Goal: Communication & Community: Answer question/provide support

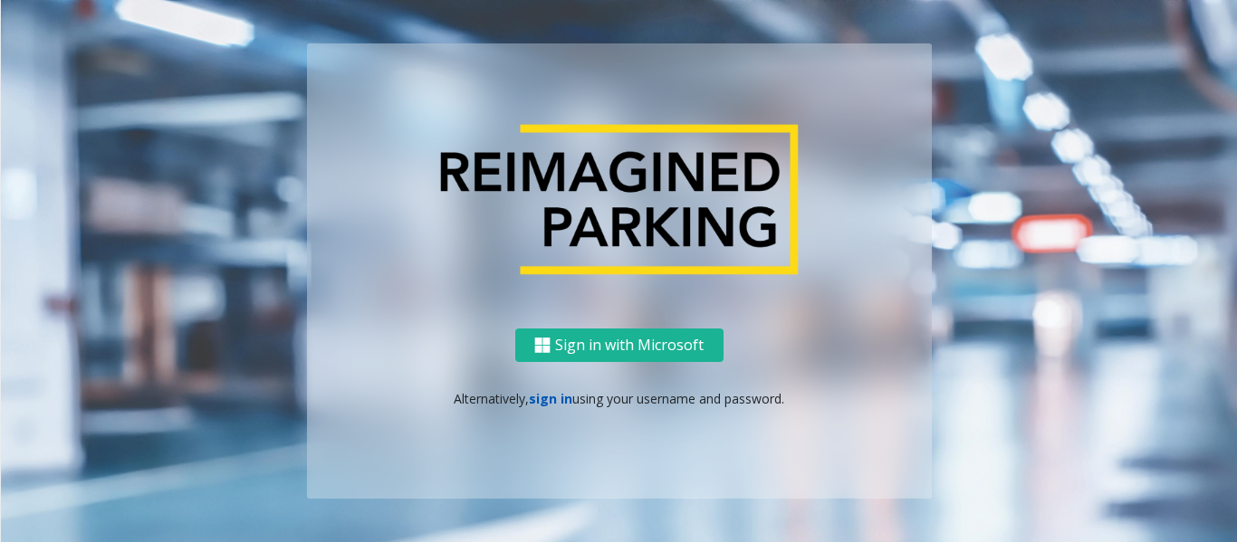
click at [541, 401] on link "sign in" at bounding box center [550, 398] width 43 height 17
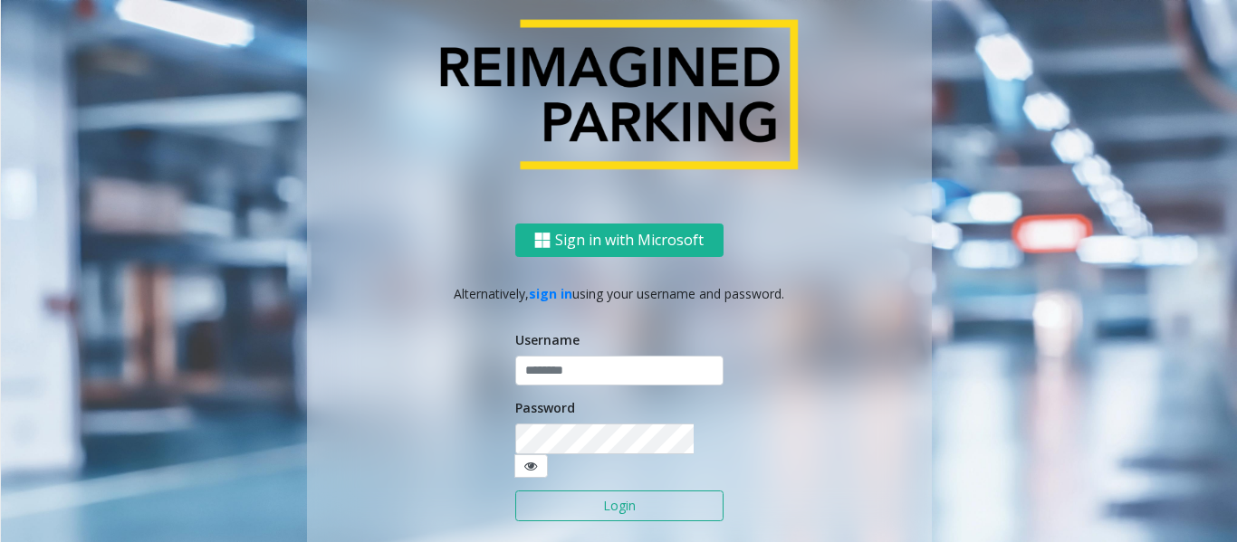
click at [611, 491] on button "Login" at bounding box center [619, 506] width 208 height 31
type input "*********"
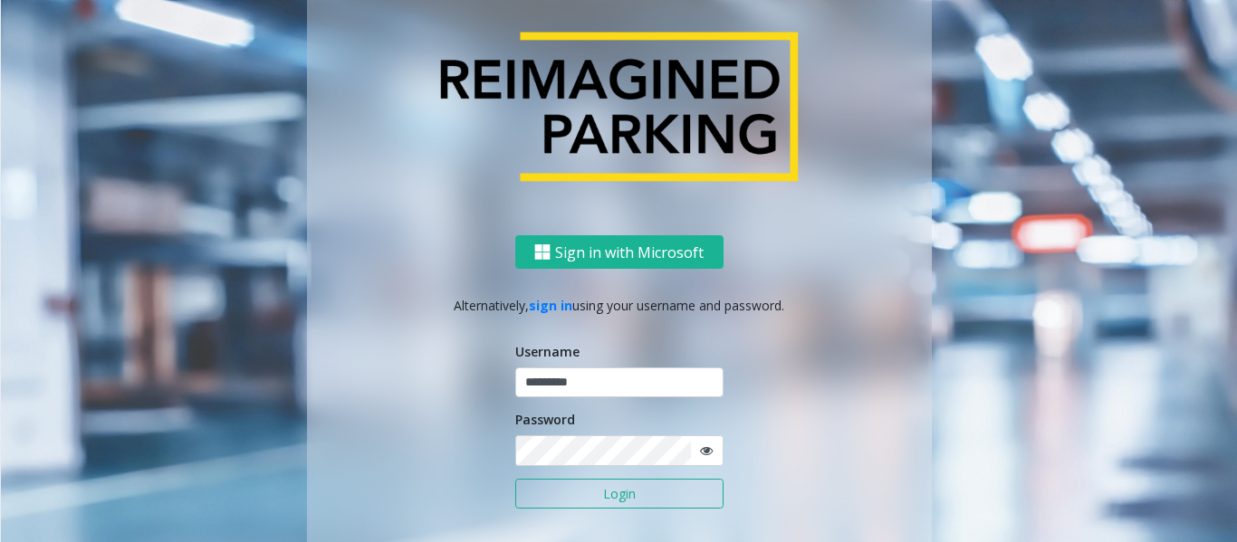
click at [534, 492] on button "Login" at bounding box center [619, 494] width 208 height 31
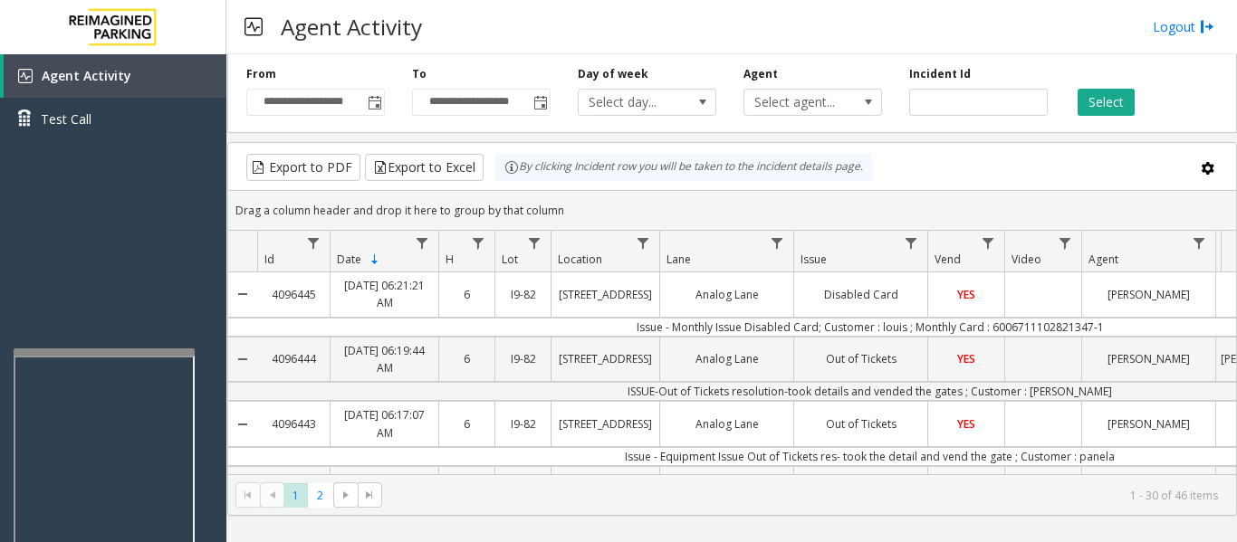
click at [91, 349] on div at bounding box center [104, 352] width 181 height 7
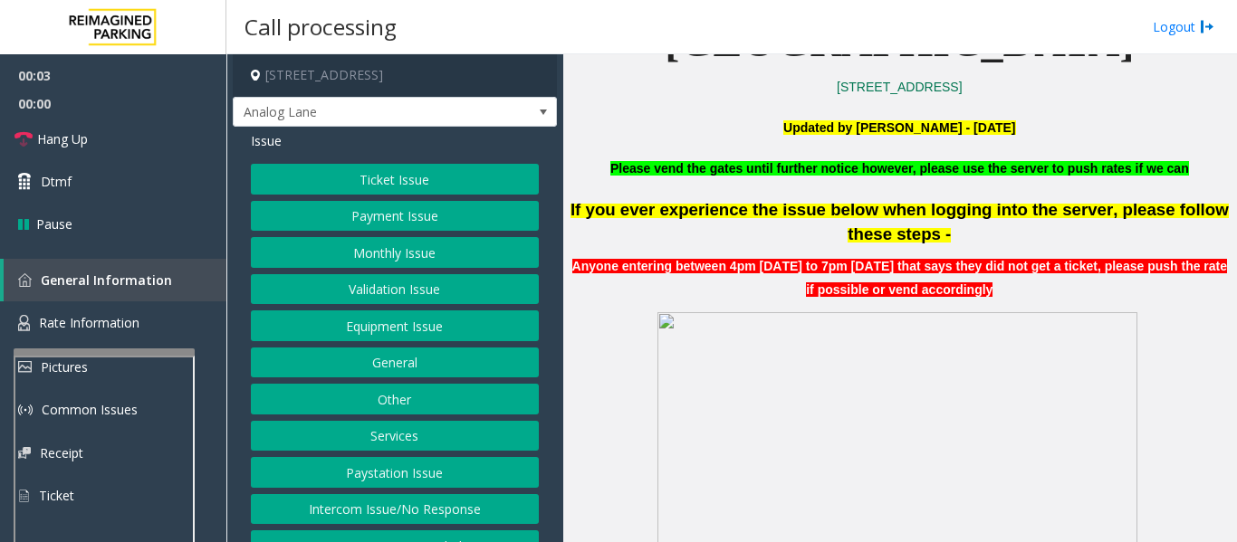
scroll to position [543, 0]
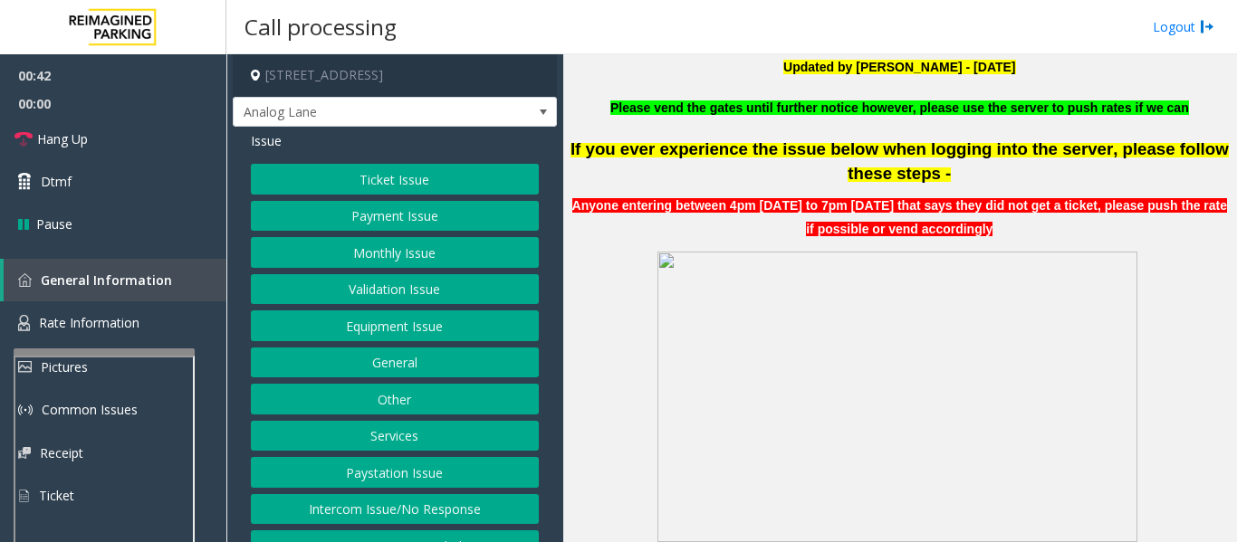
click at [402, 335] on button "Equipment Issue" at bounding box center [395, 326] width 288 height 31
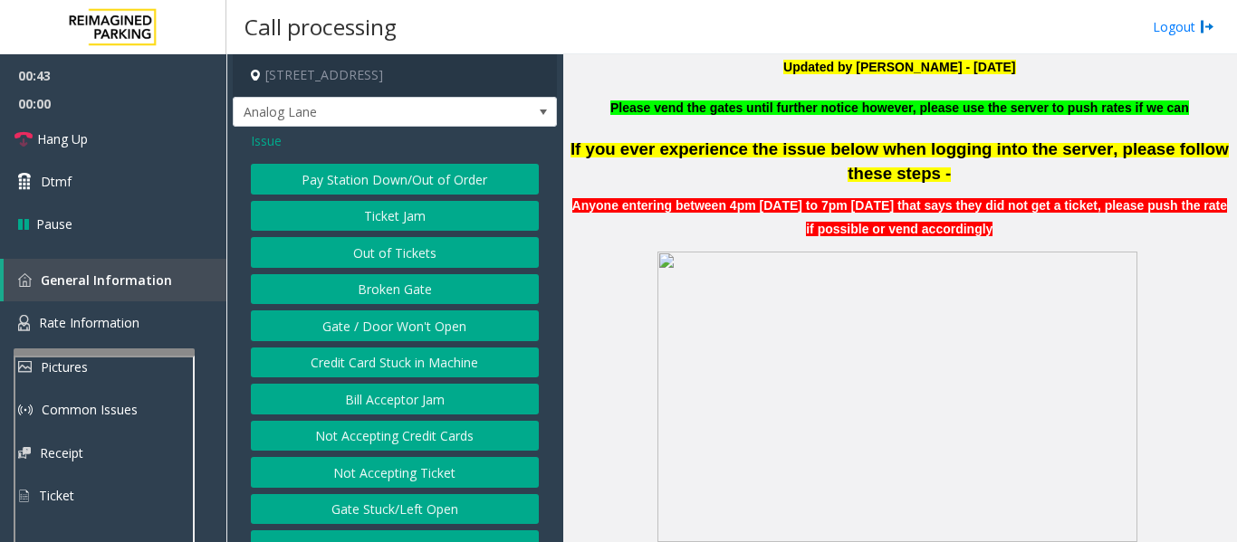
click at [420, 259] on button "Out of Tickets" at bounding box center [395, 252] width 288 height 31
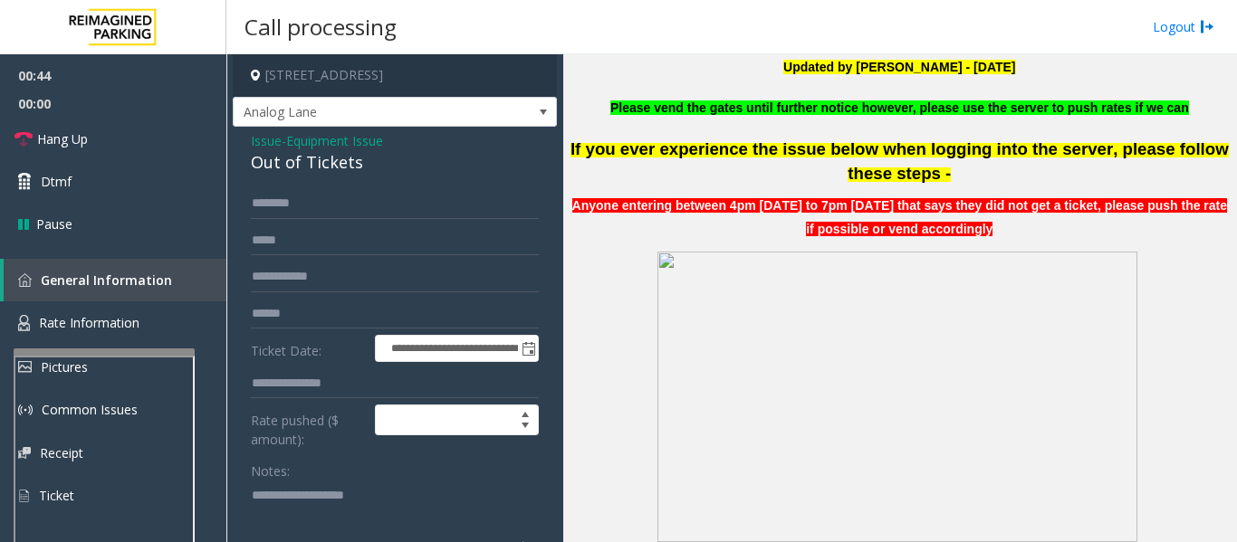
click at [349, 160] on div "Out of Tickets" at bounding box center [395, 162] width 288 height 24
copy div "Out of Tickets"
click at [368, 498] on textarea at bounding box center [387, 515] width 273 height 68
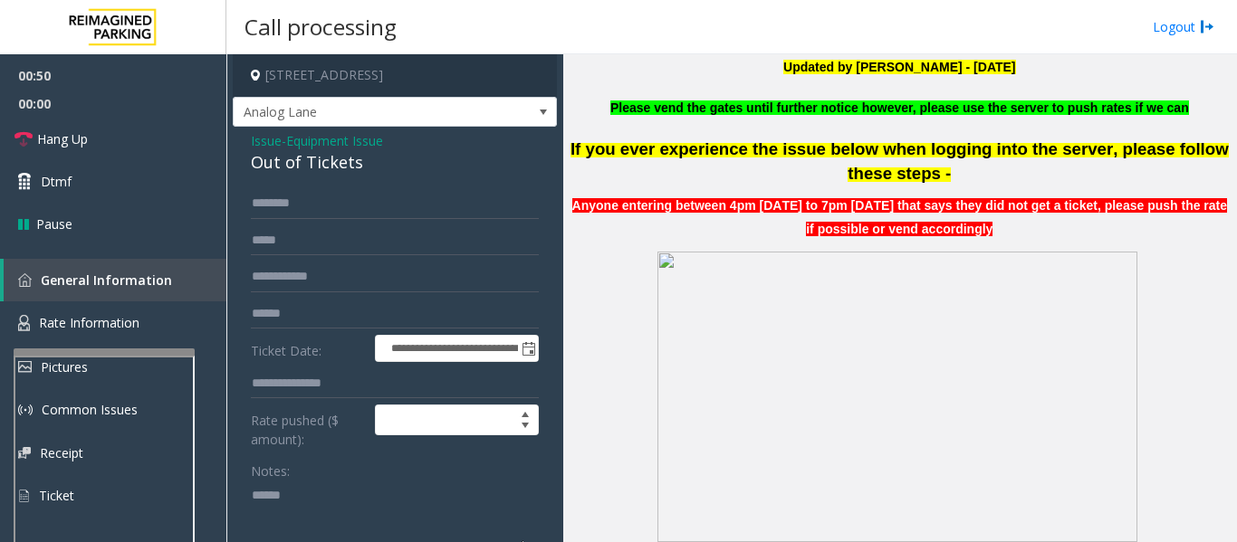
paste textarea "**********"
type textarea "**********"
click at [315, 212] on input "text" at bounding box center [395, 203] width 288 height 31
type input "*****"
click at [282, 531] on textarea at bounding box center [387, 515] width 273 height 68
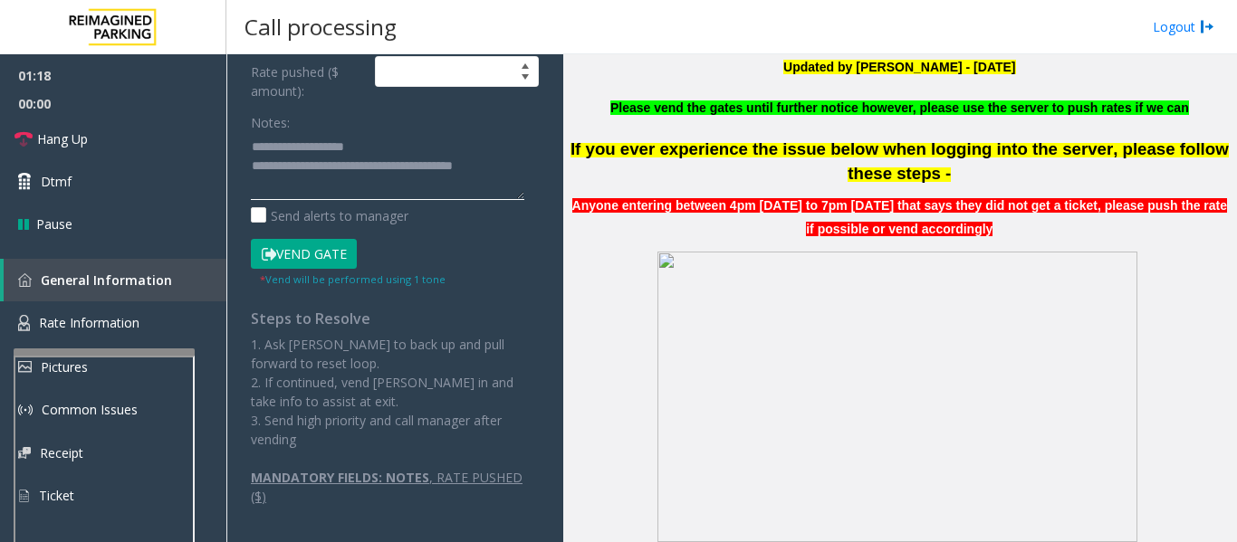
scroll to position [349, 0]
type textarea "**********"
click at [306, 243] on button "Vend Gate" at bounding box center [304, 253] width 106 height 31
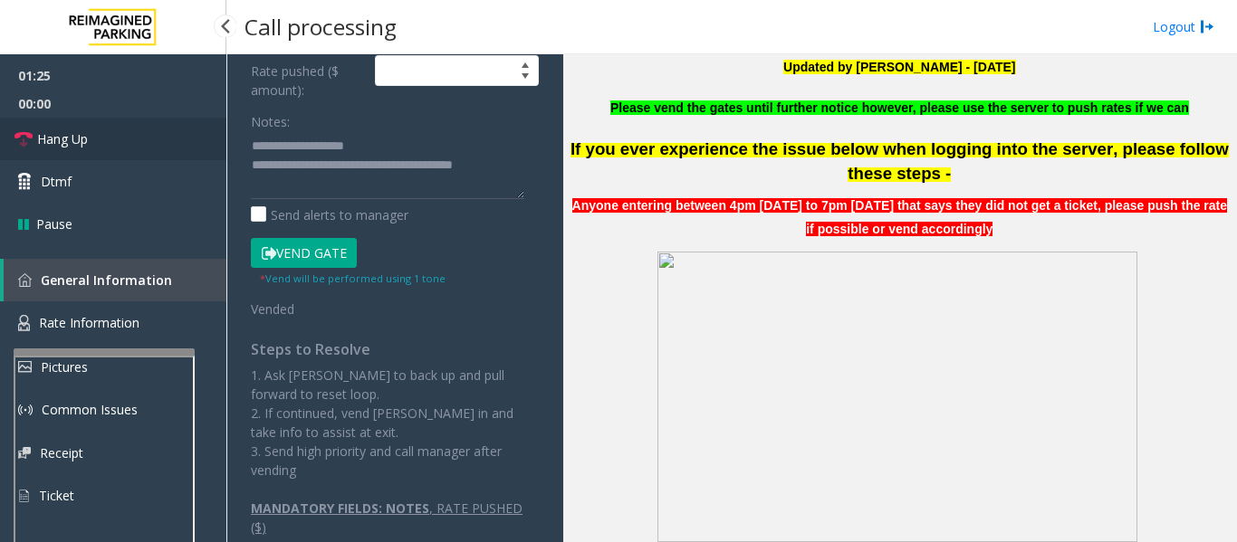
click at [154, 129] on link "Hang Up" at bounding box center [113, 139] width 226 height 43
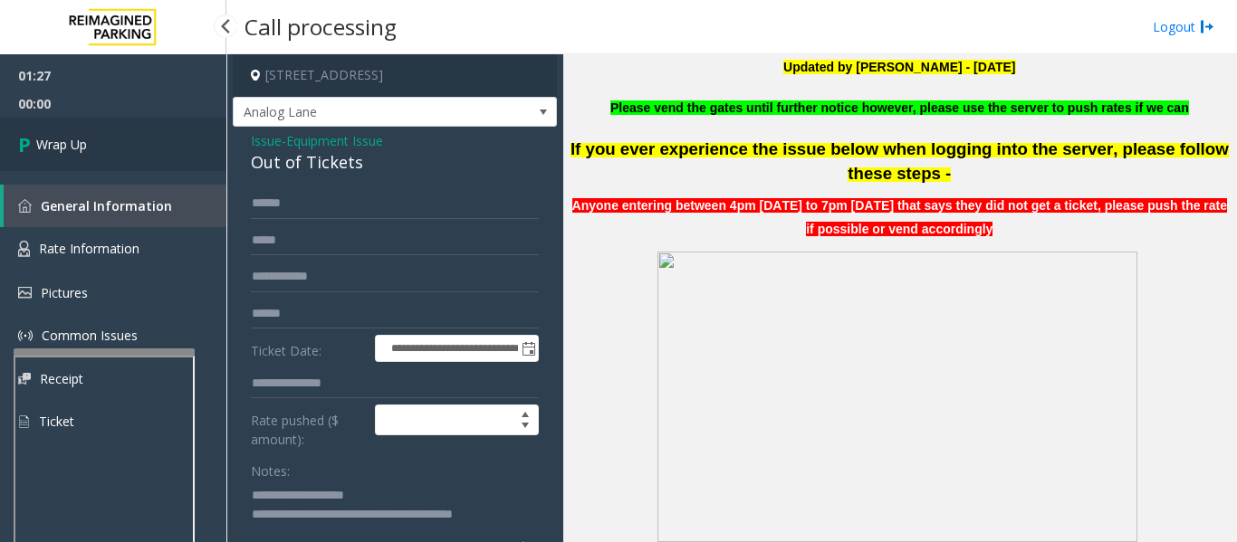
click at [42, 155] on link "Wrap Up" at bounding box center [113, 144] width 226 height 53
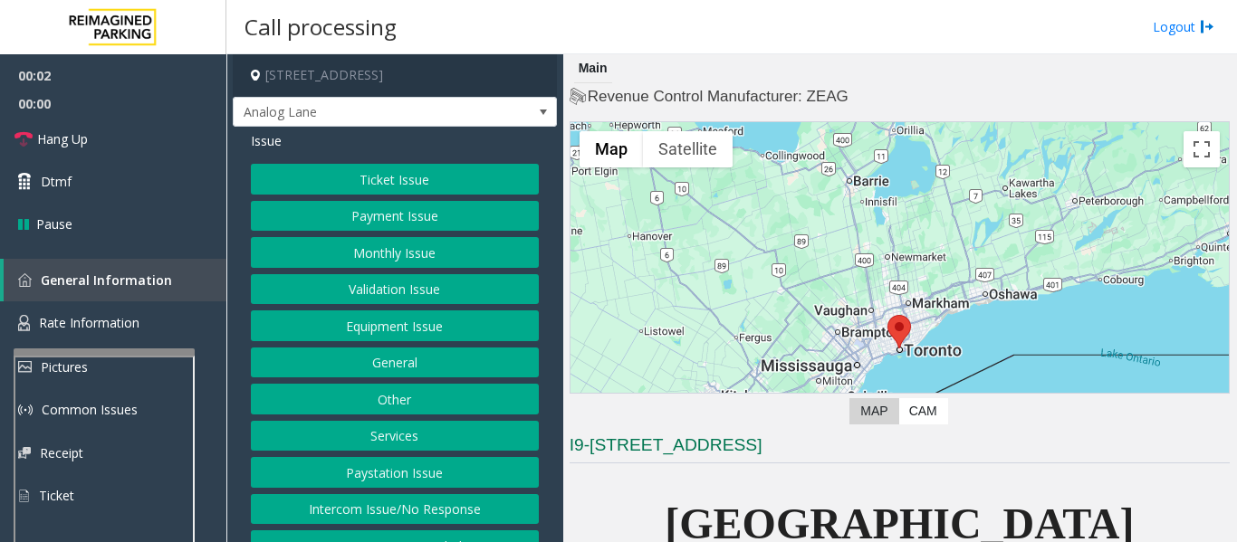
click at [418, 328] on button "Equipment Issue" at bounding box center [395, 326] width 288 height 31
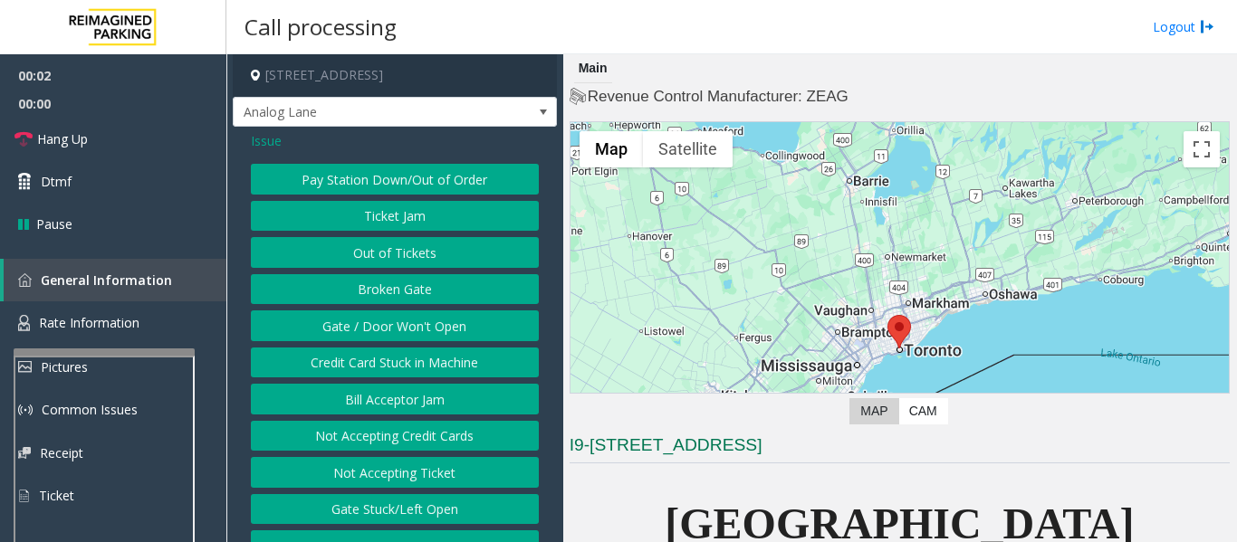
click at [426, 257] on button "Out of Tickets" at bounding box center [395, 252] width 288 height 31
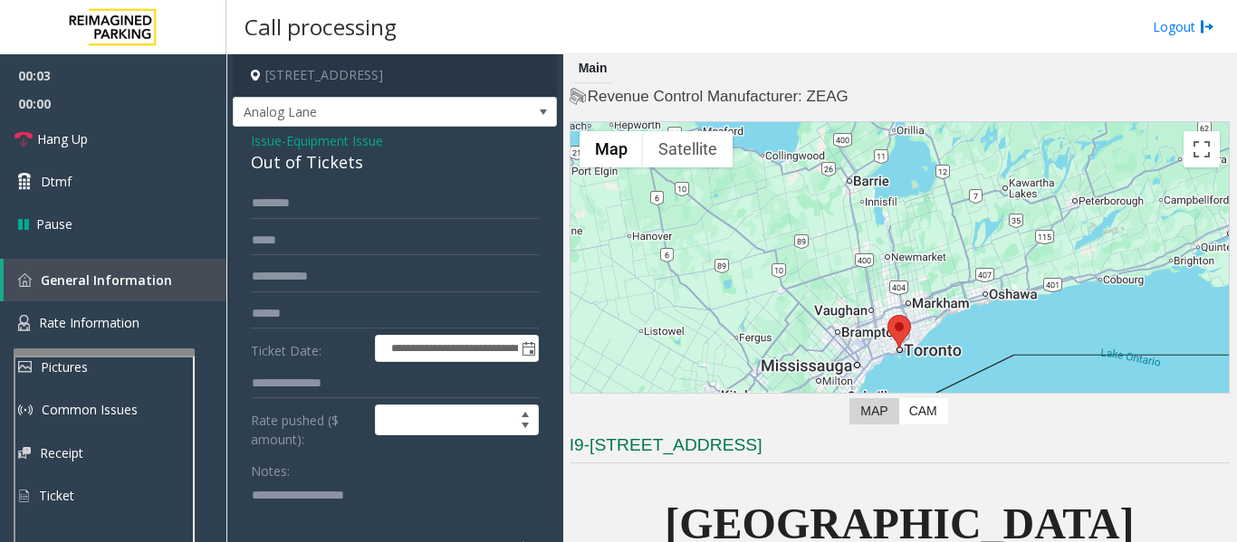
click at [325, 166] on div "Out of Tickets" at bounding box center [395, 162] width 288 height 24
copy div "Out of Tickets"
click at [373, 494] on textarea at bounding box center [387, 515] width 273 height 68
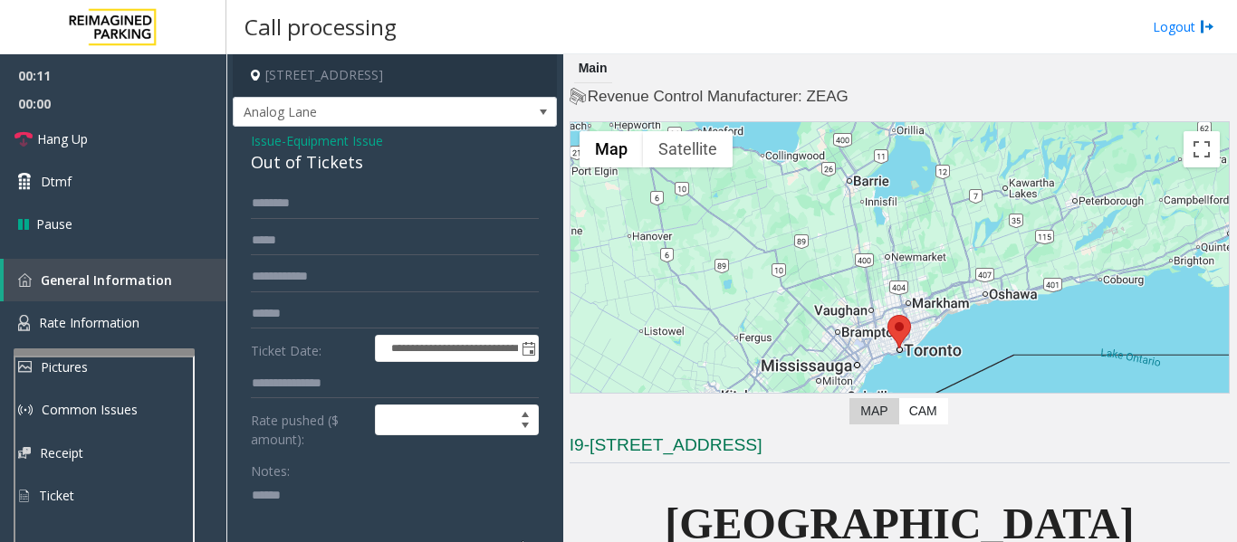
paste textarea "**********"
type textarea "**********"
click at [319, 169] on div "Out of Tickets" at bounding box center [395, 162] width 288 height 24
click at [319, 191] on input "text" at bounding box center [395, 203] width 288 height 31
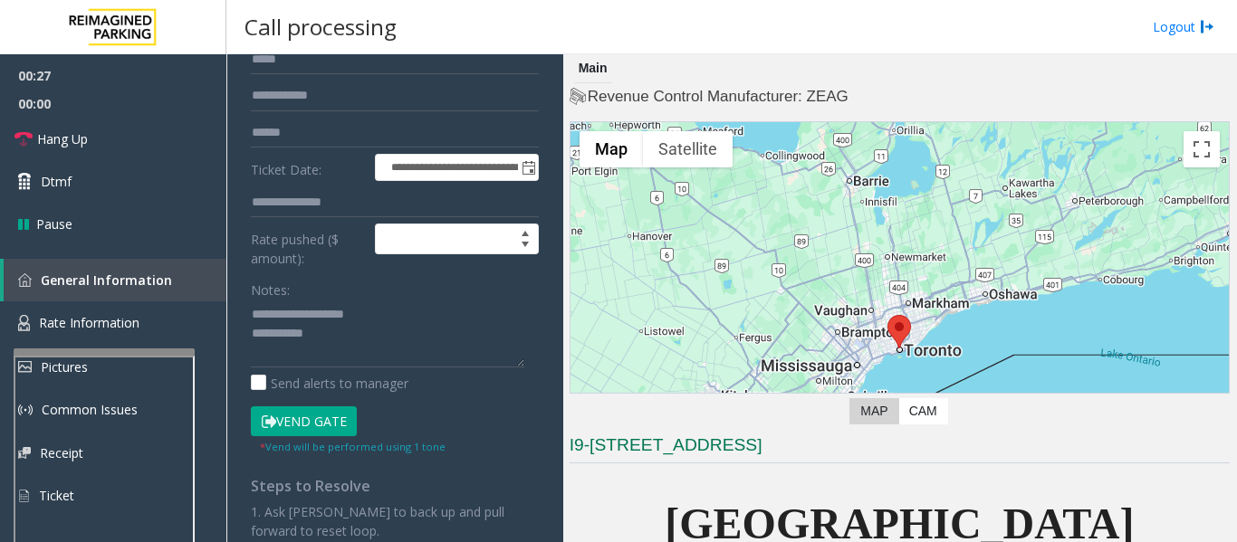
type input "****"
click at [403, 358] on textarea at bounding box center [387, 334] width 273 height 68
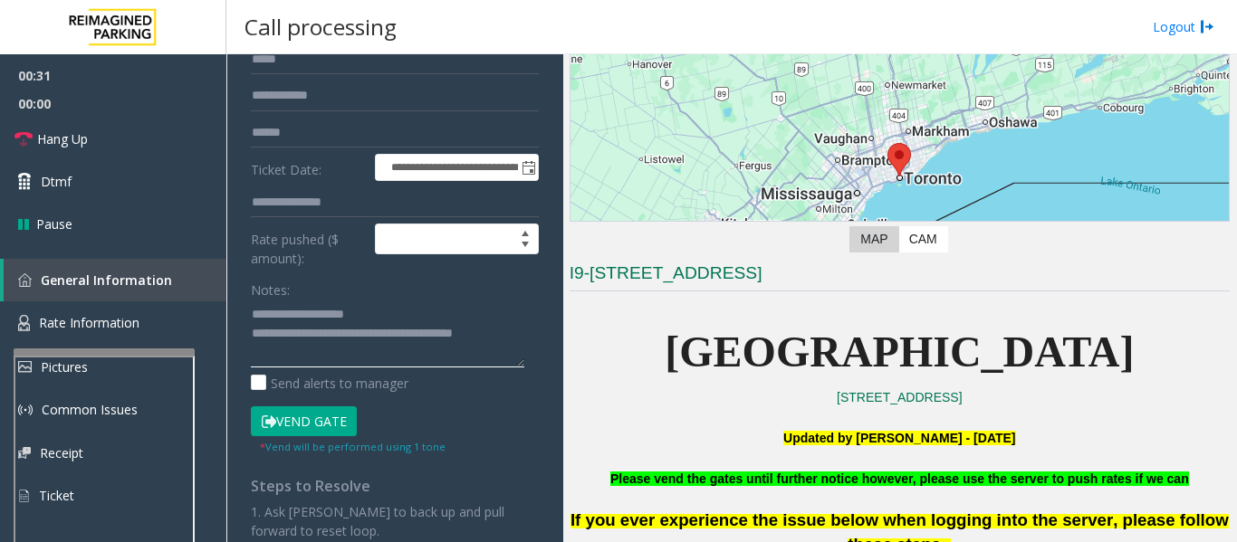
scroll to position [362, 0]
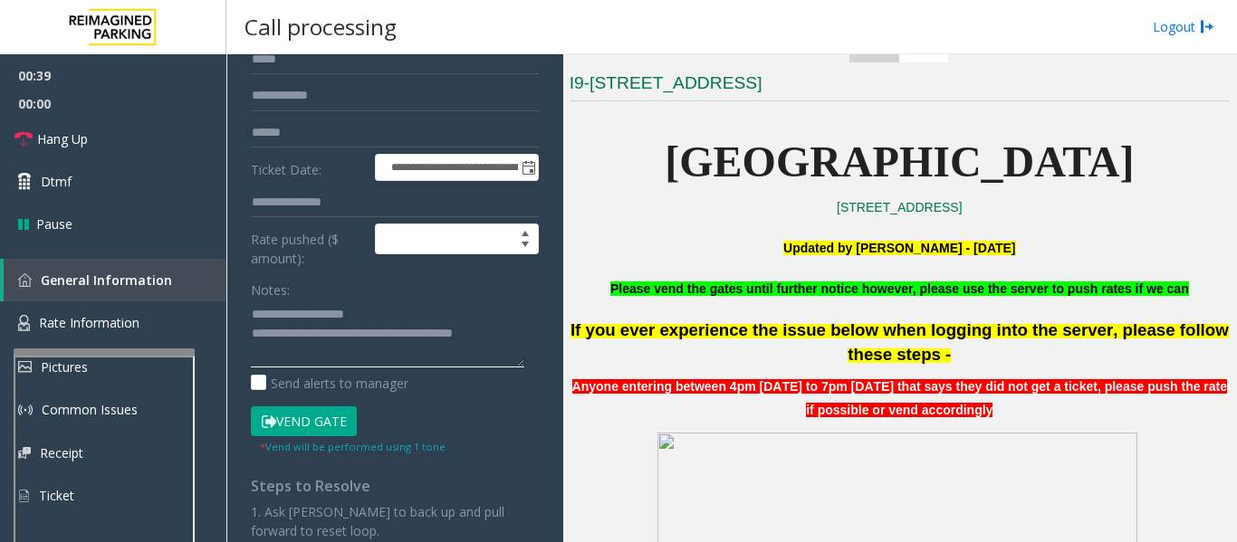
type textarea "**********"
click at [335, 426] on button "Vend Gate" at bounding box center [304, 421] width 106 height 31
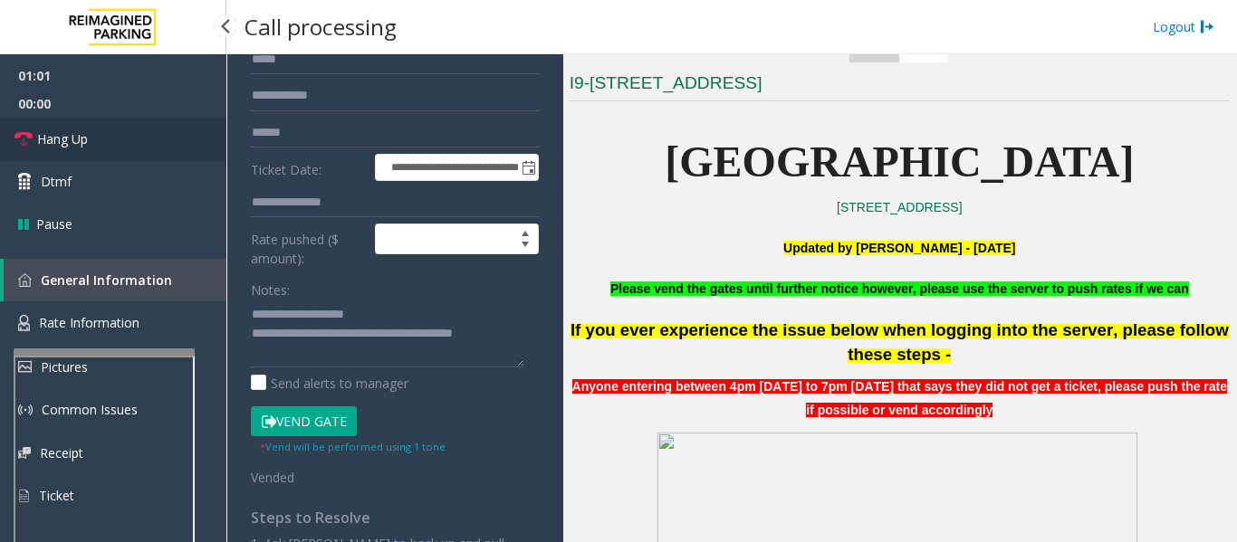
click at [63, 147] on span "Hang Up" at bounding box center [62, 138] width 51 height 19
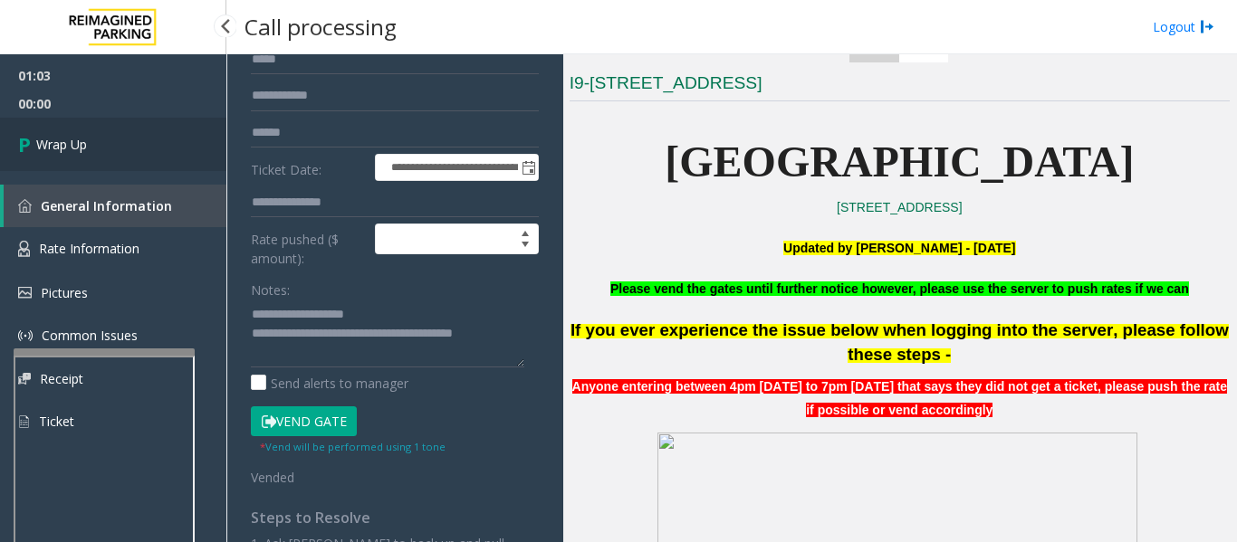
click at [48, 136] on span "Wrap Up" at bounding box center [61, 144] width 51 height 19
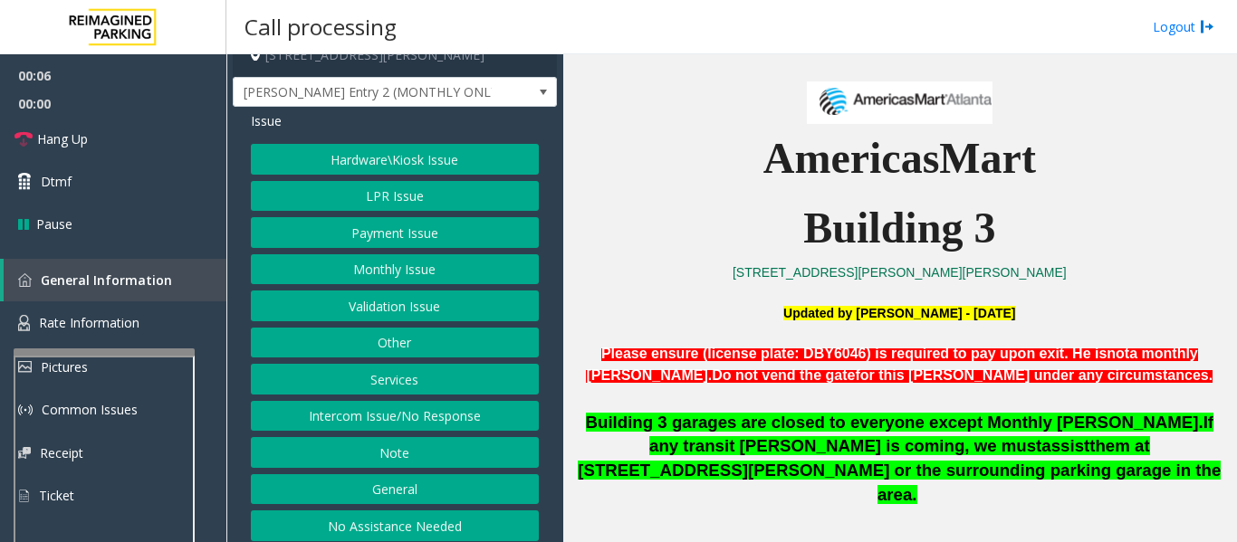
scroll to position [28, 0]
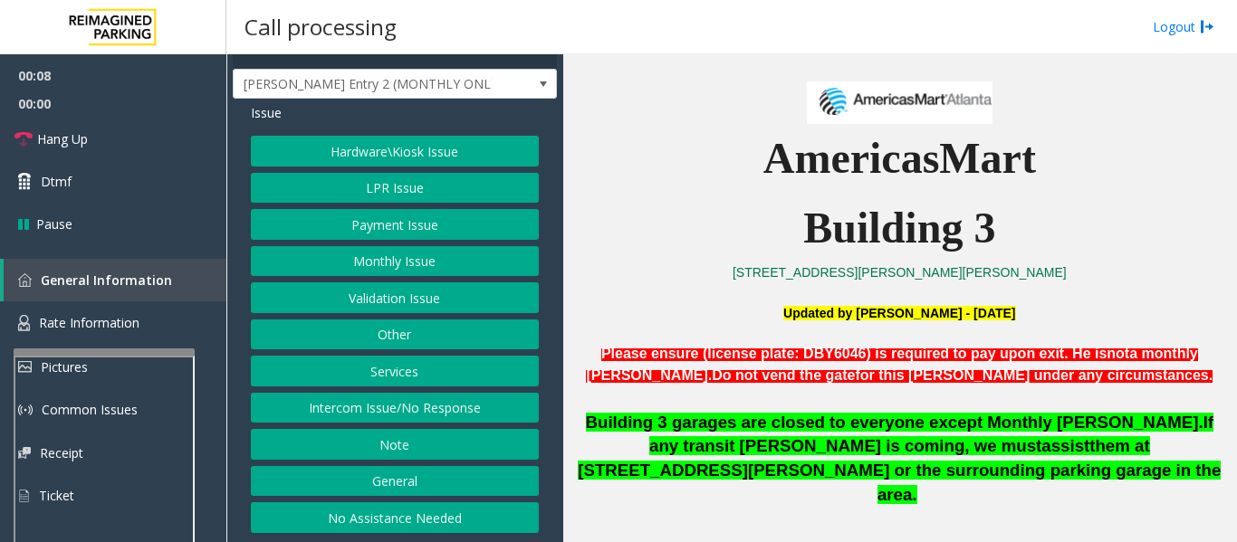
click at [444, 405] on button "Intercom Issue/No Response" at bounding box center [395, 408] width 288 height 31
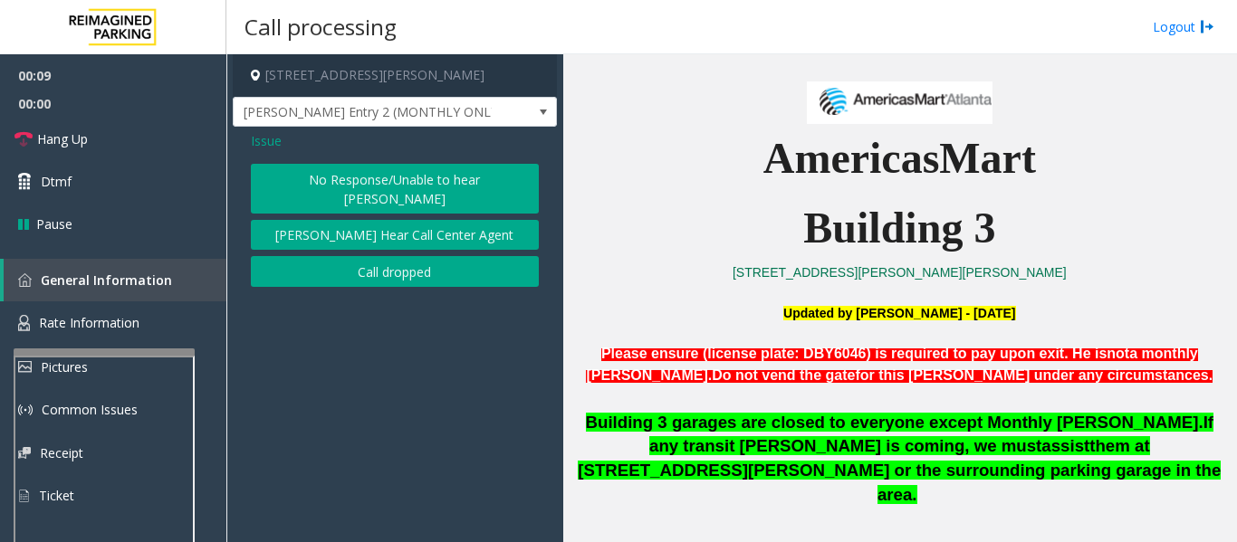
click at [459, 181] on button "No Response/Unable to hear [PERSON_NAME]" at bounding box center [395, 189] width 288 height 50
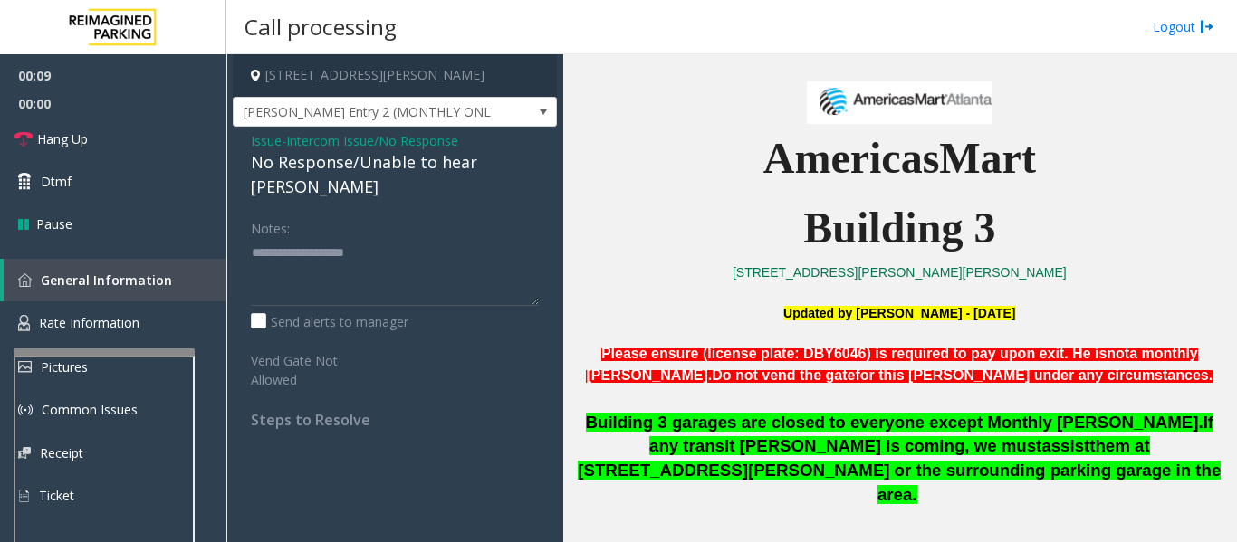
click at [336, 145] on span "Intercom Issue/No Response" at bounding box center [372, 140] width 172 height 19
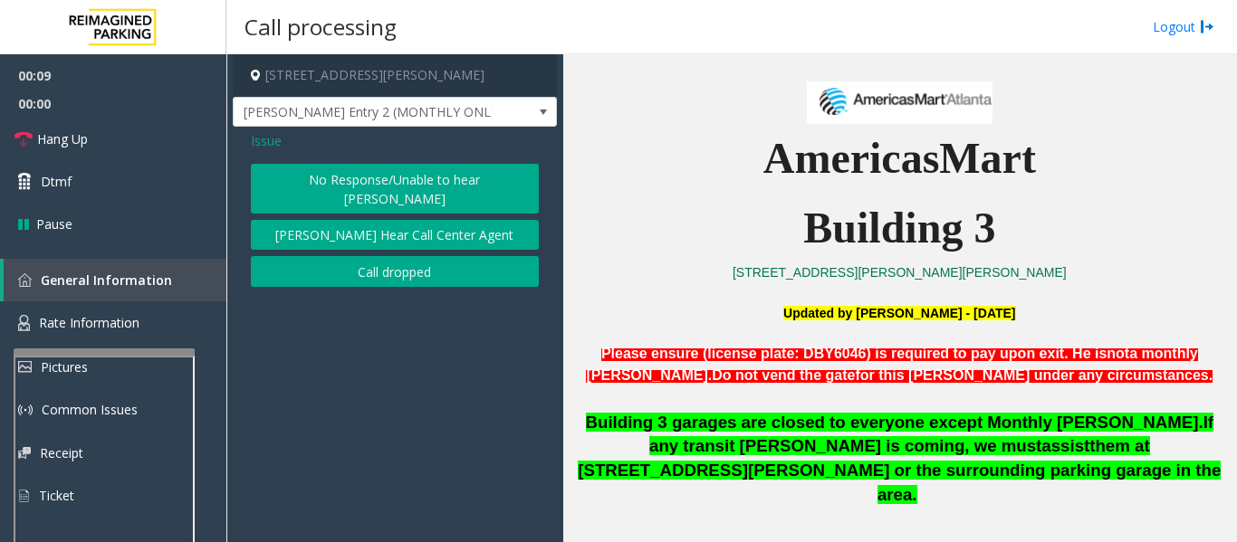
click at [336, 145] on div "Issue" at bounding box center [395, 140] width 288 height 19
click at [381, 194] on button "No Response/Unable to hear [PERSON_NAME]" at bounding box center [395, 189] width 288 height 50
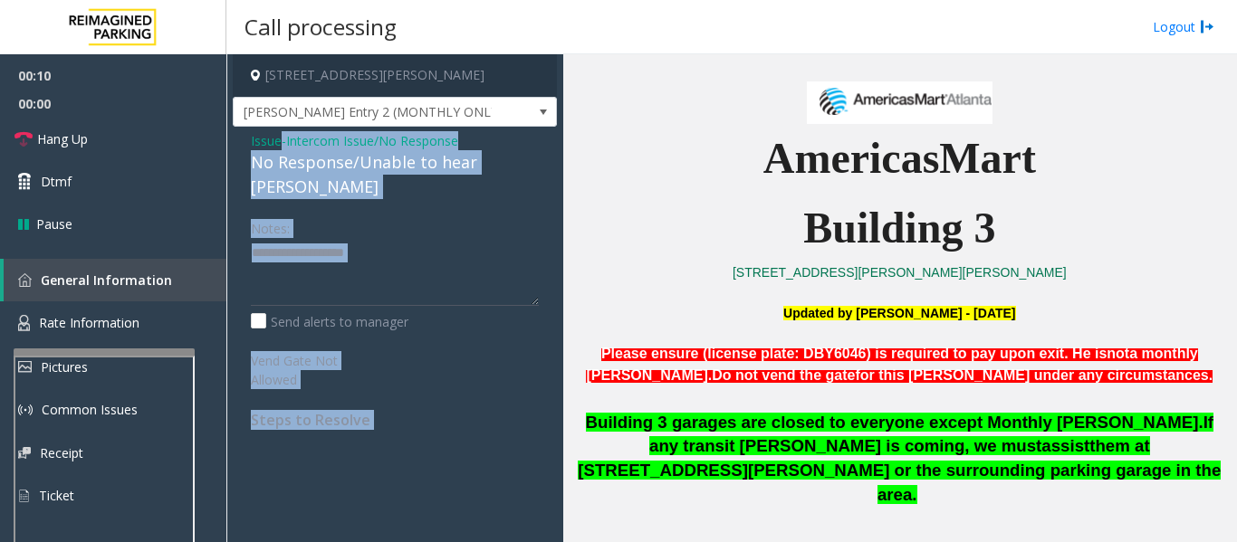
click at [396, 173] on div "No Response/Unable to hear [PERSON_NAME]" at bounding box center [395, 174] width 288 height 49
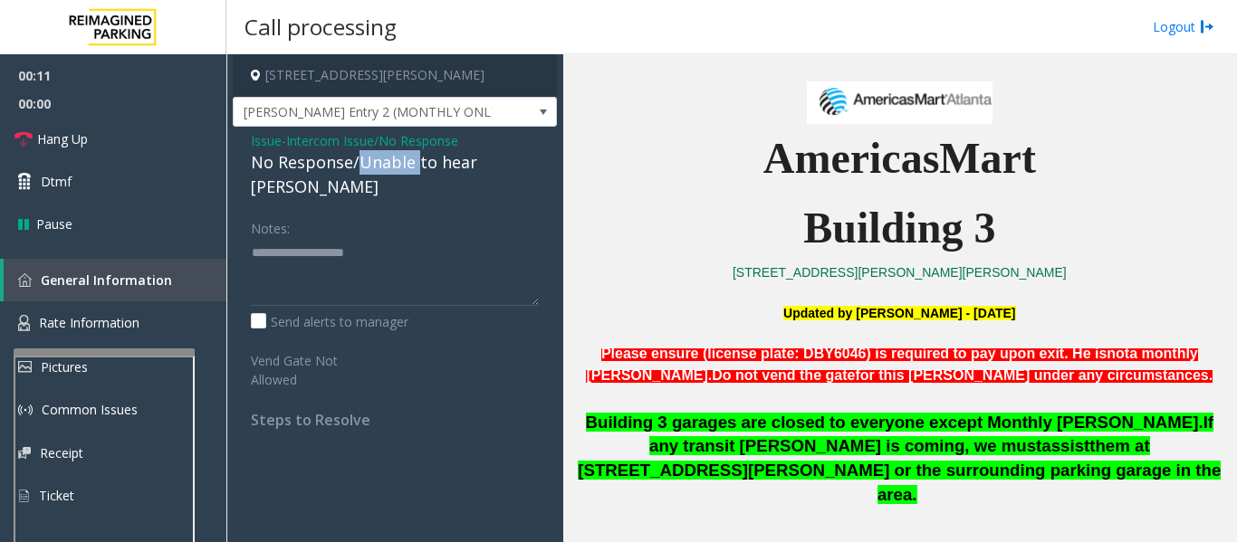
click at [396, 173] on div "No Response/Unable to hear [PERSON_NAME]" at bounding box center [395, 174] width 288 height 49
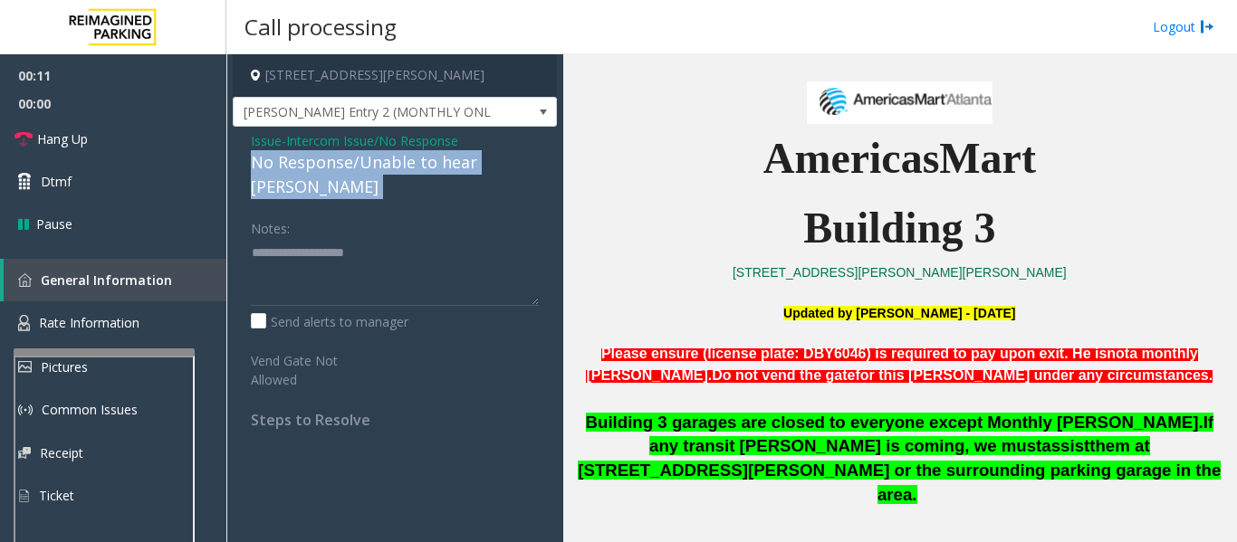
click at [396, 173] on div "No Response/Unable to hear [PERSON_NAME]" at bounding box center [395, 174] width 288 height 49
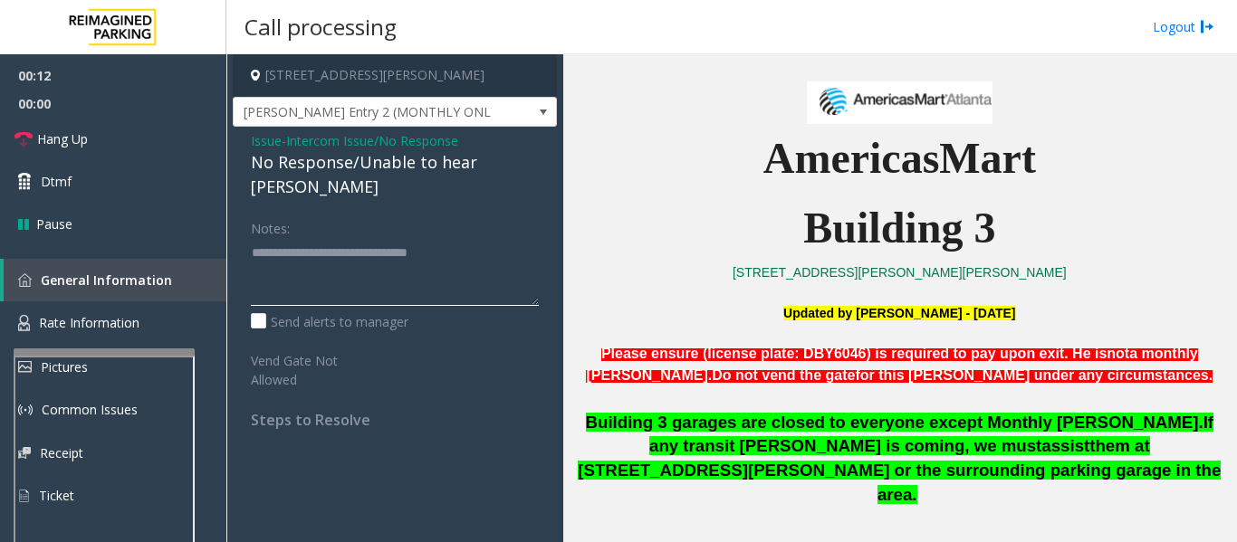
click at [484, 238] on textarea at bounding box center [395, 272] width 288 height 68
type textarea "**********"
click at [69, 143] on span "Hang Up" at bounding box center [62, 138] width 51 height 19
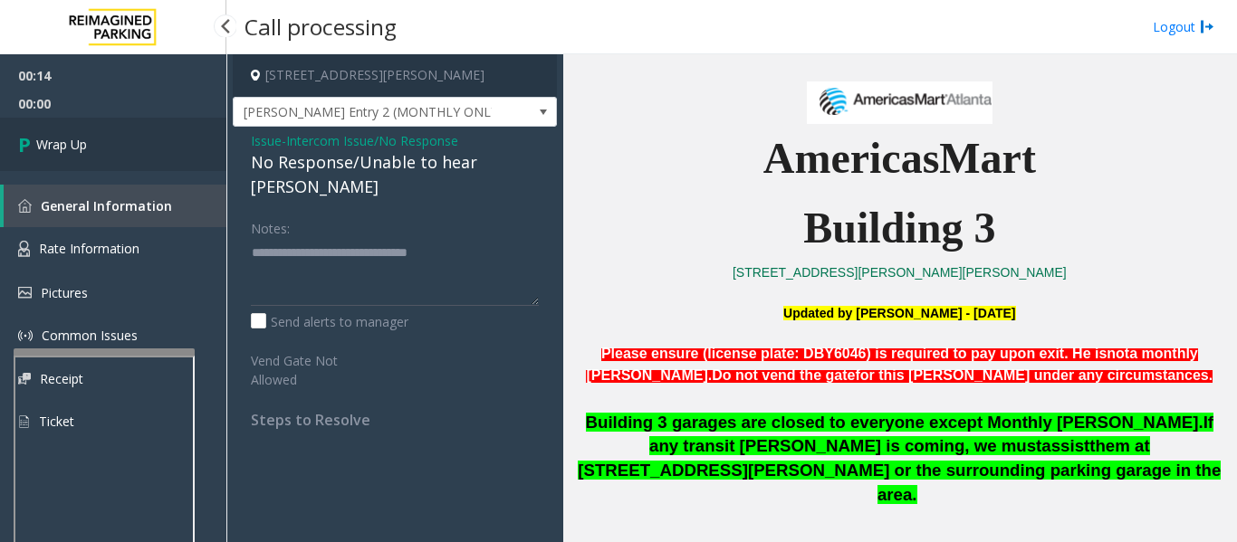
click at [25, 158] on icon at bounding box center [27, 144] width 18 height 30
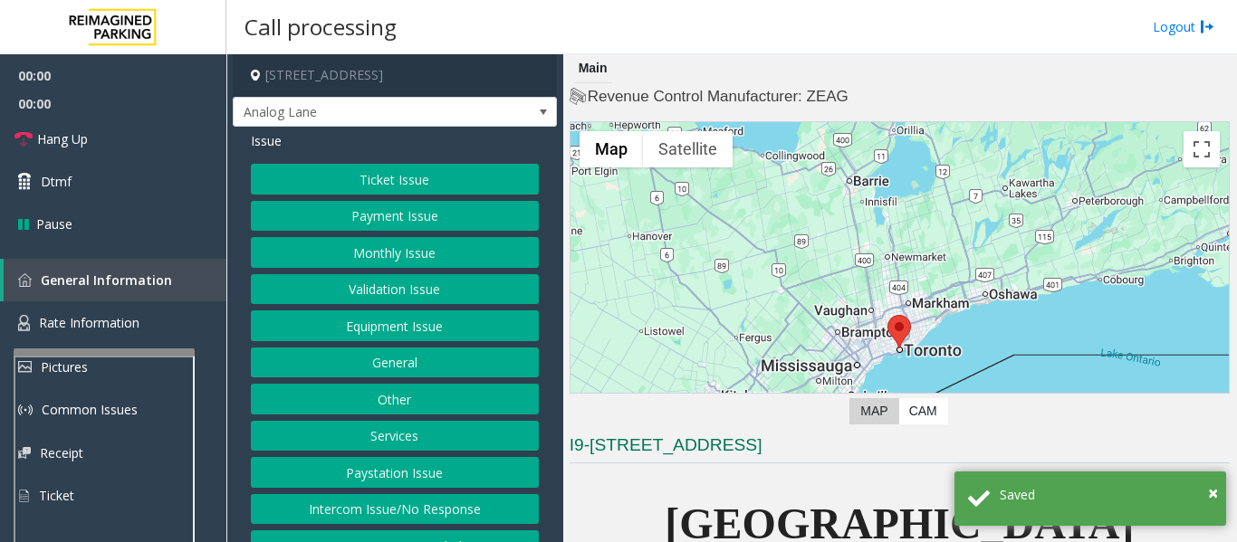
scroll to position [91, 0]
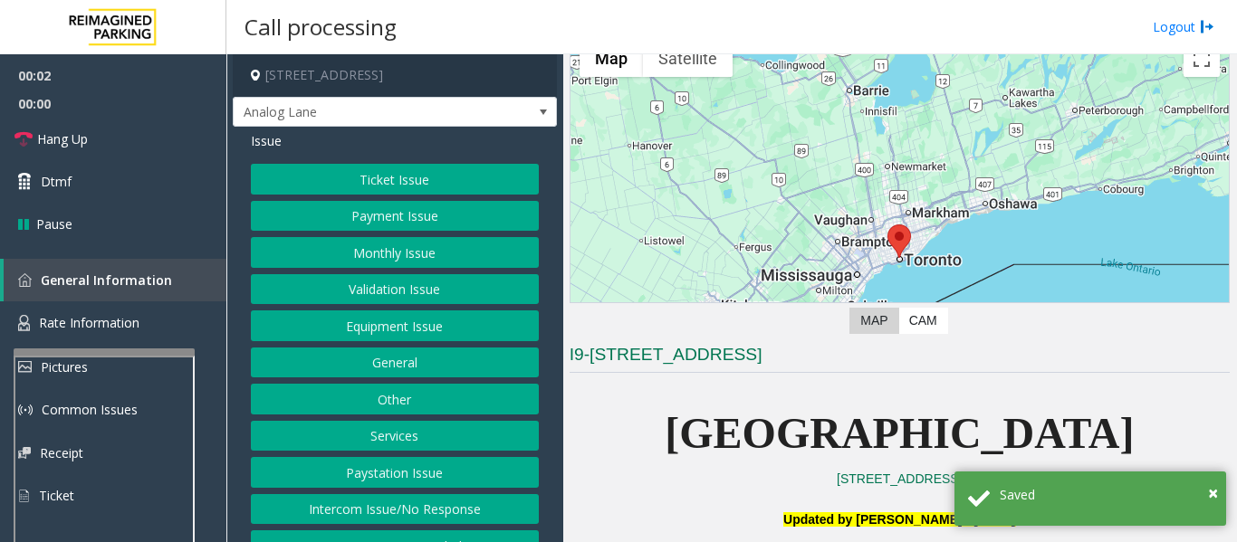
click at [398, 331] on button "Equipment Issue" at bounding box center [395, 326] width 288 height 31
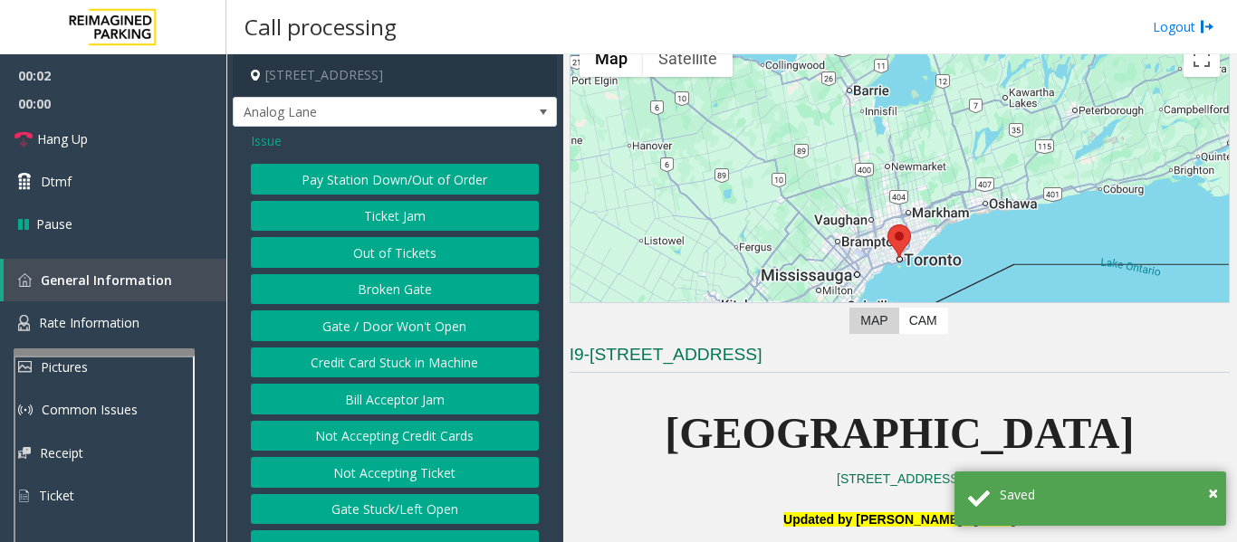
click at [420, 232] on div "Pay Station Down/Out of Order Ticket Jam Out of Tickets Broken Gate Gate / Door…" at bounding box center [395, 362] width 288 height 397
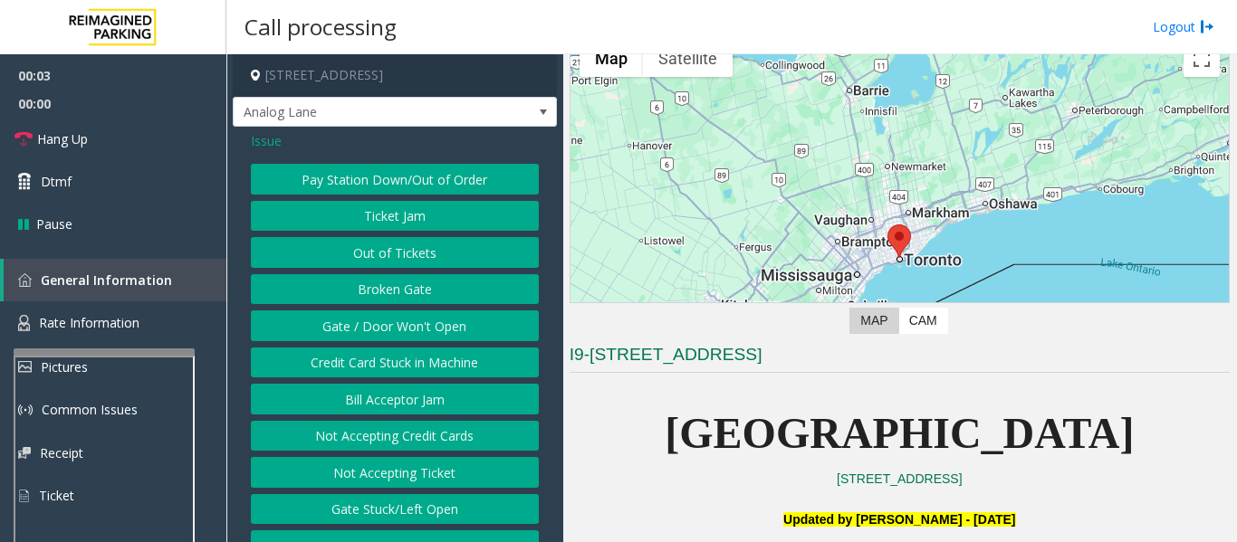
click at [420, 257] on button "Out of Tickets" at bounding box center [395, 252] width 288 height 31
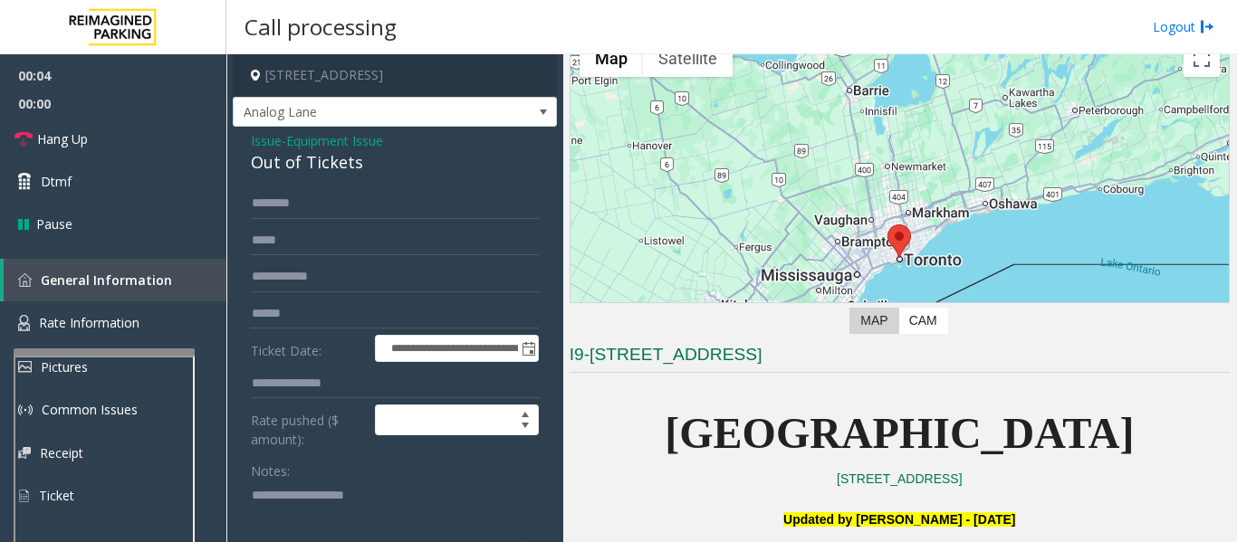
click at [275, 162] on div "Out of Tickets" at bounding box center [395, 162] width 288 height 24
copy div "Out of Tickets"
click at [354, 506] on textarea at bounding box center [387, 515] width 273 height 68
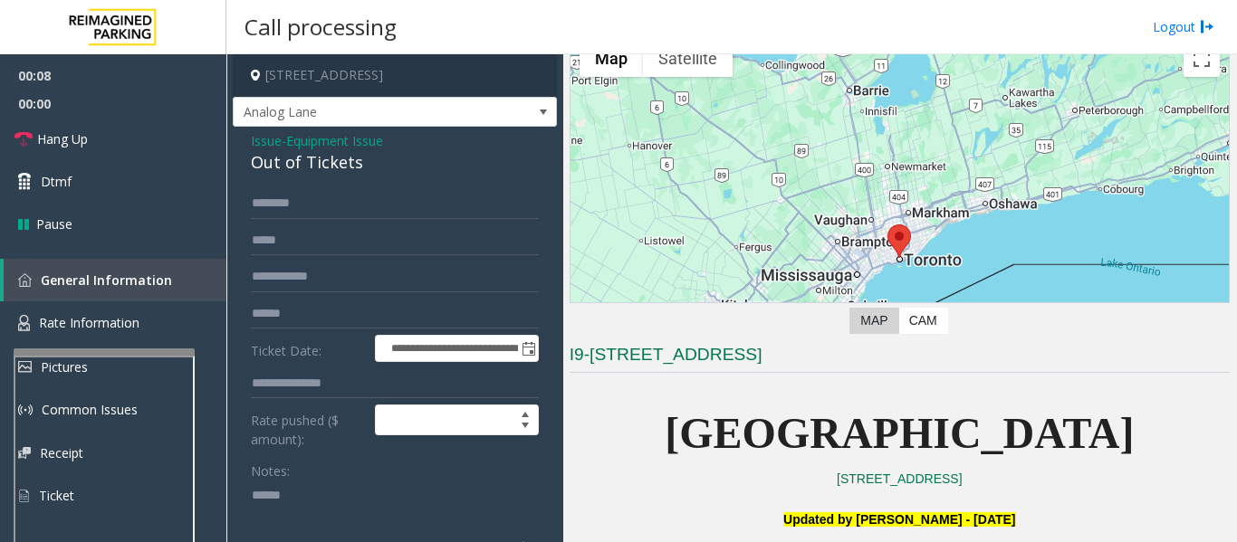
paste textarea "**********"
type textarea "**********"
click at [264, 143] on span "Issue" at bounding box center [266, 140] width 31 height 19
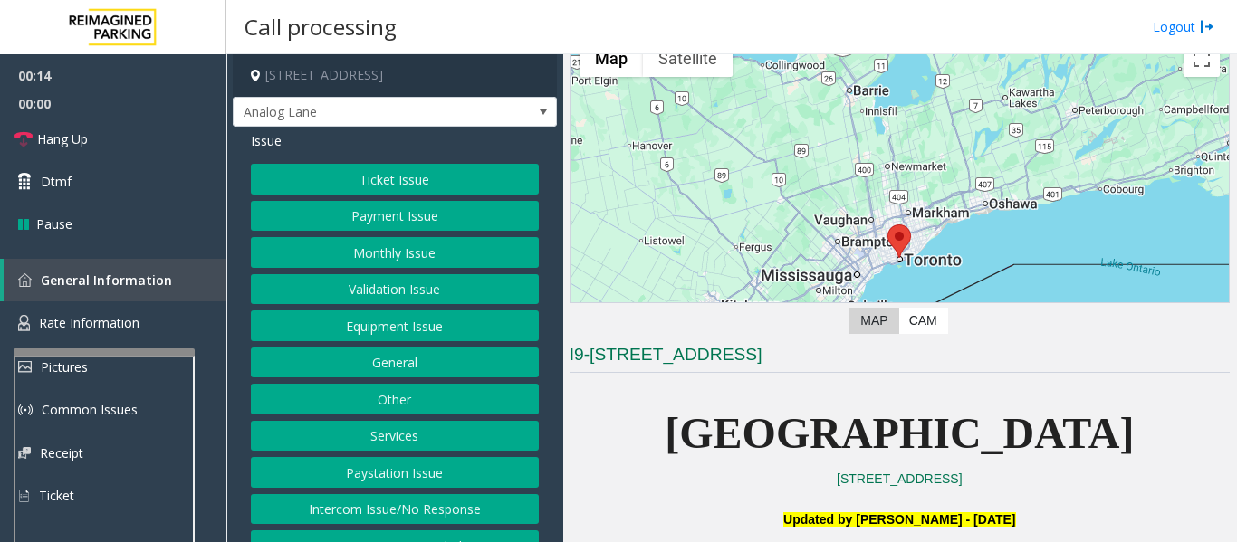
click at [346, 259] on button "Monthly Issue" at bounding box center [395, 252] width 288 height 31
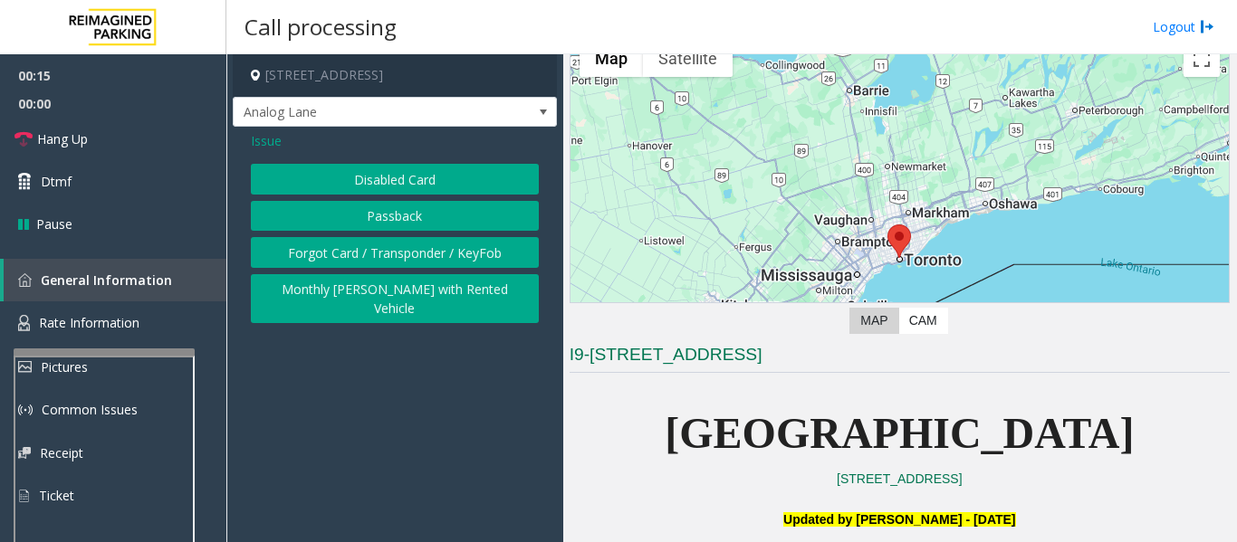
click at [364, 188] on button "Disabled Card" at bounding box center [395, 179] width 288 height 31
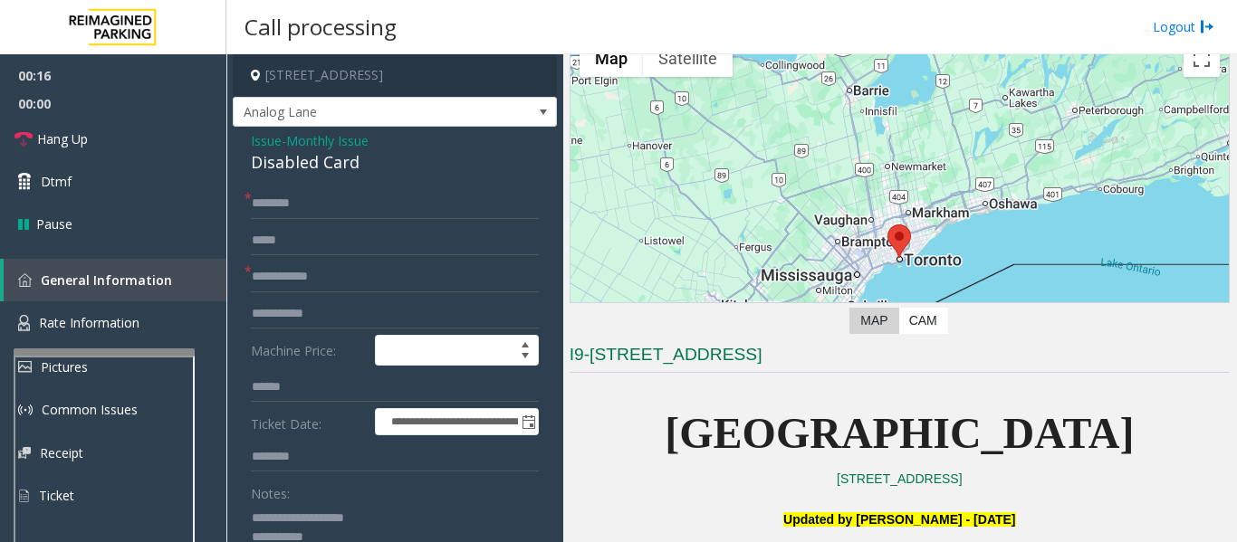
click at [264, 159] on div "Disabled Card" at bounding box center [395, 162] width 288 height 24
copy div "Disabled Card"
drag, startPoint x: 289, startPoint y: 516, endPoint x: 420, endPoint y: 513, distance: 131.3
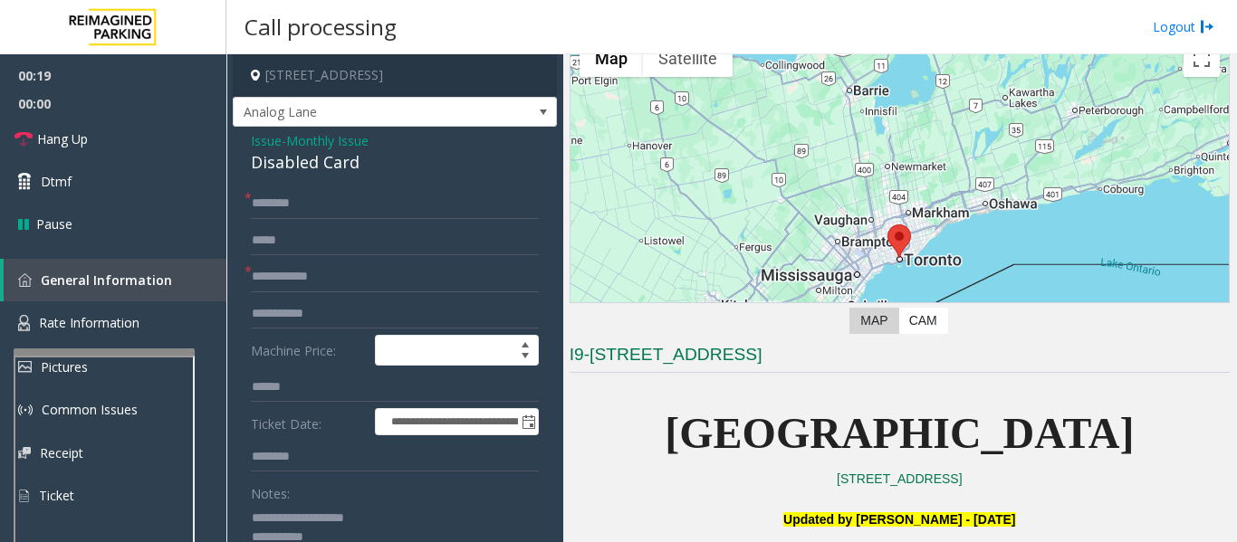
click at [420, 513] on textarea at bounding box center [387, 537] width 273 height 68
paste textarea
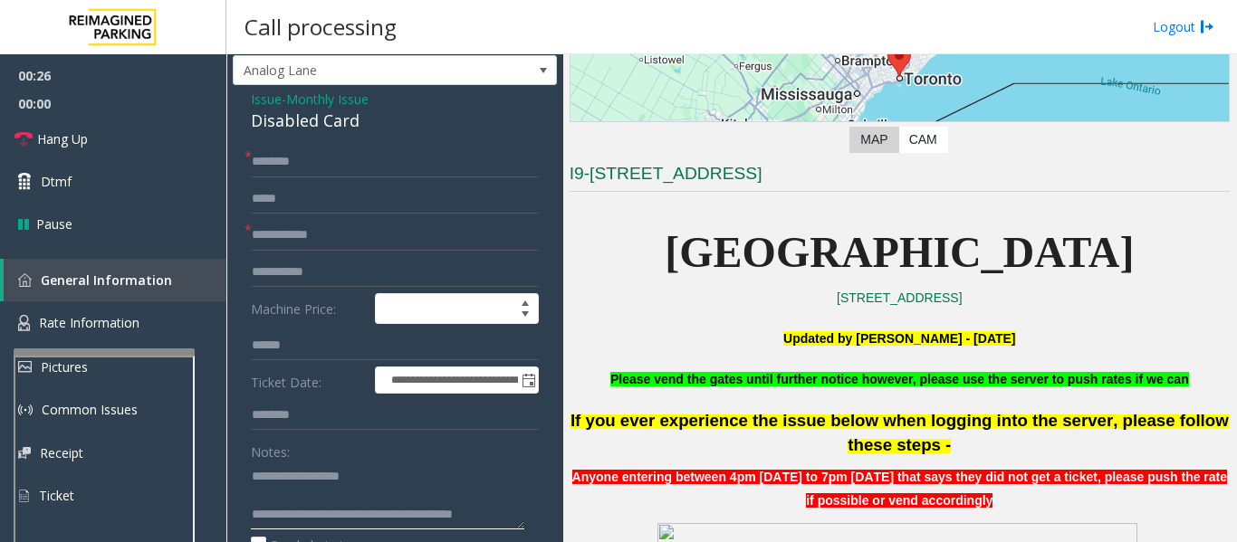
scroll to position [0, 0]
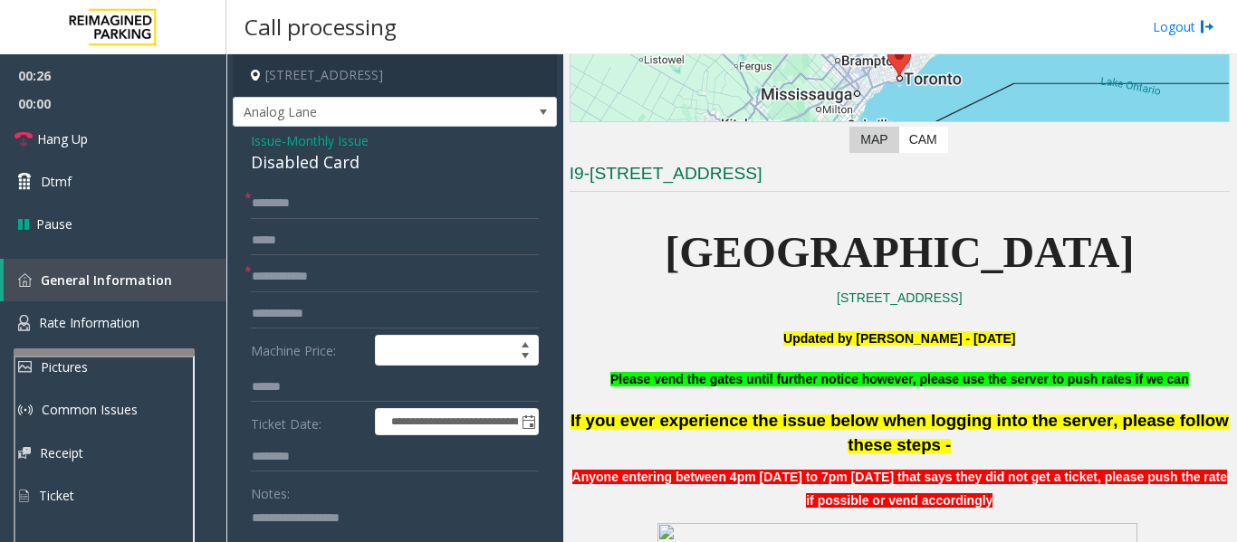
type textarea "**********"
click at [294, 202] on input "text" at bounding box center [395, 203] width 288 height 31
click at [306, 280] on input "text" at bounding box center [395, 277] width 288 height 31
click at [313, 280] on input "text" at bounding box center [395, 277] width 288 height 31
type input "**********"
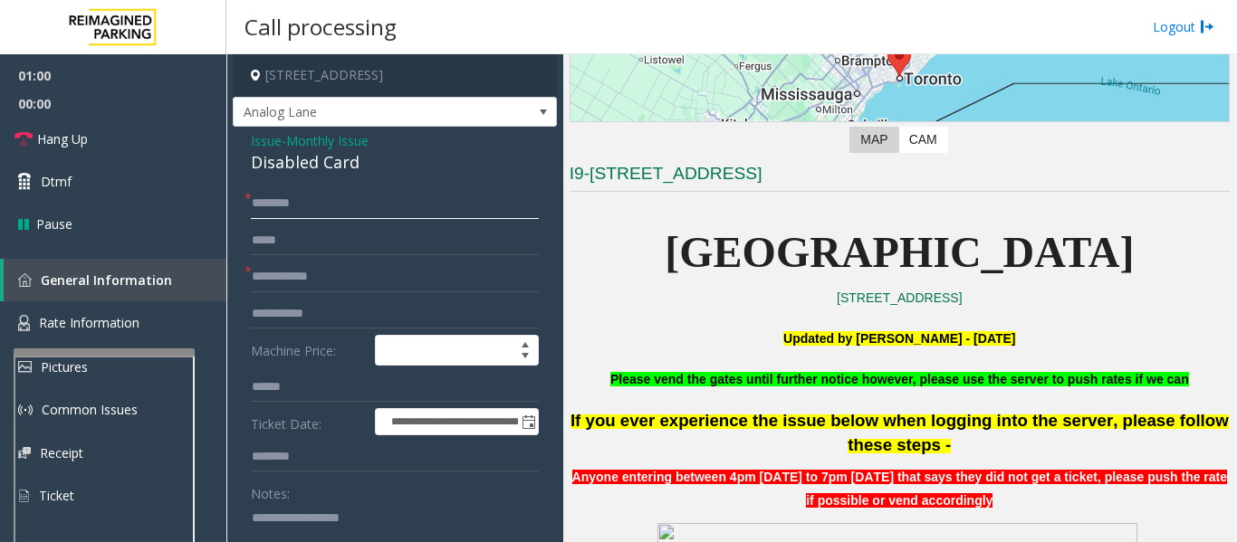
click at [302, 212] on input "text" at bounding box center [395, 203] width 288 height 31
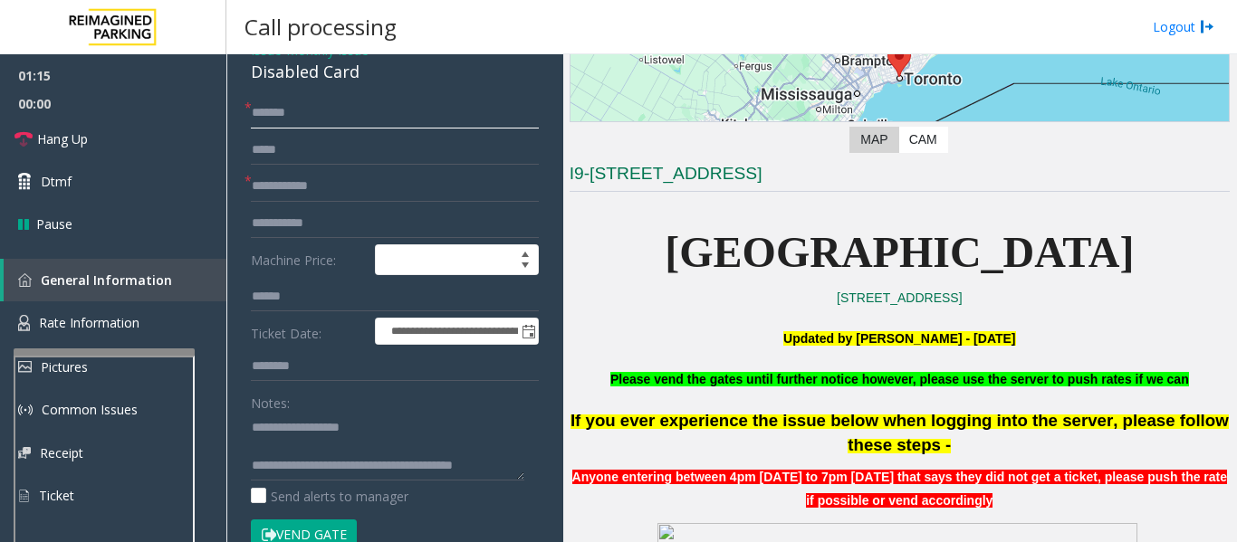
scroll to position [19, 0]
type input "******"
click at [320, 521] on button "Vend Gate" at bounding box center [304, 535] width 106 height 31
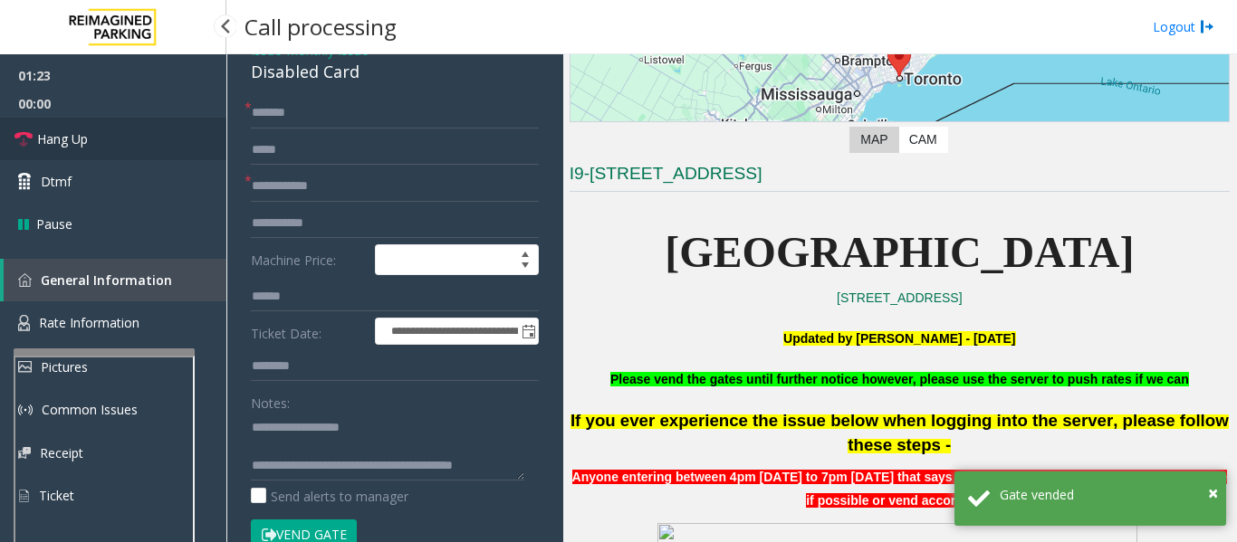
click at [129, 143] on link "Hang Up" at bounding box center [113, 139] width 226 height 43
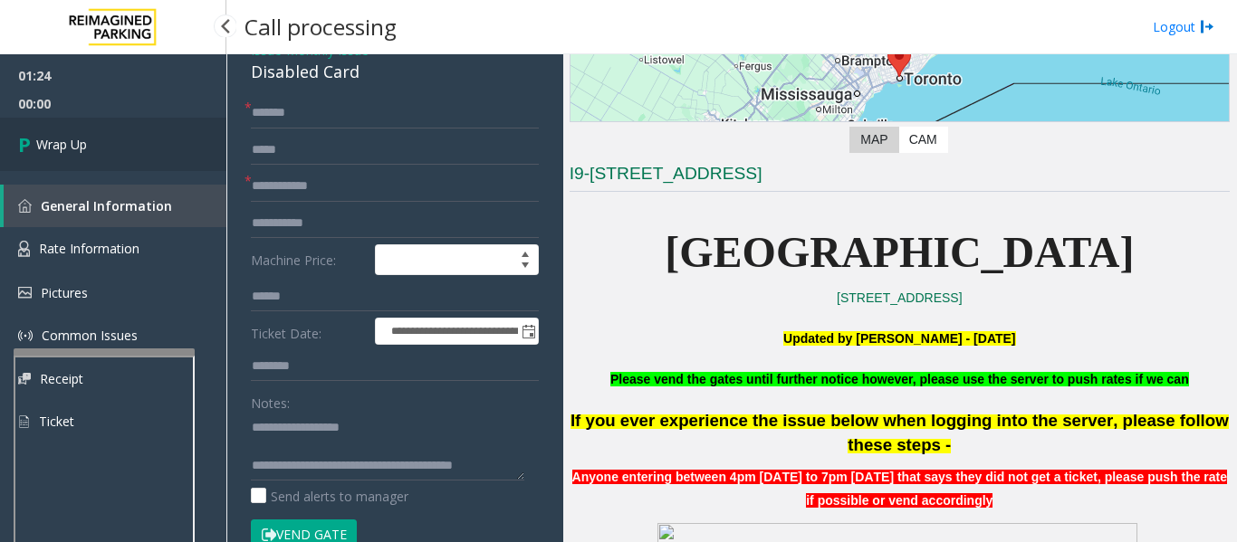
click at [62, 163] on link "Wrap Up" at bounding box center [113, 144] width 226 height 53
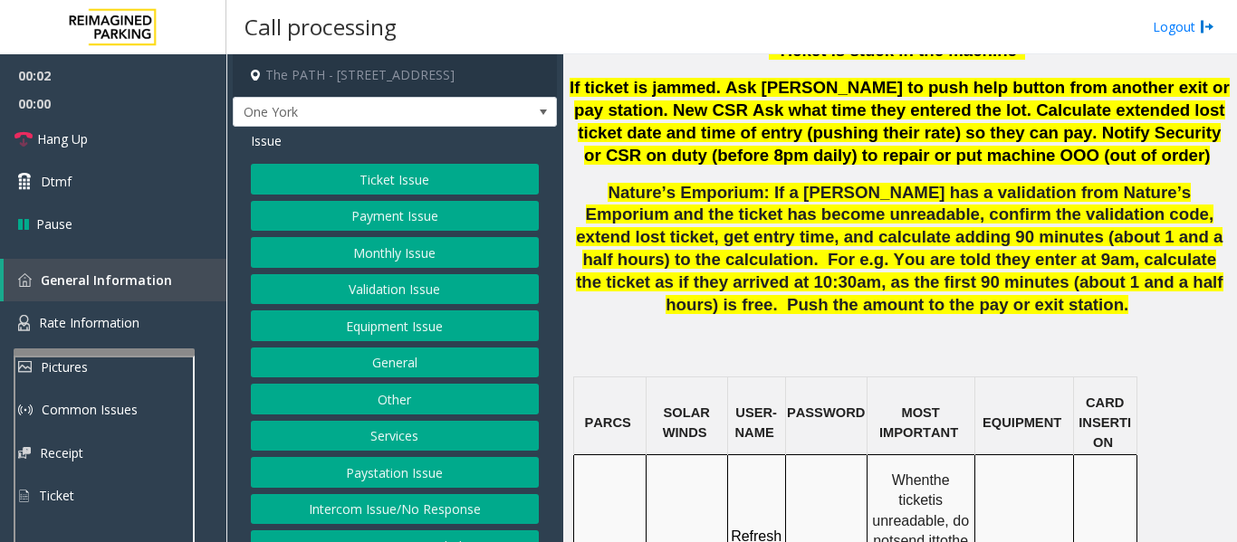
scroll to position [1358, 0]
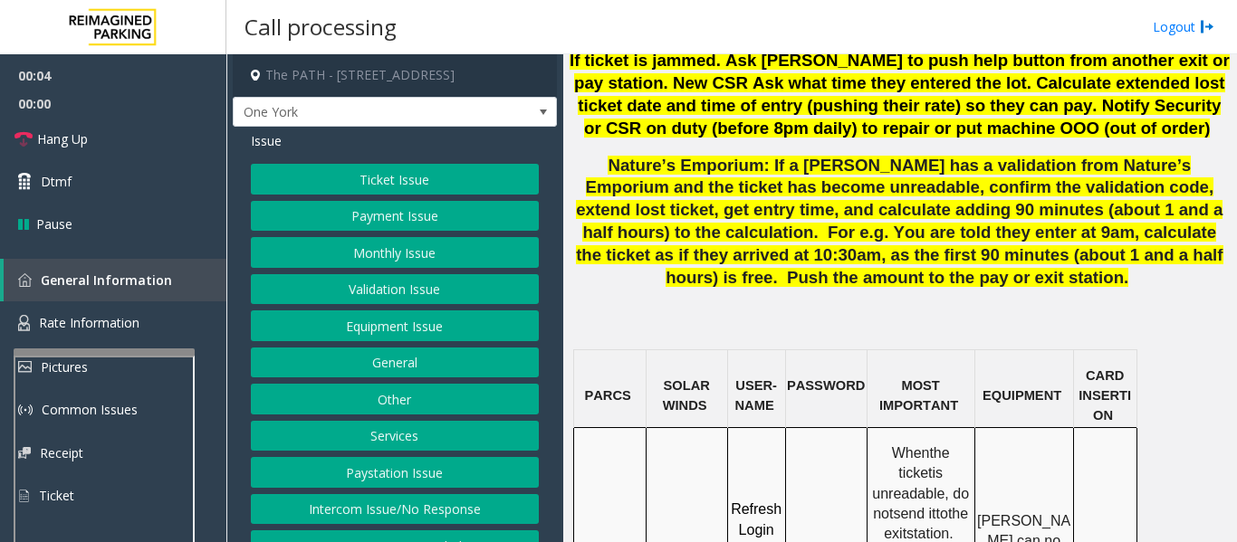
drag, startPoint x: 659, startPoint y: 406, endPoint x: 684, endPoint y: 428, distance: 34.0
copy span "IMP009-0501"
click at [352, 218] on button "Payment Issue" at bounding box center [395, 216] width 288 height 31
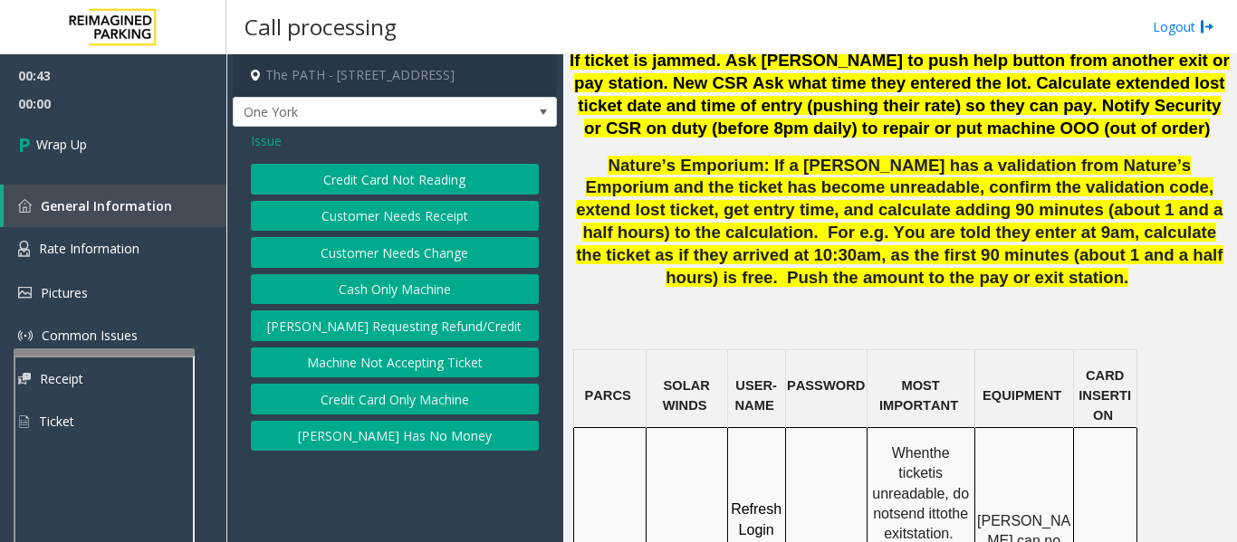
click at [419, 186] on button "Credit Card Not Reading" at bounding box center [395, 179] width 288 height 31
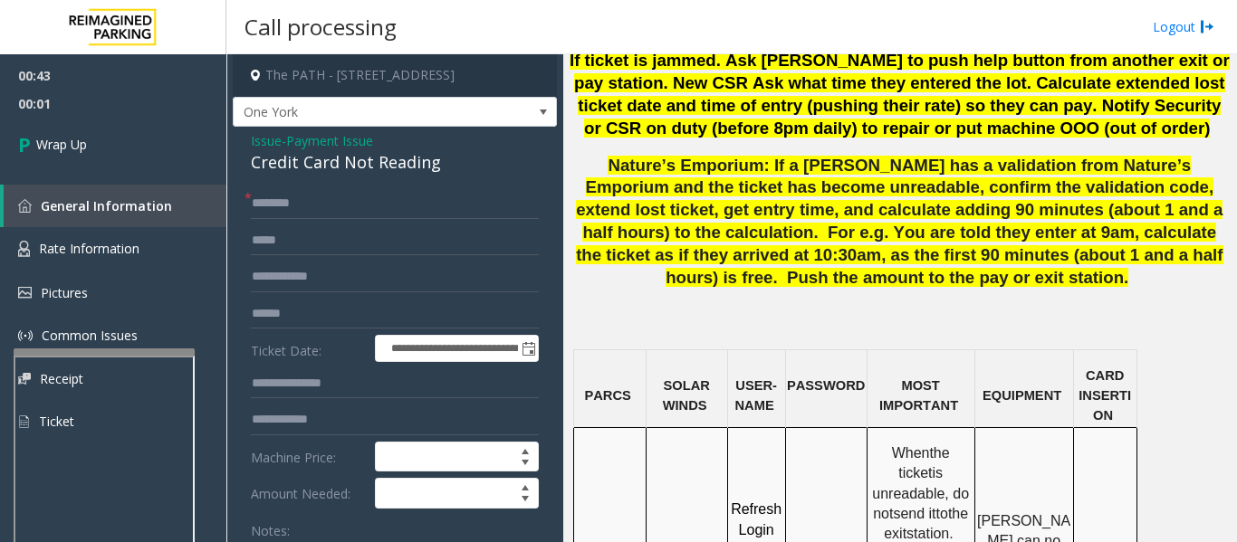
click at [365, 158] on div "Credit Card Not Reading" at bounding box center [395, 162] width 288 height 24
copy div "Credit Card Not Reading"
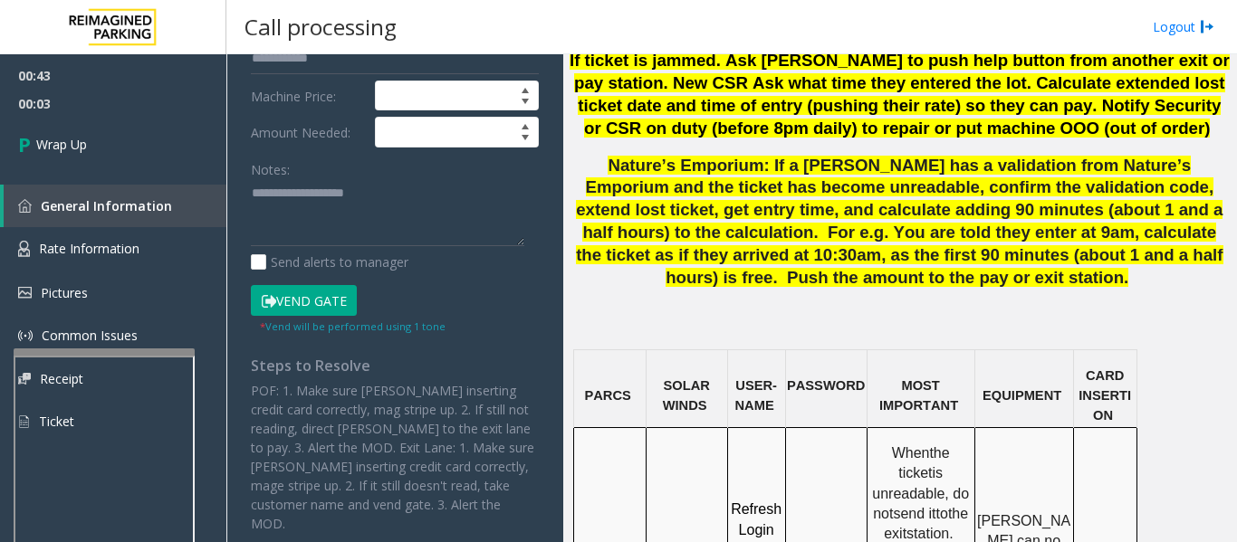
scroll to position [362, 0]
click at [365, 231] on textarea at bounding box center [387, 212] width 273 height 68
paste textarea "**********"
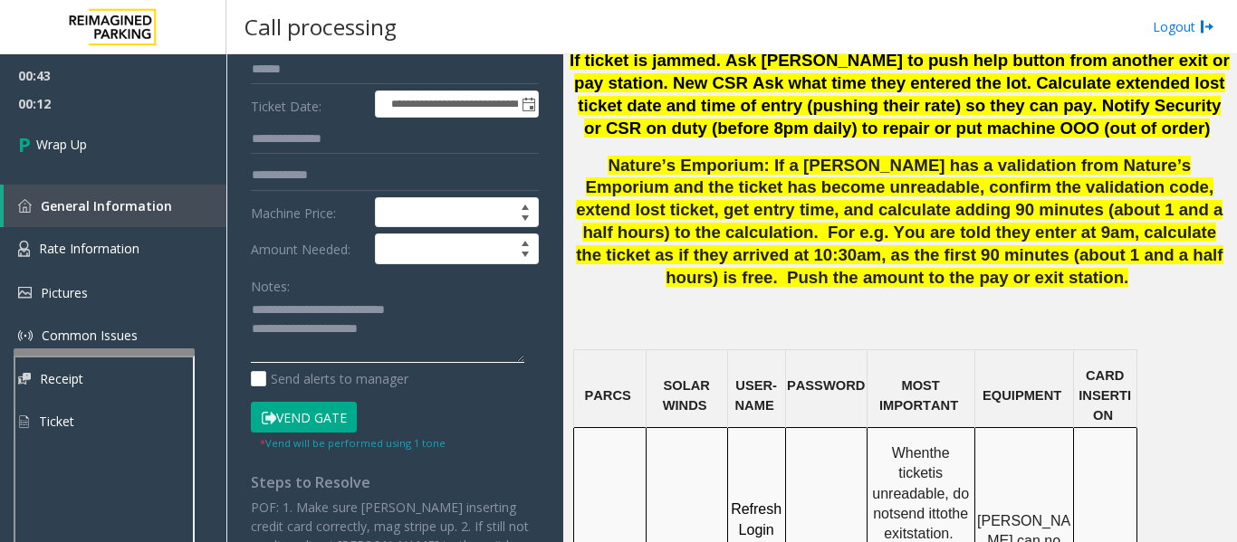
scroll to position [0, 0]
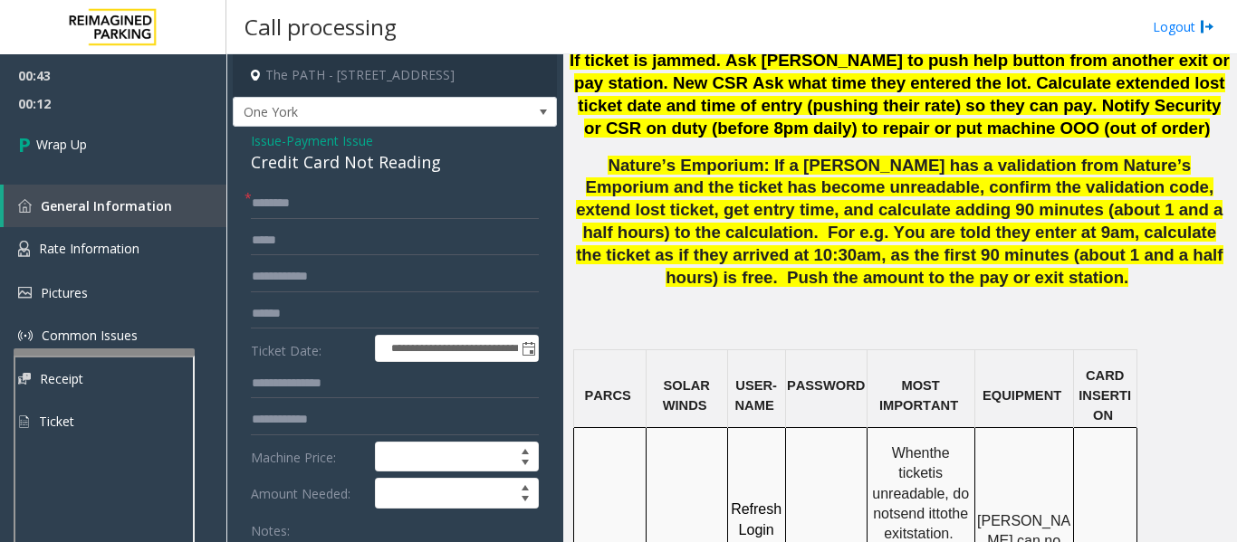
type textarea "**********"
click at [353, 197] on input "text" at bounding box center [395, 203] width 288 height 31
type input "**"
click at [176, 149] on link "Wrap Up" at bounding box center [113, 144] width 226 height 53
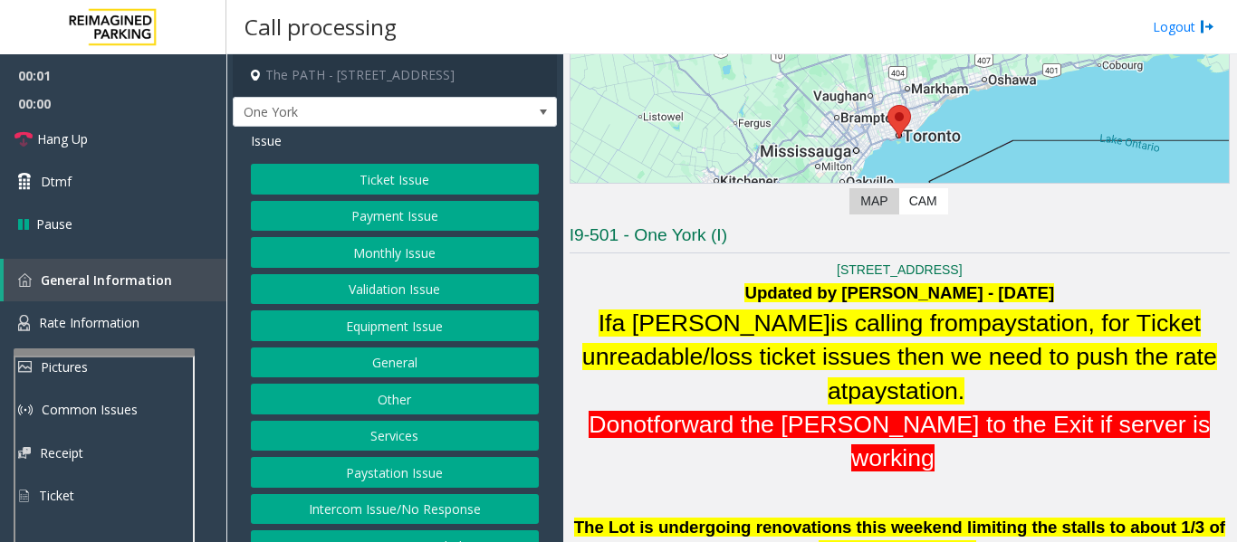
scroll to position [362, 0]
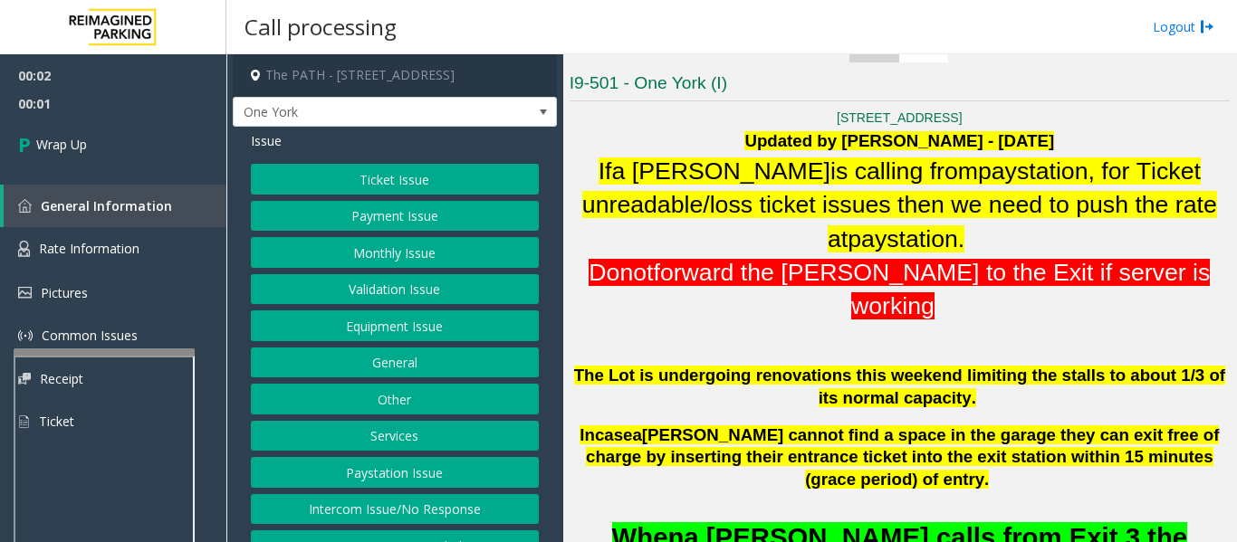
click at [375, 512] on button "Intercom Issue/No Response" at bounding box center [395, 509] width 288 height 31
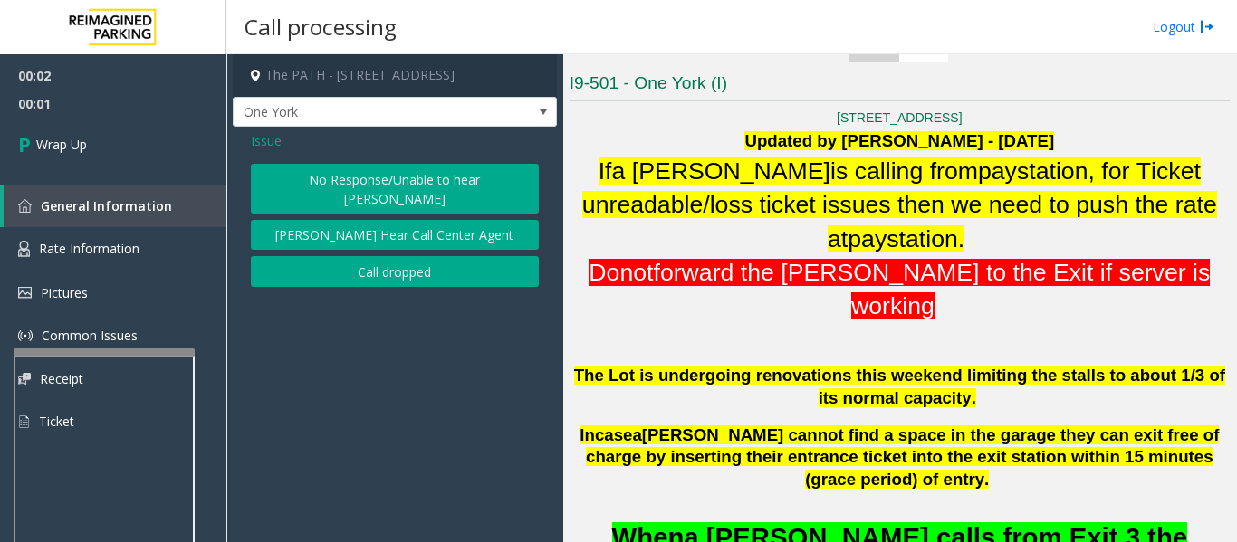
click at [399, 256] on button "Call dropped" at bounding box center [395, 271] width 288 height 31
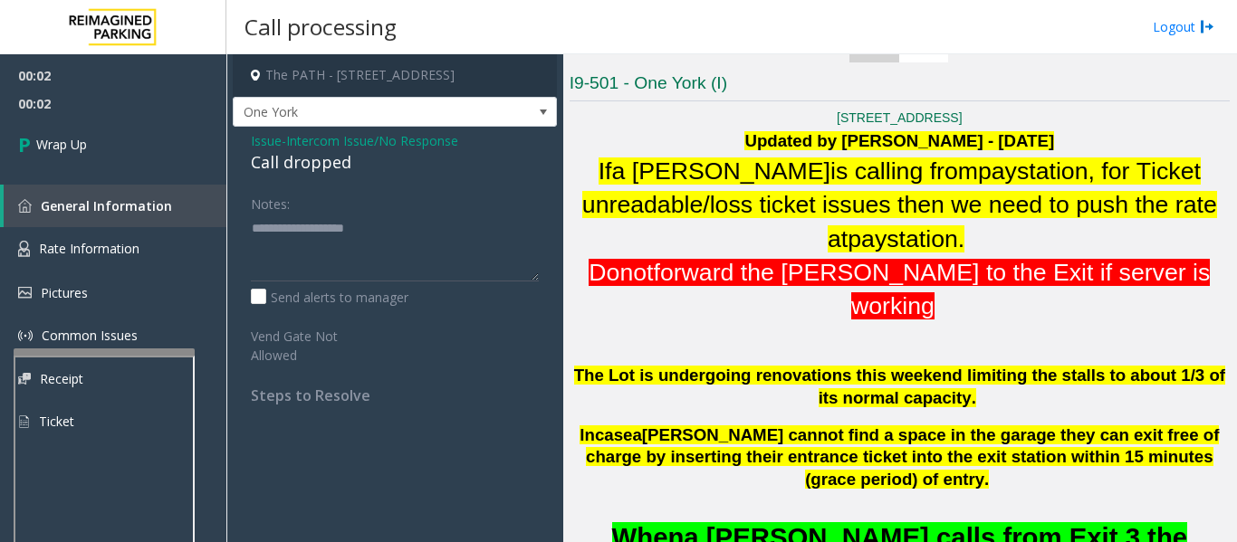
click at [312, 167] on div "Call dropped" at bounding box center [395, 162] width 288 height 24
type textarea "**********"
click at [109, 148] on link "Wrap Up" at bounding box center [113, 144] width 226 height 53
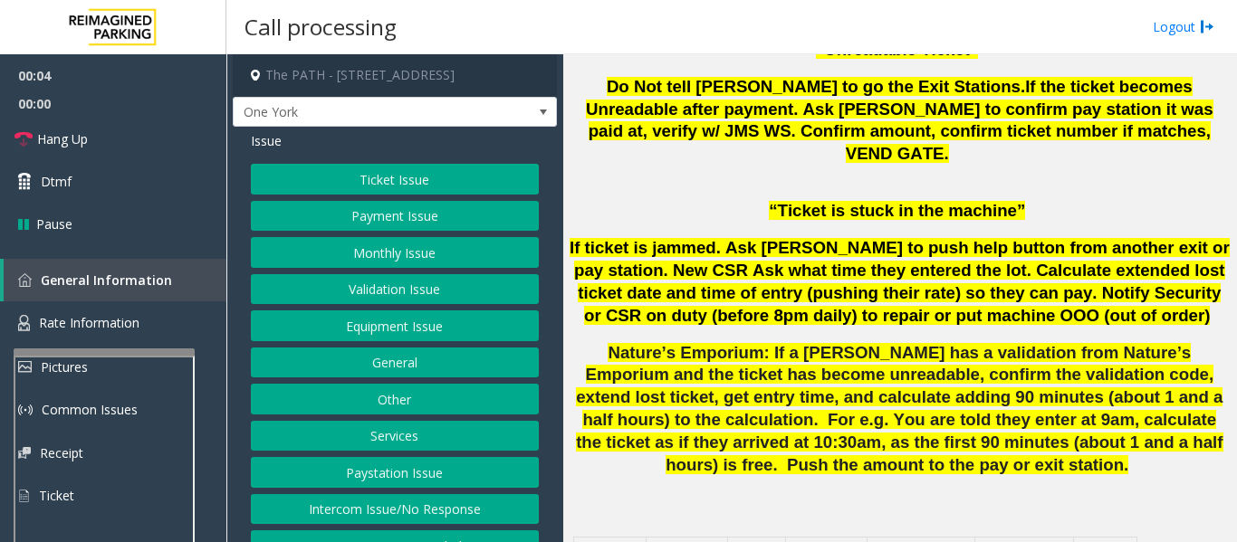
scroll to position [1177, 0]
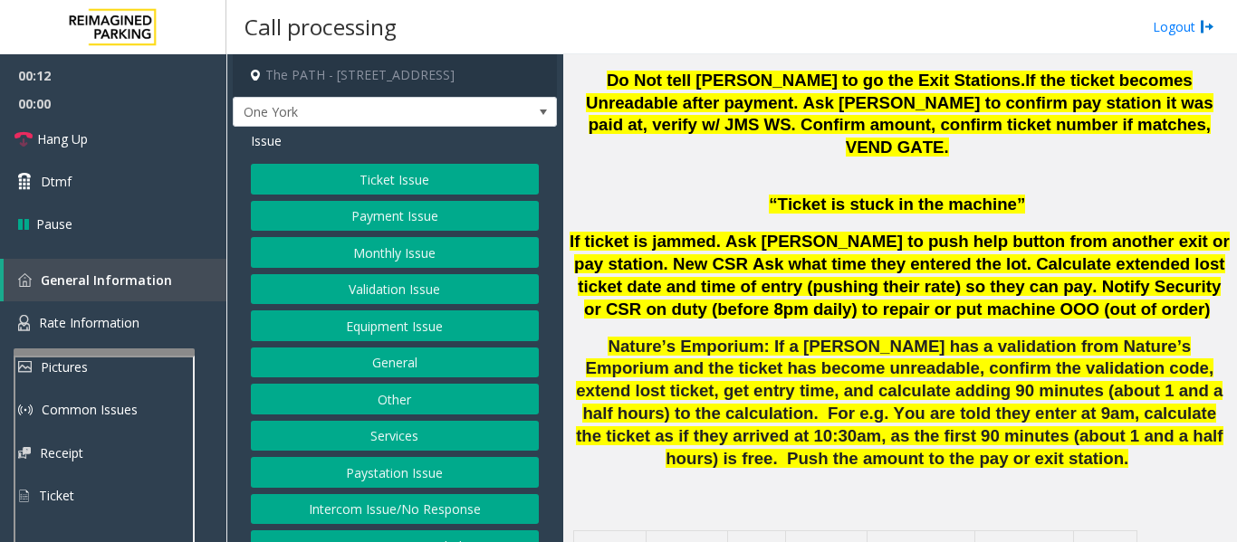
click at [400, 221] on button "Payment Issue" at bounding box center [395, 216] width 288 height 31
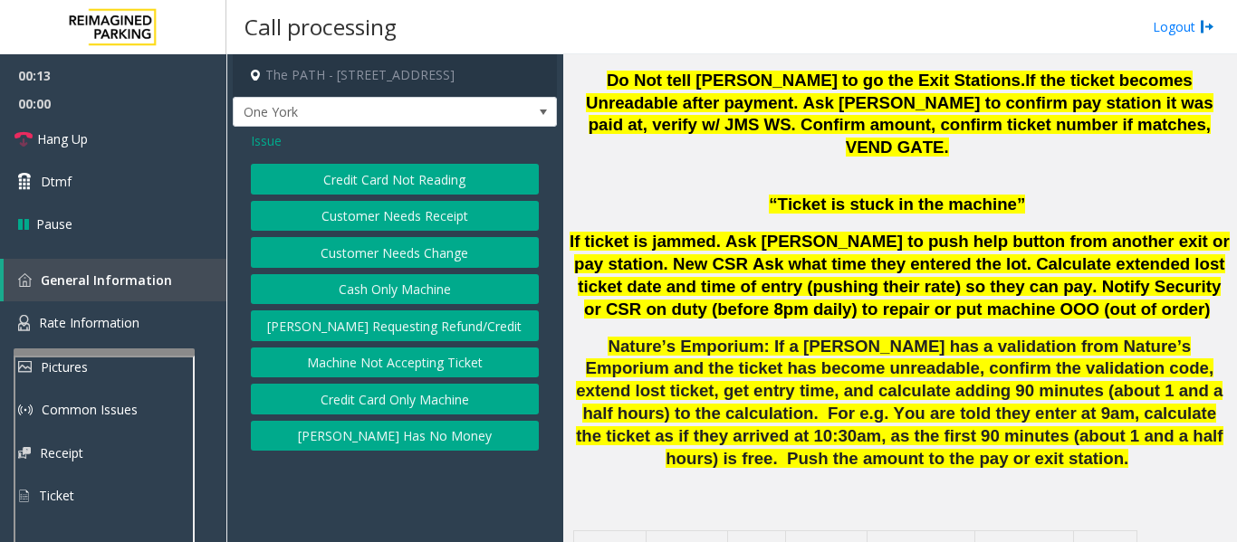
click at [424, 181] on button "Credit Card Not Reading" at bounding box center [395, 179] width 288 height 31
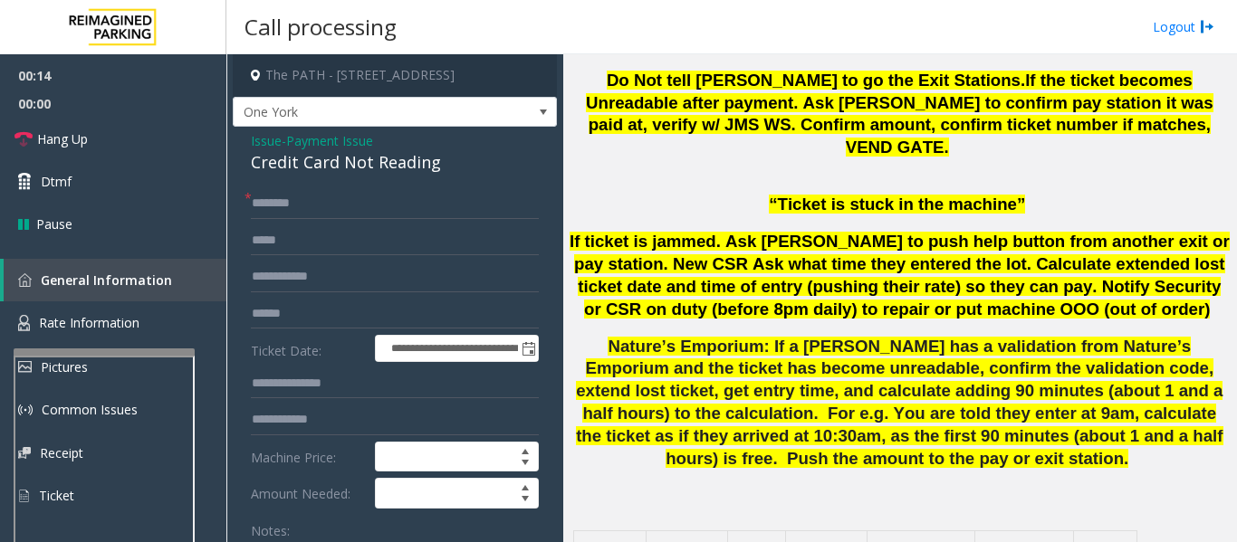
click at [355, 161] on div "Credit Card Not Reading" at bounding box center [395, 162] width 288 height 24
copy div "Credit Card Not Reading"
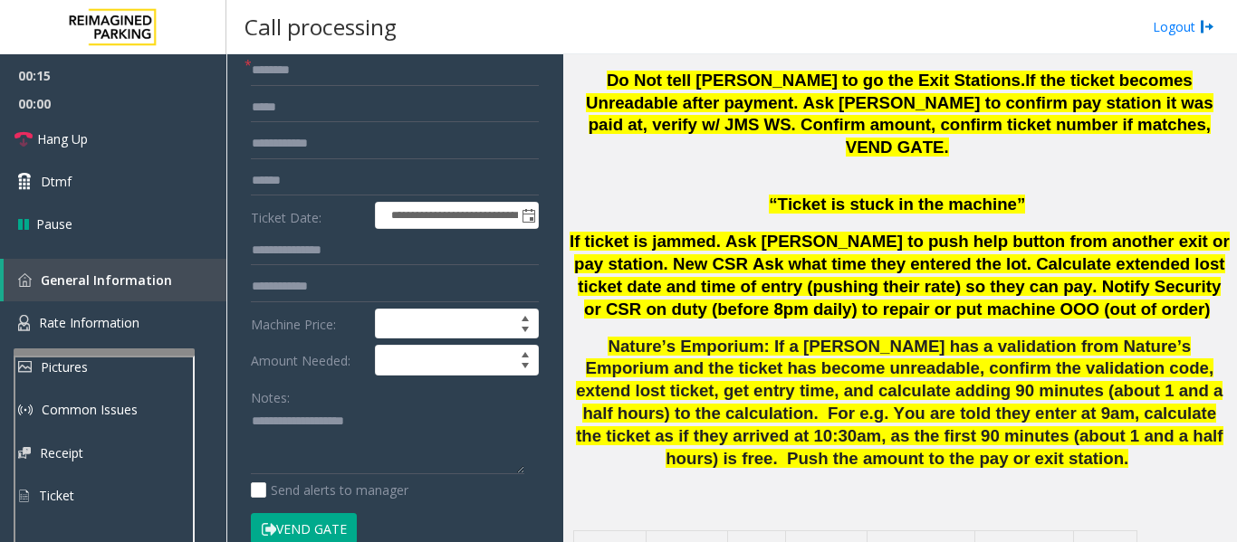
scroll to position [272, 0]
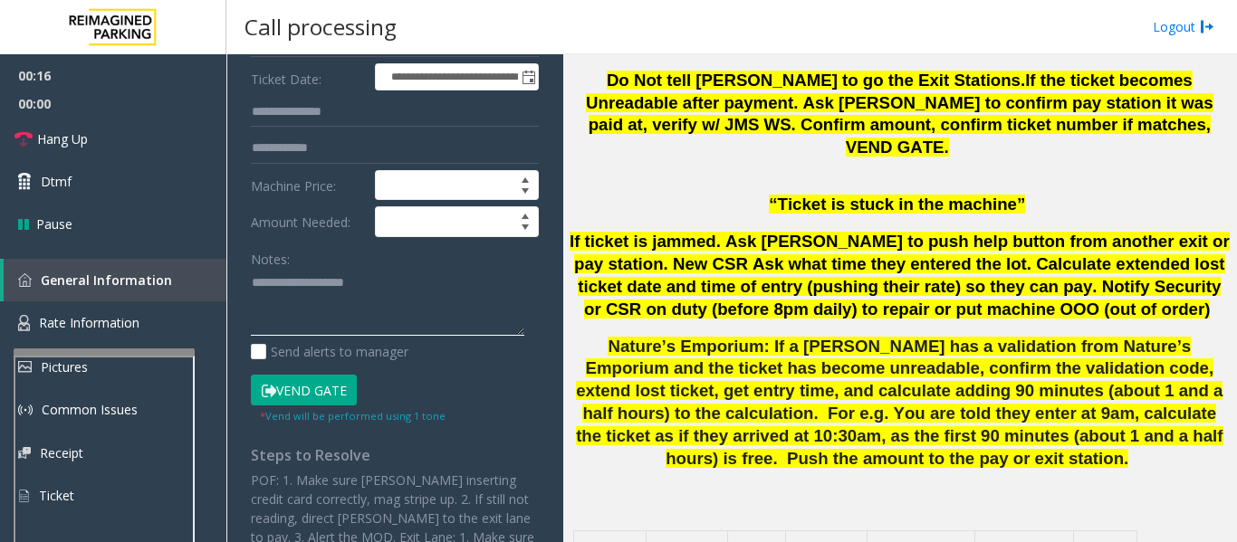
click at [322, 313] on textarea at bounding box center [387, 303] width 273 height 68
paste textarea "**********"
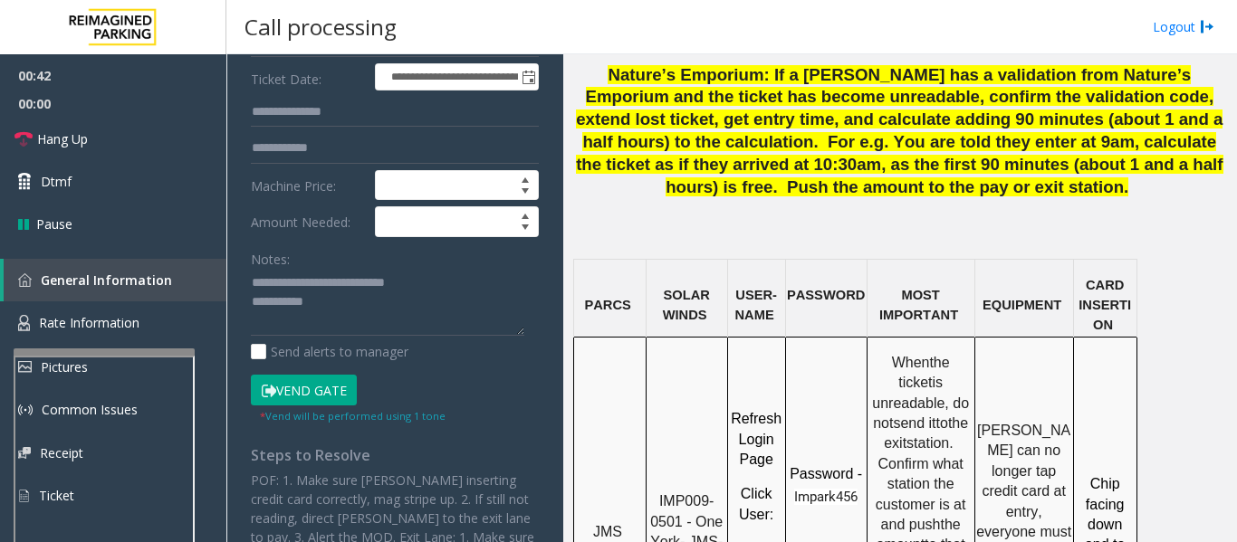
scroll to position [0, 0]
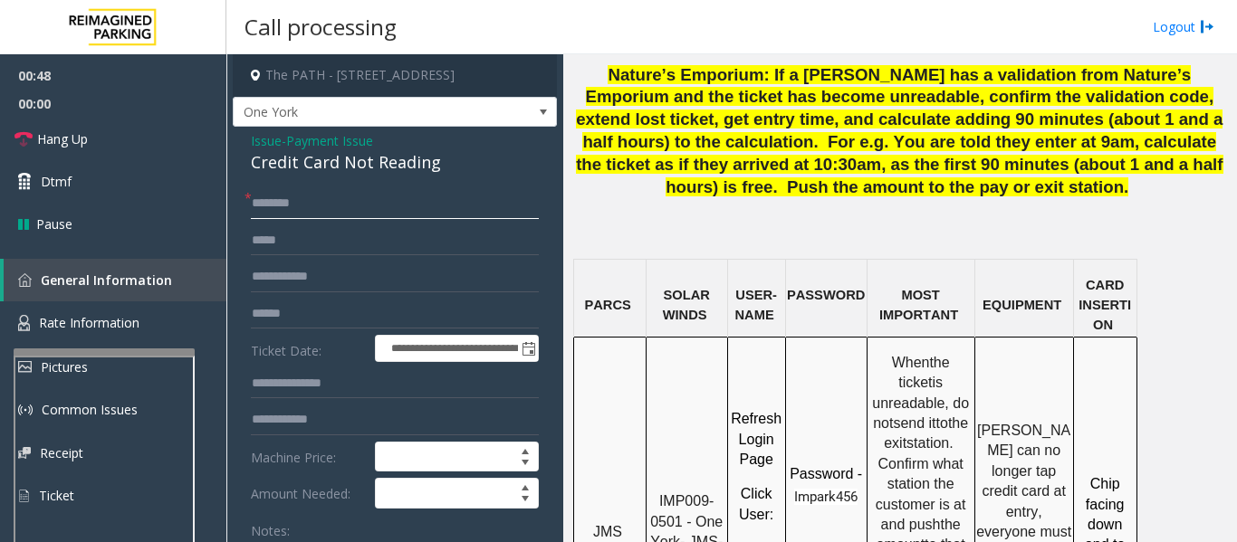
click at [388, 193] on input "text" at bounding box center [395, 203] width 288 height 31
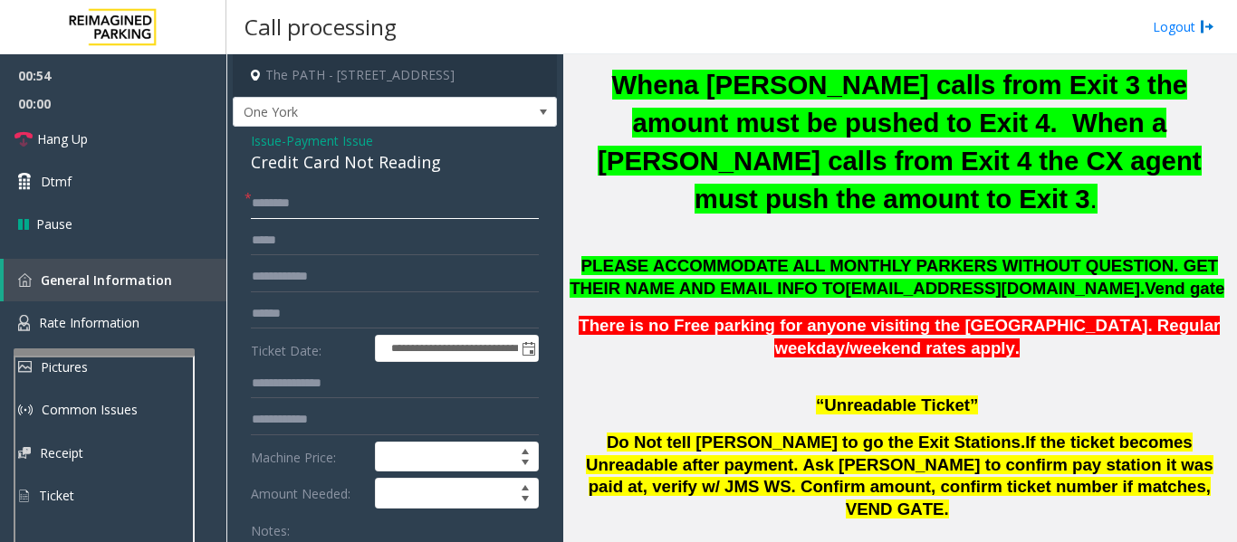
scroll to position [724, 0]
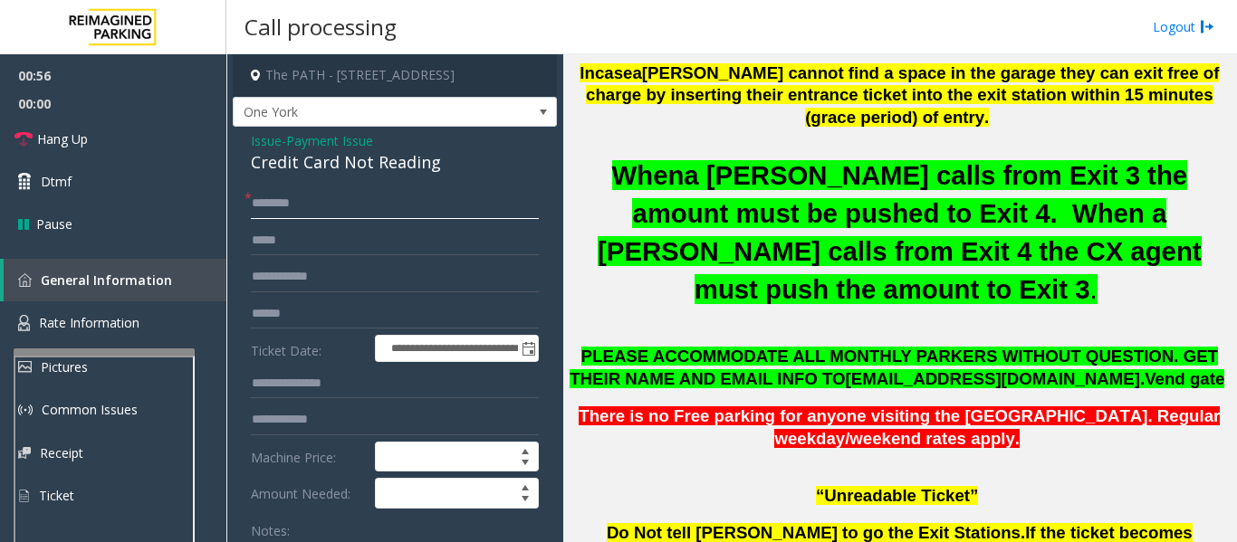
click at [308, 211] on input "text" at bounding box center [395, 203] width 288 height 31
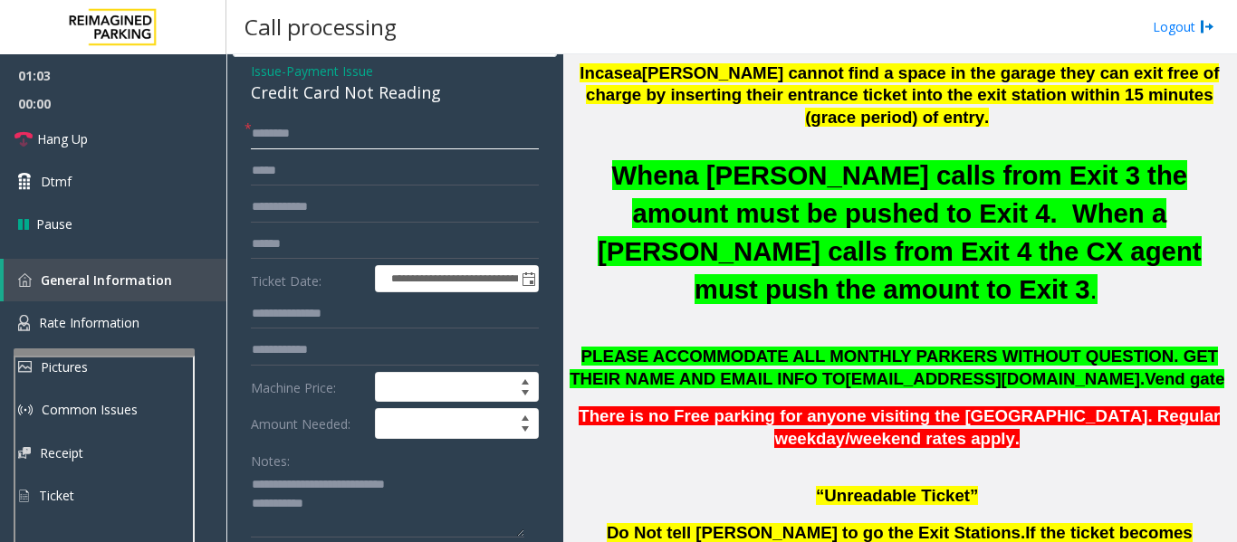
scroll to position [181, 0]
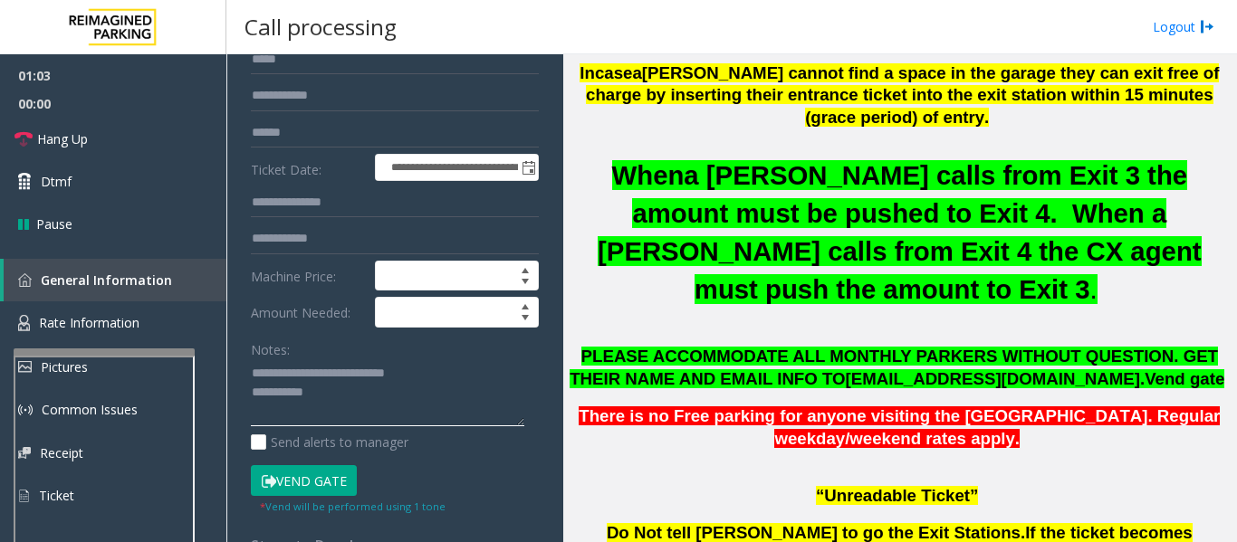
click at [342, 418] on textarea at bounding box center [387, 393] width 273 height 68
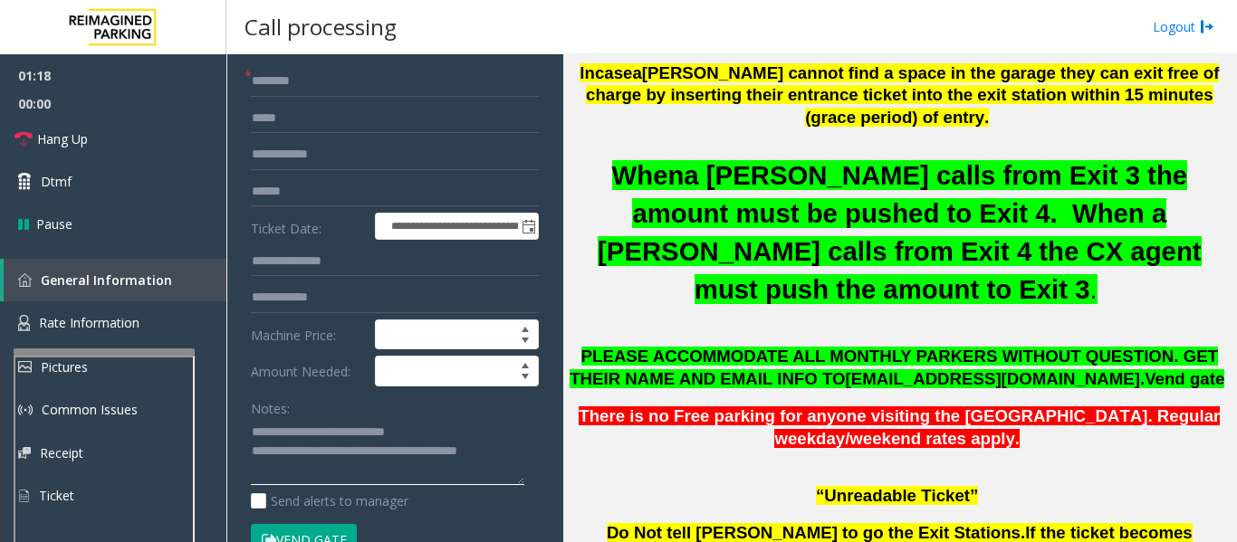
scroll to position [91, 0]
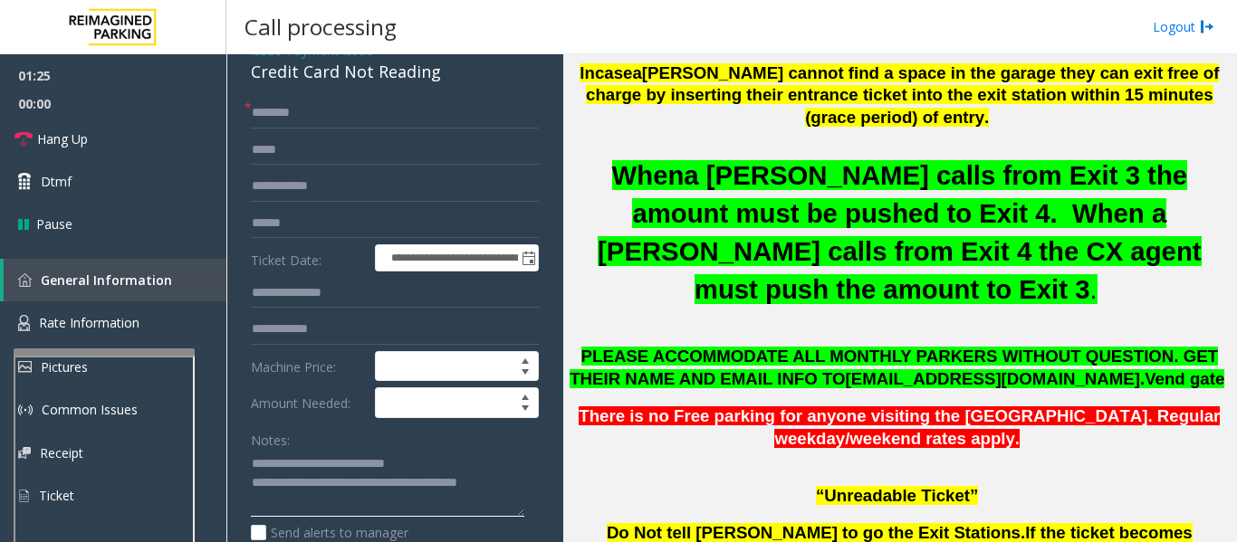
type textarea "**********"
click at [365, 119] on input "text" at bounding box center [395, 113] width 288 height 31
type input "********"
click at [343, 149] on input "text" at bounding box center [395, 150] width 288 height 31
click at [339, 215] on input "text" at bounding box center [395, 223] width 288 height 31
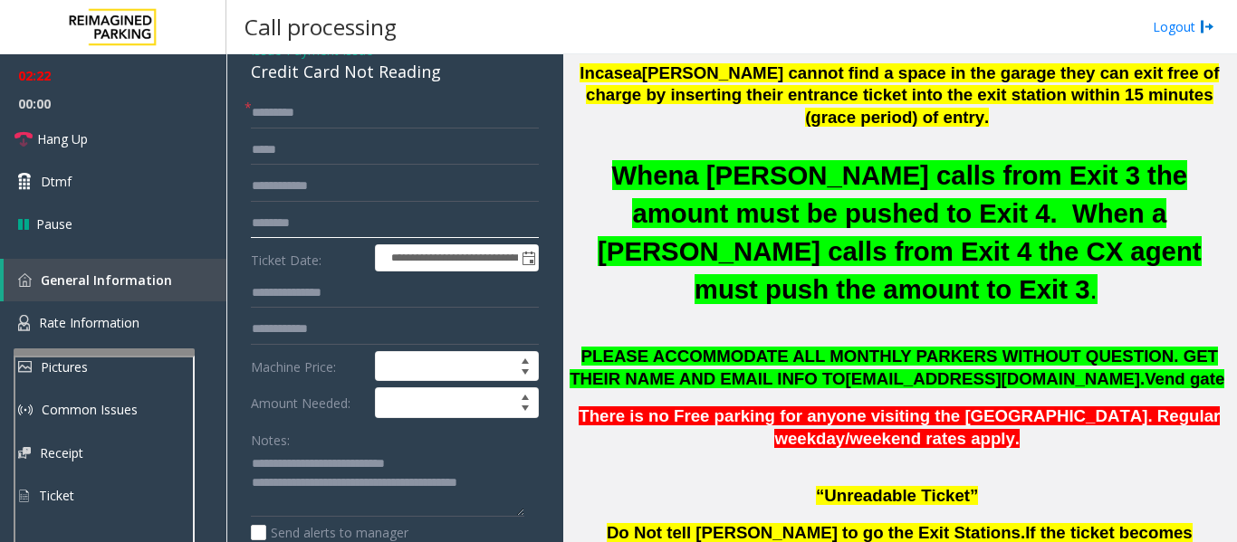
scroll to position [362, 0]
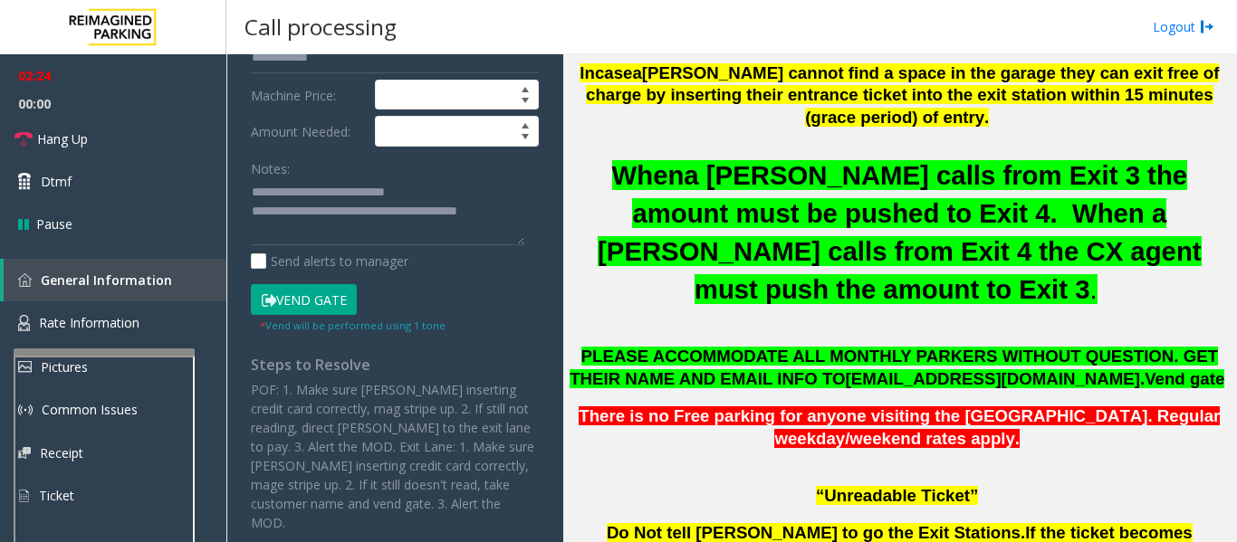
type input "********"
click at [341, 288] on button "Vend Gate" at bounding box center [304, 299] width 106 height 31
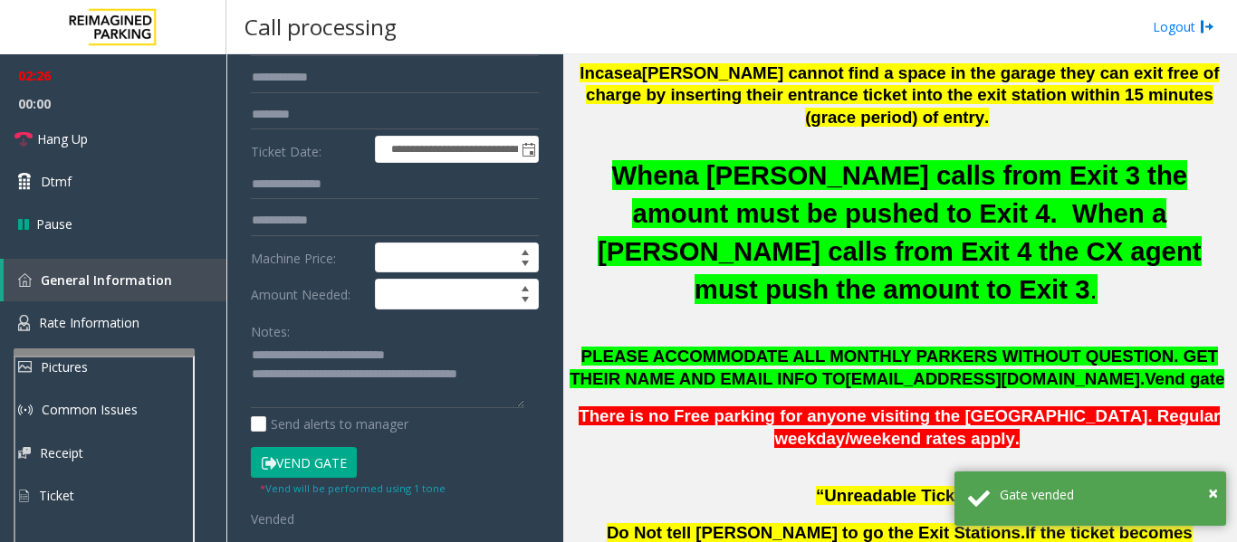
scroll to position [0, 0]
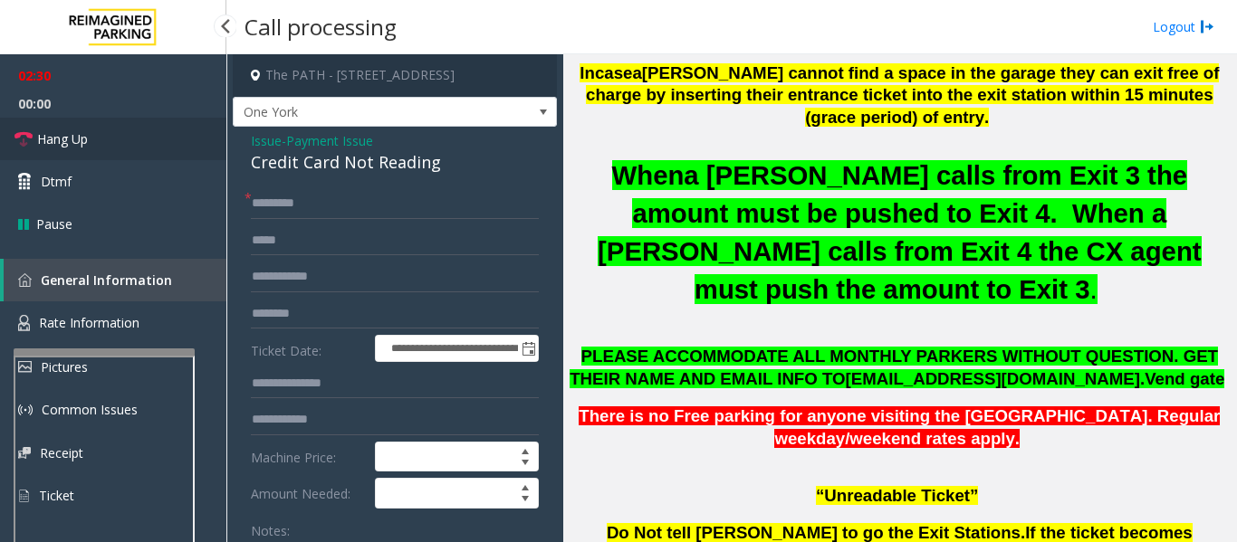
click at [27, 133] on icon at bounding box center [23, 139] width 18 height 18
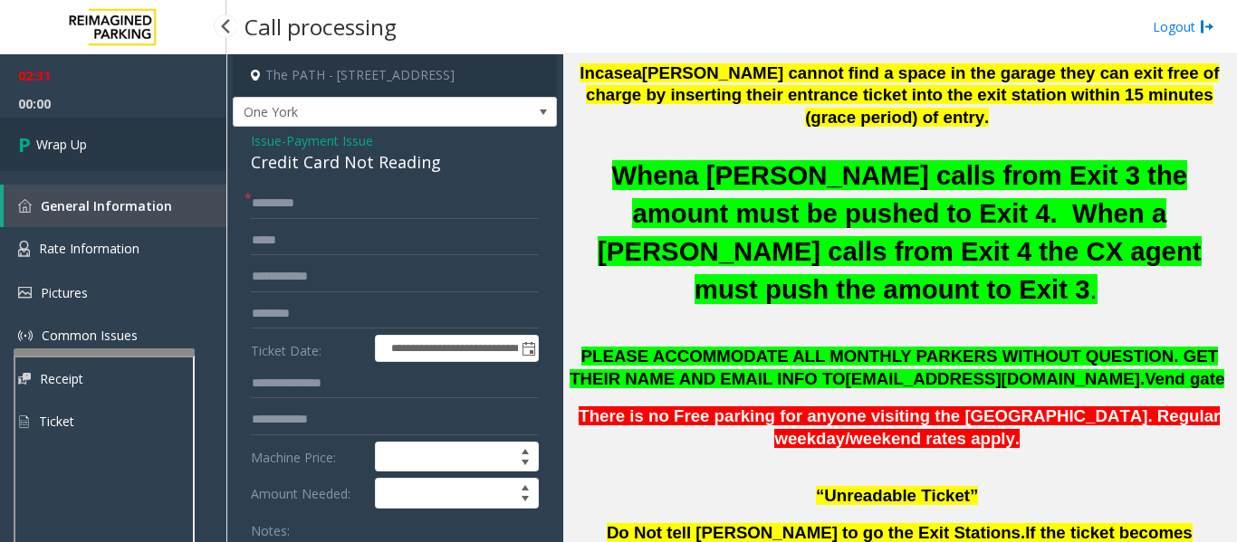
click at [14, 126] on link "Wrap Up" at bounding box center [113, 144] width 226 height 53
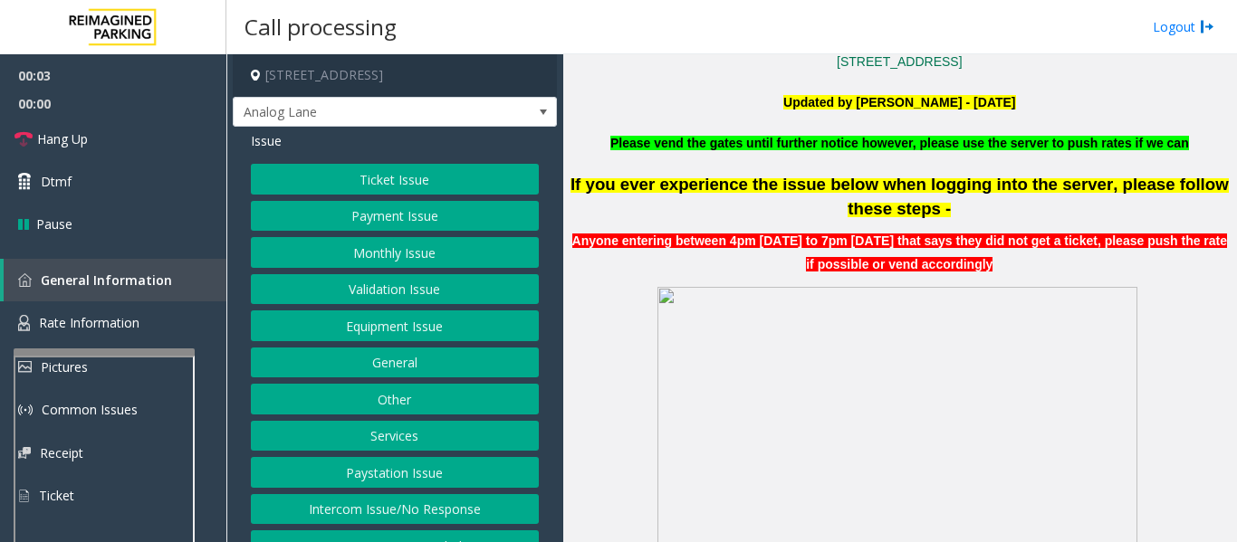
scroll to position [543, 0]
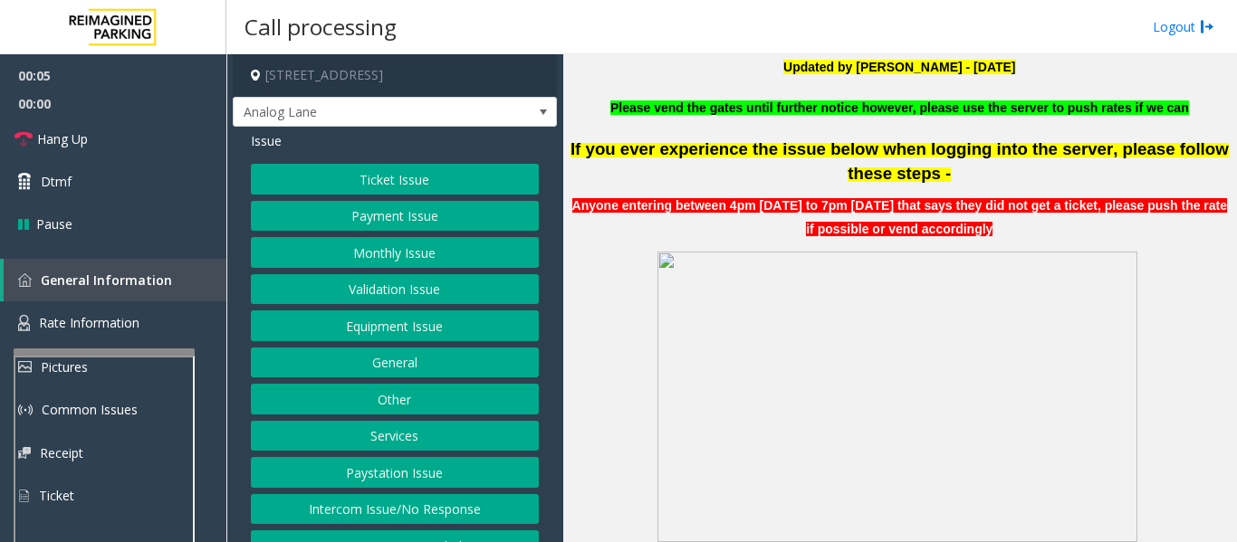
click at [371, 332] on button "Equipment Issue" at bounding box center [395, 326] width 288 height 31
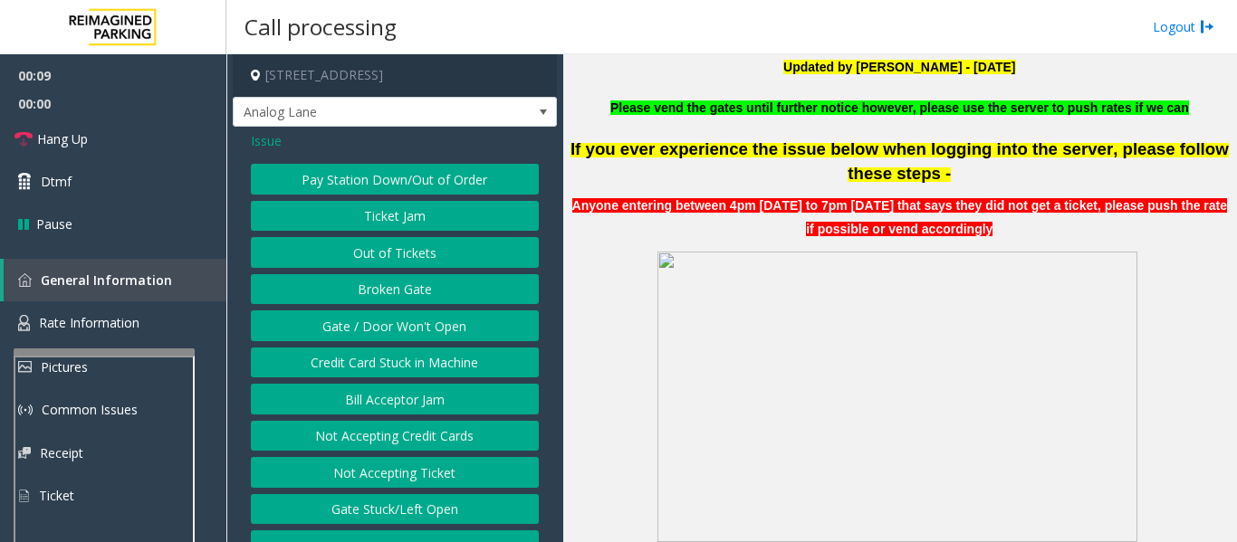
click at [406, 259] on button "Out of Tickets" at bounding box center [395, 252] width 288 height 31
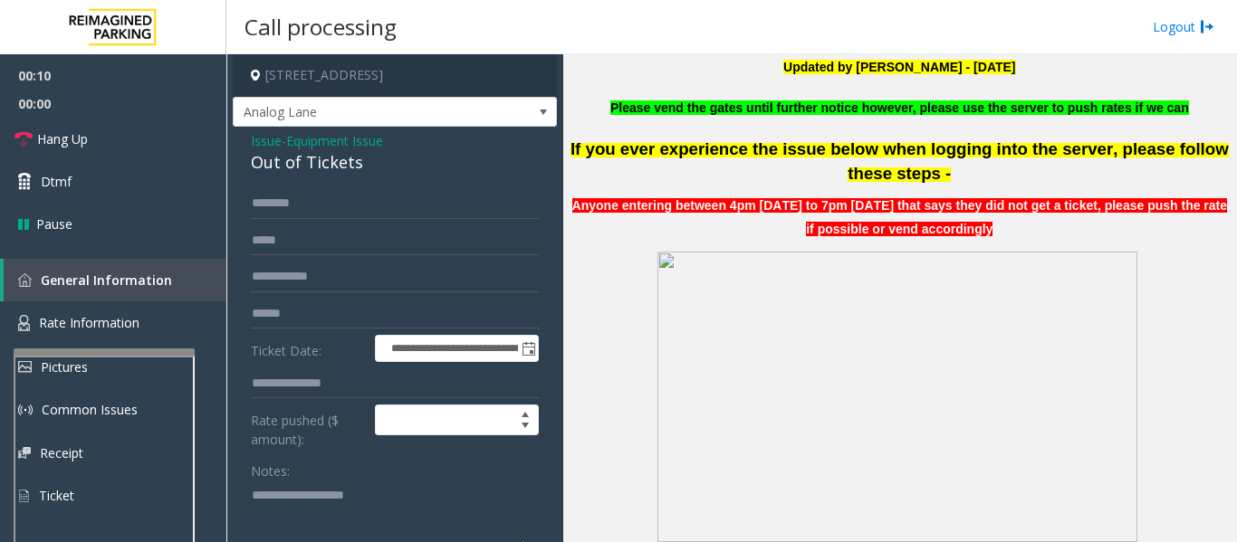
click at [321, 159] on div "Out of Tickets" at bounding box center [395, 162] width 288 height 24
copy div "Out of Tickets"
click at [329, 508] on textarea at bounding box center [387, 515] width 273 height 68
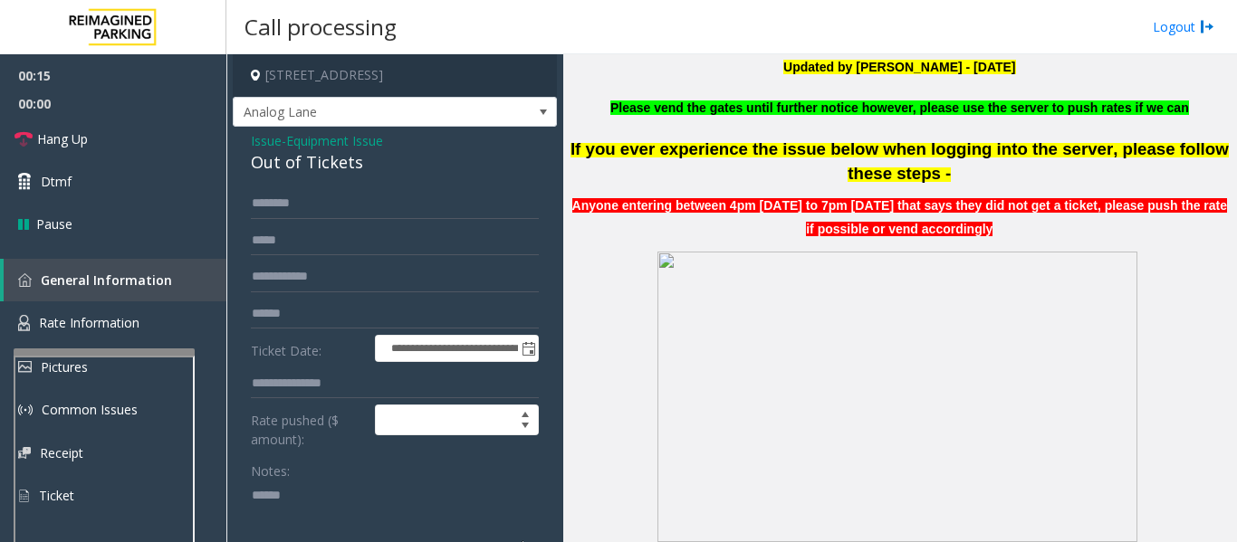
paste textarea "**********"
click at [357, 213] on input "text" at bounding box center [395, 203] width 288 height 31
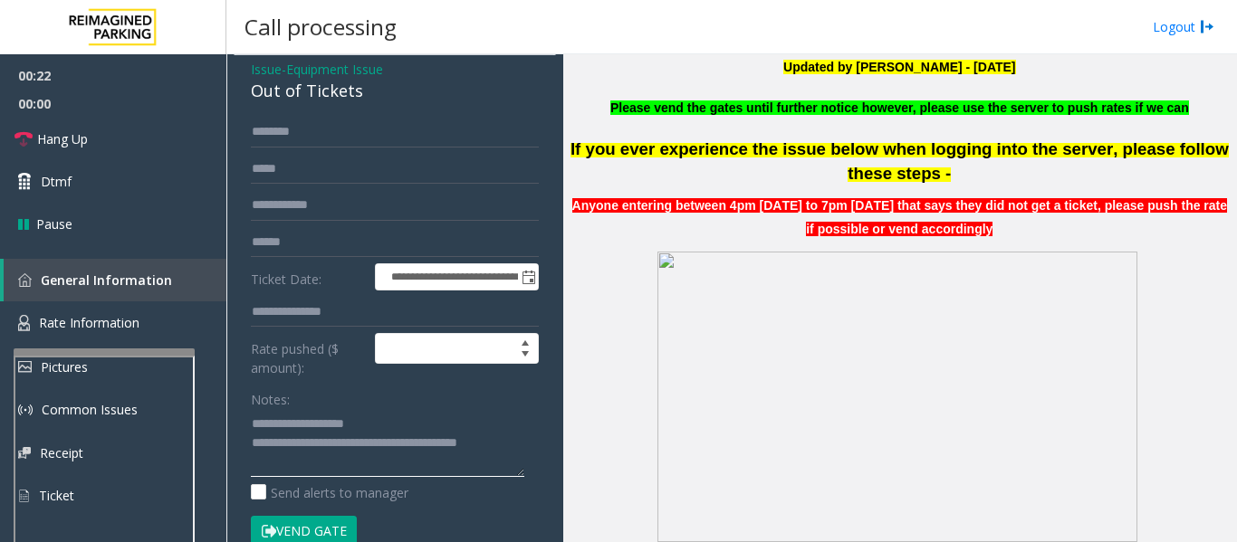
scroll to position [0, 0]
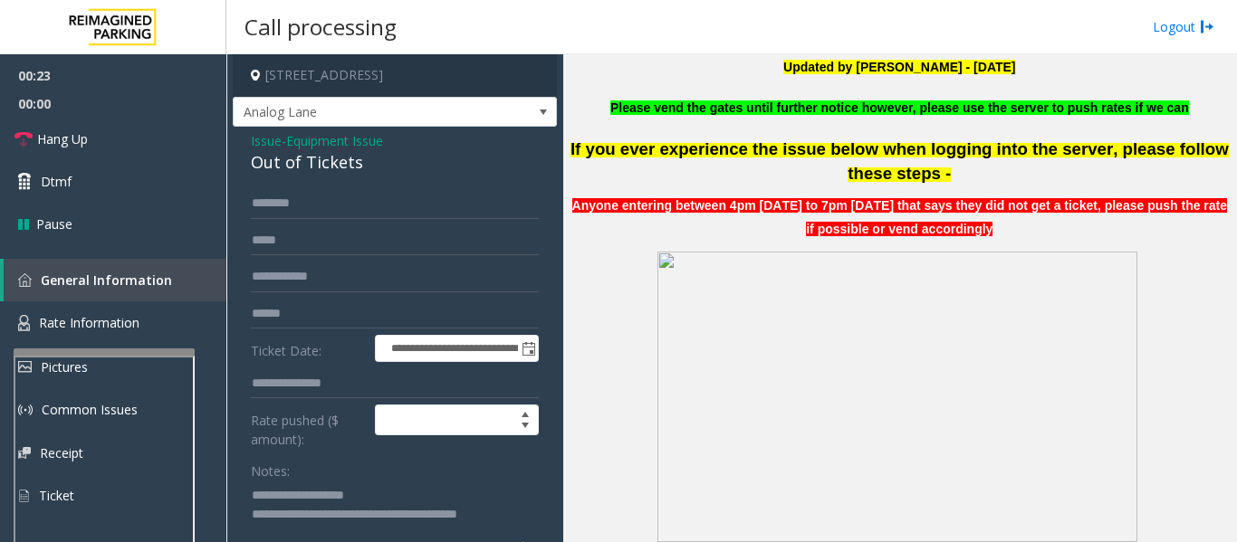
type textarea "**********"
click at [393, 201] on input "text" at bounding box center [395, 203] width 288 height 31
drag, startPoint x: 292, startPoint y: 199, endPoint x: 278, endPoint y: 239, distance: 42.4
click at [278, 239] on input "text" at bounding box center [395, 240] width 288 height 31
click at [300, 205] on input "*******" at bounding box center [395, 203] width 288 height 31
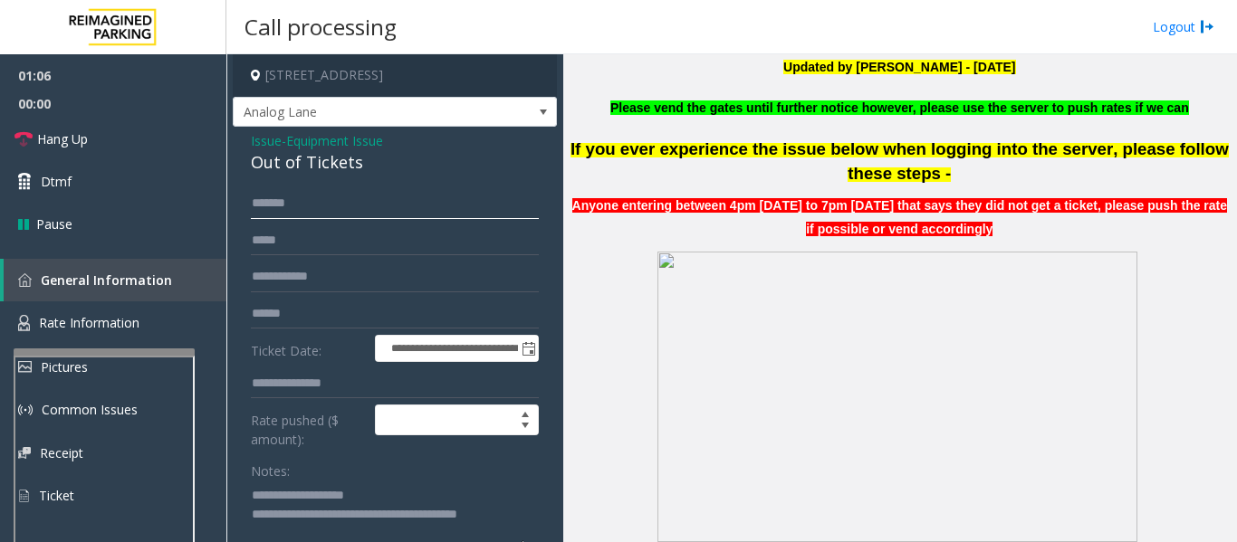
scroll to position [349, 0]
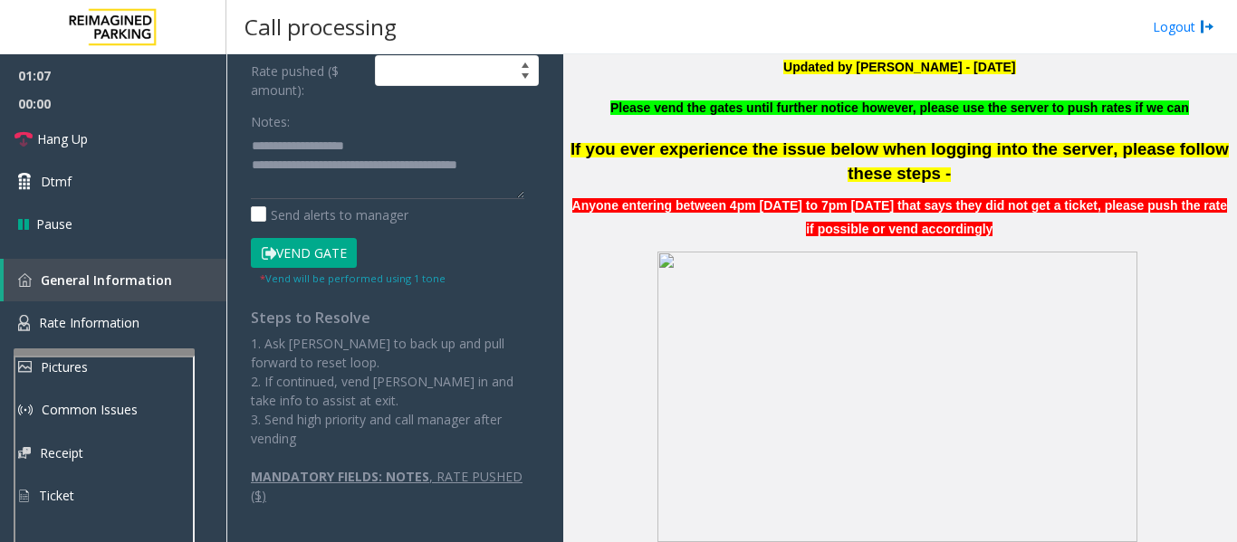
type input "*******"
click at [352, 196] on textarea at bounding box center [387, 165] width 273 height 68
click at [337, 246] on button "Vend Gate" at bounding box center [304, 253] width 106 height 31
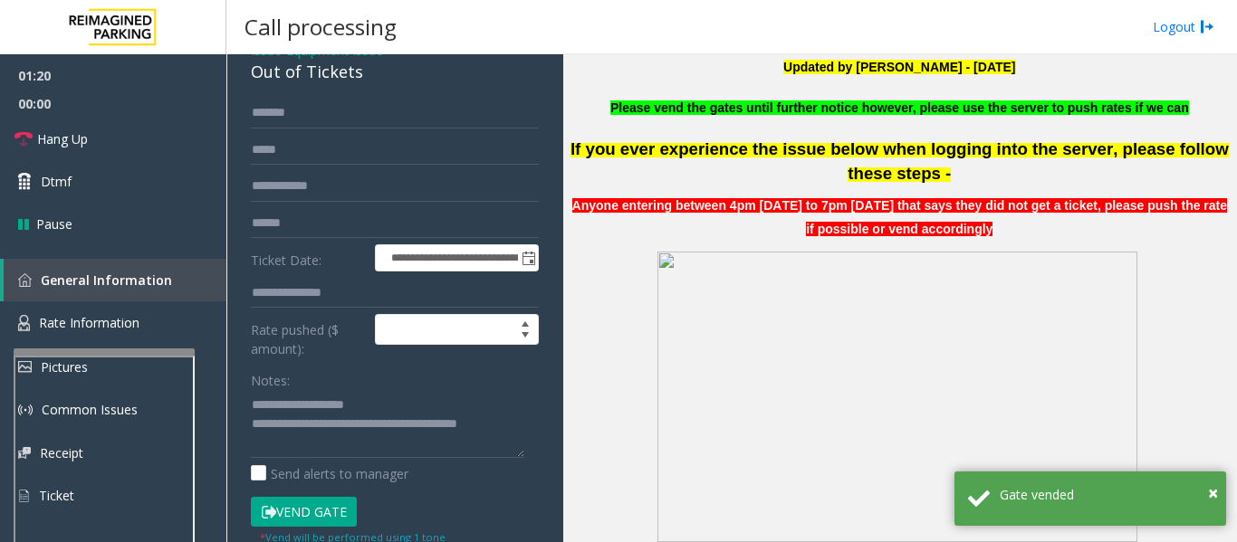
scroll to position [78, 0]
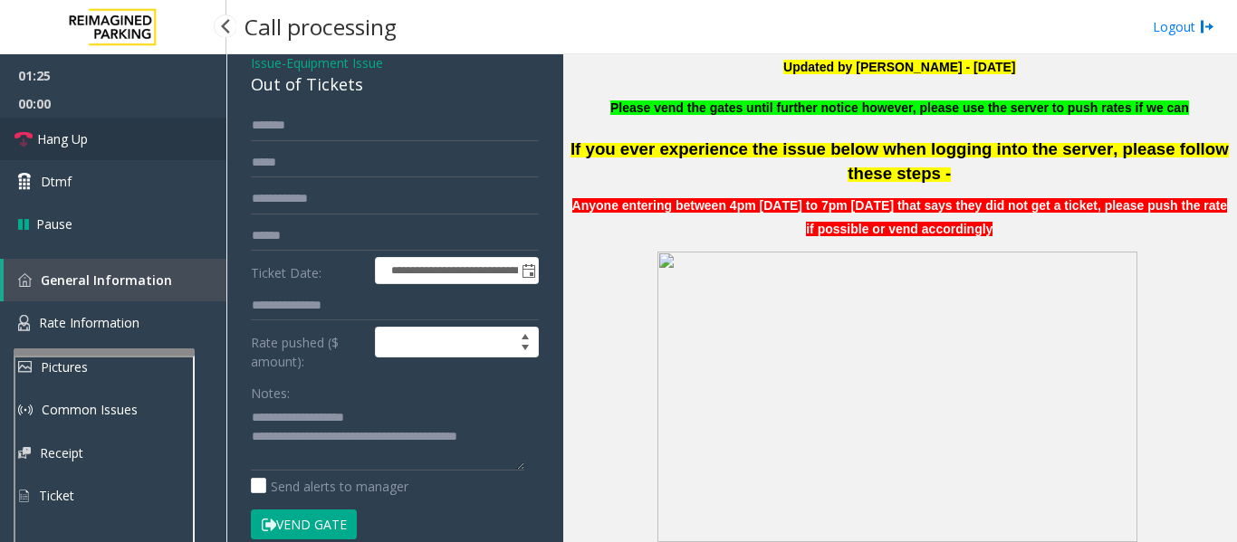
click at [26, 128] on link "Hang Up" at bounding box center [113, 139] width 226 height 43
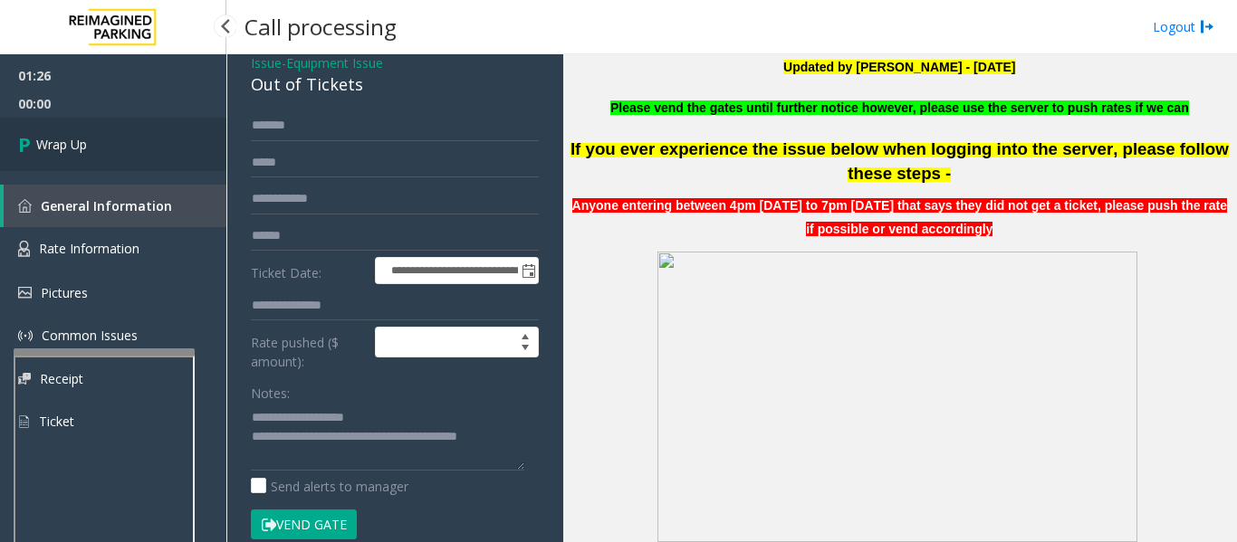
click at [33, 138] on icon at bounding box center [27, 144] width 18 height 30
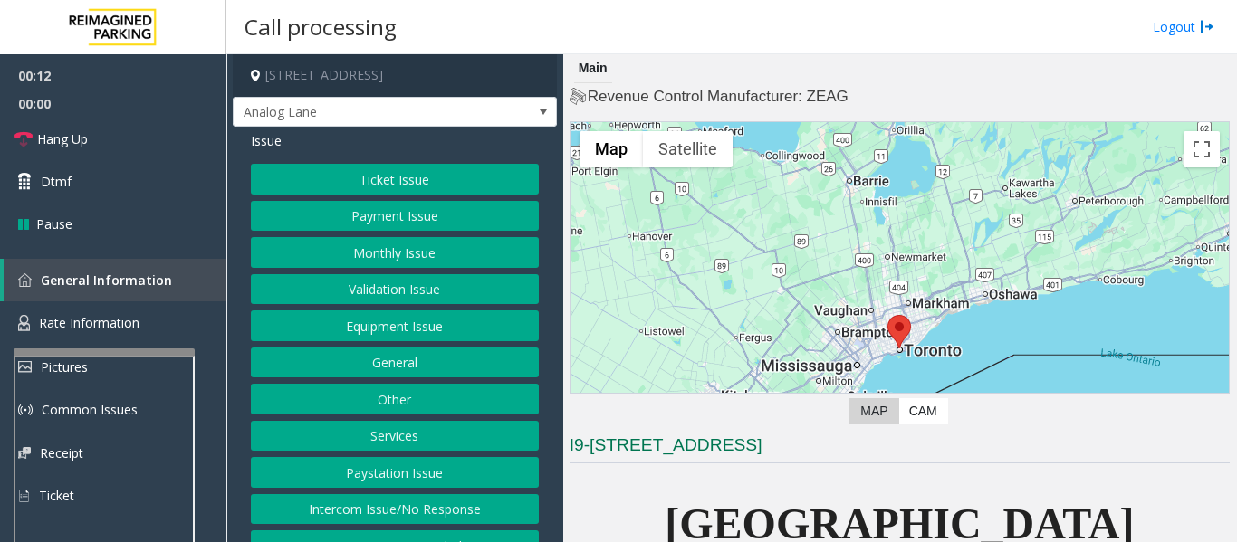
click at [433, 252] on button "Monthly Issue" at bounding box center [395, 252] width 288 height 31
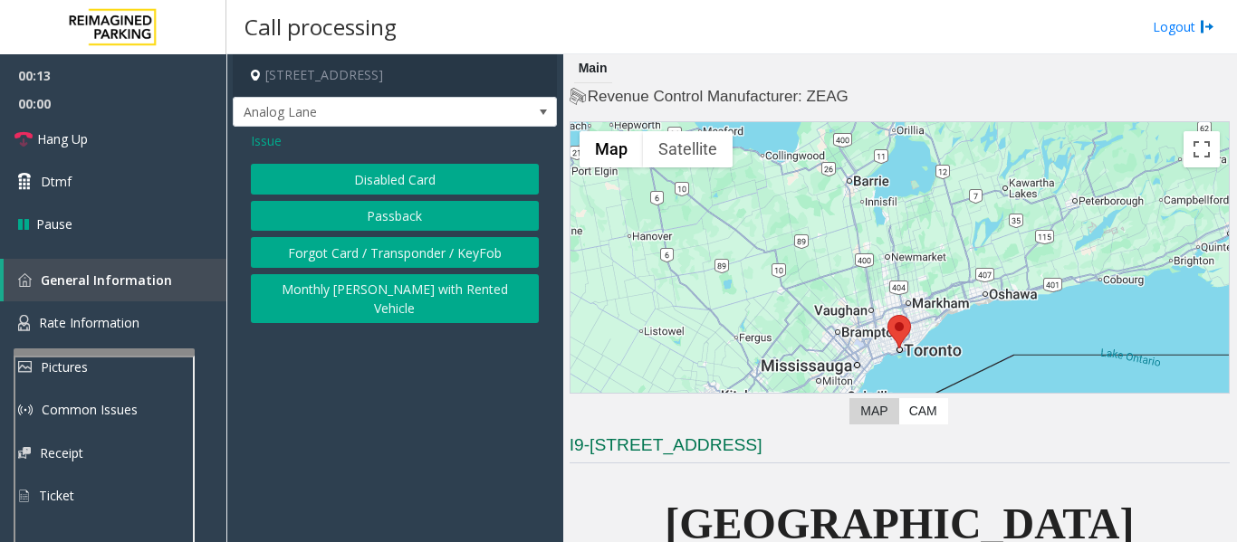
click at [429, 165] on button "Disabled Card" at bounding box center [395, 179] width 288 height 31
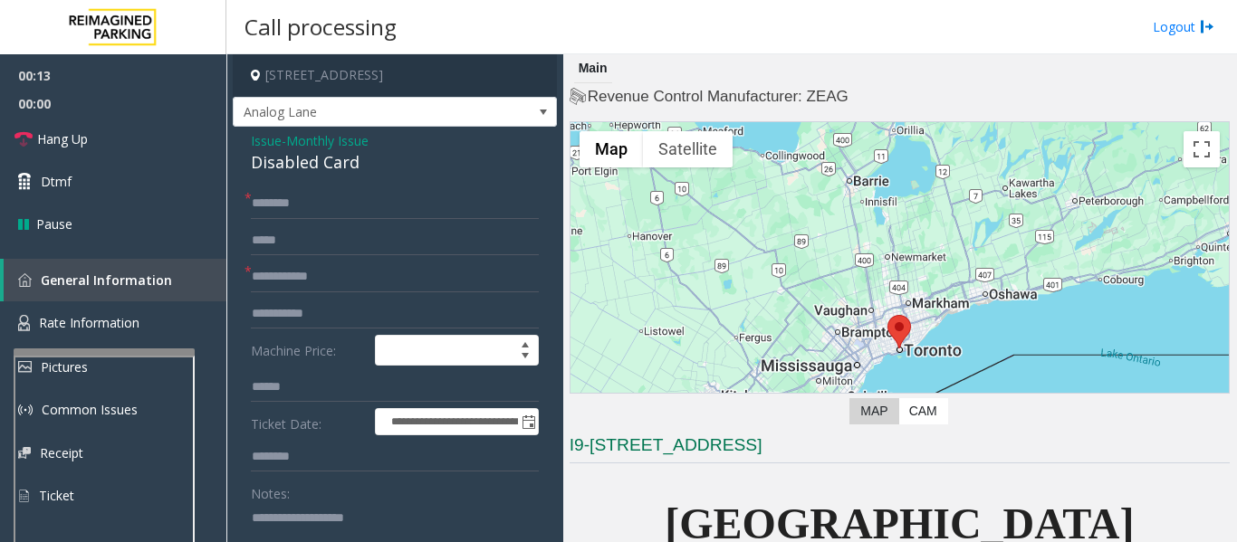
click at [328, 166] on div "Disabled Card" at bounding box center [395, 162] width 288 height 24
copy div "Disabled Card"
click at [330, 528] on textarea at bounding box center [387, 537] width 273 height 68
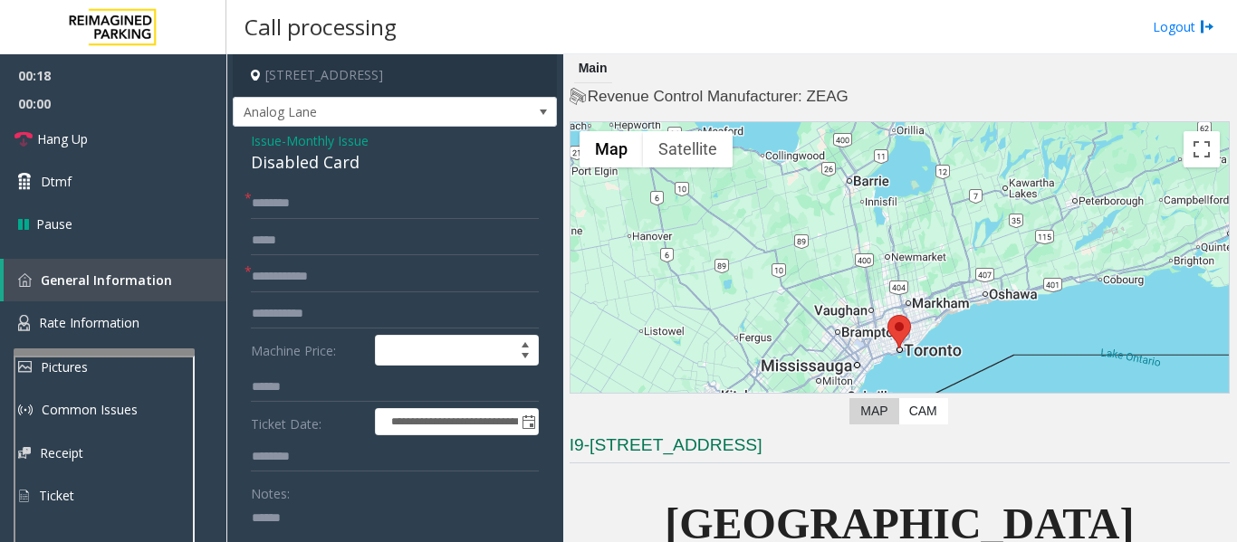
paste textarea "**********"
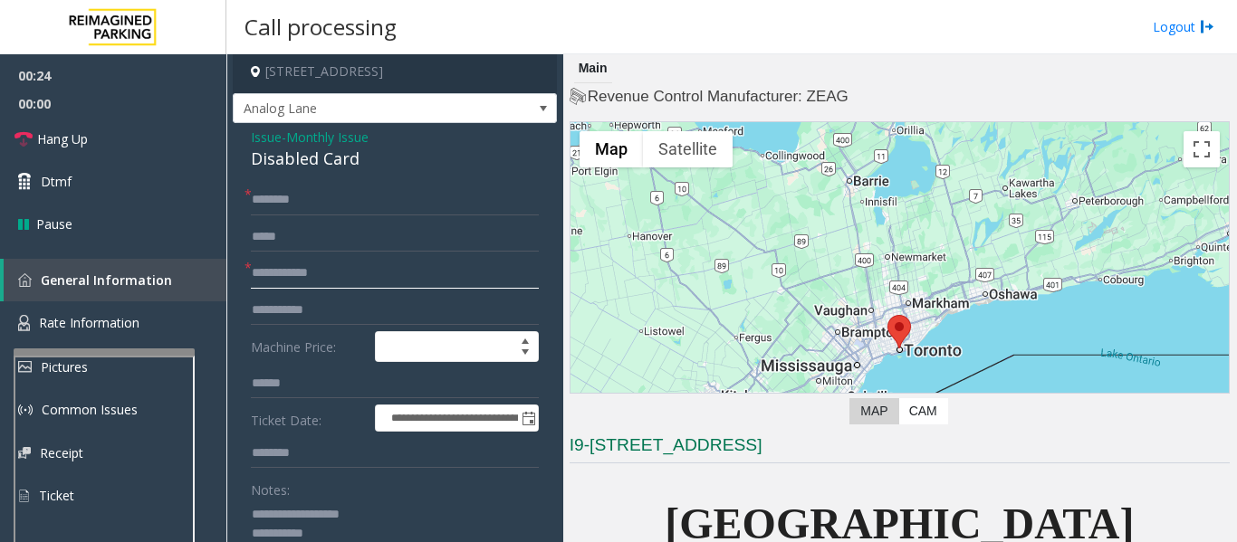
click at [348, 281] on input "text" at bounding box center [395, 273] width 288 height 31
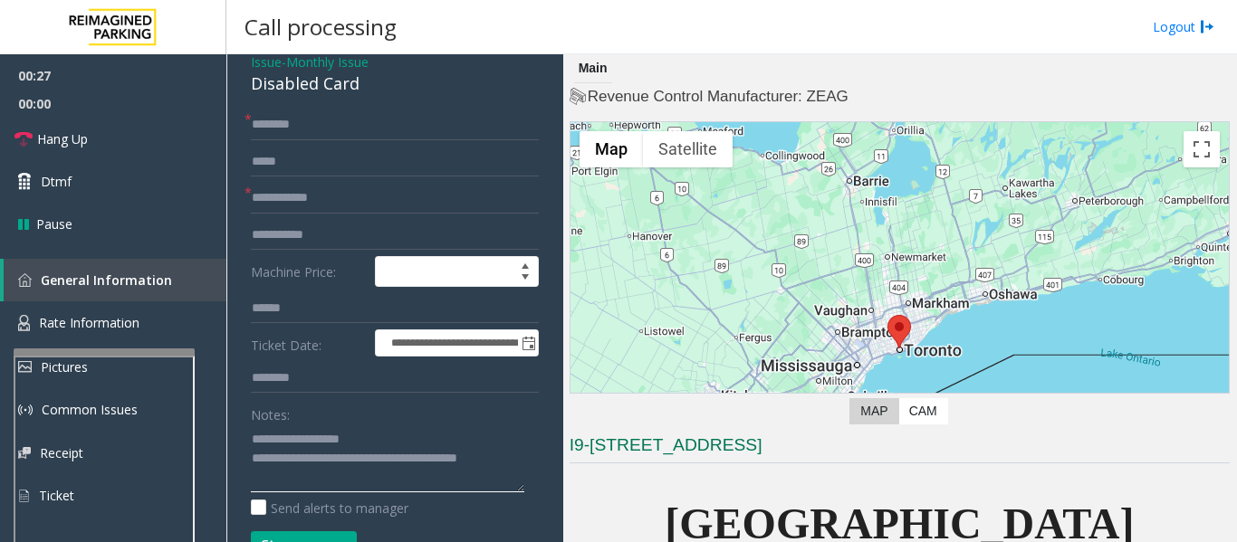
scroll to position [0, 0]
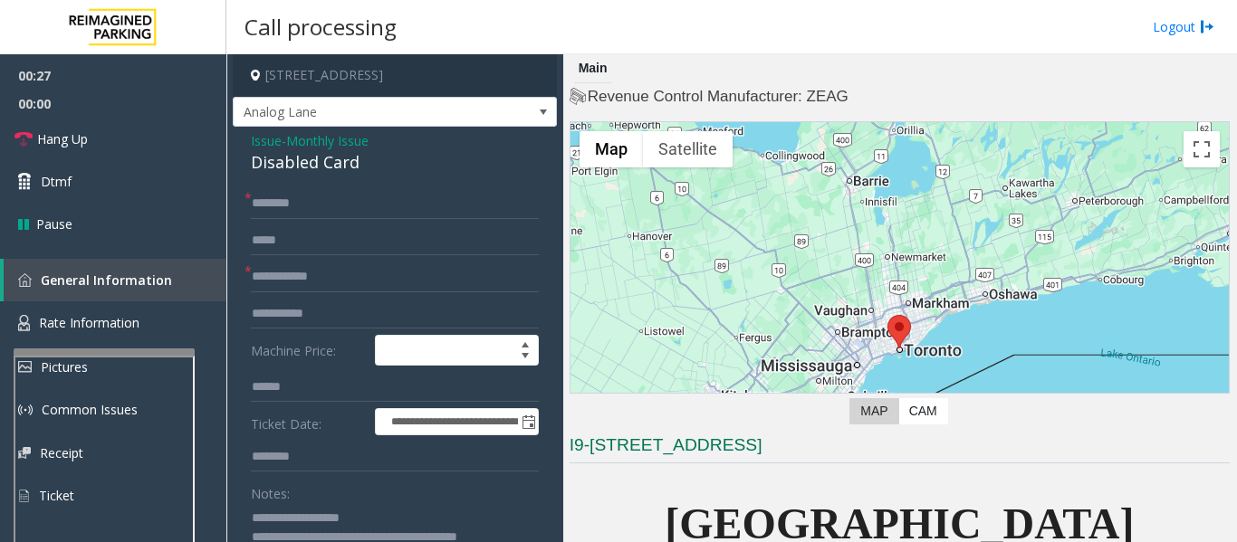
type textarea "**********"
click at [308, 259] on form "**********" at bounding box center [395, 423] width 288 height 471
click at [308, 273] on input "text" at bounding box center [395, 277] width 288 height 31
click at [383, 272] on input "text" at bounding box center [395, 277] width 288 height 31
type input "**********"
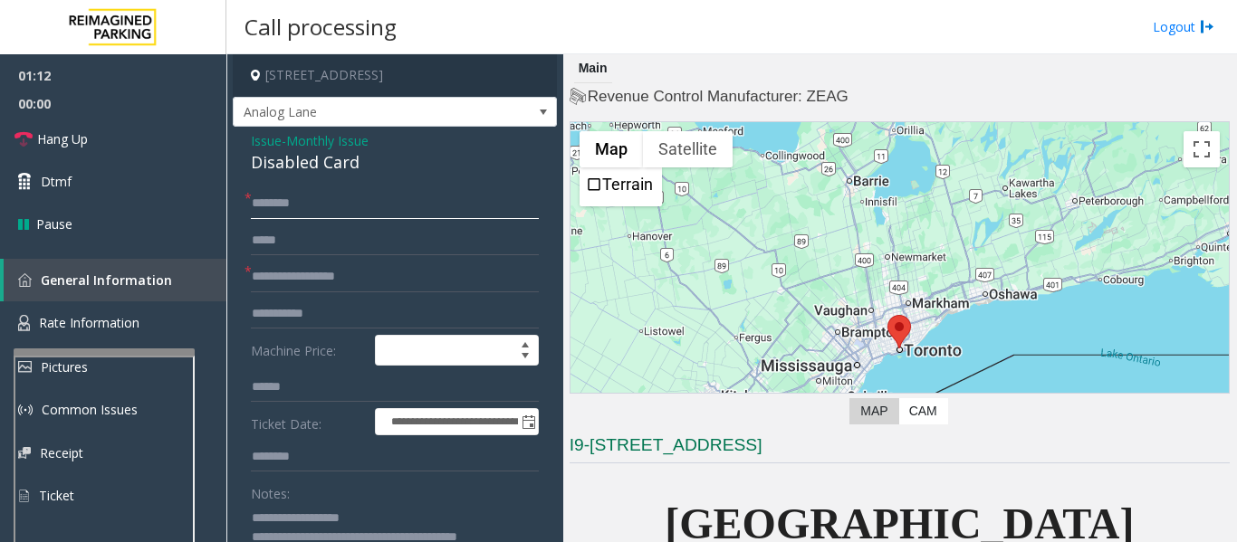
drag, startPoint x: 350, startPoint y: 208, endPoint x: 396, endPoint y: 194, distance: 47.5
click at [350, 208] on input "text" at bounding box center [395, 203] width 288 height 31
click at [260, 206] on input "*******" at bounding box center [395, 203] width 288 height 31
click at [272, 205] on input "*******" at bounding box center [395, 203] width 288 height 31
click at [346, 208] on input "*******" at bounding box center [395, 203] width 288 height 31
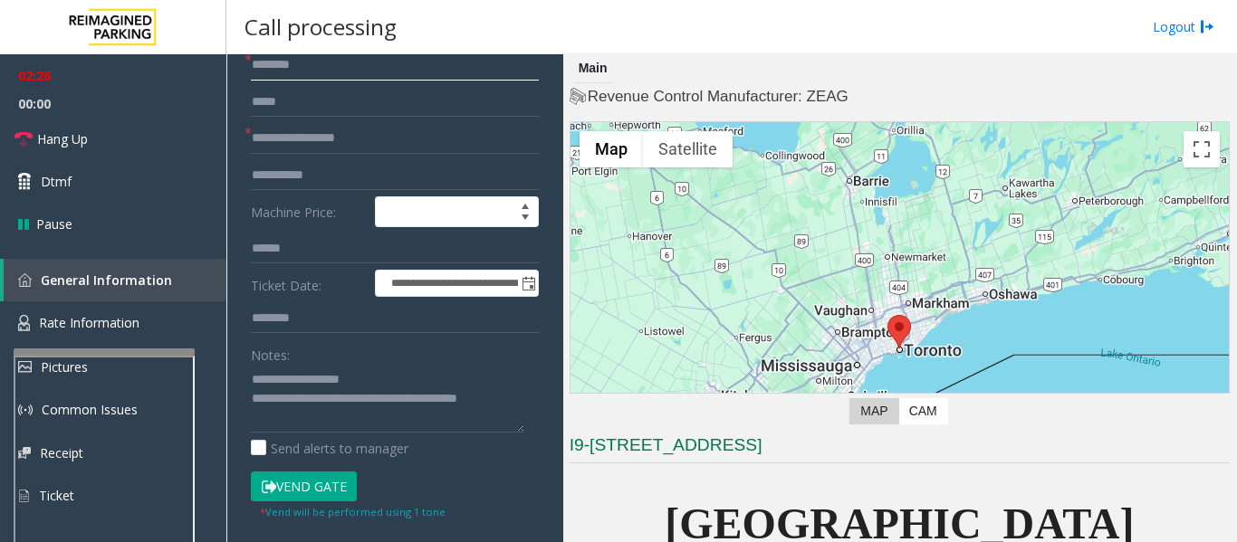
scroll to position [272, 0]
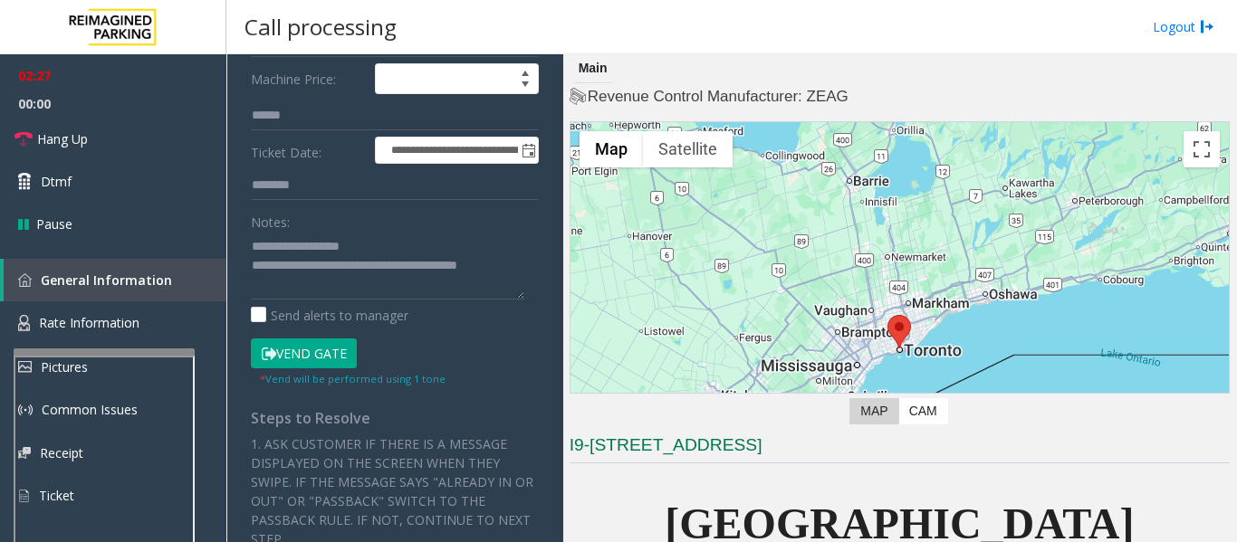
type input "*******"
click at [346, 356] on button "Vend Gate" at bounding box center [304, 354] width 106 height 31
click at [473, 275] on textarea at bounding box center [387, 266] width 273 height 68
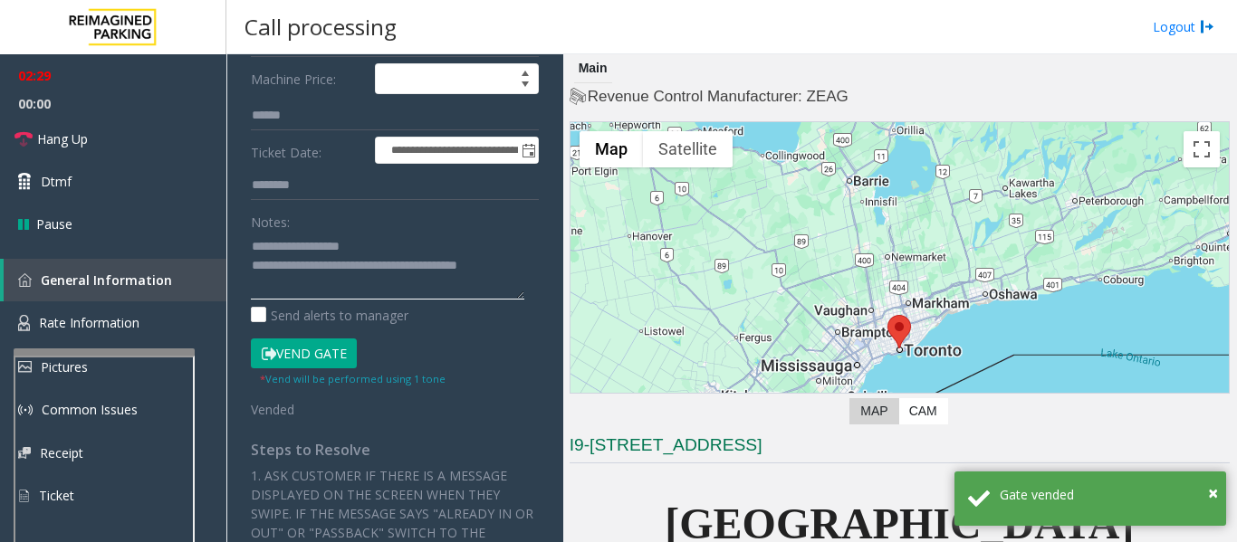
scroll to position [0, 0]
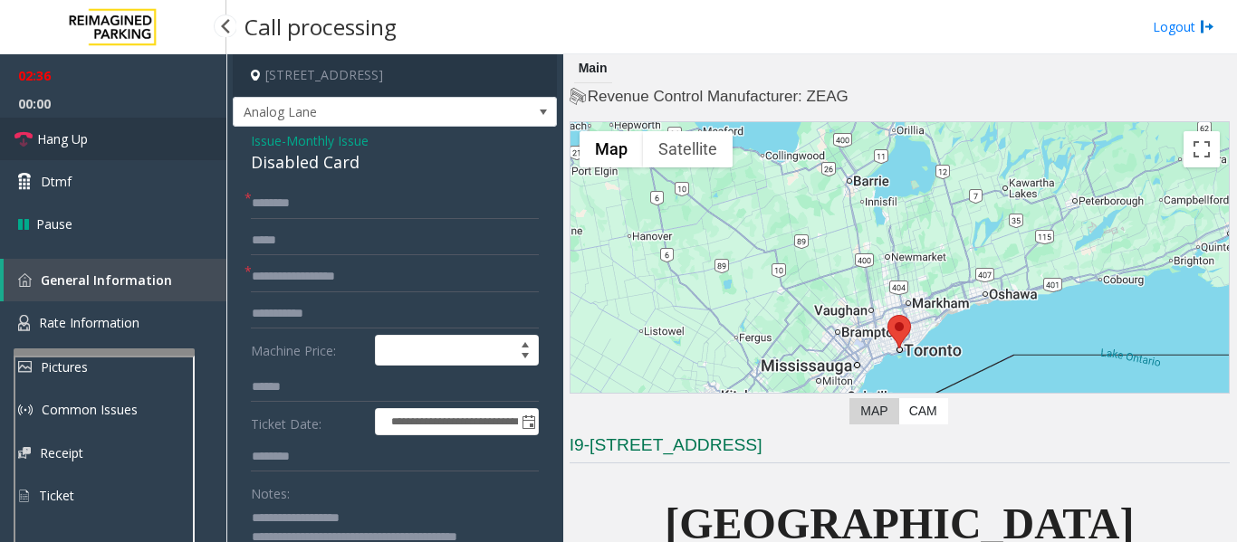
click at [61, 139] on span "Hang Up" at bounding box center [62, 138] width 51 height 19
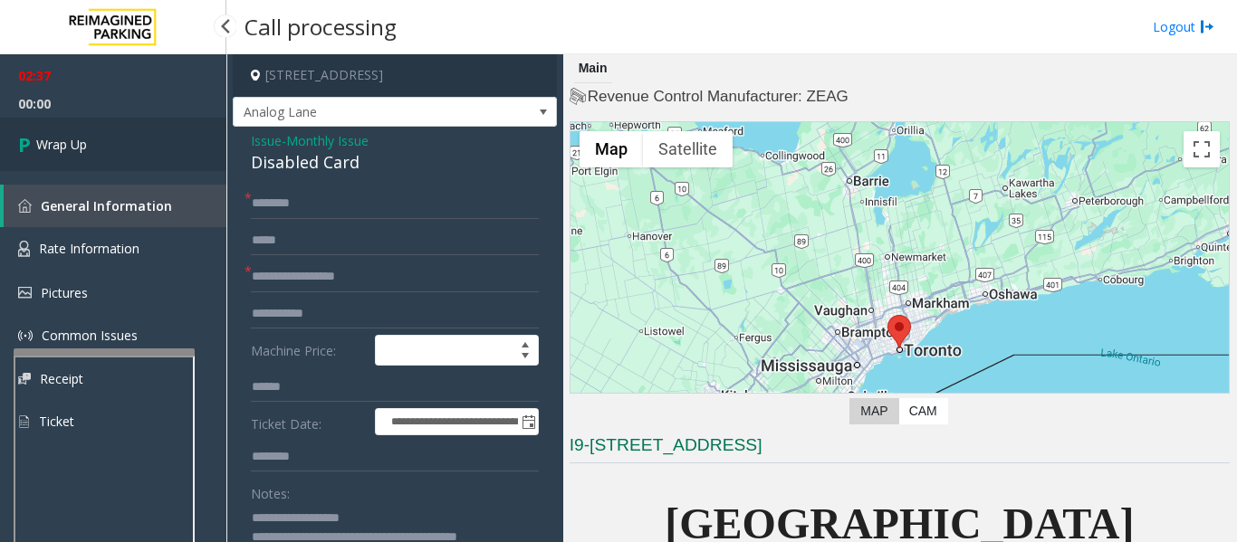
click at [76, 162] on link "Wrap Up" at bounding box center [113, 144] width 226 height 53
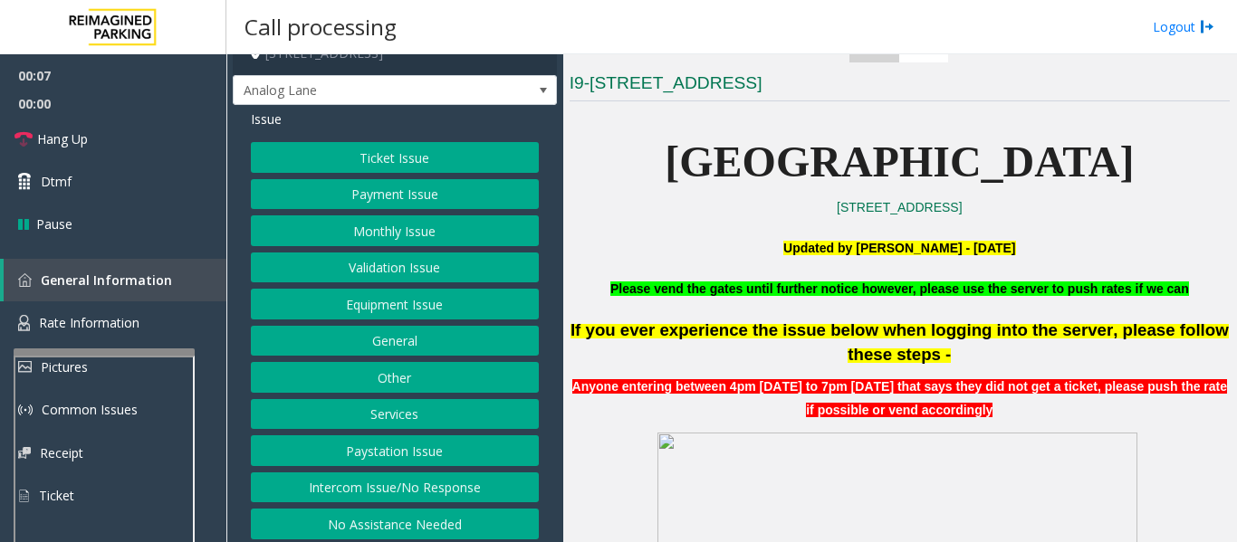
scroll to position [28, 0]
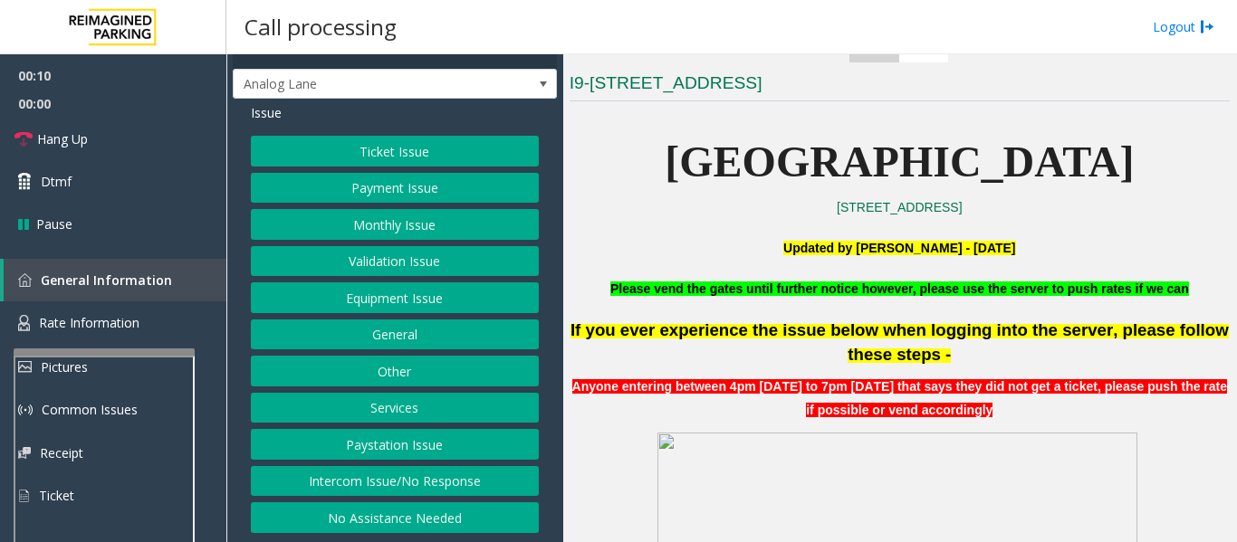
click at [388, 473] on button "Intercom Issue/No Response" at bounding box center [395, 481] width 288 height 31
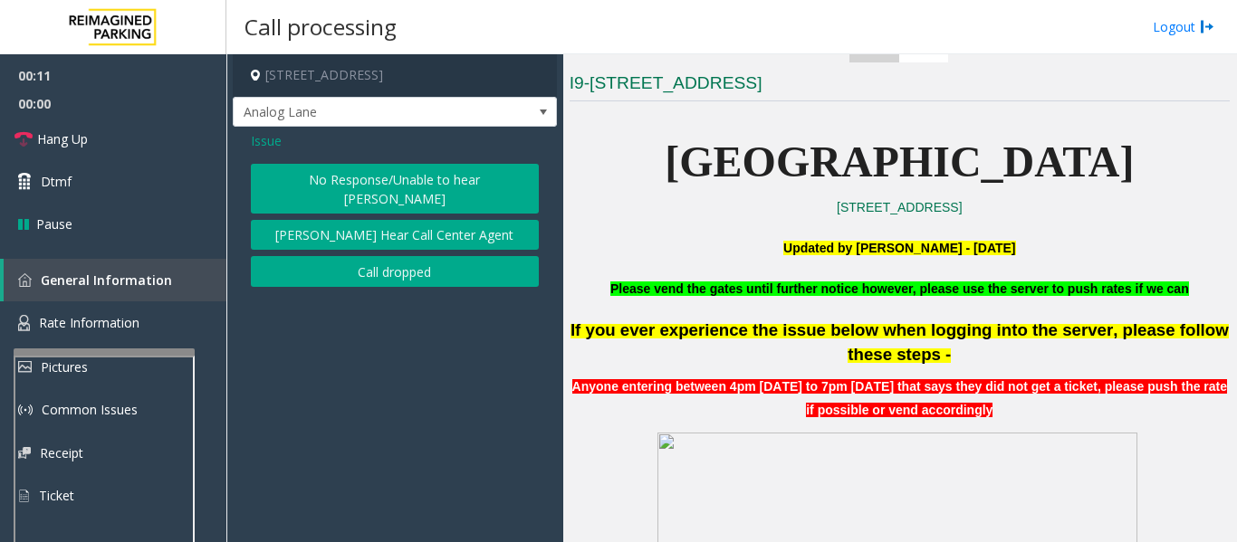
click at [349, 185] on button "No Response/Unable to hear [PERSON_NAME]" at bounding box center [395, 189] width 288 height 50
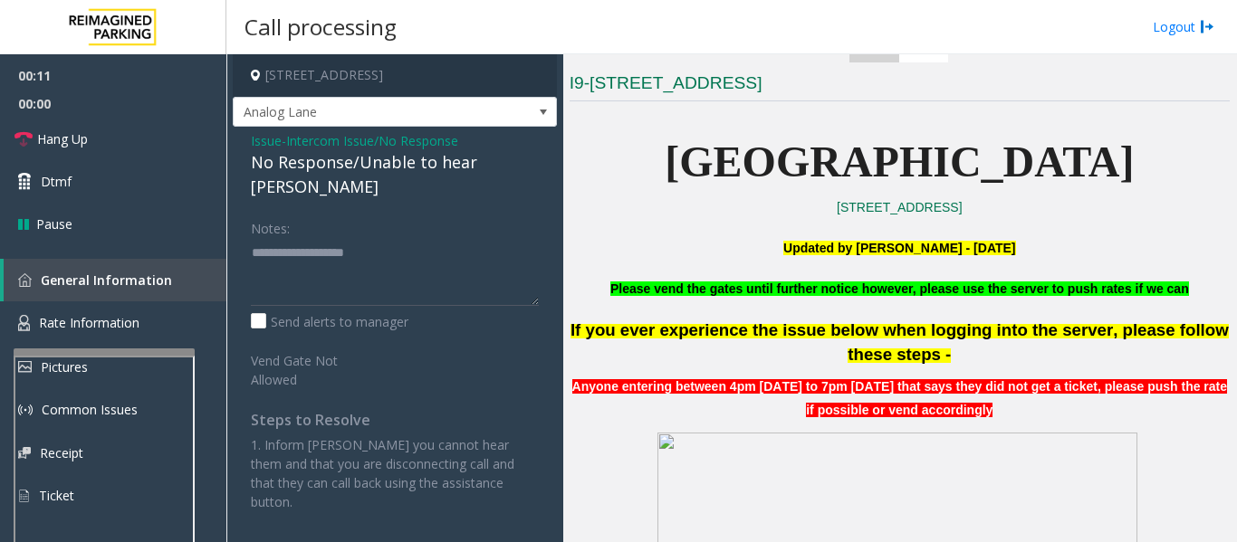
click at [368, 166] on div "No Response/Unable to hear [PERSON_NAME]" at bounding box center [395, 174] width 288 height 49
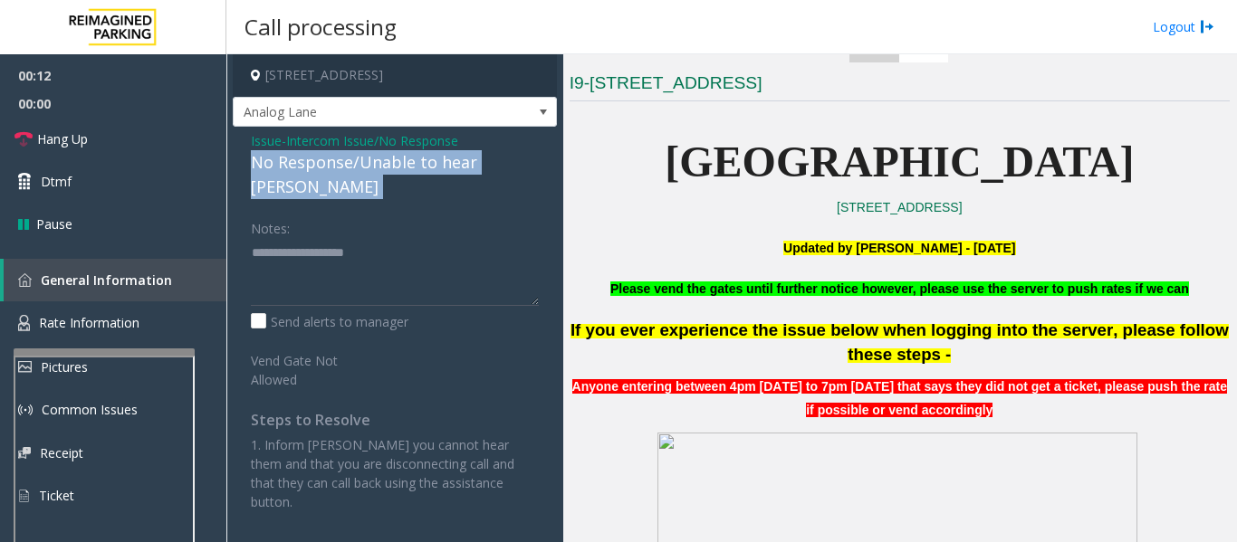
click at [368, 166] on div "No Response/Unable to hear [PERSON_NAME]" at bounding box center [395, 174] width 288 height 49
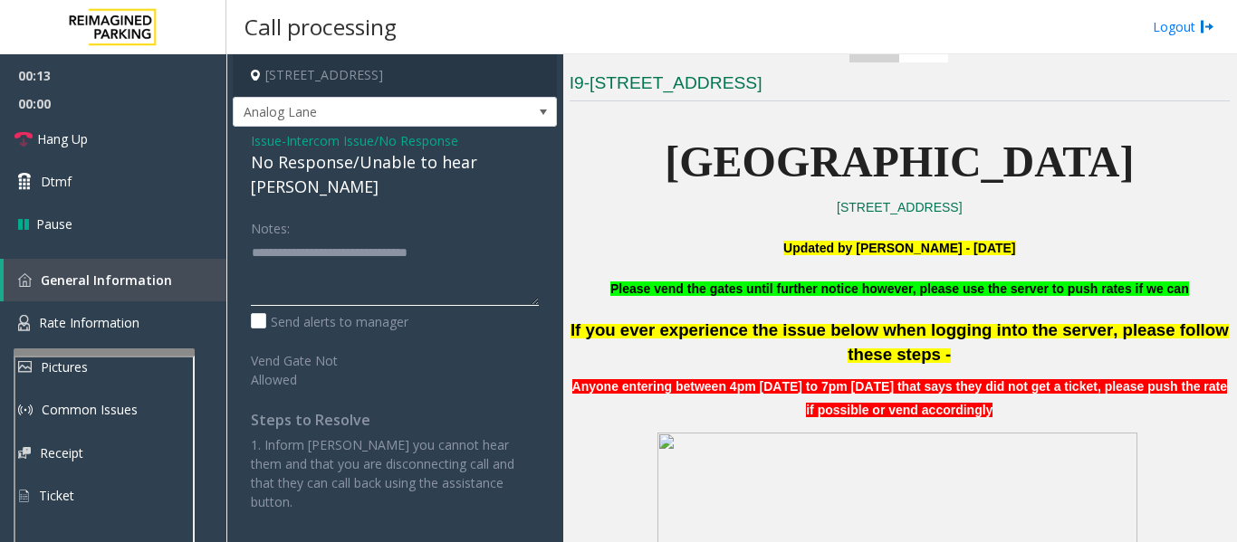
click at [483, 238] on textarea at bounding box center [395, 272] width 288 height 68
type textarea "**********"
click at [83, 132] on span "Hang Up" at bounding box center [62, 138] width 51 height 19
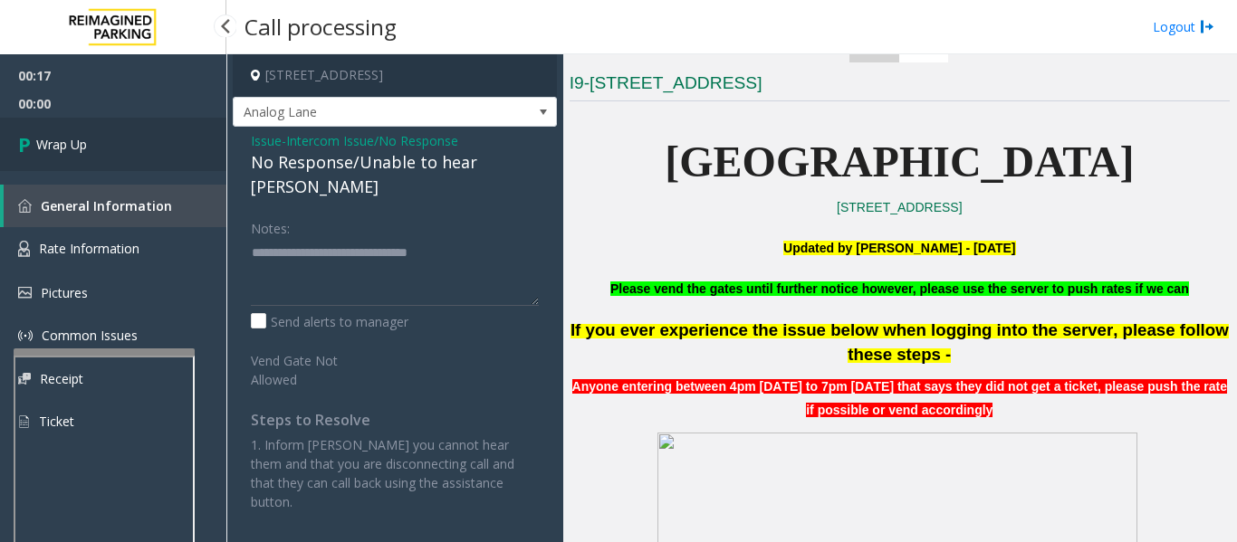
click at [46, 158] on link "Wrap Up" at bounding box center [113, 144] width 226 height 53
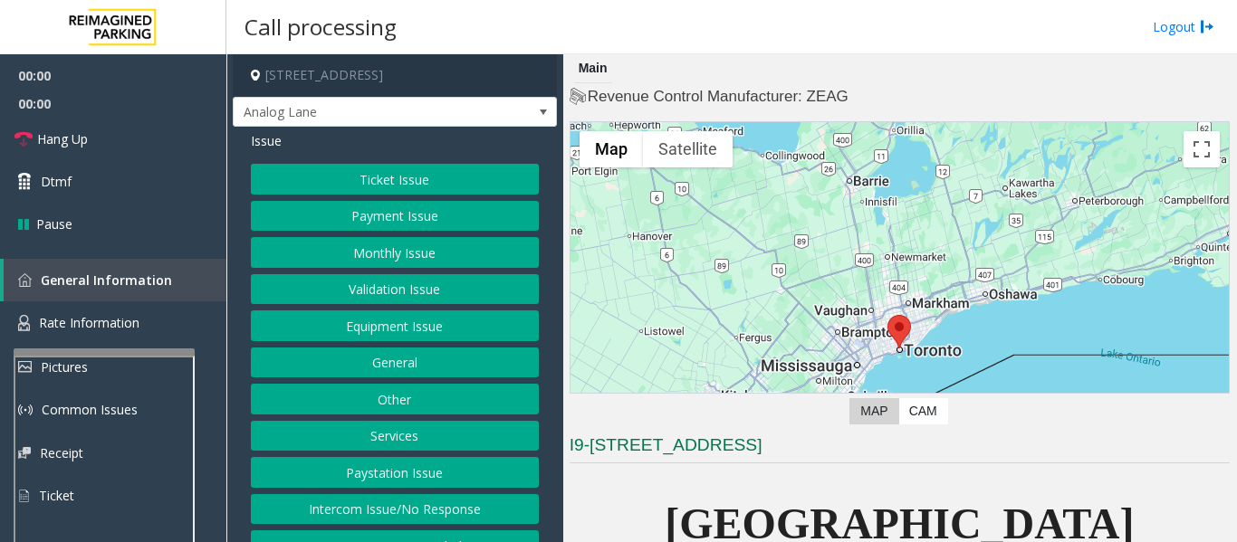
scroll to position [362, 0]
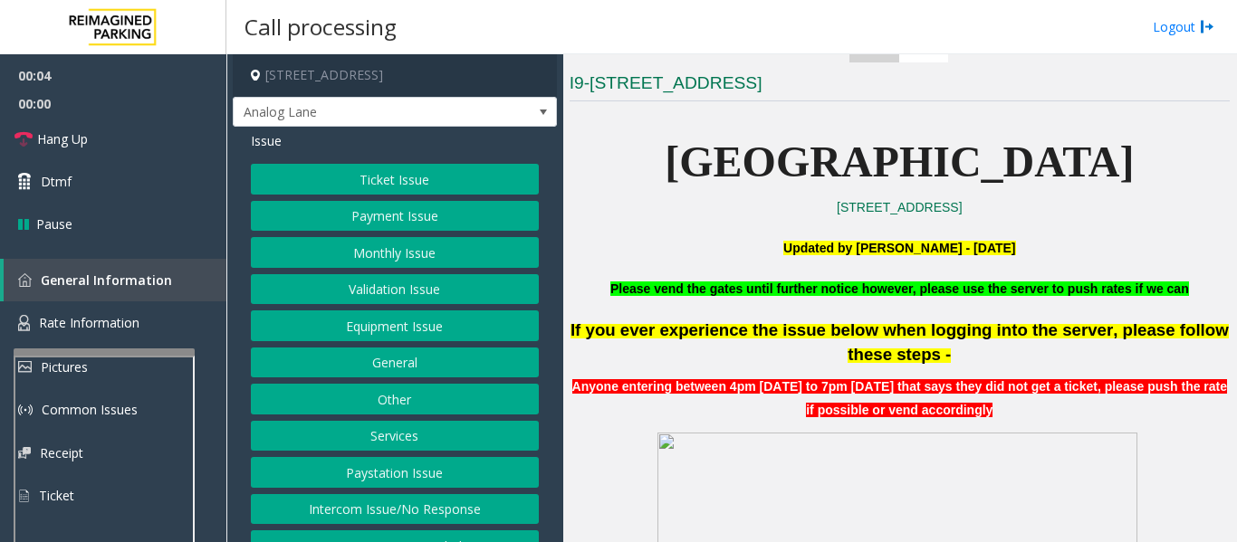
click at [409, 332] on button "Equipment Issue" at bounding box center [395, 326] width 288 height 31
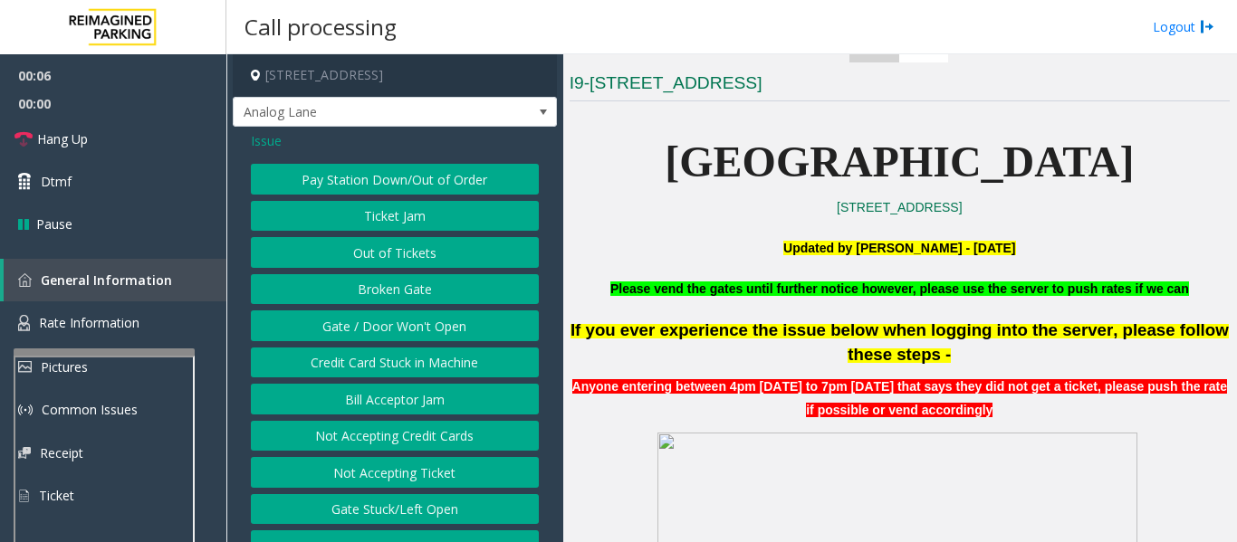
click at [394, 252] on button "Out of Tickets" at bounding box center [395, 252] width 288 height 31
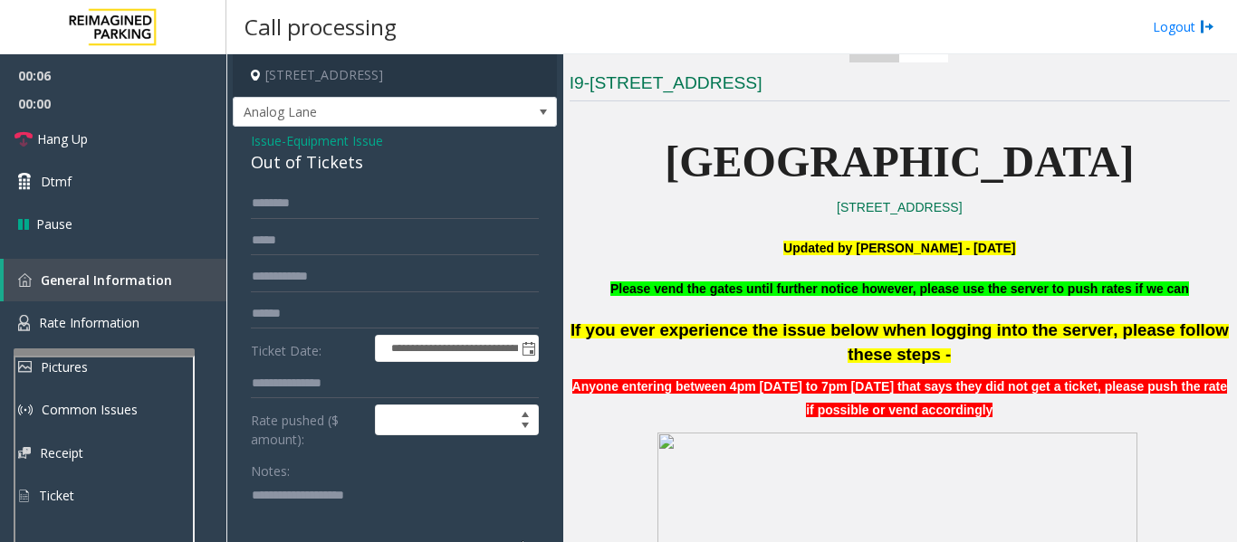
click at [311, 164] on div "Out of Tickets" at bounding box center [395, 162] width 288 height 24
copy div "Out of Tickets"
click at [282, 539] on textarea at bounding box center [387, 515] width 273 height 68
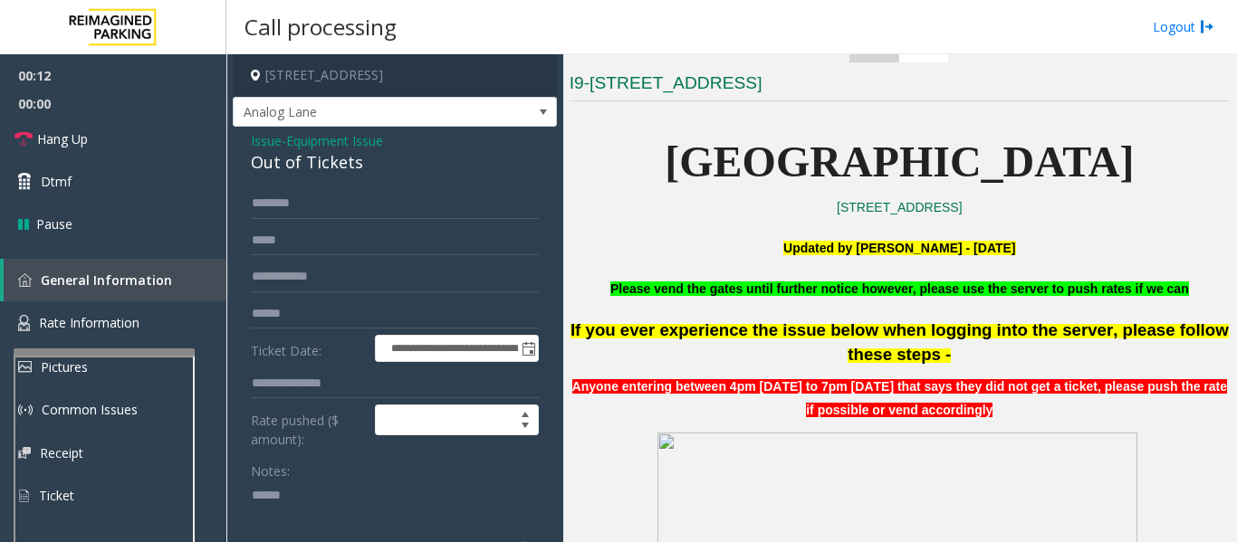
paste textarea "**********"
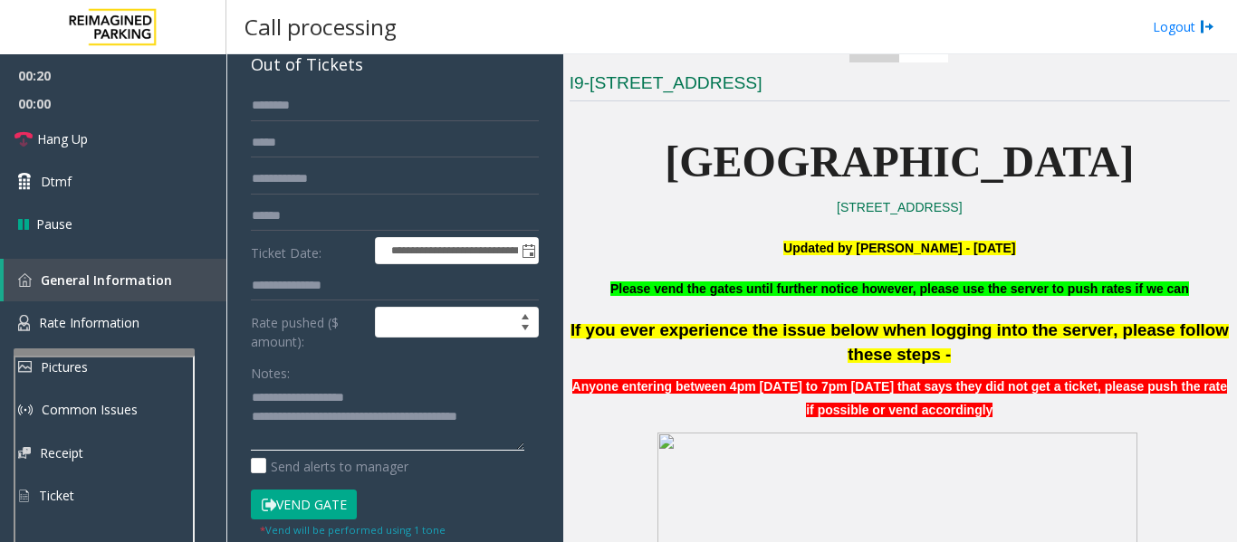
scroll to position [0, 0]
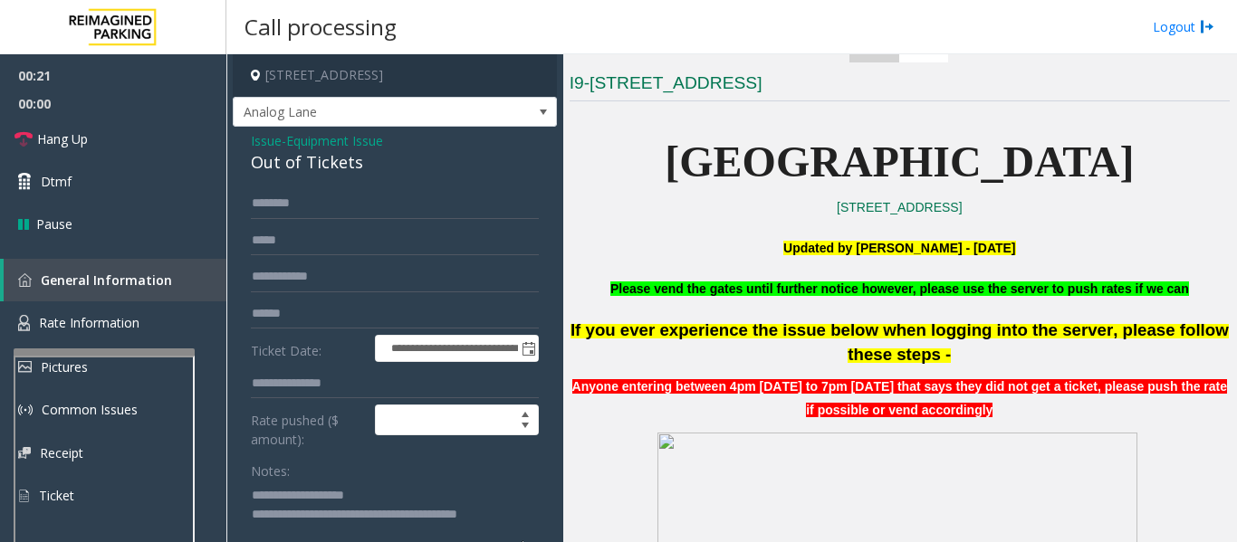
type textarea "**********"
click at [333, 191] on input "text" at bounding box center [395, 203] width 288 height 31
type input "*"
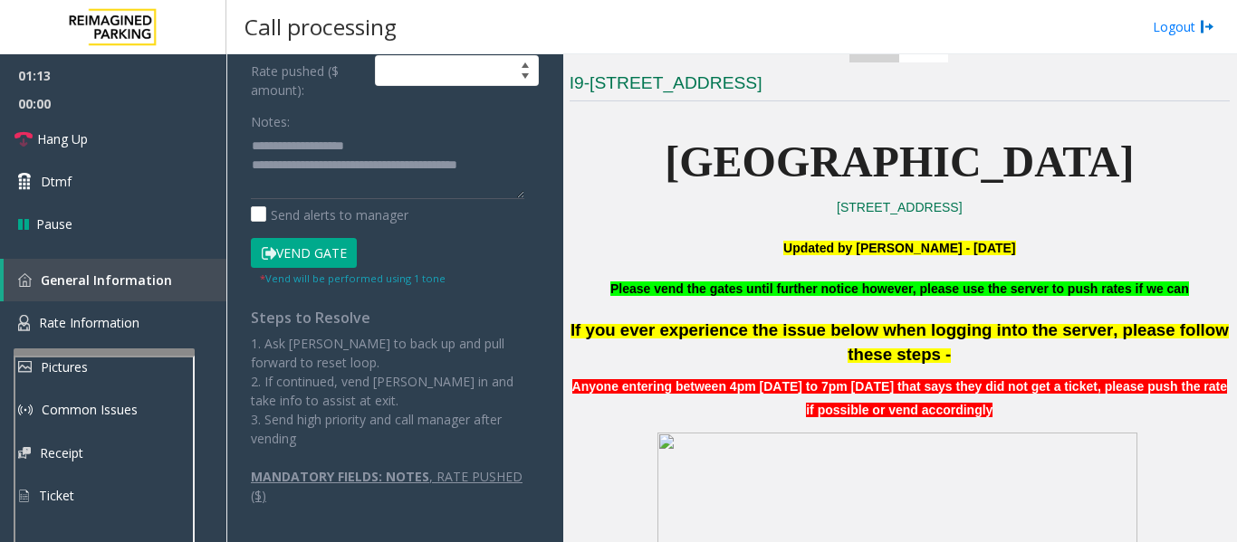
type input "*****"
click at [302, 252] on button "Vend Gate" at bounding box center [304, 253] width 106 height 31
click at [337, 193] on textarea at bounding box center [387, 165] width 273 height 68
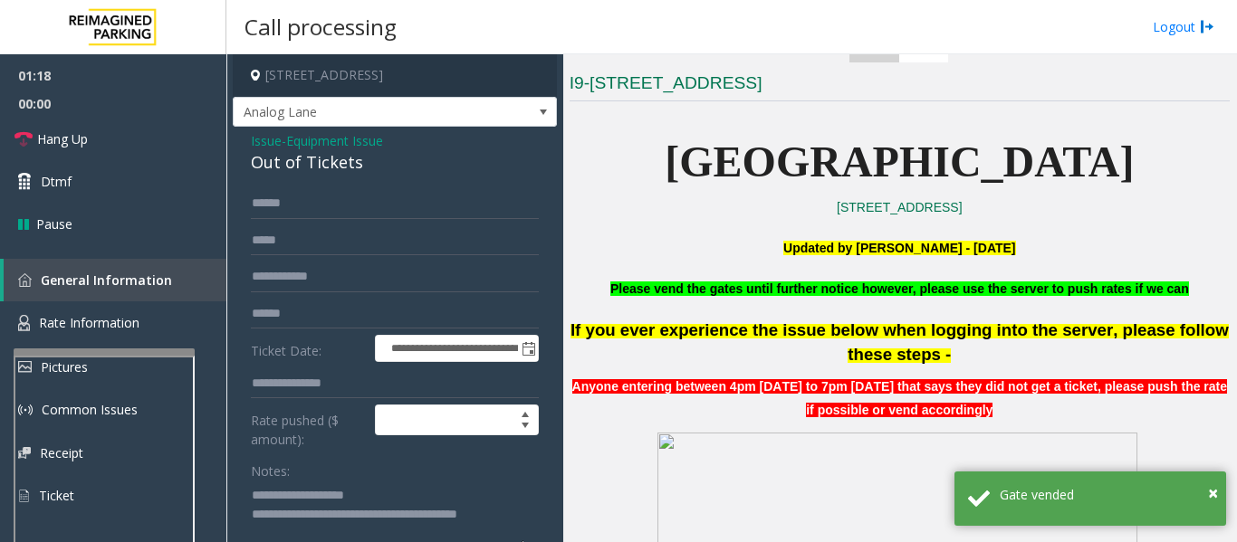
scroll to position [362, 0]
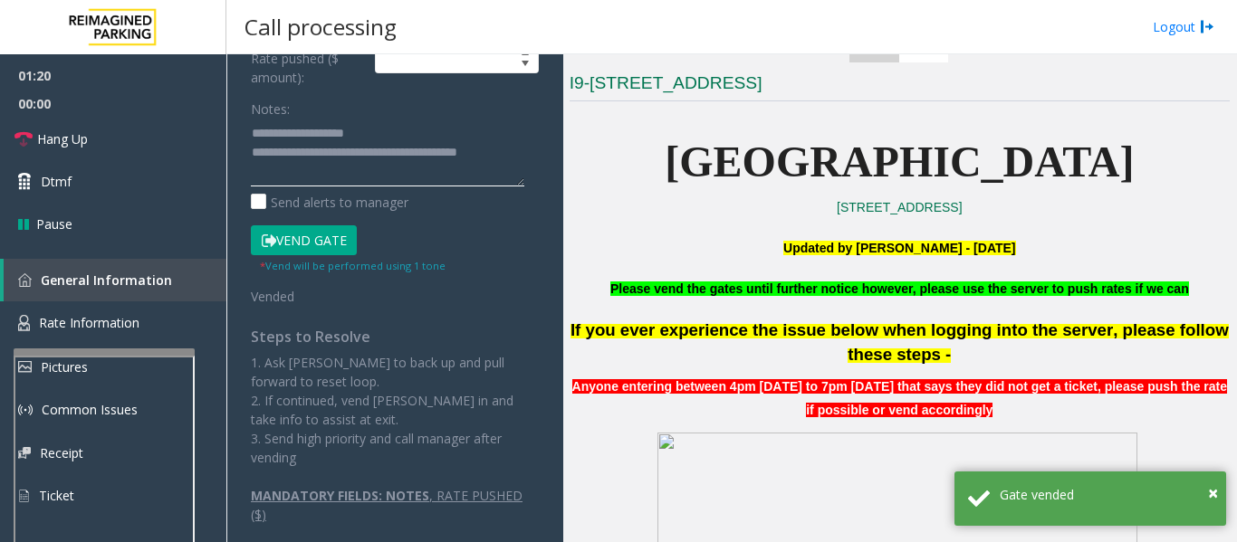
click at [284, 176] on textarea at bounding box center [387, 153] width 273 height 68
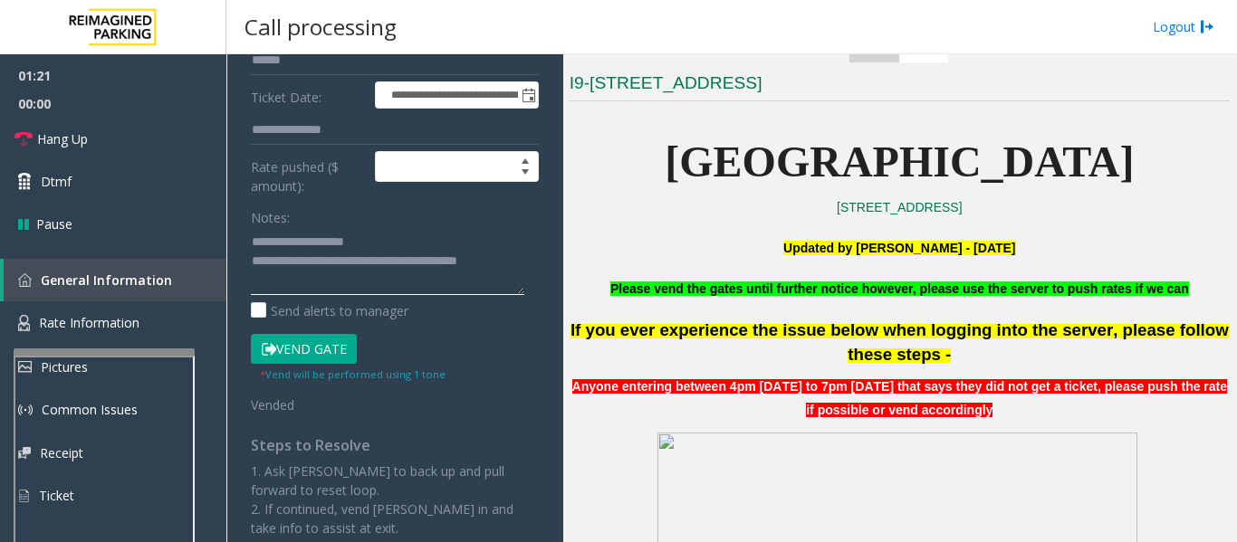
scroll to position [91, 0]
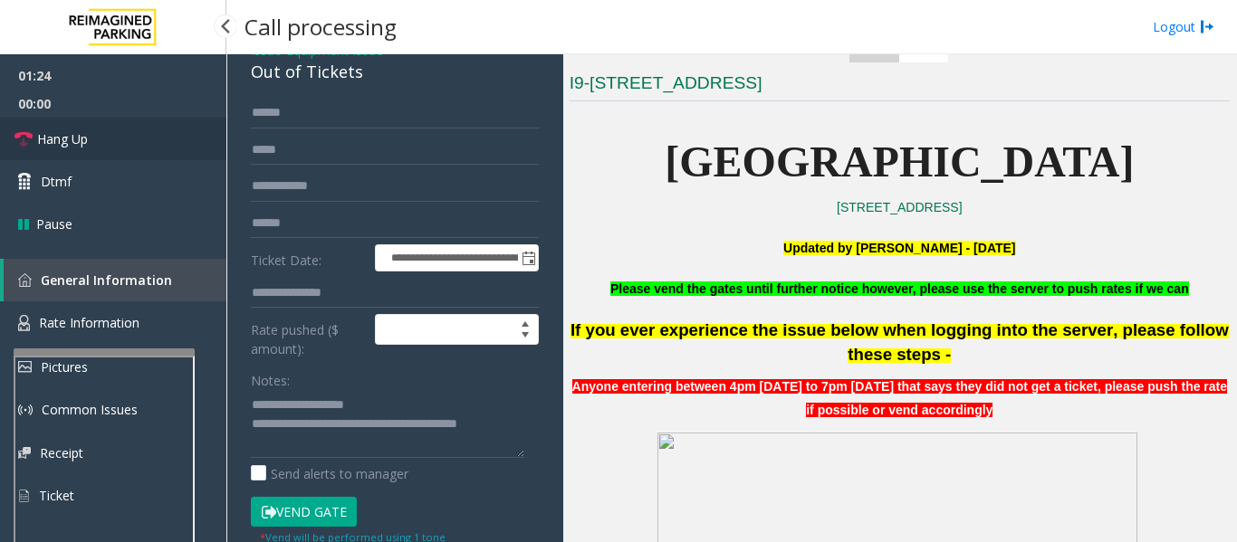
click at [60, 138] on span "Hang Up" at bounding box center [62, 138] width 51 height 19
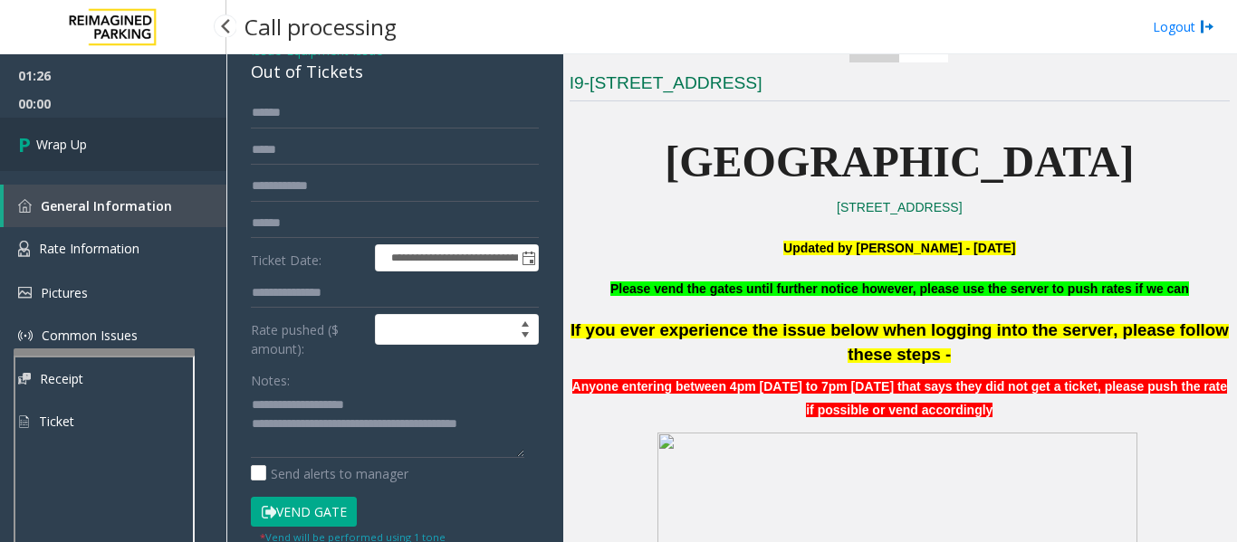
click at [14, 143] on link "Wrap Up" at bounding box center [113, 144] width 226 height 53
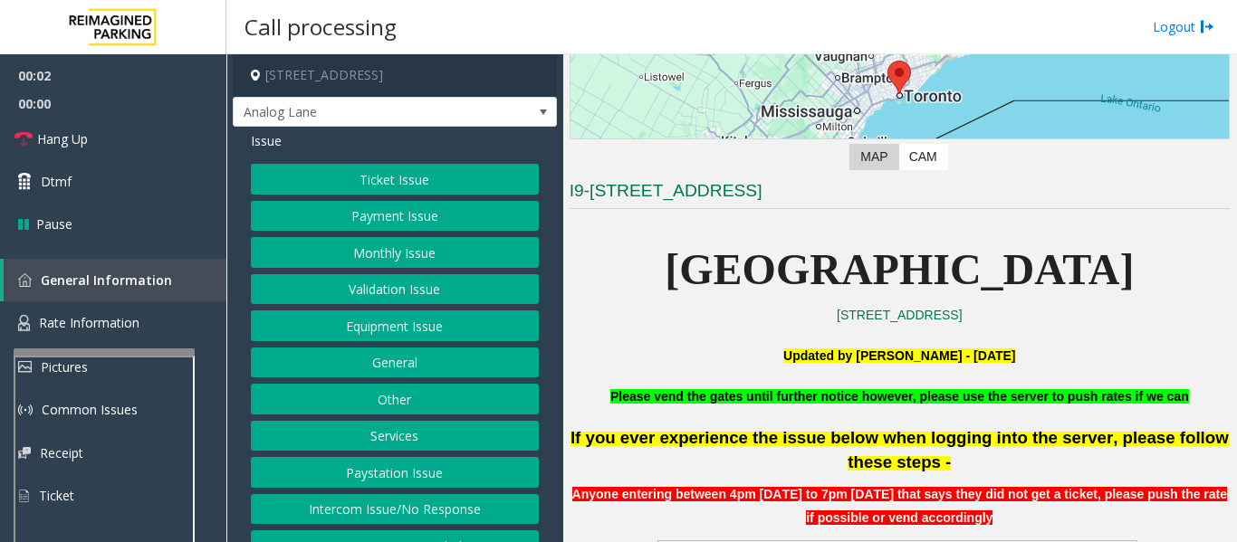
scroll to position [362, 0]
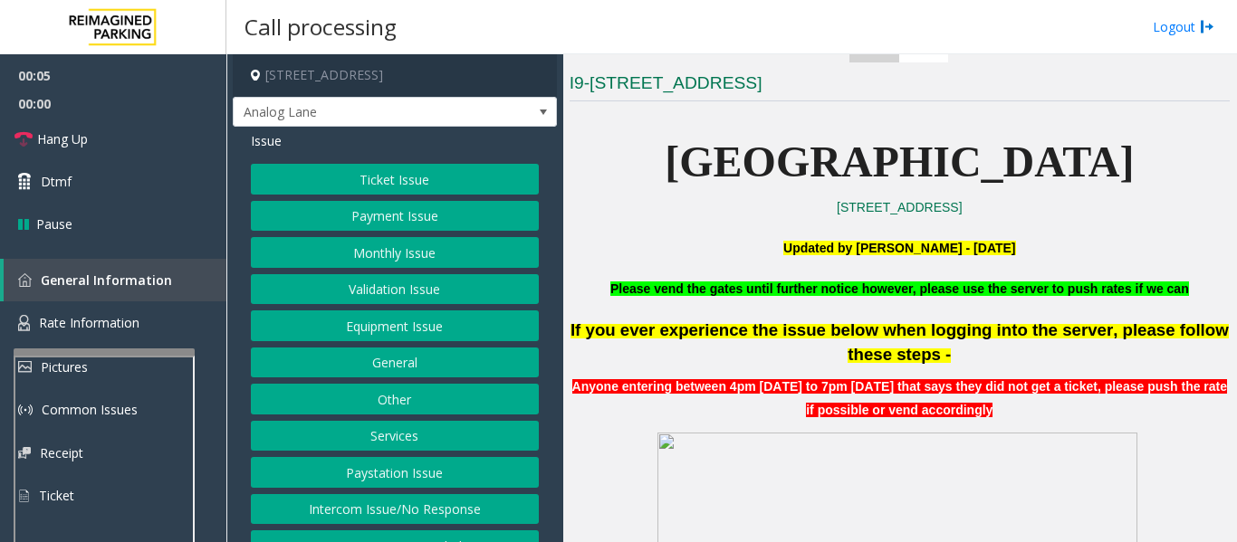
click at [423, 322] on button "Equipment Issue" at bounding box center [395, 326] width 288 height 31
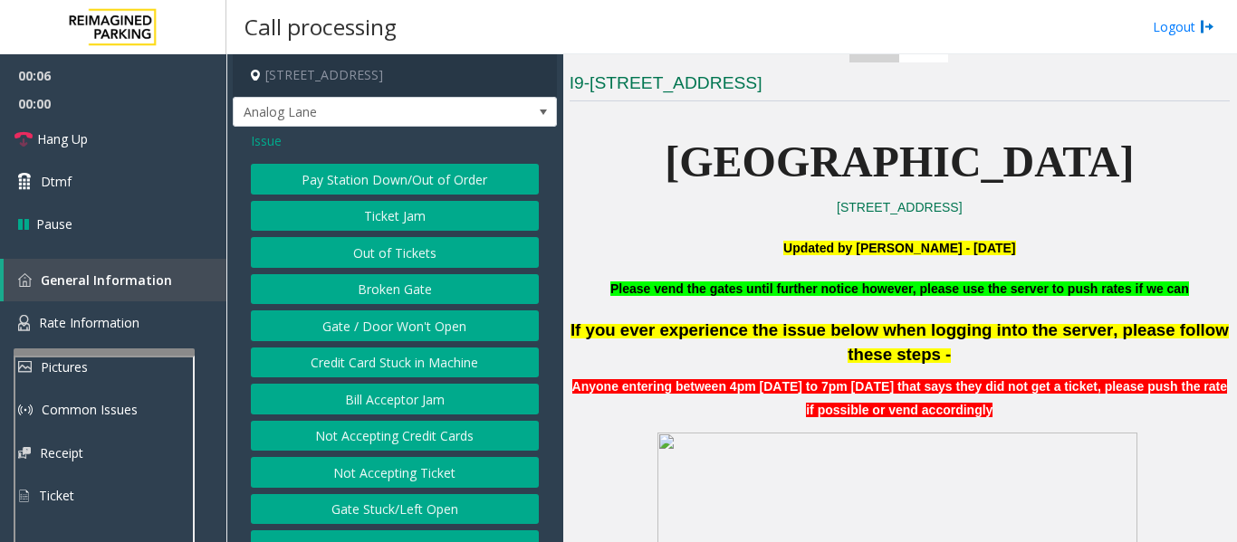
click at [440, 258] on button "Out of Tickets" at bounding box center [395, 252] width 288 height 31
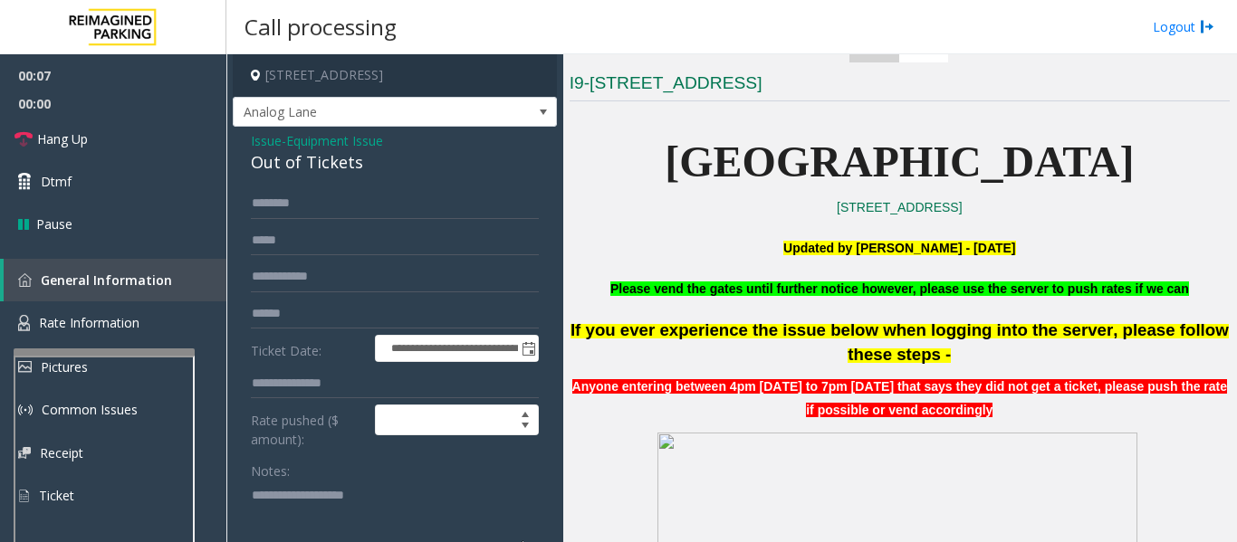
click at [330, 157] on div "Out of Tickets" at bounding box center [395, 162] width 288 height 24
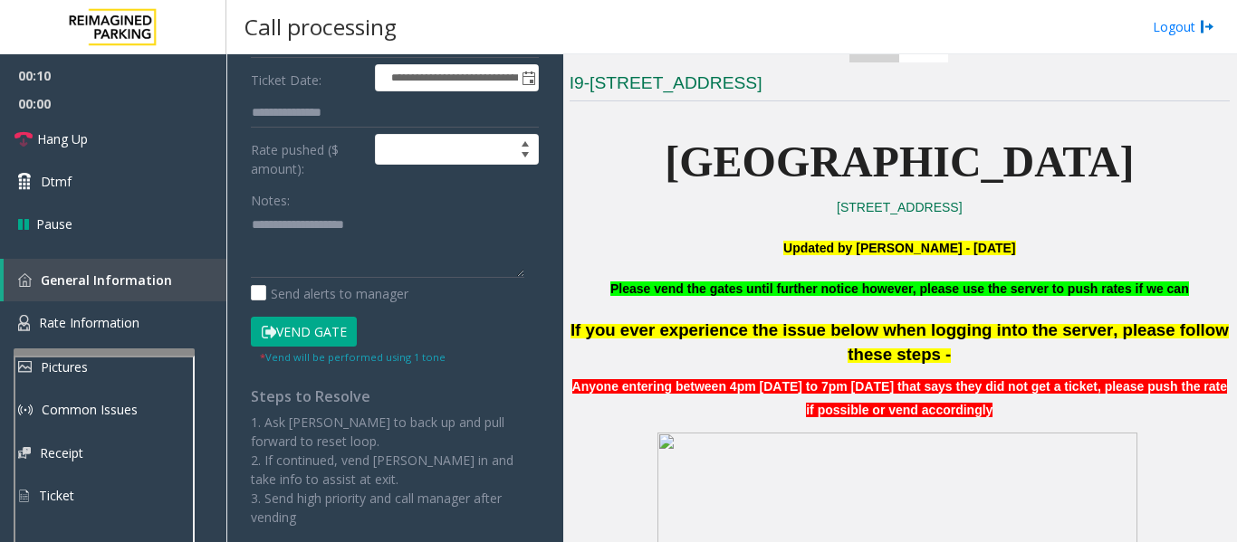
scroll to position [272, 0]
click at [463, 225] on textarea at bounding box center [387, 243] width 273 height 68
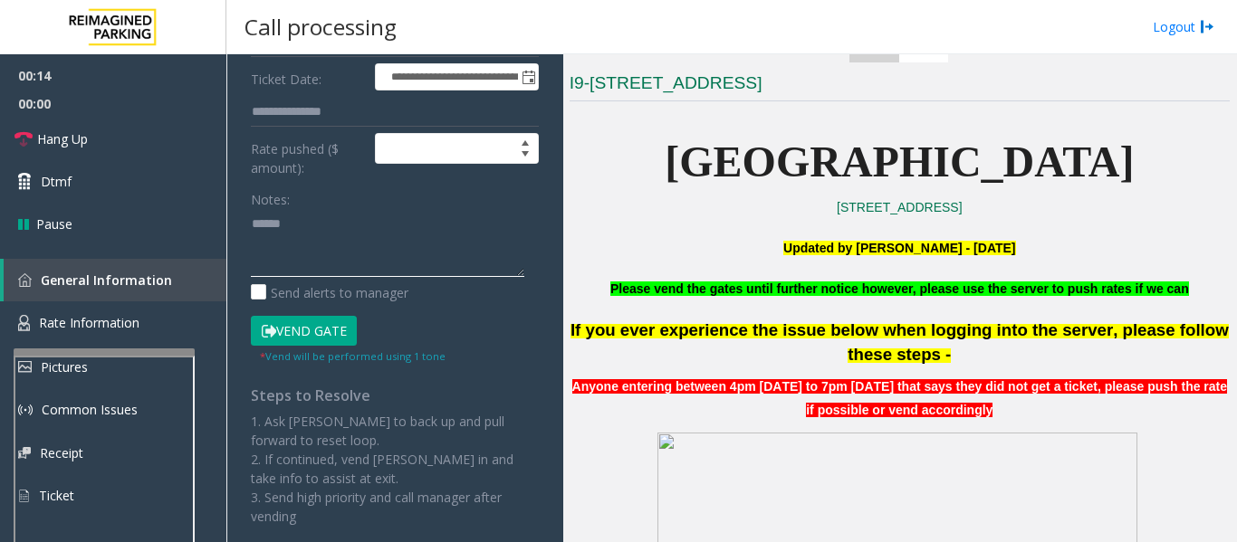
paste textarea "**********"
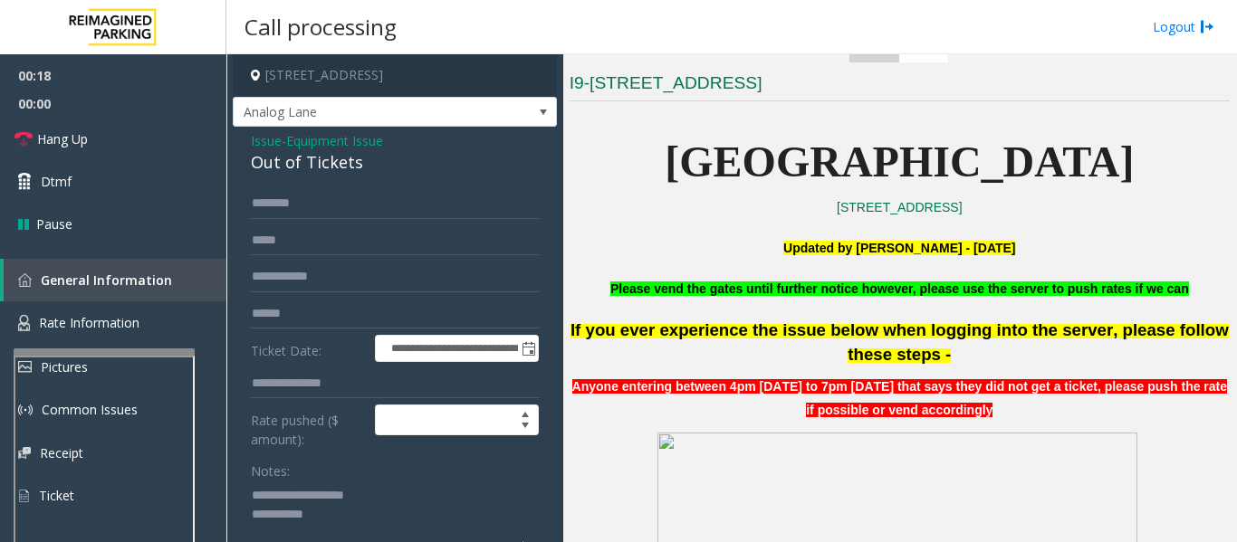
type textarea "**********"
click at [471, 210] on input "text" at bounding box center [395, 203] width 288 height 31
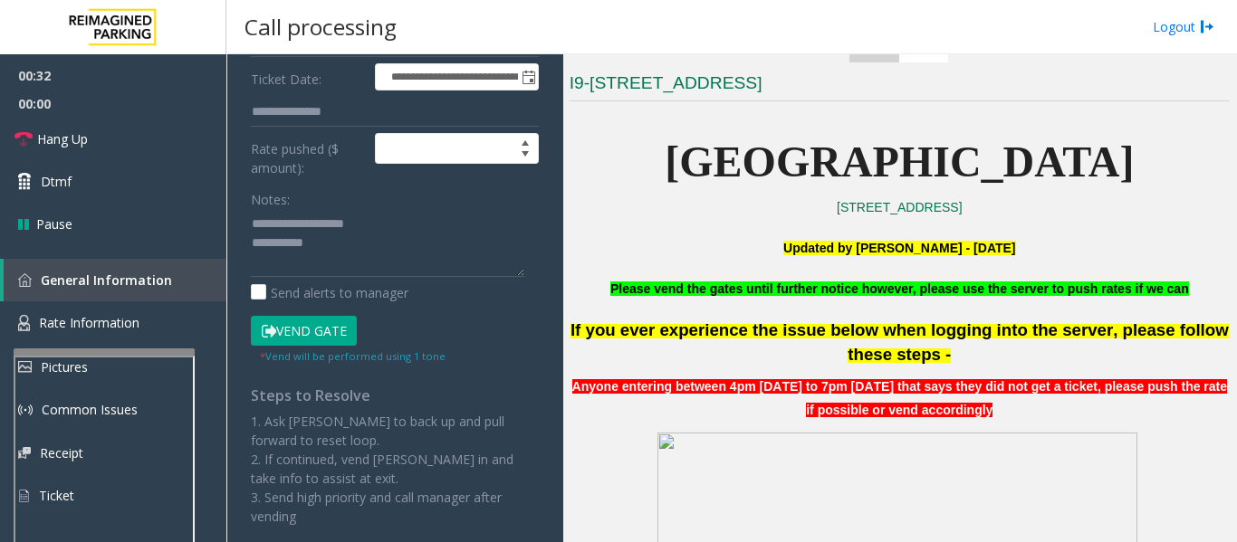
type input "******"
click at [325, 329] on button "Vend Gate" at bounding box center [304, 331] width 106 height 31
click at [360, 256] on textarea at bounding box center [387, 243] width 273 height 68
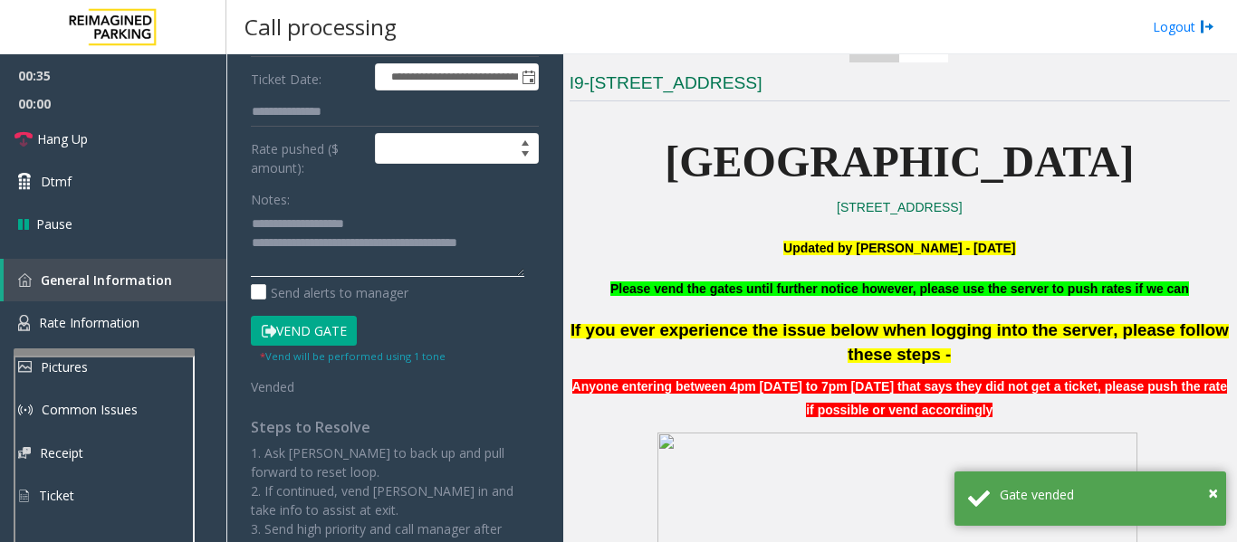
click at [398, 270] on textarea at bounding box center [387, 243] width 273 height 68
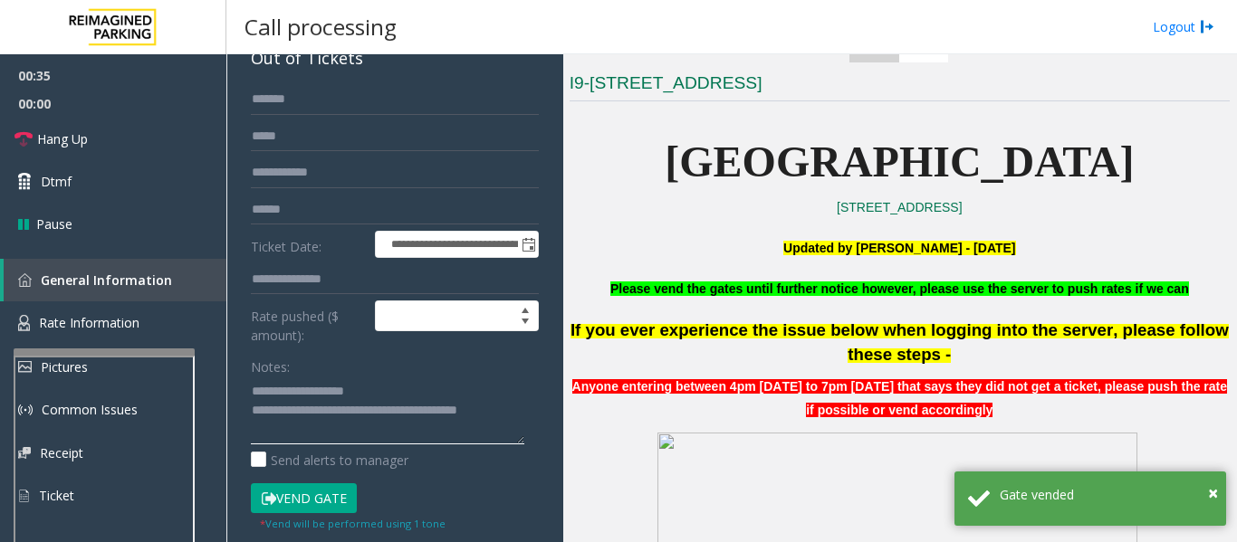
scroll to position [0, 0]
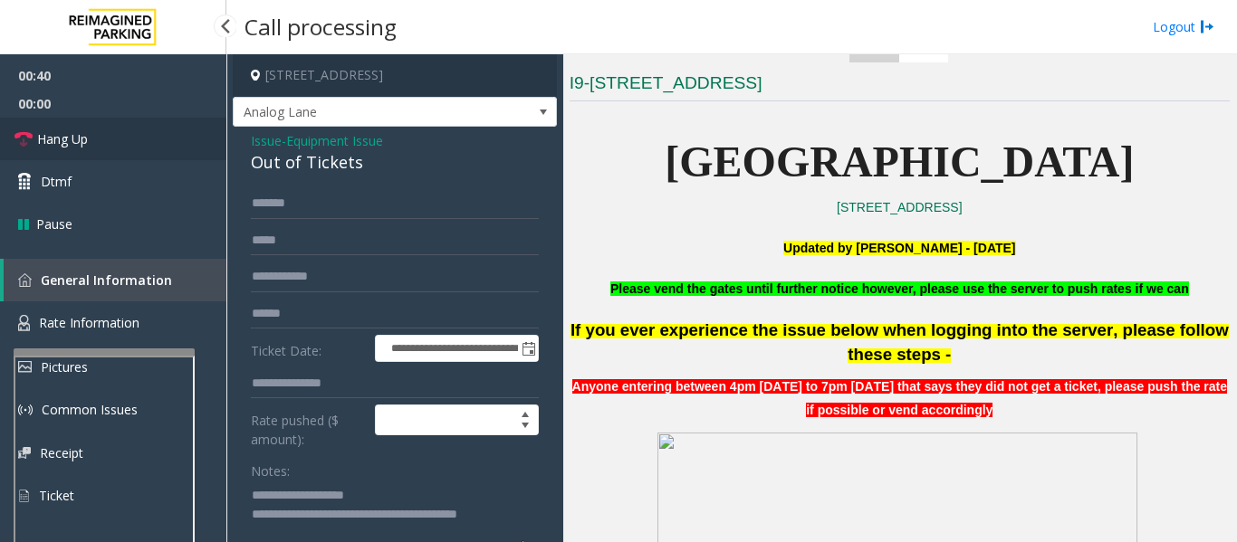
type textarea "**********"
click at [44, 148] on link "Hang Up" at bounding box center [113, 139] width 226 height 43
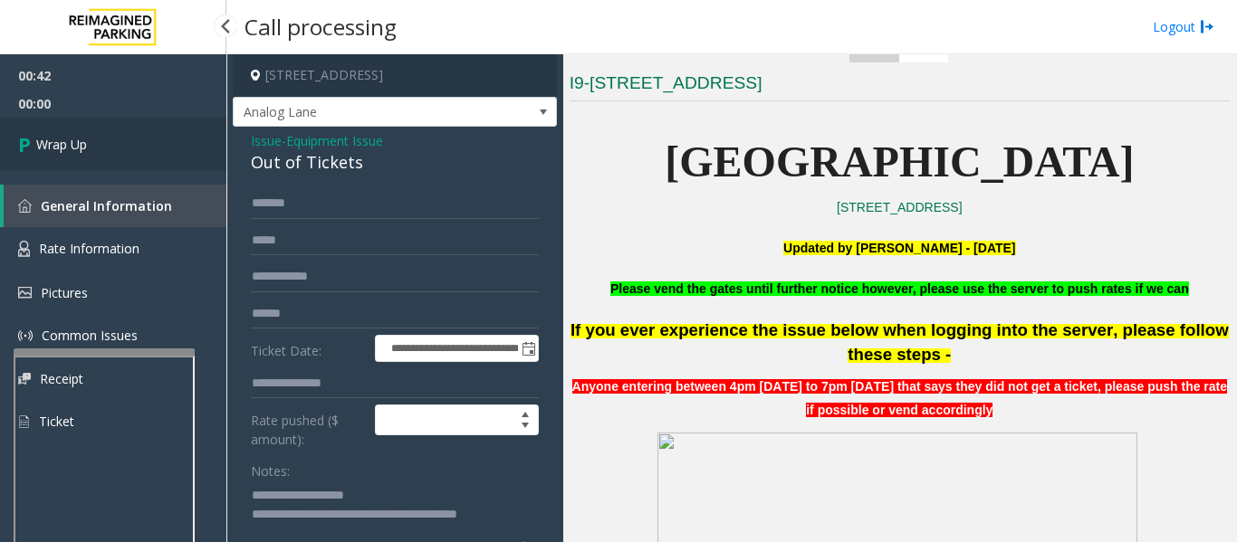
click at [10, 144] on link "Wrap Up" at bounding box center [113, 144] width 226 height 53
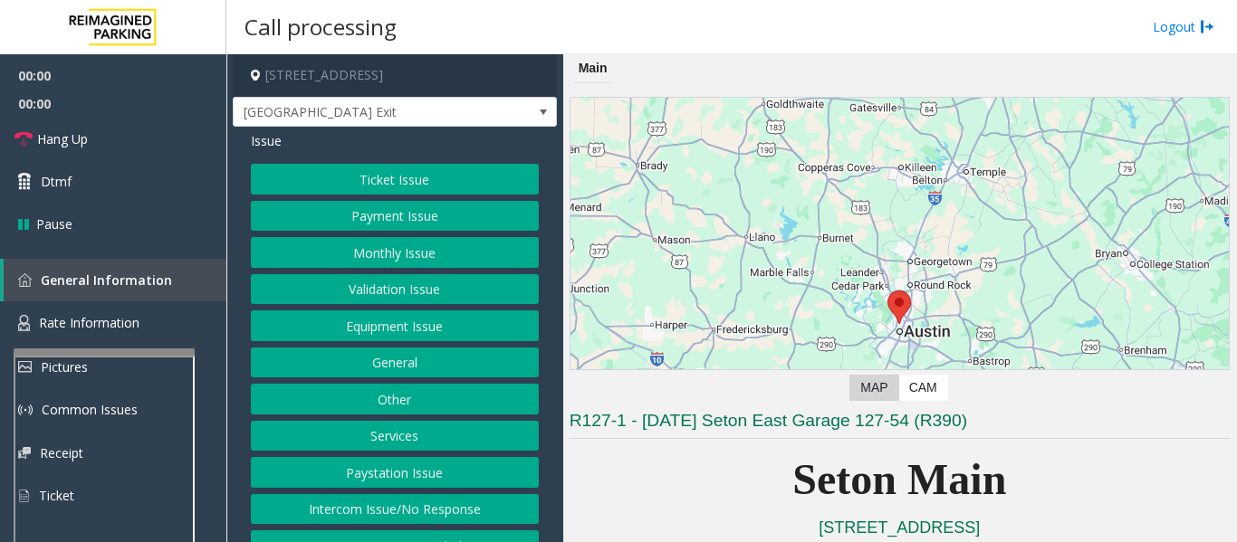
click at [434, 330] on button "Equipment Issue" at bounding box center [395, 326] width 288 height 31
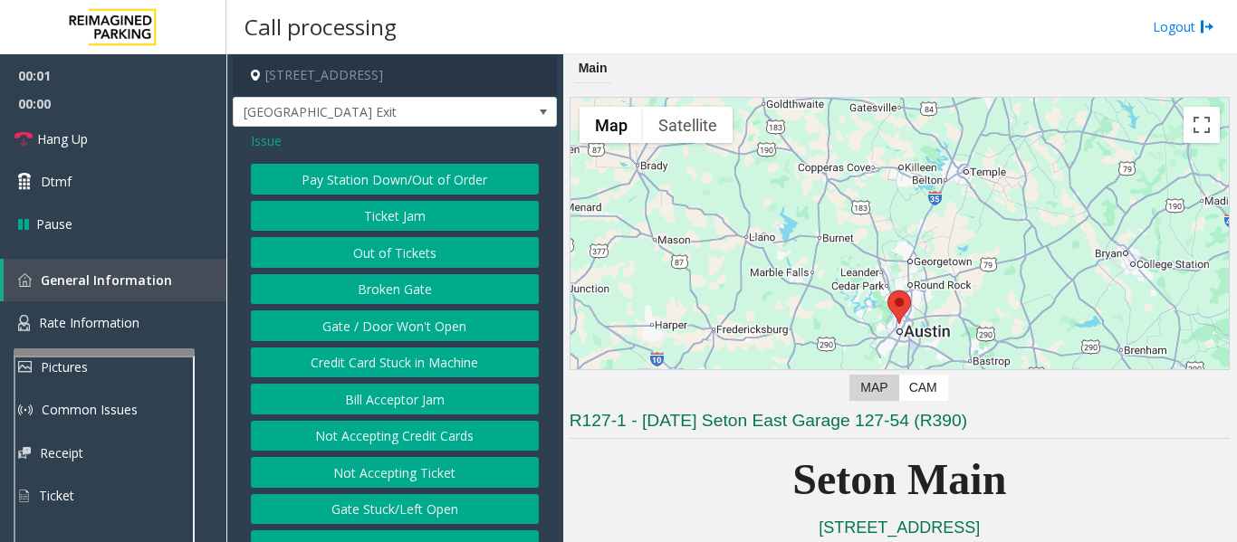
click at [409, 327] on button "Gate / Door Won't Open" at bounding box center [395, 326] width 288 height 31
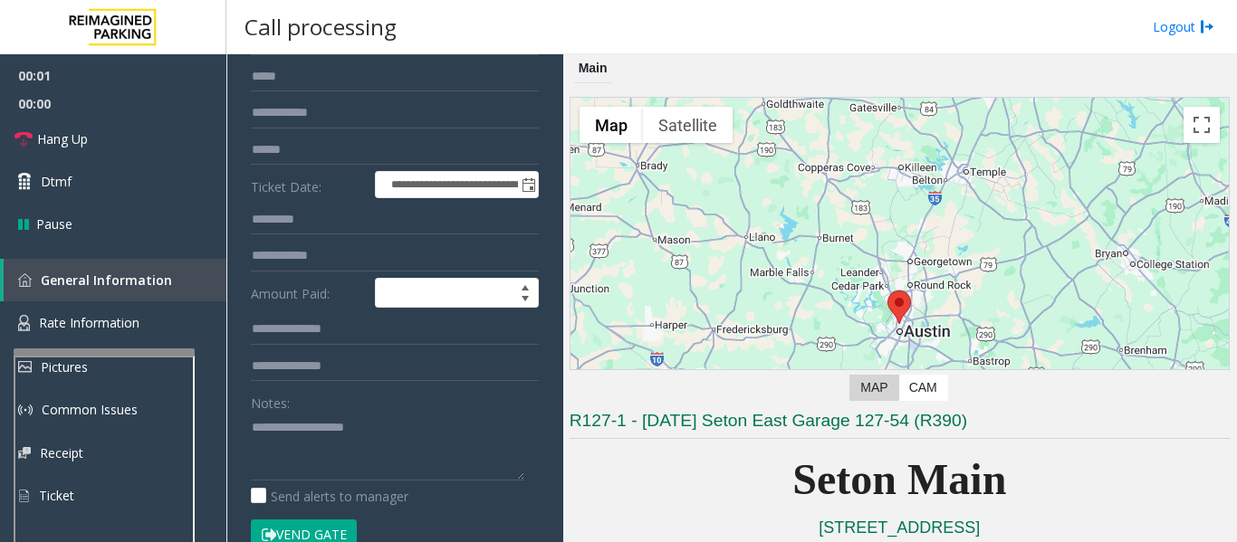
scroll to position [362, 0]
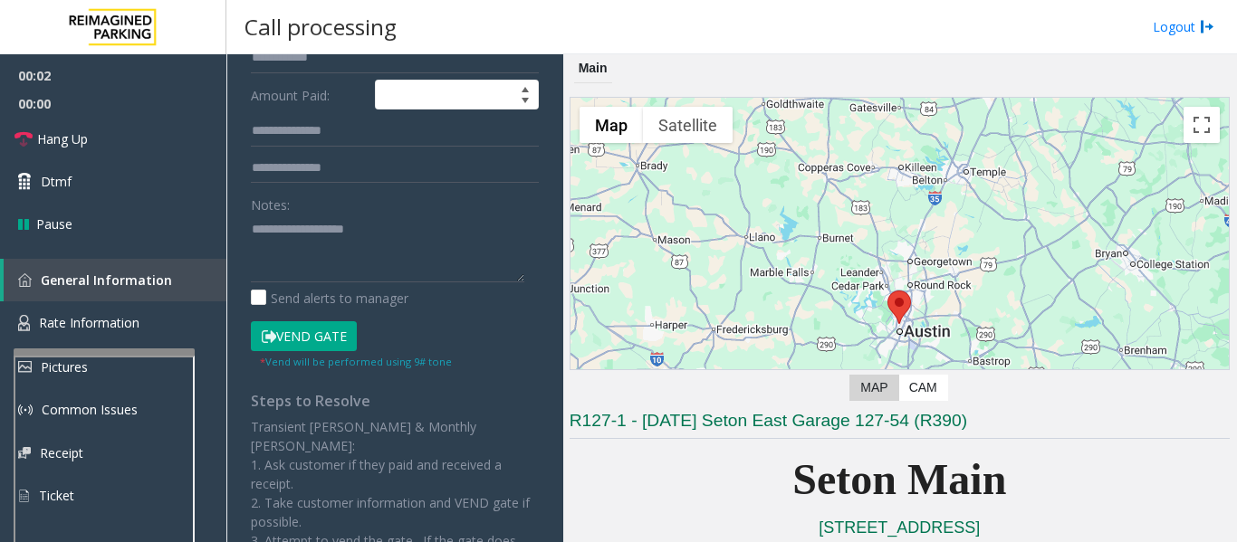
click at [318, 327] on button "Vend Gate" at bounding box center [304, 336] width 106 height 31
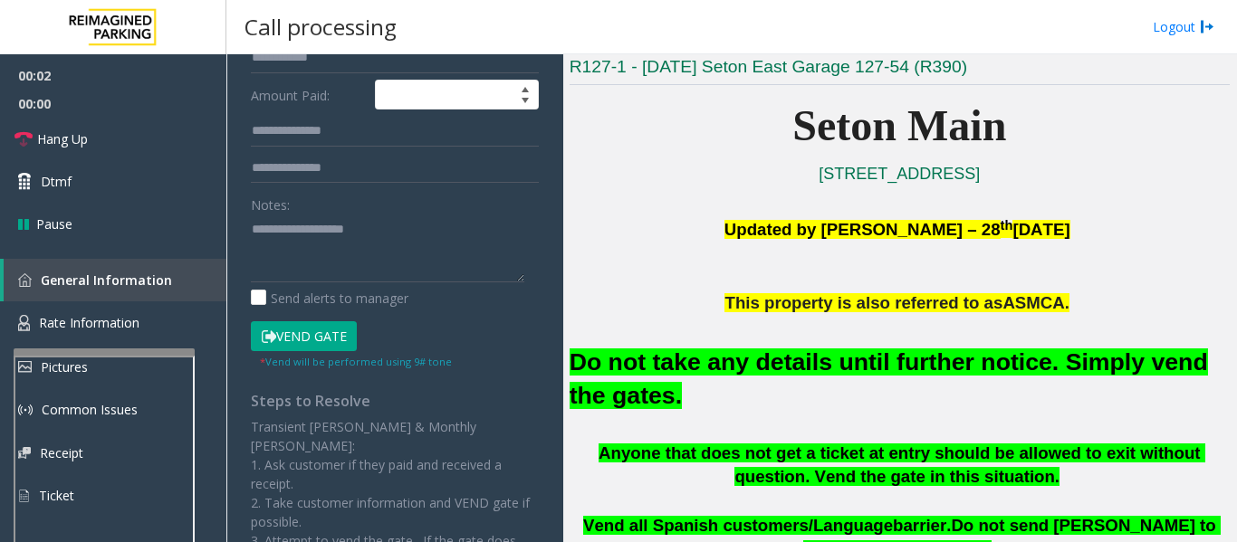
scroll to position [453, 0]
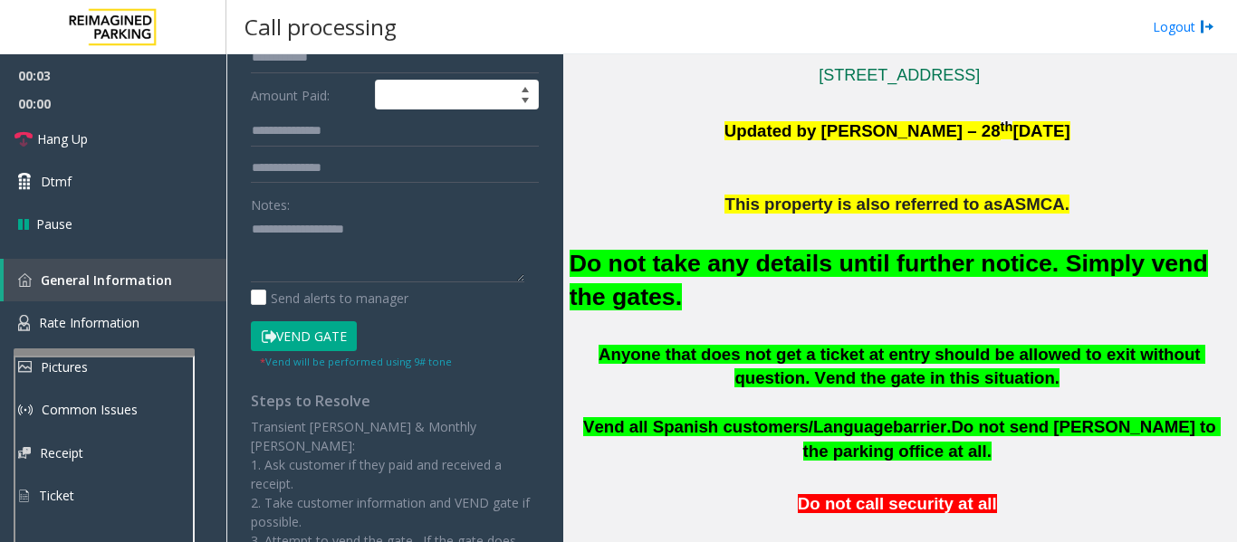
click at [752, 279] on h2 "Do not take any details until further notice. Simply vend the gates." at bounding box center [899, 280] width 660 height 67
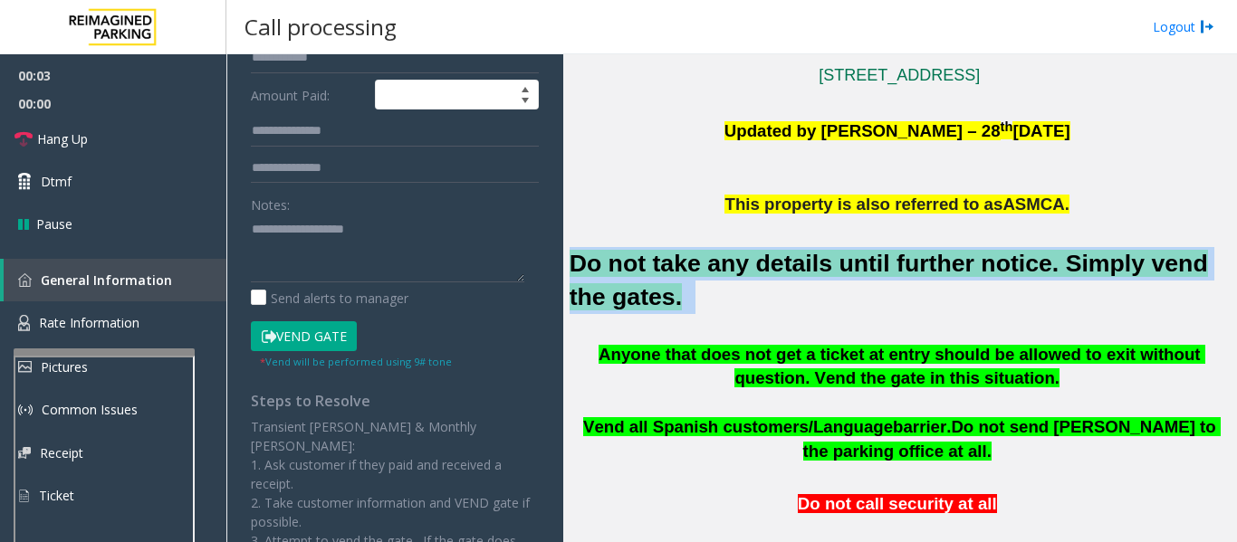
click at [752, 279] on h2 "Do not take any details until further notice. Simply vend the gates." at bounding box center [899, 280] width 660 height 67
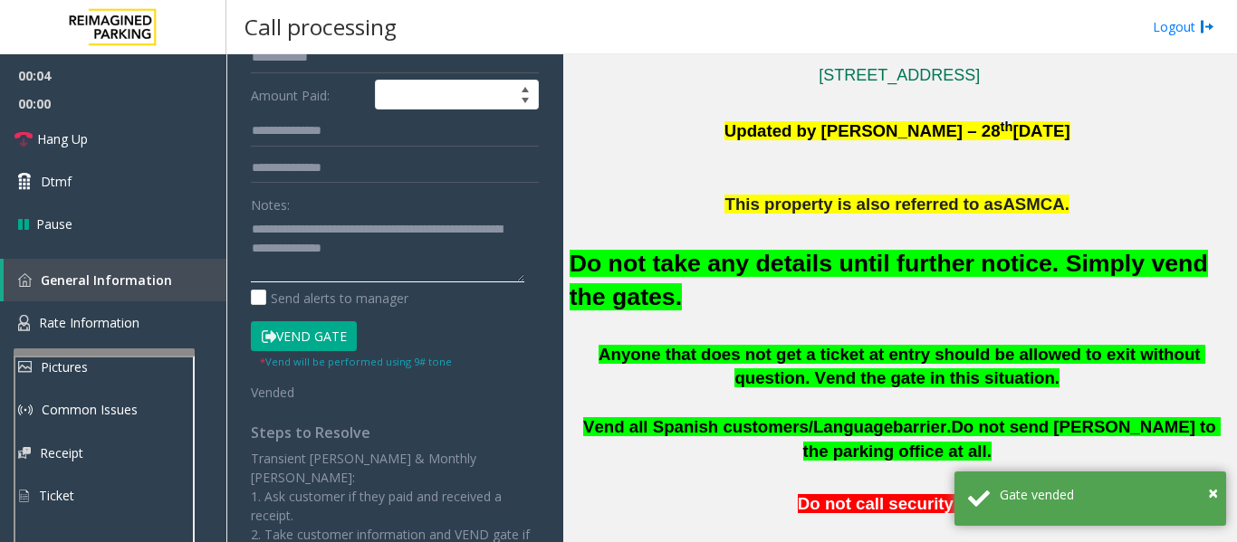
click at [403, 245] on textarea at bounding box center [387, 249] width 273 height 68
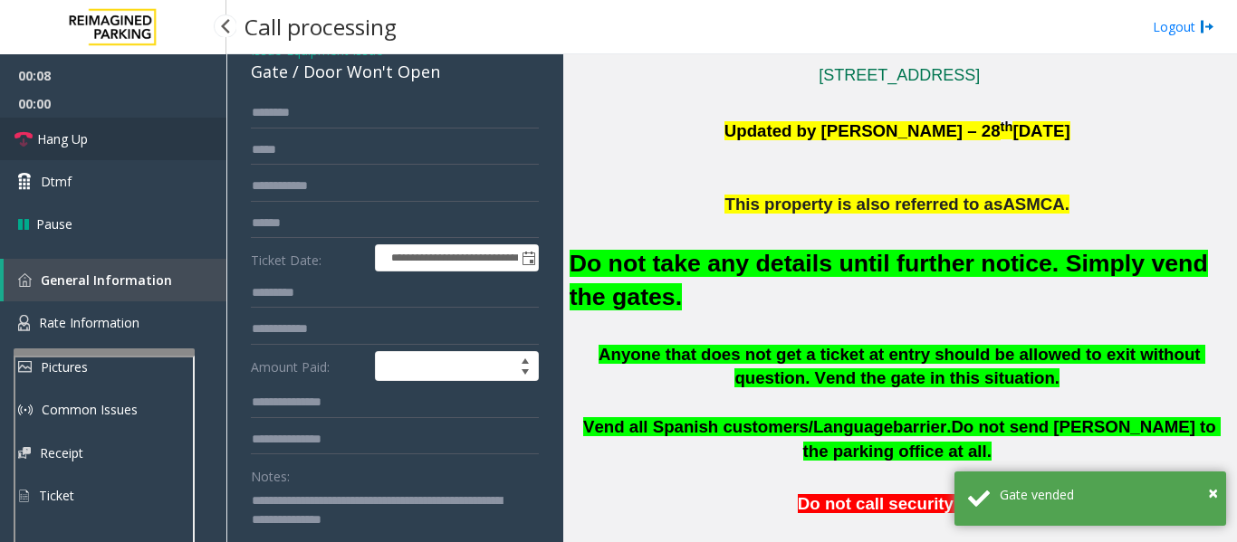
type textarea "**********"
click at [53, 149] on link "Hang Up" at bounding box center [113, 139] width 226 height 43
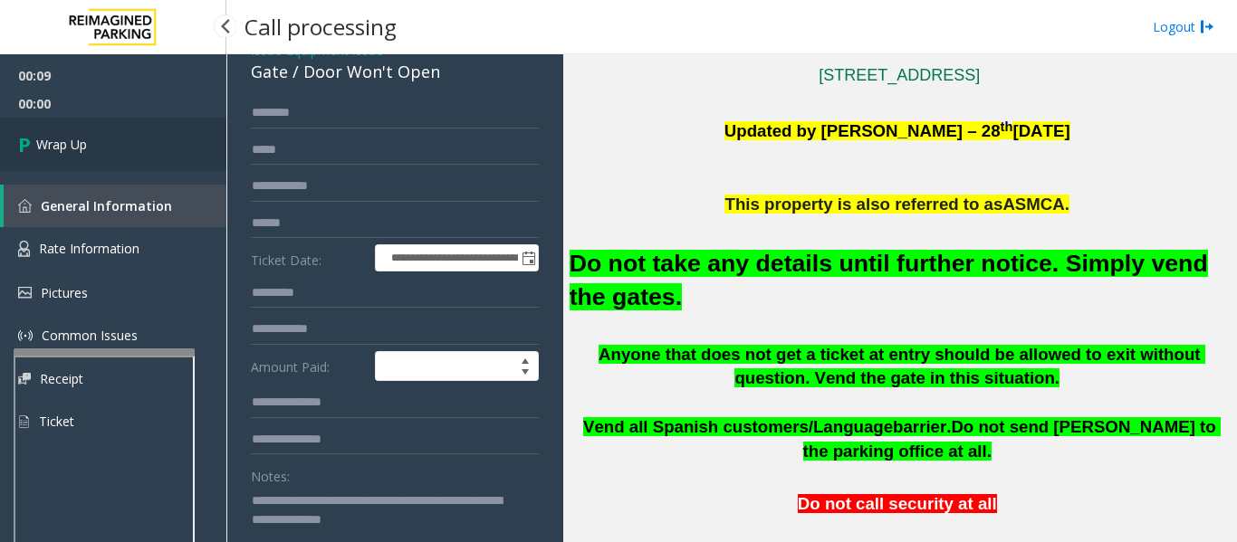
click at [72, 143] on span "Wrap Up" at bounding box center [61, 144] width 51 height 19
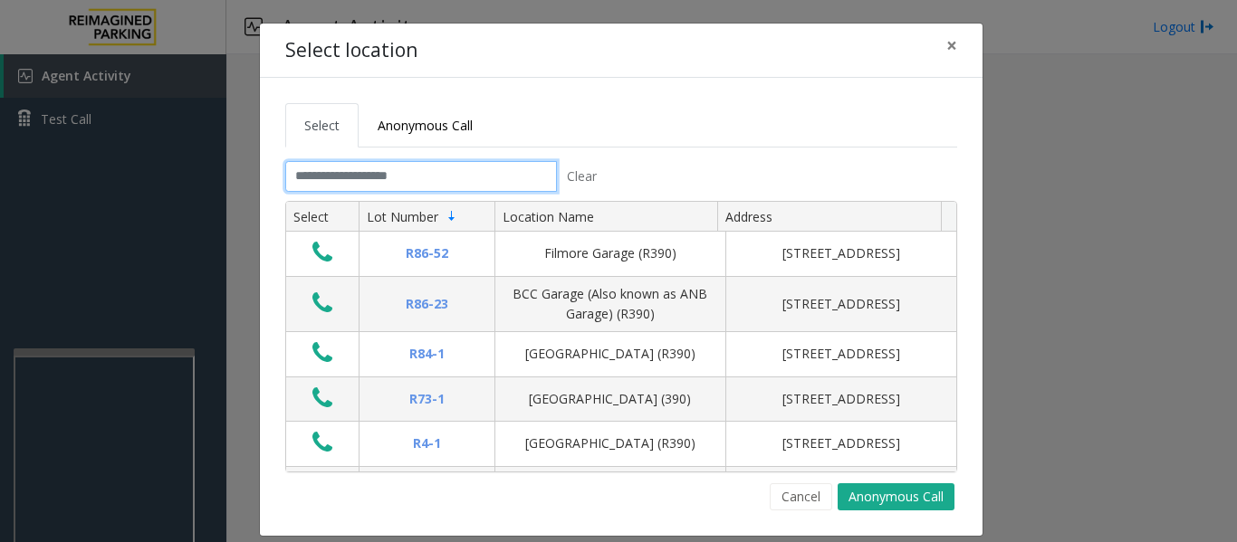
click at [442, 176] on input "text" at bounding box center [421, 176] width 272 height 31
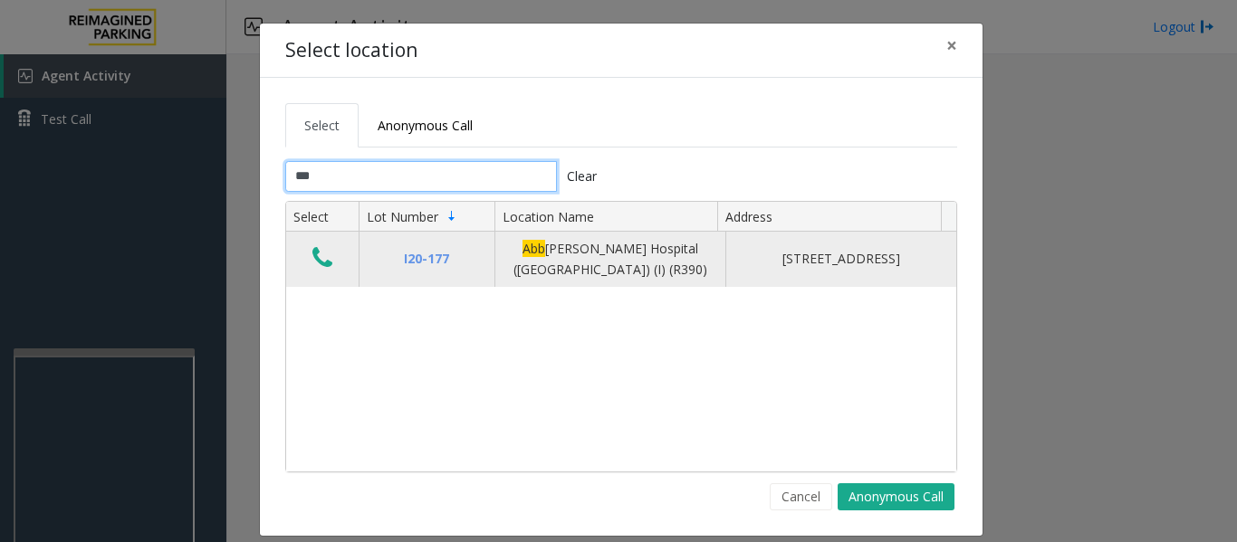
type input "***"
click at [312, 262] on icon "Data table" at bounding box center [322, 257] width 20 height 25
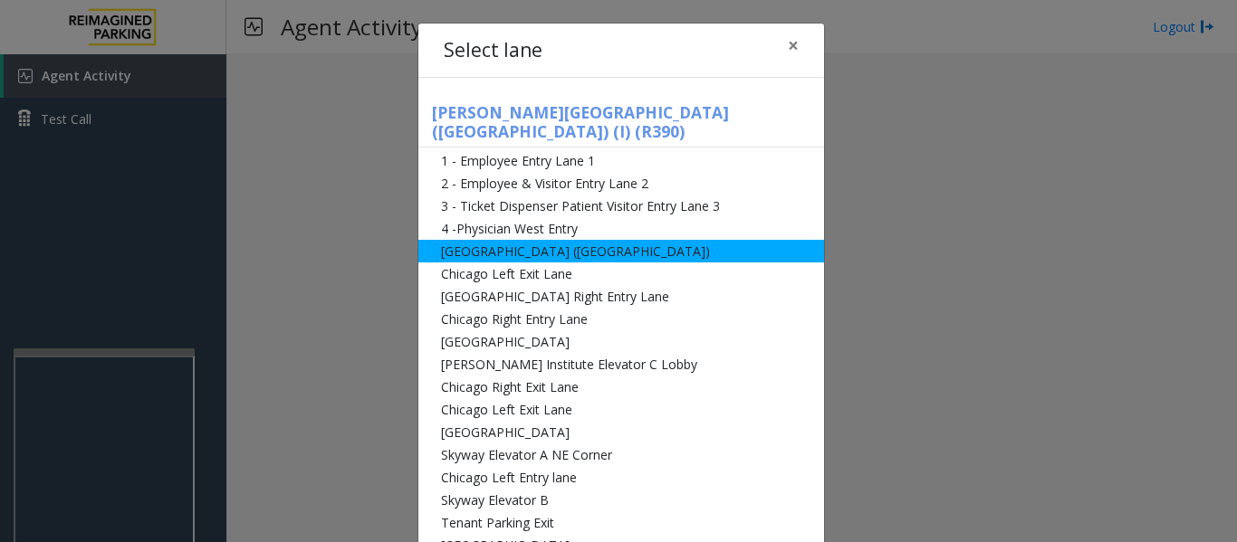
click at [451, 241] on li "[GEOGRAPHIC_DATA] ([GEOGRAPHIC_DATA])" at bounding box center [621, 251] width 406 height 23
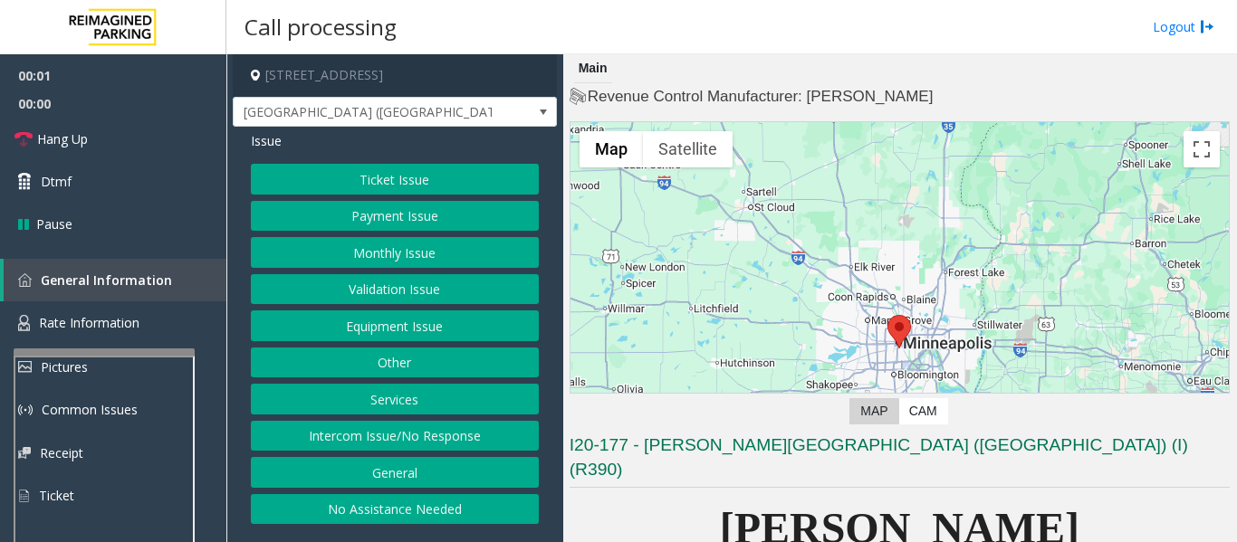
click at [382, 170] on button "Ticket Issue" at bounding box center [395, 179] width 288 height 31
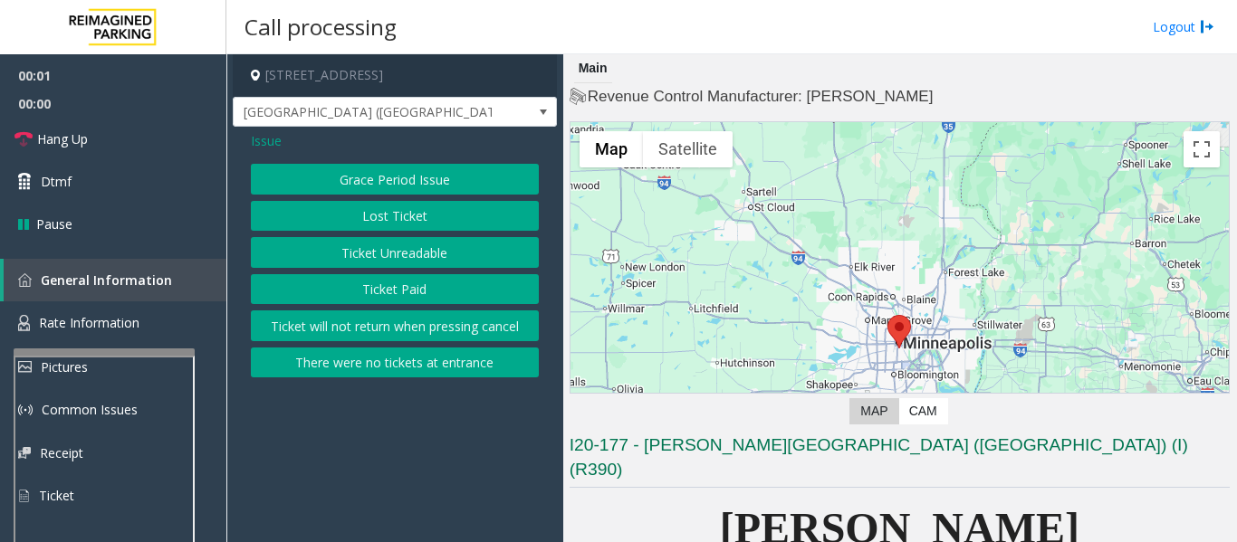
click at [378, 255] on button "Ticket Unreadable" at bounding box center [395, 252] width 288 height 31
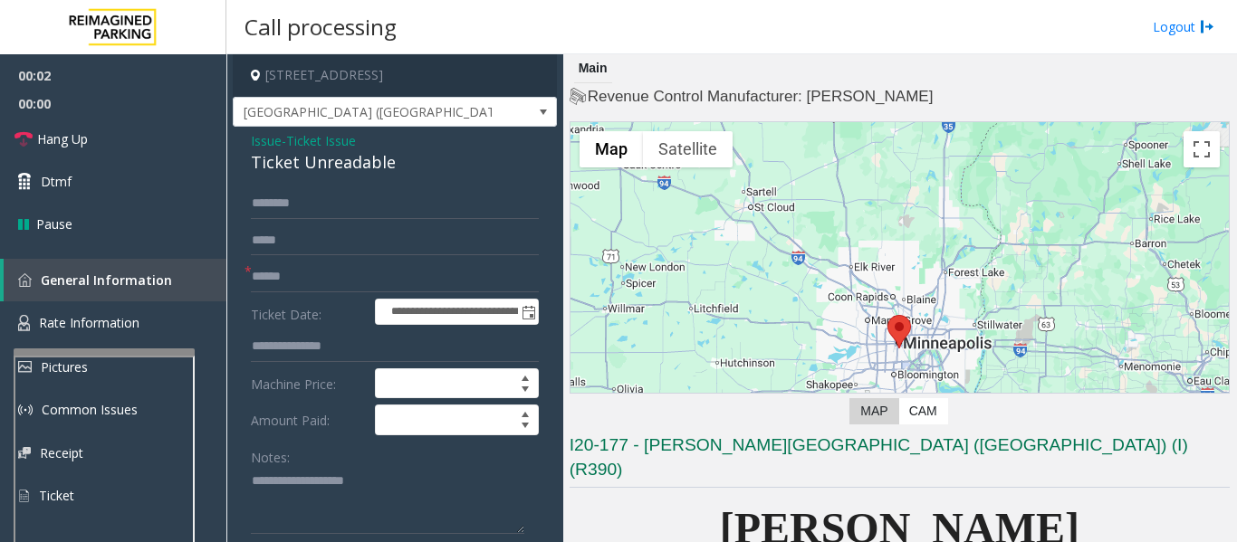
click at [301, 148] on span "Ticket Issue" at bounding box center [321, 140] width 70 height 19
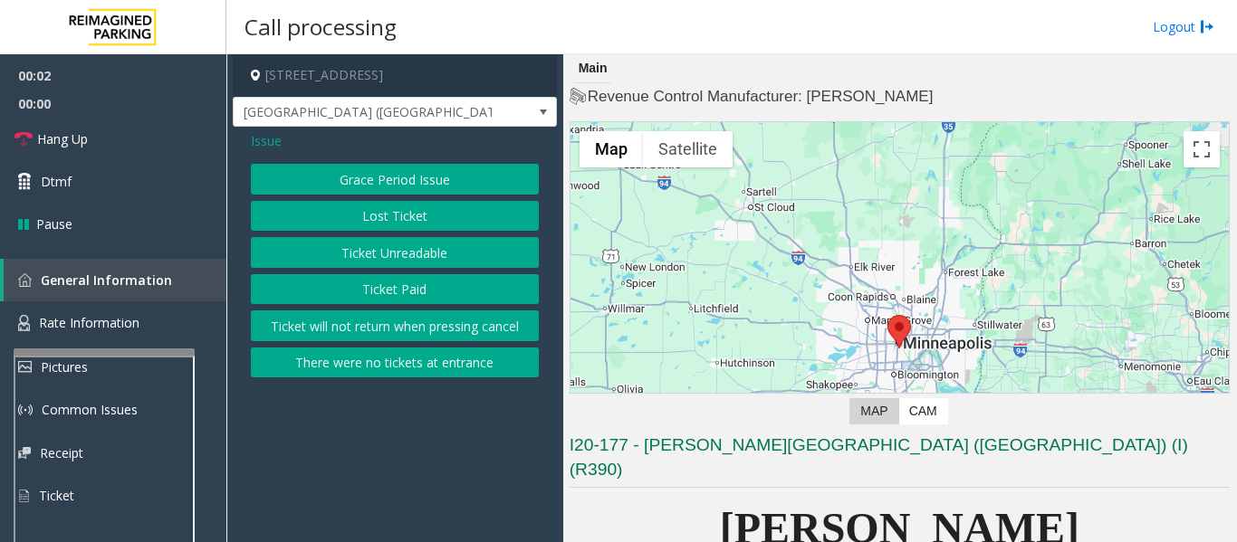
click at [301, 148] on div "Issue" at bounding box center [395, 140] width 288 height 19
click at [364, 259] on button "Ticket Unreadable" at bounding box center [395, 252] width 288 height 31
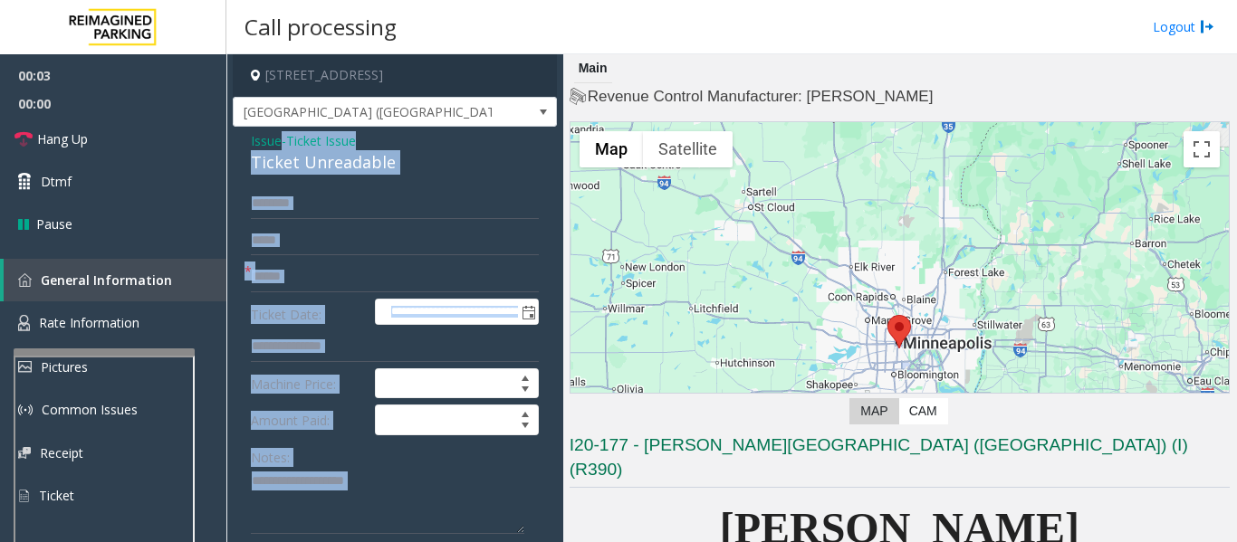
click at [325, 160] on div "Ticket Unreadable" at bounding box center [395, 162] width 288 height 24
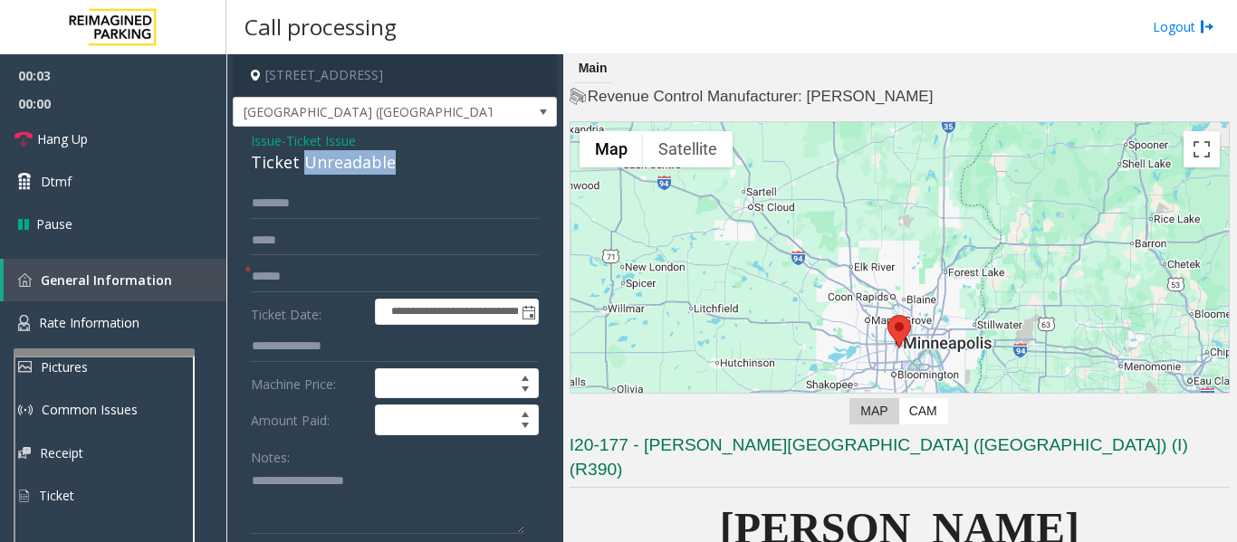
click at [325, 160] on div "Ticket Unreadable" at bounding box center [395, 162] width 288 height 24
click at [321, 494] on textarea at bounding box center [387, 501] width 273 height 68
paste textarea "**********"
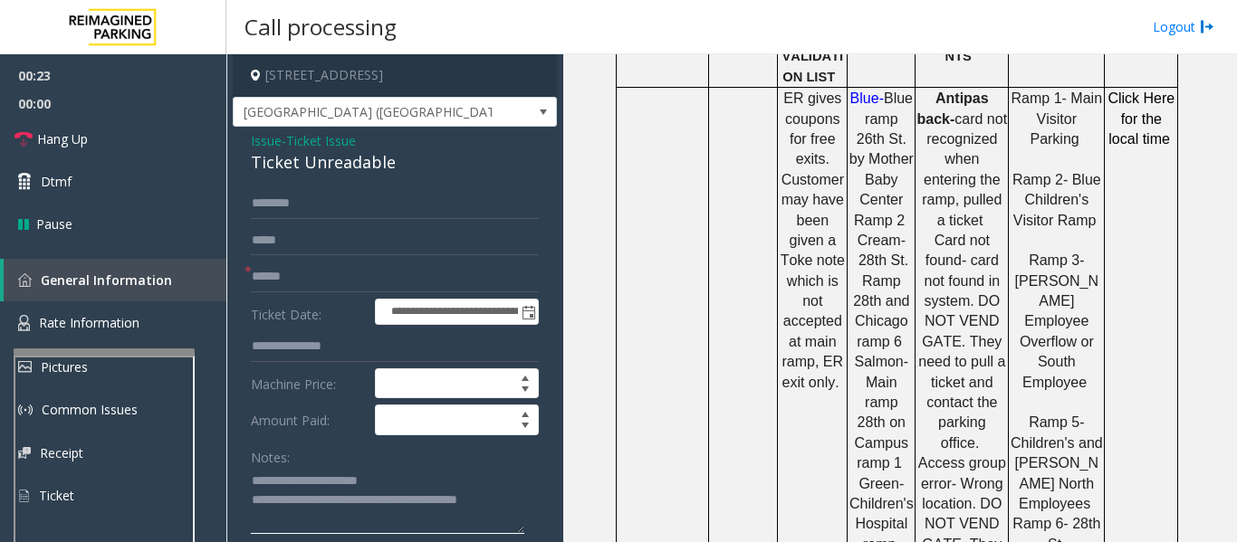
scroll to position [1449, 0]
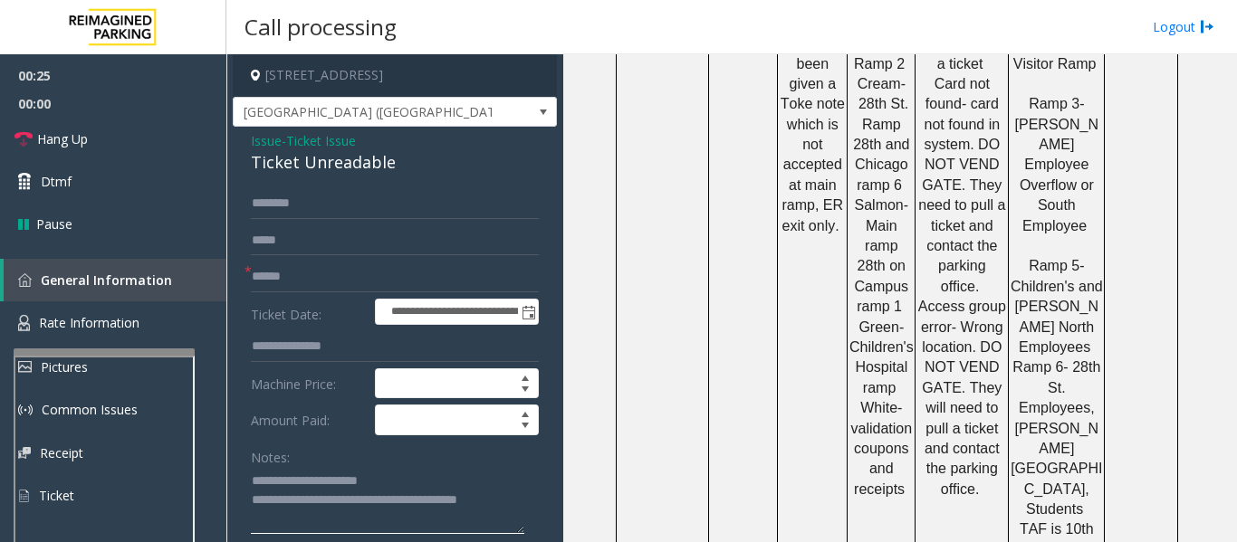
type textarea "**********"
click at [324, 215] on input "text" at bounding box center [395, 203] width 288 height 31
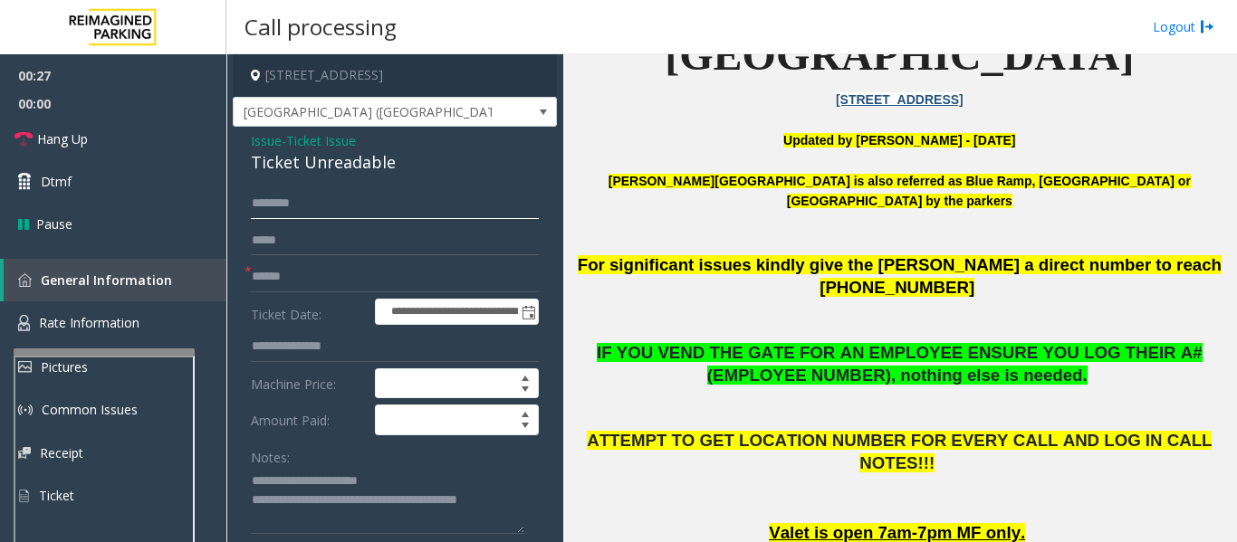
scroll to position [91, 0]
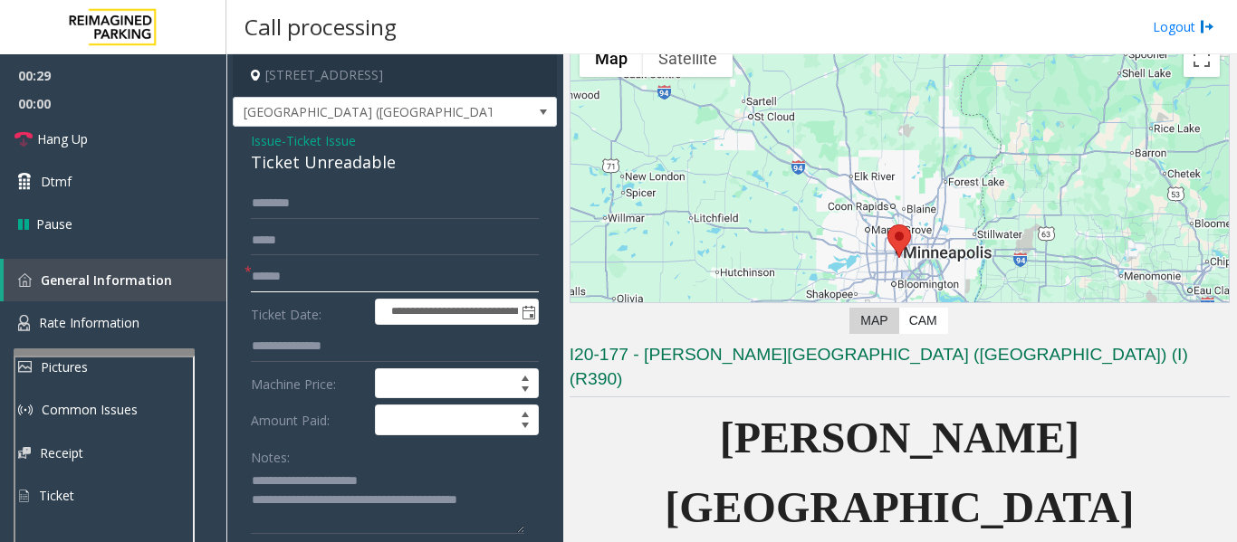
click at [292, 283] on input "text" at bounding box center [395, 277] width 288 height 31
type input "*********"
click at [408, 196] on input "text" at bounding box center [395, 203] width 288 height 31
type input "*******"
click at [265, 136] on span "Issue" at bounding box center [266, 140] width 31 height 19
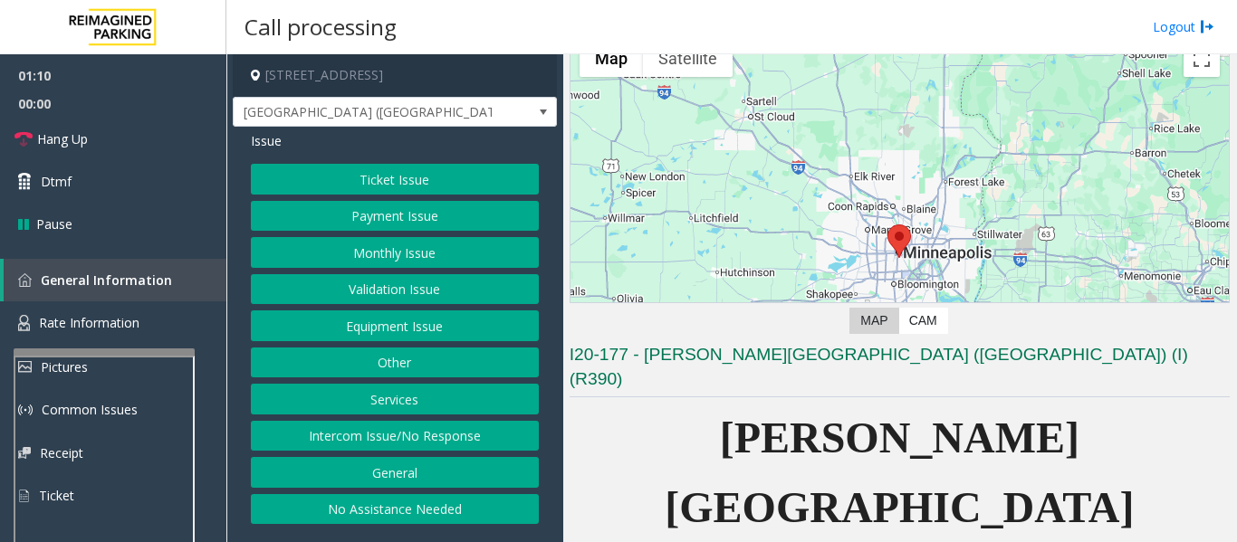
click at [349, 287] on button "Validation Issue" at bounding box center [395, 289] width 288 height 31
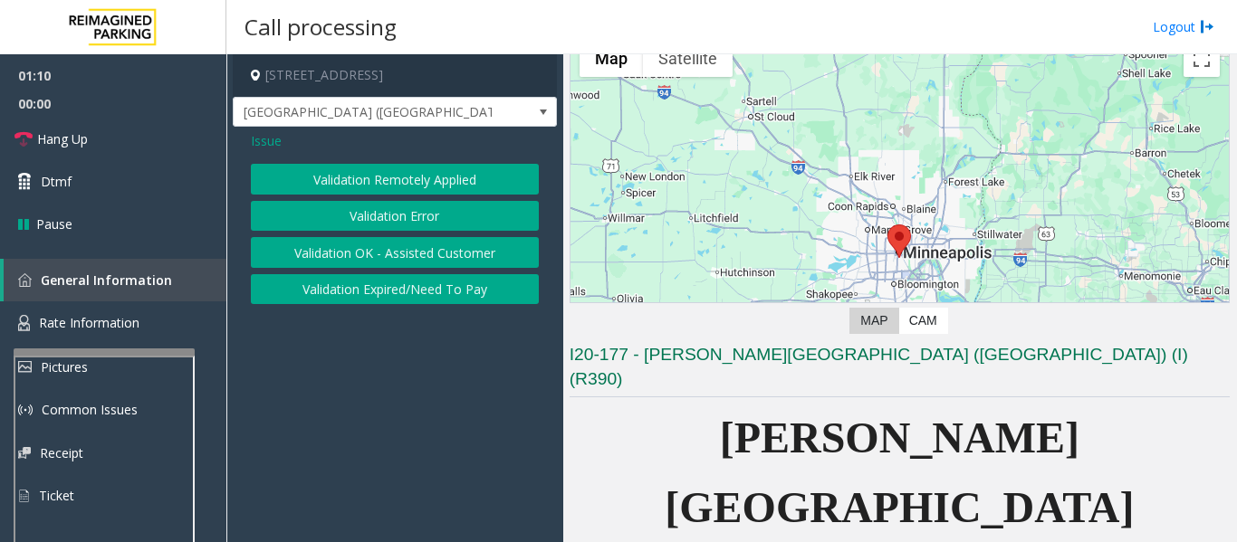
click at [377, 213] on button "Validation Error" at bounding box center [395, 216] width 288 height 31
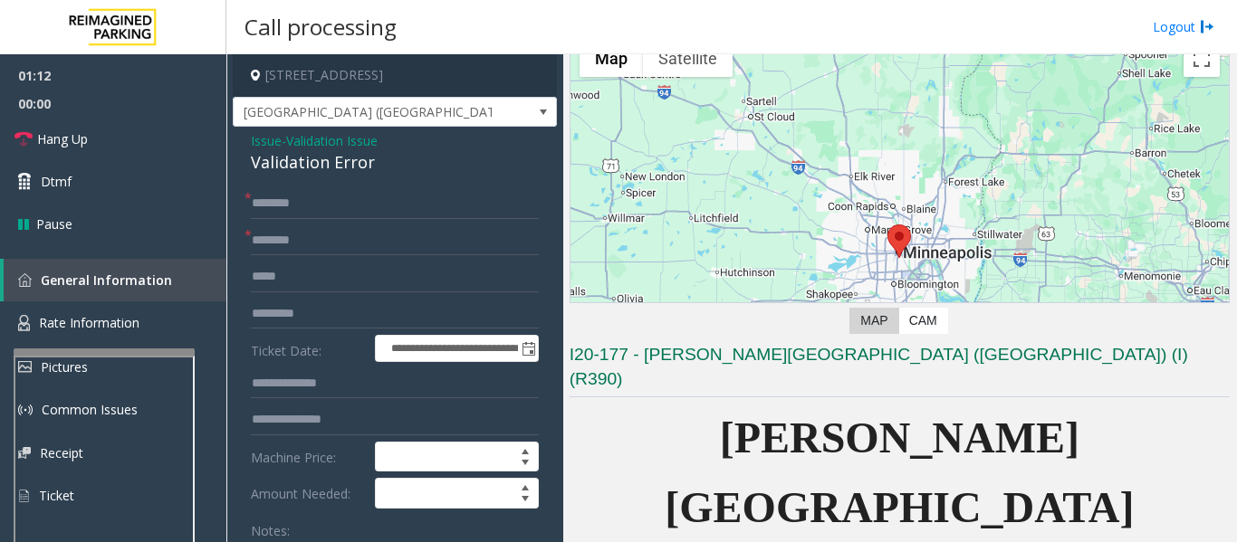
click at [292, 169] on div "Validation Error" at bounding box center [395, 162] width 288 height 24
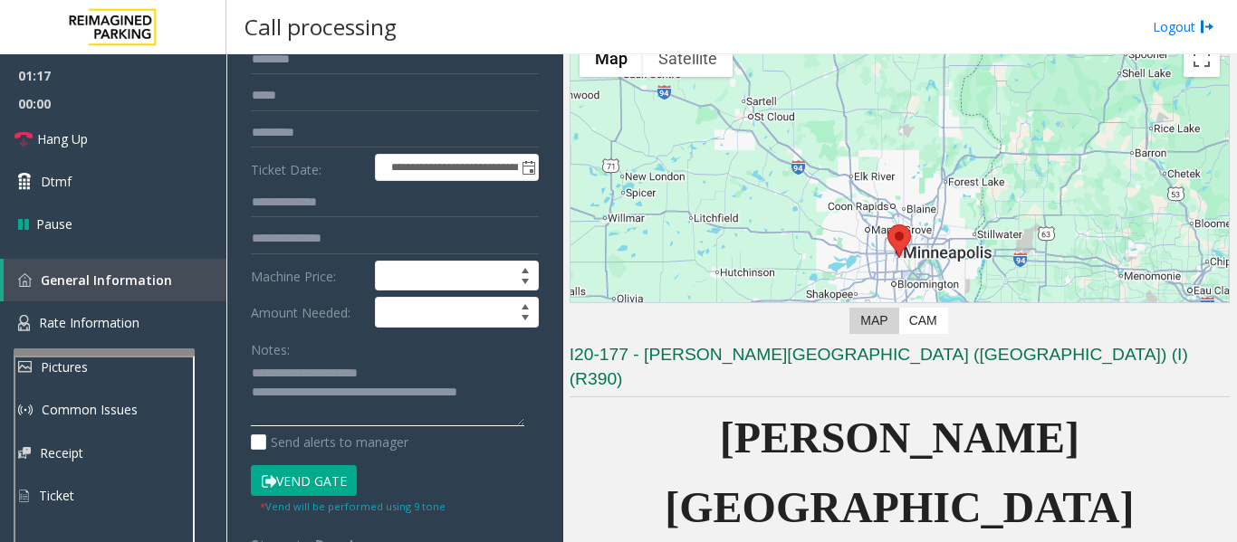
drag, startPoint x: 287, startPoint y: 374, endPoint x: 428, endPoint y: 384, distance: 141.6
click at [428, 384] on textarea at bounding box center [387, 393] width 273 height 68
click at [426, 365] on textarea at bounding box center [387, 393] width 273 height 68
drag, startPoint x: 425, startPoint y: 365, endPoint x: 300, endPoint y: 359, distance: 125.1
click at [300, 359] on textarea at bounding box center [387, 393] width 273 height 68
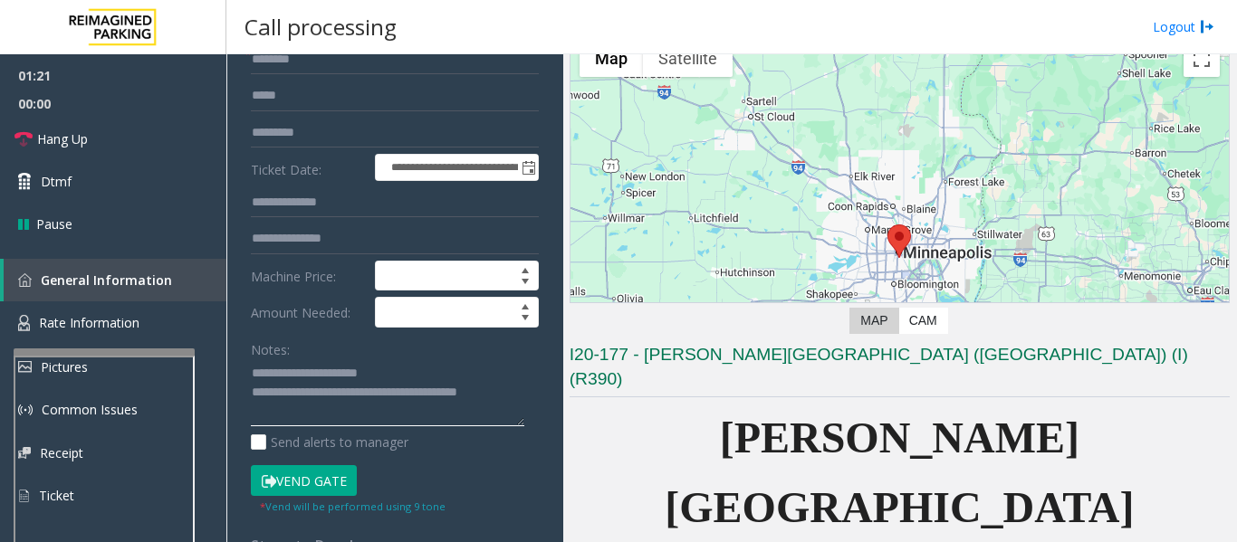
paste textarea
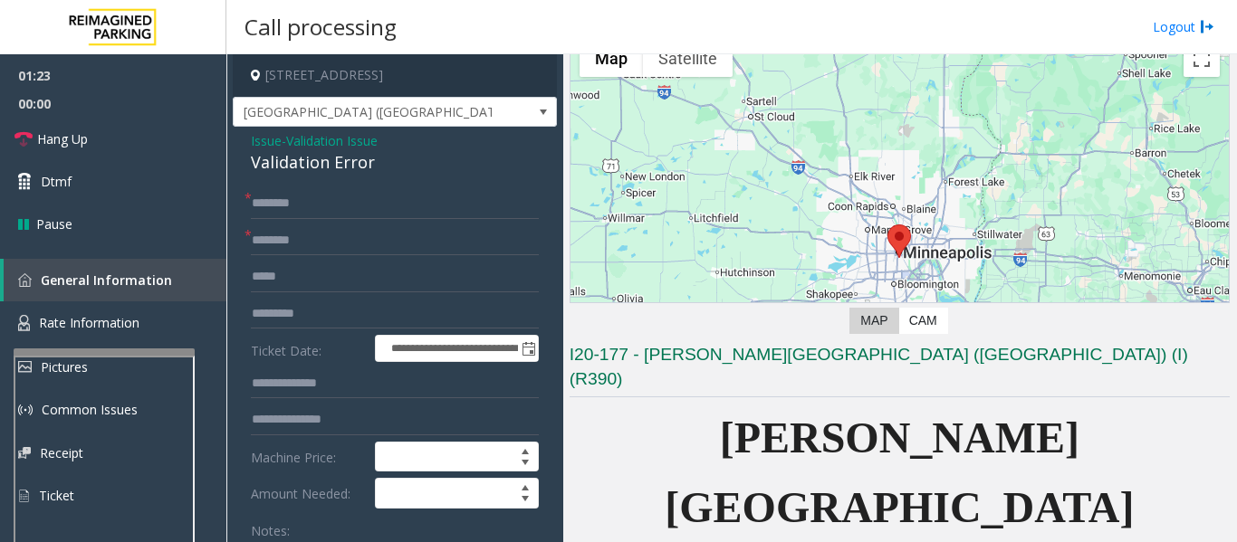
type textarea "**********"
click at [314, 253] on input "text" at bounding box center [395, 240] width 288 height 31
drag, startPoint x: 645, startPoint y: 352, endPoint x: 761, endPoint y: 357, distance: 116.9
click at [761, 357] on h3 "I20-177 - [PERSON_NAME][GEOGRAPHIC_DATA] ([GEOGRAPHIC_DATA]) (I) (R390)" at bounding box center [899, 370] width 660 height 54
type input "**********"
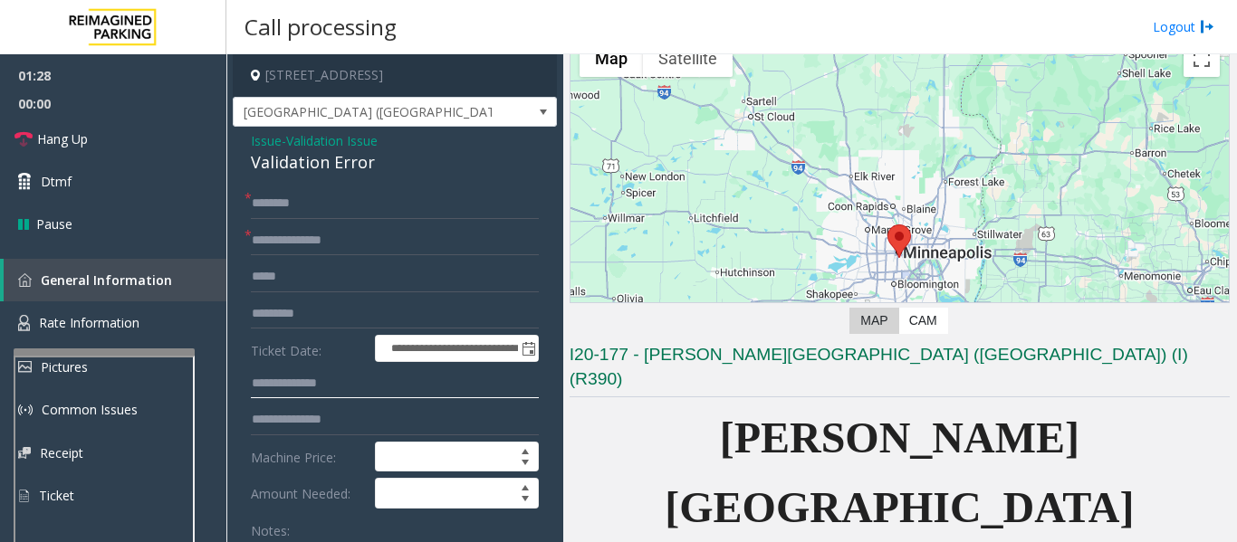
click at [308, 385] on input "text" at bounding box center [395, 383] width 288 height 31
type input "******"
click at [387, 208] on input "*******" at bounding box center [395, 203] width 288 height 31
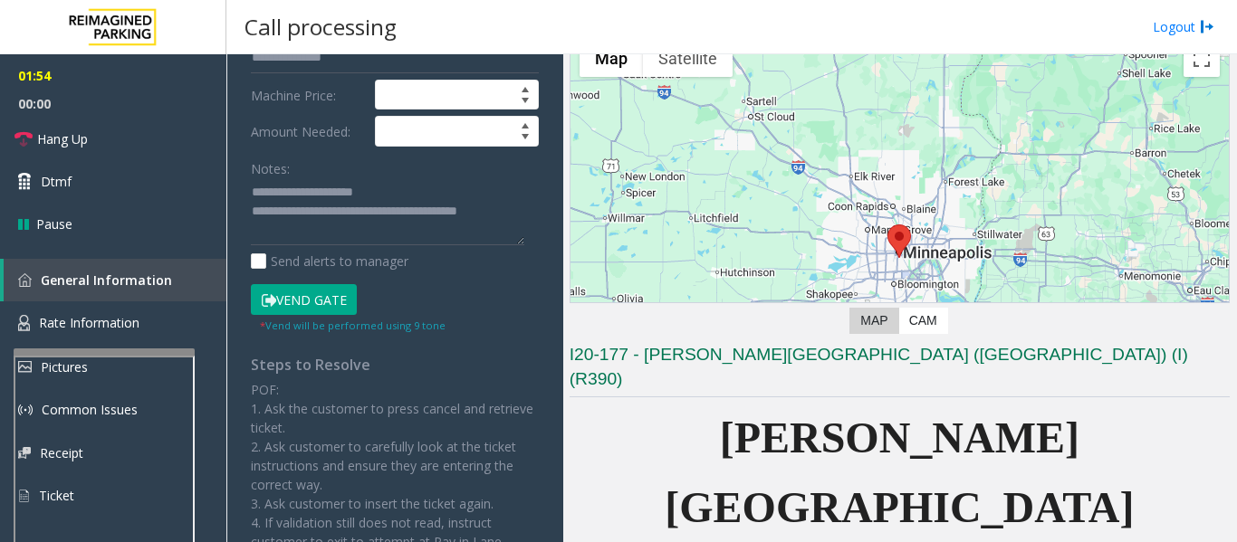
type input "*******"
click at [320, 305] on button "Vend Gate" at bounding box center [304, 299] width 106 height 31
click at [304, 231] on textarea at bounding box center [387, 212] width 273 height 68
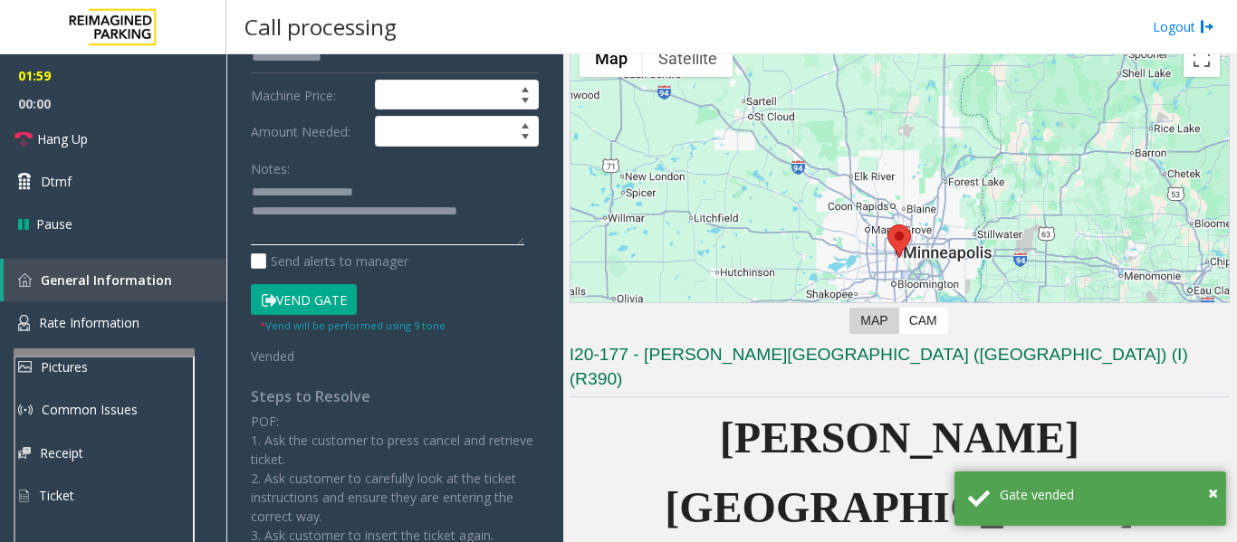
scroll to position [0, 0]
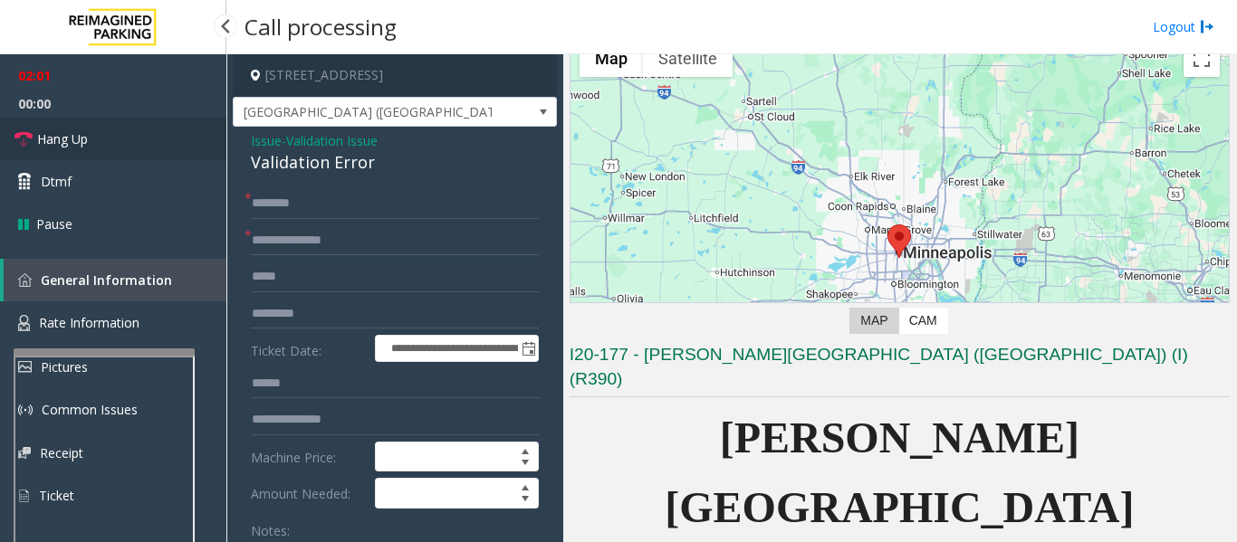
click at [101, 146] on link "Hang Up" at bounding box center [113, 139] width 226 height 43
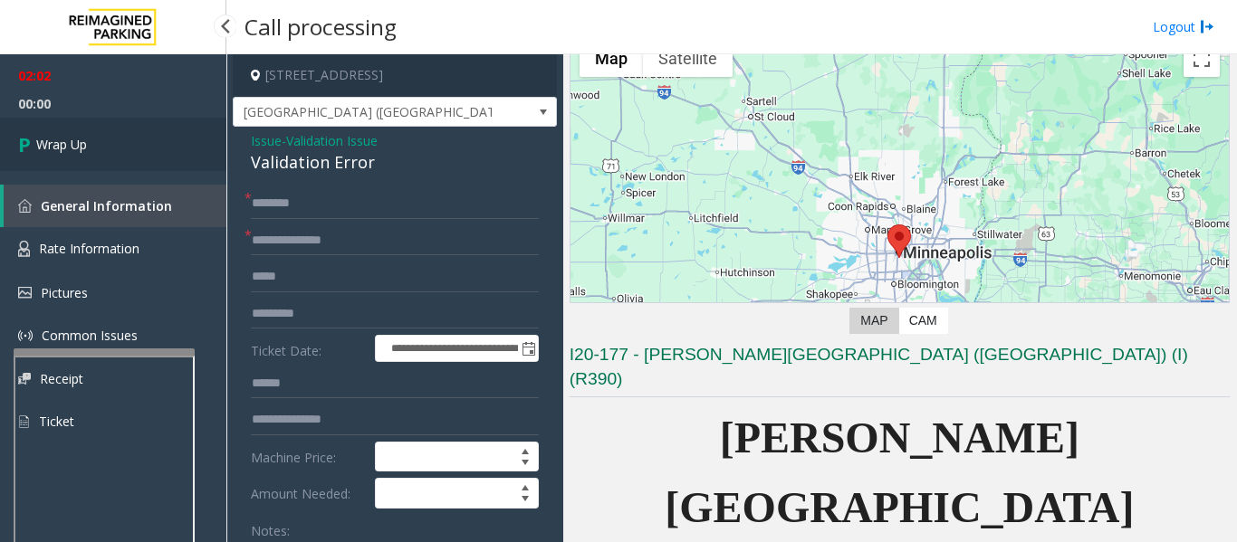
click at [138, 141] on link "Wrap Up" at bounding box center [113, 144] width 226 height 53
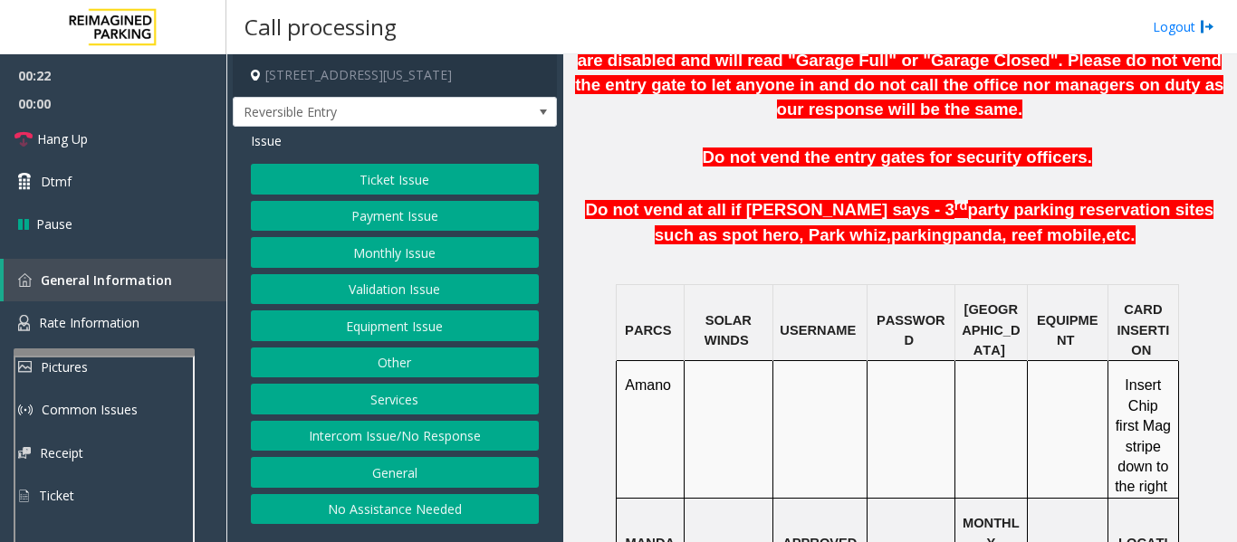
scroll to position [1358, 0]
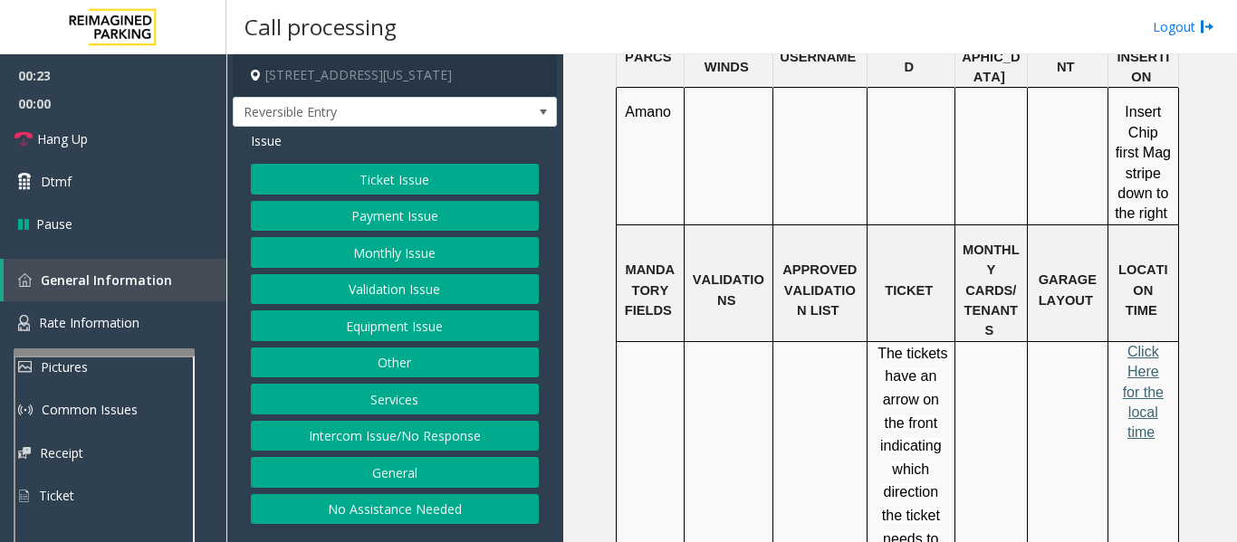
click at [1142, 344] on span "Click Here for the local time" at bounding box center [1143, 392] width 41 height 97
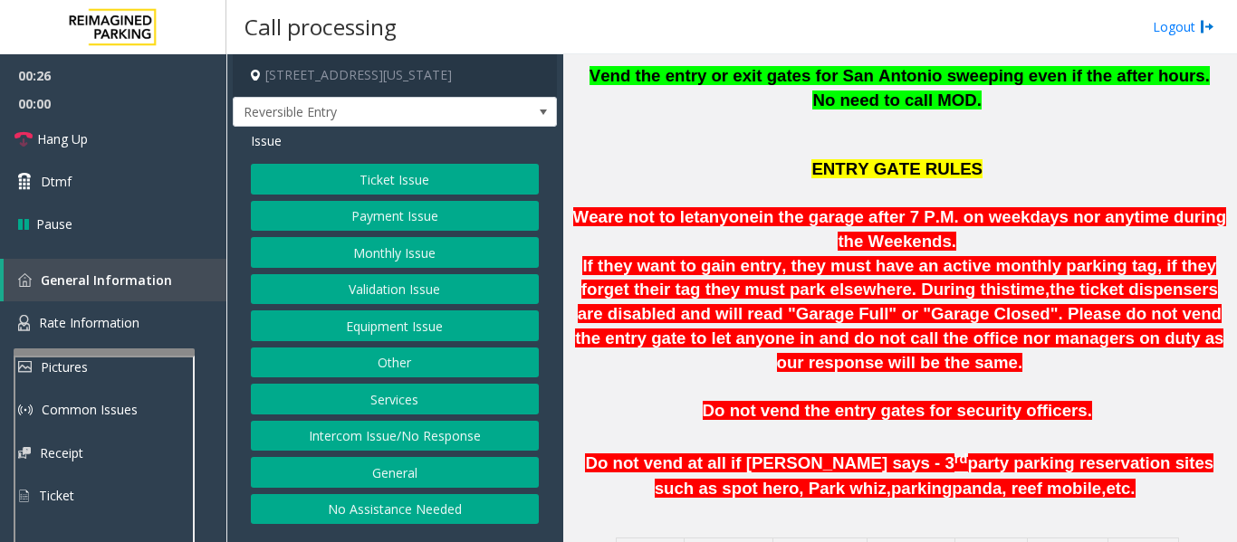
scroll to position [815, 0]
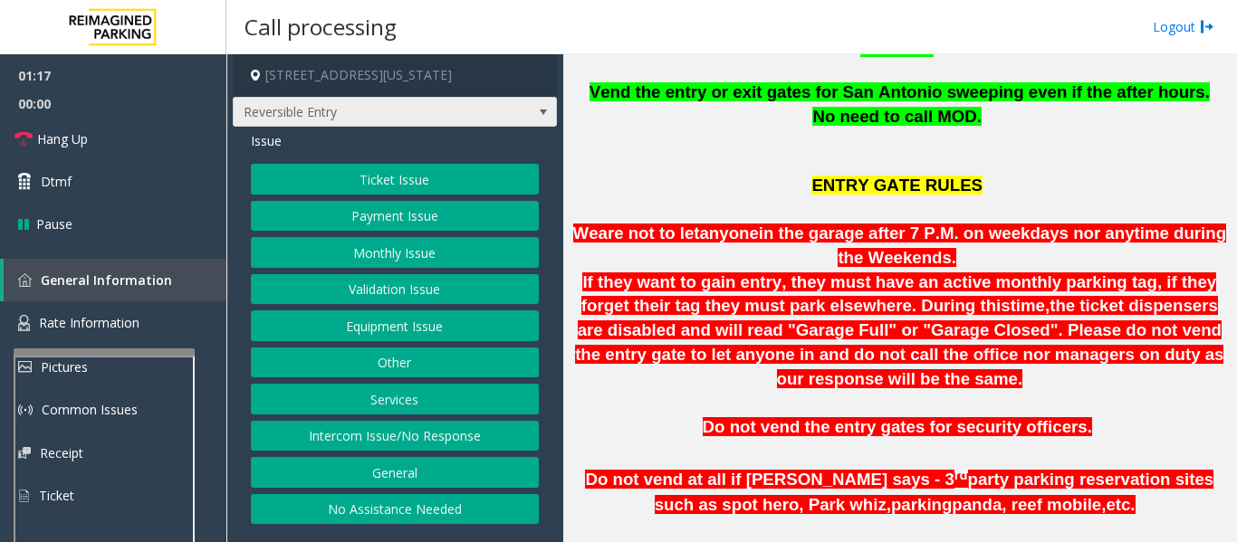
click at [518, 108] on span "Reversible Entry" at bounding box center [395, 112] width 324 height 31
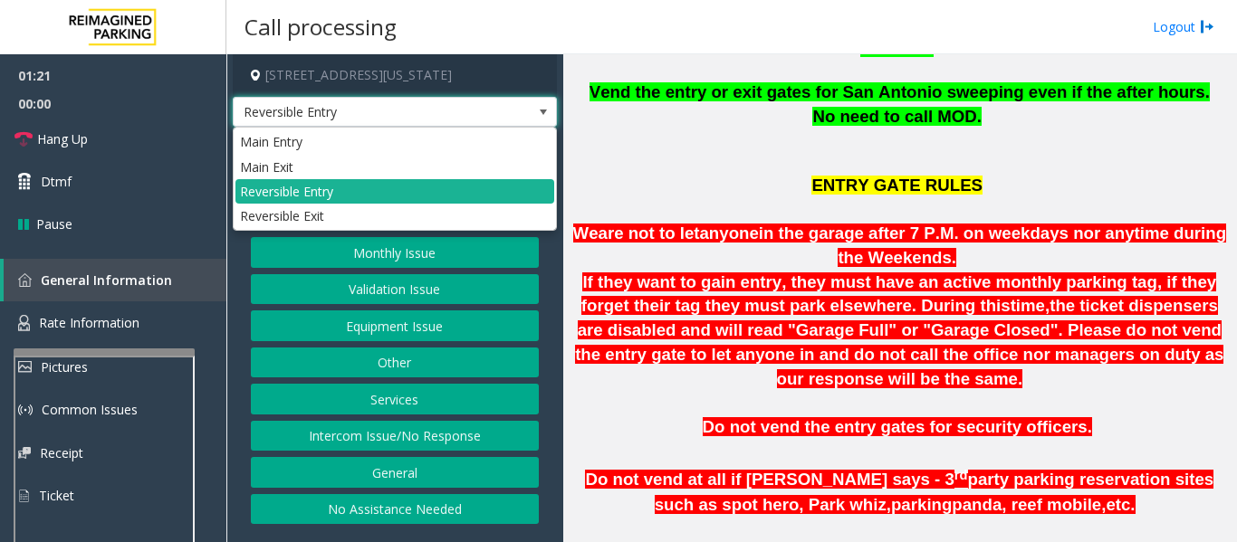
click at [518, 108] on span "Reversible Entry" at bounding box center [395, 112] width 324 height 31
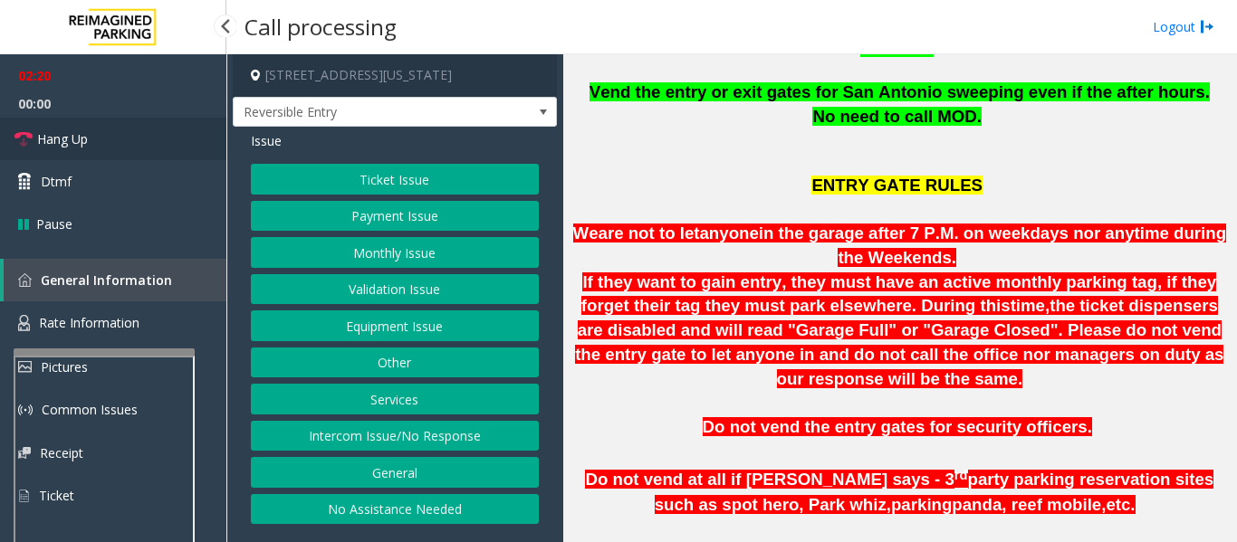
click at [100, 145] on link "Hang Up" at bounding box center [113, 139] width 226 height 43
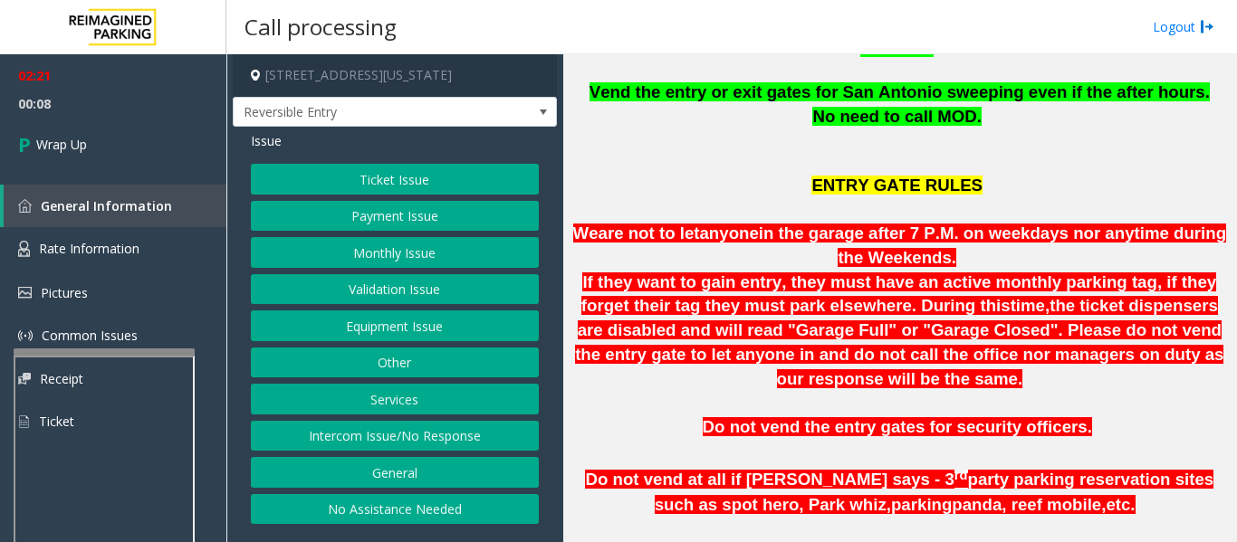
click at [413, 242] on button "Monthly Issue" at bounding box center [395, 252] width 288 height 31
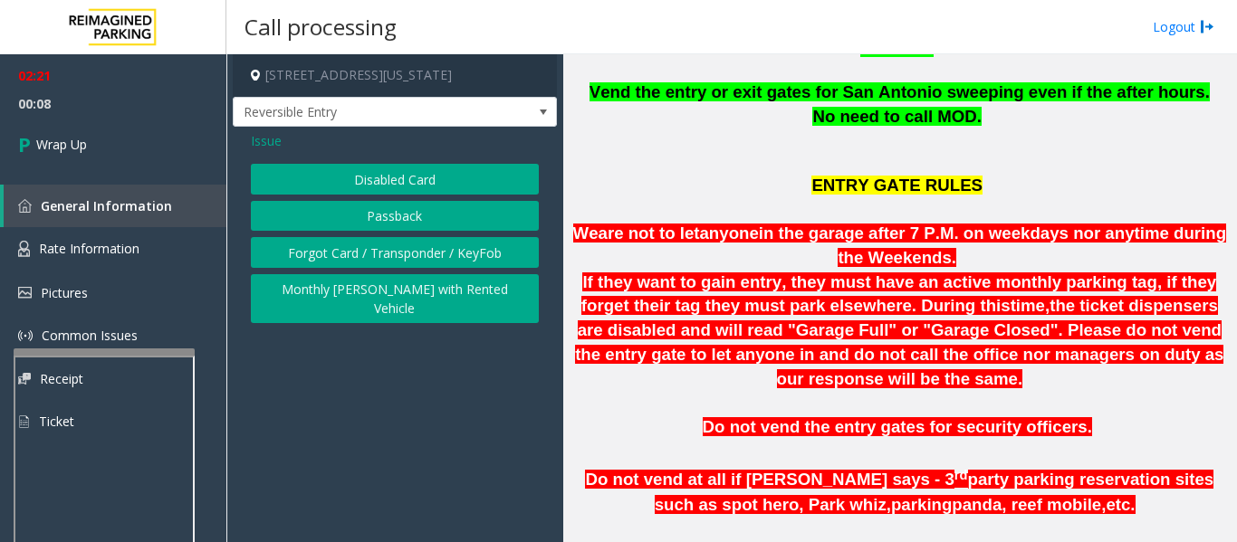
click at [427, 165] on button "Disabled Card" at bounding box center [395, 179] width 288 height 31
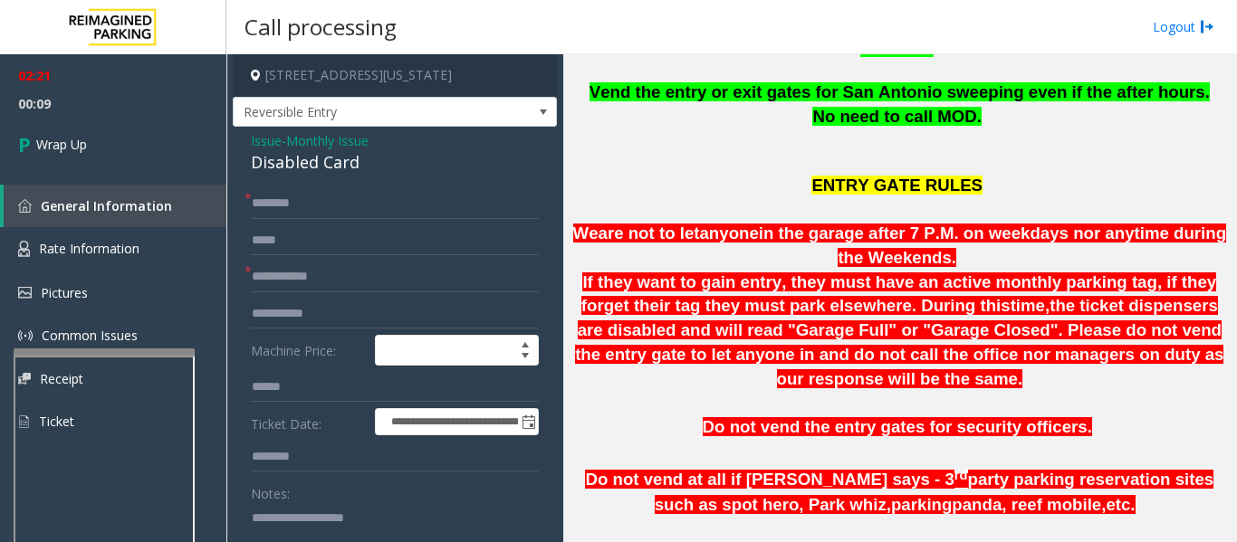
click at [293, 164] on div "Disabled Card" at bounding box center [395, 162] width 288 height 24
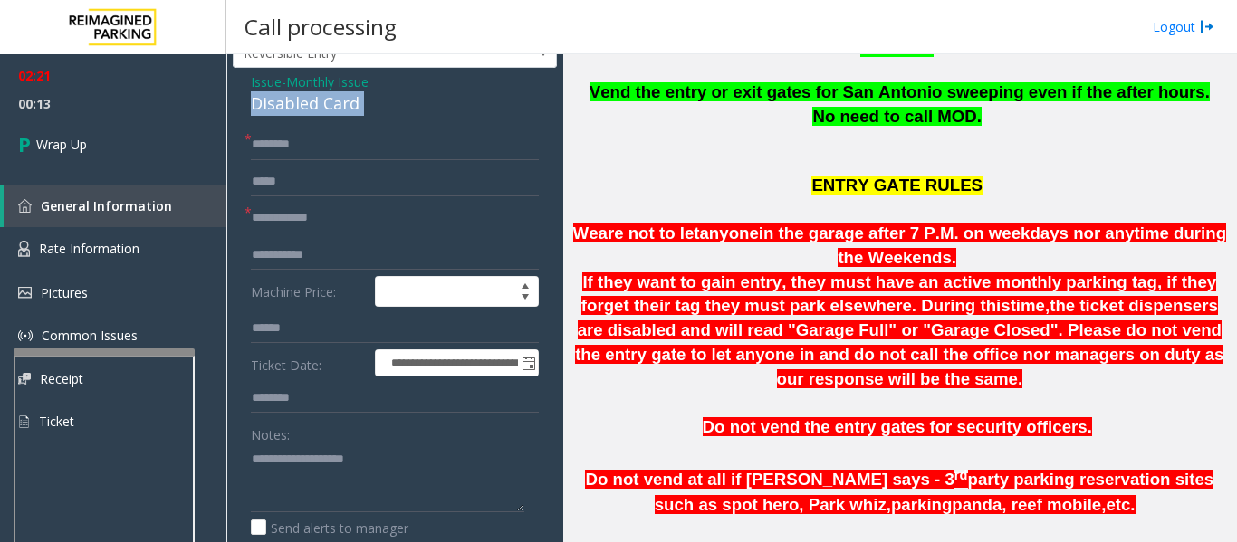
scroll to position [91, 0]
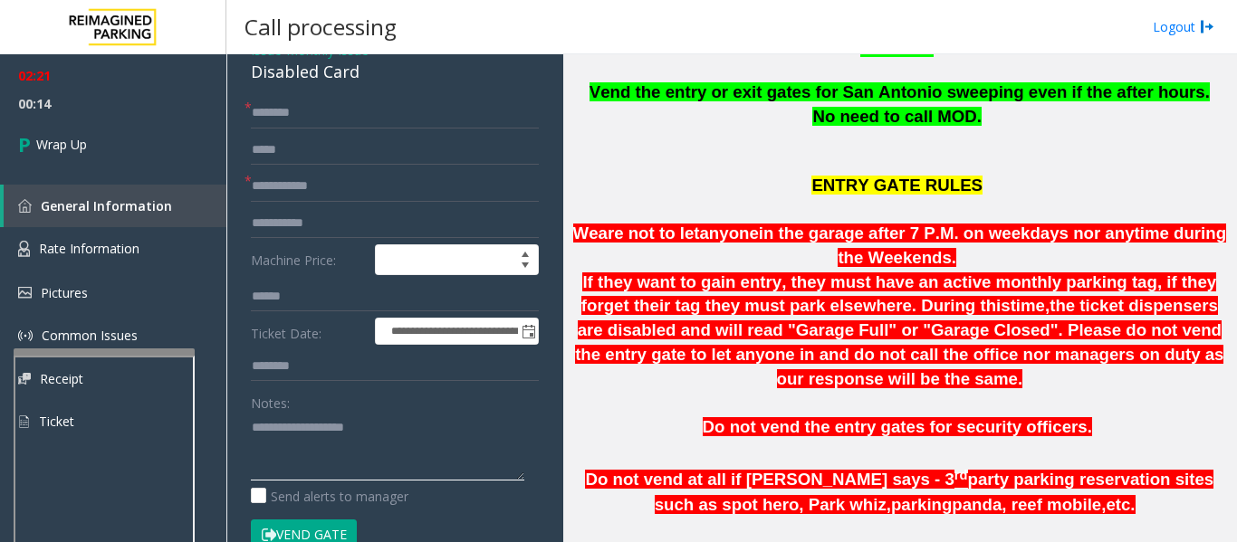
click at [334, 445] on textarea at bounding box center [387, 447] width 273 height 68
paste textarea "**********"
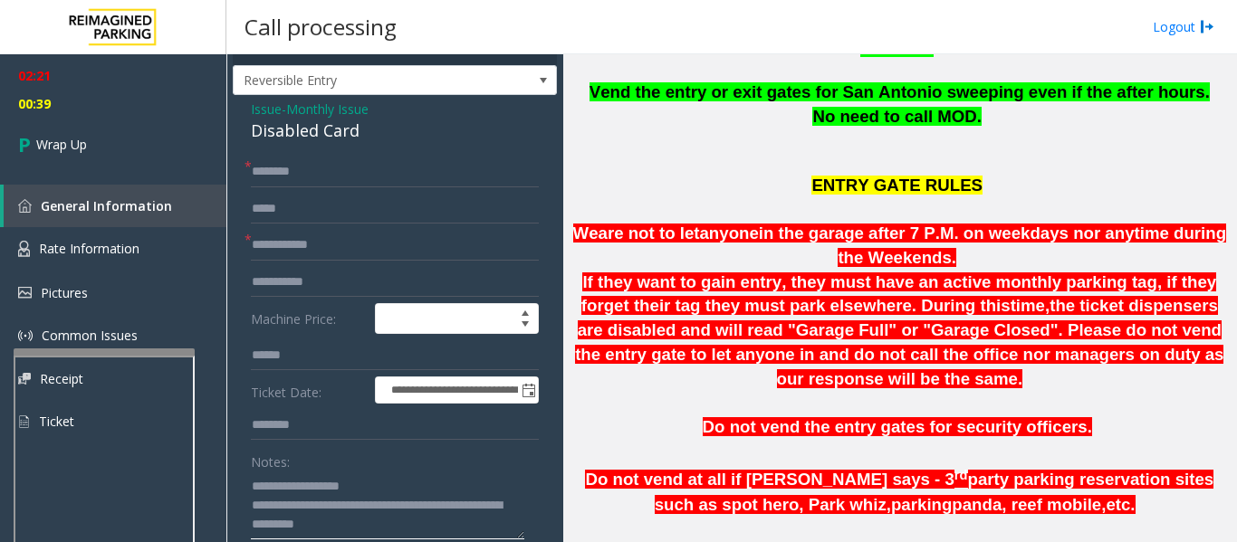
scroll to position [0, 0]
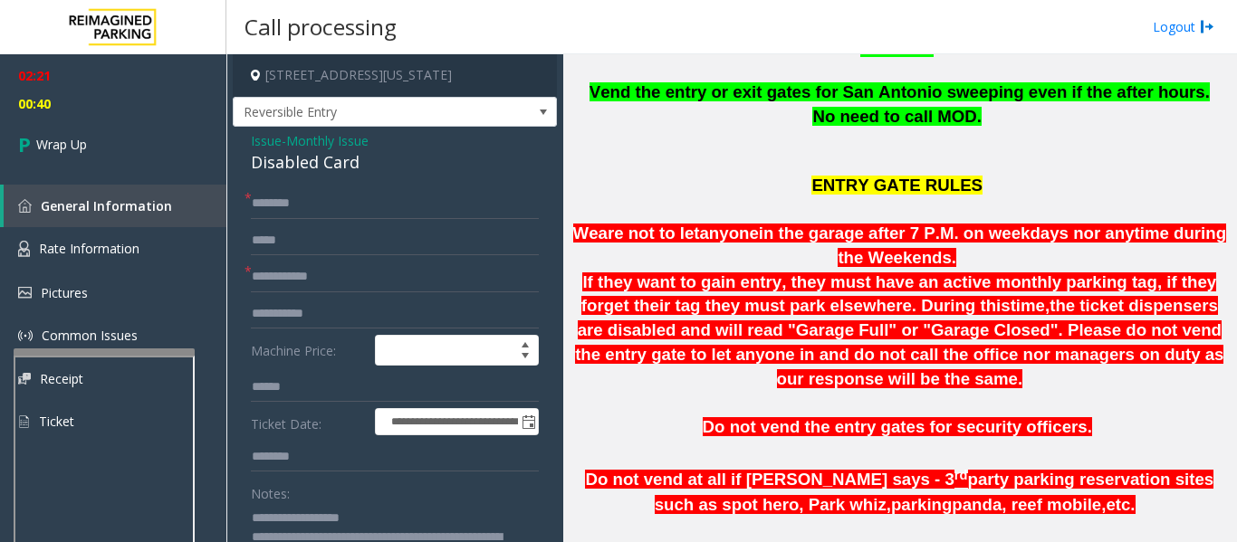
type textarea "**********"
click at [280, 220] on form "**********" at bounding box center [395, 423] width 288 height 471
click at [296, 201] on input "text" at bounding box center [395, 203] width 288 height 31
type input "**"
click at [321, 278] on input "text" at bounding box center [395, 277] width 288 height 31
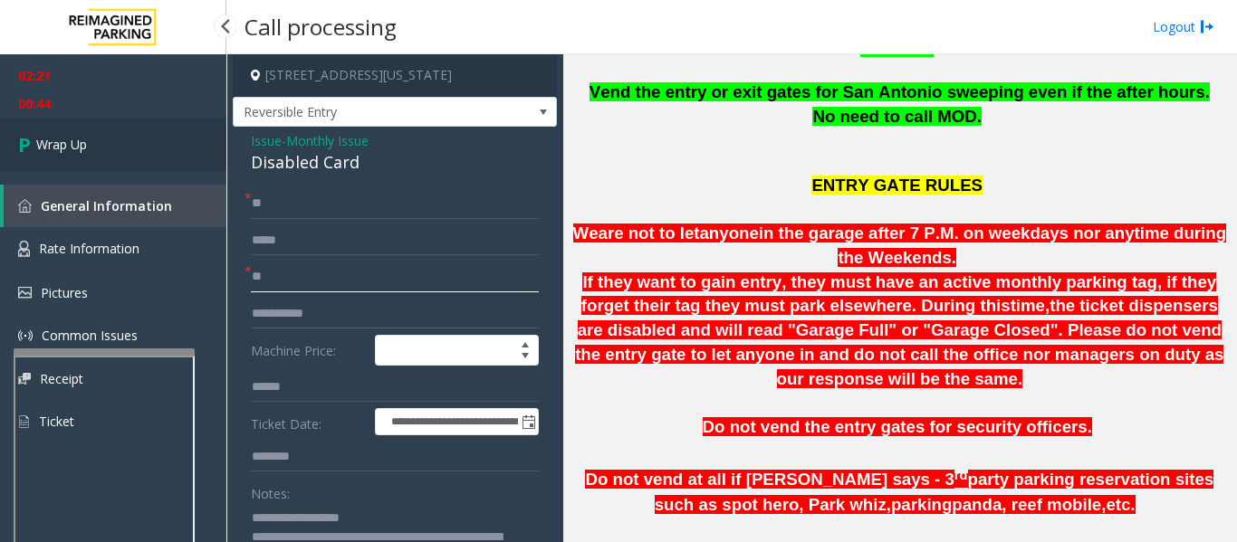
type input "**"
click at [133, 161] on link "Wrap Up" at bounding box center [113, 144] width 226 height 53
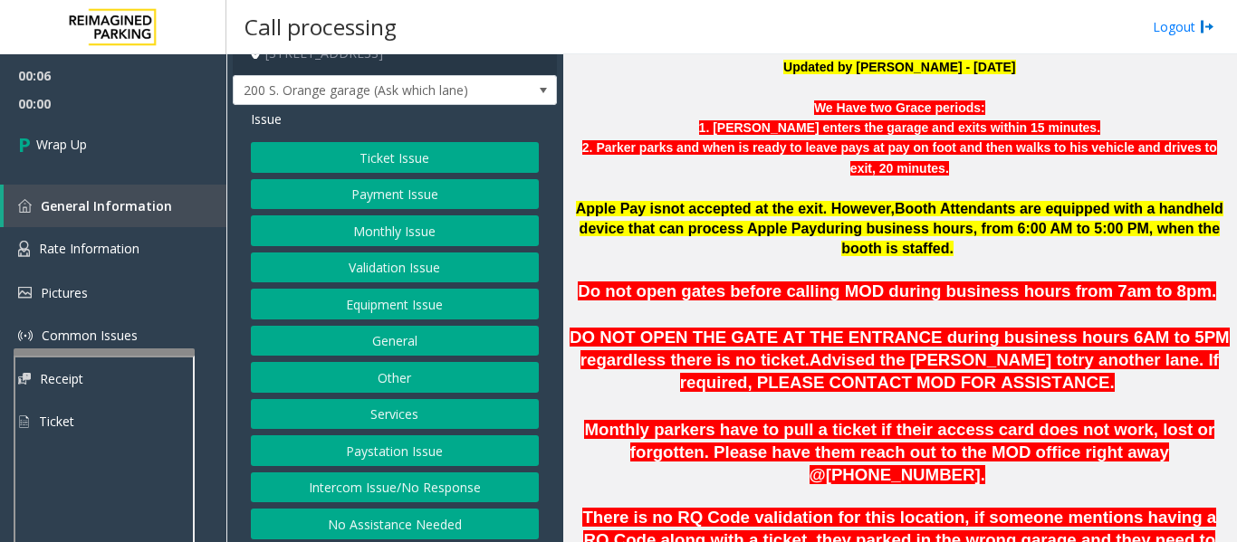
scroll to position [28, 0]
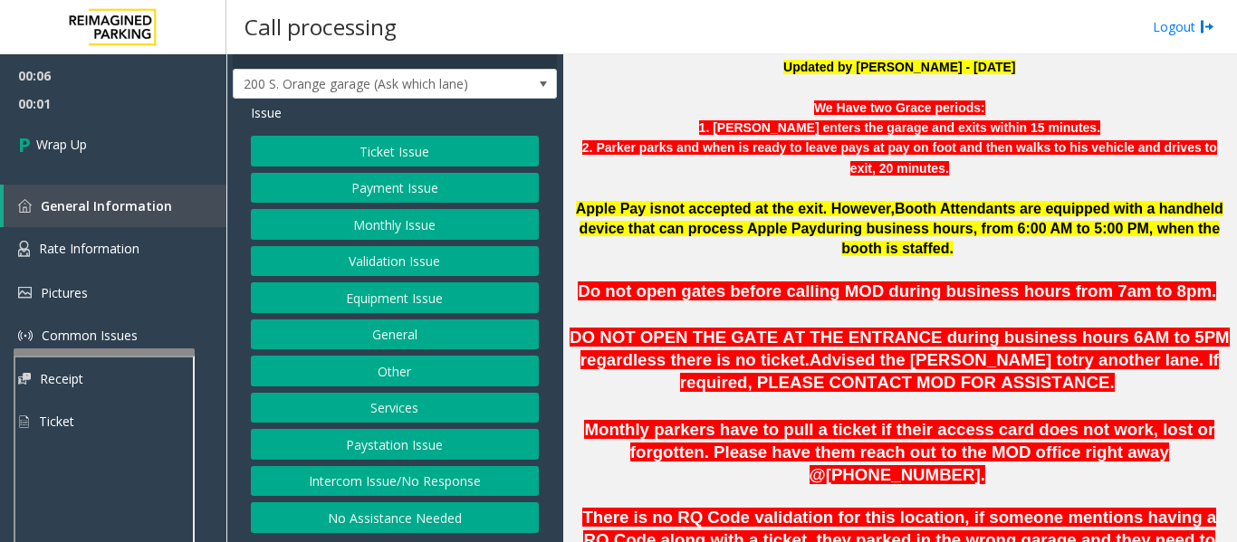
drag, startPoint x: 357, startPoint y: 480, endPoint x: 356, endPoint y: 470, distance: 10.0
click at [359, 480] on button "Intercom Issue/No Response" at bounding box center [395, 481] width 288 height 31
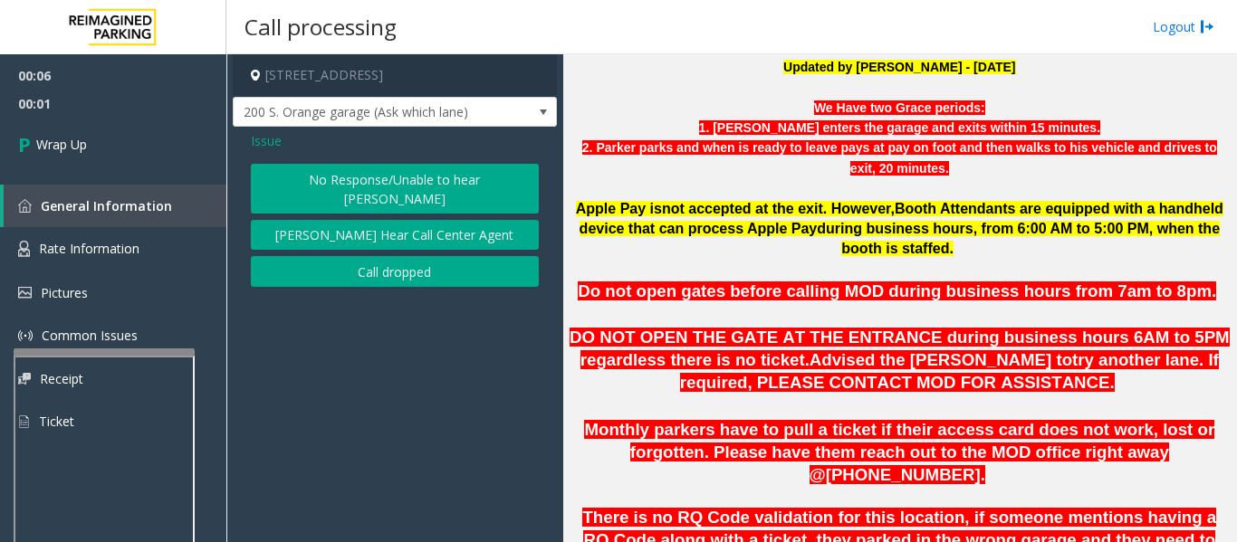
scroll to position [0, 0]
click at [397, 256] on button "Call dropped" at bounding box center [395, 271] width 288 height 31
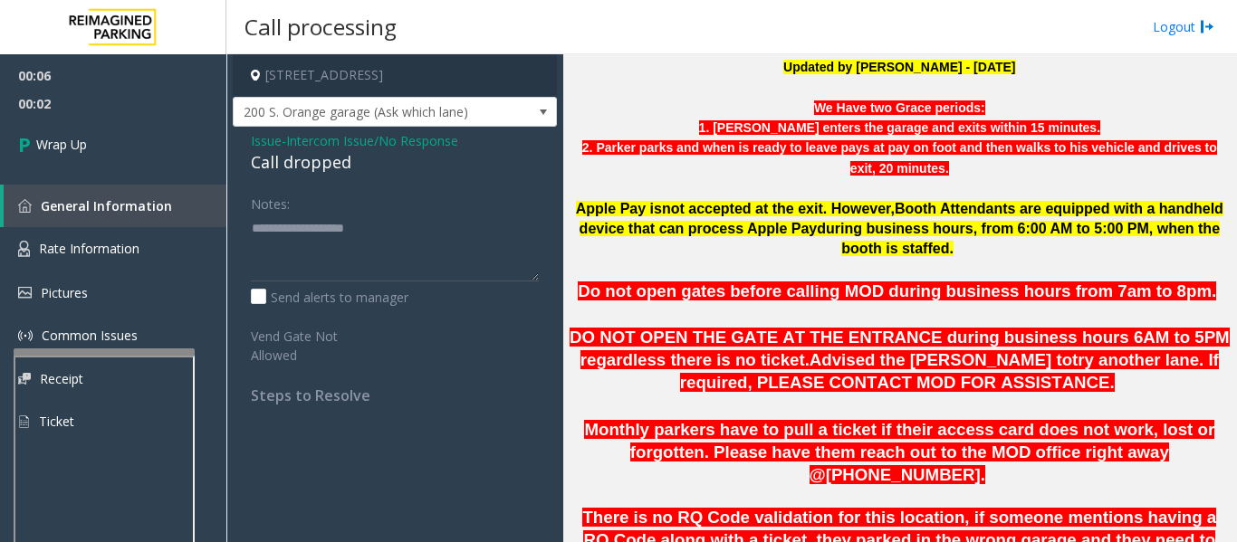
click at [345, 155] on div "Call dropped" at bounding box center [395, 162] width 288 height 24
click at [341, 158] on div "Call dropped" at bounding box center [395, 162] width 288 height 24
type textarea "**********"
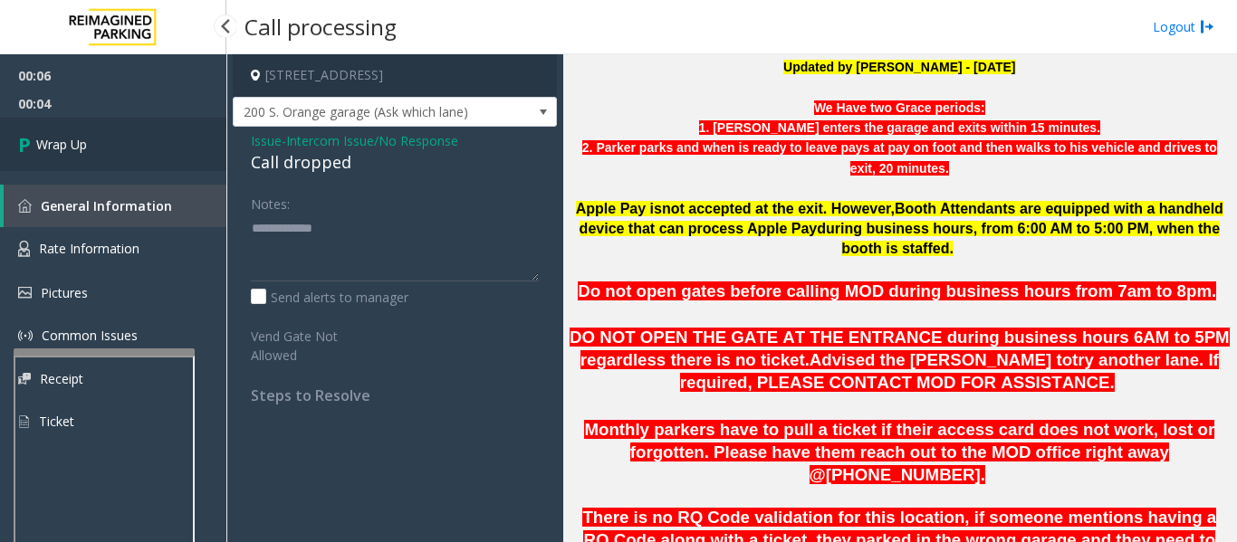
click at [101, 146] on link "Wrap Up" at bounding box center [113, 144] width 226 height 53
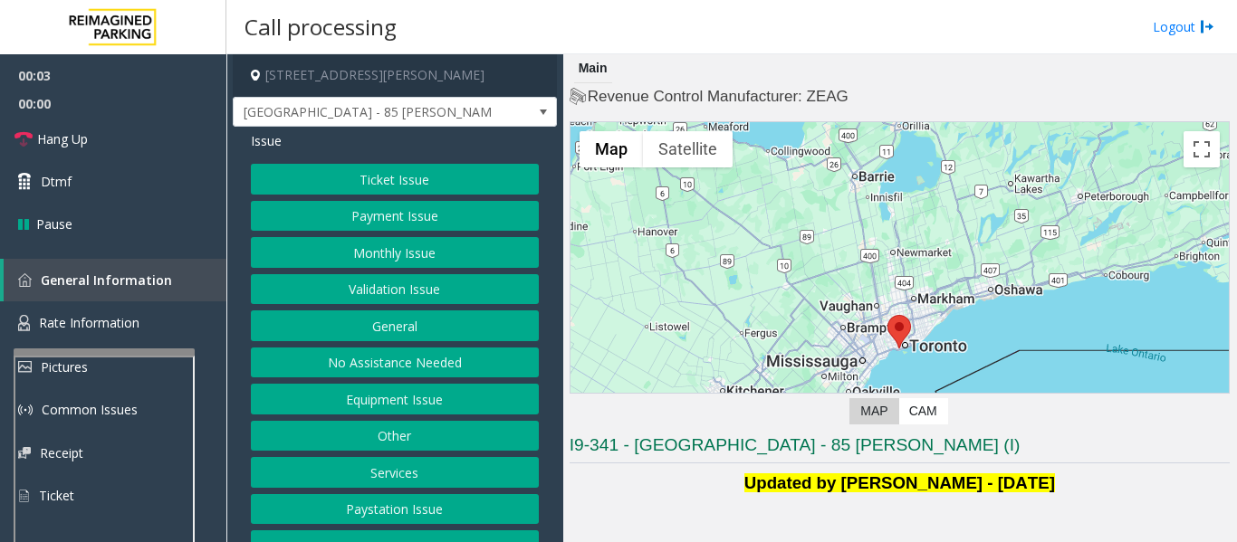
scroll to position [362, 0]
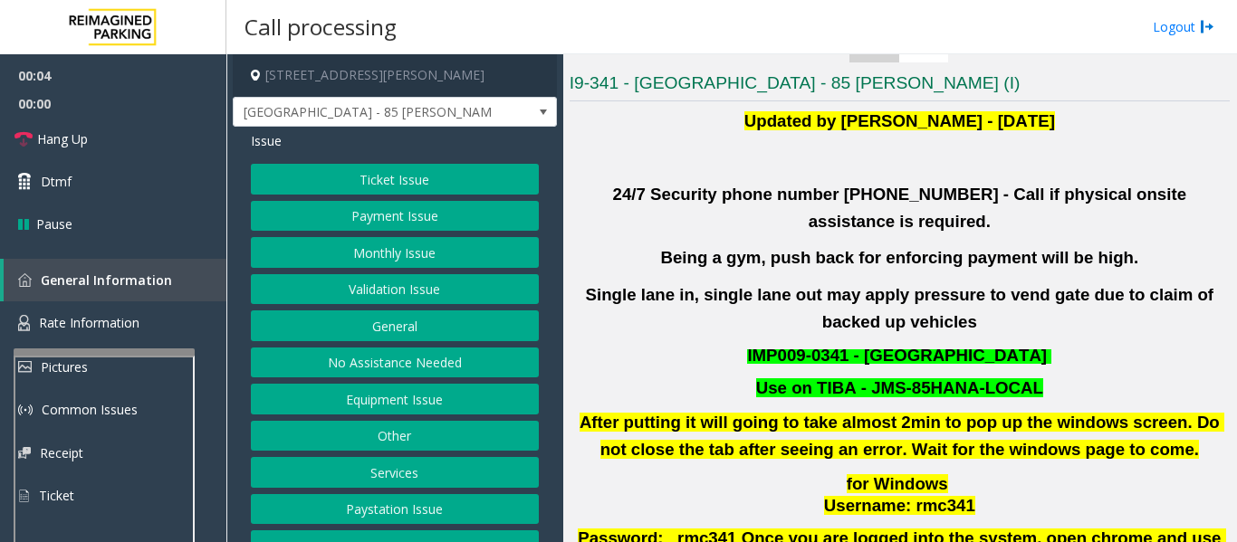
click at [373, 281] on button "Validation Issue" at bounding box center [395, 289] width 288 height 31
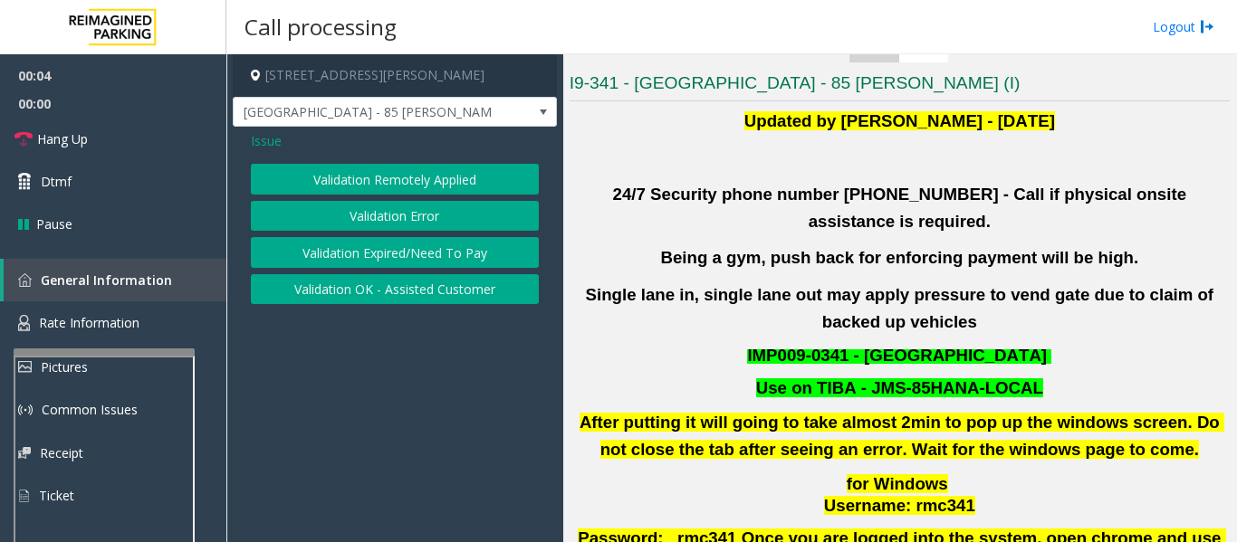
click at [359, 210] on button "Validation Error" at bounding box center [395, 216] width 288 height 31
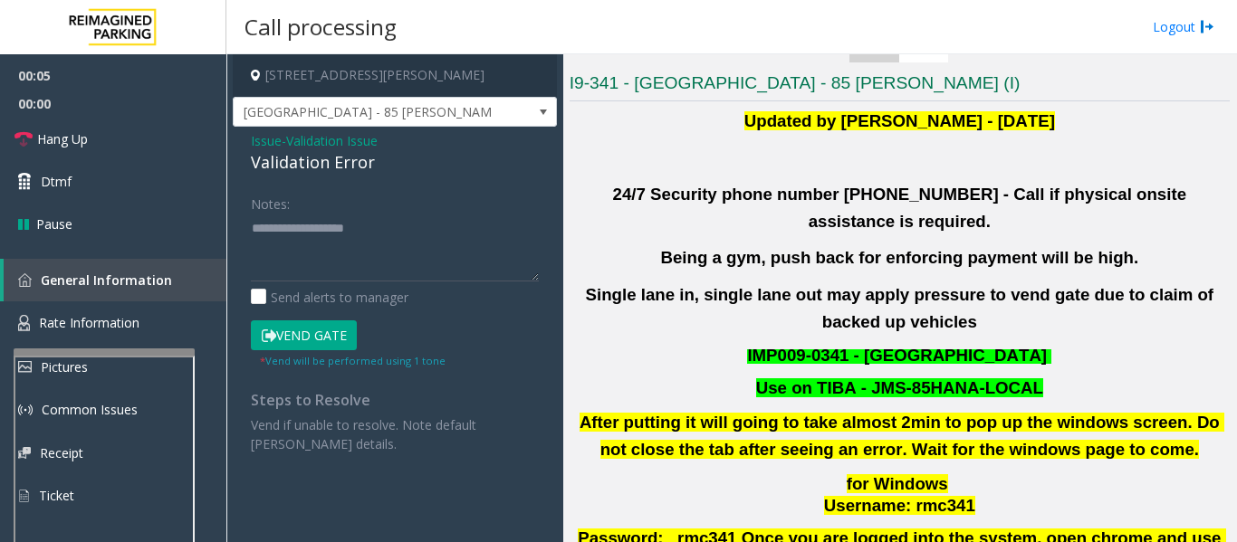
click at [318, 161] on div "Validation Error" at bounding box center [395, 162] width 288 height 24
click at [328, 258] on textarea at bounding box center [395, 248] width 288 height 68
paste textarea "**********"
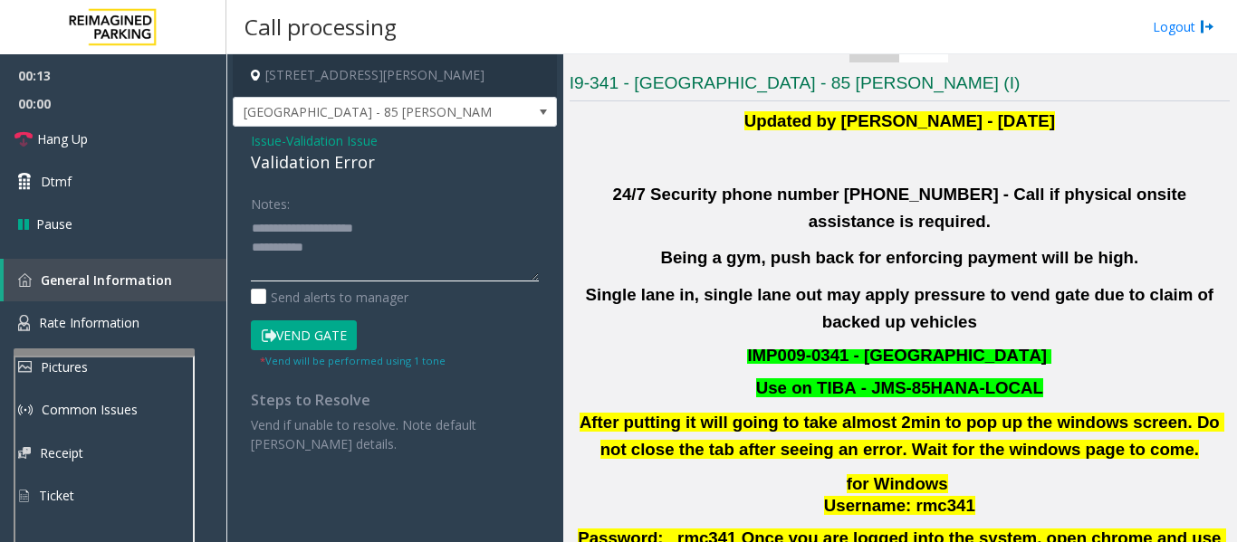
click at [416, 226] on textarea at bounding box center [395, 248] width 288 height 68
click at [391, 267] on textarea at bounding box center [395, 248] width 288 height 68
click at [432, 267] on textarea at bounding box center [395, 248] width 288 height 68
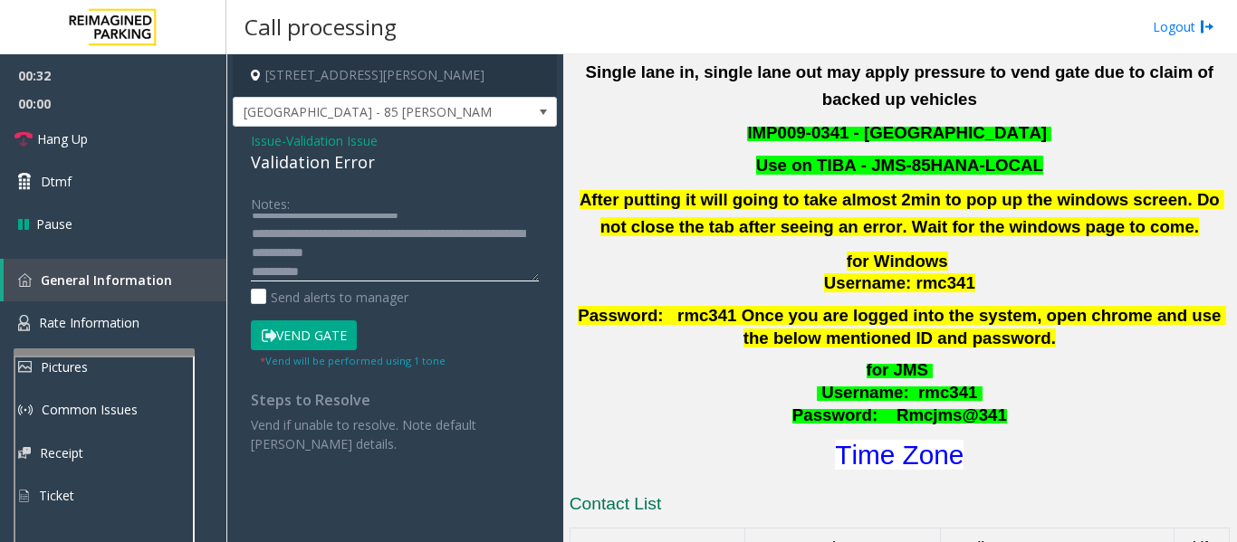
scroll to position [724, 0]
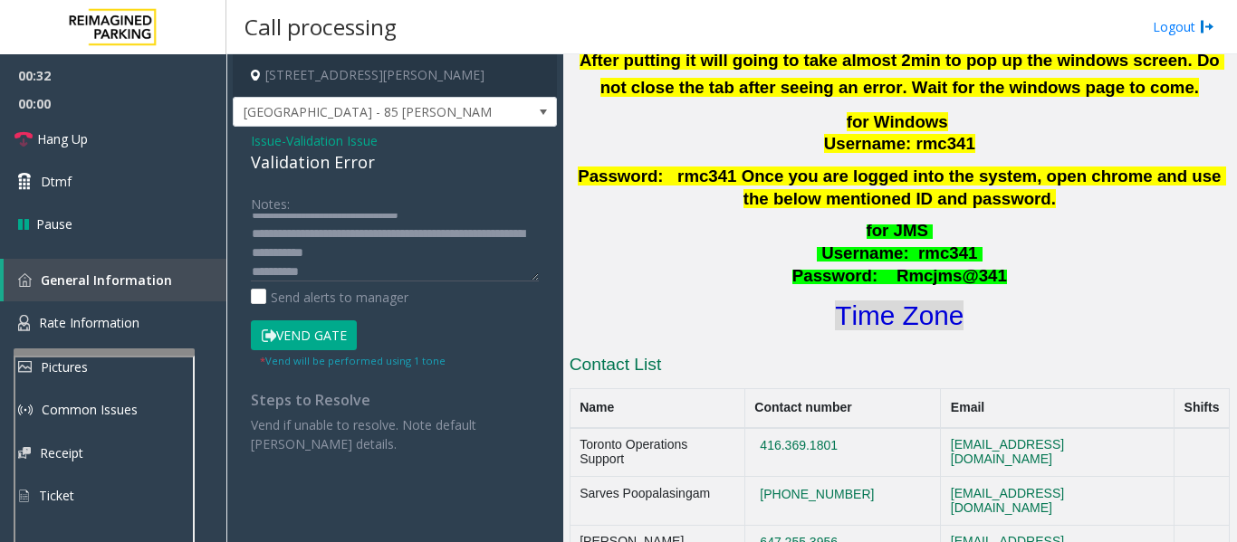
click at [887, 301] on font "Time Zone" at bounding box center [899, 316] width 129 height 30
click at [326, 273] on textarea at bounding box center [395, 248] width 288 height 68
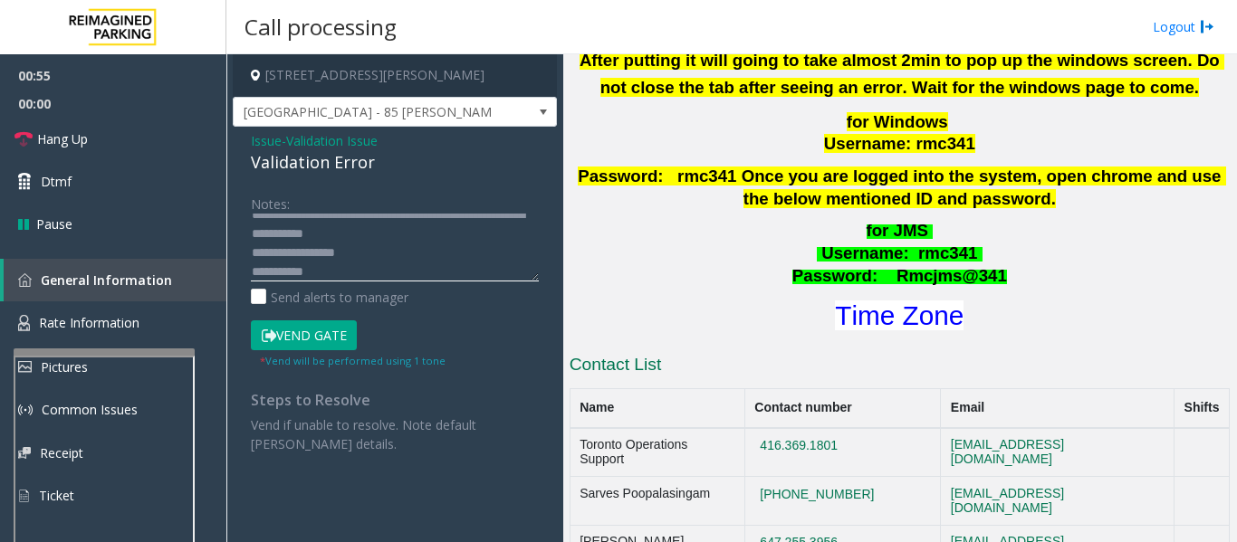
click at [458, 233] on textarea at bounding box center [395, 248] width 288 height 68
click at [312, 324] on button "Vend Gate" at bounding box center [304, 335] width 106 height 31
click at [467, 242] on textarea at bounding box center [395, 248] width 288 height 68
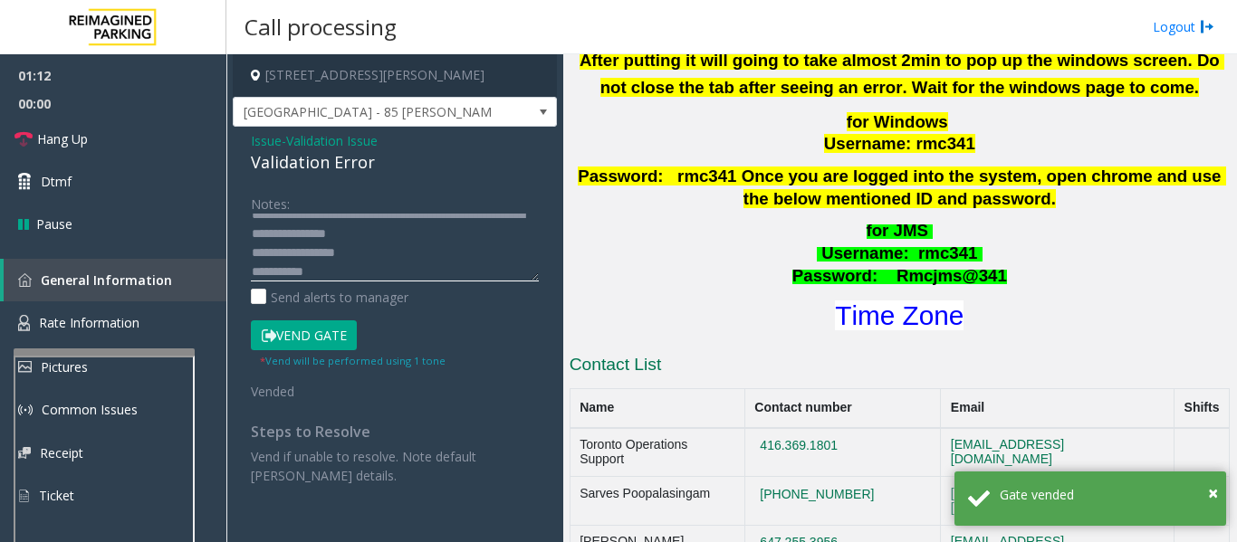
type textarea "**********"
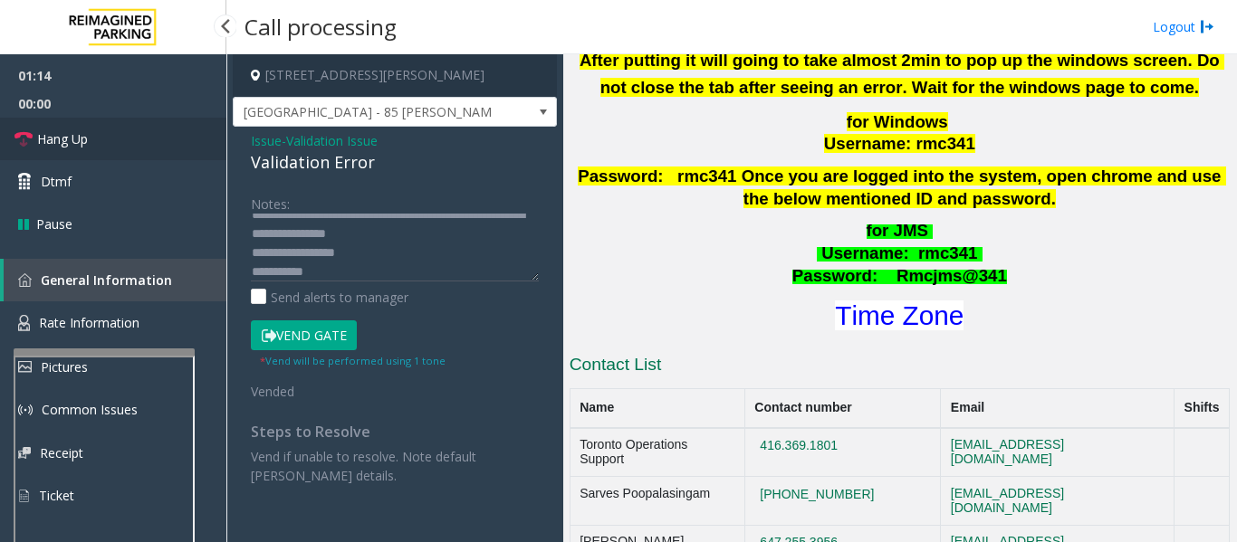
click at [126, 136] on link "Hang Up" at bounding box center [113, 139] width 226 height 43
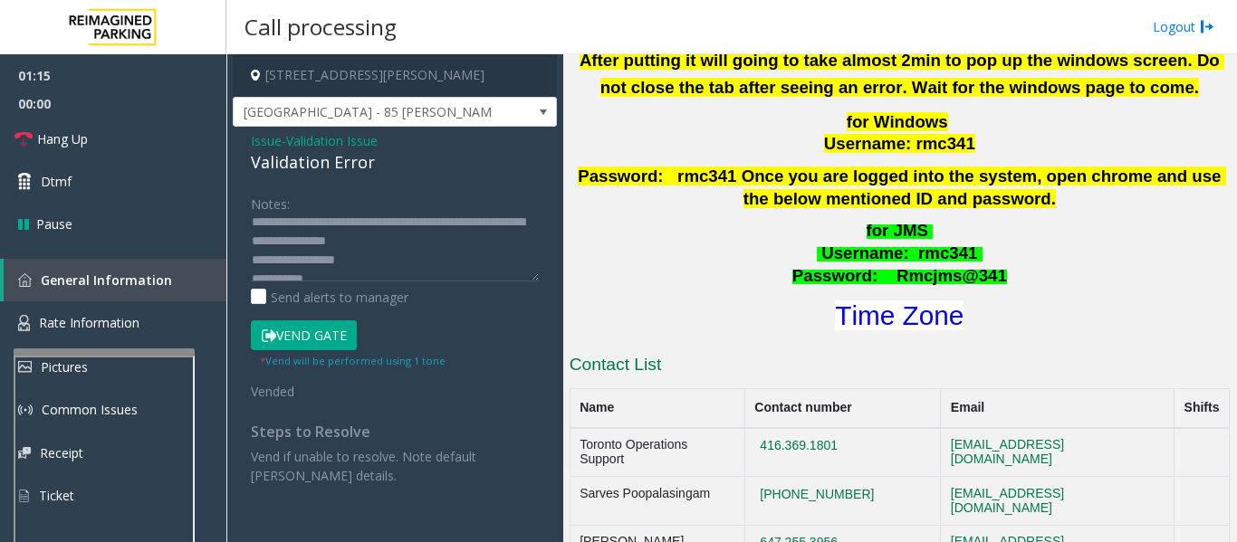
scroll to position [38, 0]
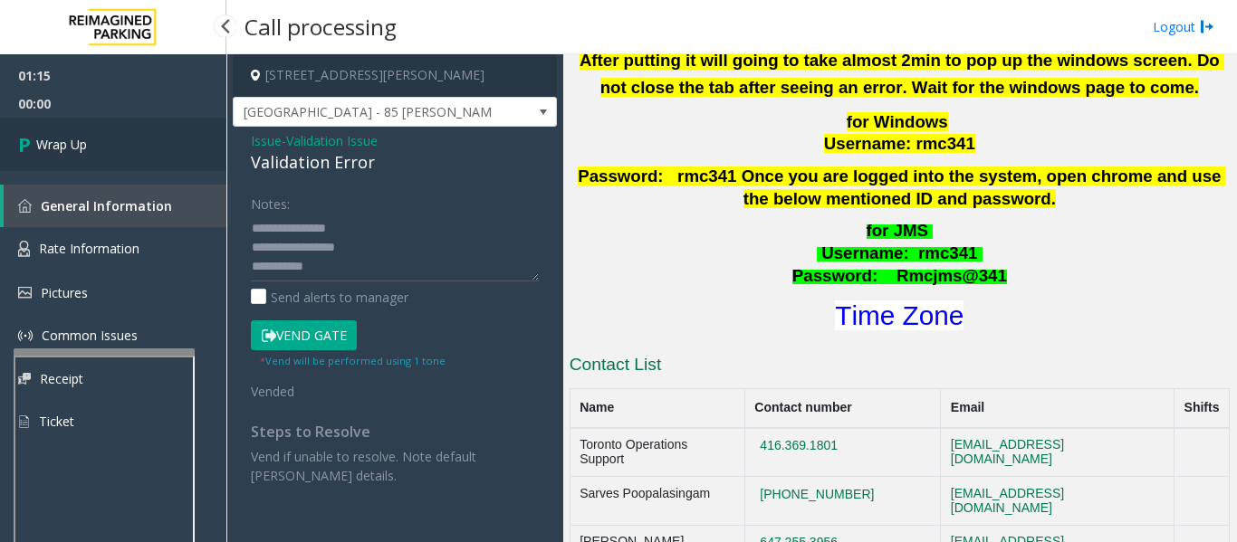
click at [131, 148] on link "Wrap Up" at bounding box center [113, 144] width 226 height 53
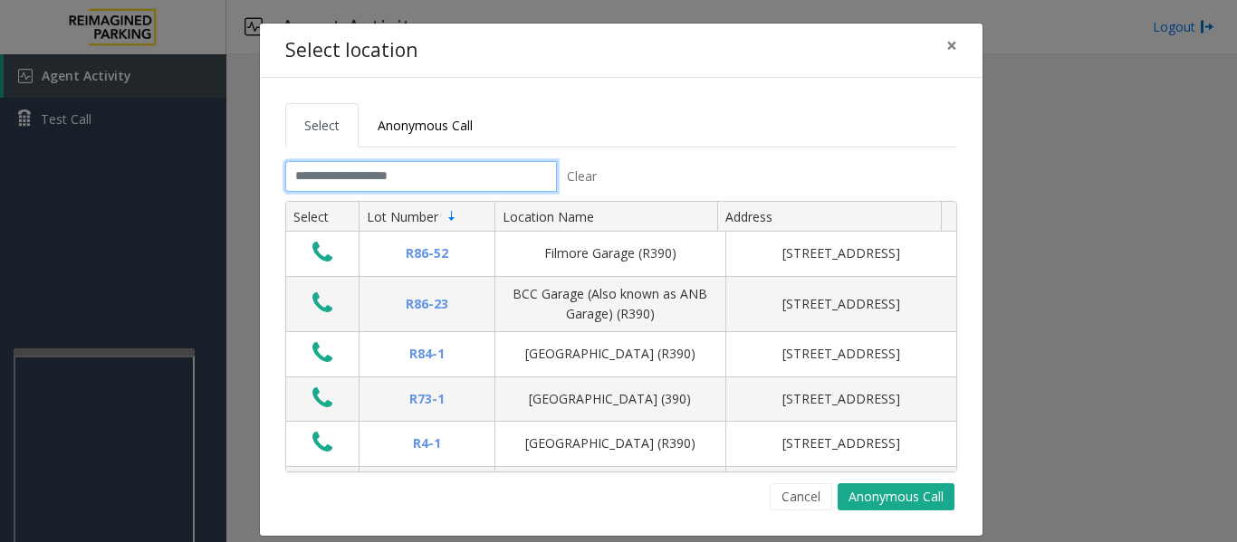
click at [455, 171] on input "text" at bounding box center [421, 176] width 272 height 31
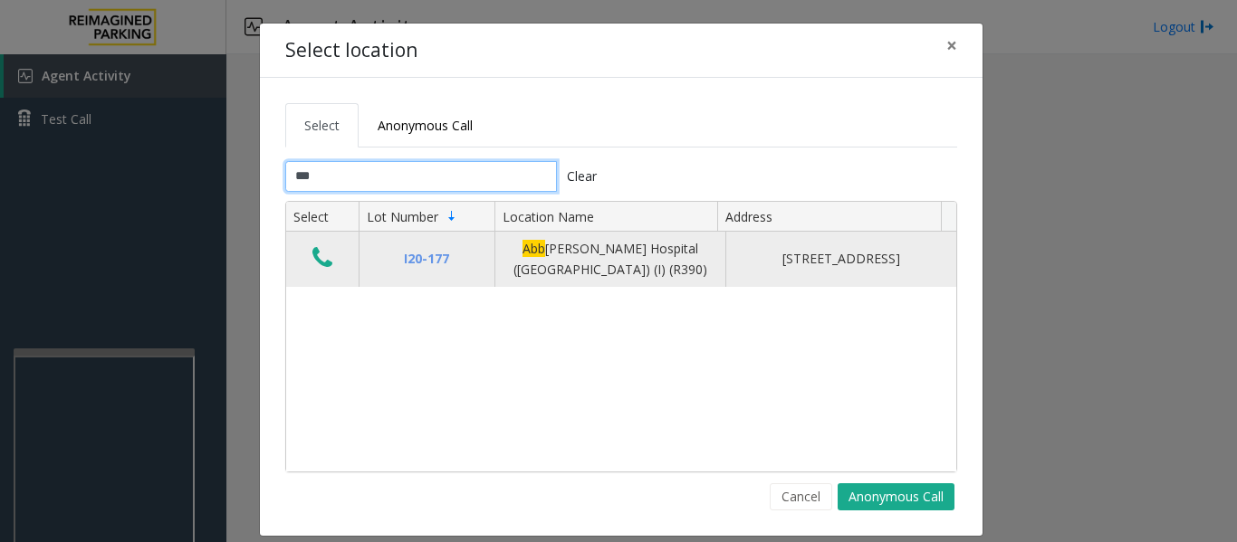
type input "***"
click at [307, 249] on button "Data table" at bounding box center [322, 258] width 31 height 29
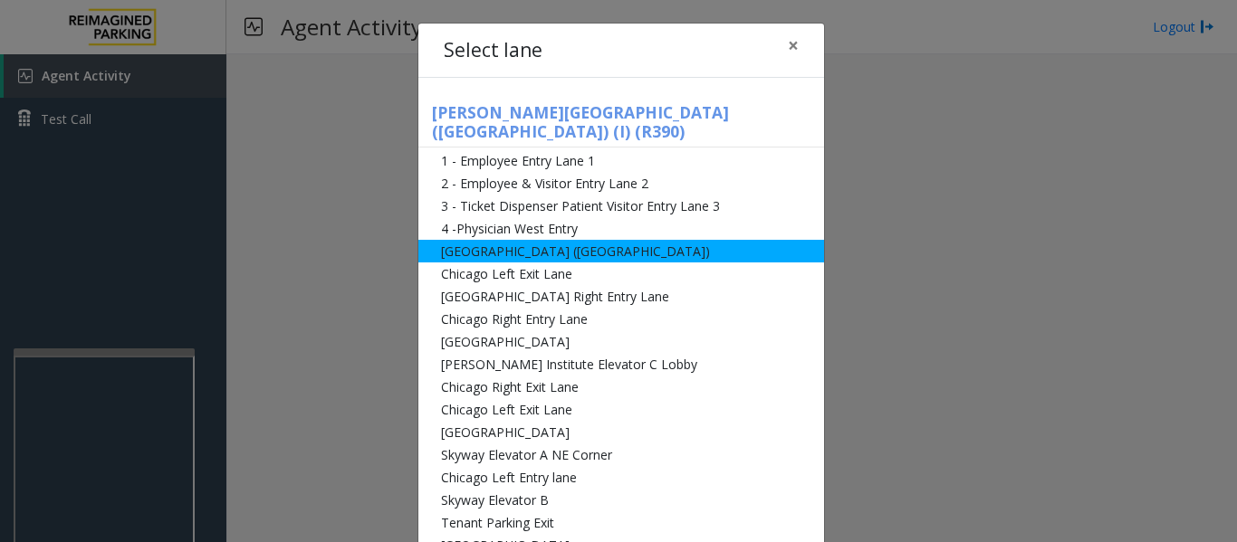
click at [452, 240] on li "[GEOGRAPHIC_DATA] ([GEOGRAPHIC_DATA])" at bounding box center [621, 251] width 406 height 23
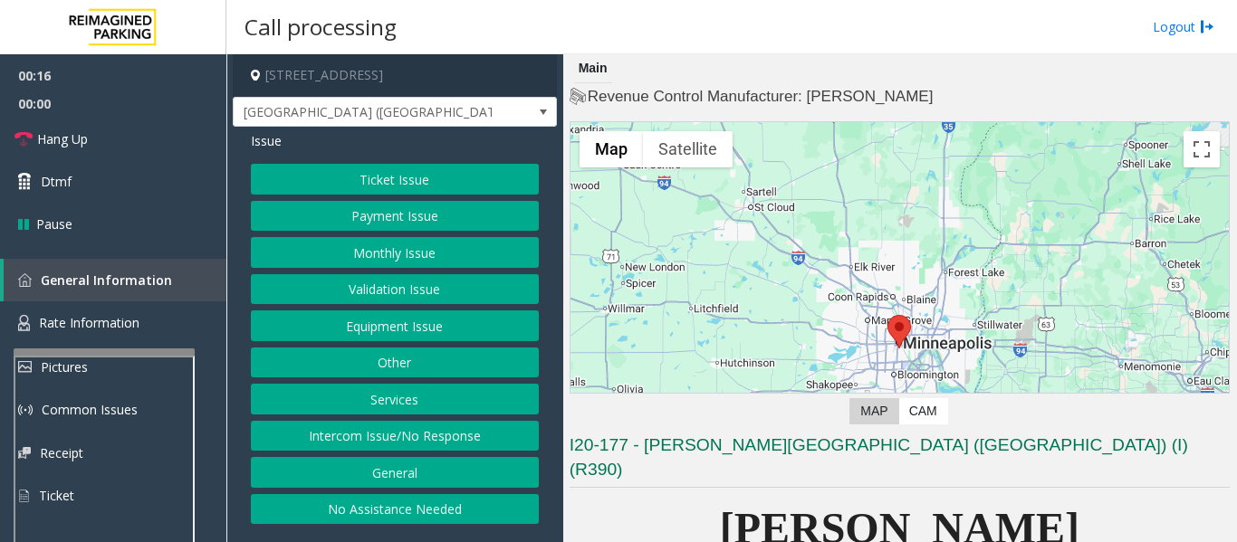
click at [382, 438] on button "Intercom Issue/No Response" at bounding box center [395, 436] width 288 height 31
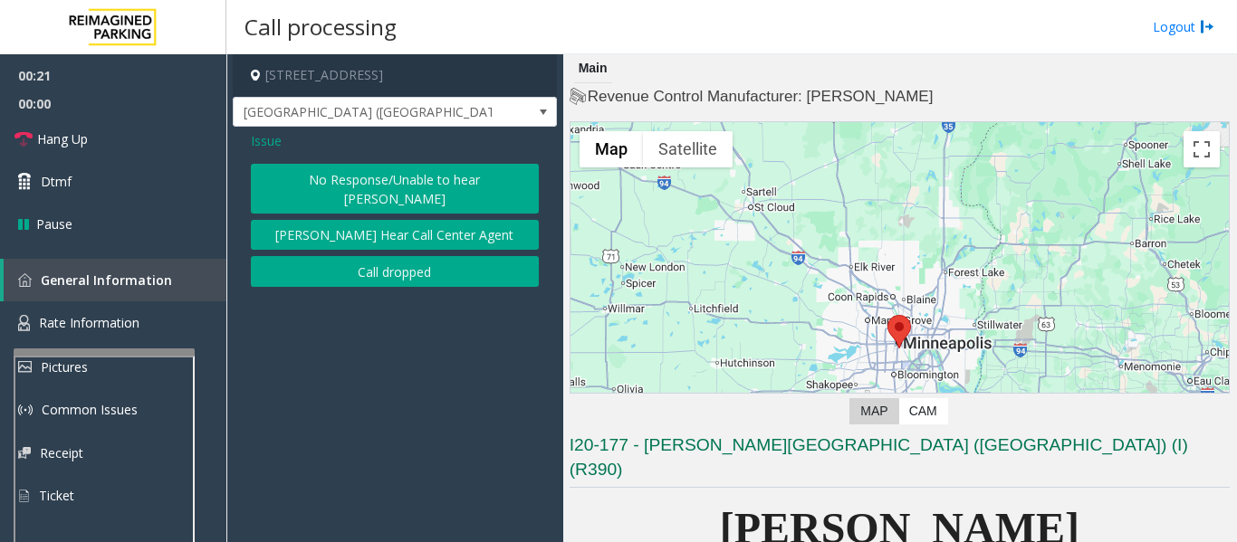
click at [417, 174] on button "No Response/Unable to hear parker" at bounding box center [395, 189] width 288 height 50
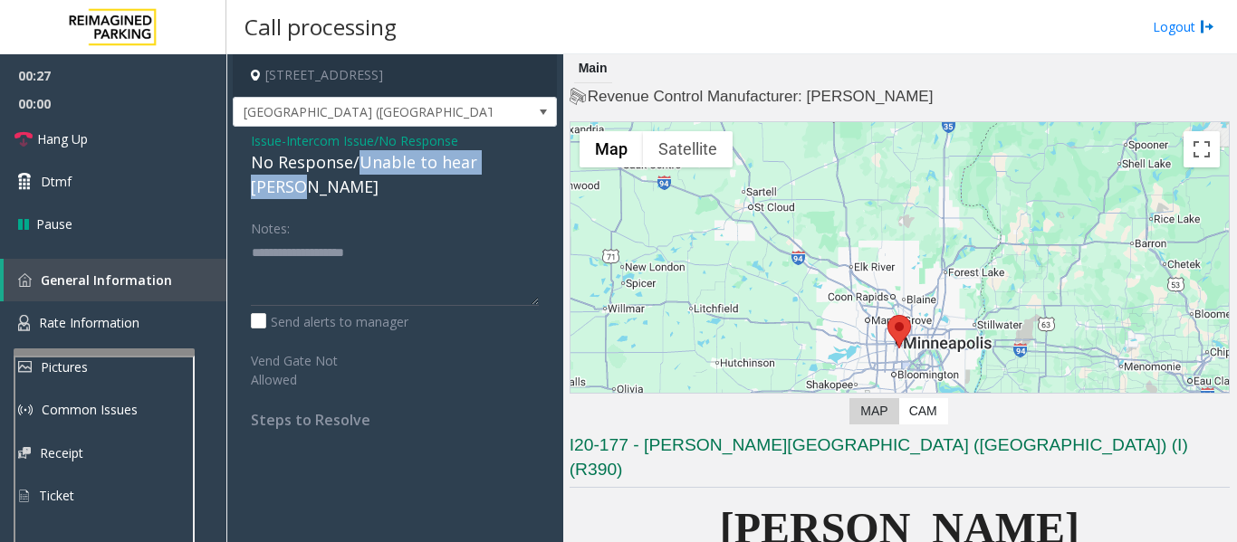
drag, startPoint x: 359, startPoint y: 167, endPoint x: 526, endPoint y: 169, distance: 166.6
click at [526, 169] on div "No Response/Unable to hear parker" at bounding box center [395, 174] width 288 height 49
click at [476, 238] on textarea at bounding box center [395, 272] width 288 height 68
click at [420, 260] on textarea at bounding box center [395, 272] width 288 height 68
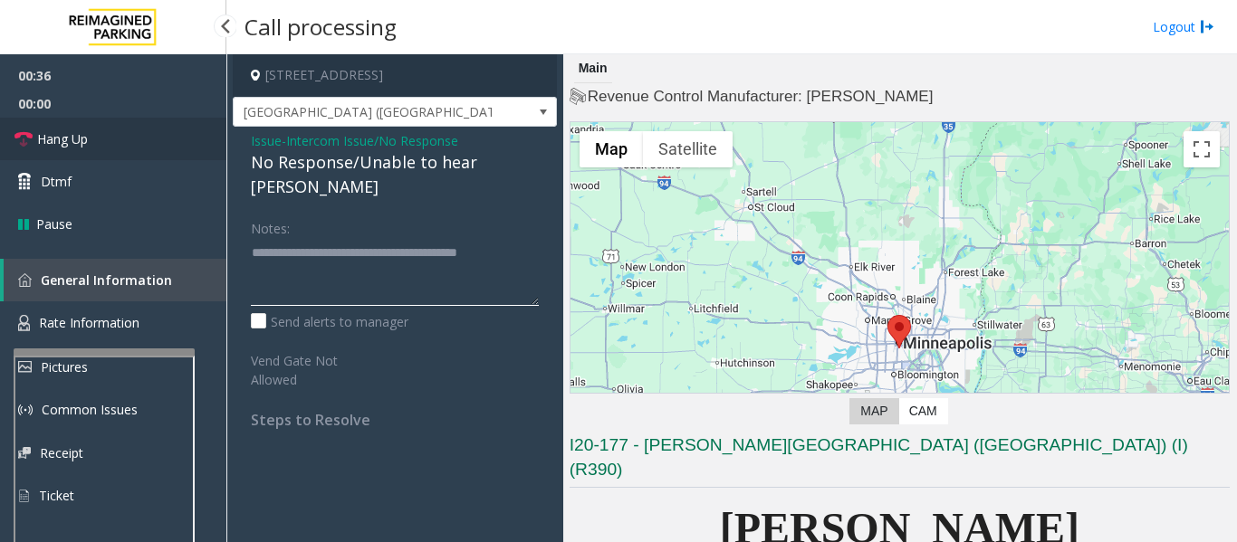
type textarea "**********"
click at [10, 127] on link "Hang Up" at bounding box center [113, 139] width 226 height 43
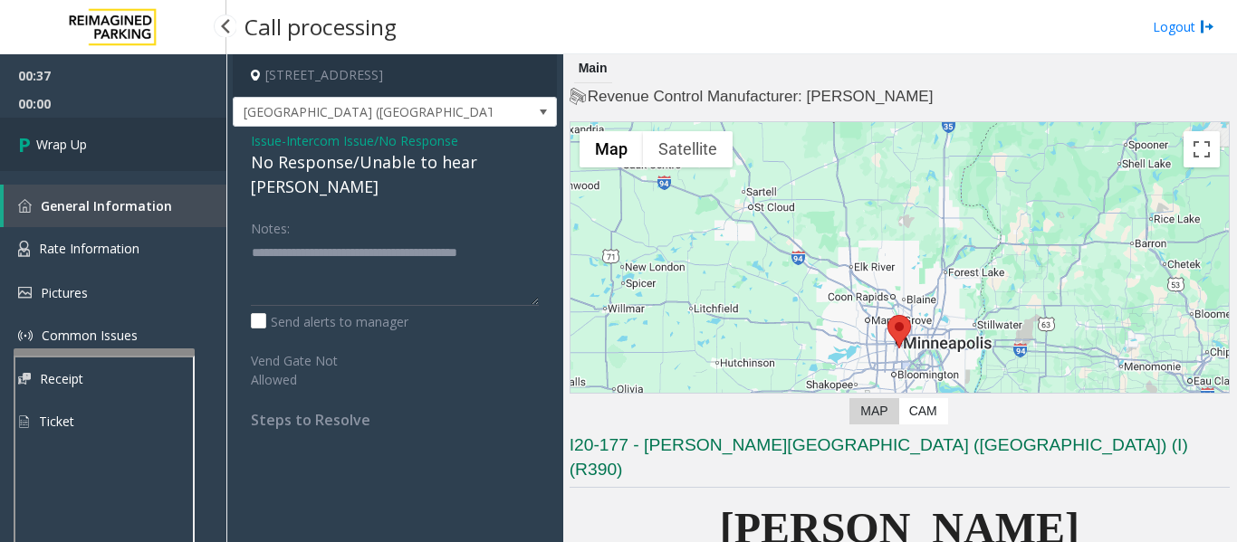
click at [83, 161] on link "Wrap Up" at bounding box center [113, 144] width 226 height 53
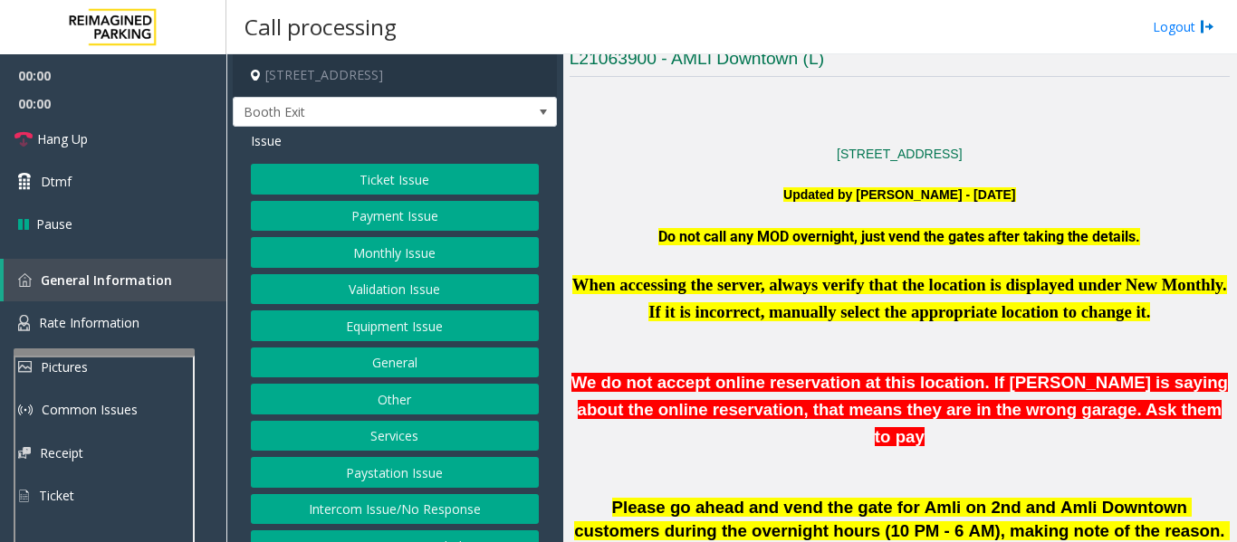
scroll to position [815, 0]
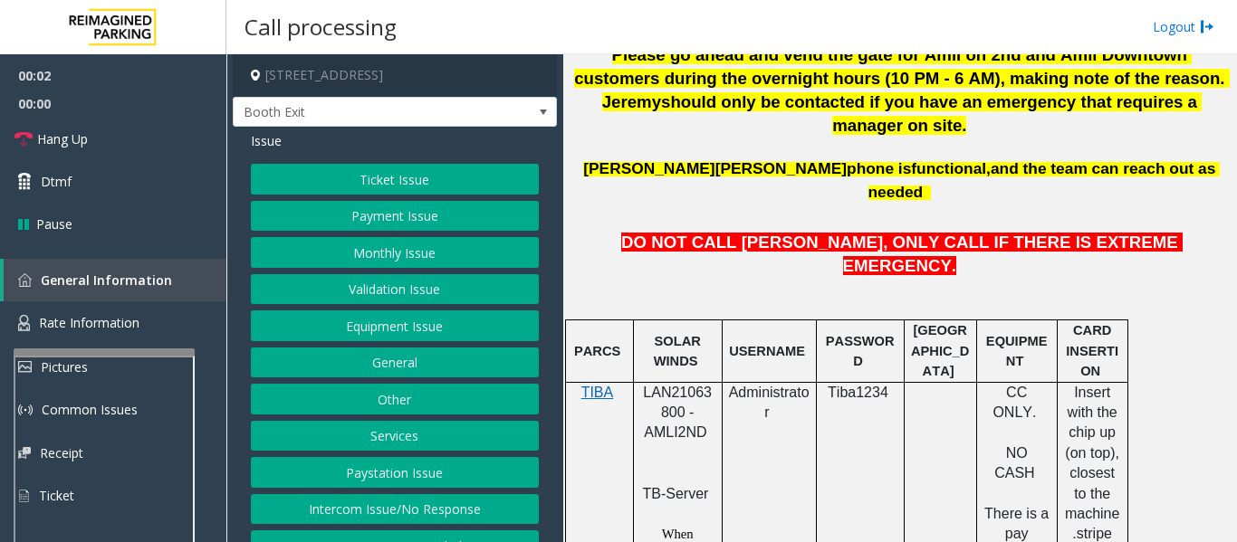
click at [662, 383] on p "LAN21063800 - AMLI2ND" at bounding box center [677, 423] width 75 height 81
click at [505, 305] on div "Ticket Issue Payment Issue Monthly Issue Validation Issue Equipment Issue Gener…" at bounding box center [395, 362] width 288 height 397
click at [414, 286] on button "Validation Issue" at bounding box center [395, 289] width 288 height 31
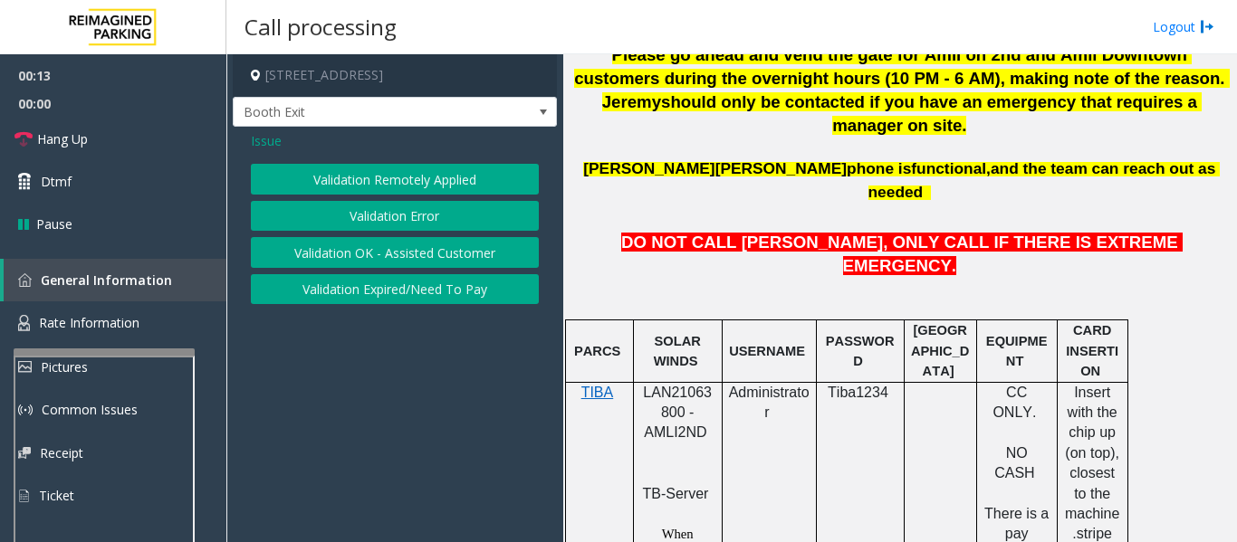
click at [397, 221] on button "Validation Error" at bounding box center [395, 216] width 288 height 31
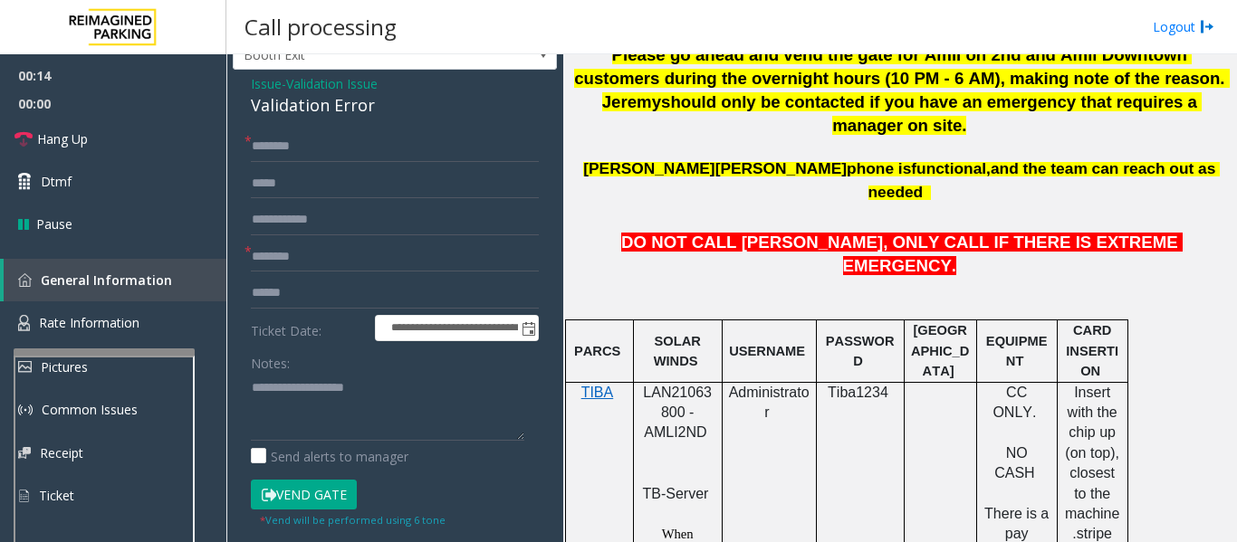
scroll to position [181, 0]
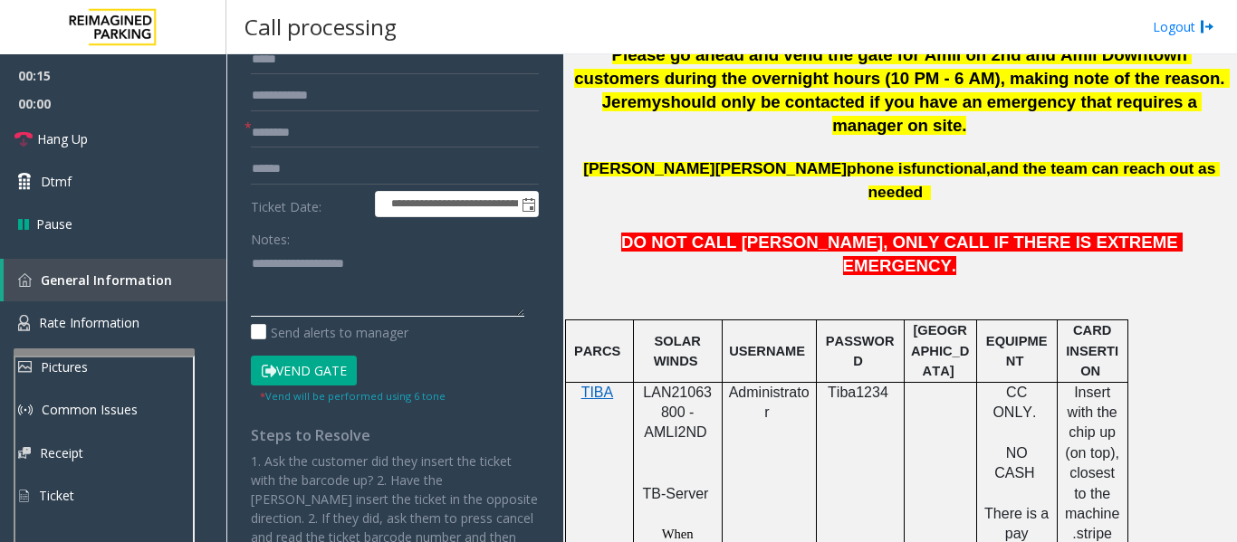
click at [371, 292] on textarea at bounding box center [387, 283] width 273 height 68
type textarea "******"
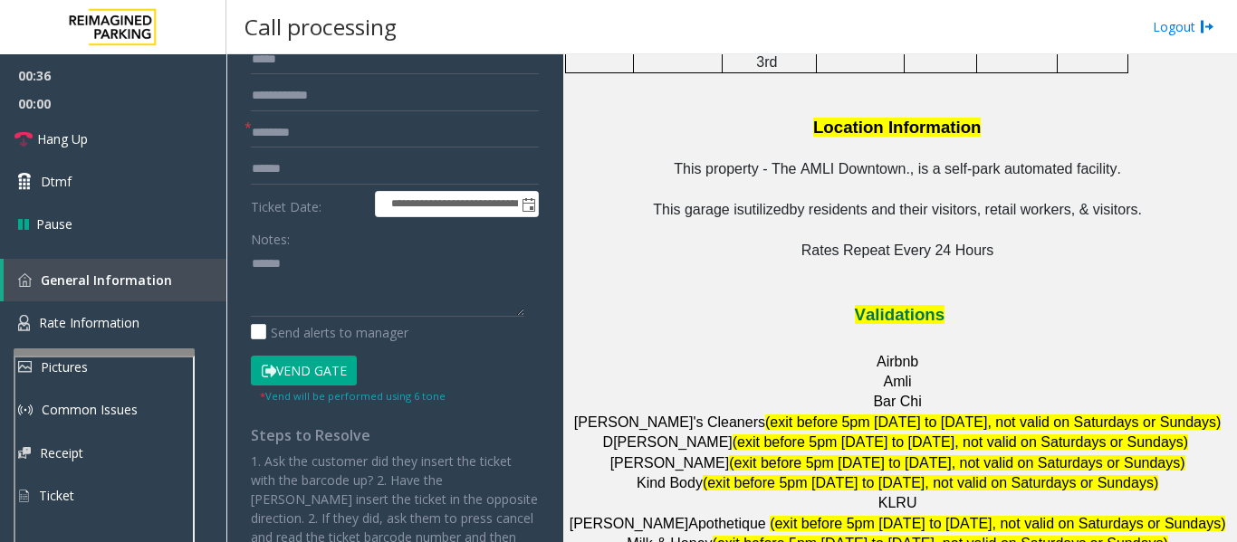
scroll to position [2173, 0]
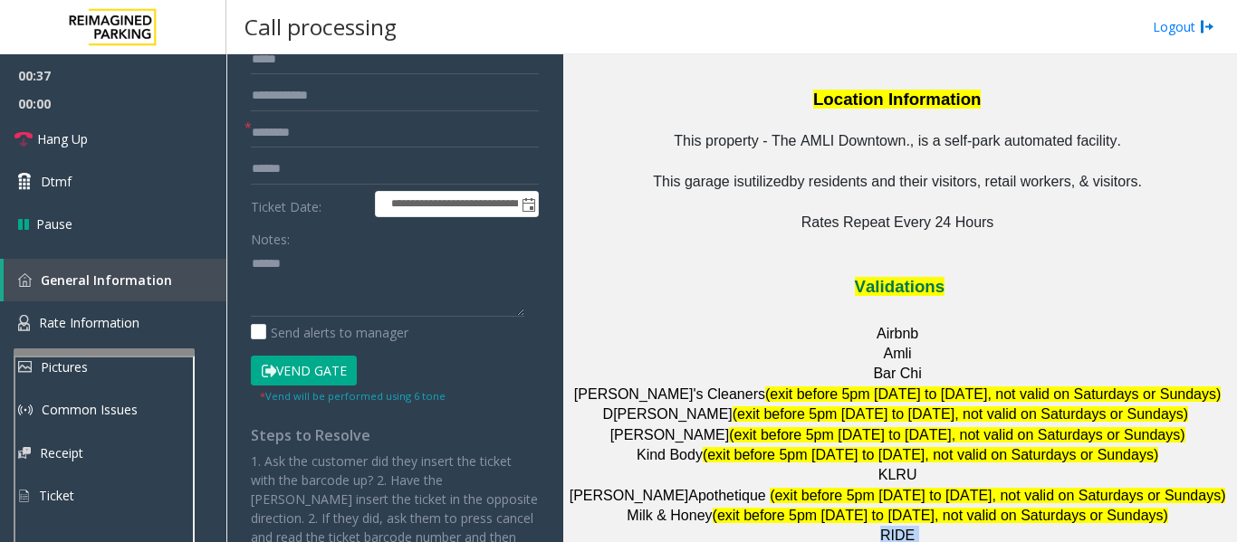
drag, startPoint x: 913, startPoint y: 340, endPoint x: 855, endPoint y: 338, distance: 58.9
click at [855, 526] on p "RIDE" at bounding box center [899, 536] width 660 height 20
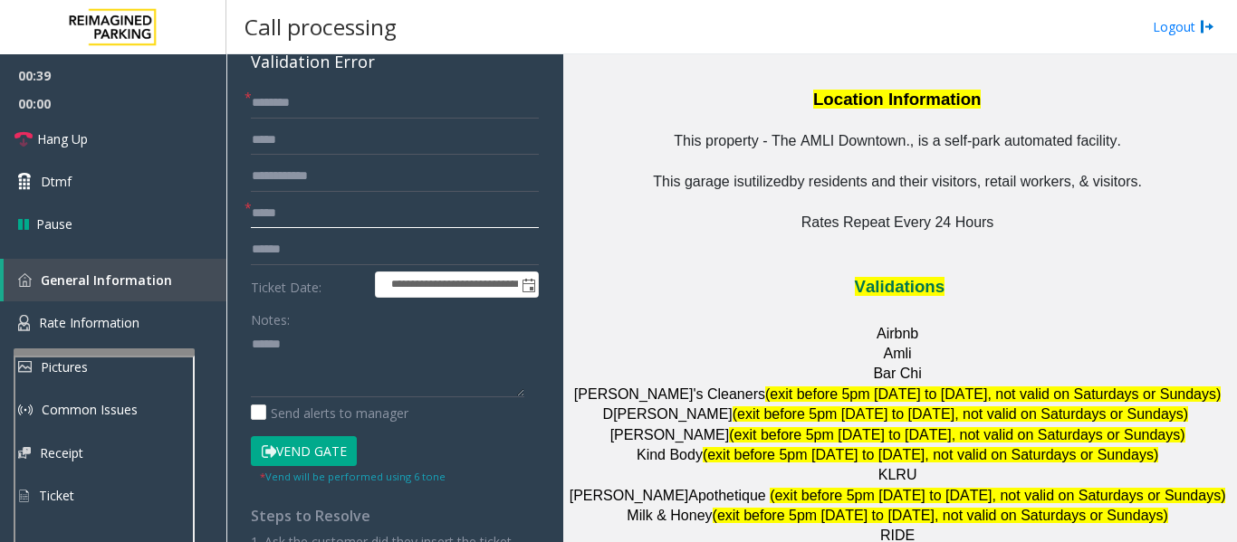
scroll to position [0, 0]
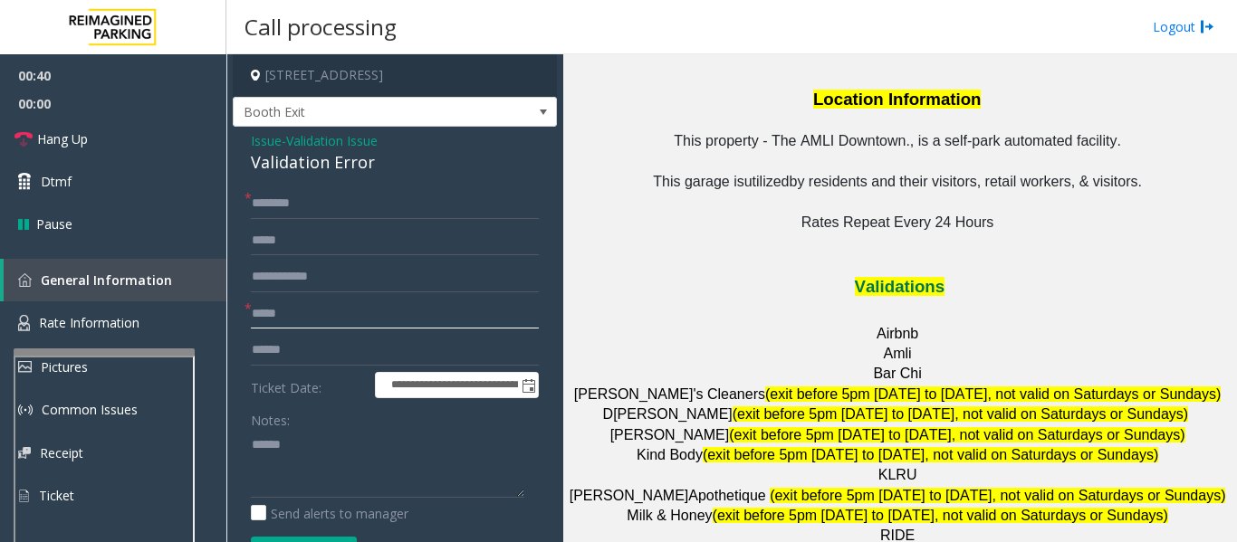
type input "****"
click at [326, 198] on input "text" at bounding box center [395, 203] width 288 height 31
click at [280, 203] on input "text" at bounding box center [395, 203] width 288 height 31
type input "********"
drag, startPoint x: 297, startPoint y: 351, endPoint x: 311, endPoint y: 350, distance: 13.6
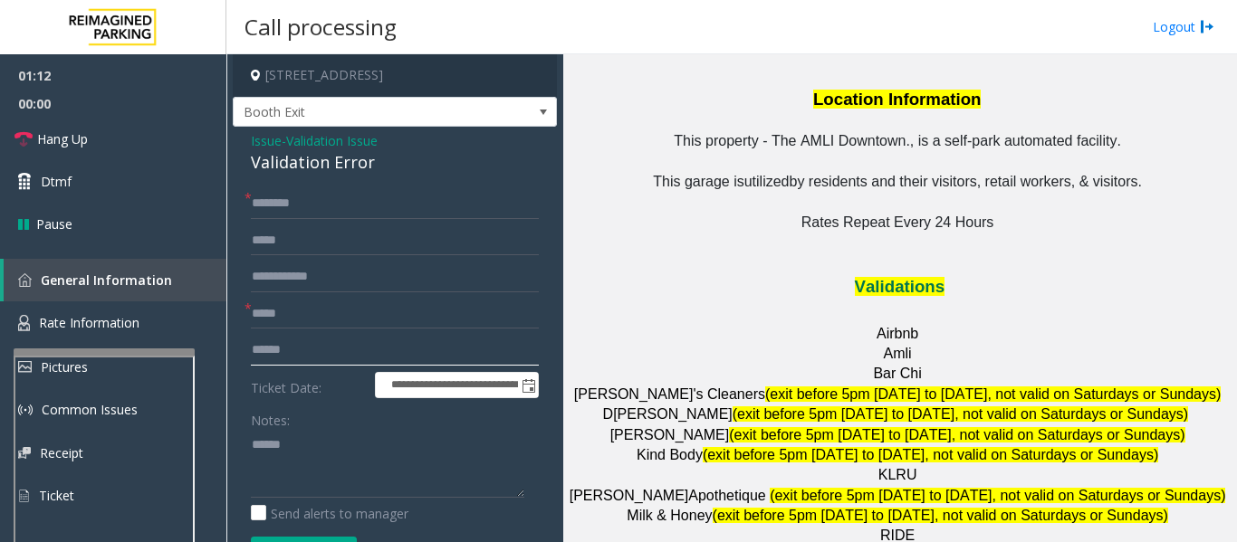
click at [298, 351] on input "text" at bounding box center [395, 350] width 288 height 31
type input "*******"
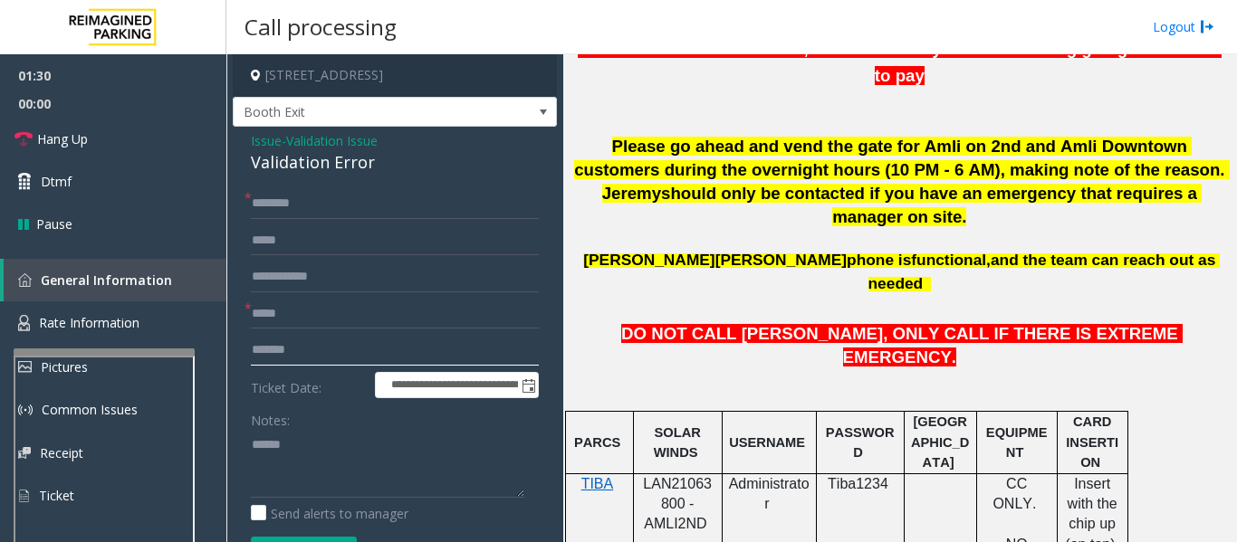
scroll to position [747, 0]
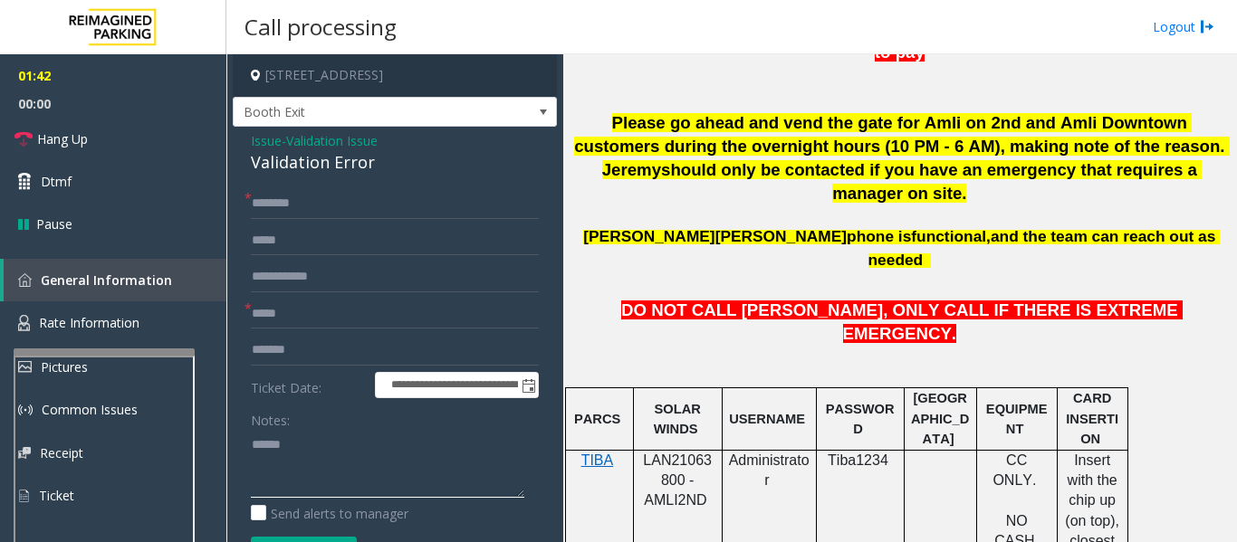
click at [377, 461] on textarea at bounding box center [387, 464] width 273 height 68
click at [283, 166] on div "Validation Error" at bounding box center [395, 162] width 288 height 24
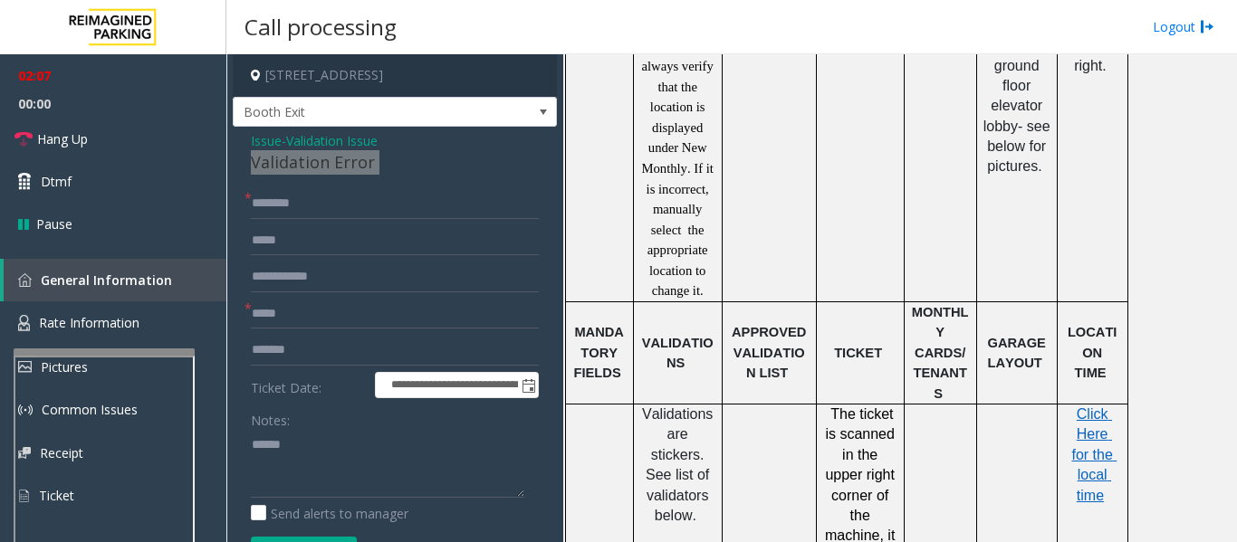
scroll to position [1381, 0]
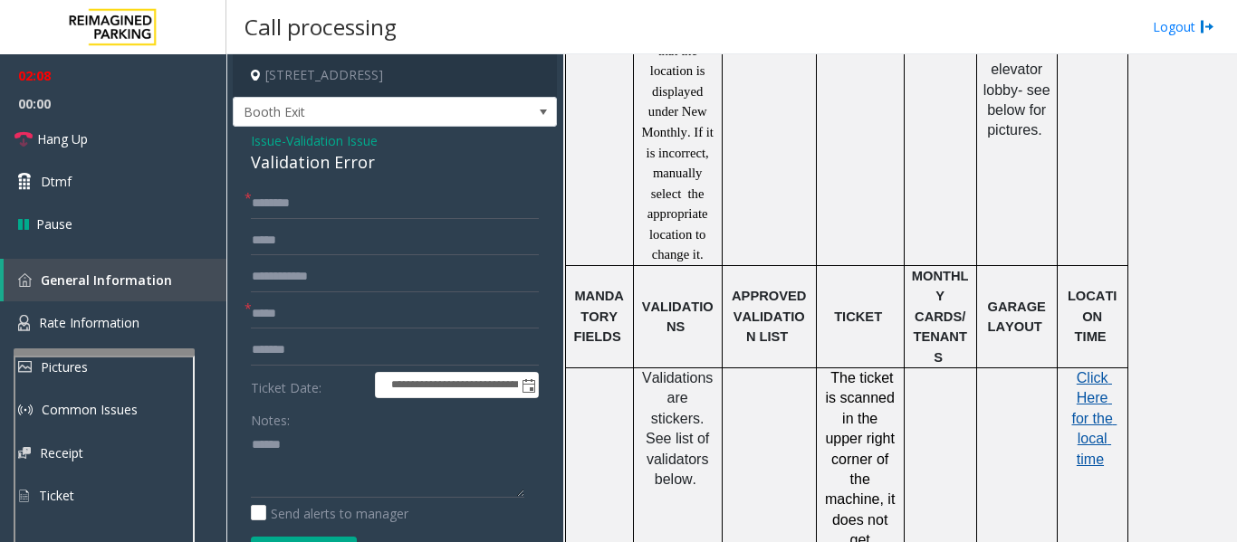
click at [1101, 370] on span "Click Here for the local time" at bounding box center [1093, 418] width 45 height 97
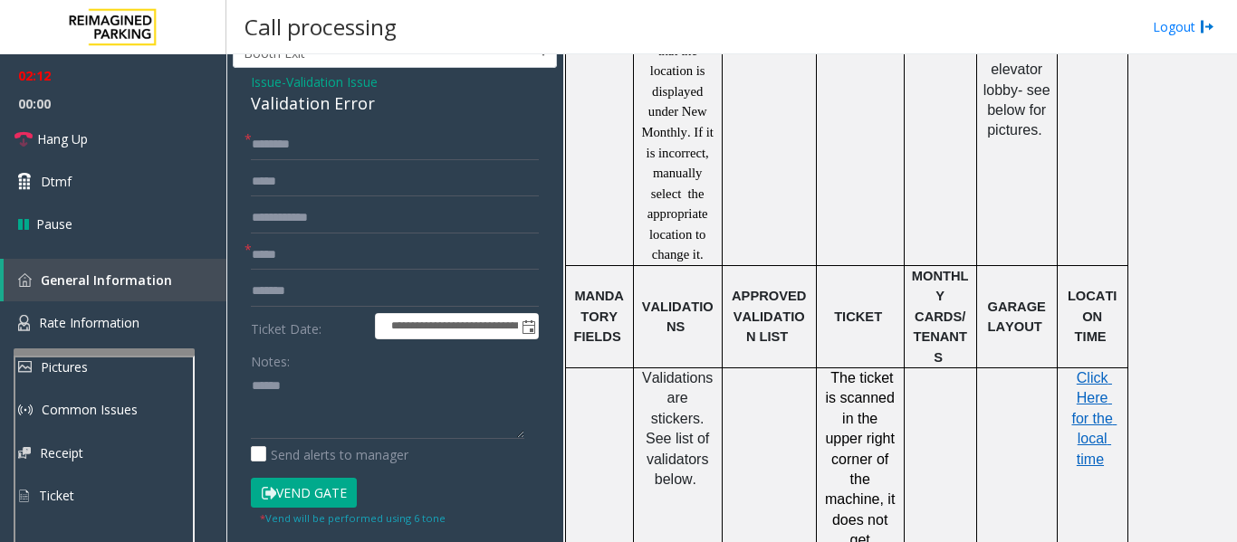
scroll to position [91, 0]
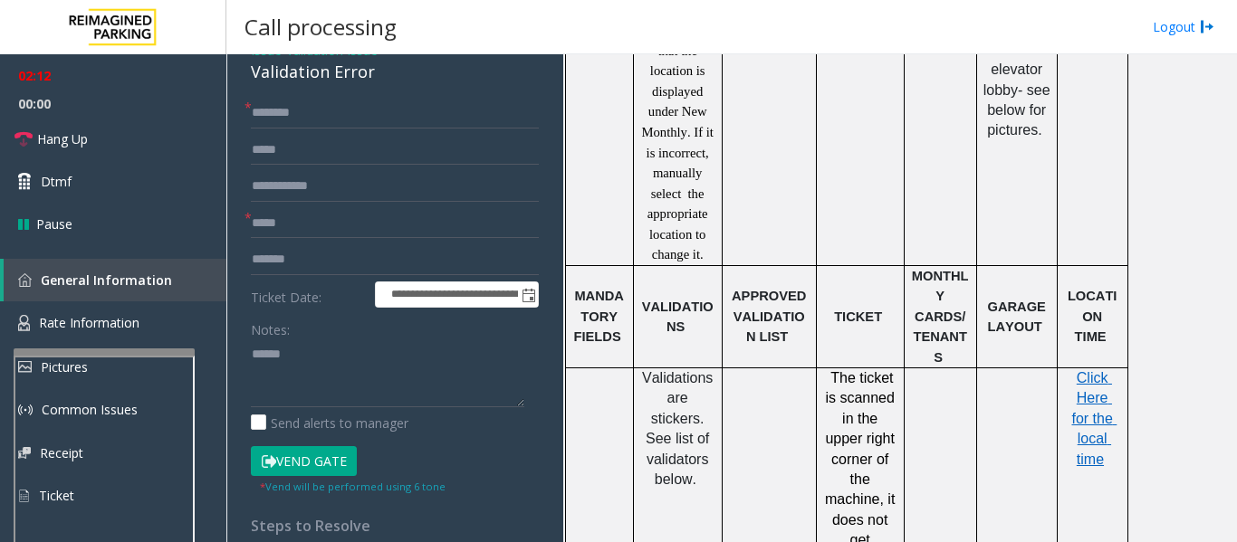
click at [344, 455] on button "Vend Gate" at bounding box center [304, 461] width 106 height 31
click at [325, 365] on textarea at bounding box center [387, 373] width 273 height 68
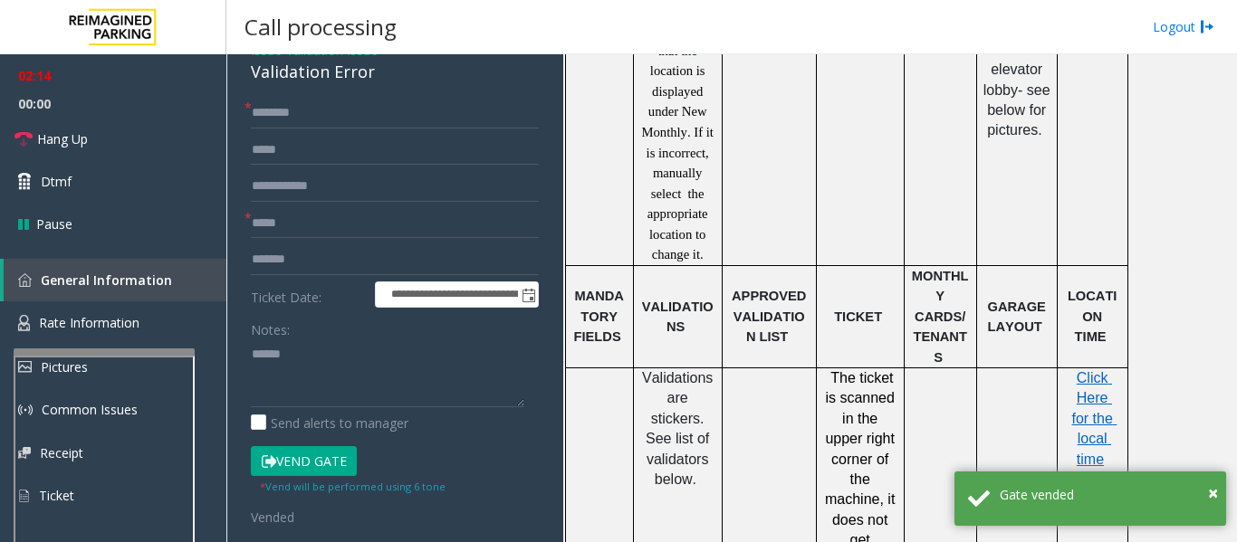
click at [341, 82] on div "Validation Error" at bounding box center [395, 72] width 288 height 24
click at [351, 358] on textarea at bounding box center [387, 373] width 273 height 68
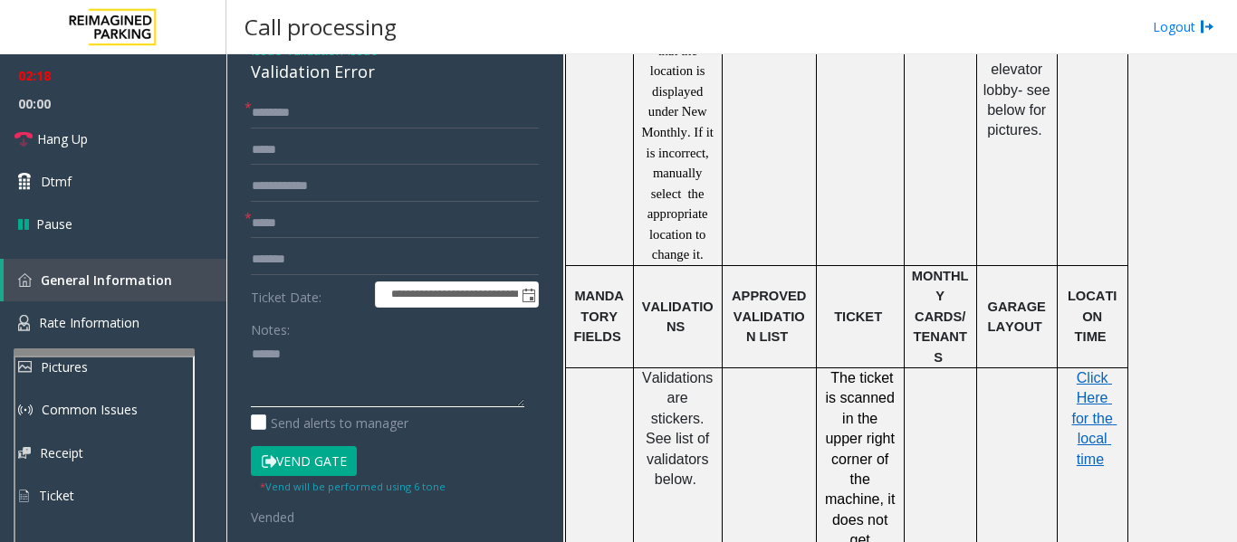
paste textarea "**********"
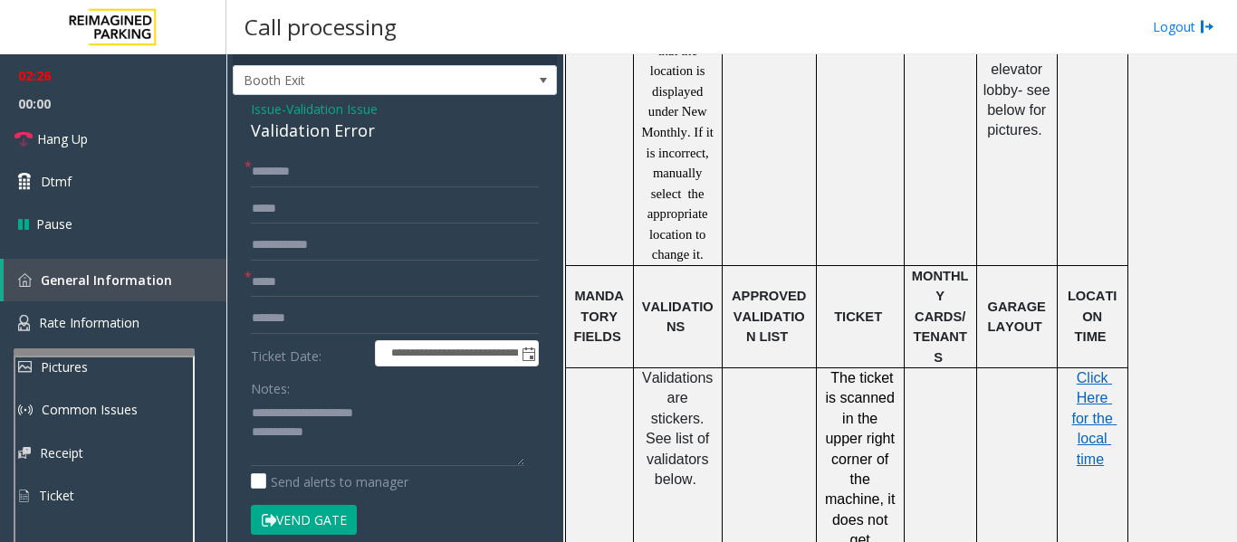
scroll to position [0, 0]
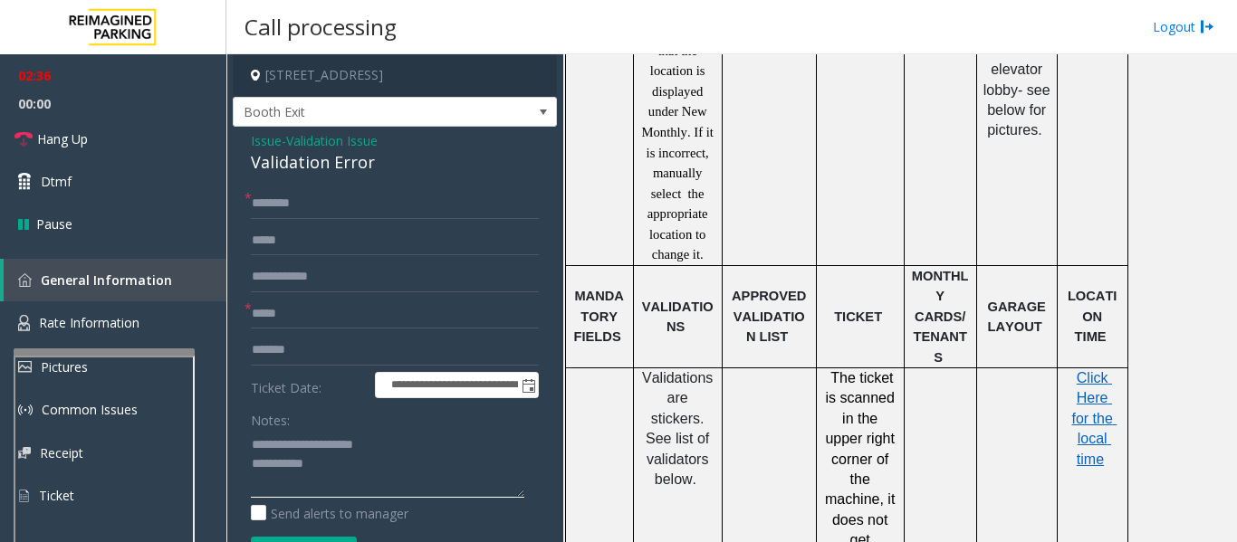
click at [316, 461] on textarea at bounding box center [387, 464] width 273 height 68
click at [13, 132] on link "Hang Up" at bounding box center [113, 139] width 226 height 43
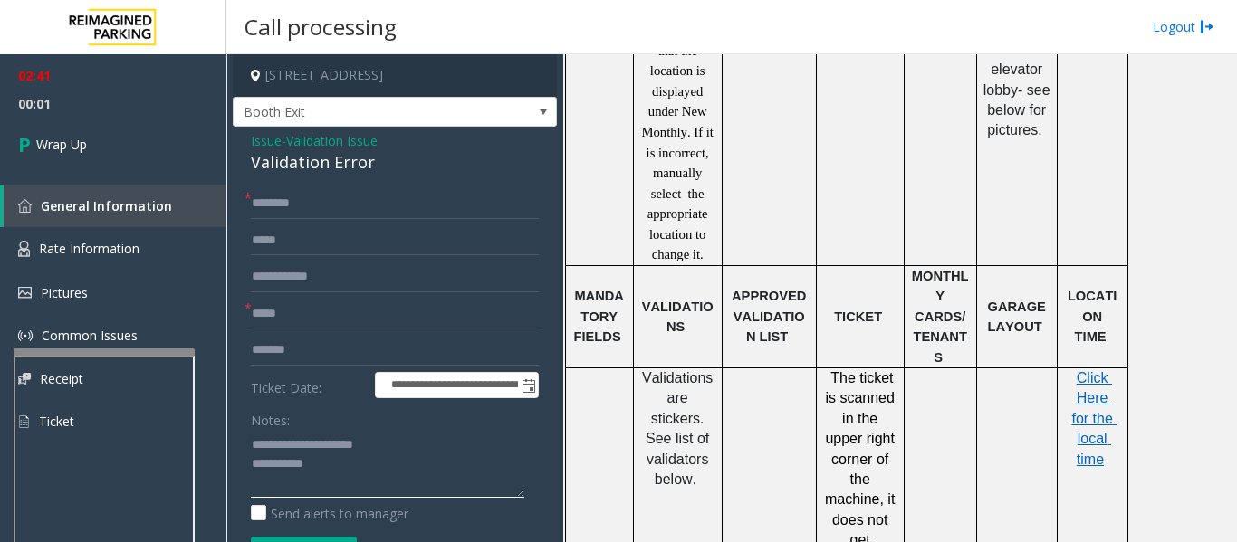
click at [327, 455] on textarea at bounding box center [387, 464] width 273 height 68
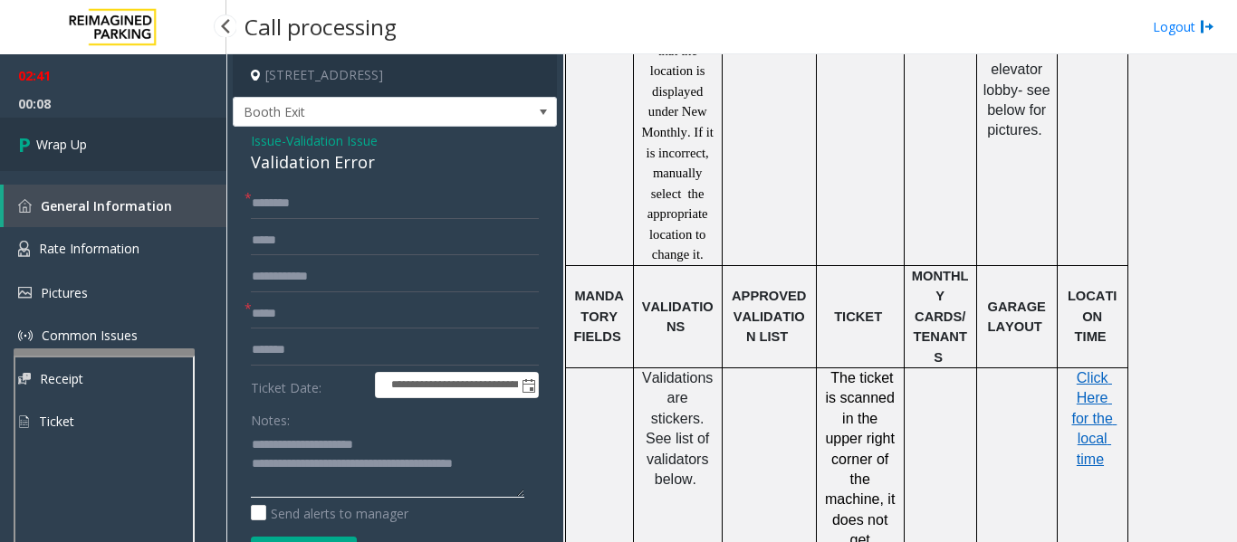
type textarea "**********"
click at [53, 148] on span "Wrap Up" at bounding box center [61, 144] width 51 height 19
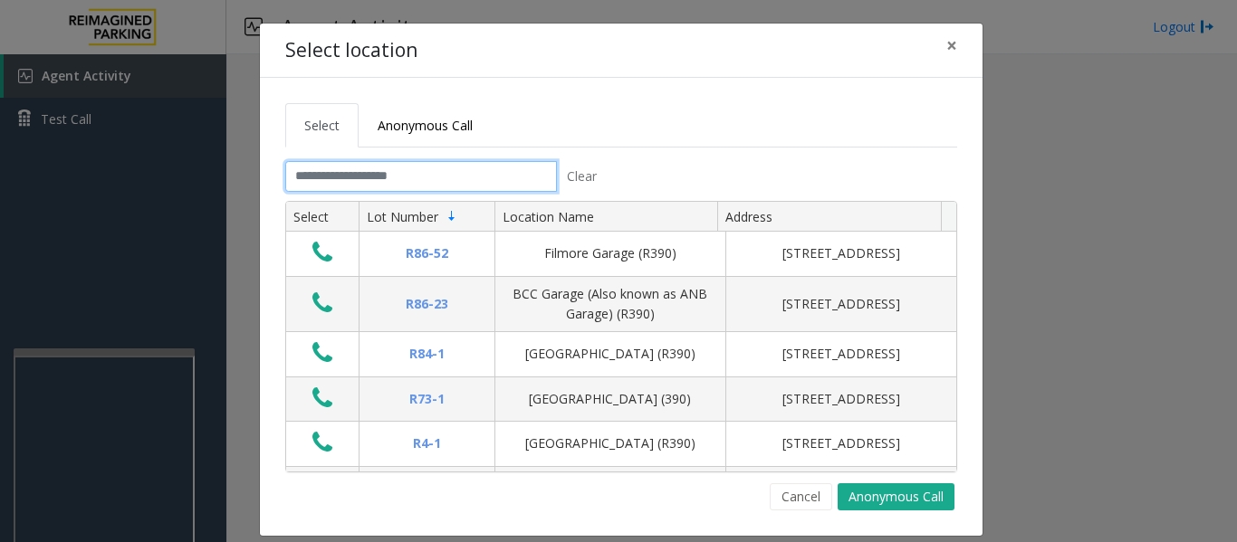
click at [490, 165] on input "text" at bounding box center [421, 176] width 272 height 31
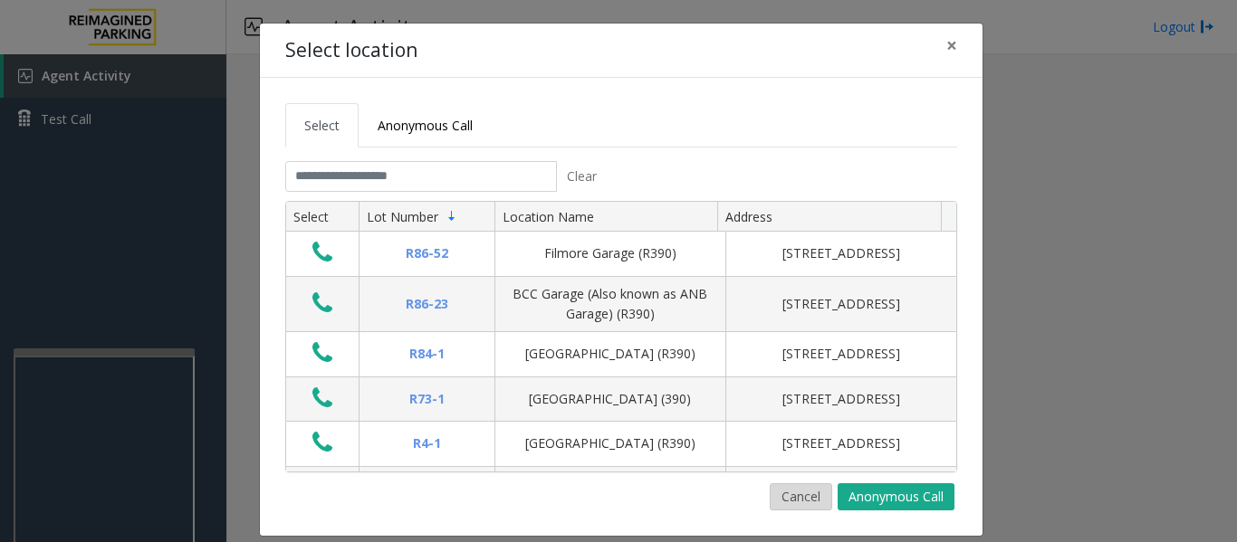
click at [797, 504] on button "Cancel" at bounding box center [801, 496] width 62 height 27
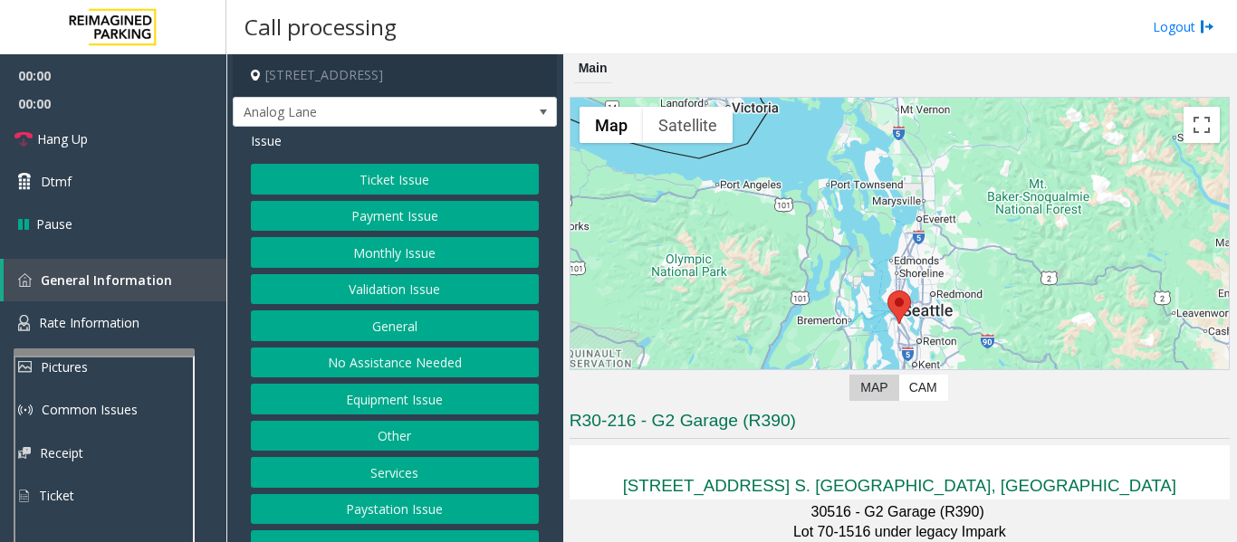
scroll to position [362, 0]
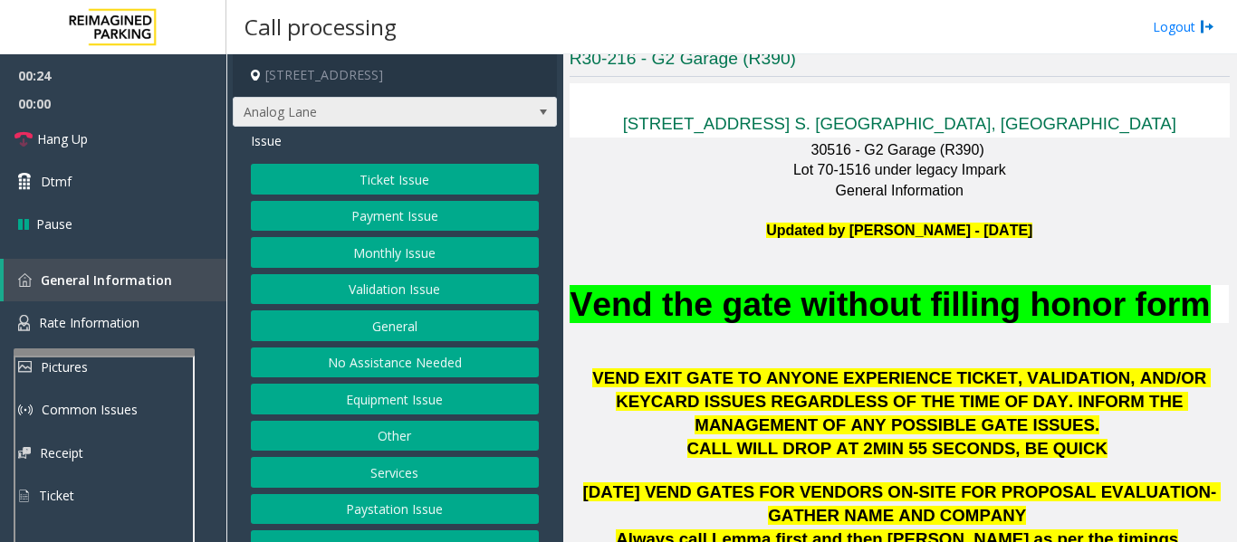
click at [371, 129] on div "Issue Ticket Issue Payment Issue Monthly Issue Validation Issue General No Assi…" at bounding box center [395, 349] width 324 height 444
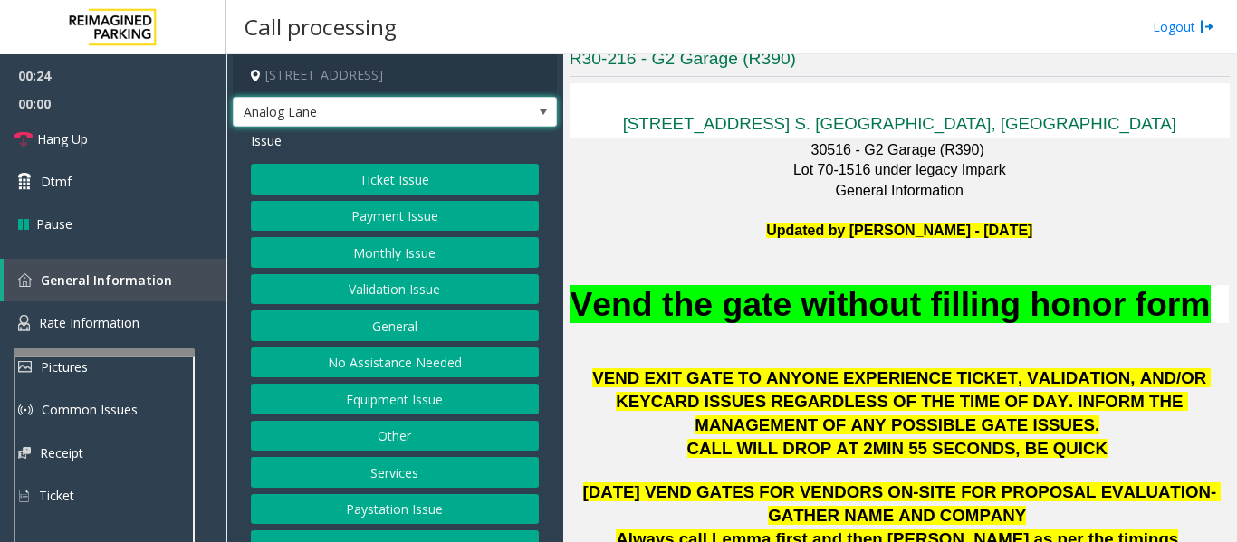
click at [381, 114] on span "Analog Lane" at bounding box center [363, 112] width 258 height 29
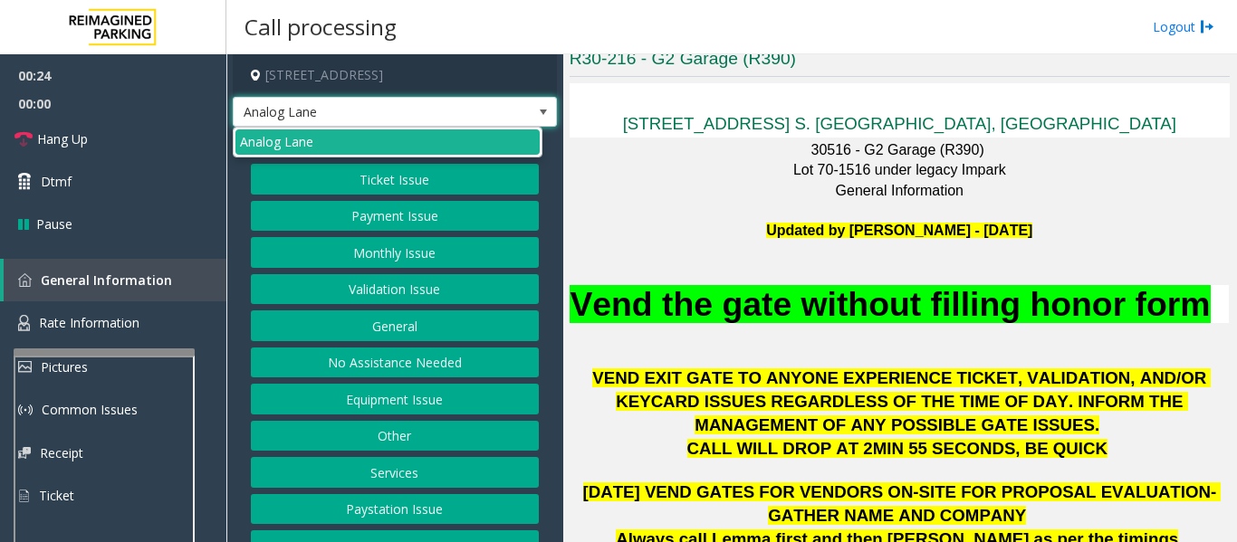
click at [381, 114] on span "Analog Lane" at bounding box center [363, 112] width 258 height 29
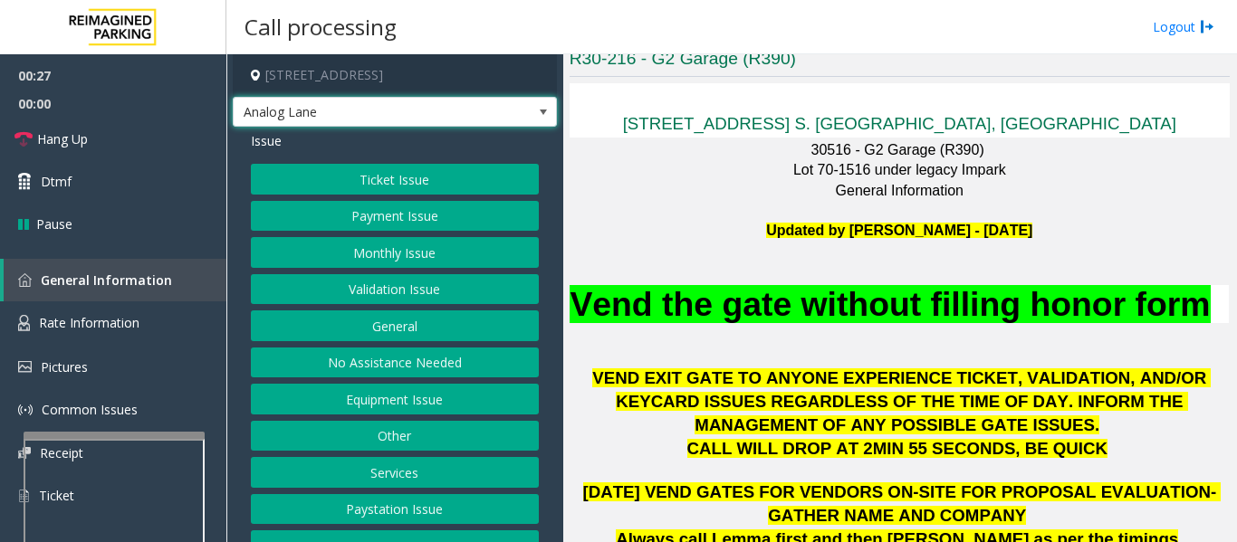
click at [158, 435] on div at bounding box center [114, 435] width 181 height 7
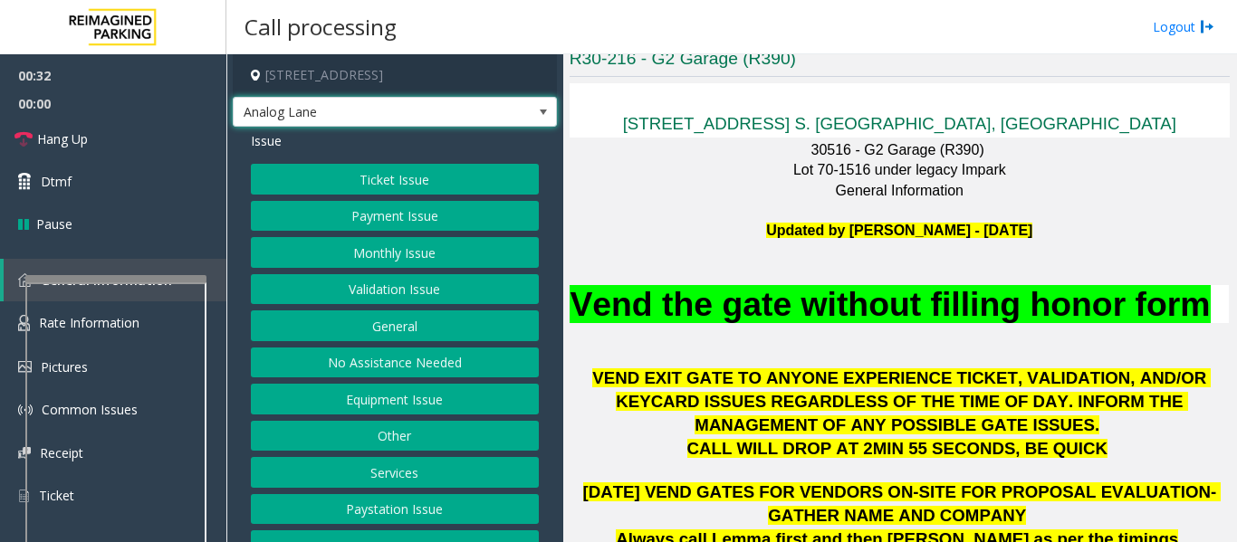
click at [177, 275] on div at bounding box center [115, 278] width 181 height 7
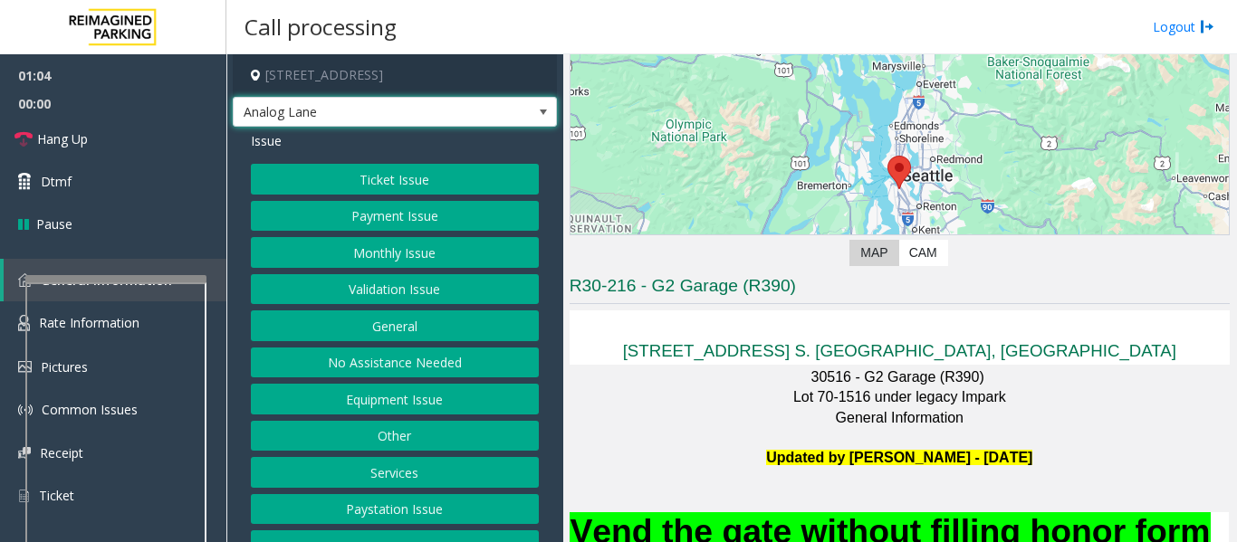
scroll to position [31, 0]
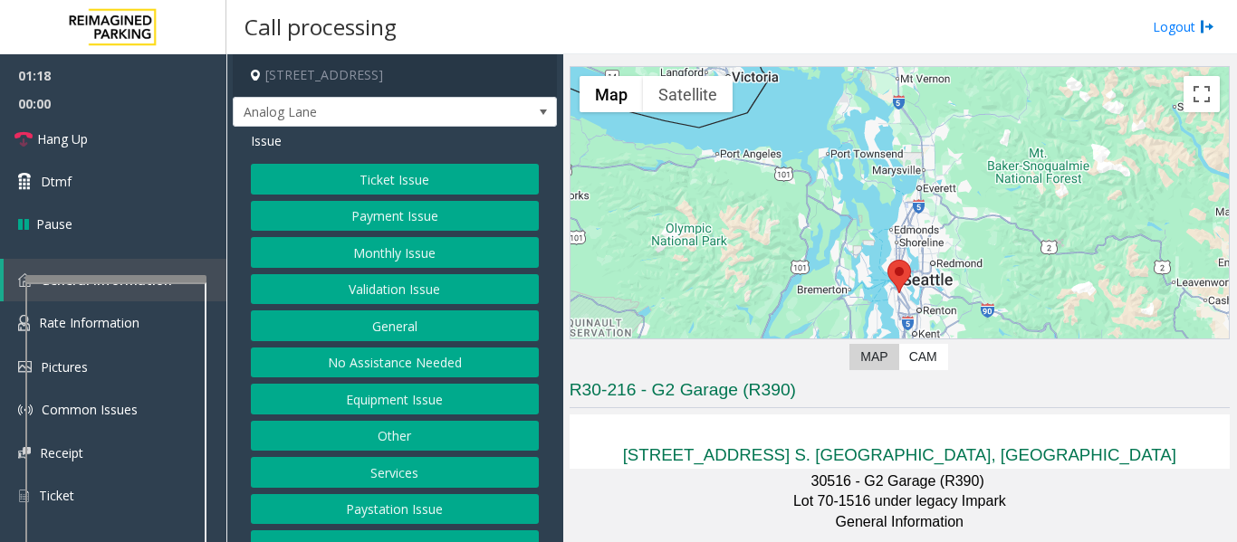
click at [416, 399] on button "Equipment Issue" at bounding box center [395, 399] width 288 height 31
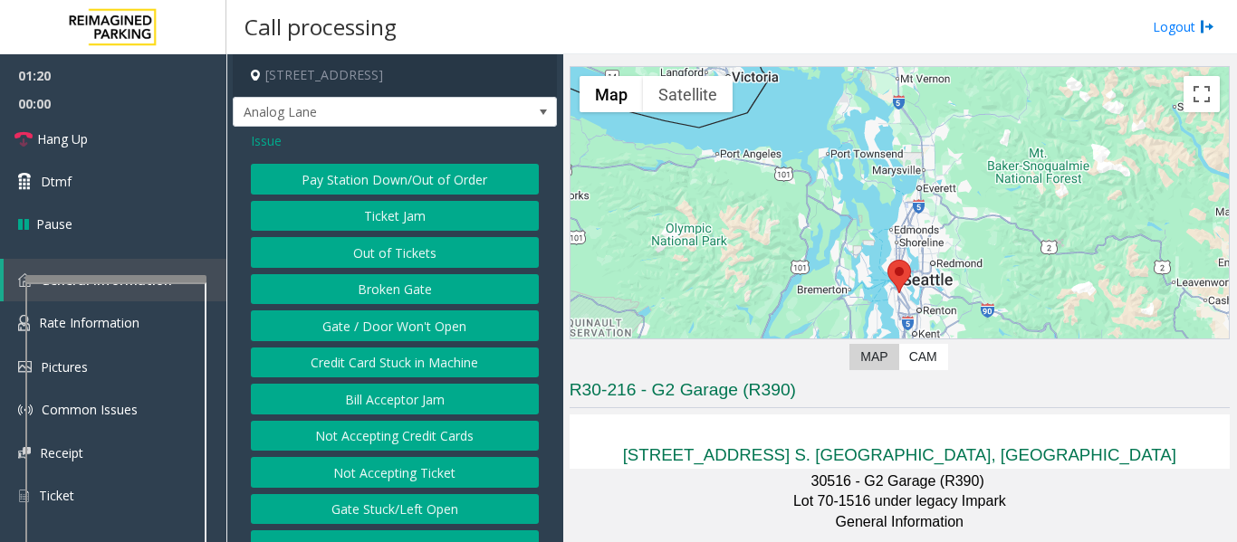
click at [439, 234] on div "Pay Station Down/Out of Order Ticket Jam Out of Tickets Broken Gate Gate / Door…" at bounding box center [395, 362] width 288 height 397
click at [437, 259] on button "Out of Tickets" at bounding box center [395, 252] width 288 height 31
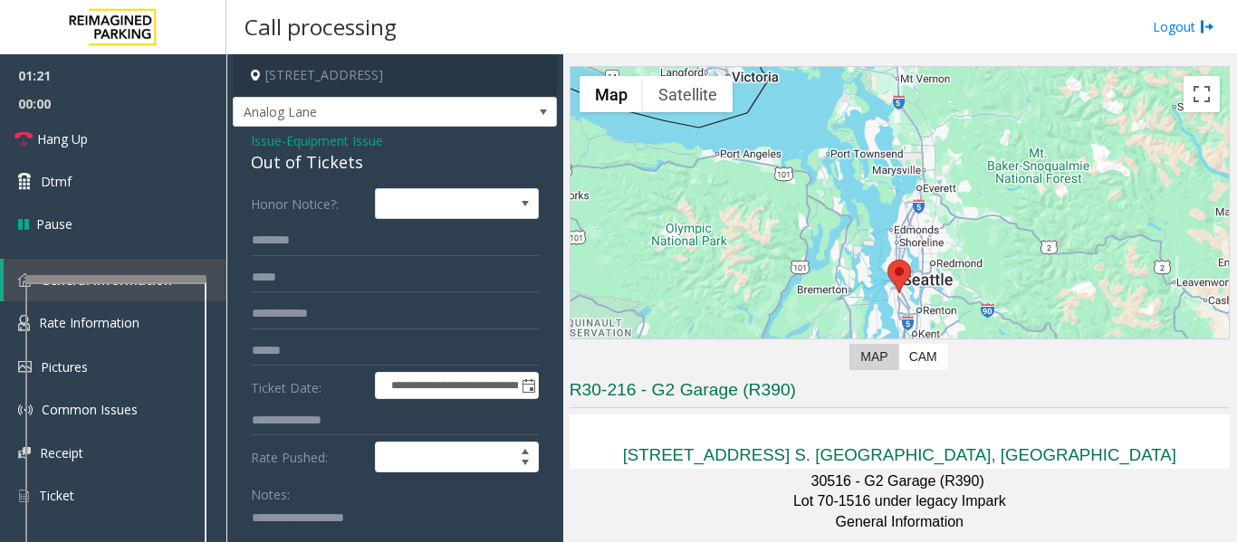
click at [305, 176] on div "**********" at bounding box center [395, 521] width 324 height 788
click at [314, 168] on div "Out of Tickets" at bounding box center [395, 162] width 288 height 24
click at [328, 231] on input "text" at bounding box center [395, 240] width 288 height 31
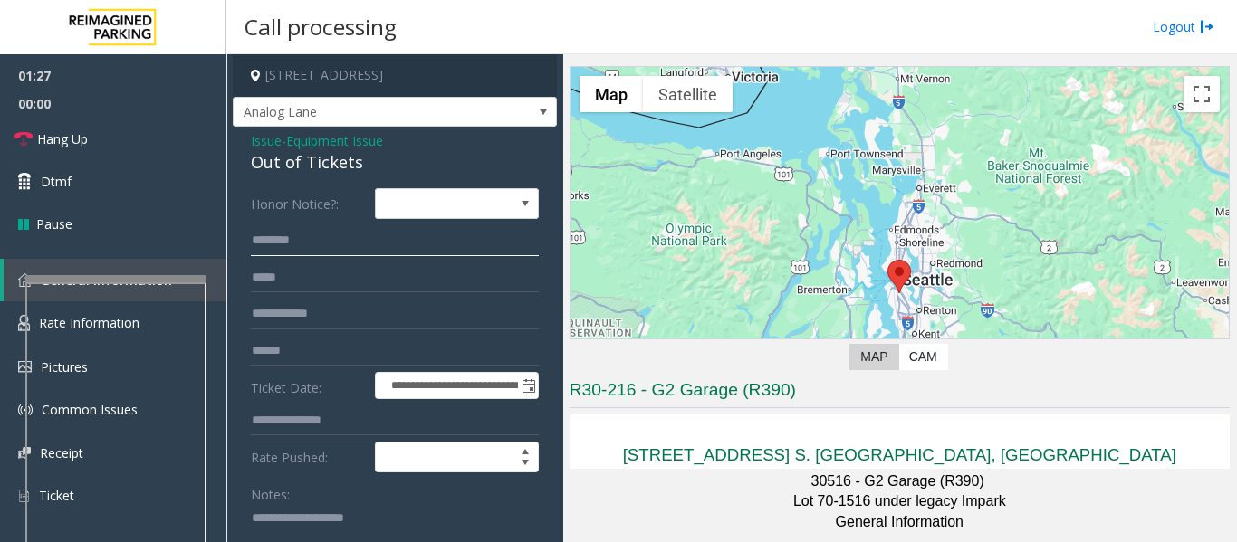
type input "*"
type input "*********"
click at [357, 284] on input "text" at bounding box center [395, 278] width 288 height 31
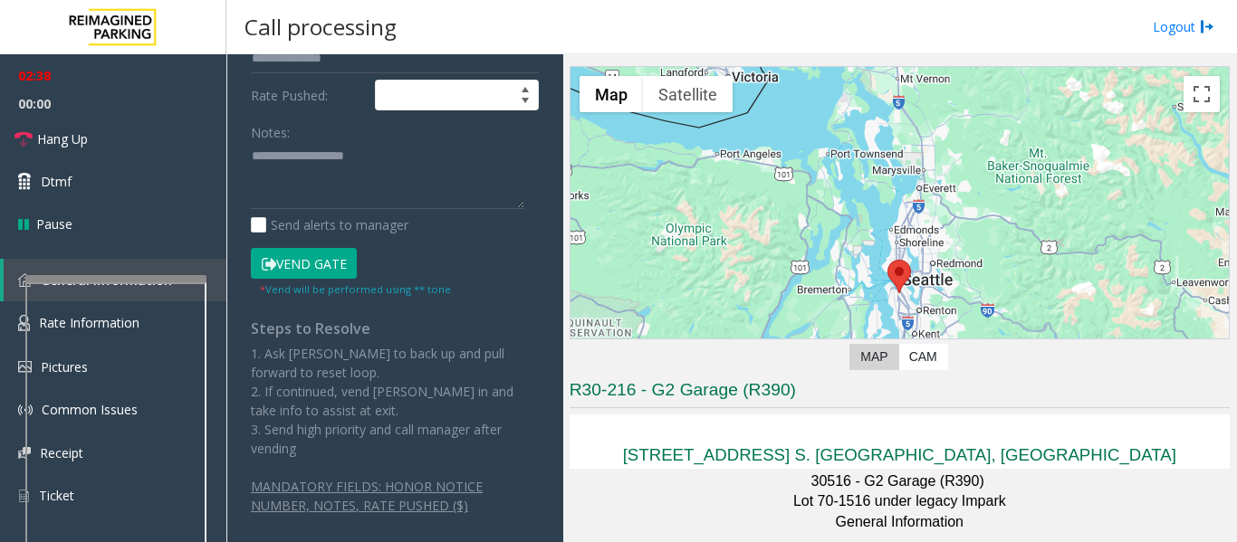
type input "**********"
click at [334, 267] on button "Vend Gate" at bounding box center [304, 263] width 106 height 31
click at [353, 193] on textarea at bounding box center [387, 176] width 273 height 68
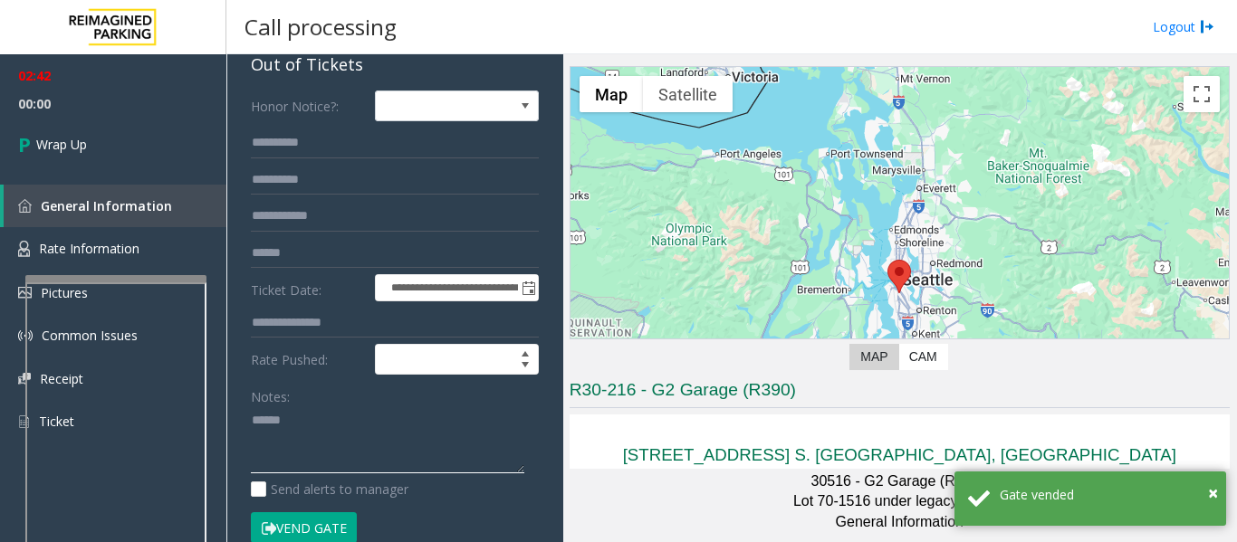
scroll to position [91, 0]
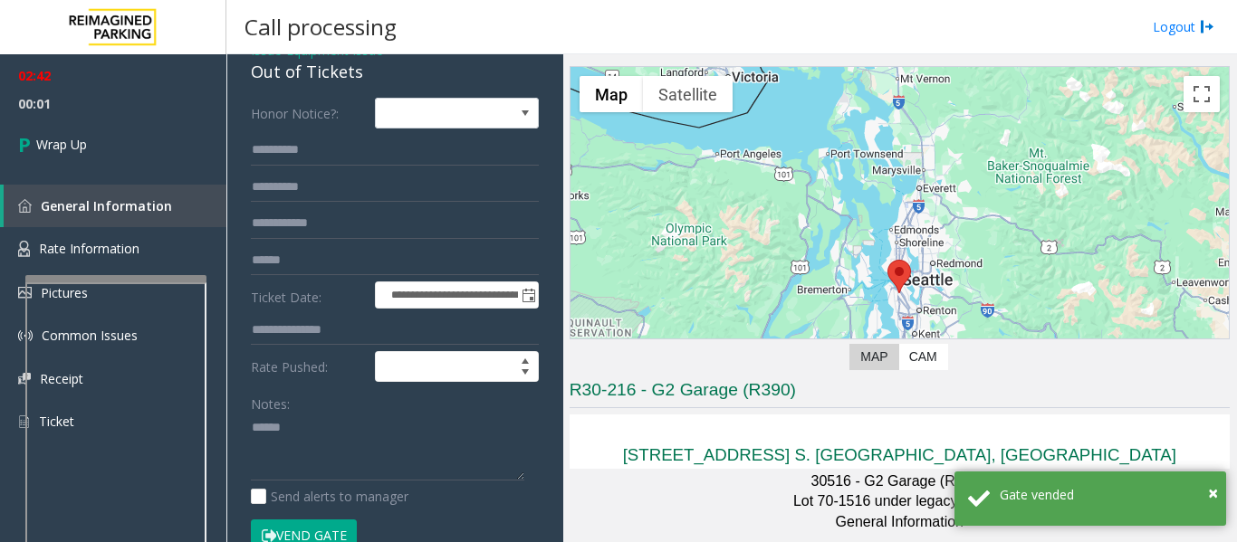
click at [319, 72] on div "Out of Tickets" at bounding box center [395, 72] width 288 height 24
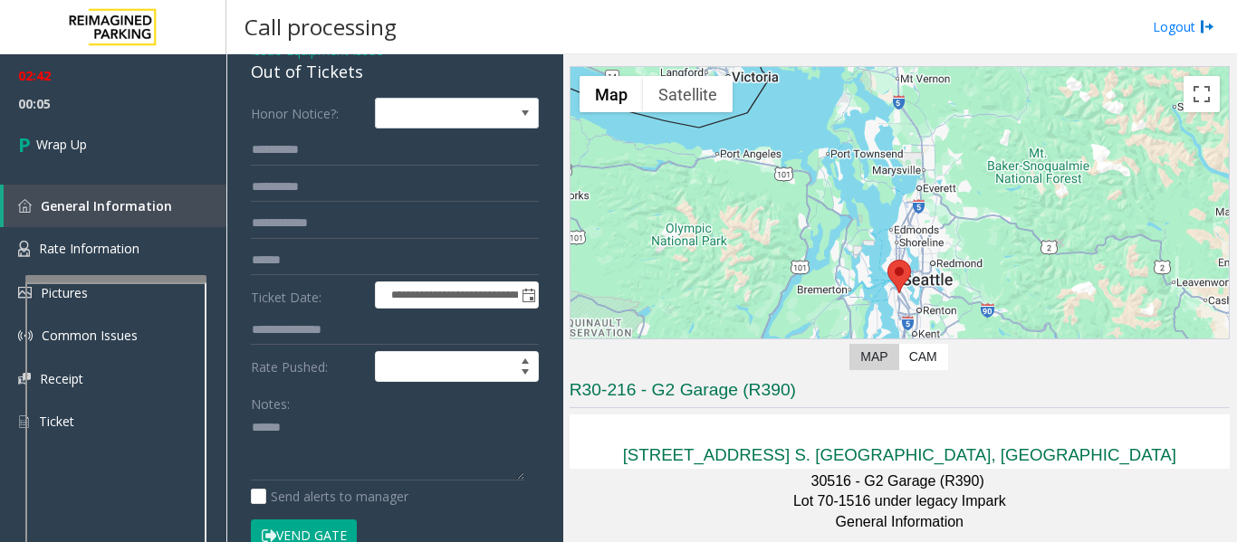
click at [313, 412] on div "Notes:" at bounding box center [395, 434] width 288 height 93
click at [313, 419] on textarea at bounding box center [387, 448] width 273 height 68
paste textarea "**********"
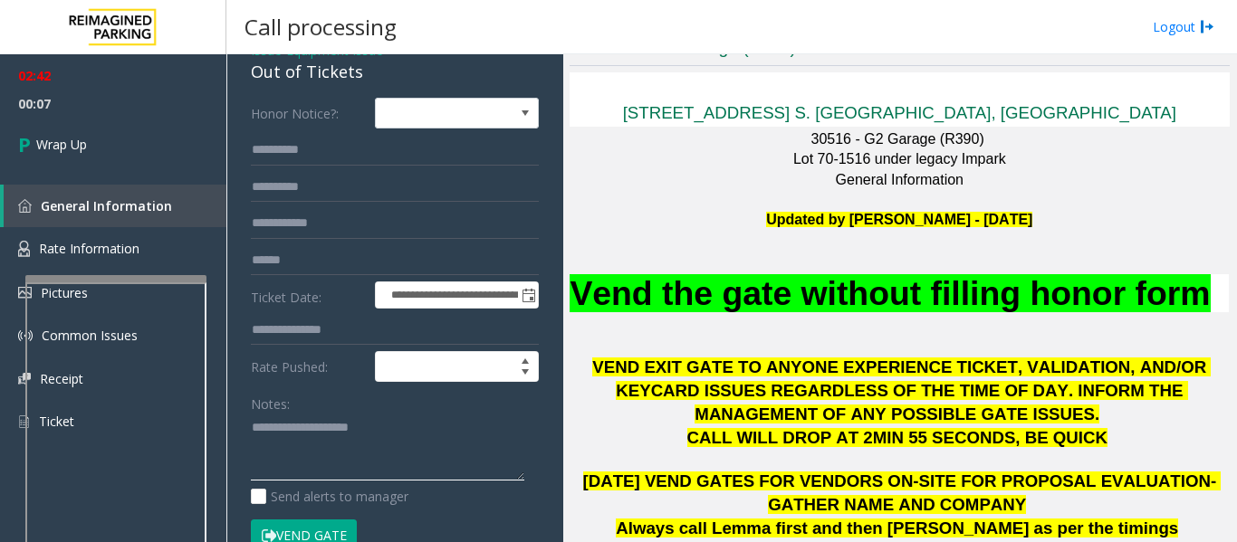
scroll to position [574, 0]
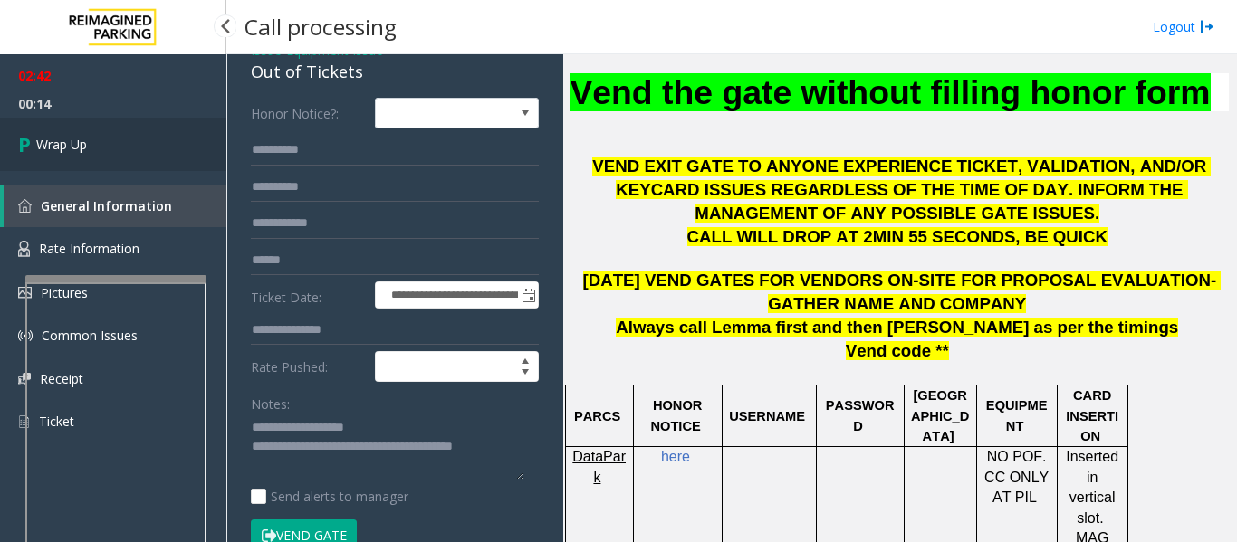
type textarea "**********"
click at [140, 163] on link "Wrap Up" at bounding box center [113, 144] width 226 height 53
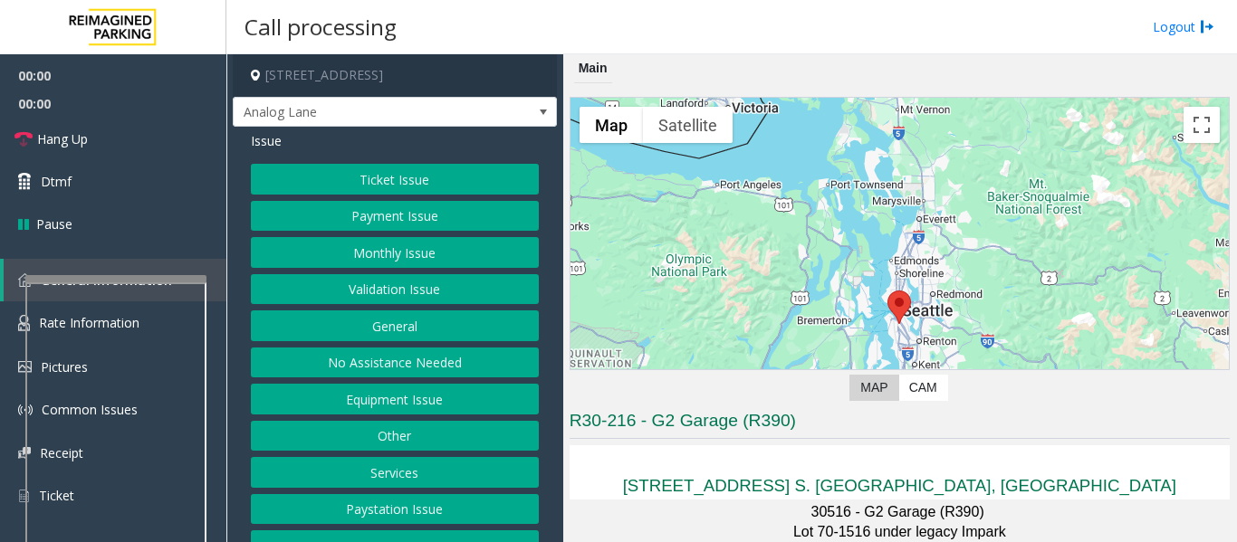
scroll to position [362, 0]
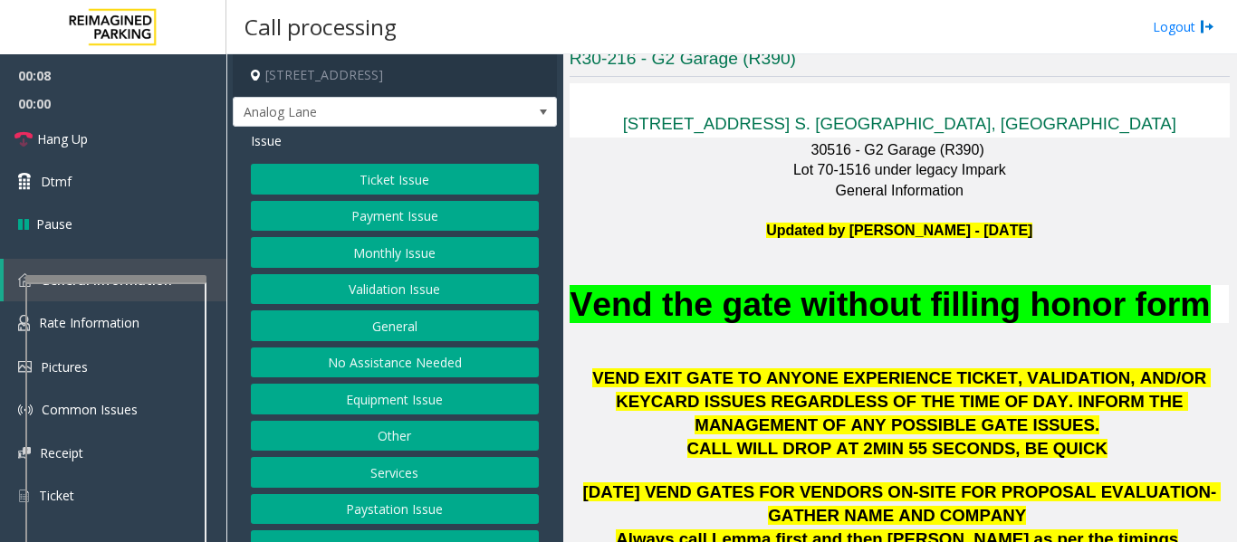
click at [416, 404] on button "Equipment Issue" at bounding box center [395, 399] width 288 height 31
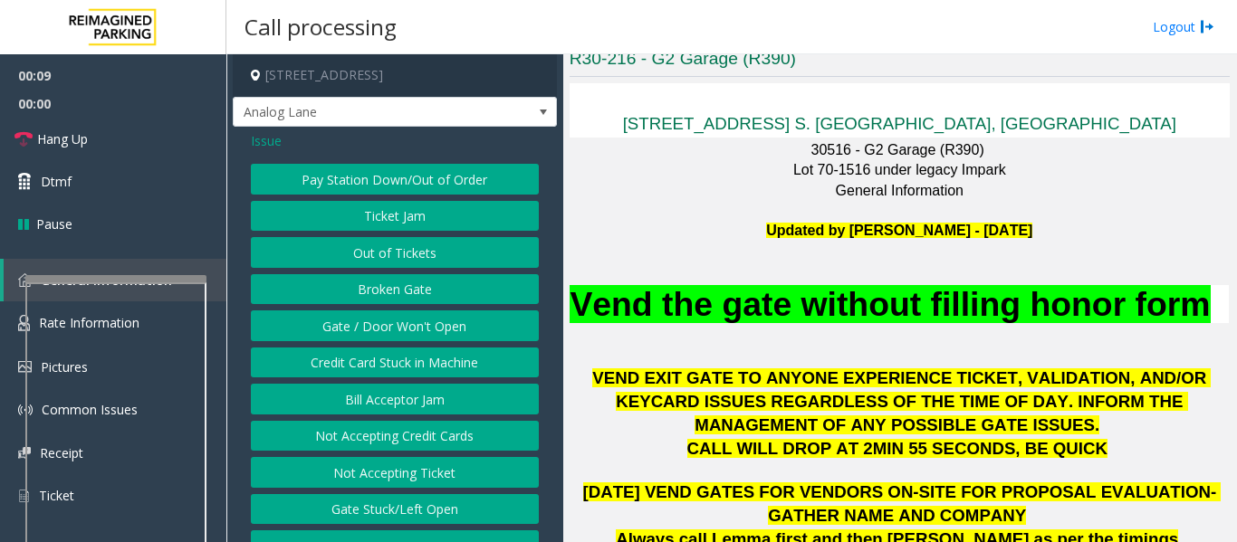
click at [437, 254] on button "Out of Tickets" at bounding box center [395, 252] width 288 height 31
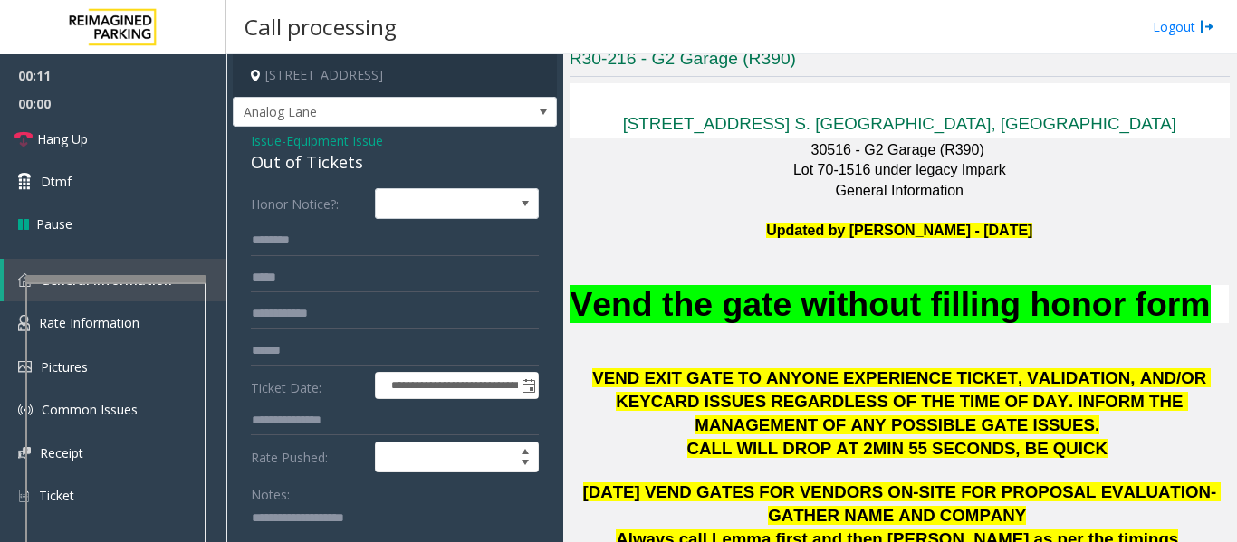
scroll to position [272, 0]
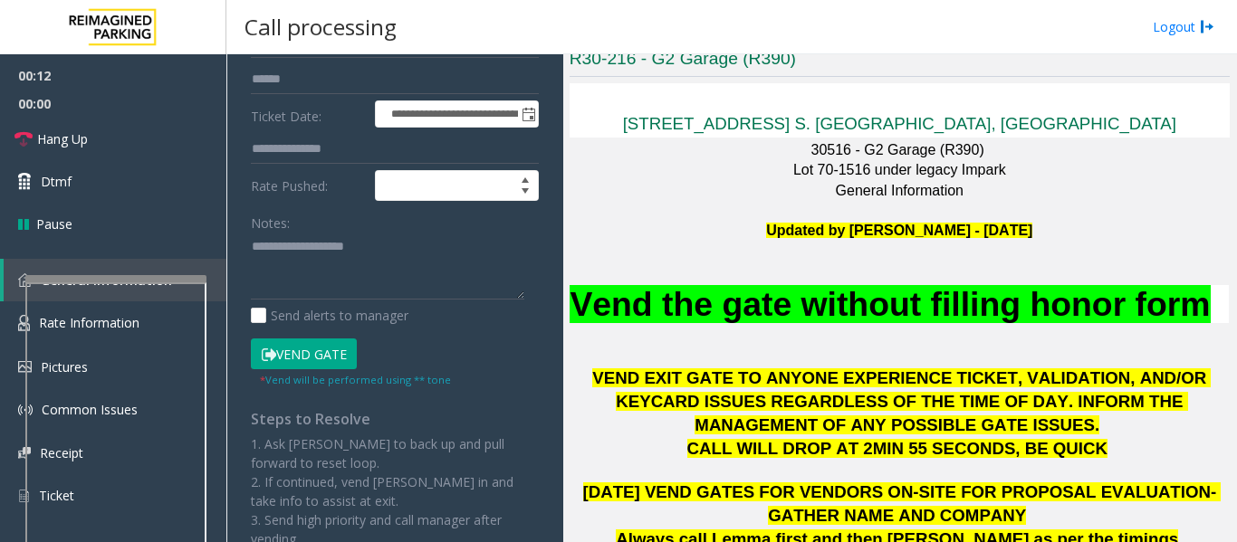
click at [312, 363] on button "Vend Gate" at bounding box center [304, 354] width 106 height 31
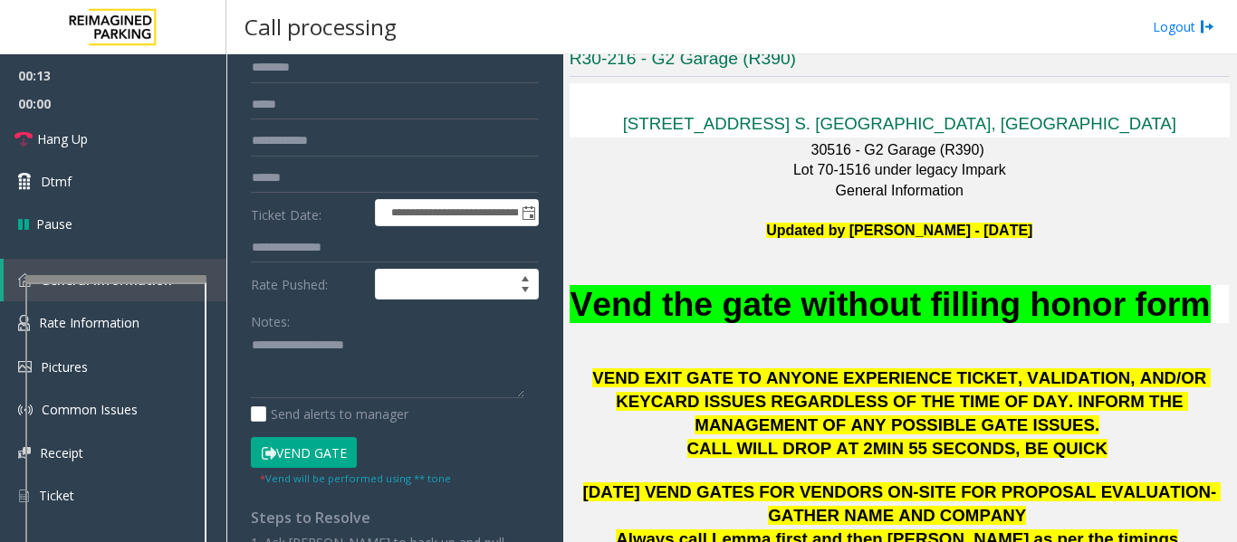
scroll to position [91, 0]
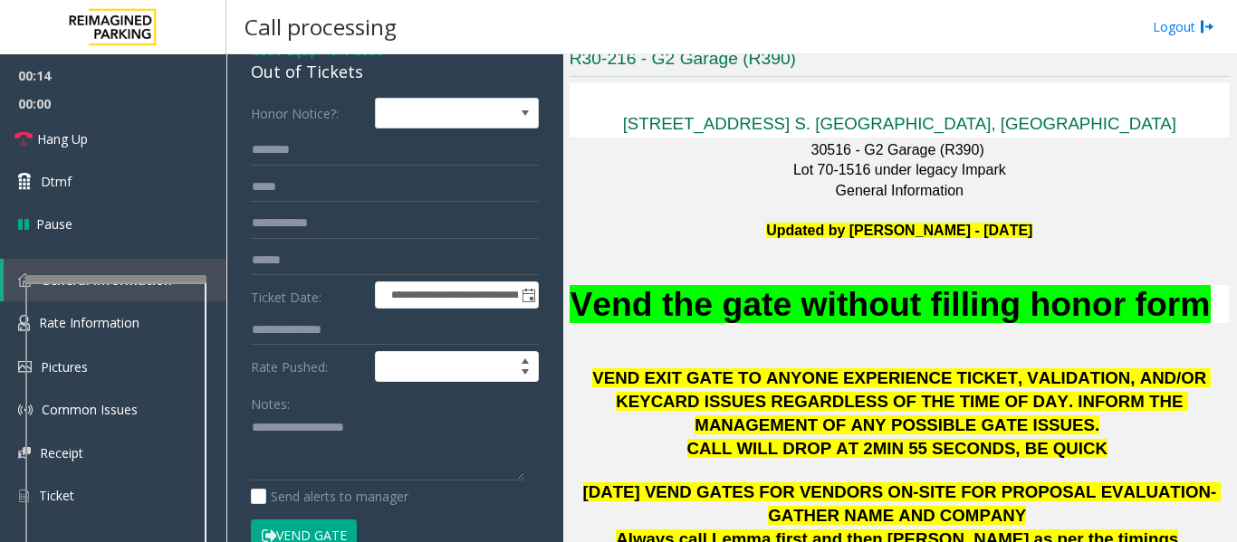
click at [332, 72] on div "Out of Tickets" at bounding box center [395, 72] width 288 height 24
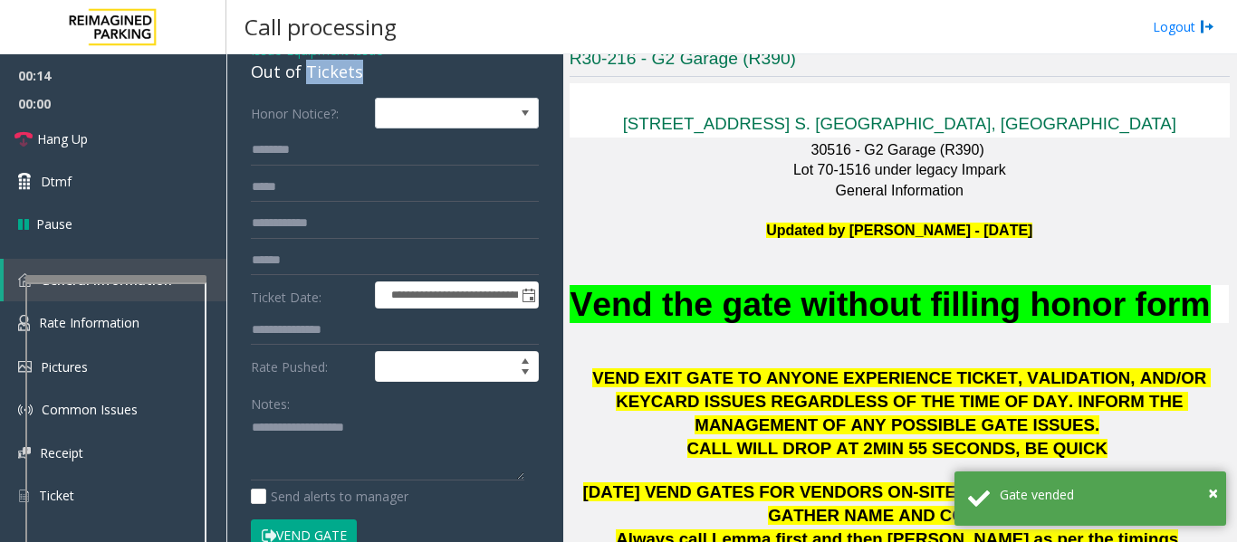
click at [332, 72] on div "Out of Tickets" at bounding box center [395, 72] width 288 height 24
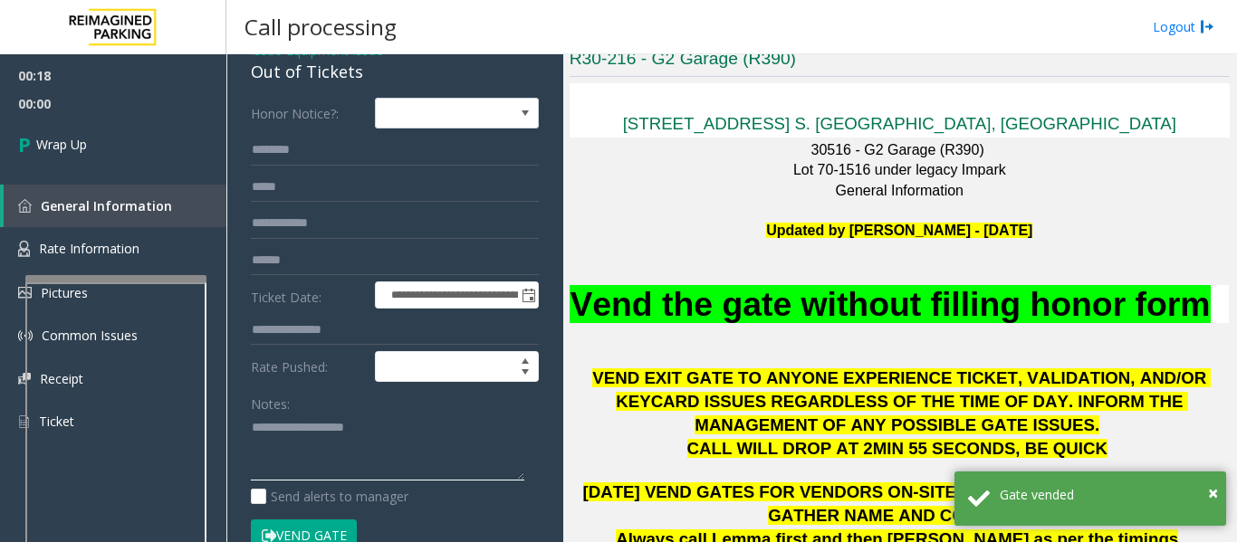
click at [306, 435] on textarea at bounding box center [387, 448] width 273 height 68
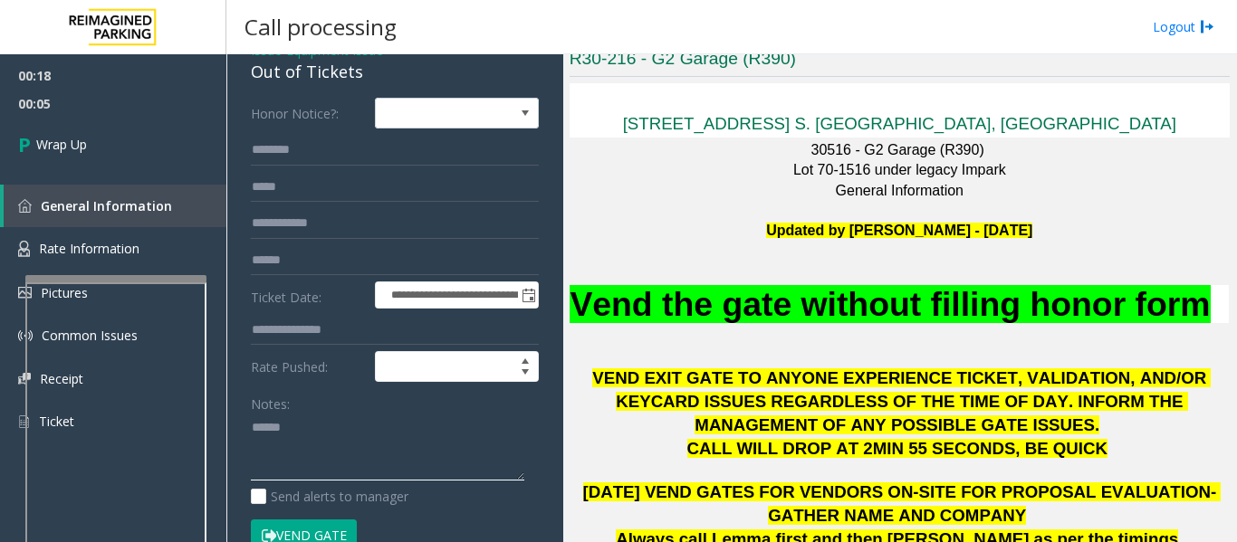
paste textarea "**********"
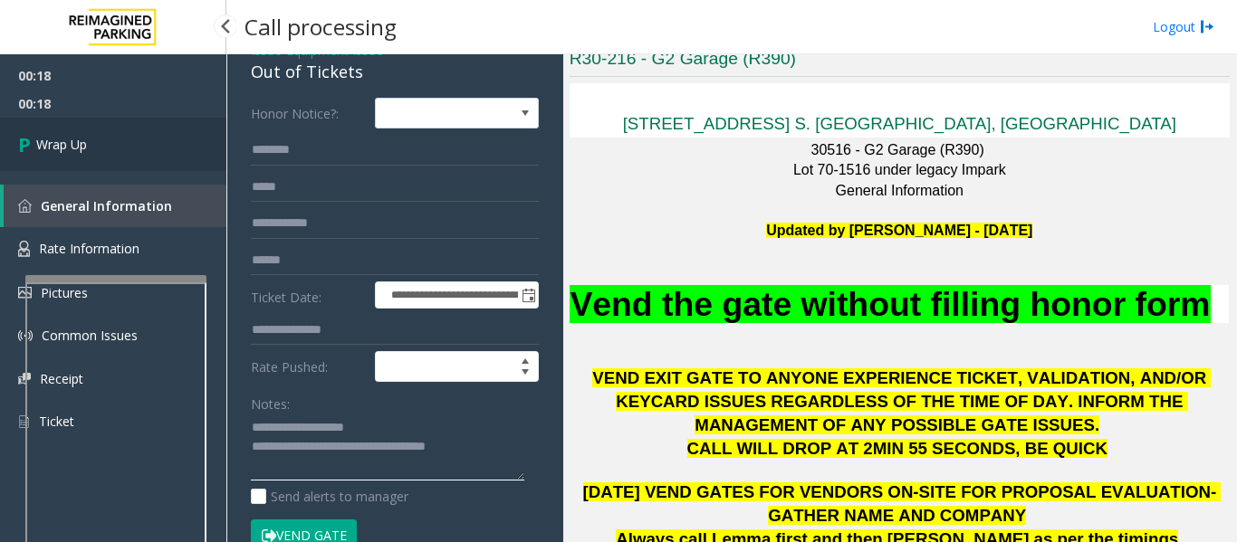
type textarea "**********"
click at [71, 152] on span "Wrap Up" at bounding box center [61, 144] width 51 height 19
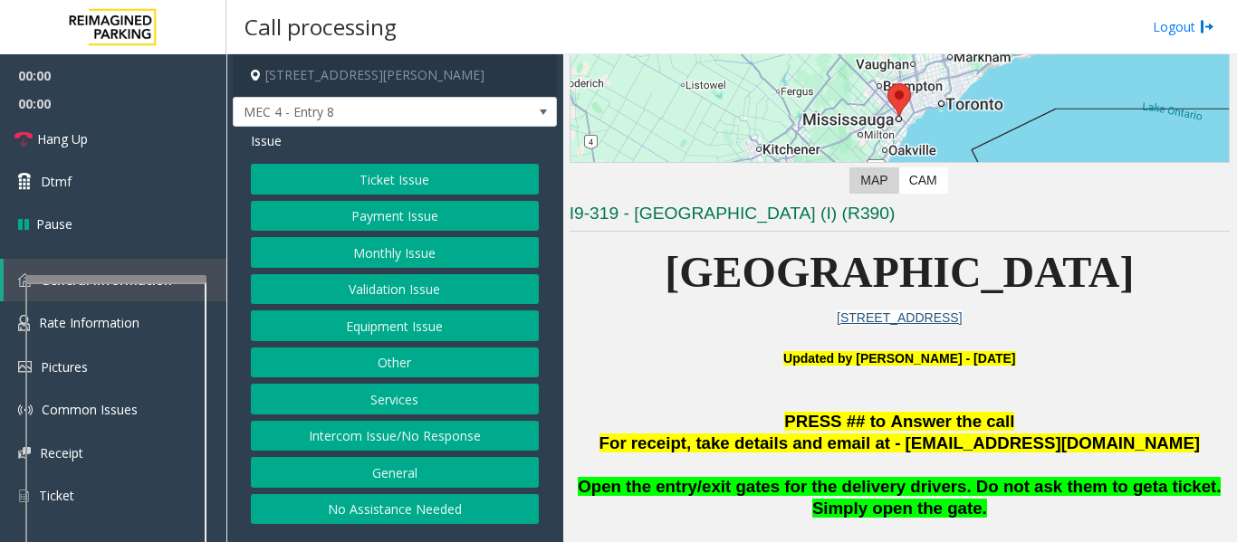
scroll to position [362, 0]
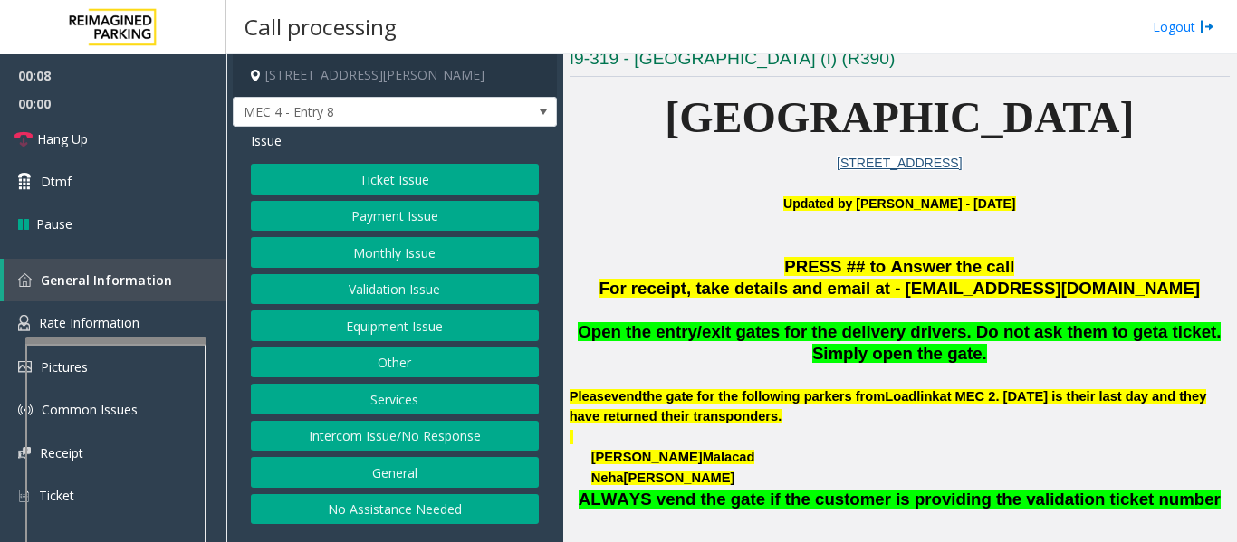
click at [135, 338] on div at bounding box center [115, 340] width 181 height 7
click at [374, 441] on button "Intercom Issue/No Response" at bounding box center [395, 436] width 288 height 31
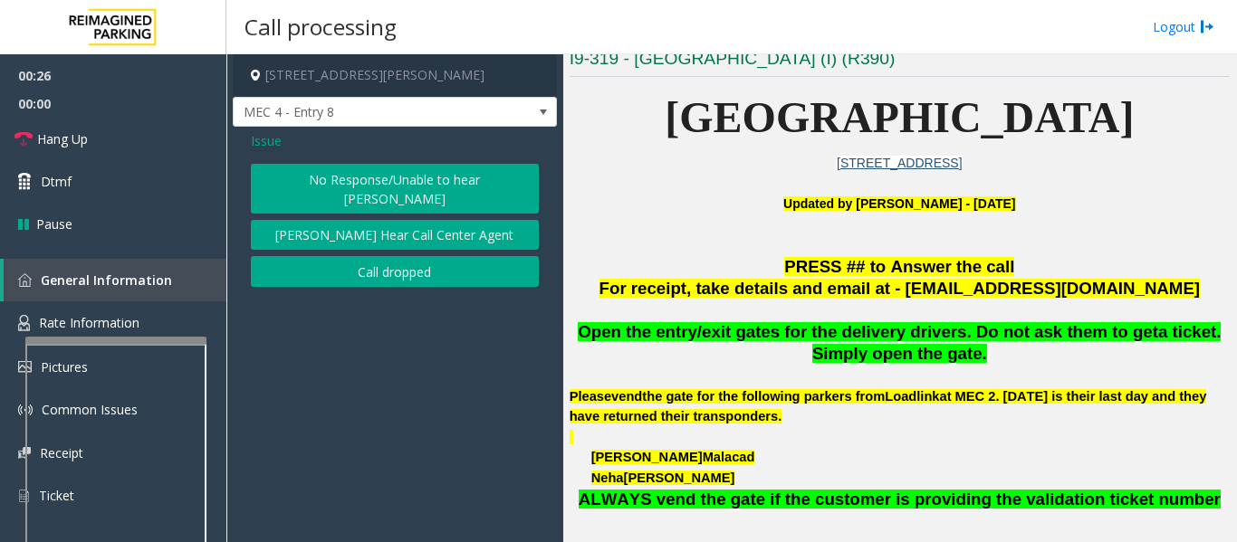
click at [464, 167] on button "No Response/Unable to hear parker" at bounding box center [395, 189] width 288 height 50
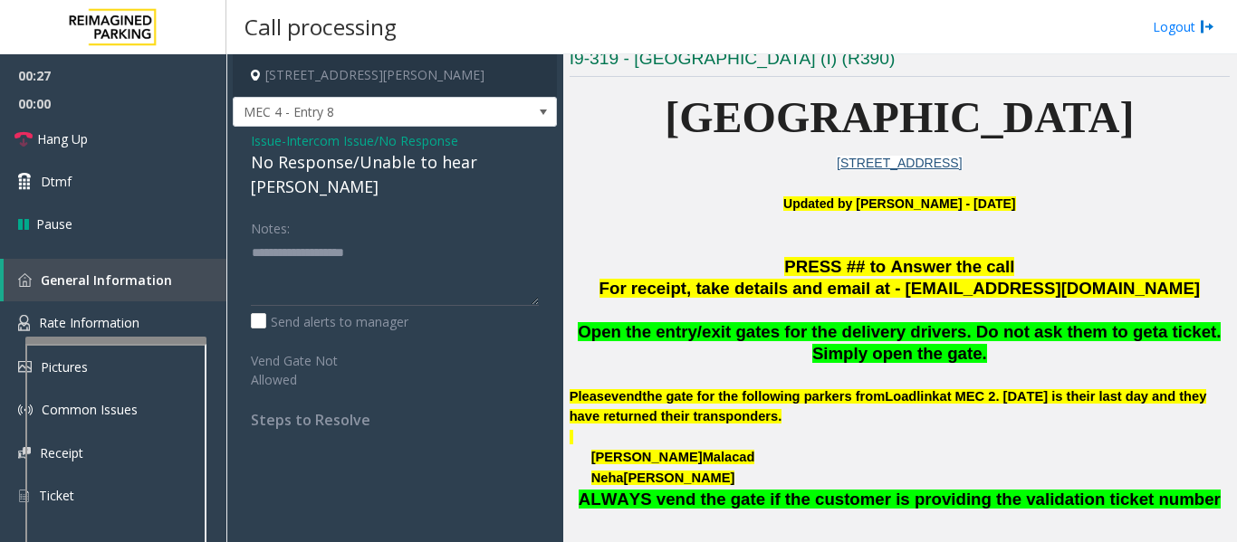
click at [364, 161] on div "No Response/Unable to hear parker" at bounding box center [395, 174] width 288 height 49
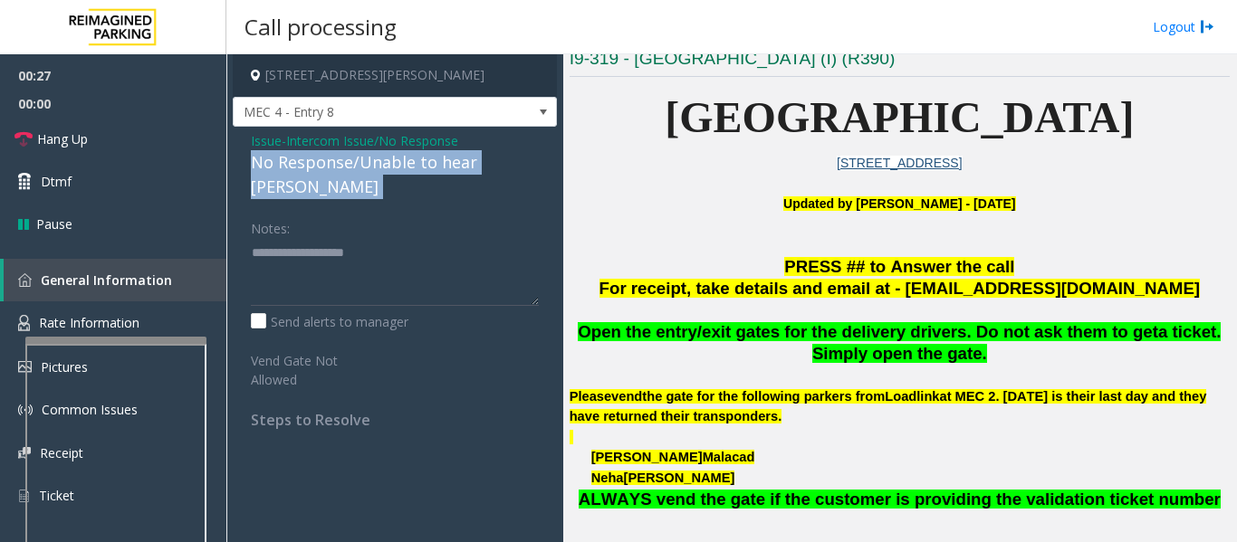
click at [364, 161] on div "No Response/Unable to hear parker" at bounding box center [395, 174] width 288 height 49
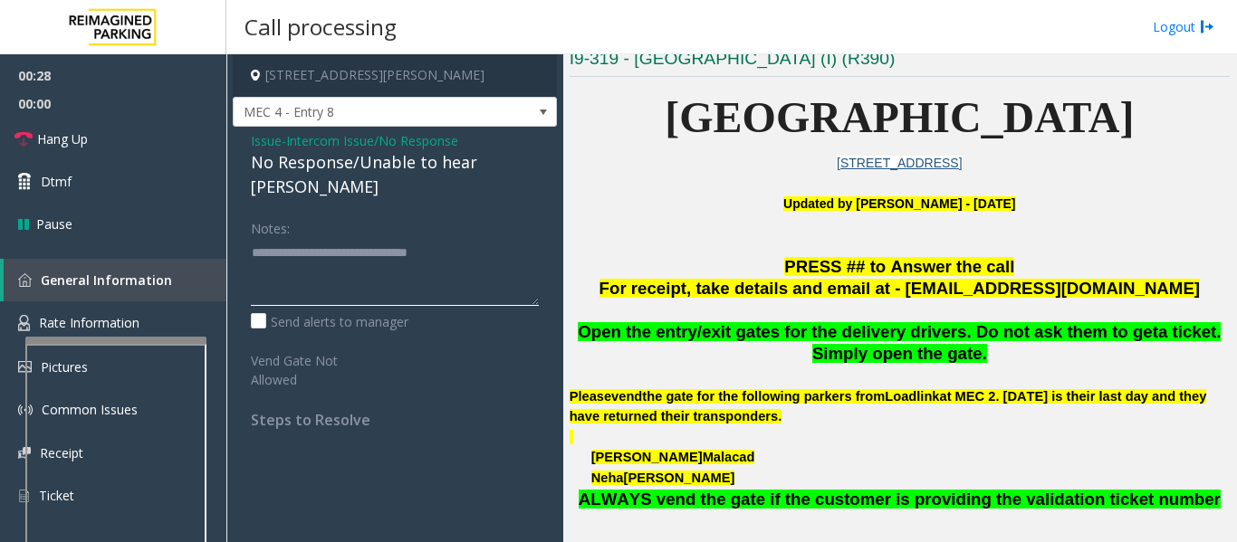
click at [530, 238] on textarea at bounding box center [395, 272] width 288 height 68
type textarea "**********"
click at [41, 129] on span "Hang Up" at bounding box center [62, 138] width 51 height 19
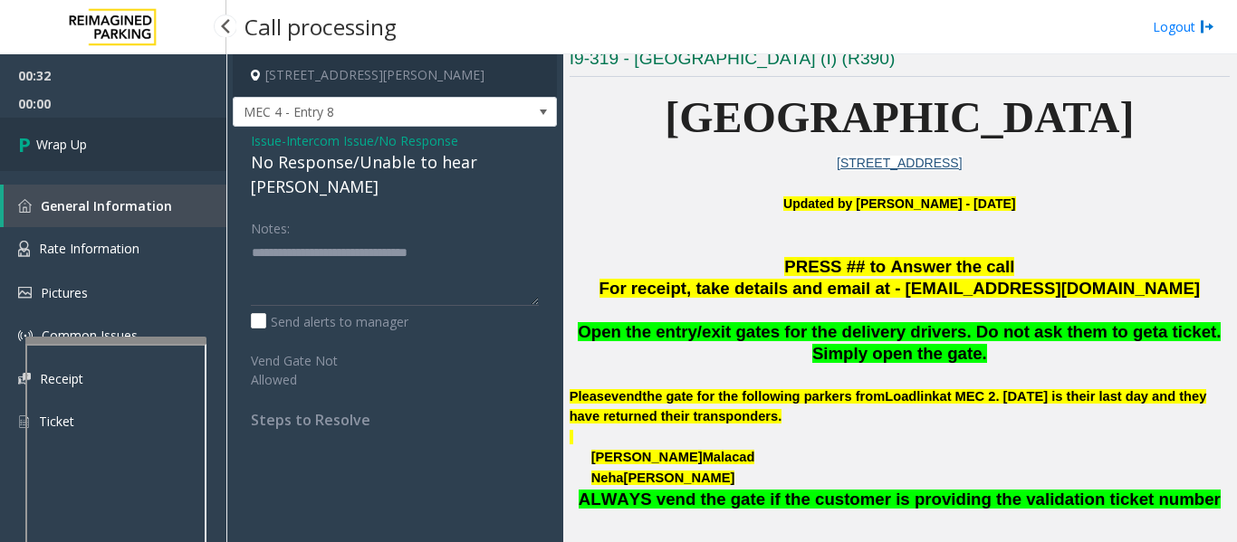
click at [54, 146] on span "Wrap Up" at bounding box center [61, 144] width 51 height 19
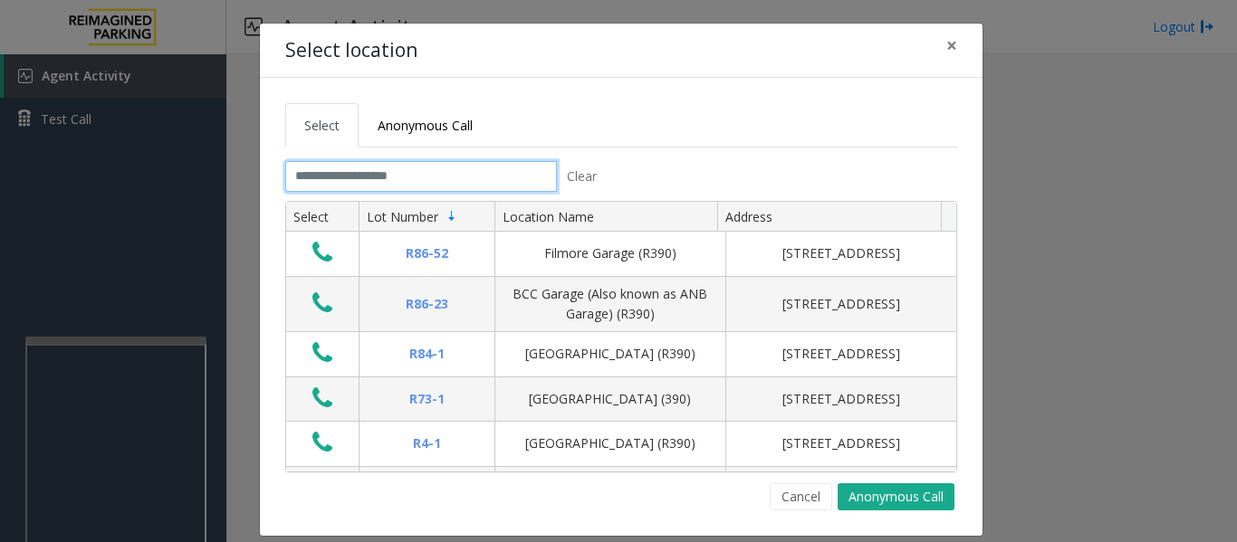
click at [390, 177] on input "text" at bounding box center [421, 176] width 272 height 31
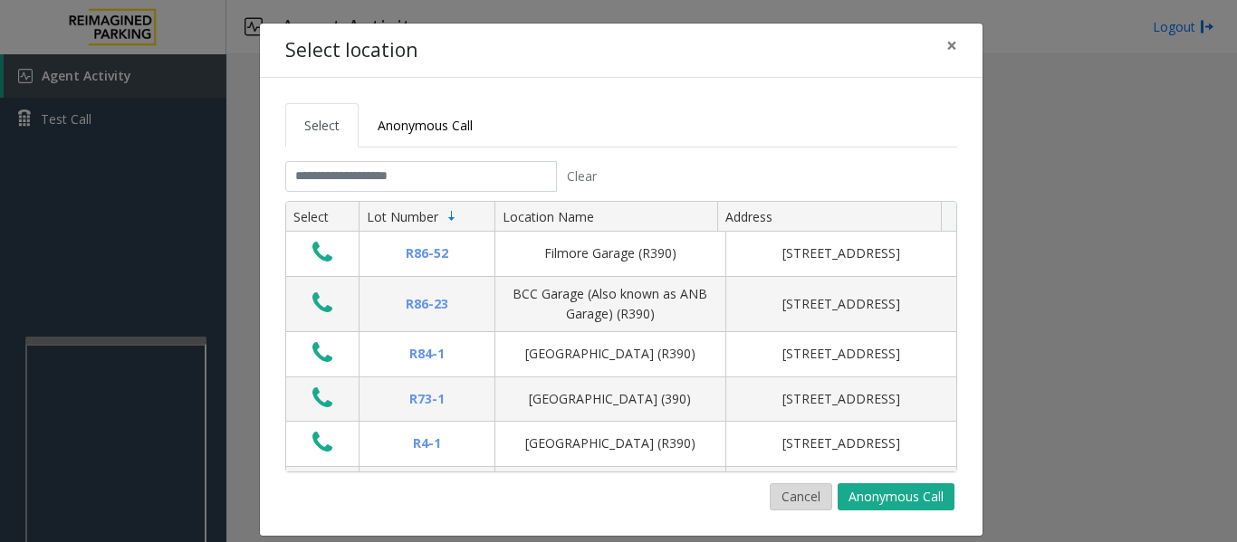
click at [794, 494] on button "Cancel" at bounding box center [801, 496] width 62 height 27
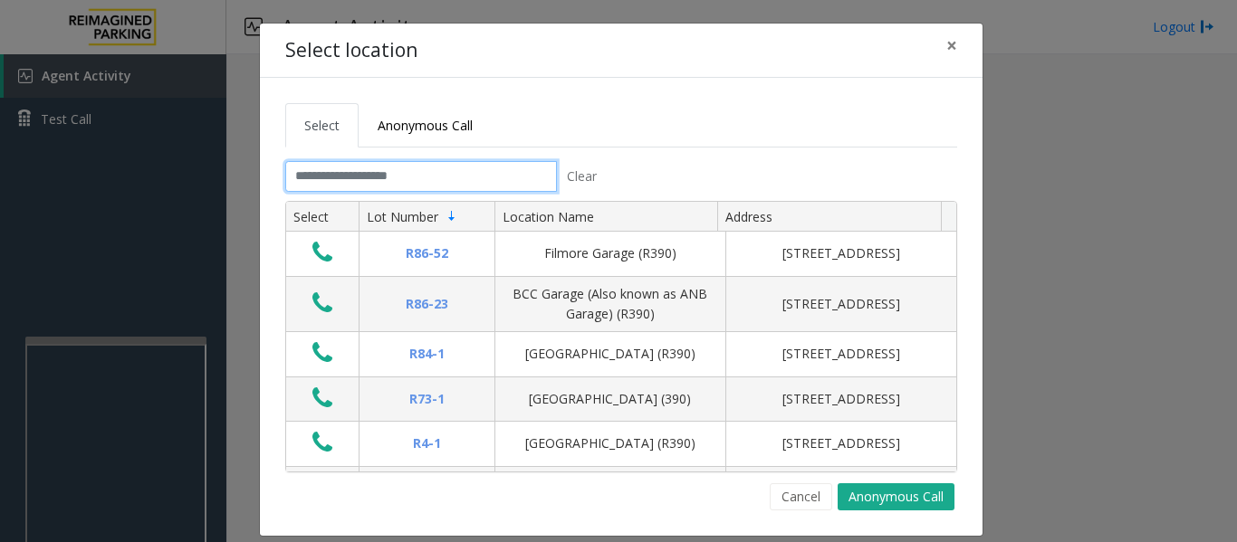
click at [436, 170] on input "text" at bounding box center [421, 176] width 272 height 31
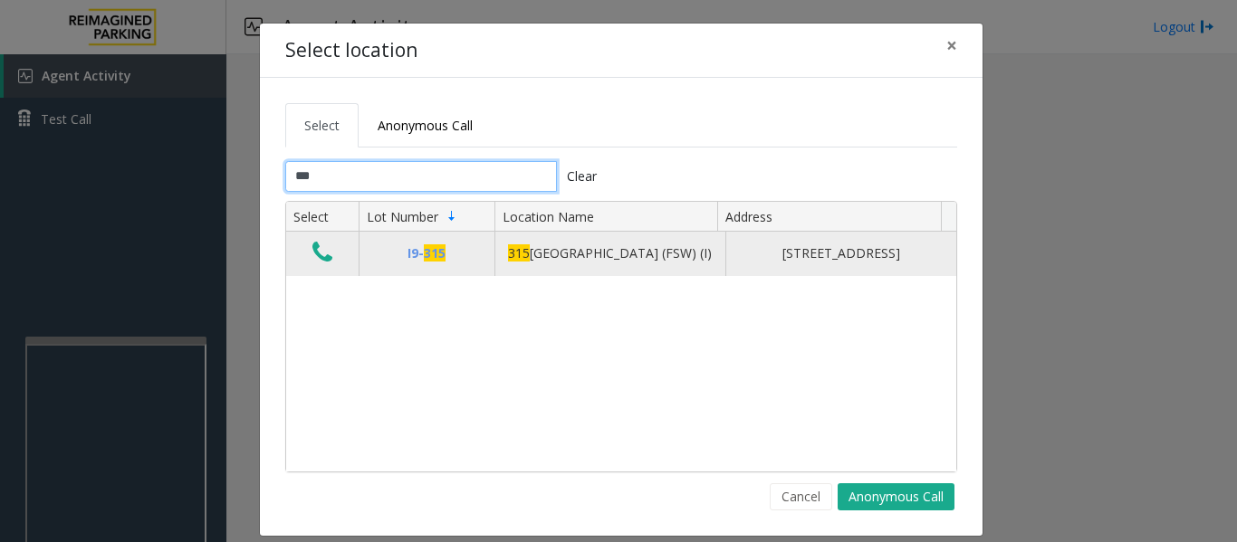
type input "***"
click at [312, 253] on icon "Data table" at bounding box center [322, 252] width 20 height 25
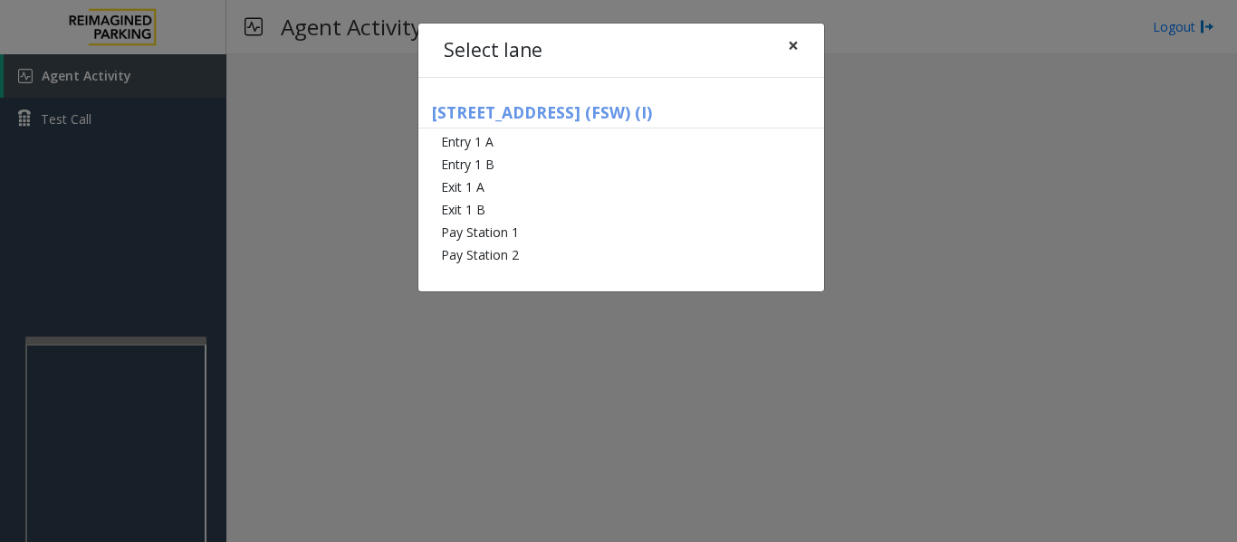
click at [795, 53] on span "×" at bounding box center [793, 45] width 11 height 25
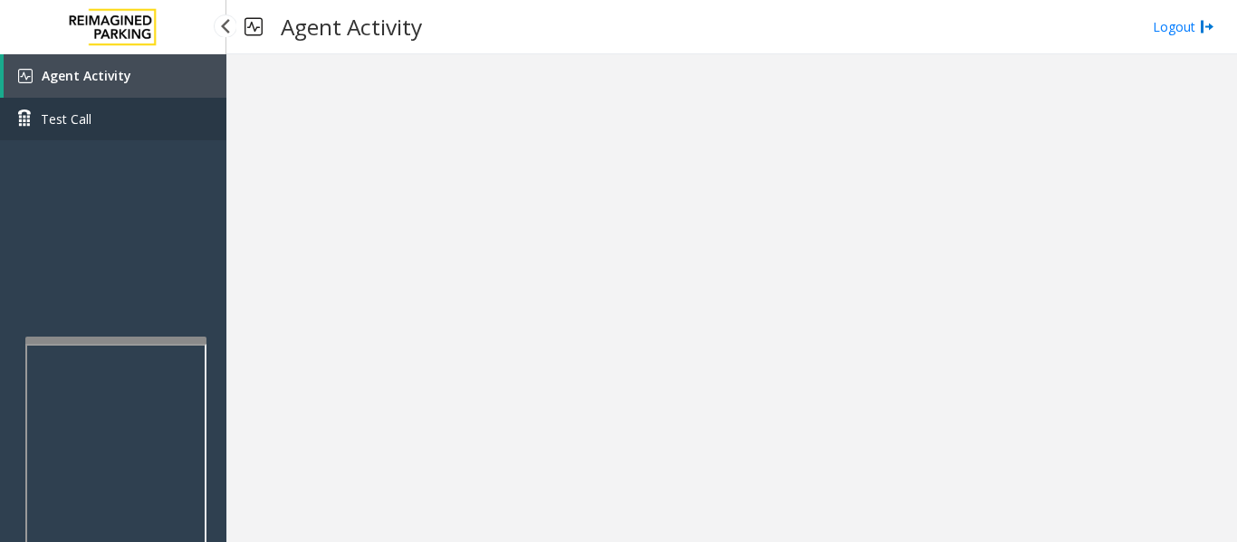
click at [85, 129] on link "Test Call" at bounding box center [113, 119] width 226 height 43
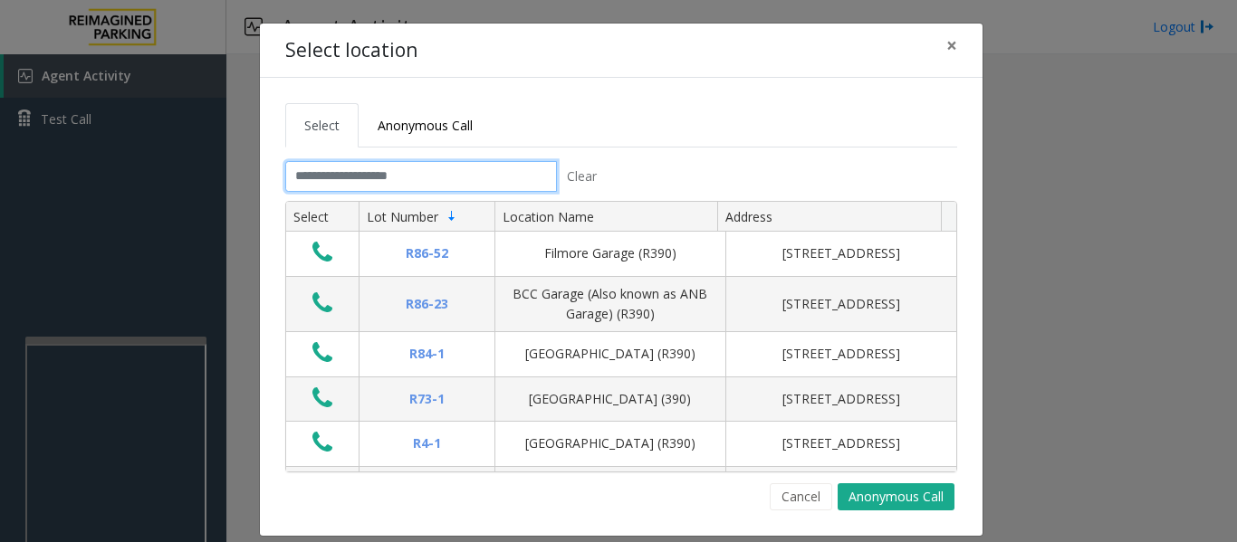
click at [533, 186] on input "text" at bounding box center [421, 176] width 272 height 31
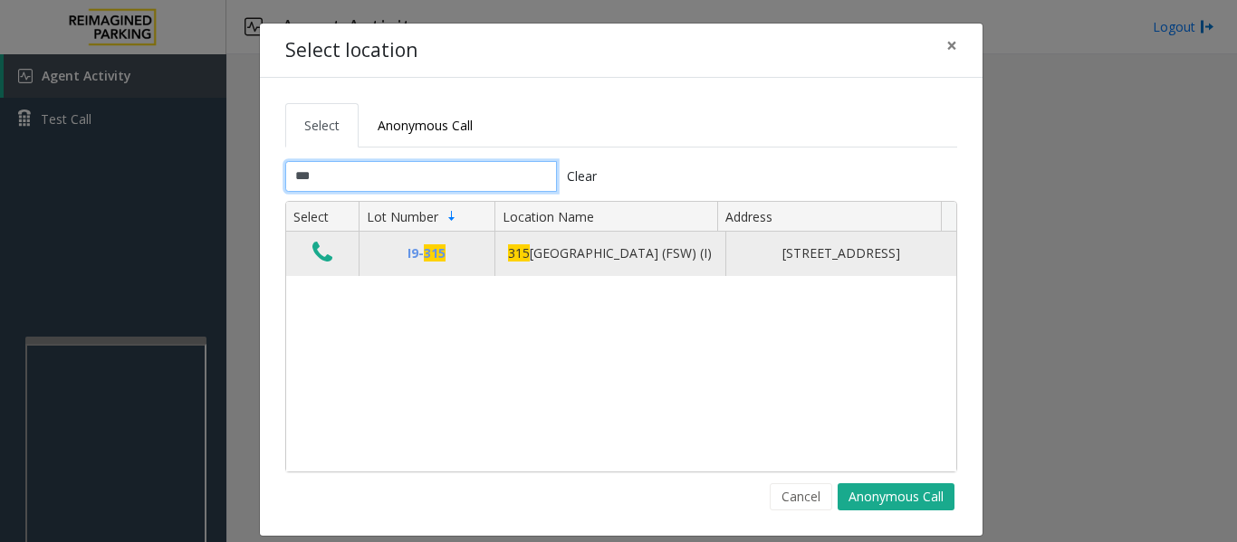
type input "***"
click at [296, 255] on td "Data table" at bounding box center [322, 253] width 72 height 43
click at [313, 255] on icon "Data table" at bounding box center [322, 252] width 20 height 25
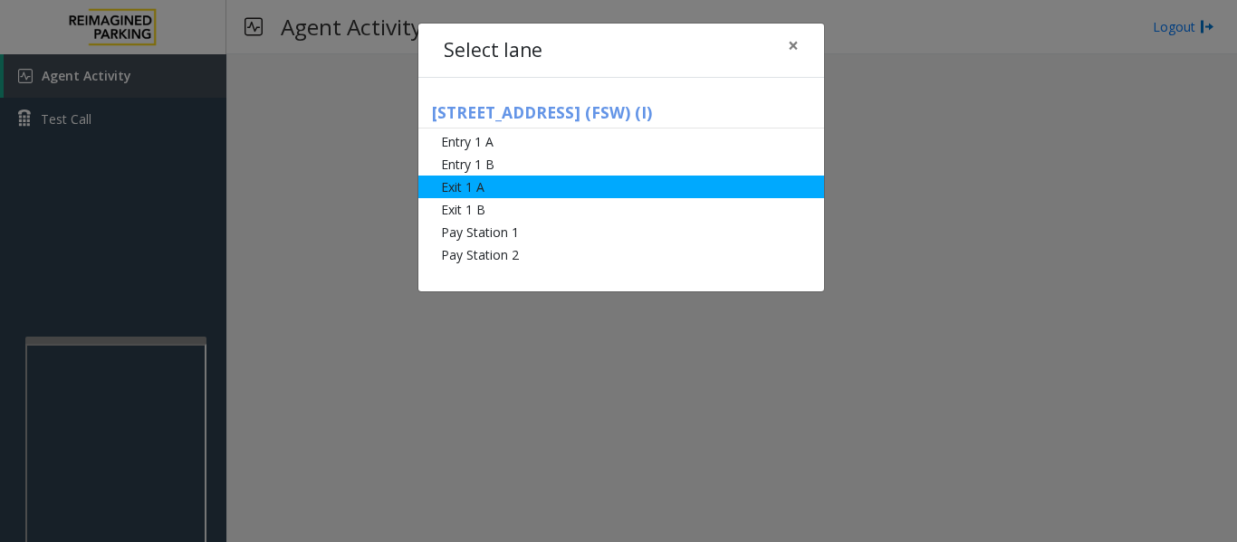
click at [475, 193] on li "Exit 1 A" at bounding box center [621, 187] width 406 height 23
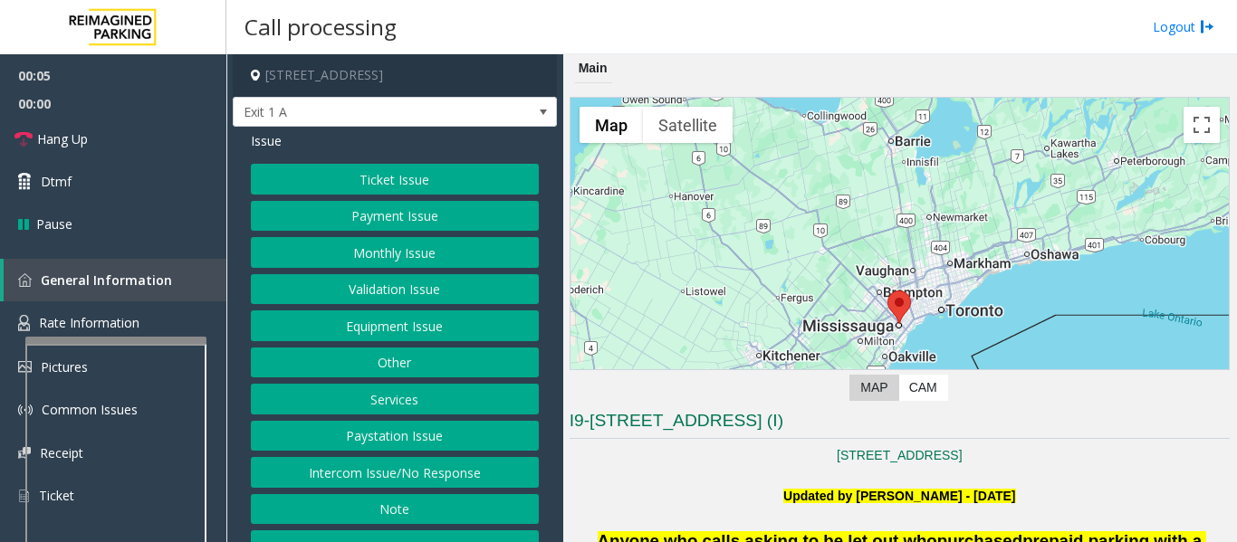
scroll to position [272, 0]
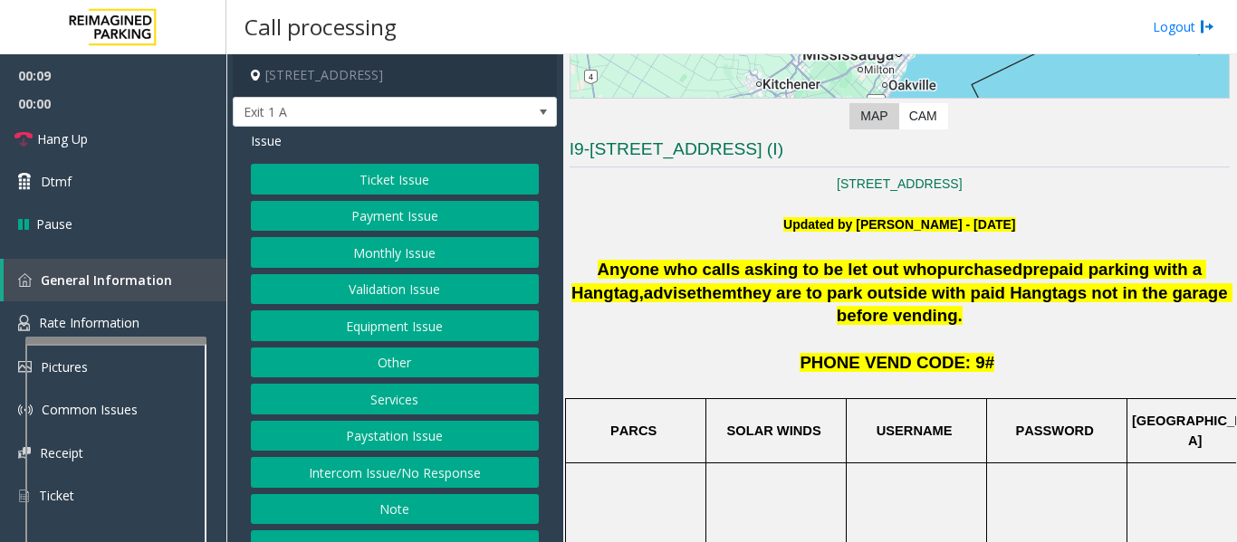
click at [453, 266] on button "Monthly Issue" at bounding box center [395, 252] width 288 height 31
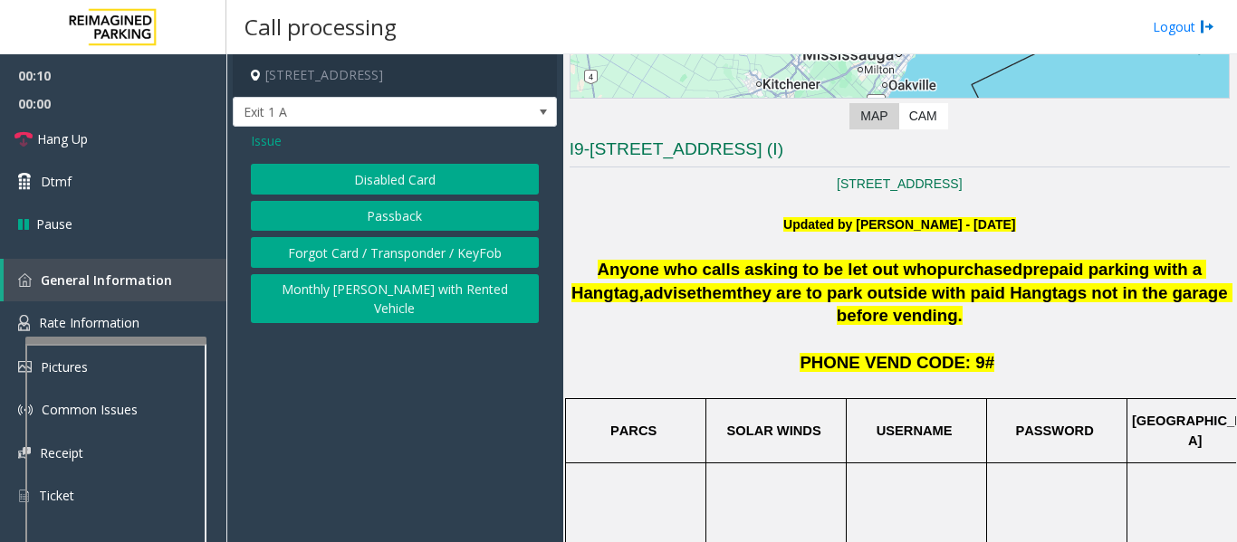
click at [428, 174] on button "Disabled Card" at bounding box center [395, 179] width 288 height 31
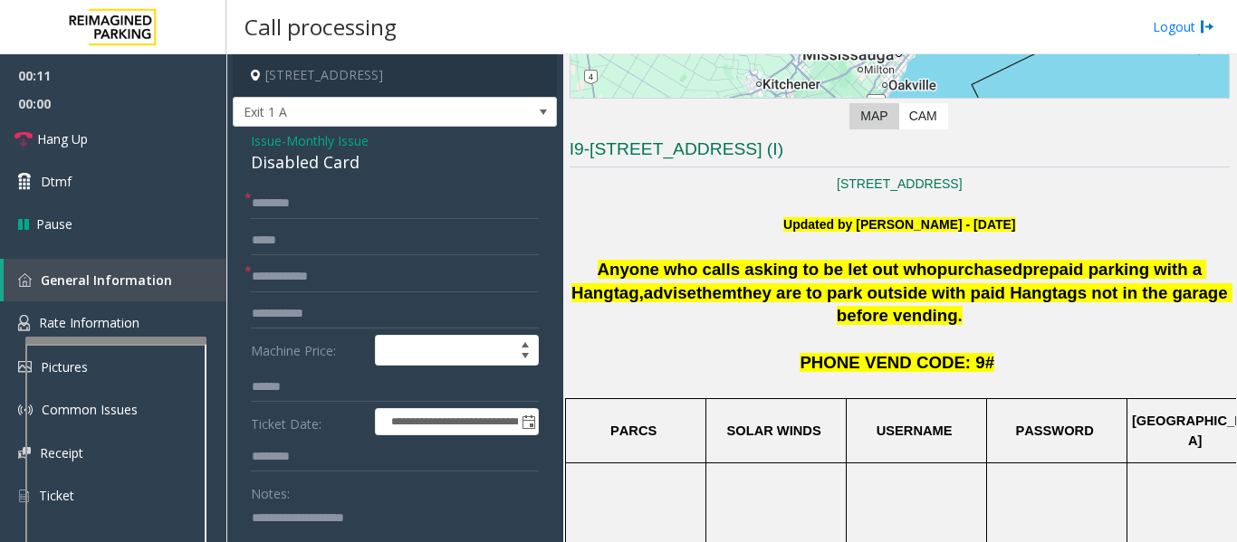
click at [317, 165] on div "Disabled Card" at bounding box center [395, 162] width 288 height 24
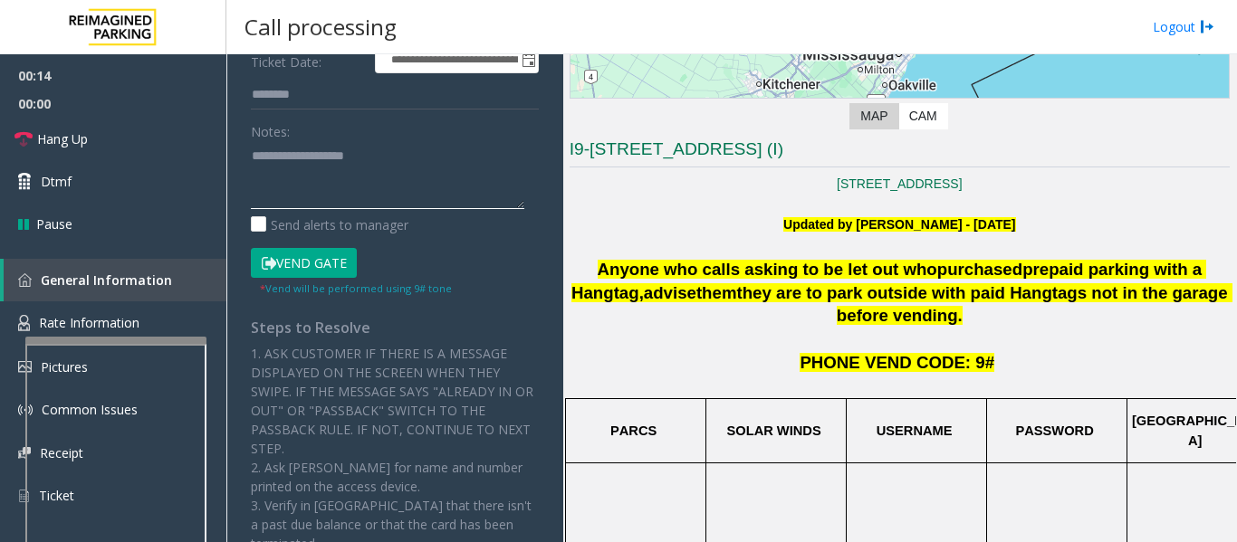
click at [325, 197] on textarea at bounding box center [387, 175] width 273 height 68
paste textarea "**********"
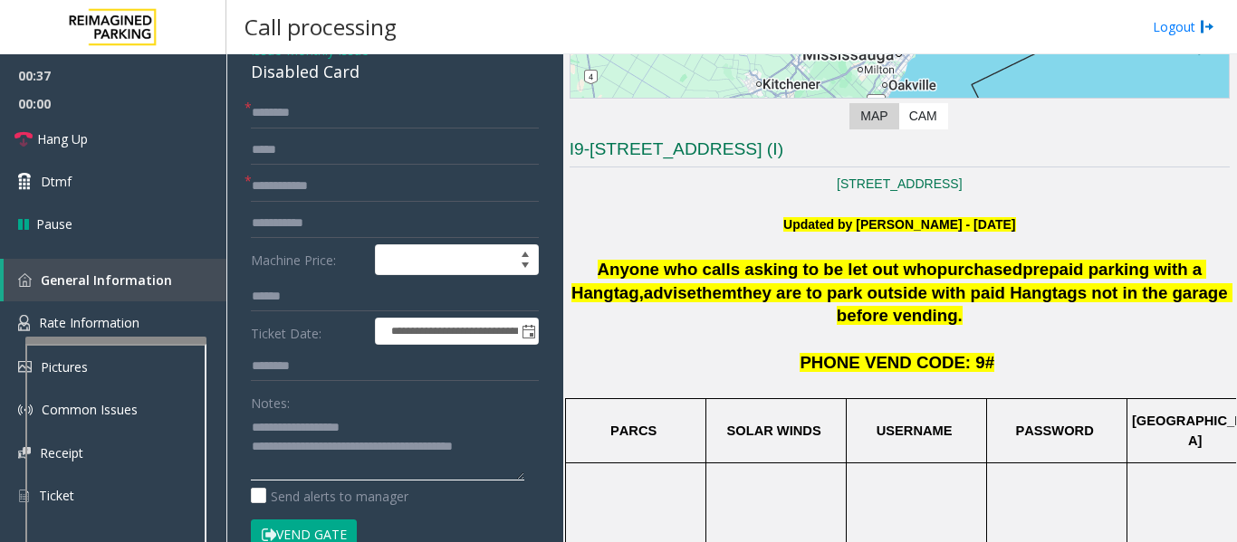
type textarea "**********"
click at [350, 180] on input "text" at bounding box center [395, 186] width 288 height 31
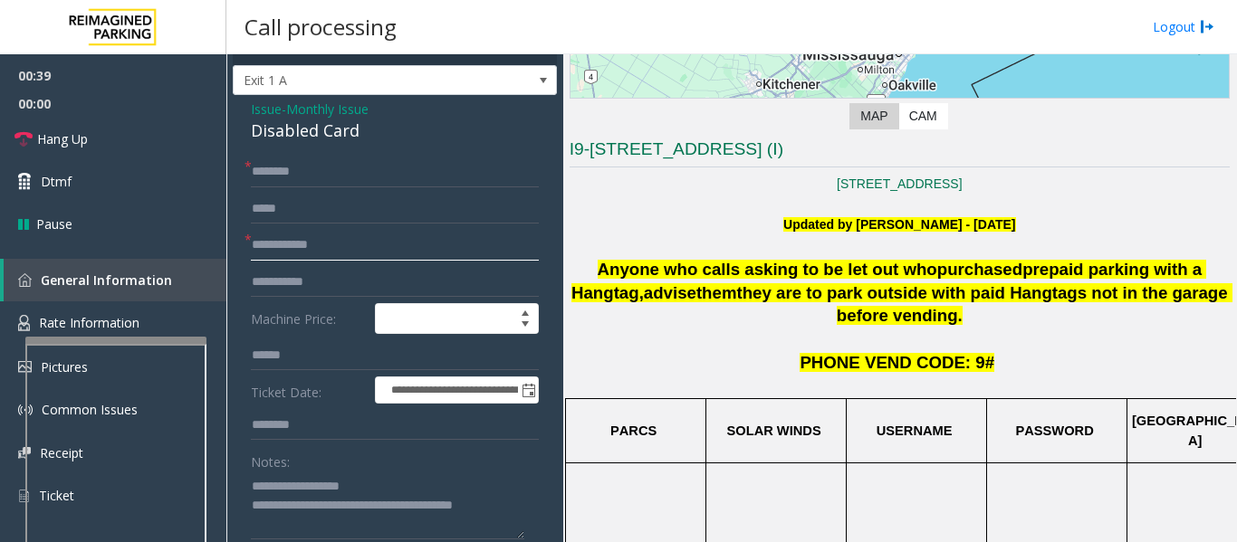
scroll to position [0, 0]
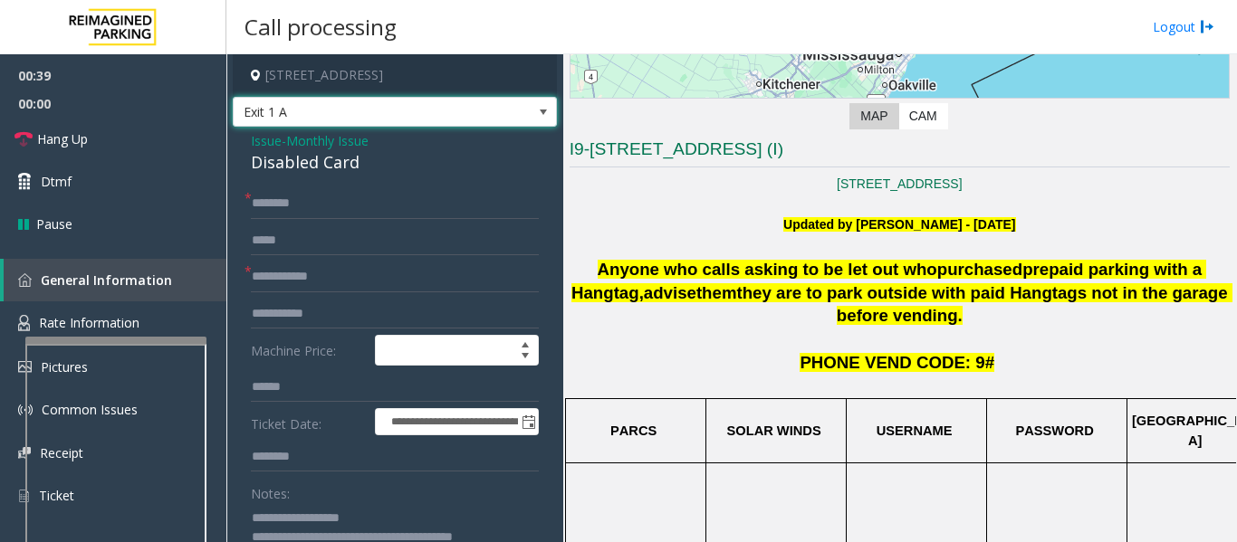
click at [393, 101] on span "Exit 1 A" at bounding box center [363, 112] width 258 height 29
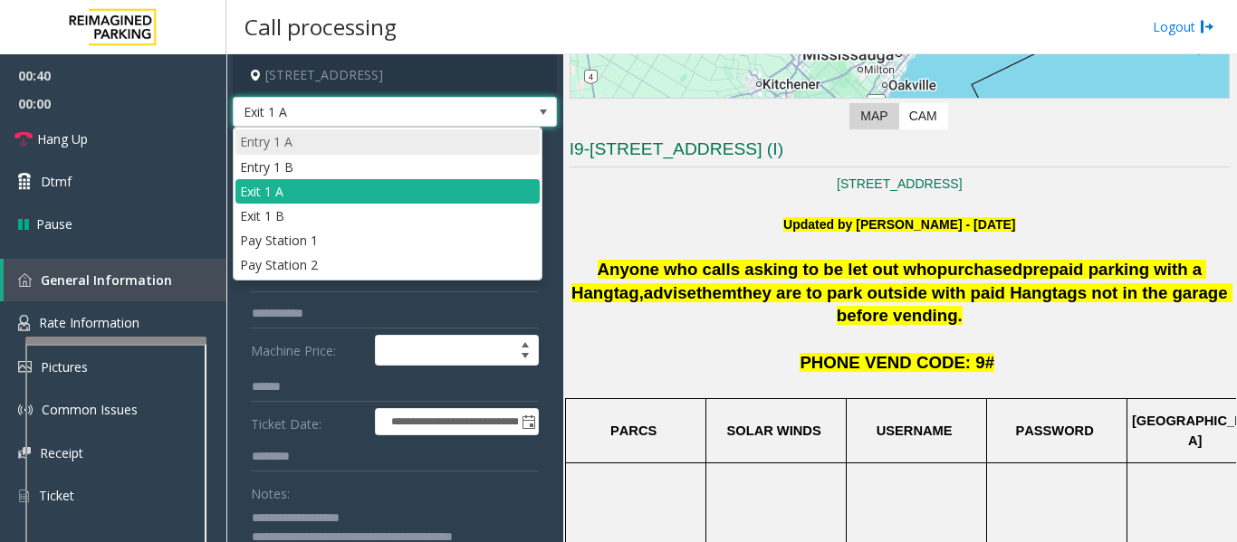
click at [367, 139] on li "Entry 1 A" at bounding box center [387, 141] width 304 height 24
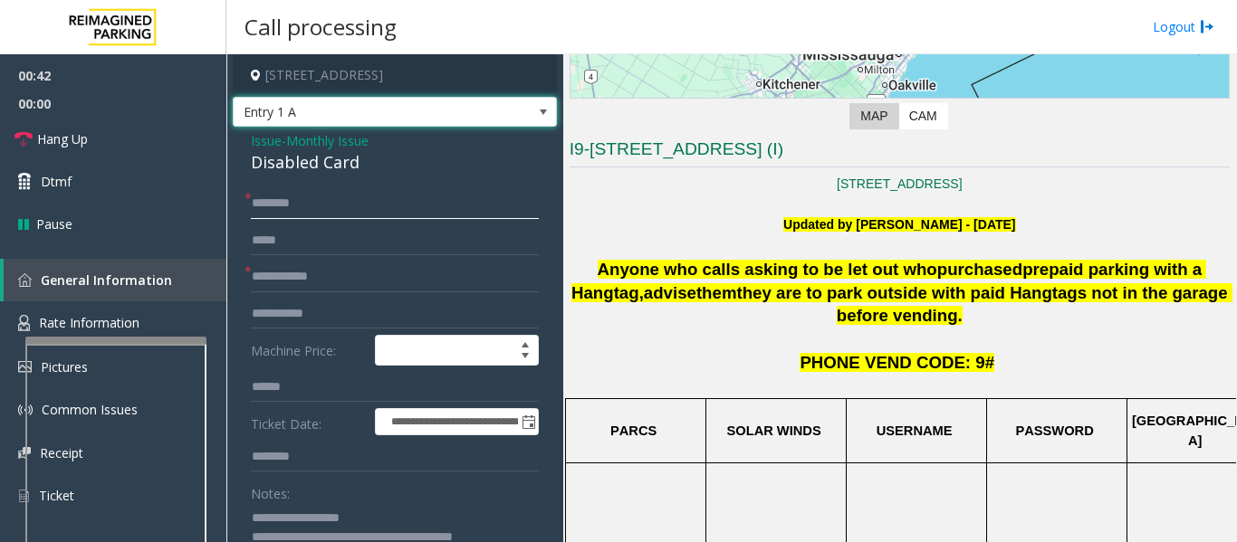
click at [345, 199] on input "text" at bounding box center [395, 203] width 288 height 31
click at [307, 212] on input "text" at bounding box center [395, 203] width 288 height 31
type input "******"
click at [320, 280] on input "text" at bounding box center [395, 277] width 288 height 31
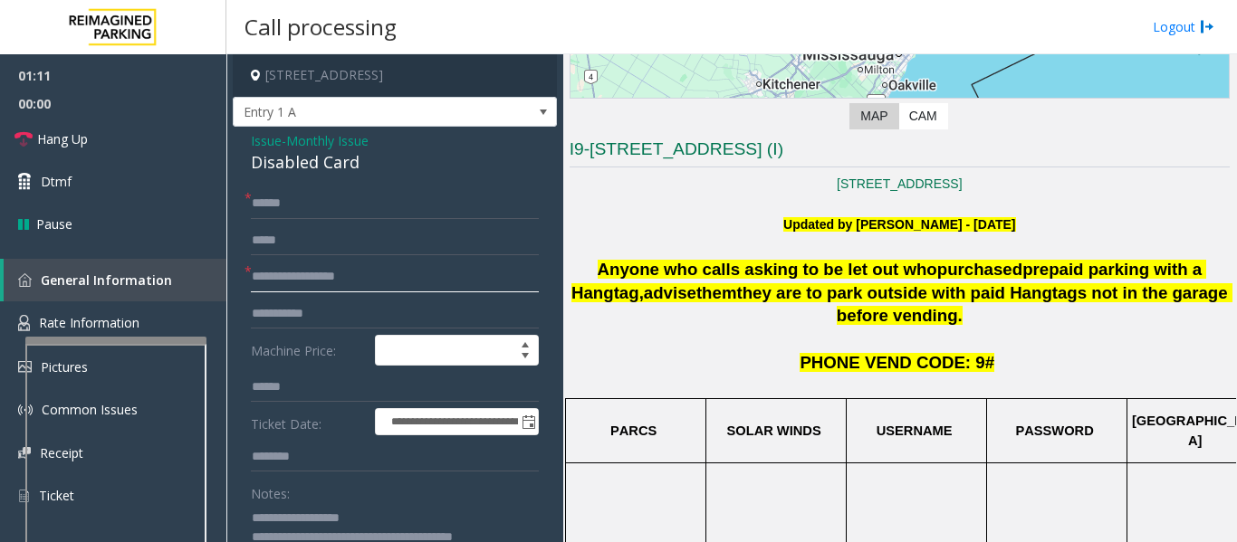
type input "**********"
click at [331, 206] on input "******" at bounding box center [395, 203] width 288 height 31
type input "*****"
click at [61, 141] on span "Hang Up" at bounding box center [62, 138] width 51 height 19
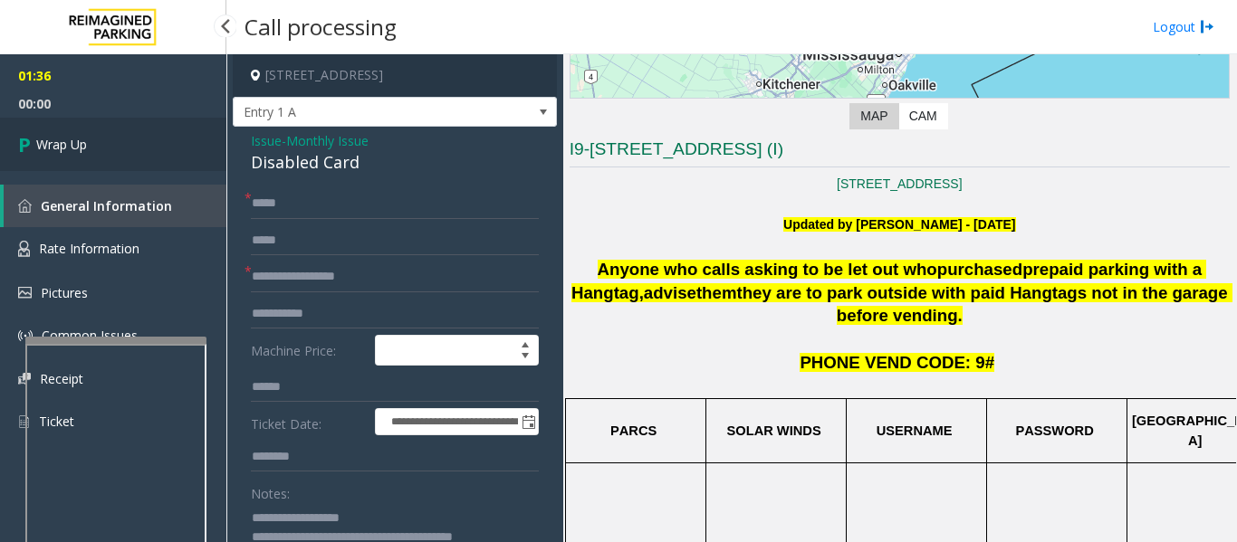
click at [119, 150] on link "Wrap Up" at bounding box center [113, 144] width 226 height 53
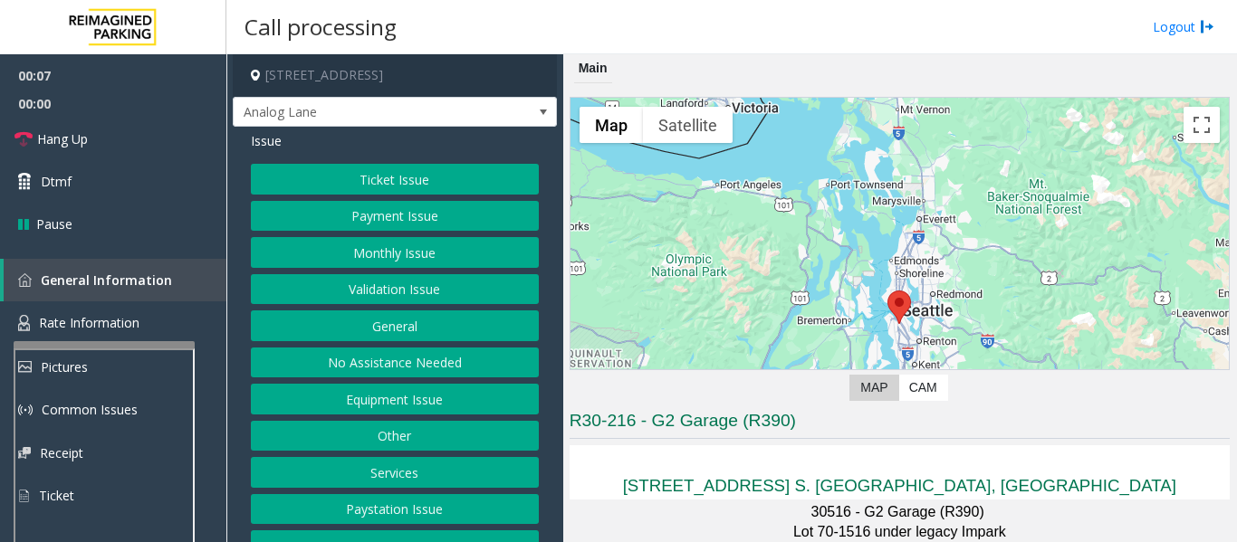
click at [490, 252] on button "Monthly Issue" at bounding box center [395, 252] width 288 height 31
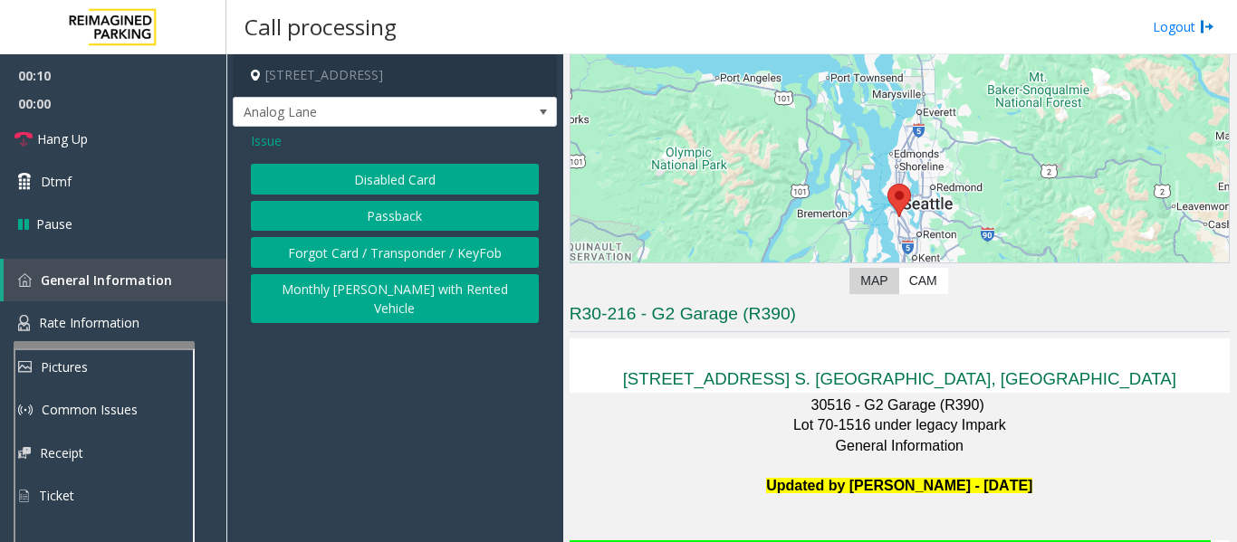
scroll to position [272, 0]
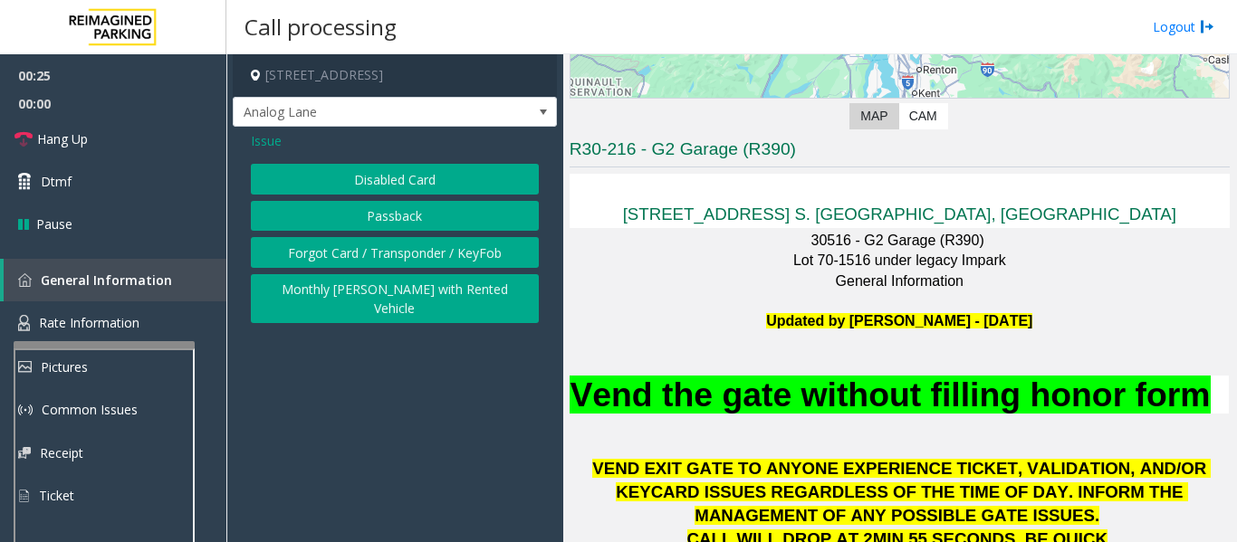
click at [290, 193] on button "Disabled Card" at bounding box center [395, 179] width 288 height 31
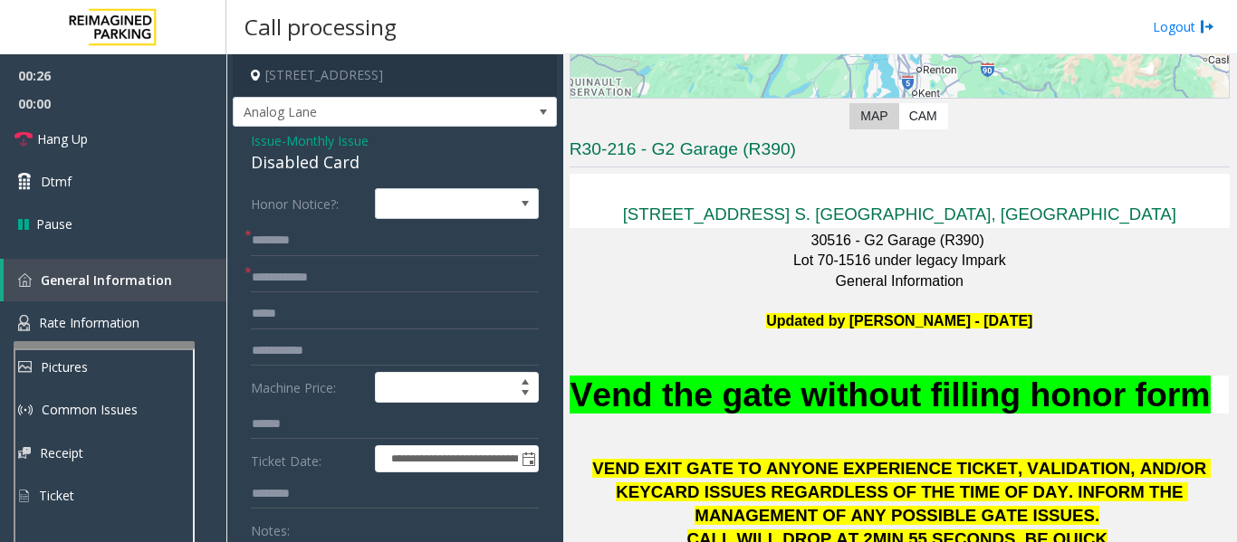
click at [324, 157] on div "Disabled Card" at bounding box center [395, 162] width 288 height 24
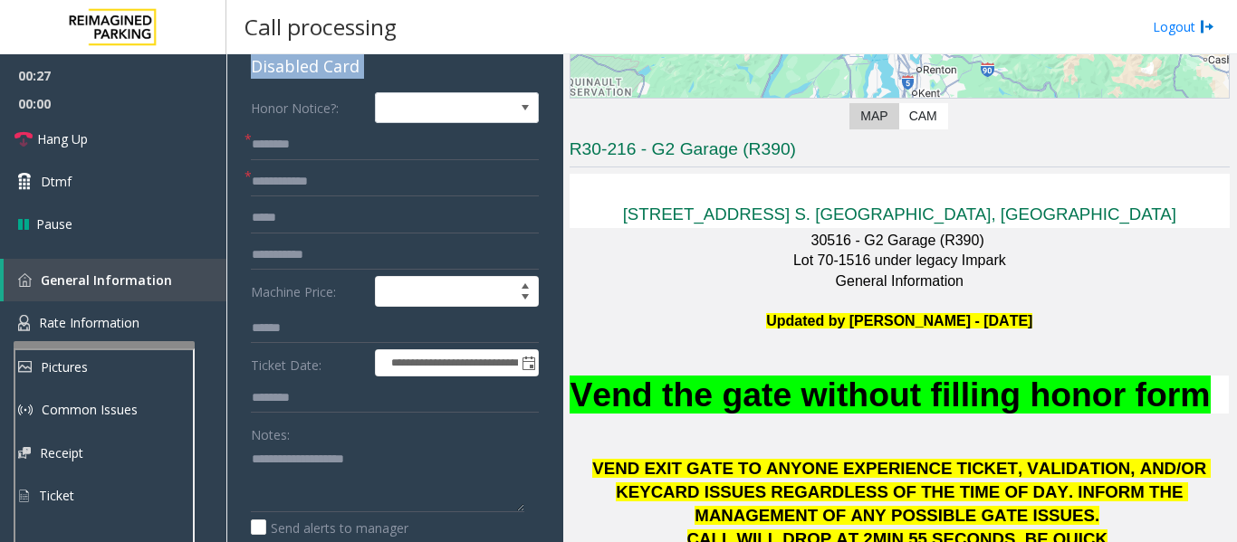
scroll to position [181, 0]
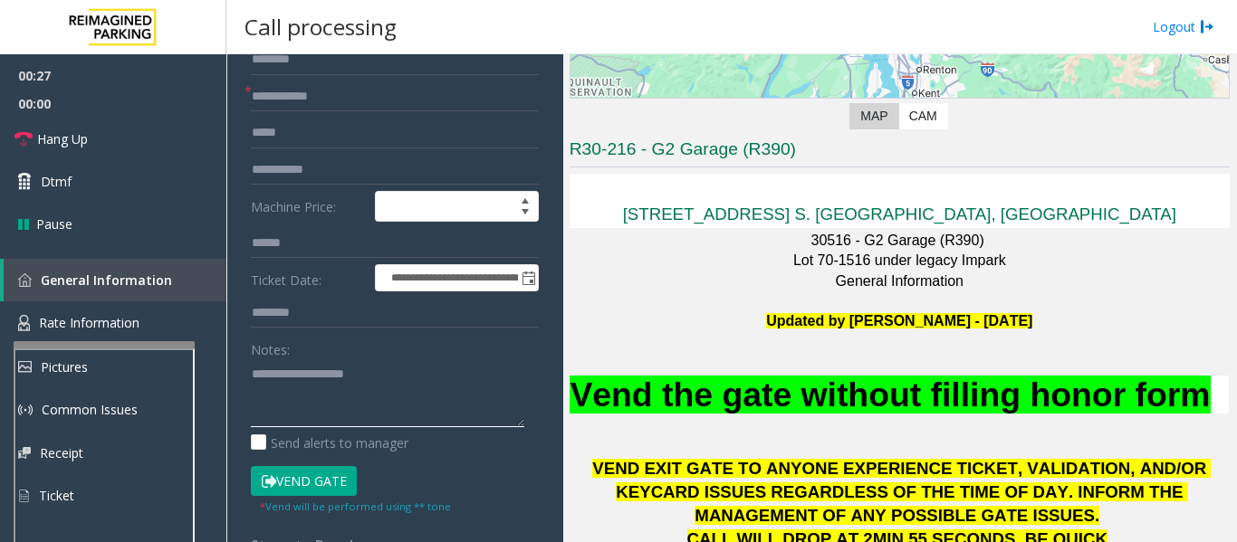
click at [349, 384] on textarea at bounding box center [387, 393] width 273 height 68
paste textarea "**********"
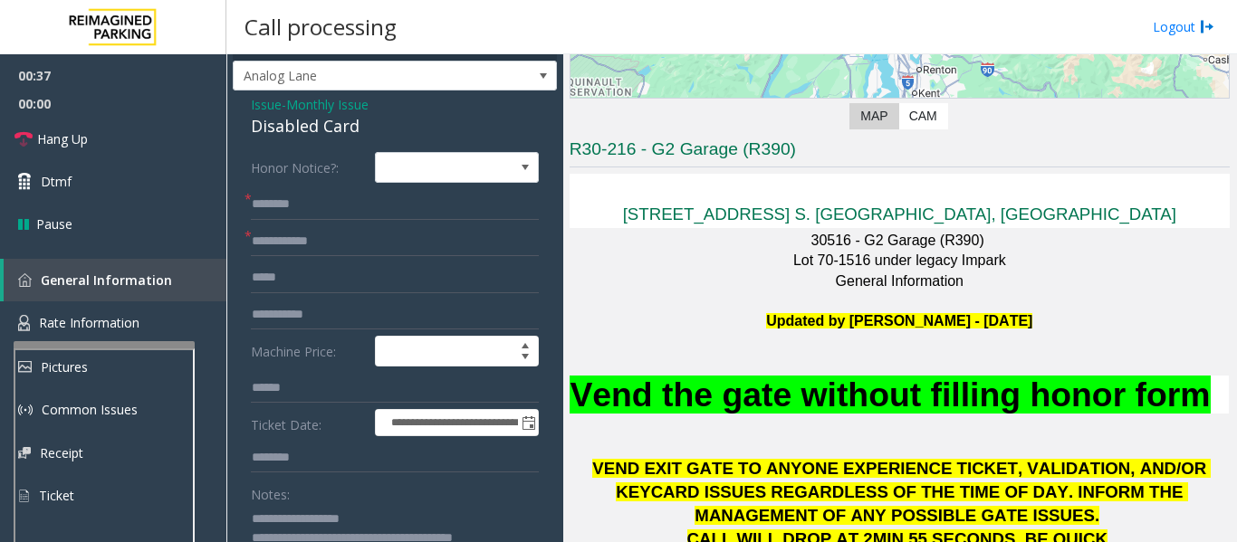
scroll to position [0, 0]
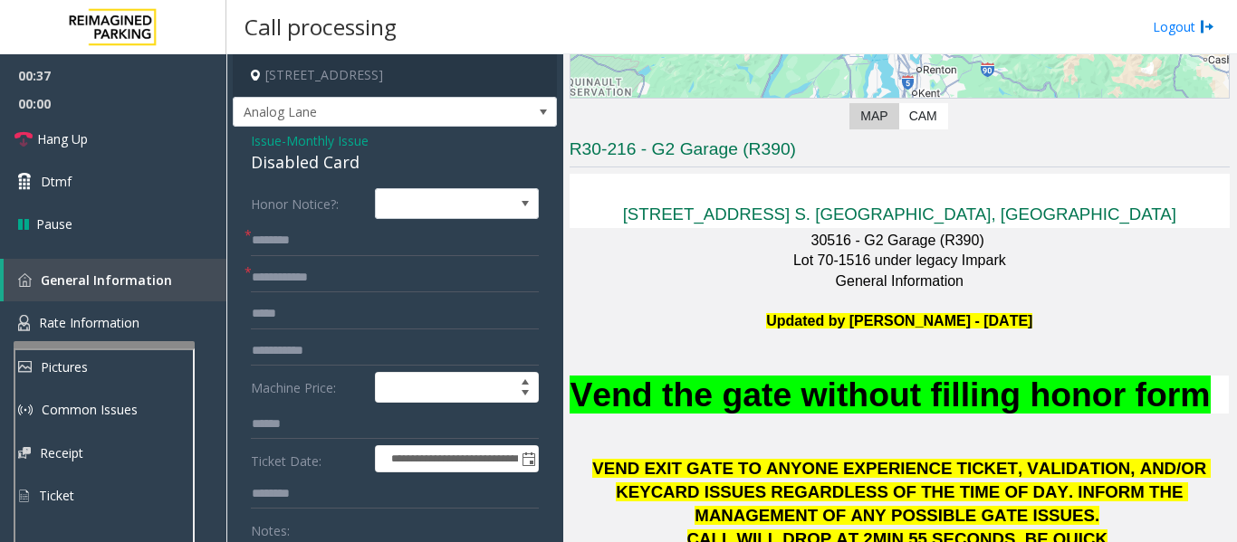
type textarea "**********"
click at [352, 255] on input "text" at bounding box center [395, 240] width 288 height 31
click at [355, 270] on input "text" at bounding box center [395, 278] width 288 height 31
type input "*****"
click at [374, 244] on input "text" at bounding box center [395, 240] width 288 height 31
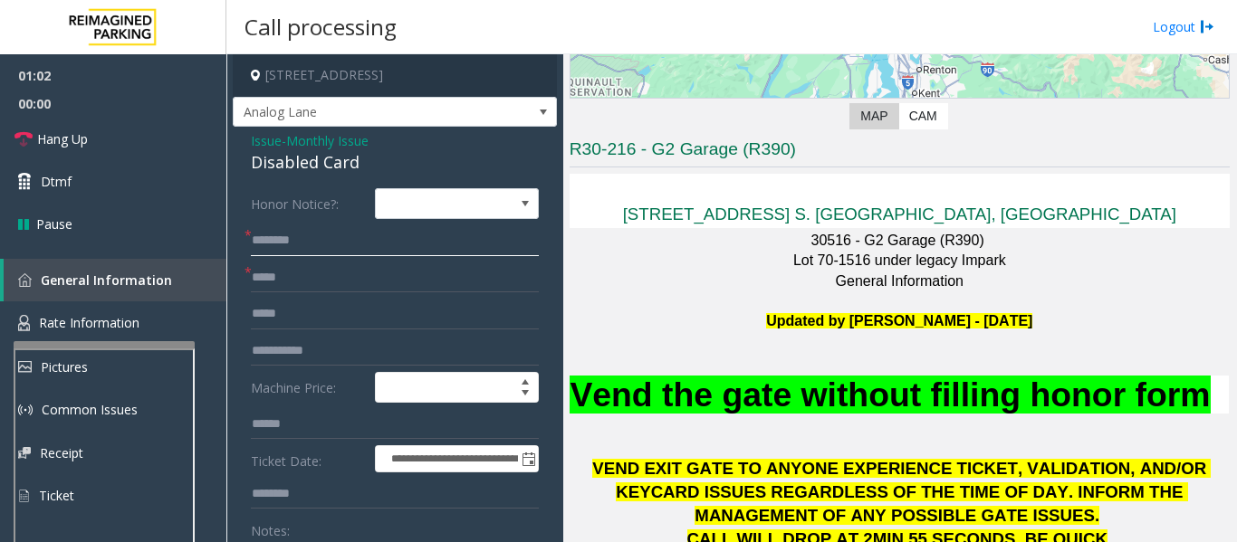
click at [326, 250] on input "*******" at bounding box center [395, 240] width 288 height 31
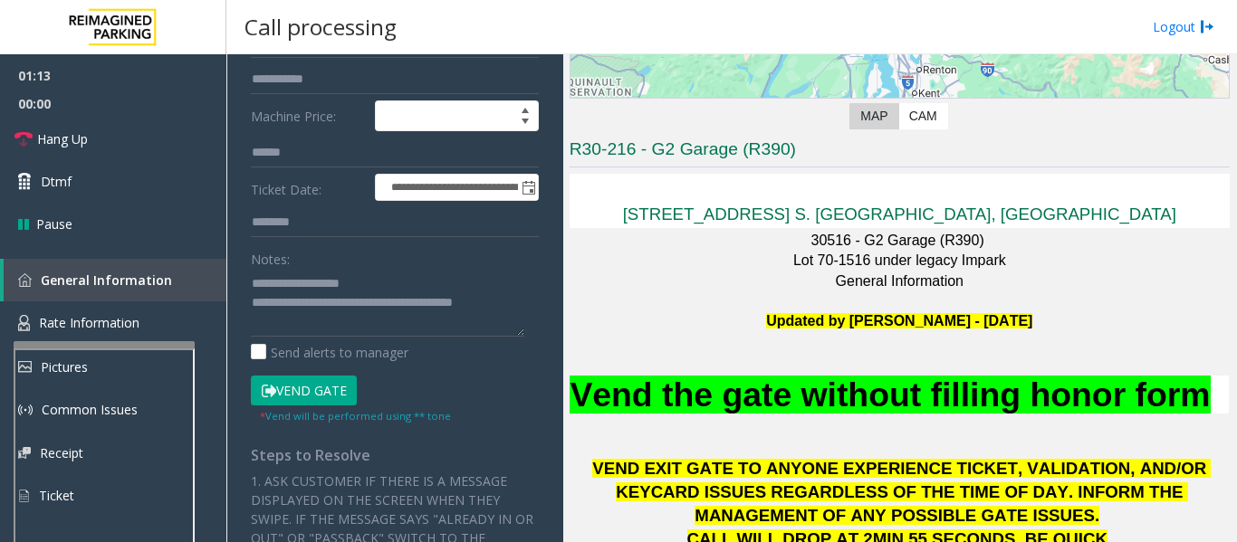
click at [311, 383] on button "Vend Gate" at bounding box center [304, 391] width 106 height 31
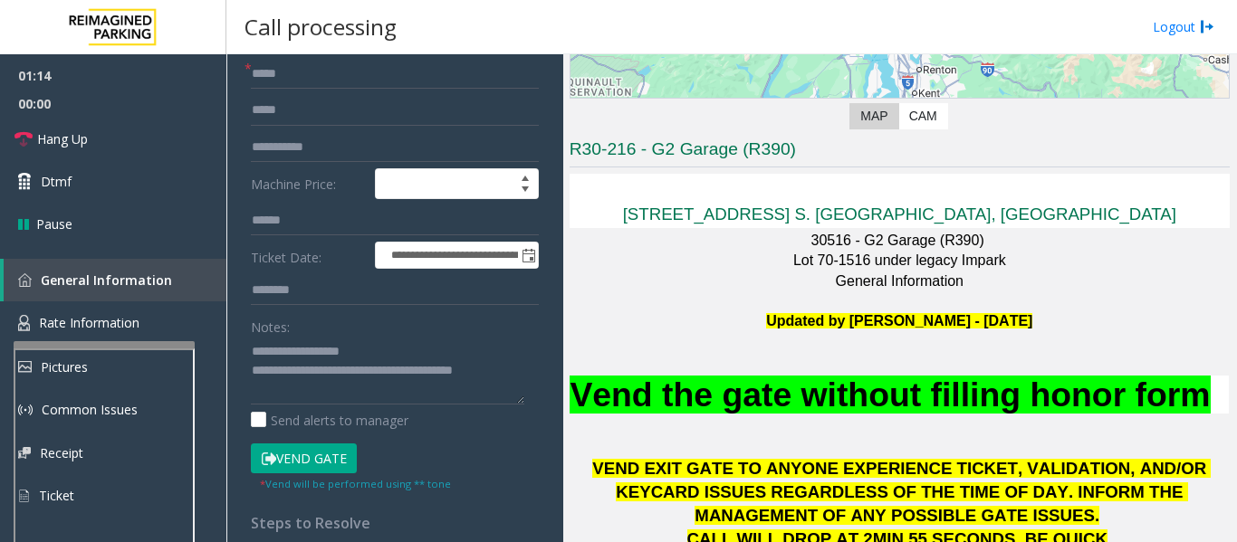
scroll to position [0, 0]
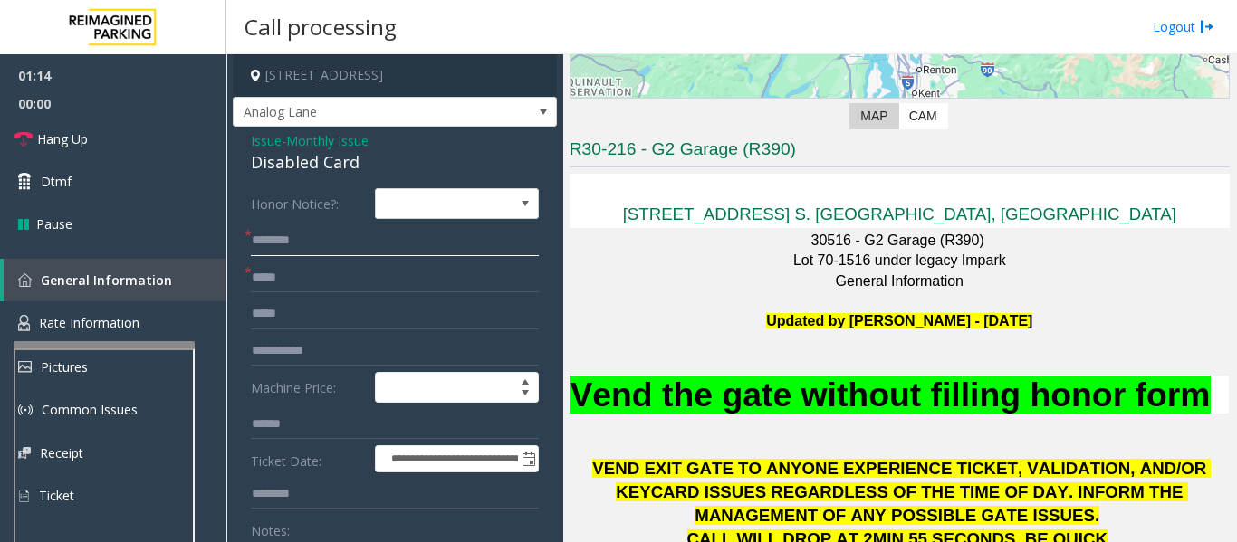
click at [335, 234] on input "*******" at bounding box center [395, 240] width 288 height 31
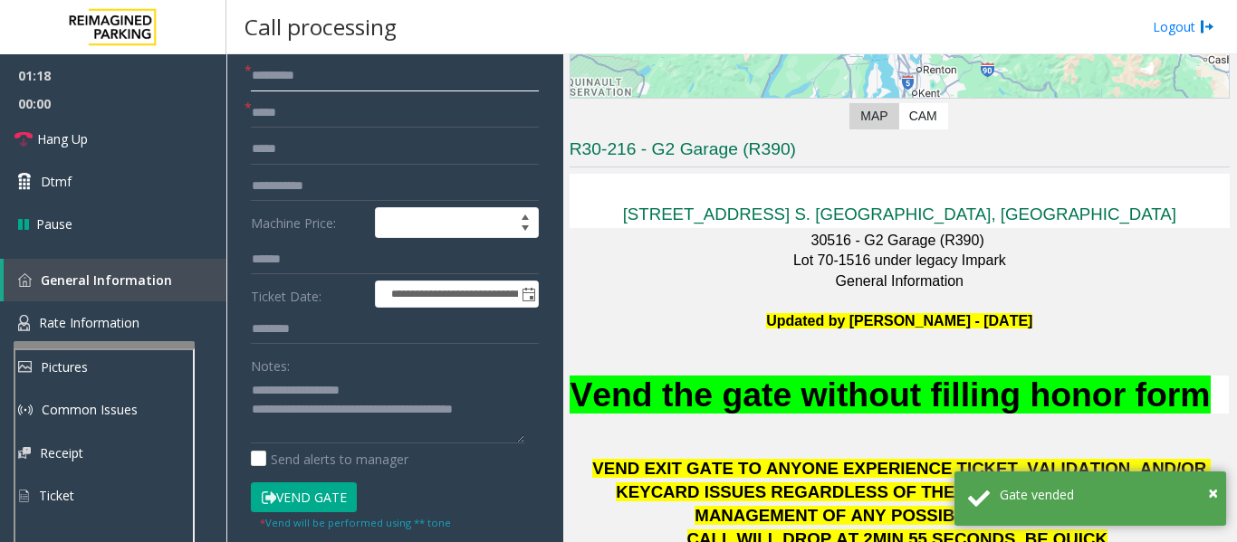
scroll to position [181, 0]
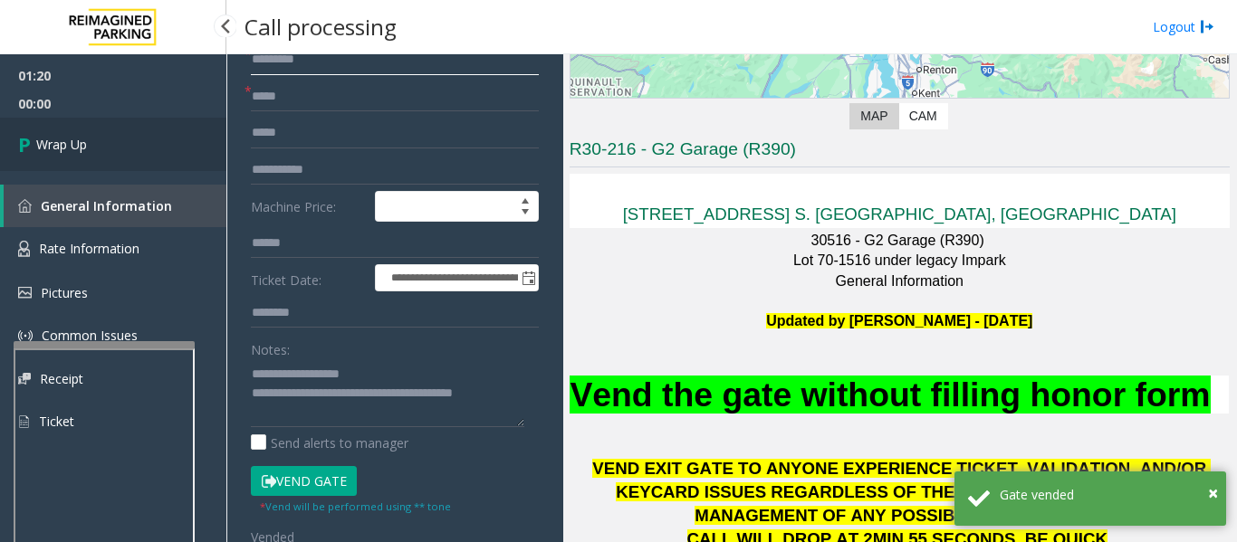
type input "*******"
click at [127, 137] on link "Wrap Up" at bounding box center [113, 144] width 226 height 53
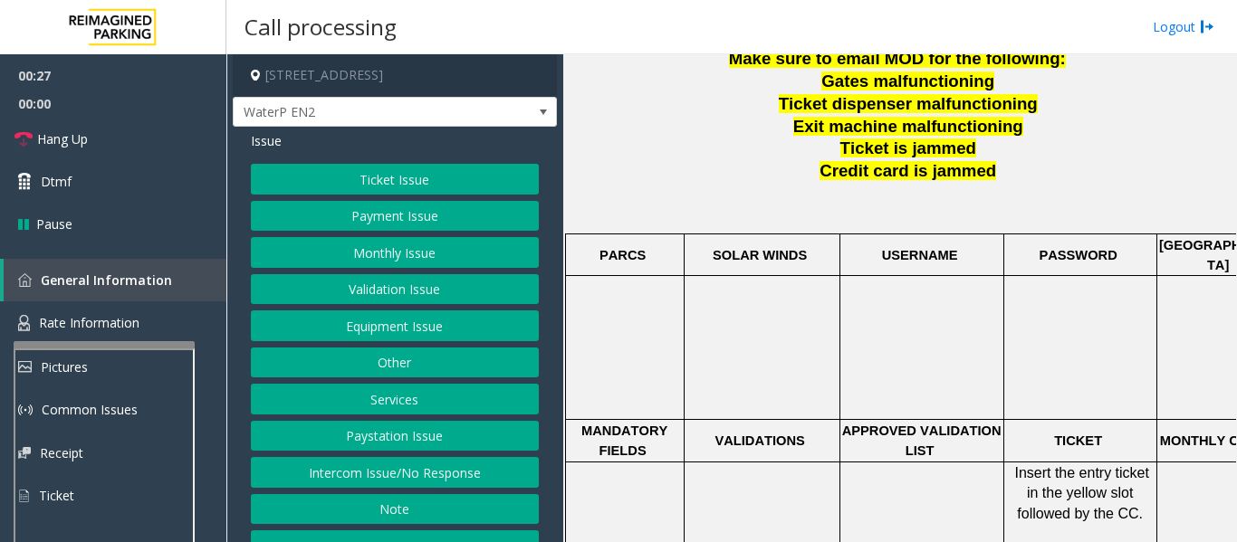
scroll to position [101, 0]
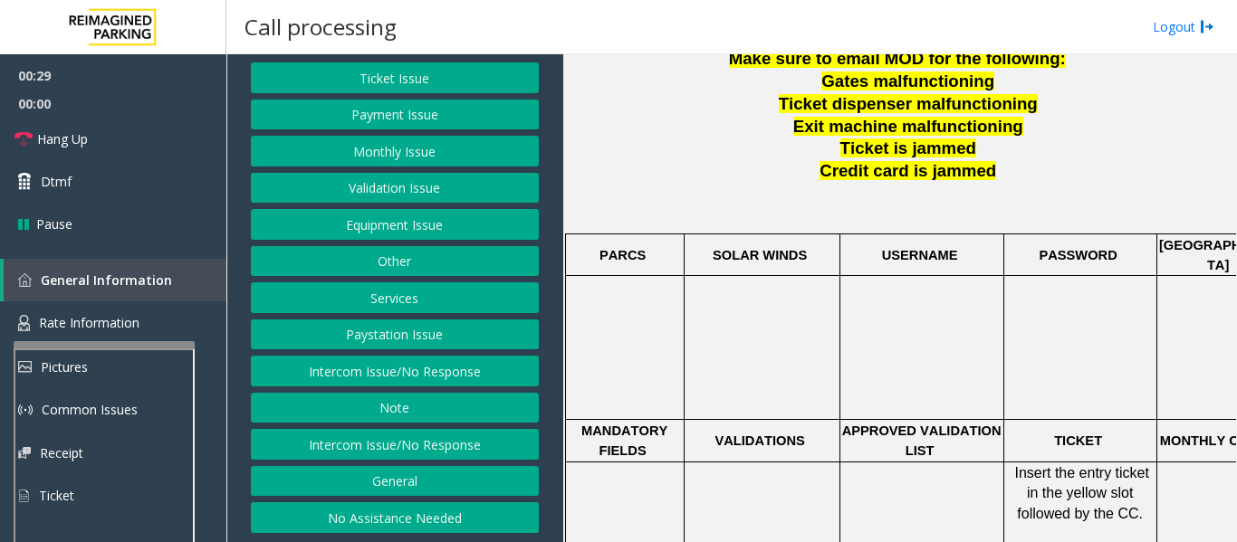
click at [454, 513] on button "No Assistance Needed" at bounding box center [395, 517] width 288 height 31
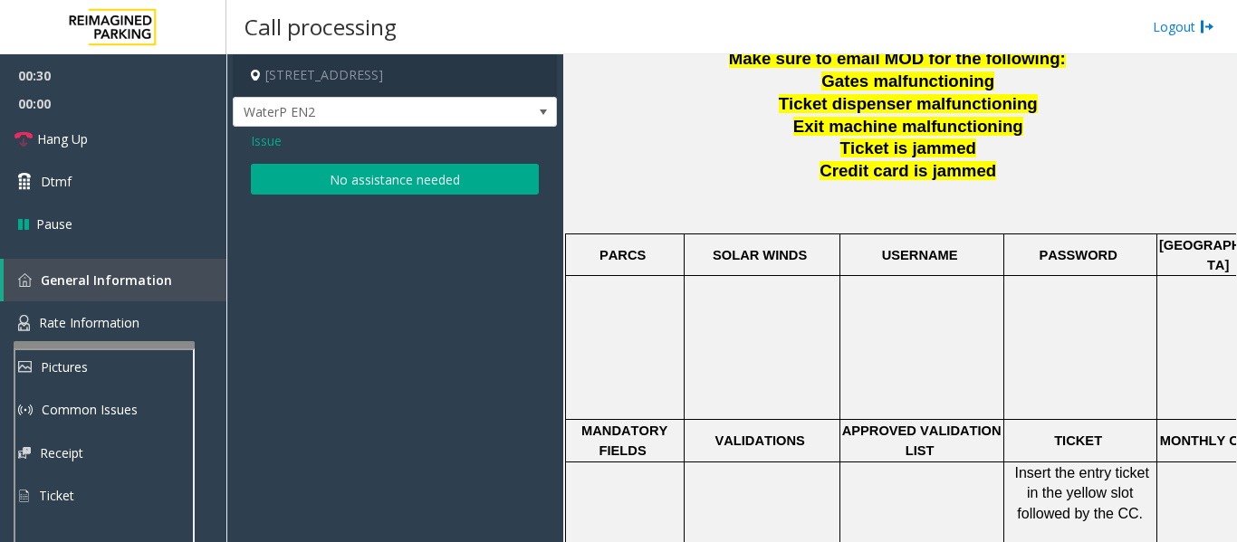
click at [448, 181] on button "No assistance needed" at bounding box center [395, 179] width 288 height 31
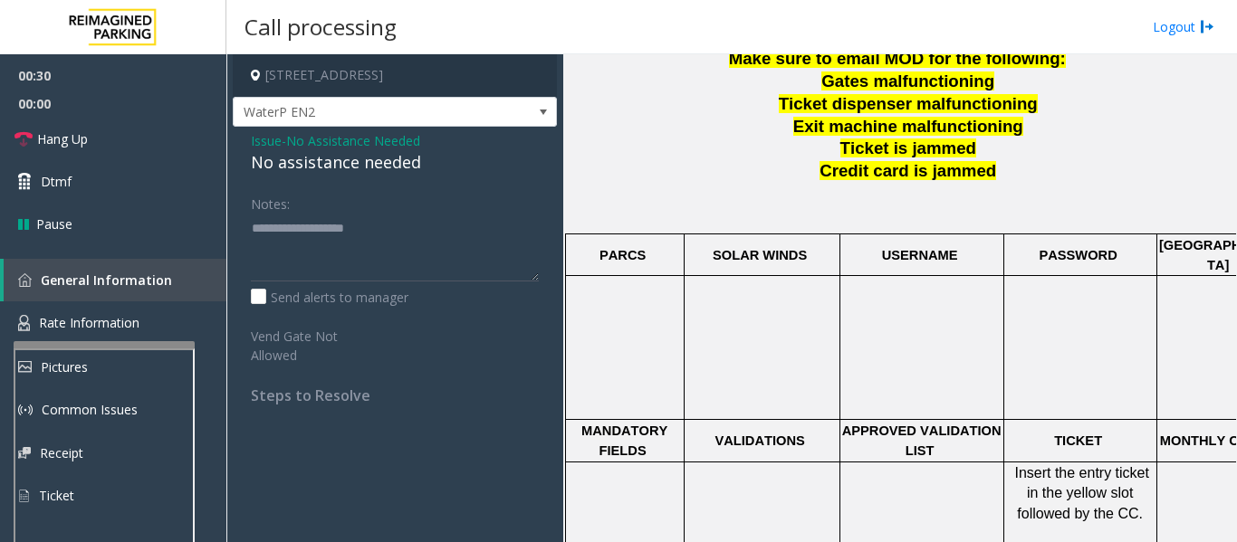
click at [292, 160] on div "No assistance needed" at bounding box center [395, 162] width 288 height 24
drag, startPoint x: 292, startPoint y: 160, endPoint x: 312, endPoint y: 159, distance: 20.8
click at [292, 160] on div "No assistance needed" at bounding box center [395, 162] width 288 height 24
click at [420, 233] on textarea at bounding box center [395, 248] width 288 height 68
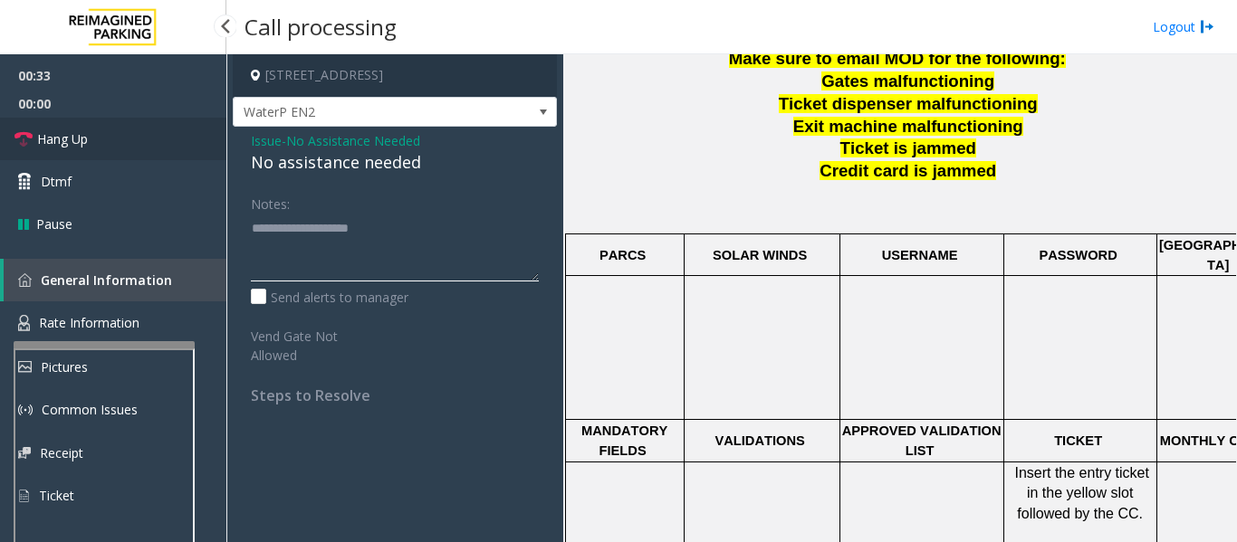
type textarea "**********"
click at [101, 155] on link "Hang Up" at bounding box center [113, 139] width 226 height 43
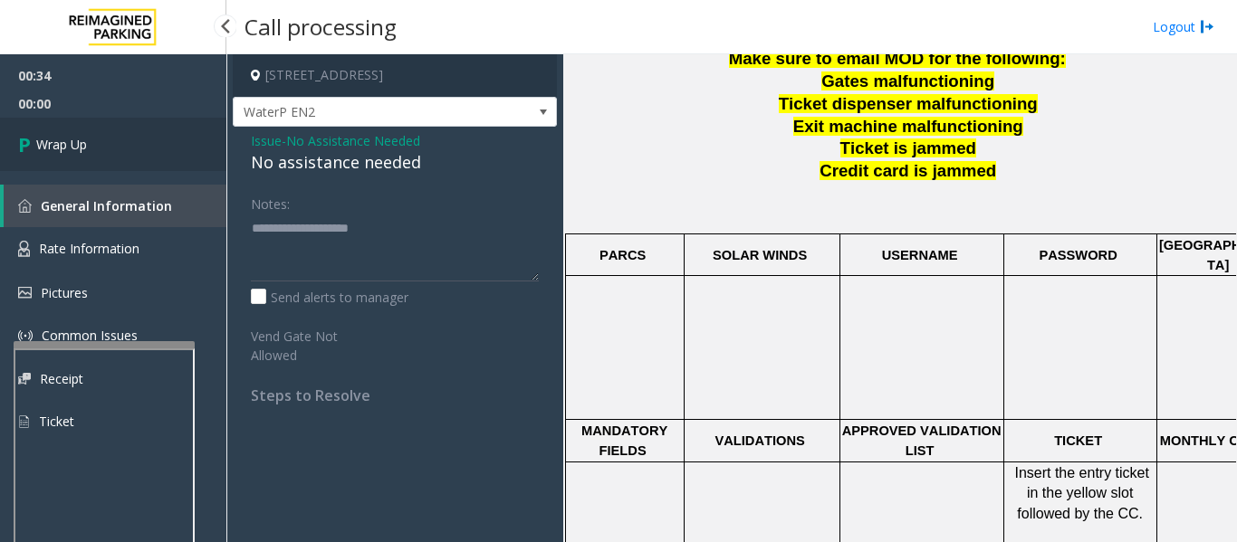
click at [35, 158] on icon at bounding box center [27, 144] width 18 height 30
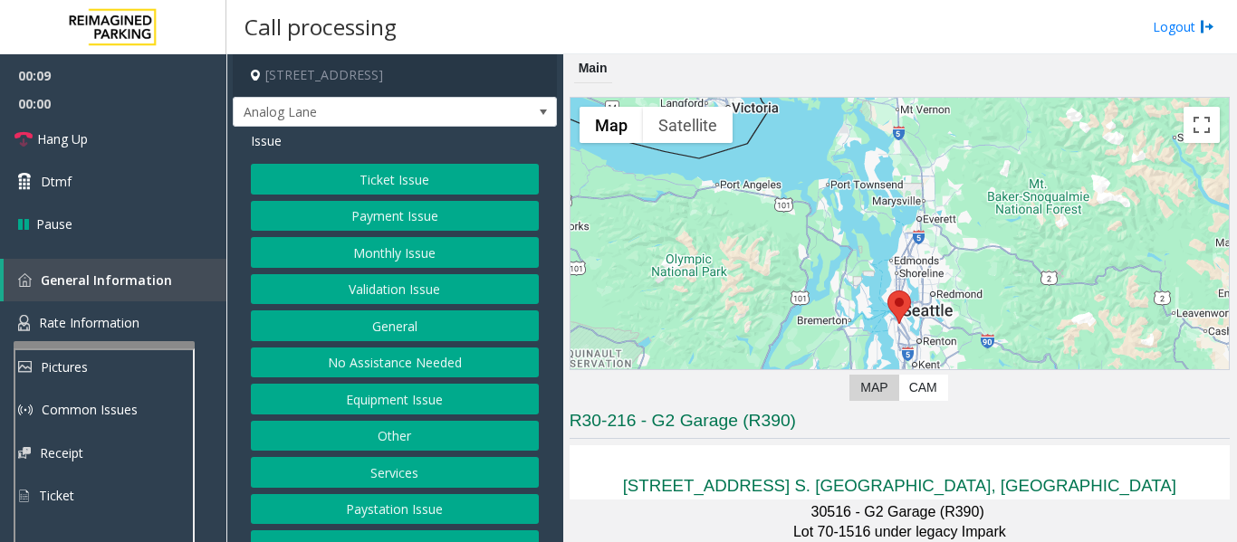
click at [352, 244] on button "Monthly Issue" at bounding box center [395, 252] width 288 height 31
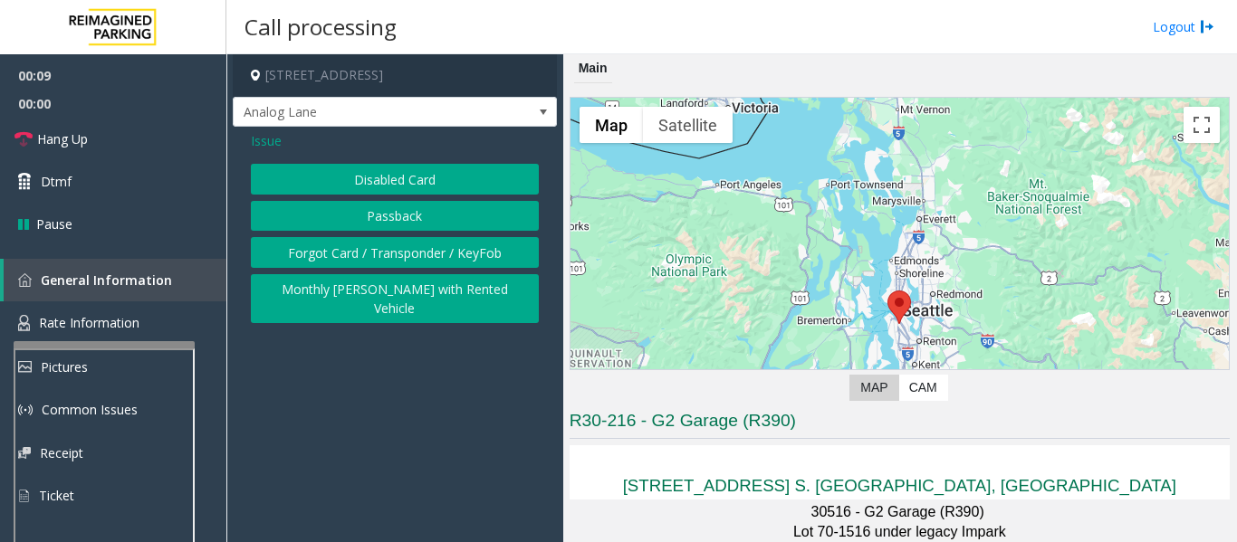
click at [426, 174] on button "Disabled Card" at bounding box center [395, 179] width 288 height 31
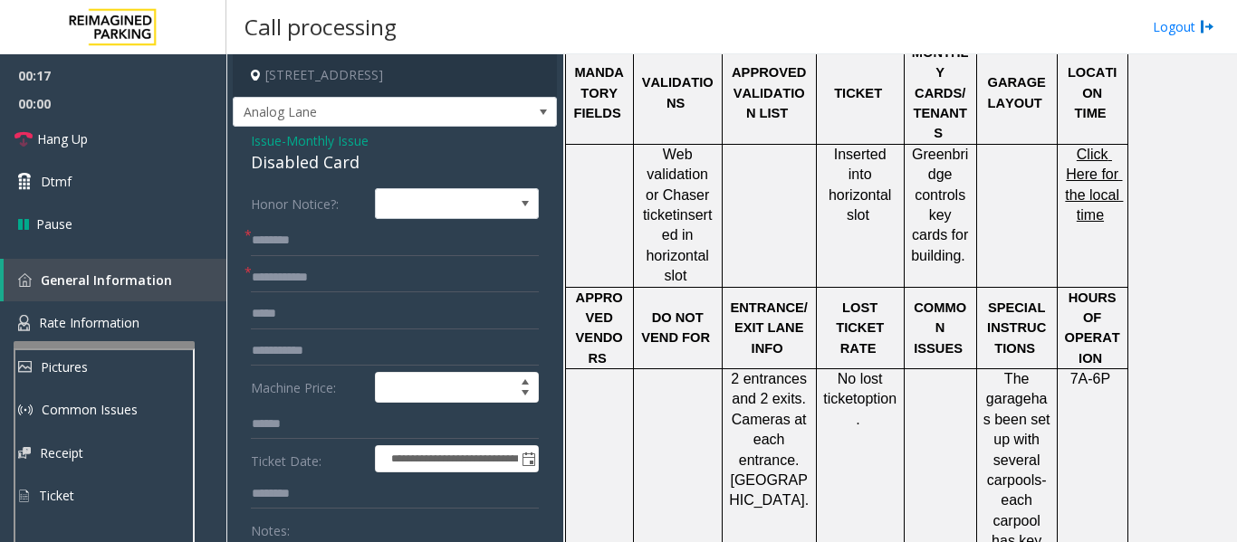
scroll to position [1177, 0]
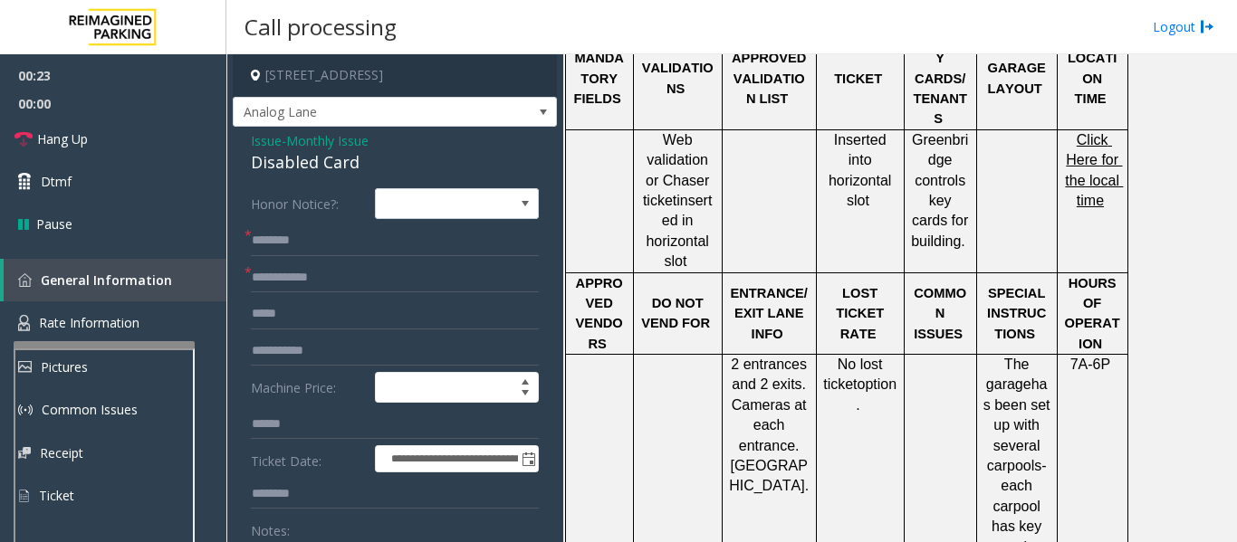
click at [330, 156] on div "Disabled Card" at bounding box center [395, 162] width 288 height 24
copy div "Disabled Card"
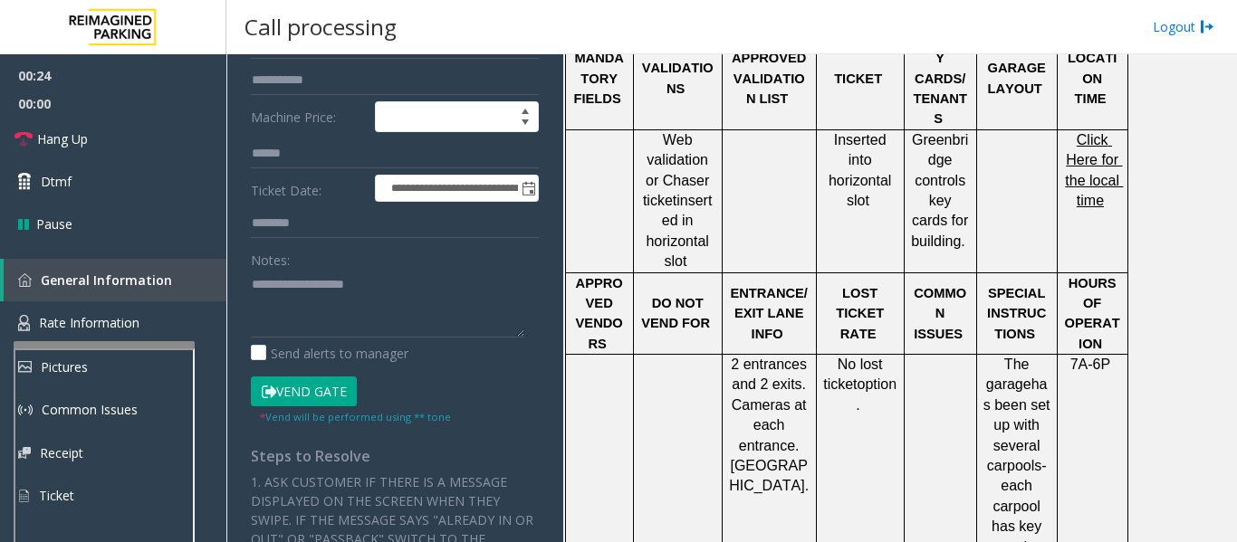
scroll to position [272, 0]
click at [368, 285] on textarea at bounding box center [387, 303] width 273 height 68
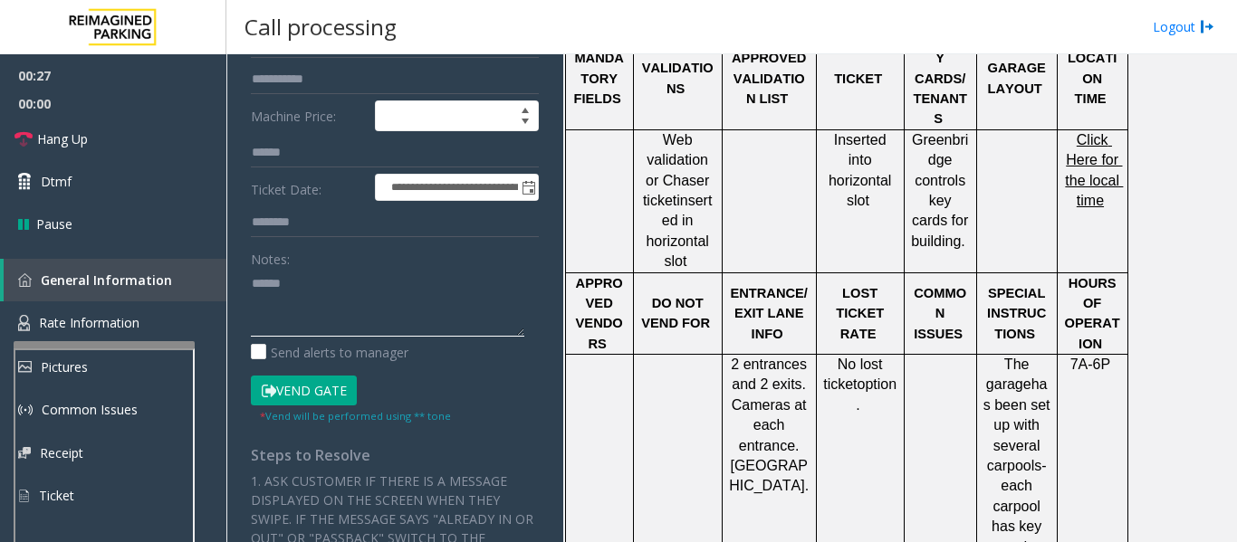
paste textarea "**********"
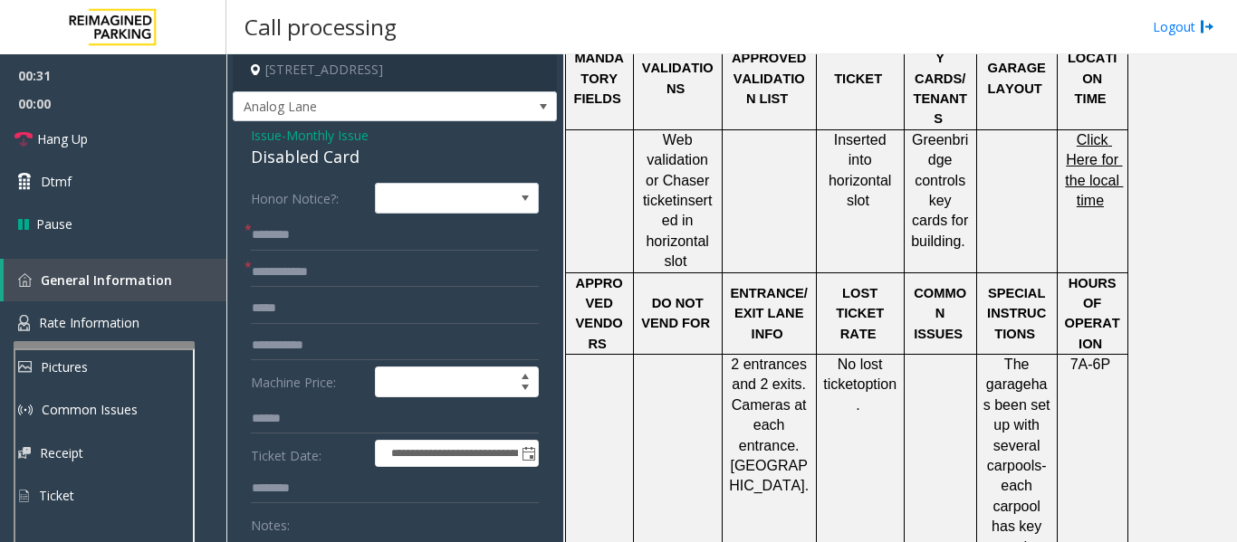
scroll to position [0, 0]
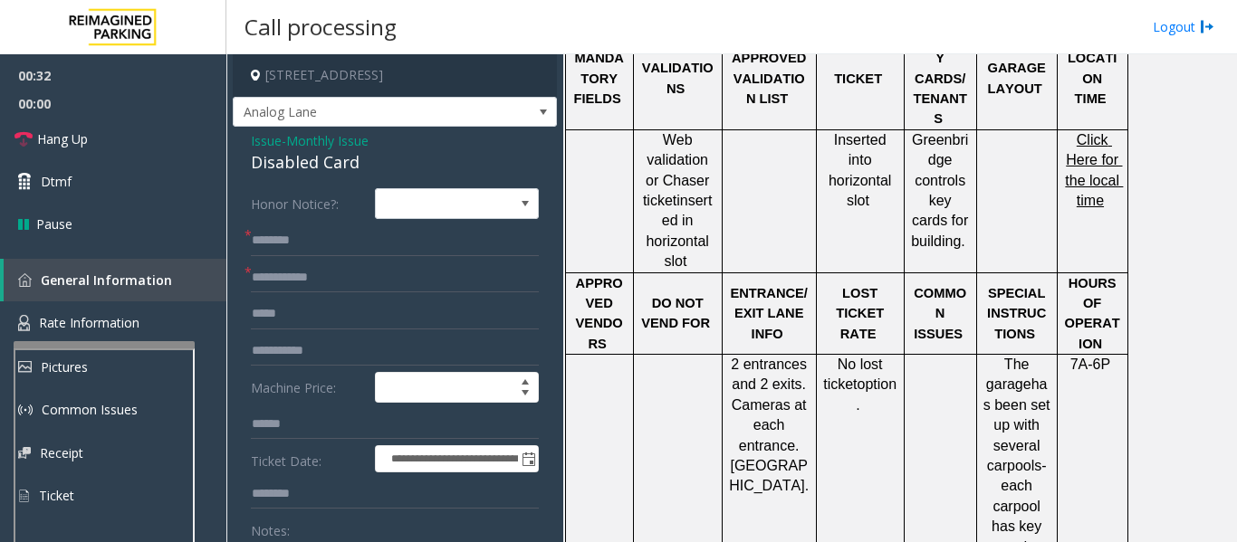
type textarea "**********"
click at [351, 251] on input "text" at bounding box center [395, 240] width 288 height 31
type input "****"
click at [366, 275] on input "text" at bounding box center [395, 278] width 288 height 31
type input "*****"
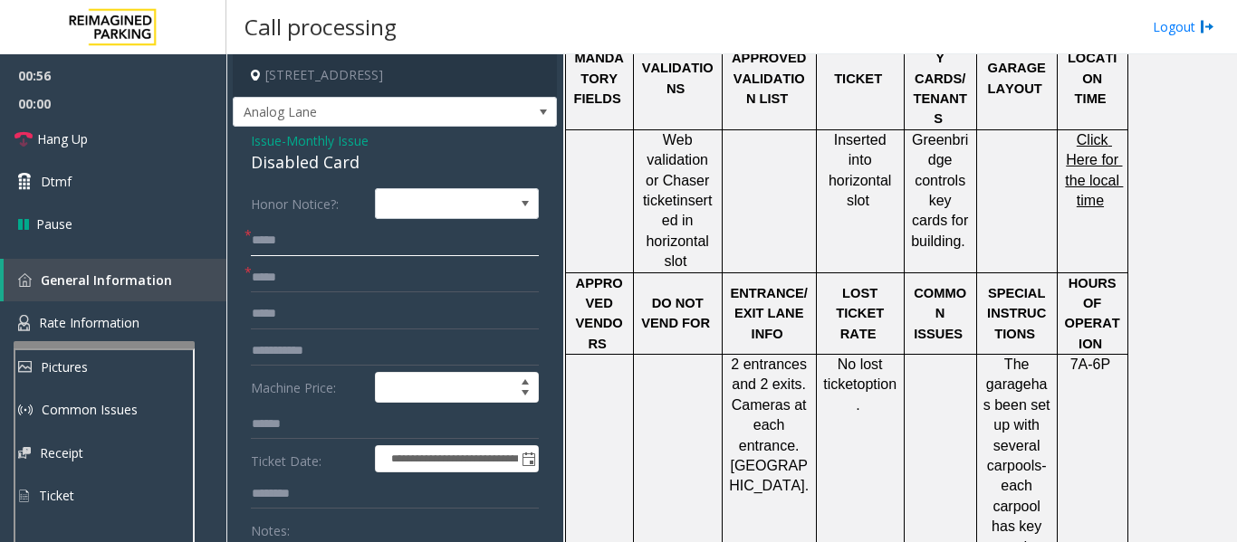
click at [368, 243] on input "****" at bounding box center [395, 240] width 288 height 31
type input "*"
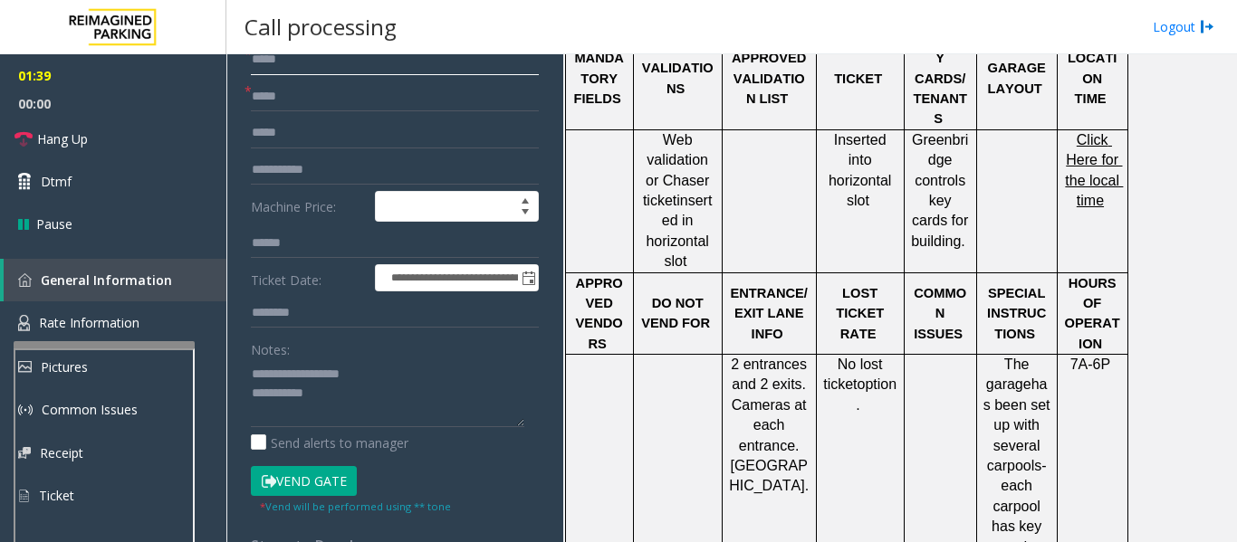
scroll to position [362, 0]
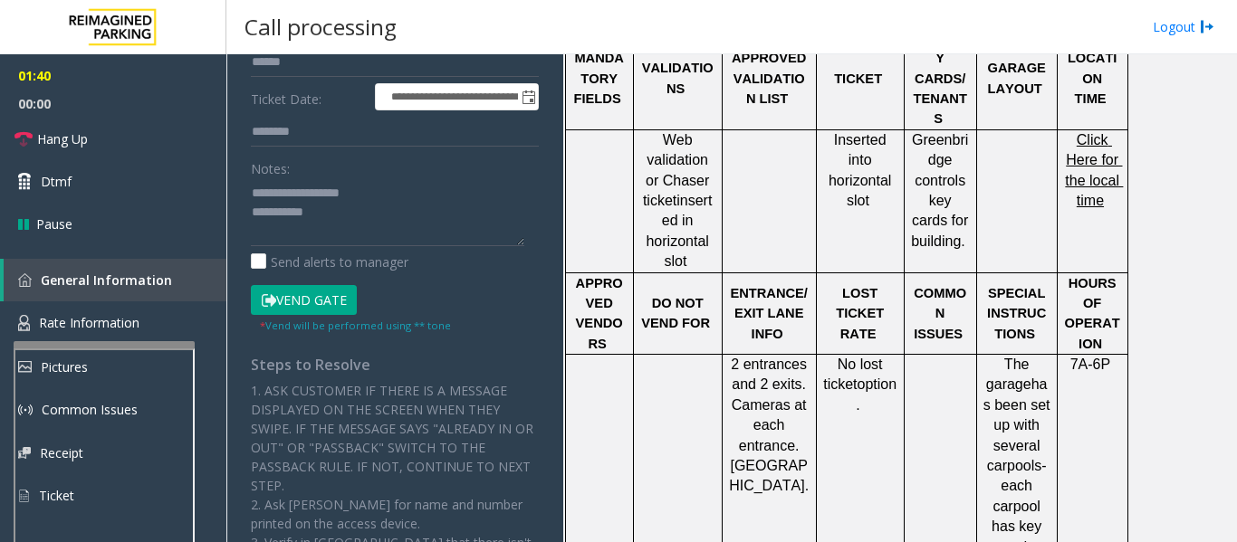
type input "*****"
click at [297, 296] on button "Vend Gate" at bounding box center [304, 300] width 106 height 31
click at [383, 219] on textarea at bounding box center [387, 212] width 273 height 68
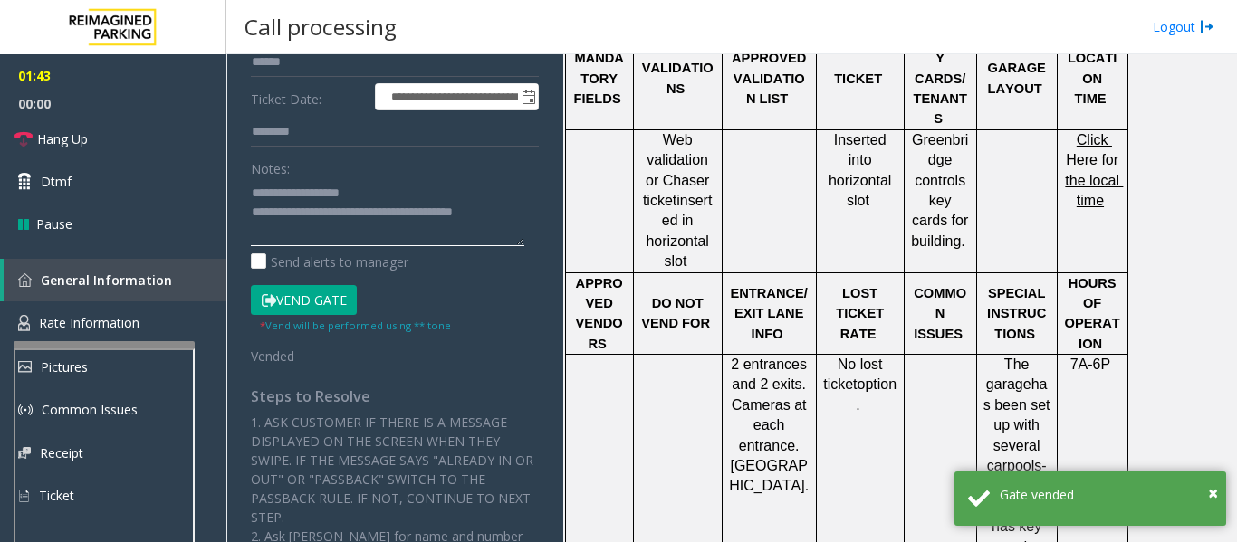
click at [389, 238] on textarea at bounding box center [387, 212] width 273 height 68
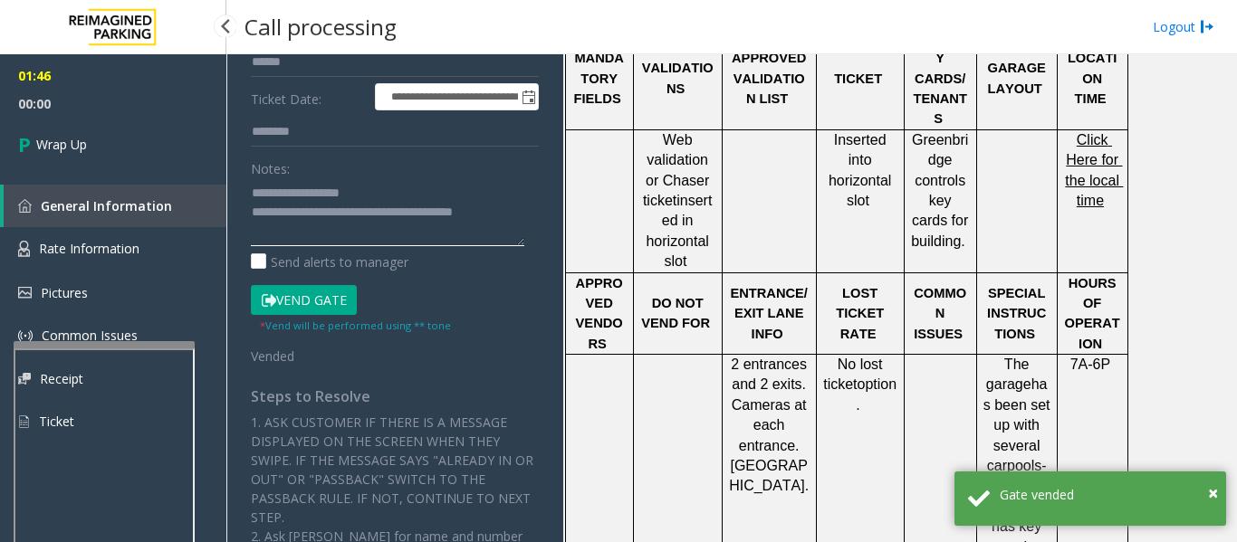
type textarea "**********"
click at [31, 129] on link "Wrap Up" at bounding box center [113, 144] width 226 height 53
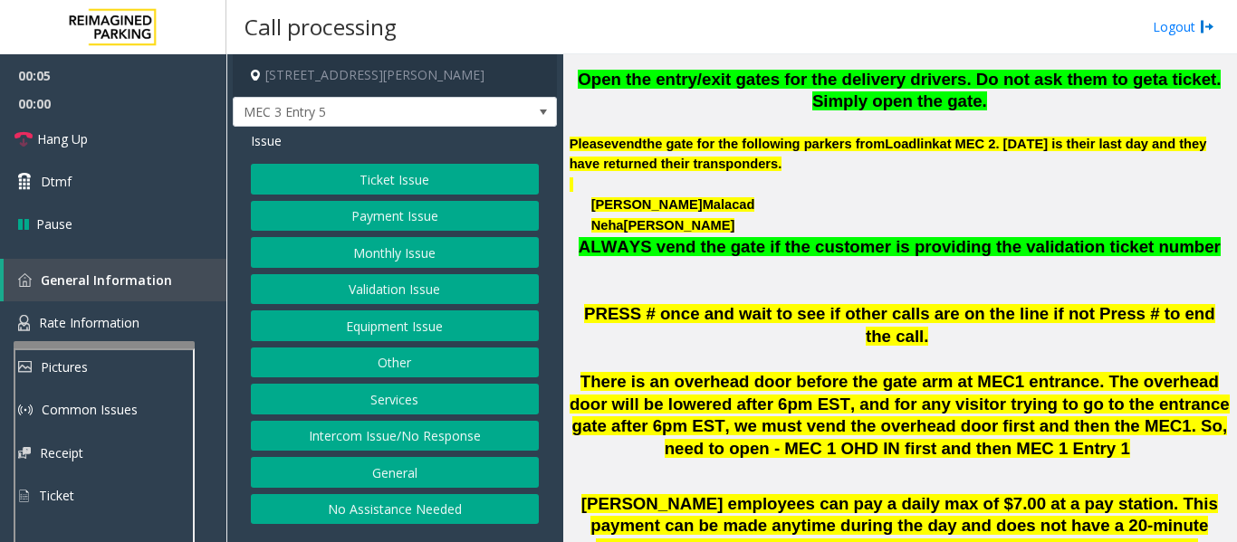
scroll to position [634, 0]
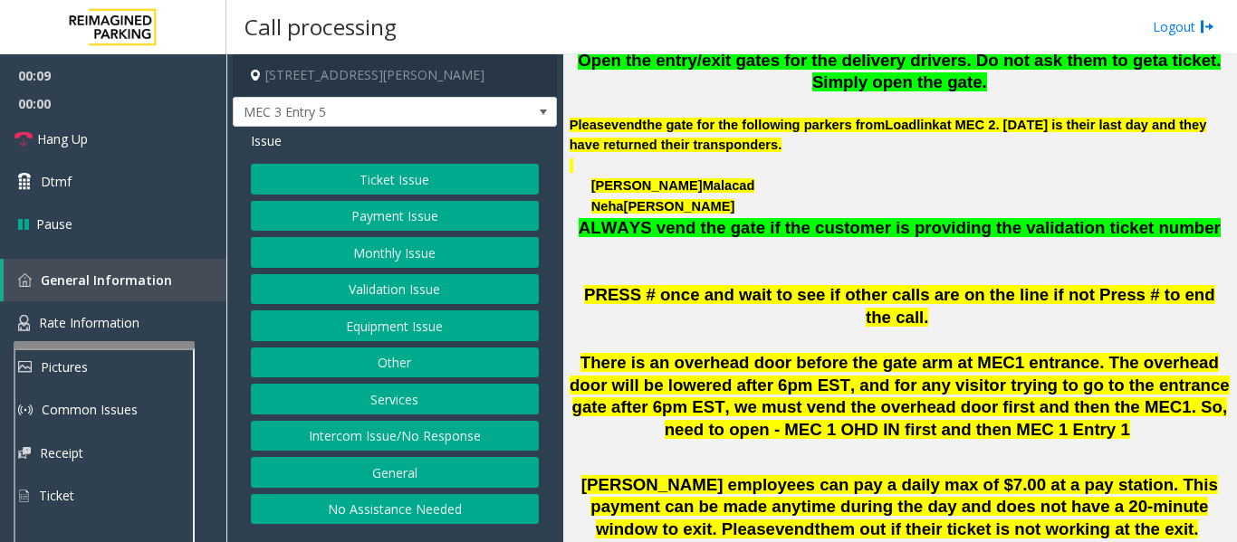
click at [313, 437] on button "Intercom Issue/No Response" at bounding box center [395, 436] width 288 height 31
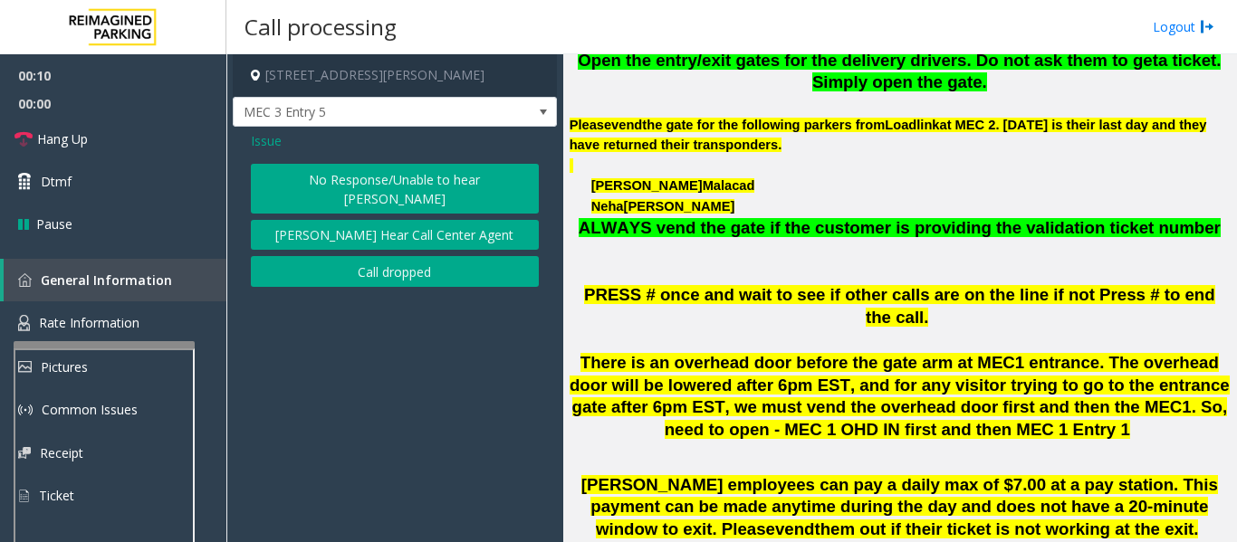
click at [492, 194] on button "No Response/Unable to hear [PERSON_NAME]" at bounding box center [395, 189] width 288 height 50
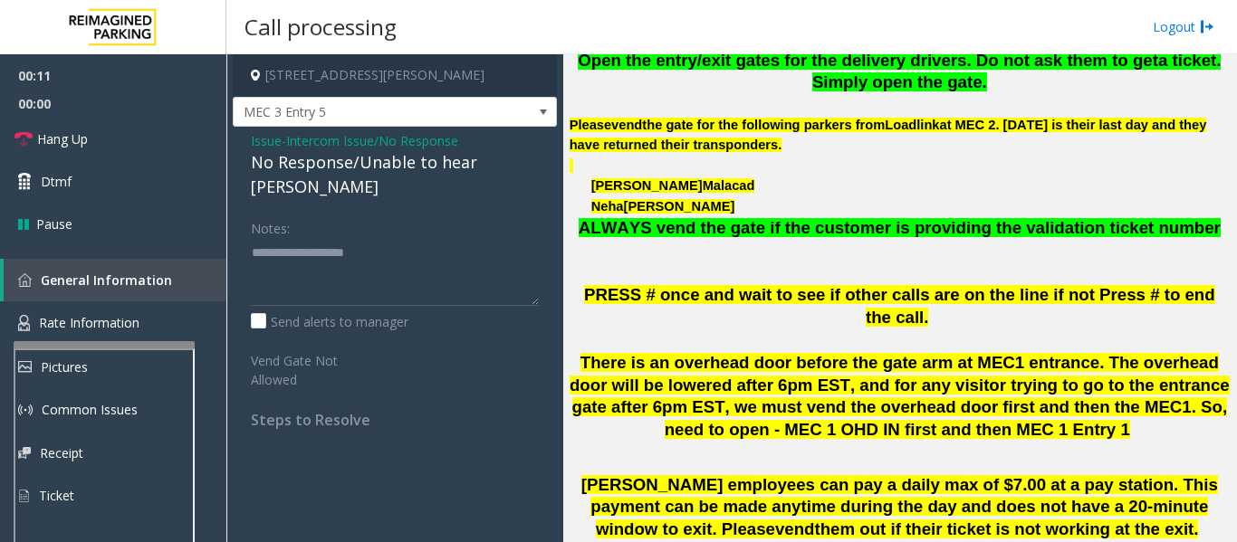
click at [381, 171] on div "No Response/Unable to hear [PERSON_NAME]" at bounding box center [395, 174] width 288 height 49
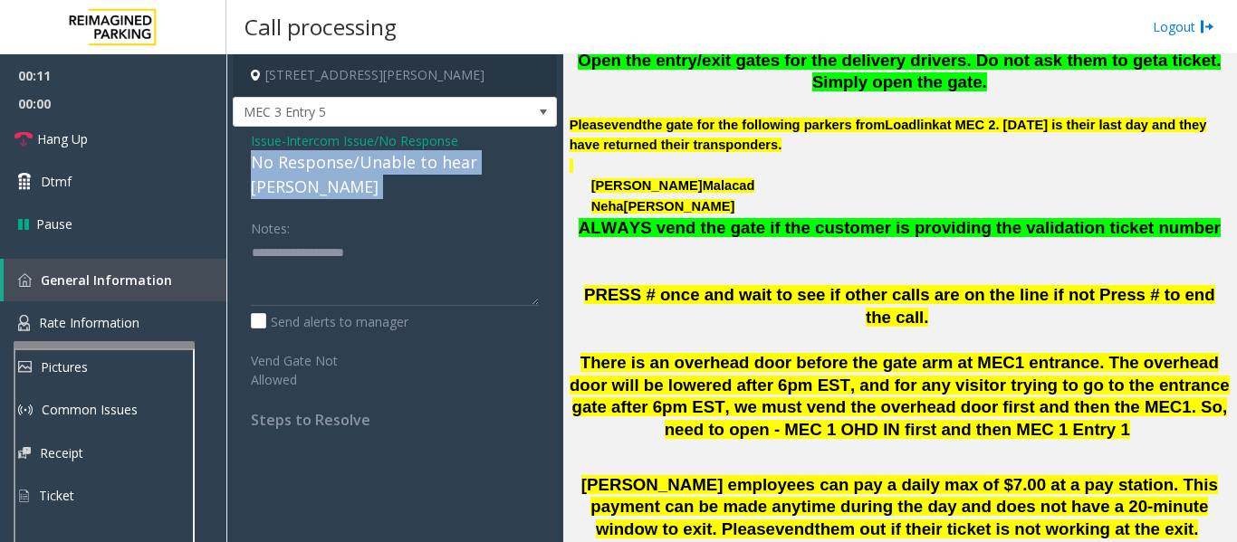
click at [381, 171] on div "No Response/Unable to hear [PERSON_NAME]" at bounding box center [395, 174] width 288 height 49
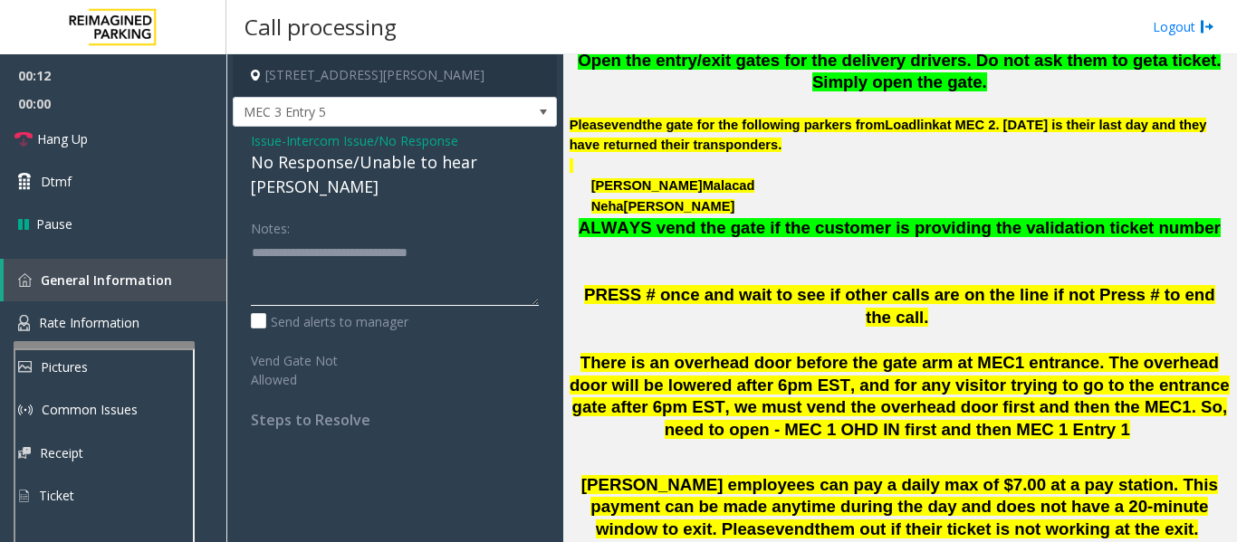
click at [508, 238] on textarea at bounding box center [395, 272] width 288 height 68
type textarea "**********"
click at [82, 143] on span "Hang Up" at bounding box center [62, 138] width 51 height 19
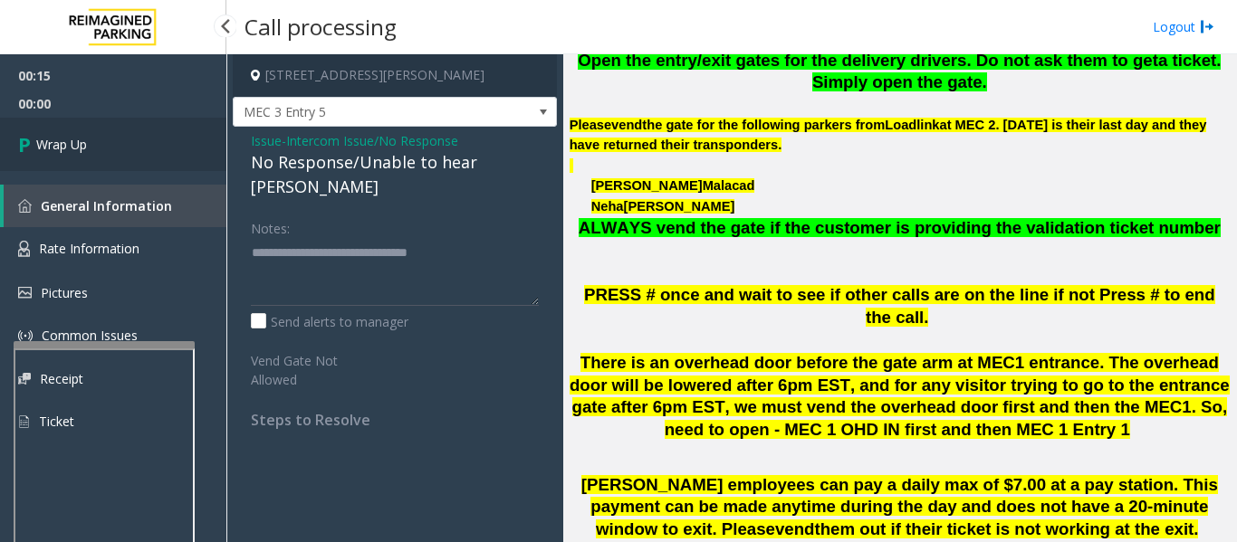
click at [82, 143] on span "Wrap Up" at bounding box center [61, 144] width 51 height 19
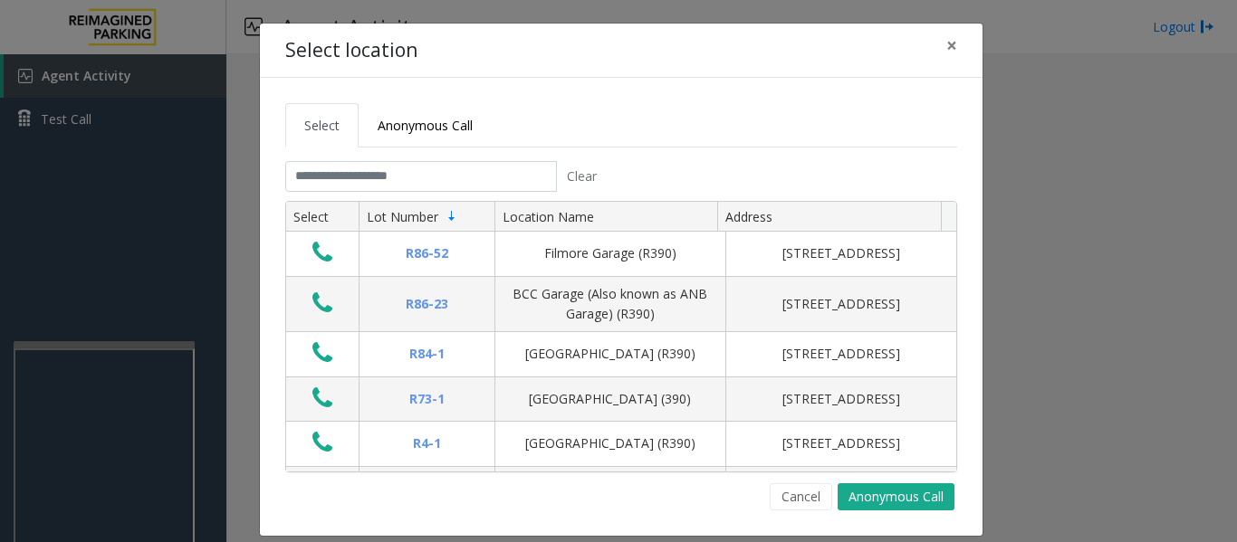
click at [383, 195] on tab "Clear Select Lot Number Location Name Address R86-52 Filmore Garage (R390) 175 …" at bounding box center [621, 335] width 672 height 349
click at [394, 178] on input "text" at bounding box center [421, 176] width 272 height 31
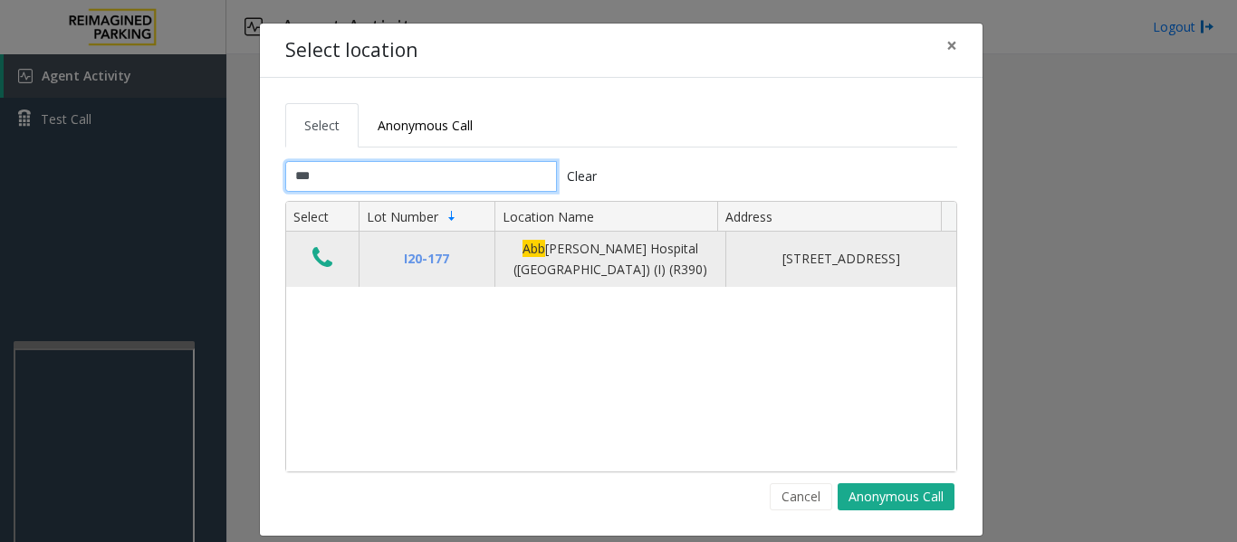
type input "***"
click at [332, 263] on td "Data table" at bounding box center [322, 259] width 72 height 55
click at [319, 261] on icon "Data table" at bounding box center [322, 257] width 20 height 25
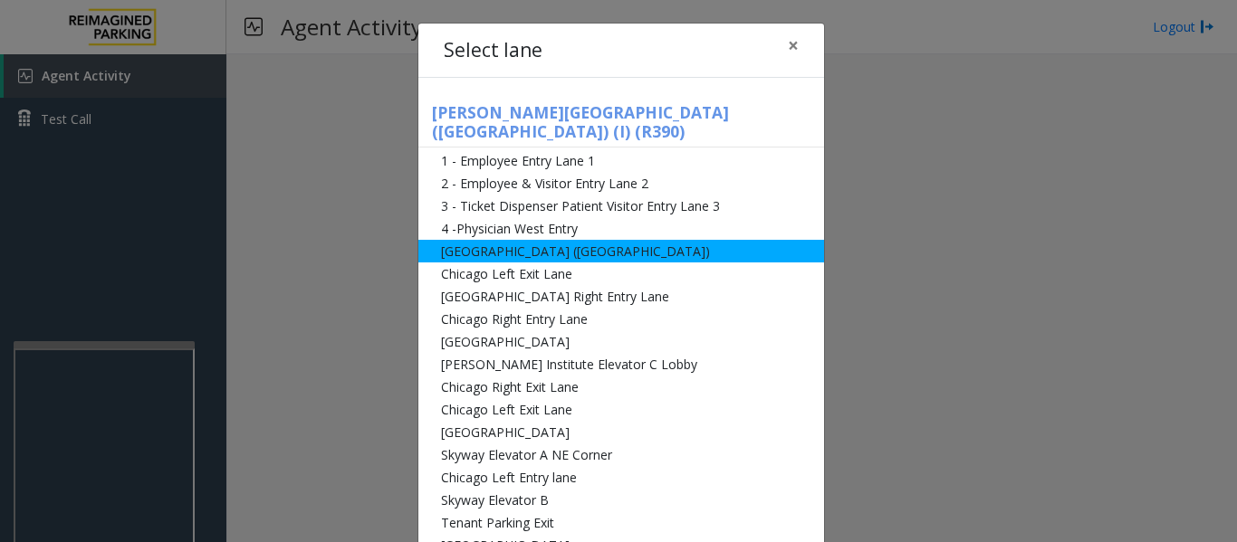
click at [525, 240] on li "[GEOGRAPHIC_DATA] ([GEOGRAPHIC_DATA])" at bounding box center [621, 251] width 406 height 23
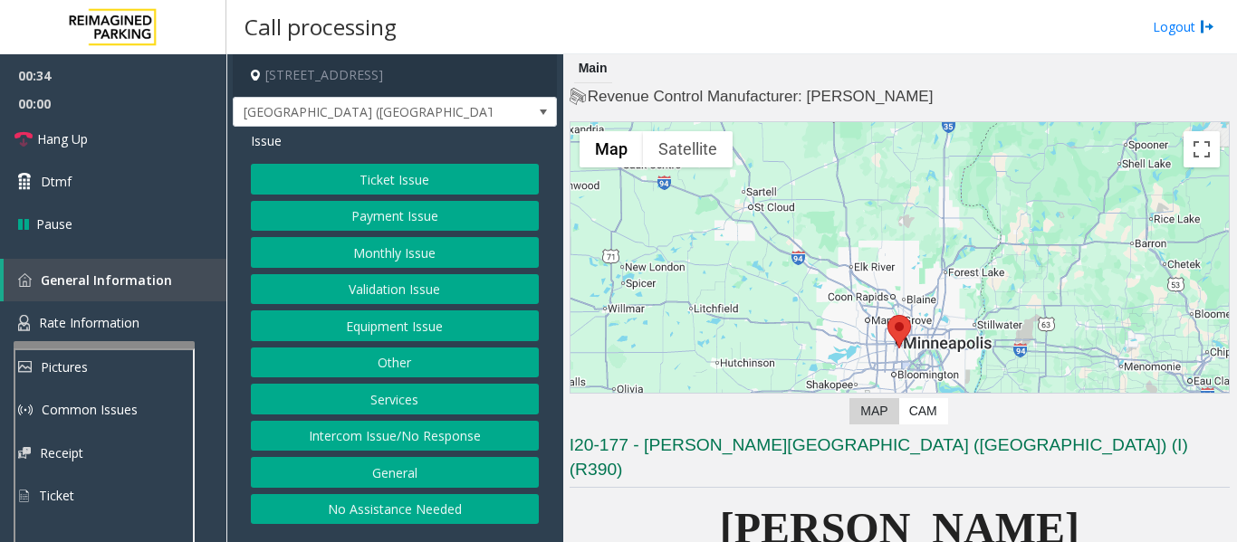
click at [464, 438] on button "Intercom Issue/No Response" at bounding box center [395, 436] width 288 height 31
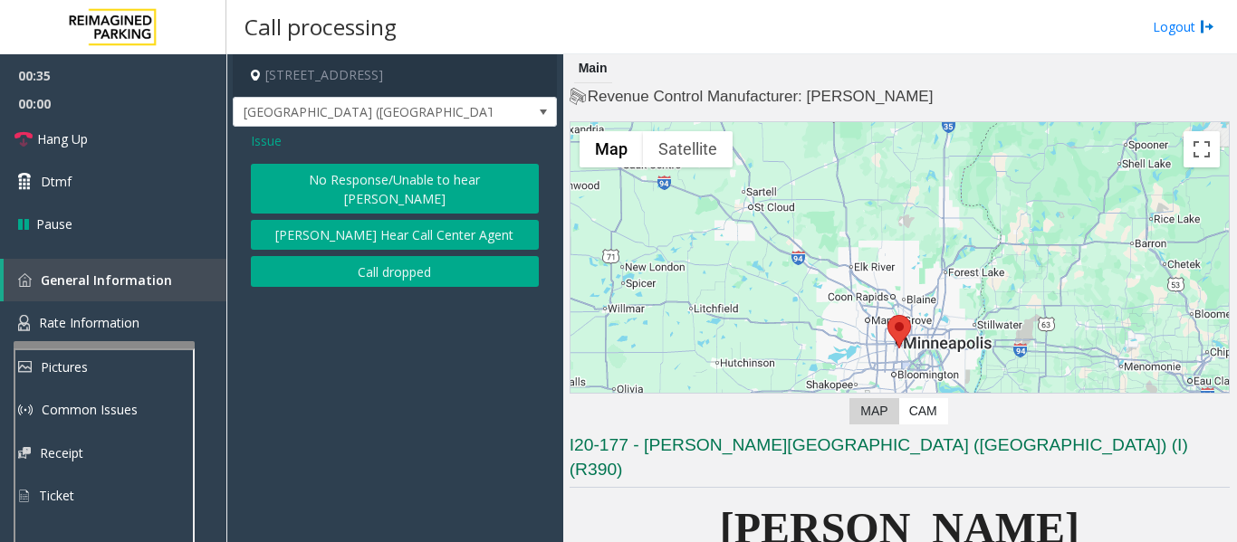
click at [442, 220] on button "[PERSON_NAME] Hear Call Center Agent" at bounding box center [395, 235] width 288 height 31
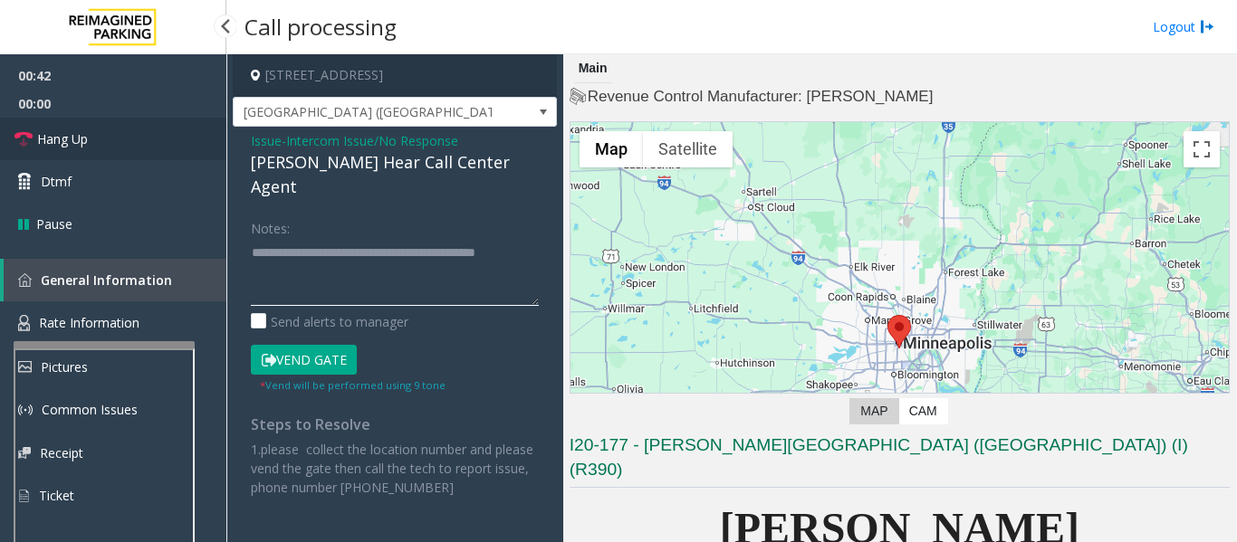
type textarea "**********"
click at [65, 137] on span "Hang Up" at bounding box center [62, 138] width 51 height 19
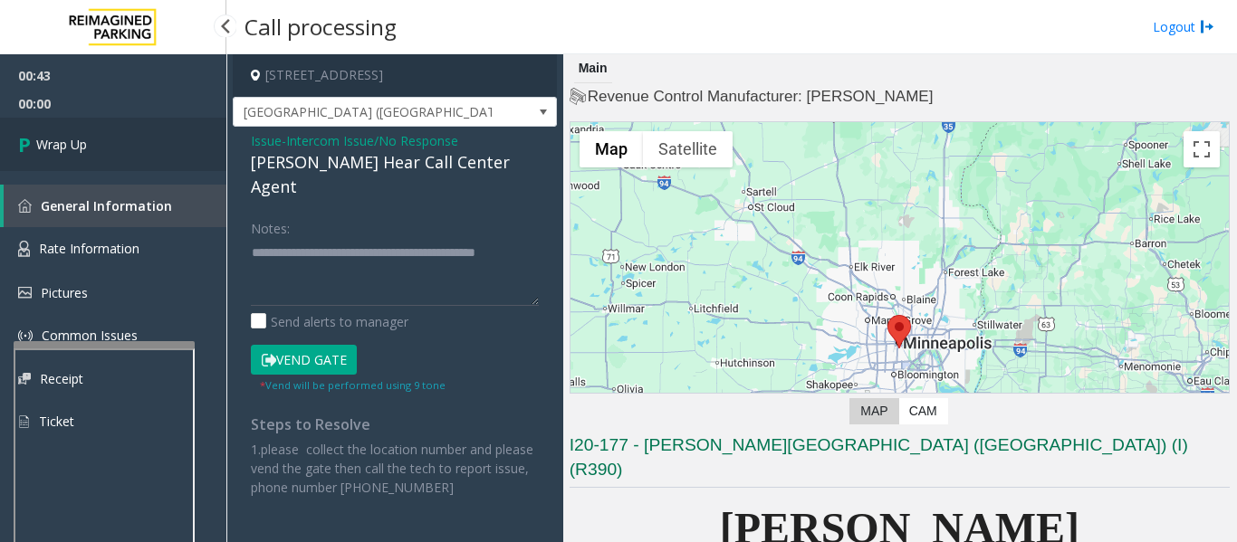
click at [2, 135] on link "Wrap Up" at bounding box center [113, 144] width 226 height 53
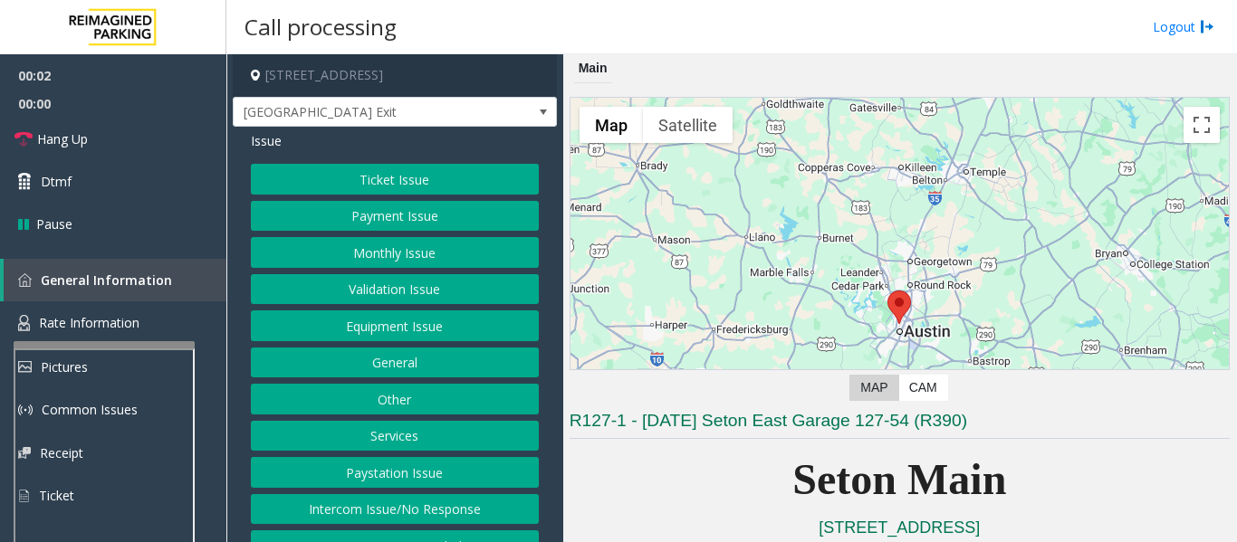
click at [351, 330] on button "Equipment Issue" at bounding box center [395, 326] width 288 height 31
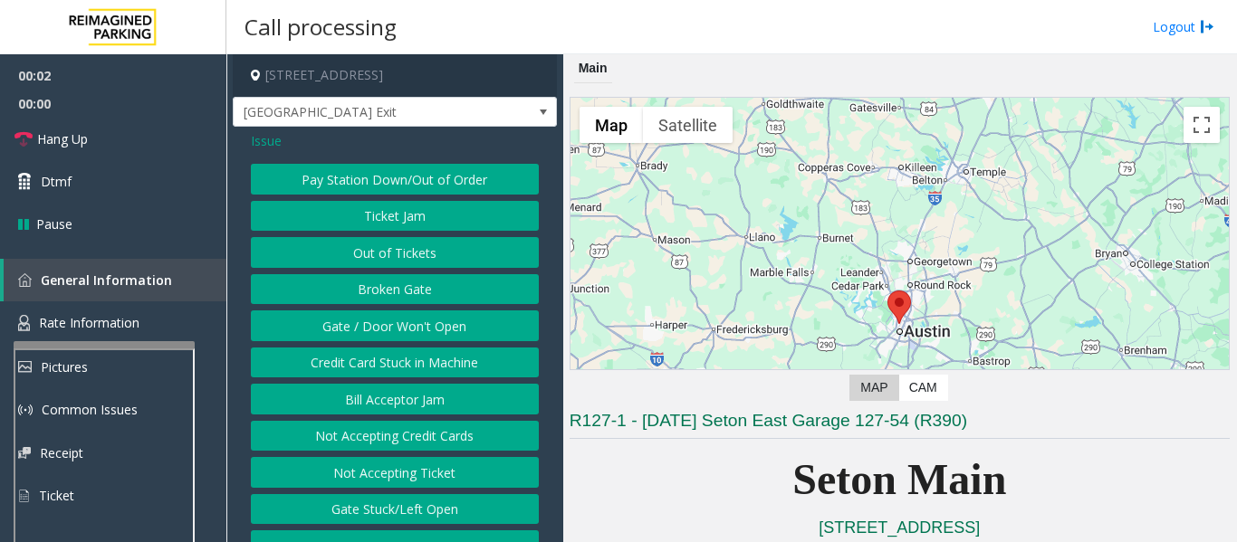
click at [355, 321] on button "Gate / Door Won't Open" at bounding box center [395, 326] width 288 height 31
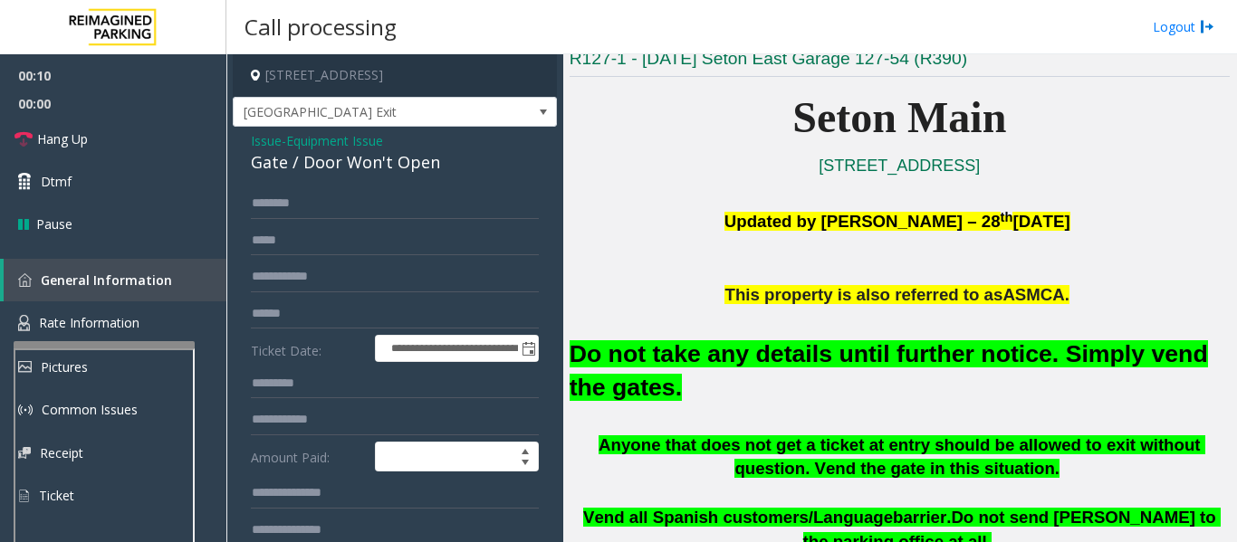
click at [274, 141] on span "Issue" at bounding box center [266, 140] width 31 height 19
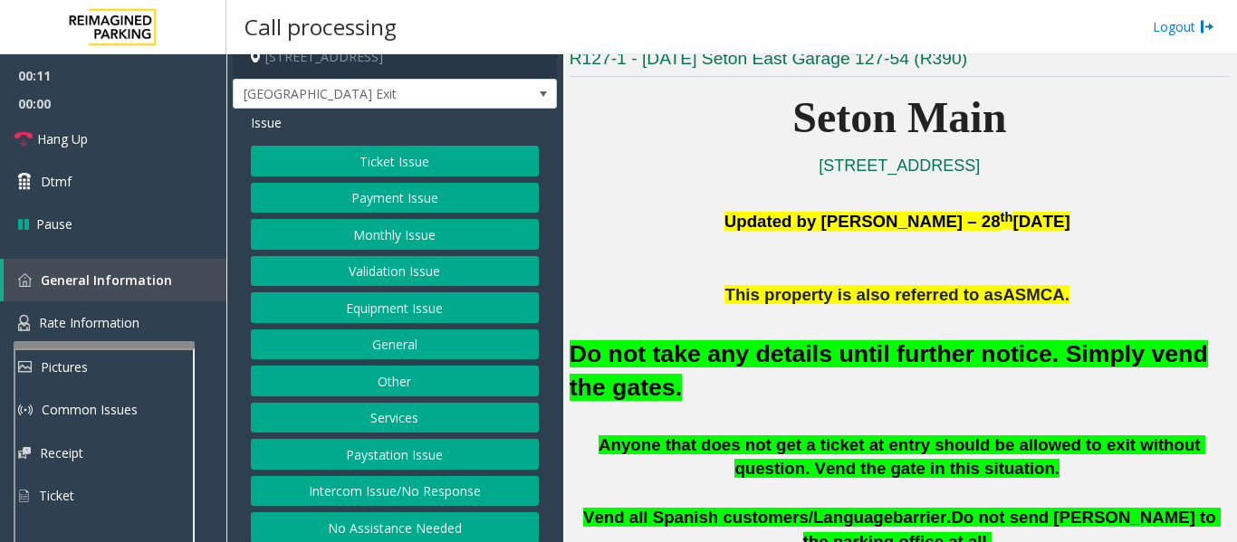
scroll to position [28, 0]
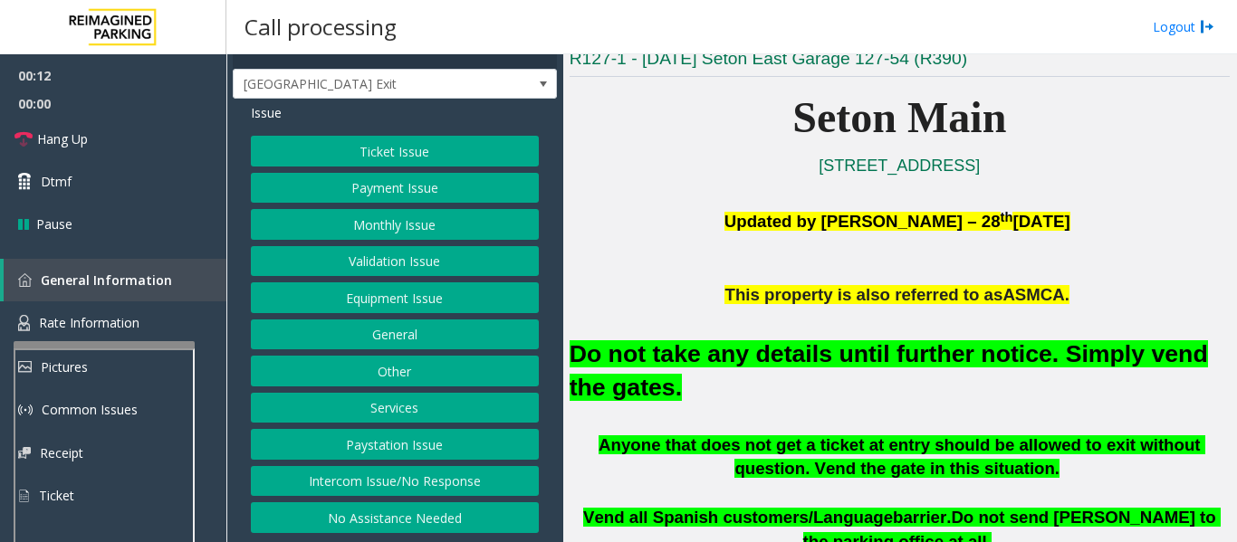
click at [376, 483] on button "Intercom Issue/No Response" at bounding box center [395, 481] width 288 height 31
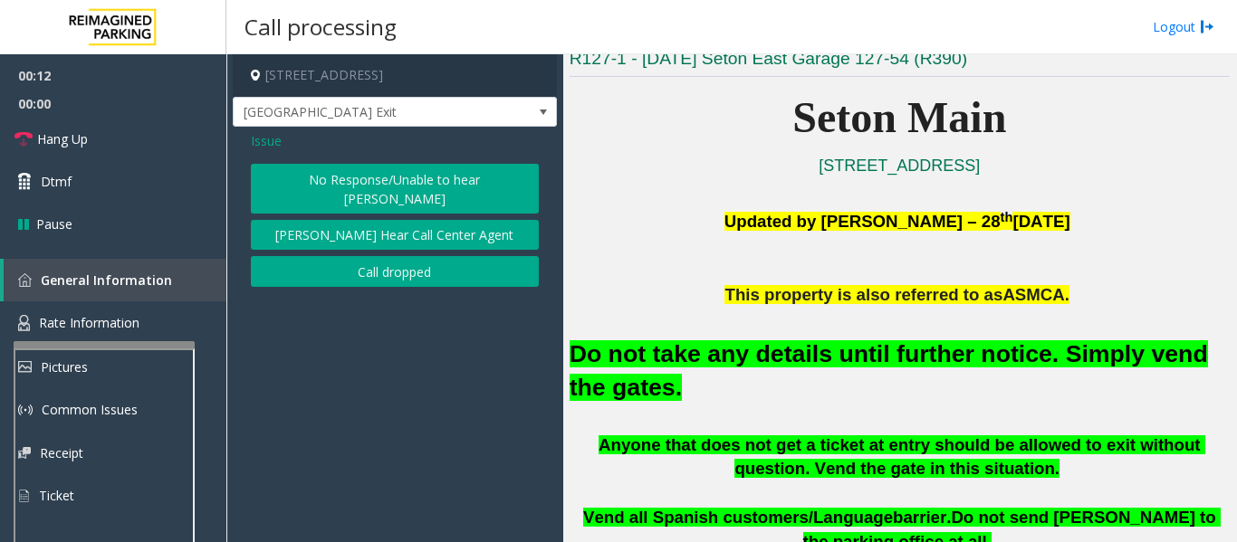
click at [402, 175] on button "No Response/Unable to hear [PERSON_NAME]" at bounding box center [395, 189] width 288 height 50
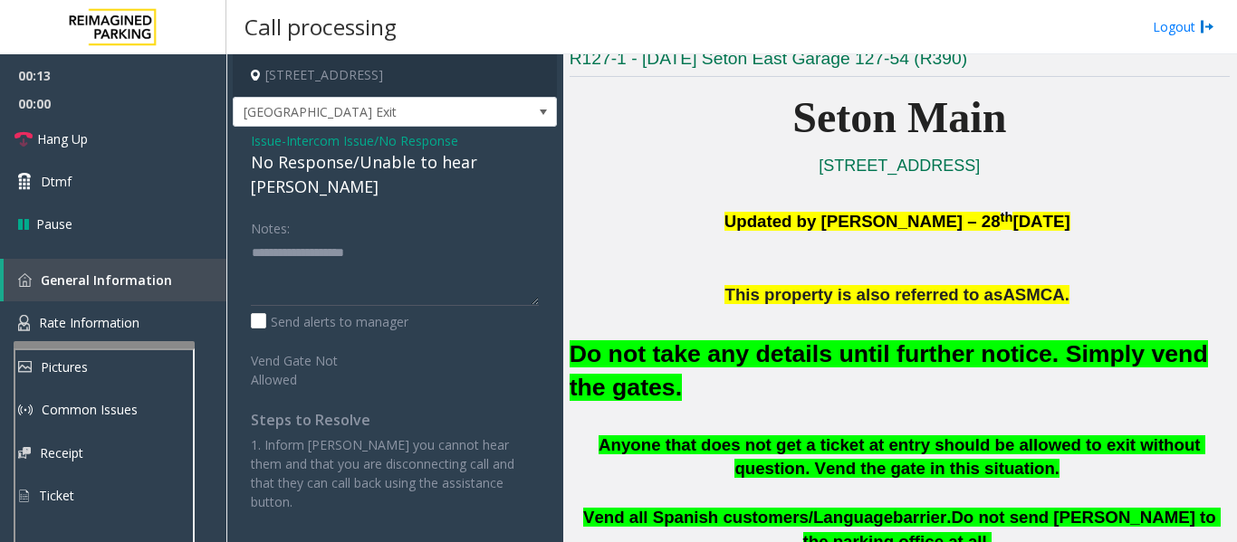
click at [394, 165] on div "No Response/Unable to hear [PERSON_NAME]" at bounding box center [395, 174] width 288 height 49
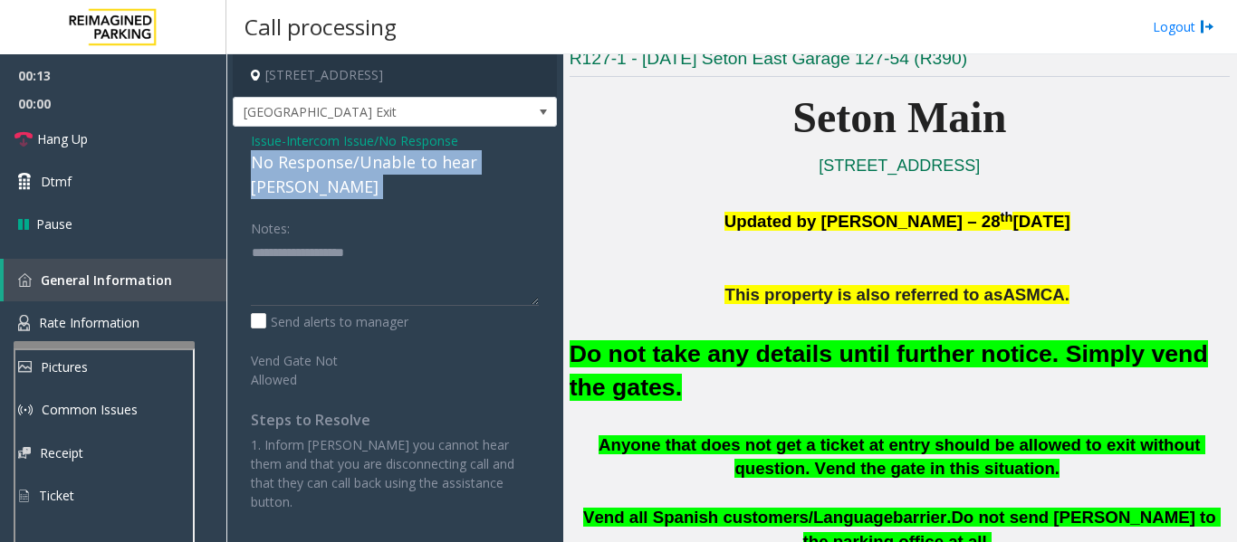
click at [394, 165] on div "No Response/Unable to hear [PERSON_NAME]" at bounding box center [395, 174] width 288 height 49
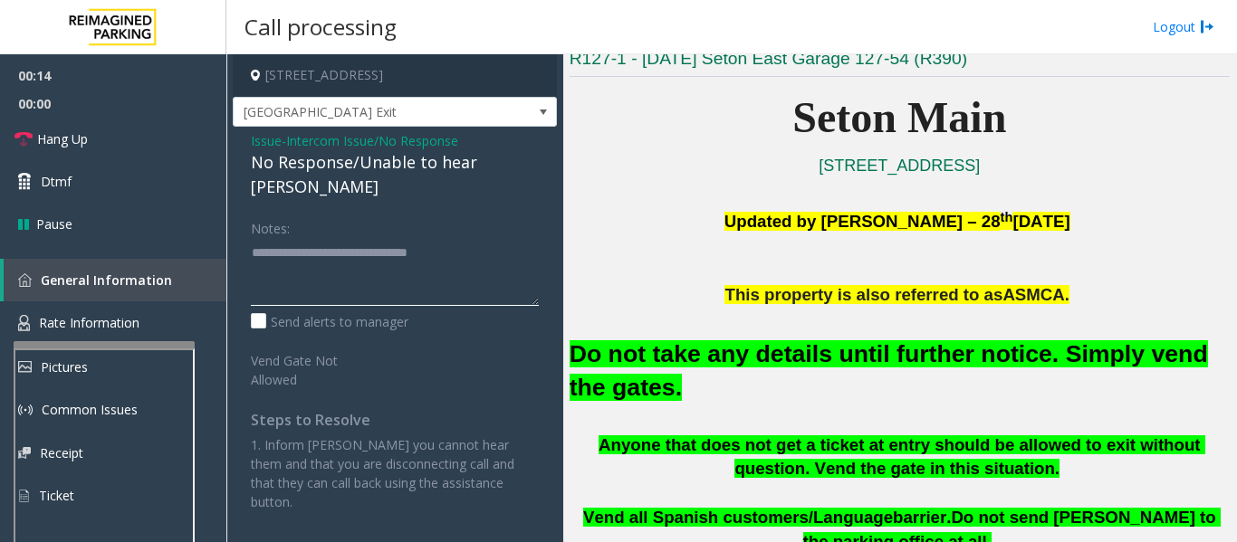
click at [483, 238] on textarea at bounding box center [395, 272] width 288 height 68
type textarea "**********"
click at [37, 136] on span "Hang Up" at bounding box center [62, 138] width 51 height 19
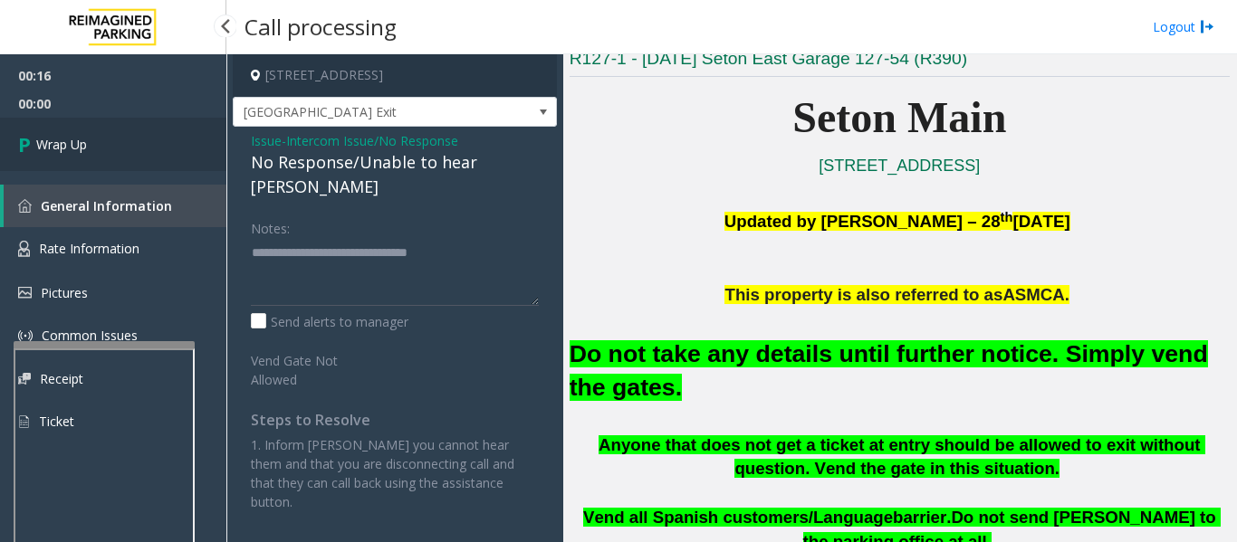
click at [30, 155] on icon at bounding box center [27, 144] width 18 height 30
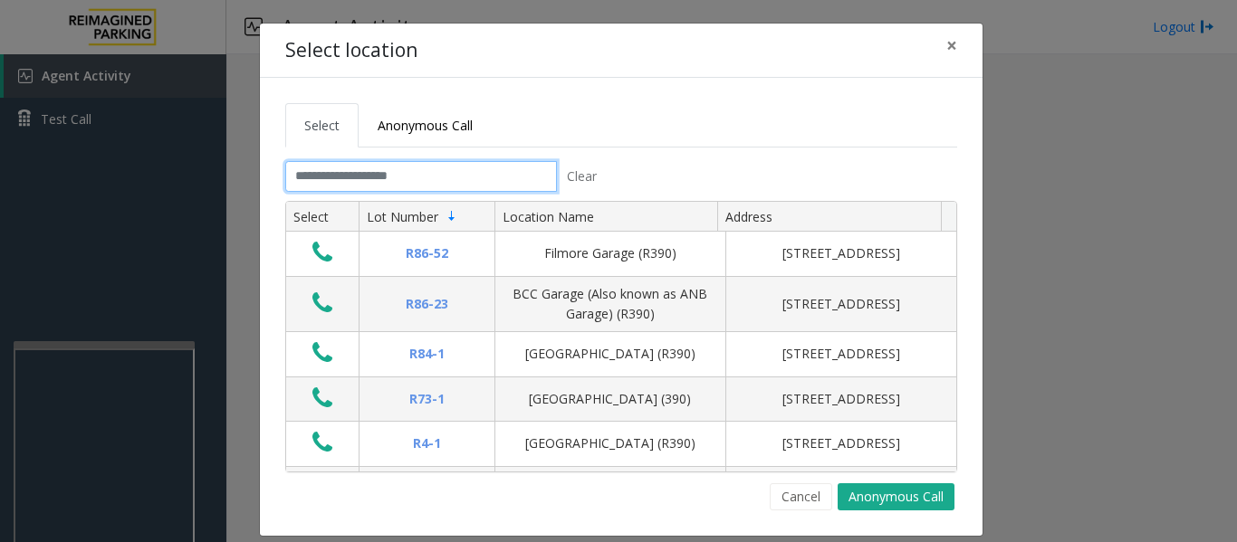
click at [331, 184] on input "text" at bounding box center [421, 176] width 272 height 31
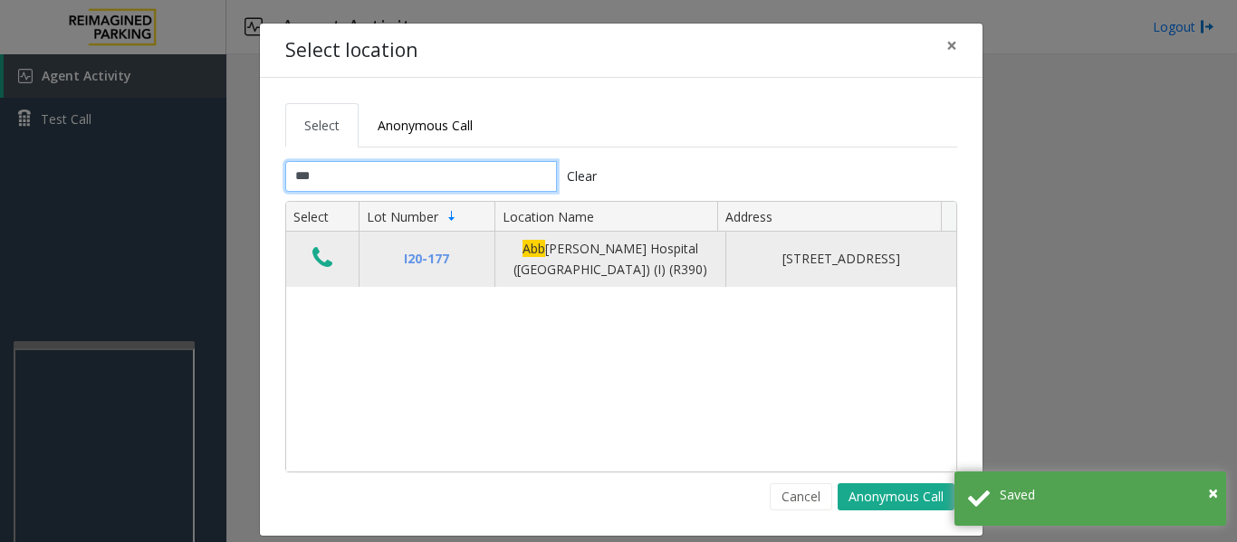
type input "***"
click at [320, 248] on icon "Data table" at bounding box center [322, 257] width 20 height 25
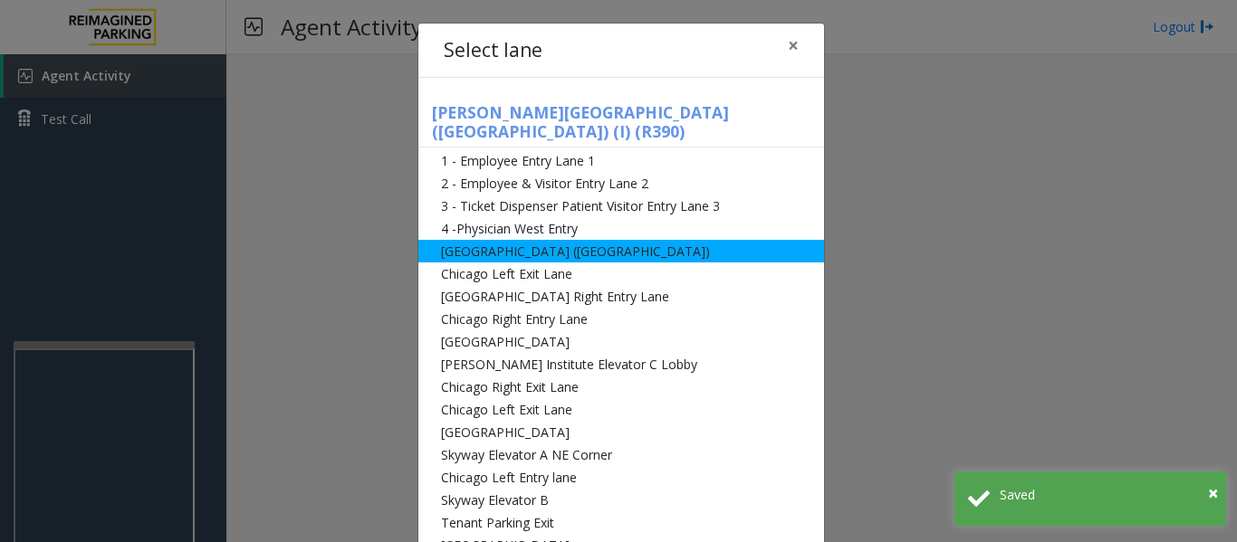
click at [555, 240] on li "[GEOGRAPHIC_DATA] ([GEOGRAPHIC_DATA])" at bounding box center [621, 251] width 406 height 23
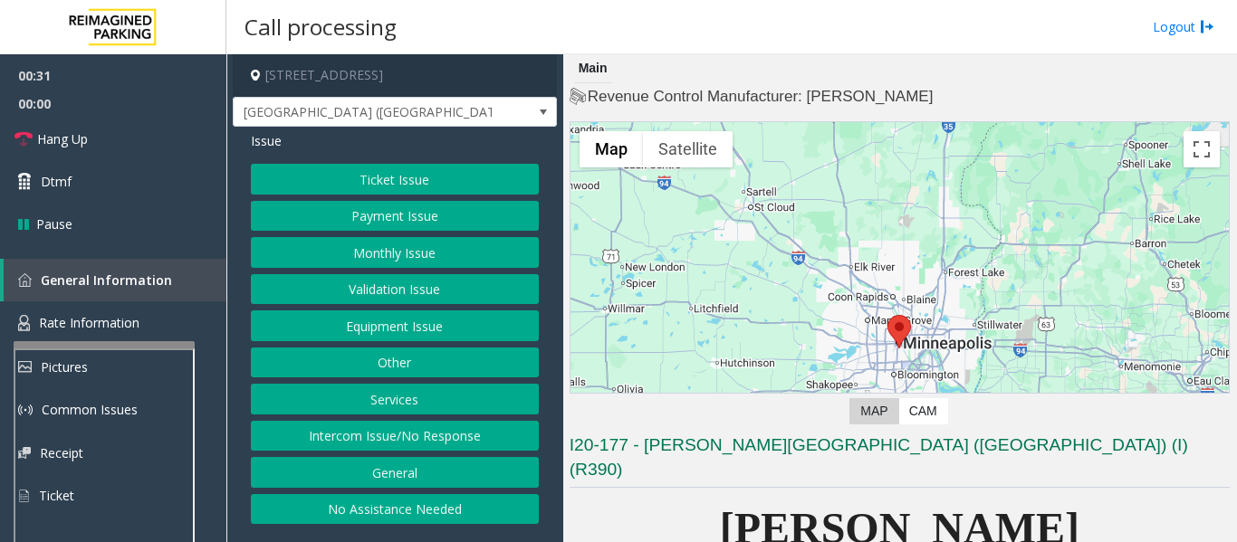
click at [390, 443] on button "Intercom Issue/No Response" at bounding box center [395, 436] width 288 height 31
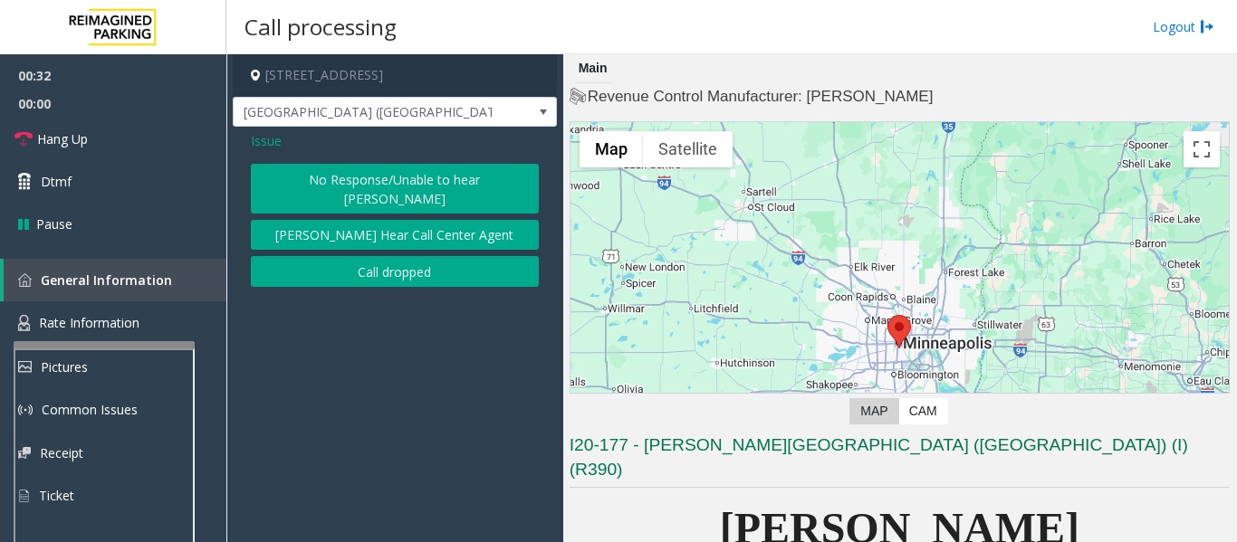
click at [445, 220] on button "[PERSON_NAME] Hear Call Center Agent" at bounding box center [395, 235] width 288 height 31
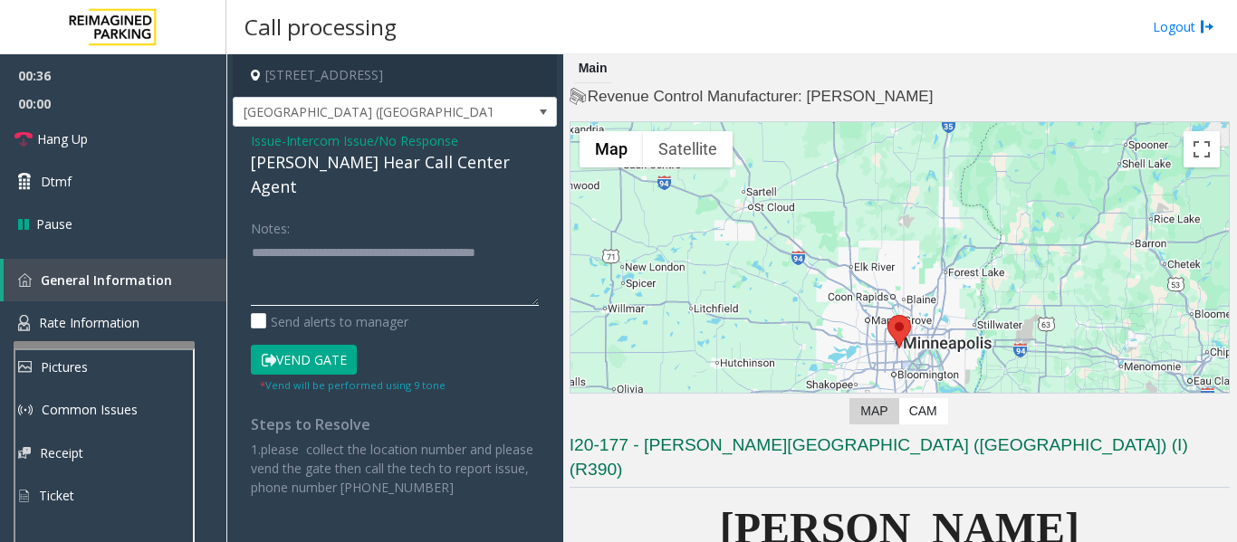
click at [466, 251] on textarea at bounding box center [395, 272] width 288 height 68
type textarea "**********"
click at [26, 134] on icon at bounding box center [23, 139] width 18 height 18
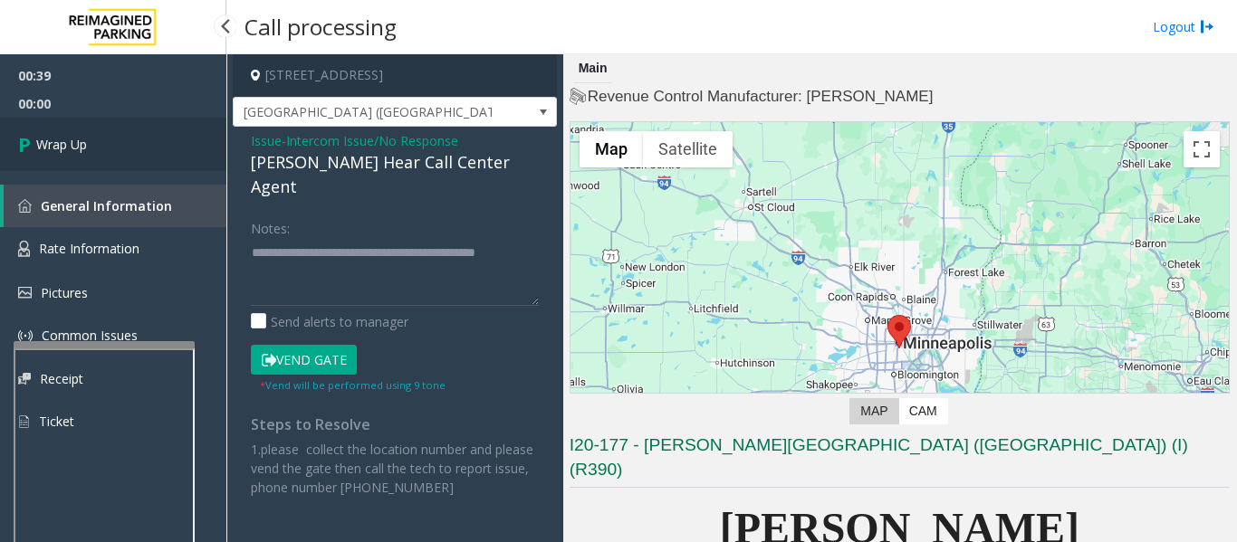
click at [1, 148] on link "Wrap Up" at bounding box center [113, 144] width 226 height 53
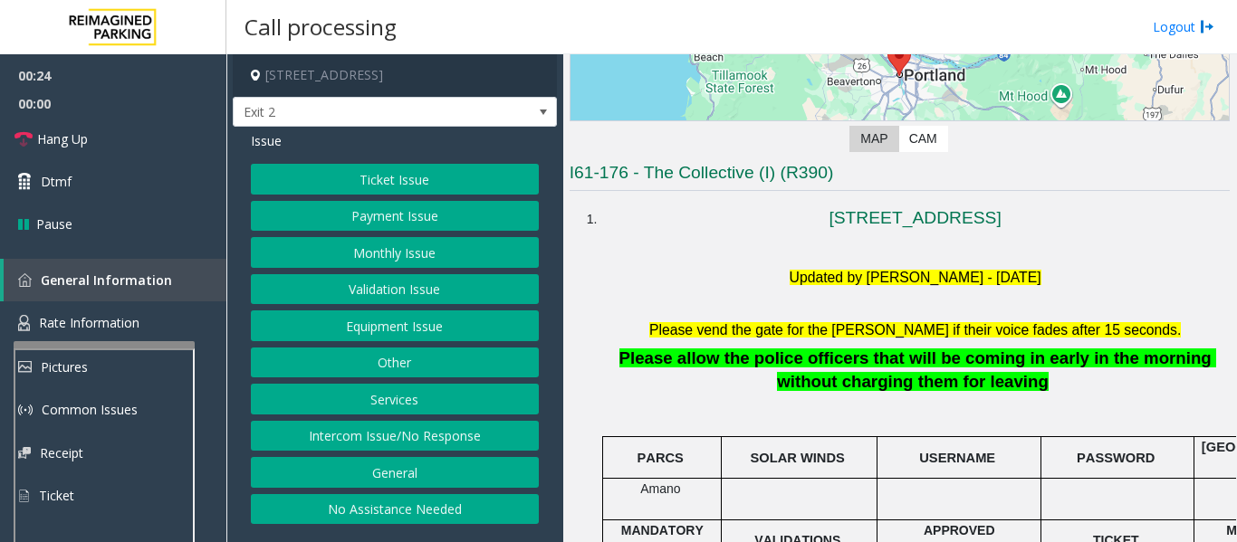
scroll to position [272, 0]
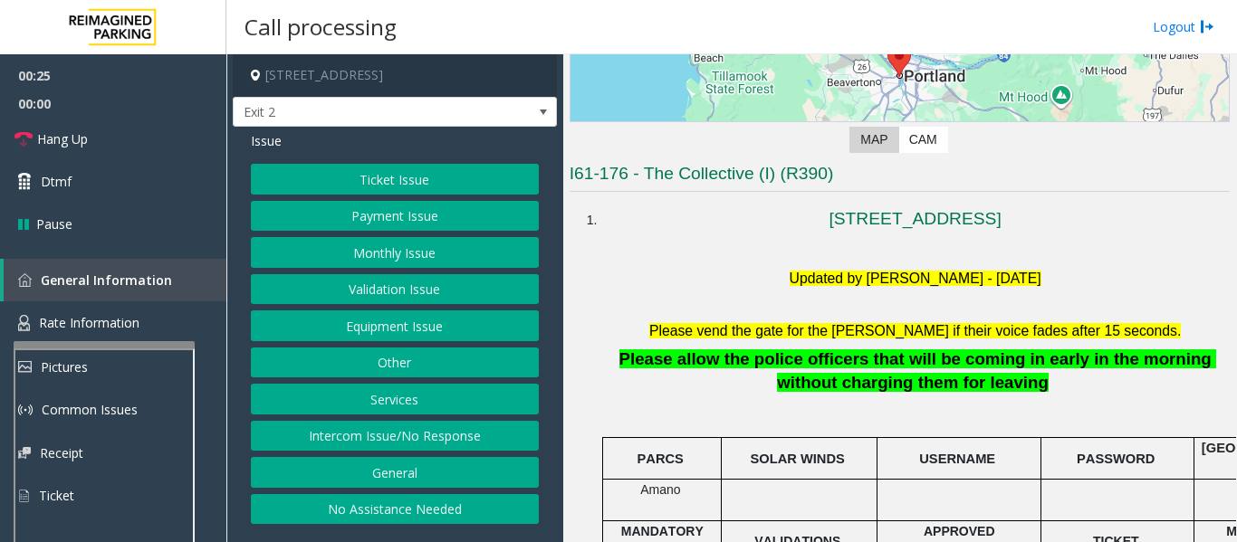
click at [378, 193] on button "Ticket Issue" at bounding box center [395, 179] width 288 height 31
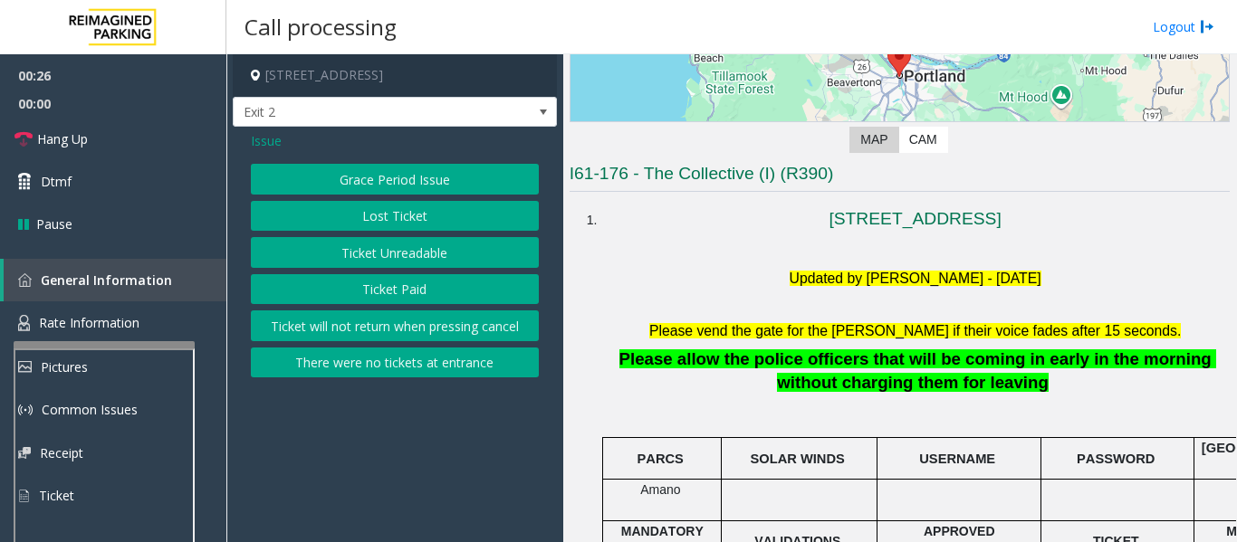
click at [375, 257] on button "Ticket Unreadable" at bounding box center [395, 252] width 288 height 31
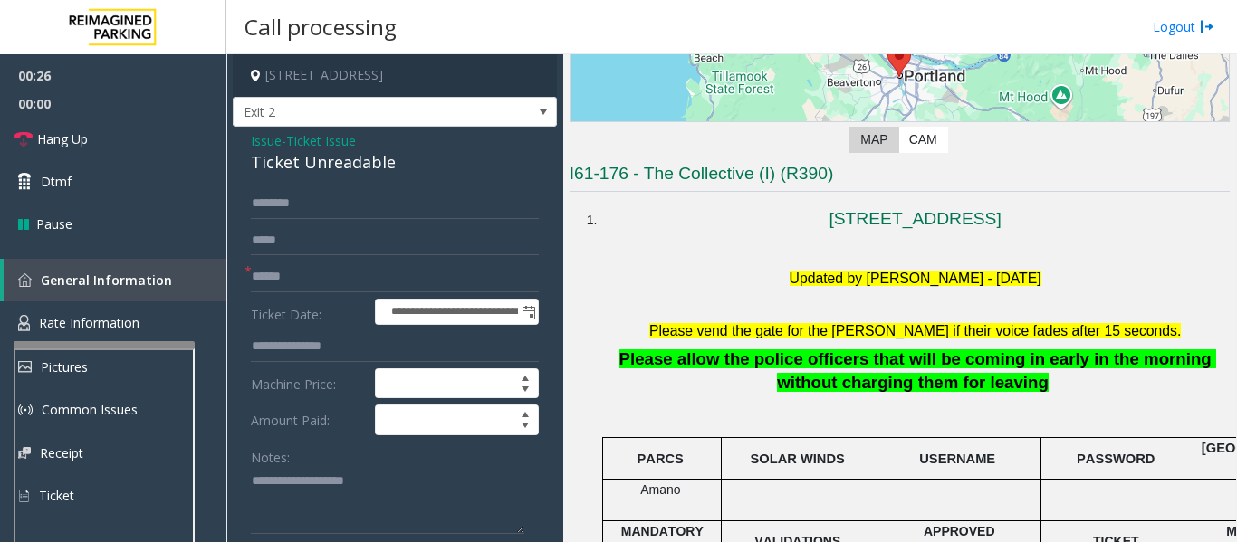
click at [314, 175] on div "Ticket Unreadable" at bounding box center [395, 162] width 288 height 24
copy div "Ticket Unreadable"
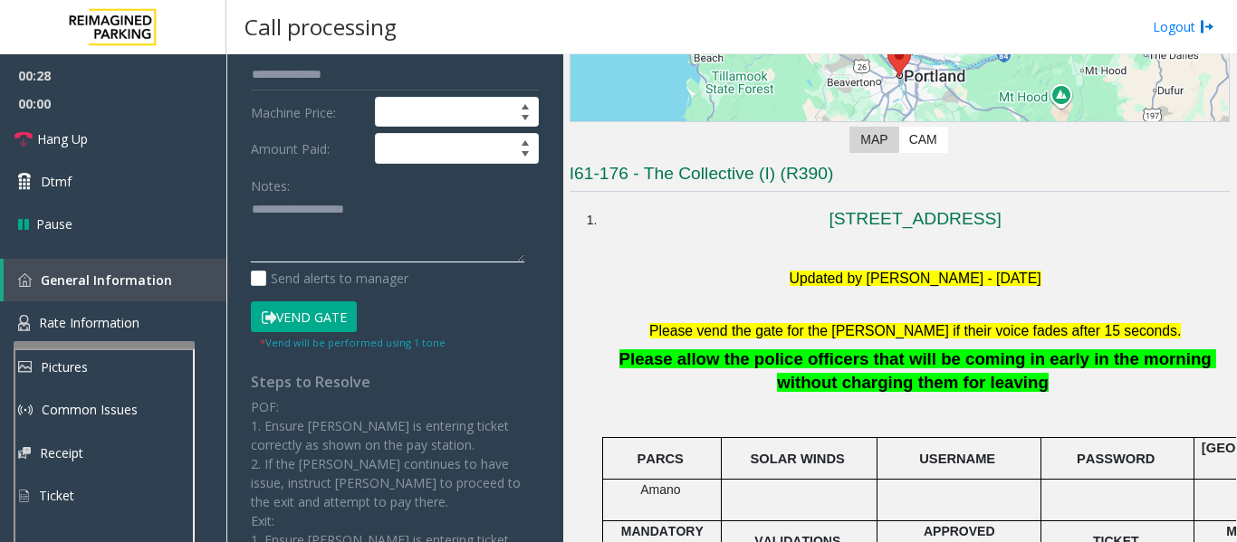
click at [329, 255] on textarea at bounding box center [387, 230] width 273 height 68
paste textarea "**********"
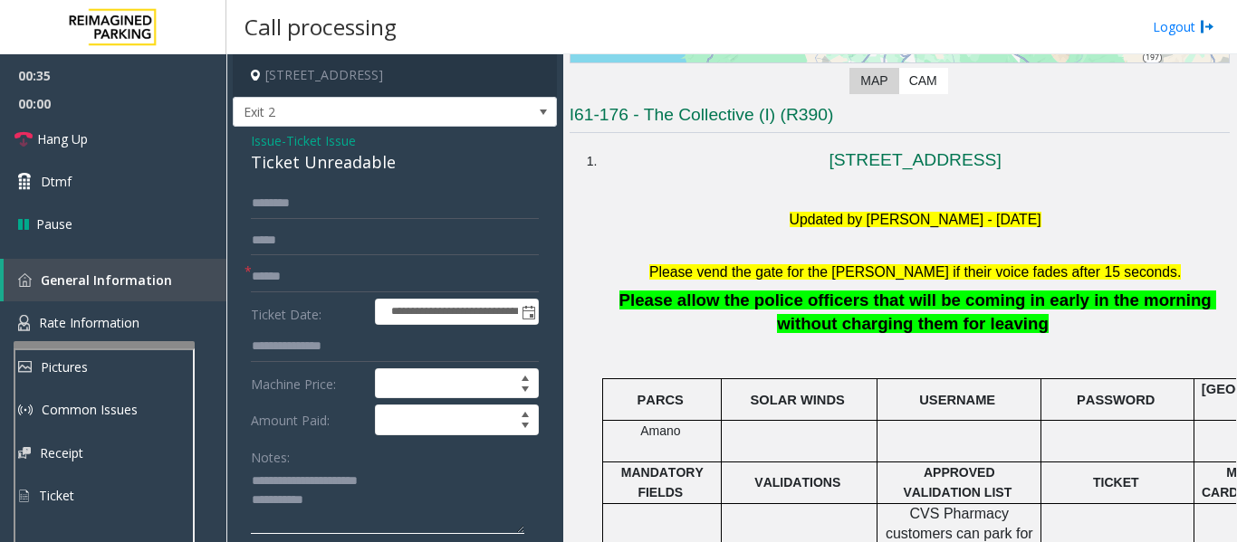
scroll to position [362, 0]
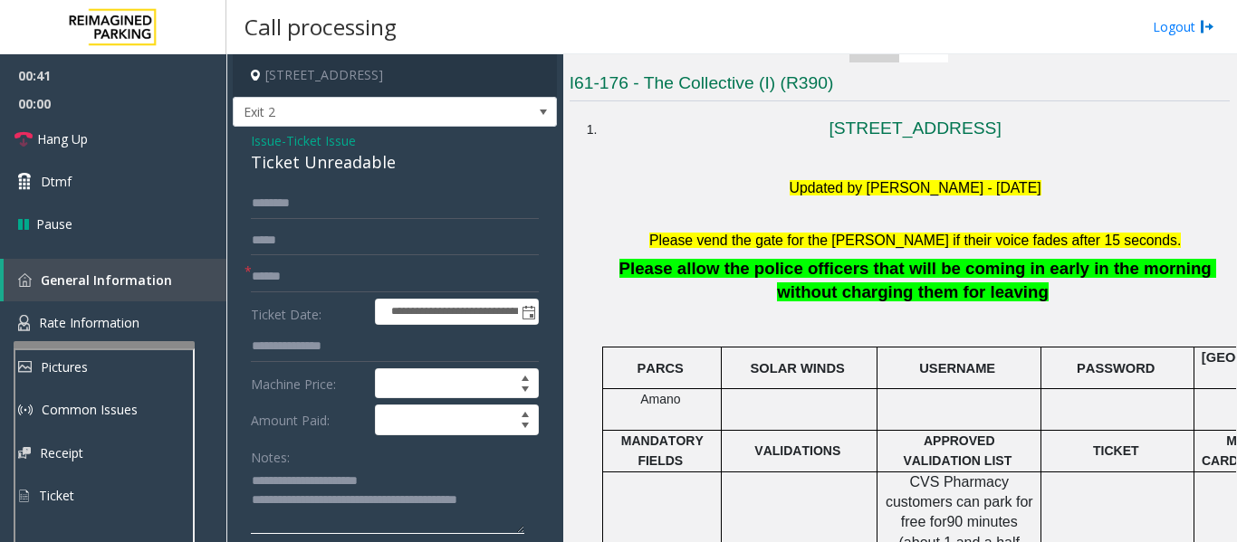
type textarea "**********"
click at [351, 273] on input "text" at bounding box center [395, 277] width 288 height 31
type input "******"
click at [337, 212] on input "text" at bounding box center [395, 203] width 288 height 31
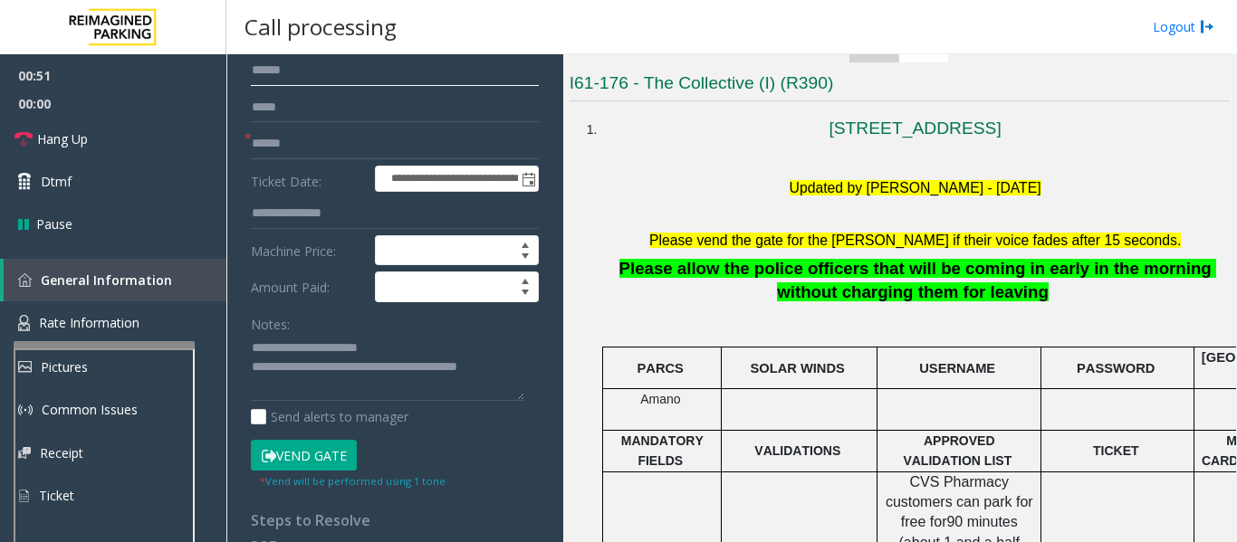
scroll to position [272, 0]
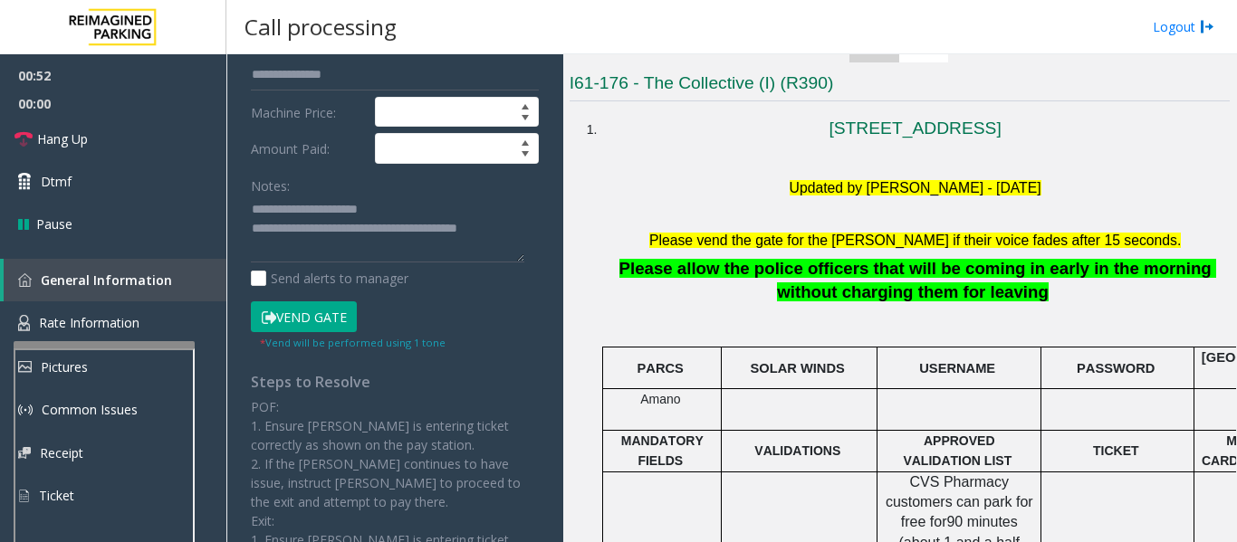
type input "*****"
click at [311, 328] on button "Vend Gate" at bounding box center [304, 316] width 106 height 31
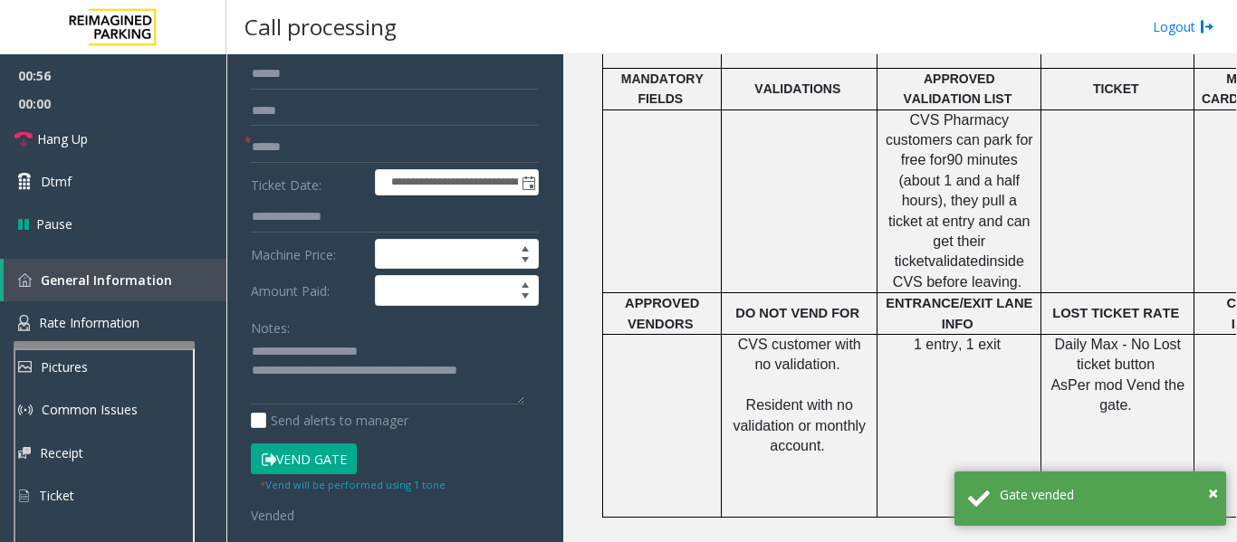
scroll to position [0, 0]
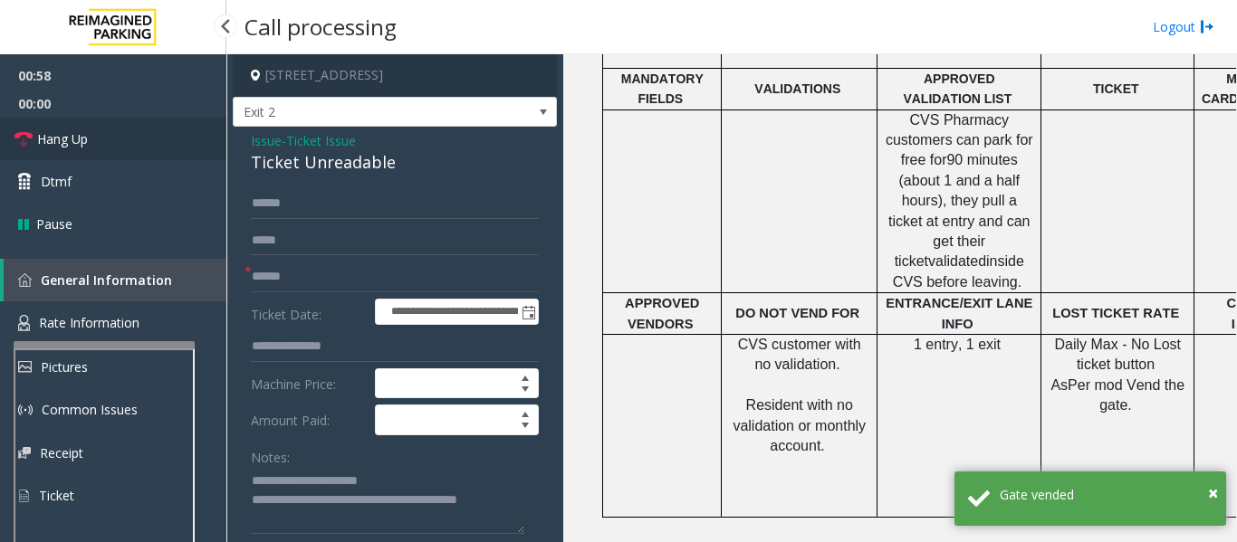
click at [69, 155] on link "Hang Up" at bounding box center [113, 139] width 226 height 43
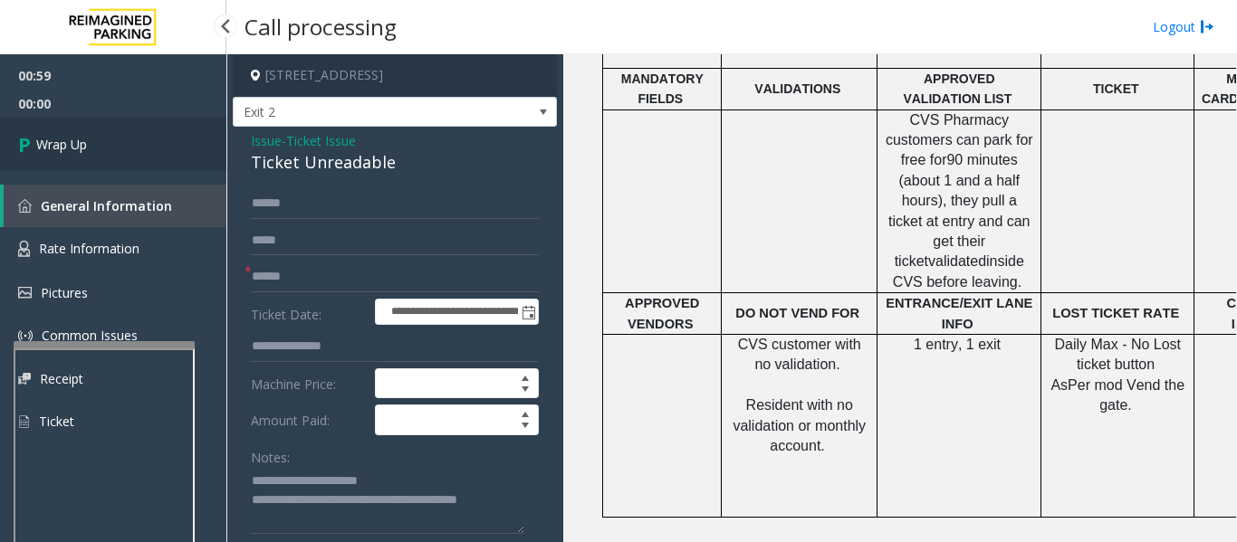
click at [24, 157] on icon at bounding box center [27, 144] width 18 height 30
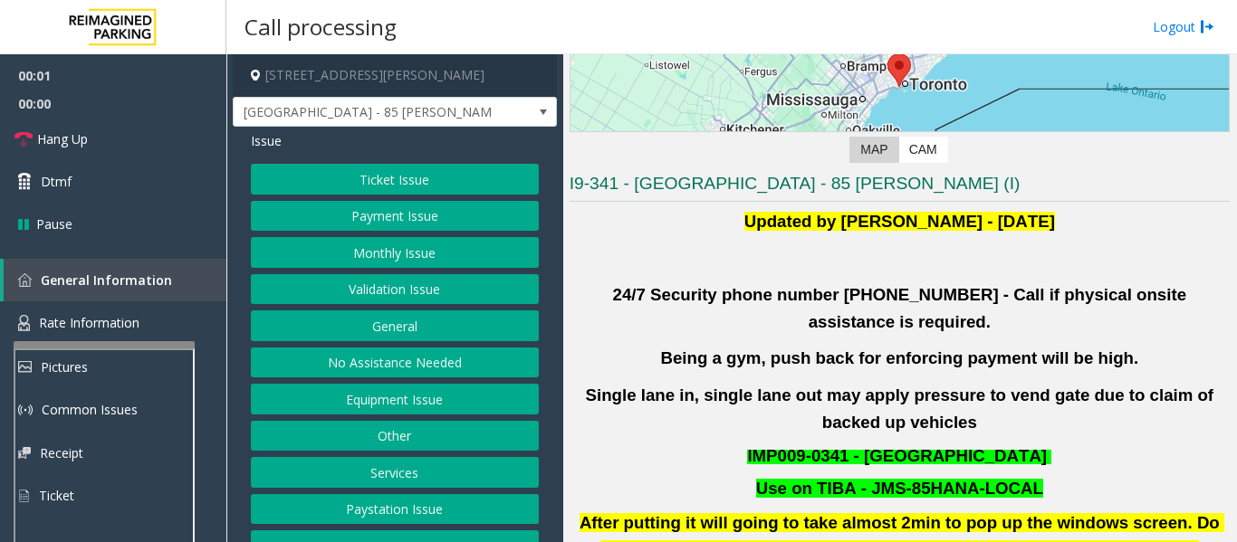
scroll to position [362, 0]
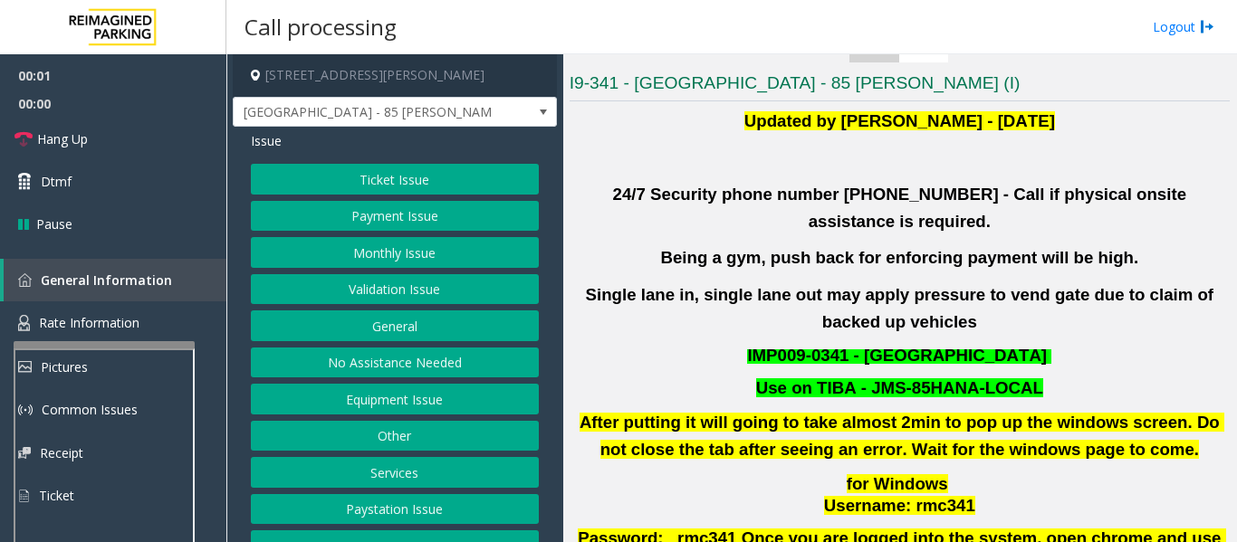
click at [451, 282] on button "Validation Issue" at bounding box center [395, 289] width 288 height 31
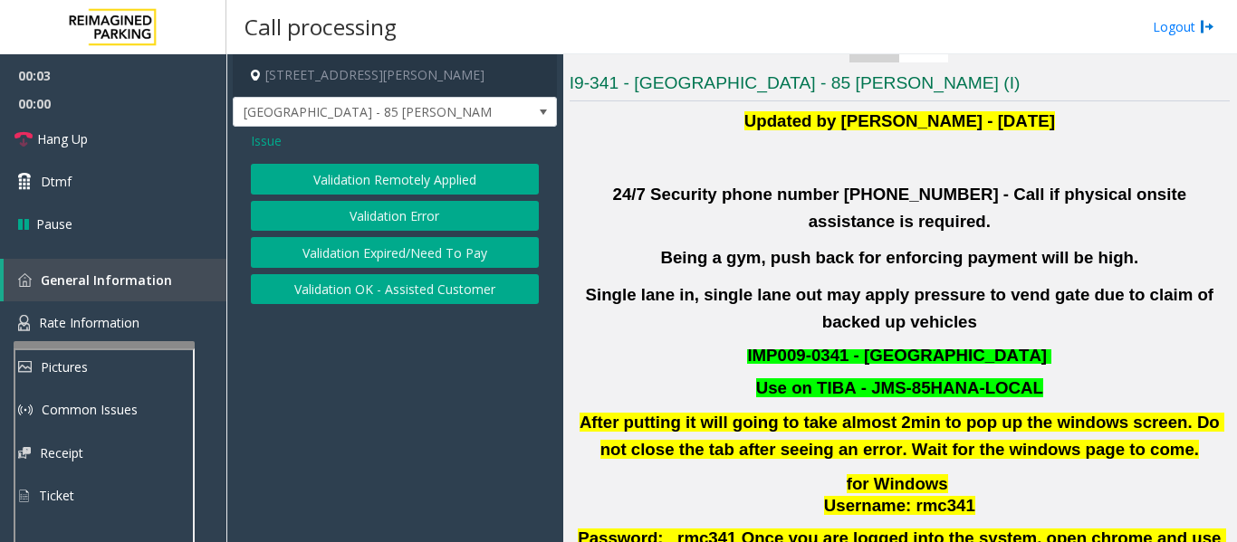
click at [446, 215] on button "Validation Error" at bounding box center [395, 216] width 288 height 31
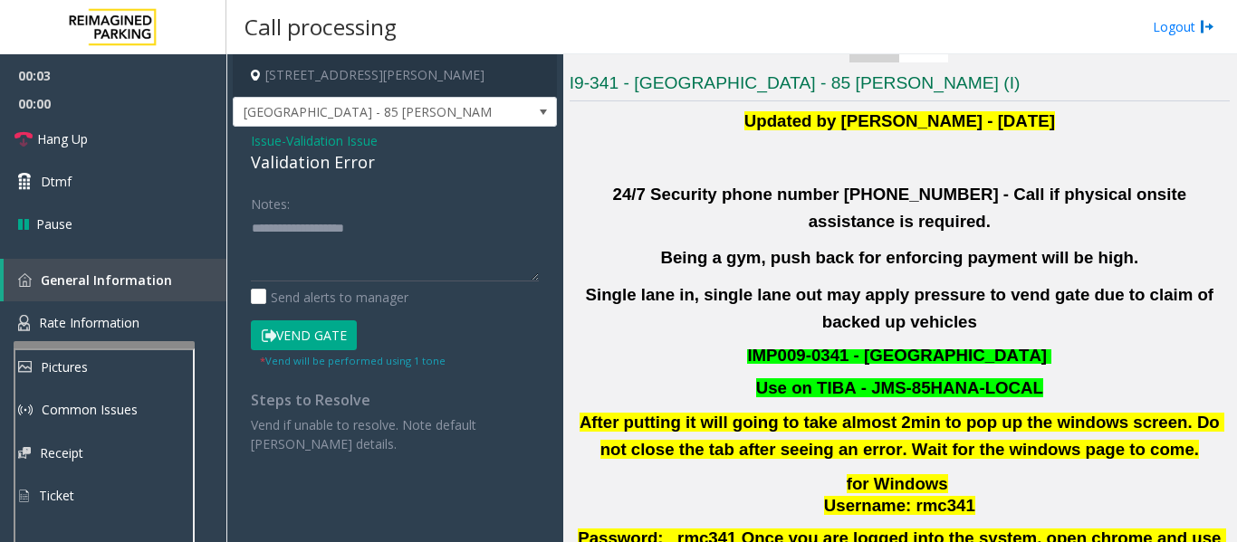
click at [314, 167] on div "Validation Error" at bounding box center [395, 162] width 288 height 24
copy div "Validation Error"
click at [328, 244] on textarea at bounding box center [395, 248] width 288 height 68
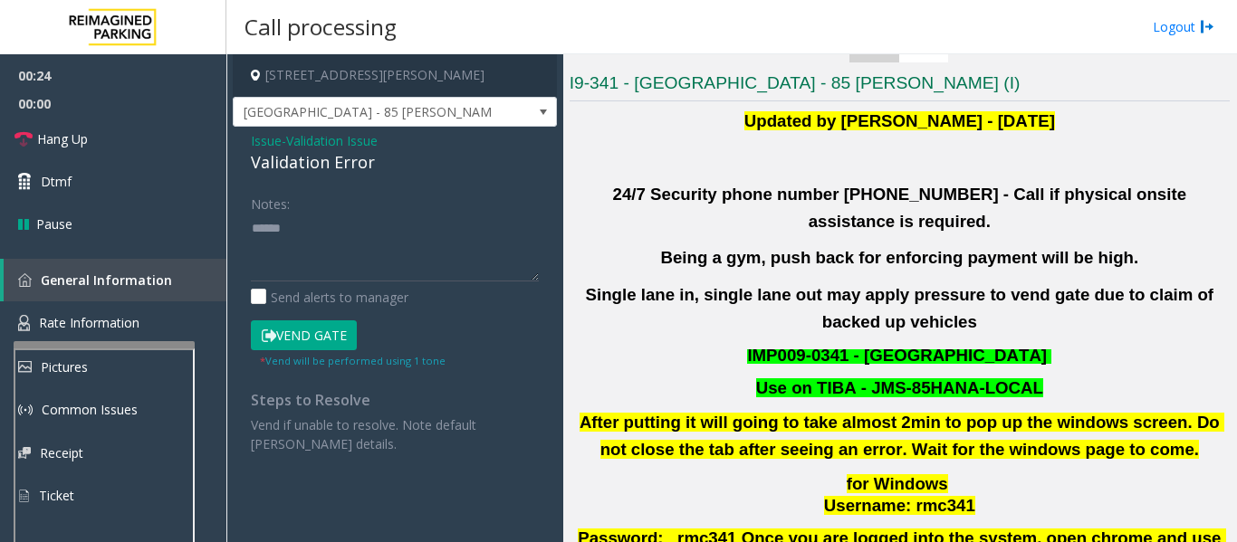
click at [329, 162] on div "Validation Error" at bounding box center [395, 162] width 288 height 24
copy div "Validation Error"
click at [339, 216] on textarea at bounding box center [395, 248] width 288 height 68
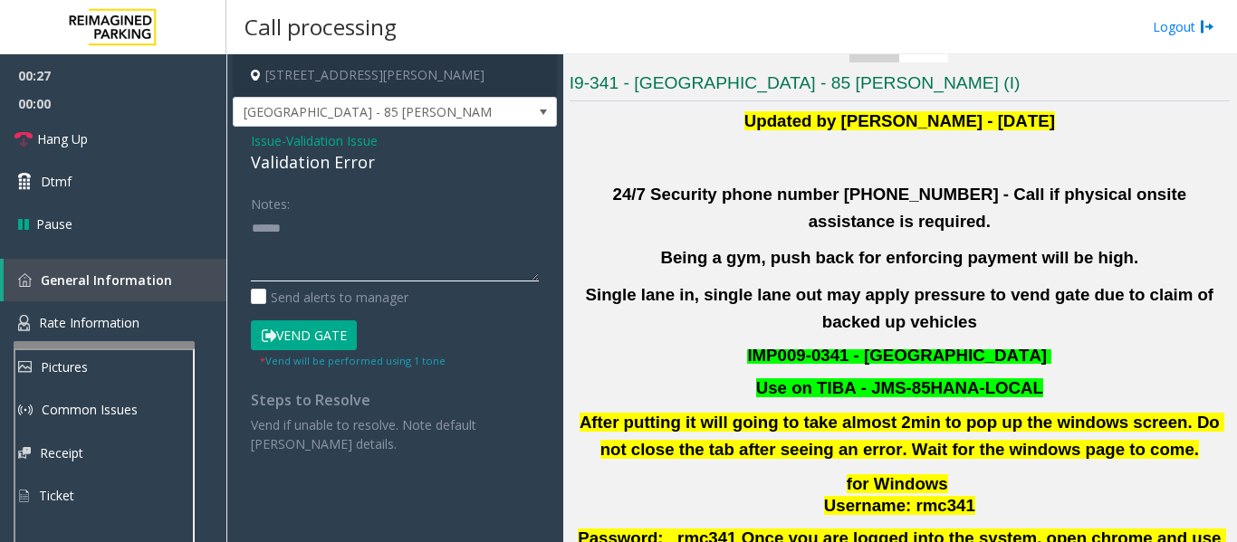
paste textarea "**********"
click at [407, 221] on textarea at bounding box center [395, 248] width 288 height 68
click at [403, 261] on textarea at bounding box center [395, 248] width 288 height 68
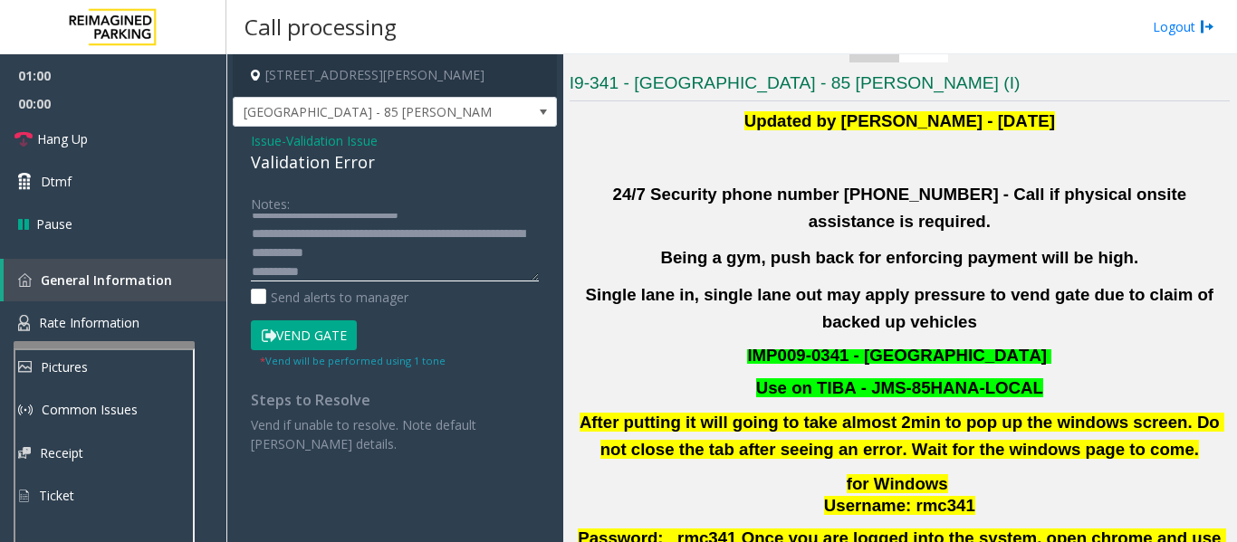
click at [459, 263] on textarea at bounding box center [395, 248] width 288 height 68
click at [385, 253] on textarea at bounding box center [395, 248] width 288 height 68
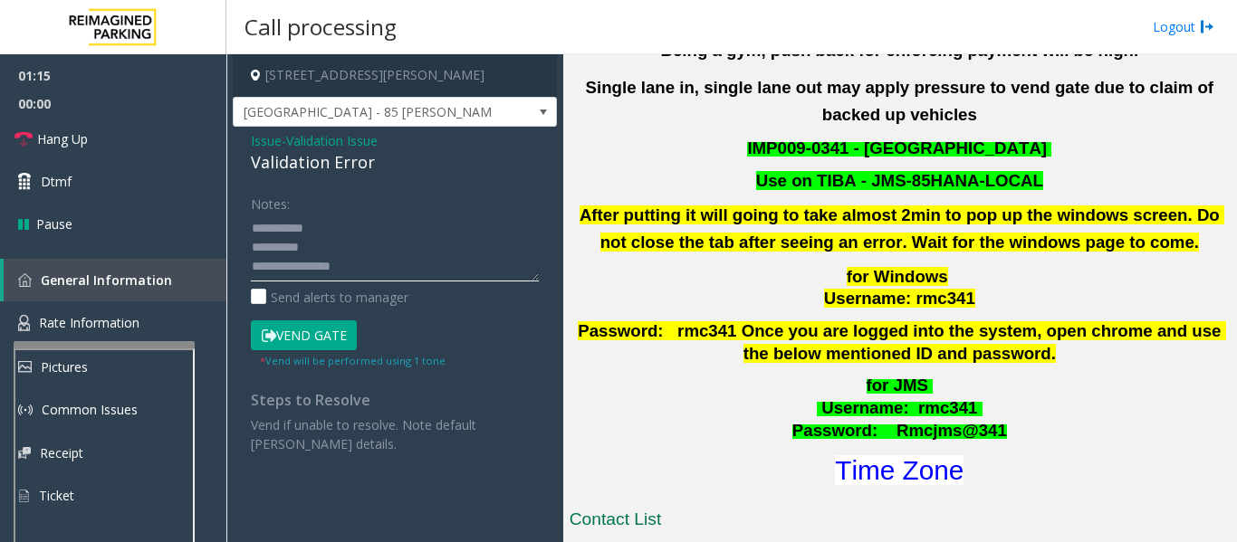
scroll to position [724, 0]
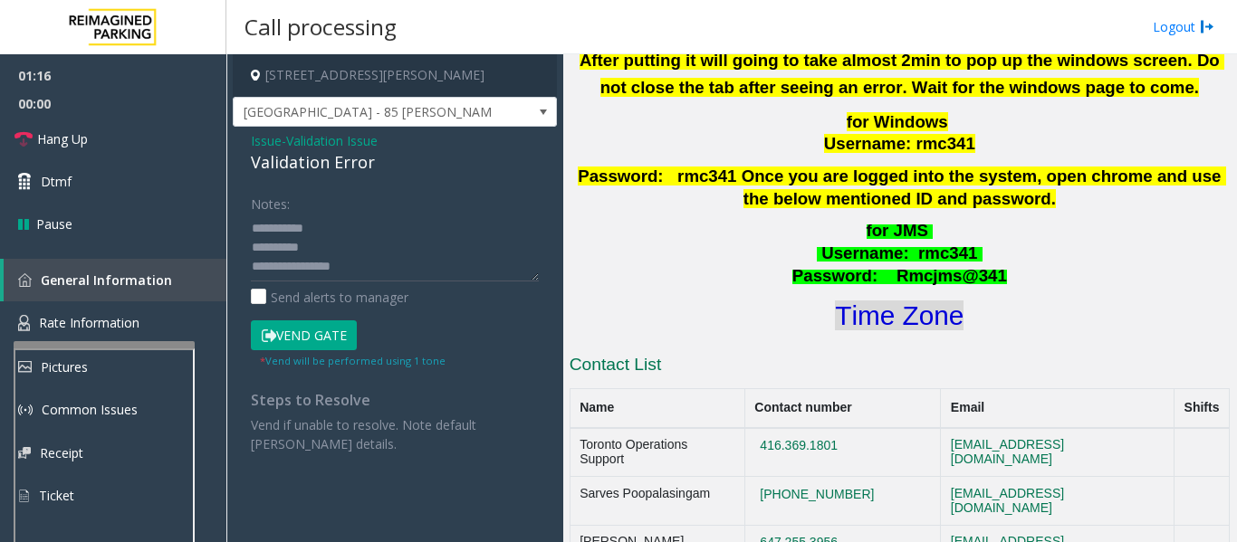
click at [860, 301] on font "Time Zone" at bounding box center [899, 316] width 129 height 30
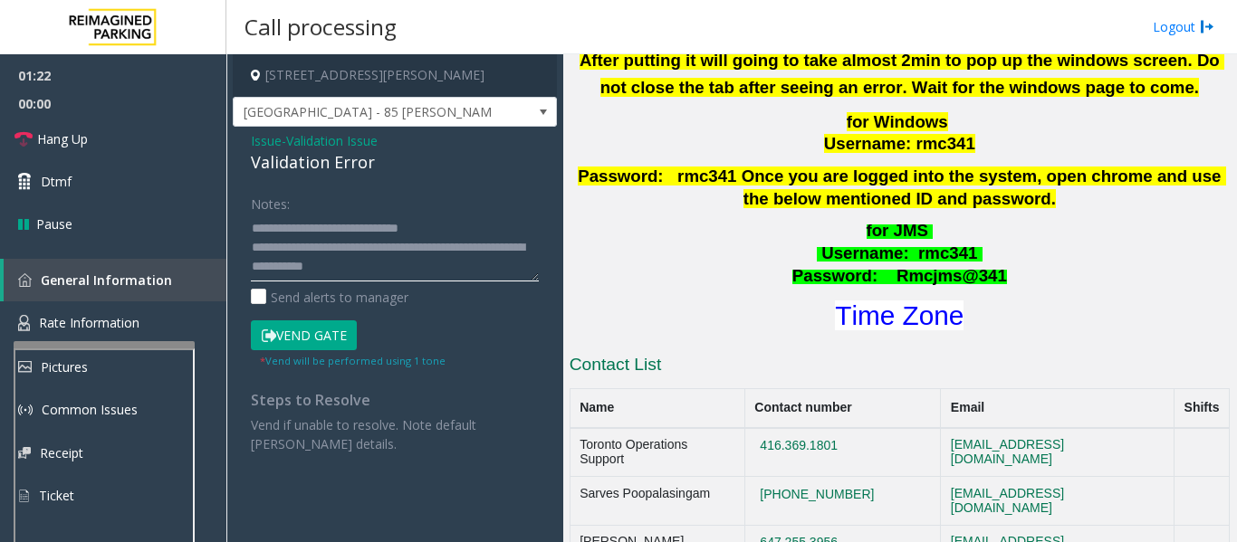
click at [460, 263] on textarea at bounding box center [395, 248] width 288 height 68
click at [329, 340] on button "Vend Gate" at bounding box center [304, 335] width 106 height 31
click at [476, 266] on textarea at bounding box center [395, 248] width 288 height 68
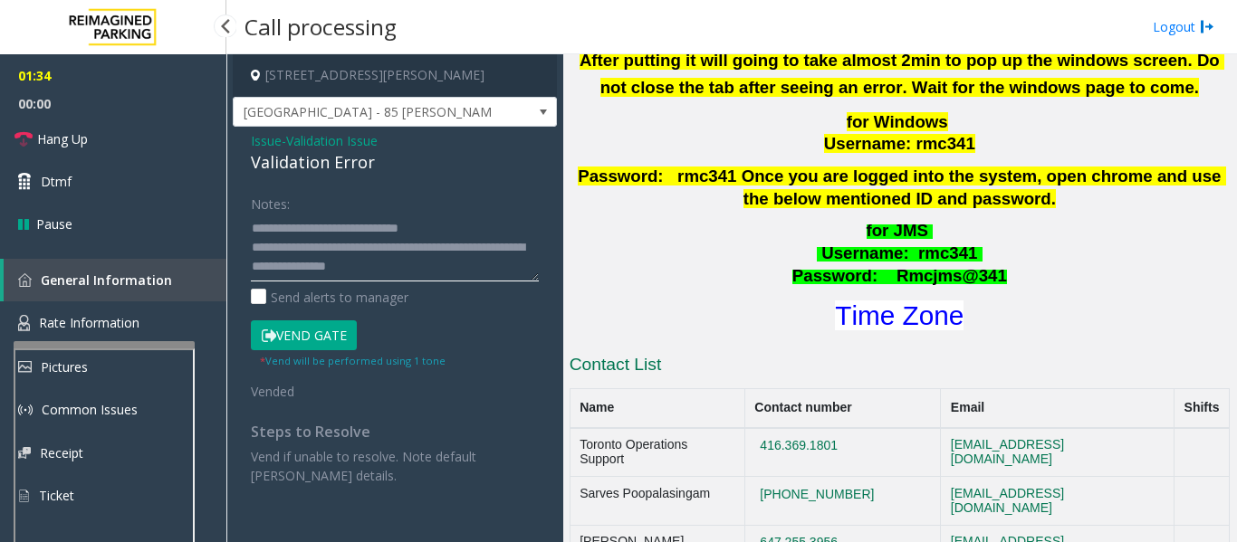
type textarea "**********"
click at [39, 116] on span "00:00" at bounding box center [113, 104] width 226 height 28
click at [39, 121] on link "Hang Up" at bounding box center [113, 139] width 226 height 43
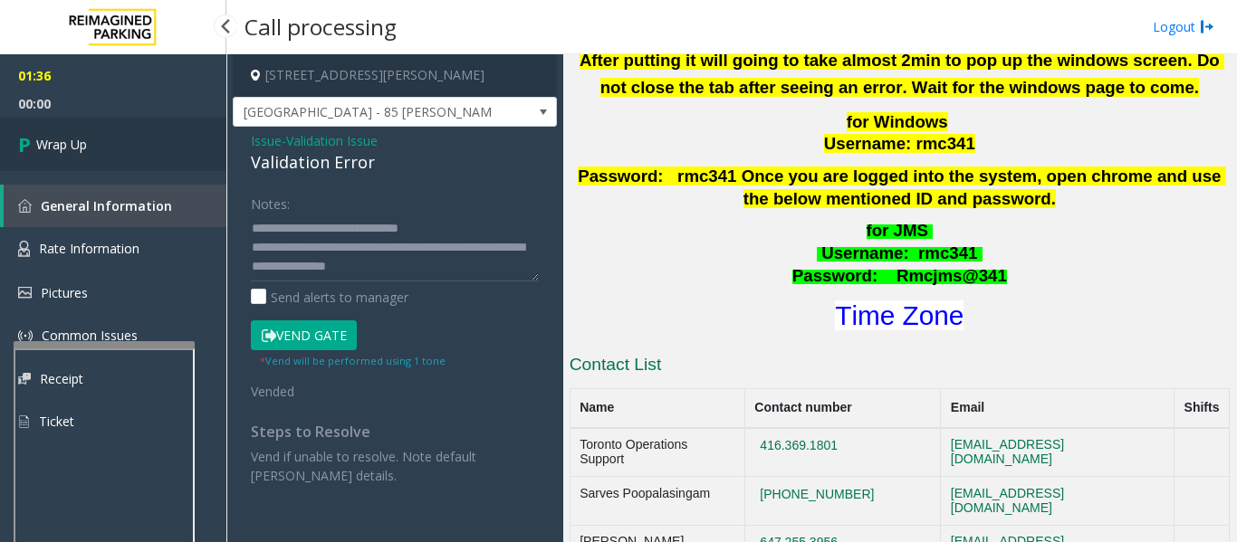
click at [51, 149] on span "Wrap Up" at bounding box center [61, 144] width 51 height 19
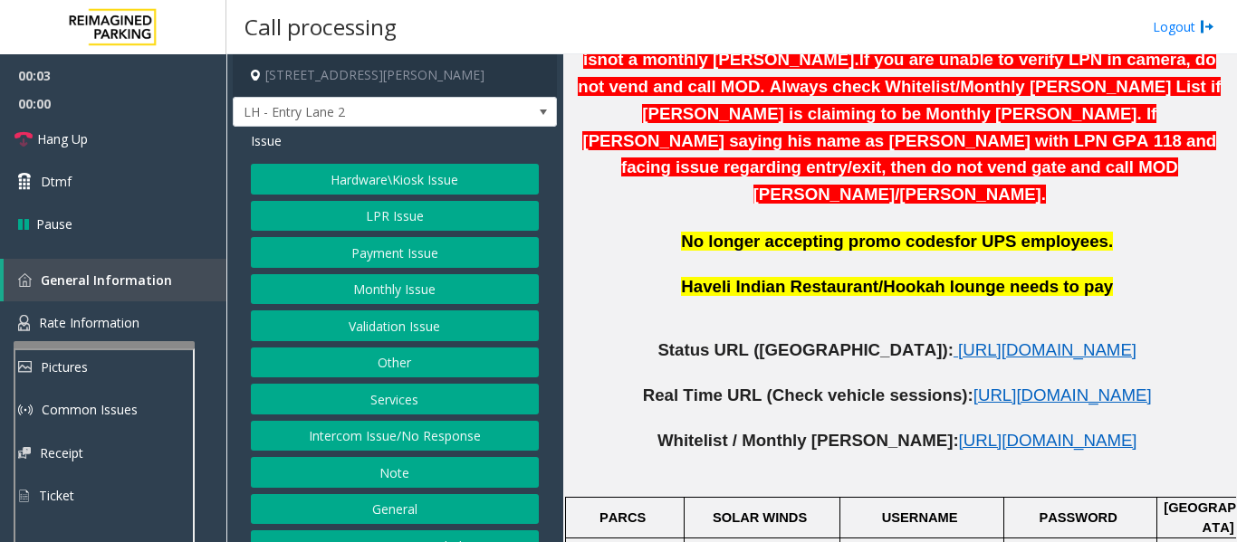
scroll to position [905, 0]
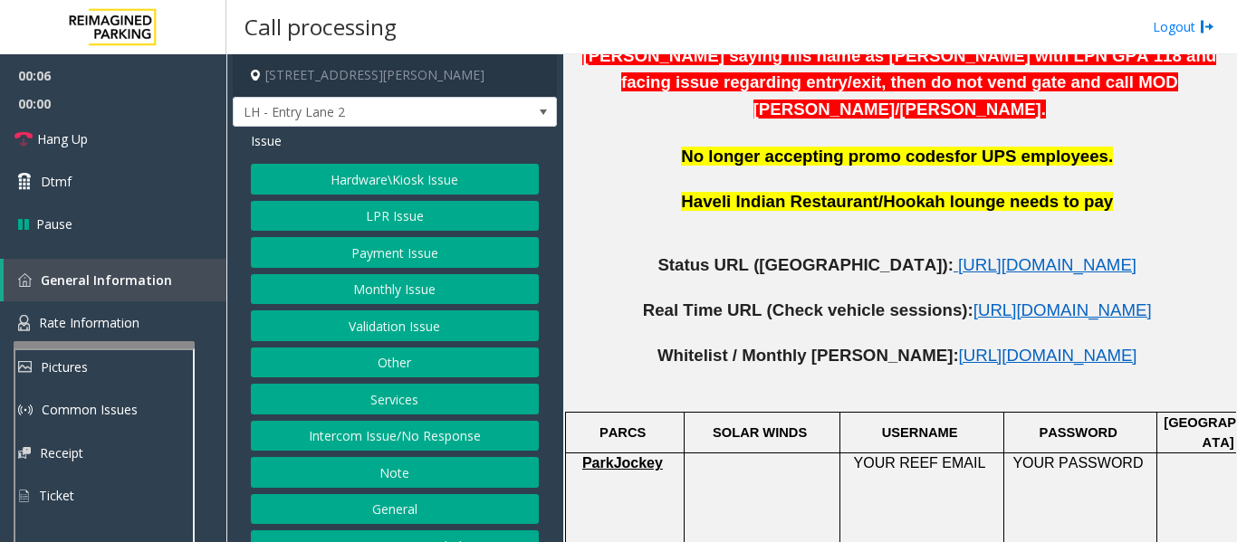
click at [402, 435] on button "Intercom Issue/No Response" at bounding box center [395, 436] width 288 height 31
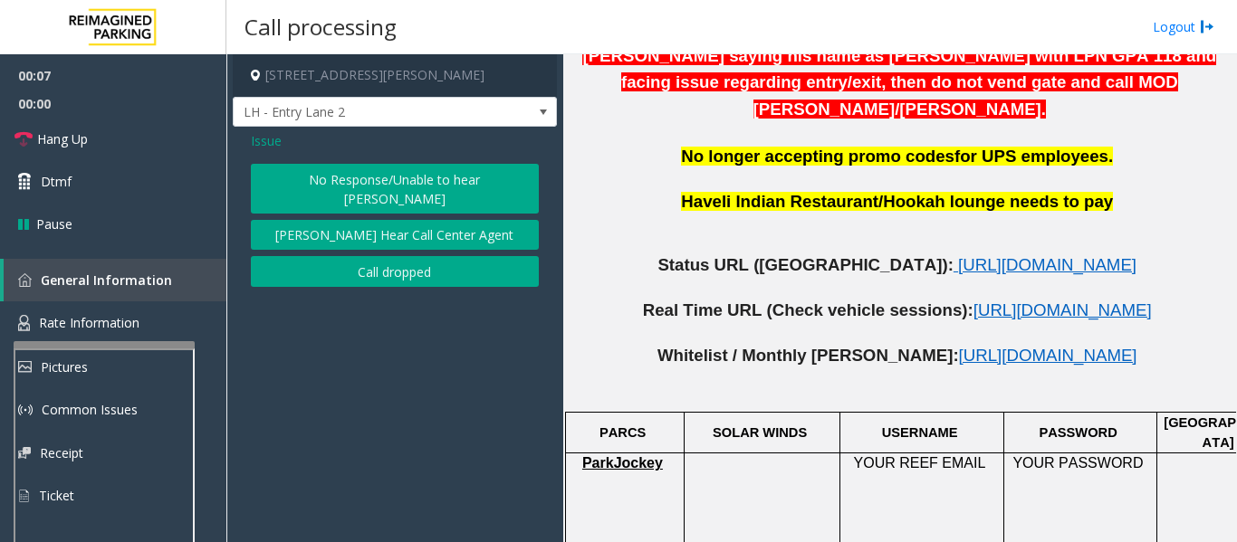
click at [419, 186] on button "No Response/Unable to hear [PERSON_NAME]" at bounding box center [395, 189] width 288 height 50
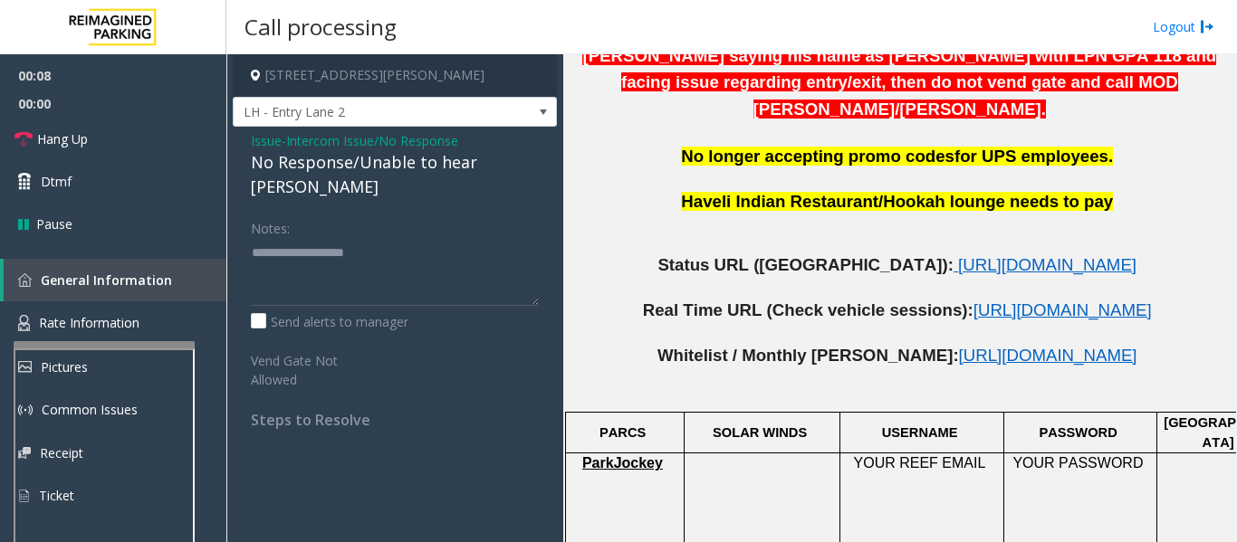
click at [416, 172] on div "No Response/Unable to hear [PERSON_NAME]" at bounding box center [395, 174] width 288 height 49
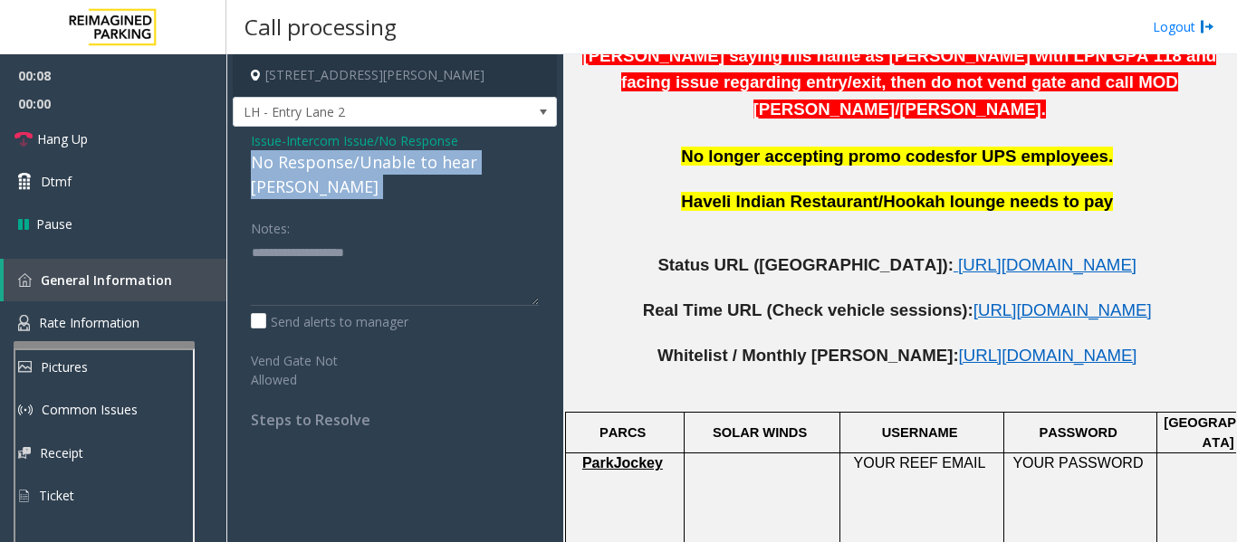
click at [416, 172] on div "No Response/Unable to hear [PERSON_NAME]" at bounding box center [395, 174] width 288 height 49
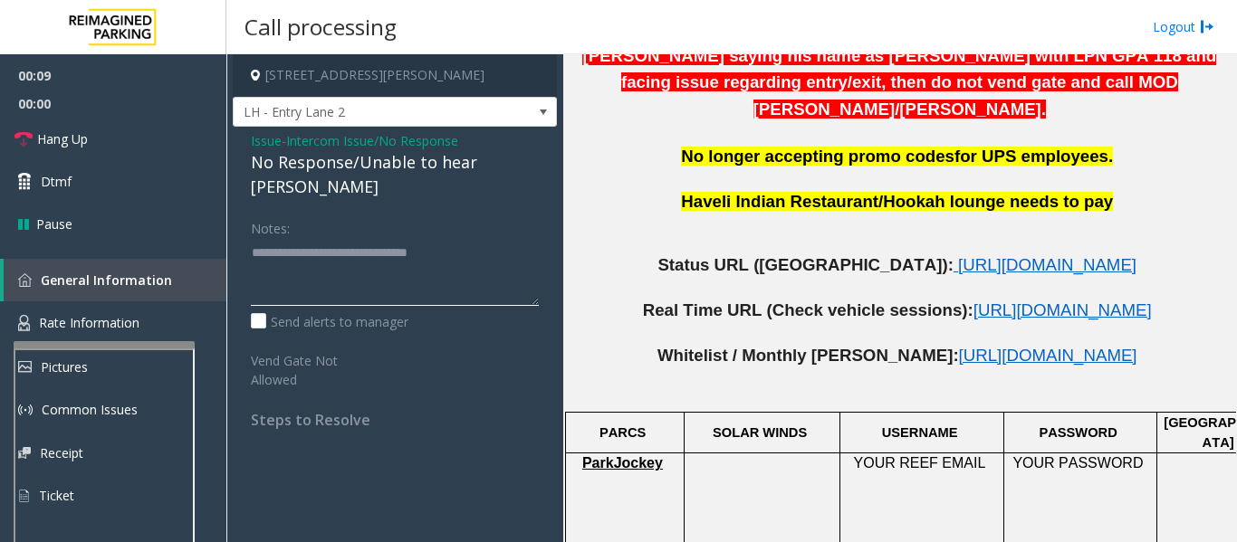
click at [500, 238] on textarea at bounding box center [395, 272] width 288 height 68
type textarea "**********"
click at [86, 132] on span "Hang Up" at bounding box center [62, 138] width 51 height 19
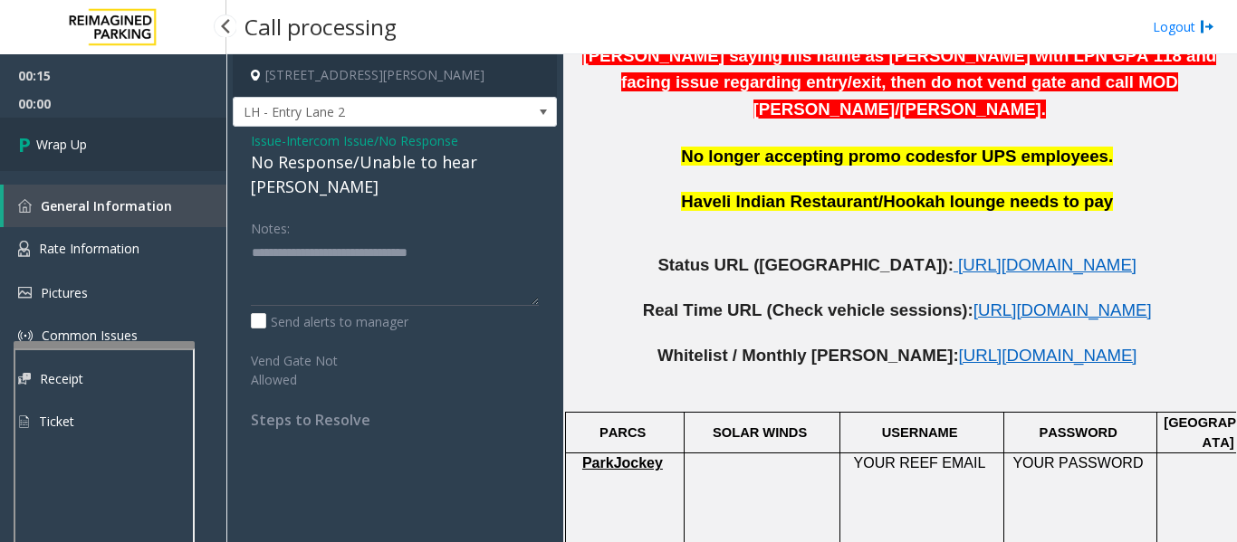
click at [94, 152] on link "Wrap Up" at bounding box center [113, 144] width 226 height 53
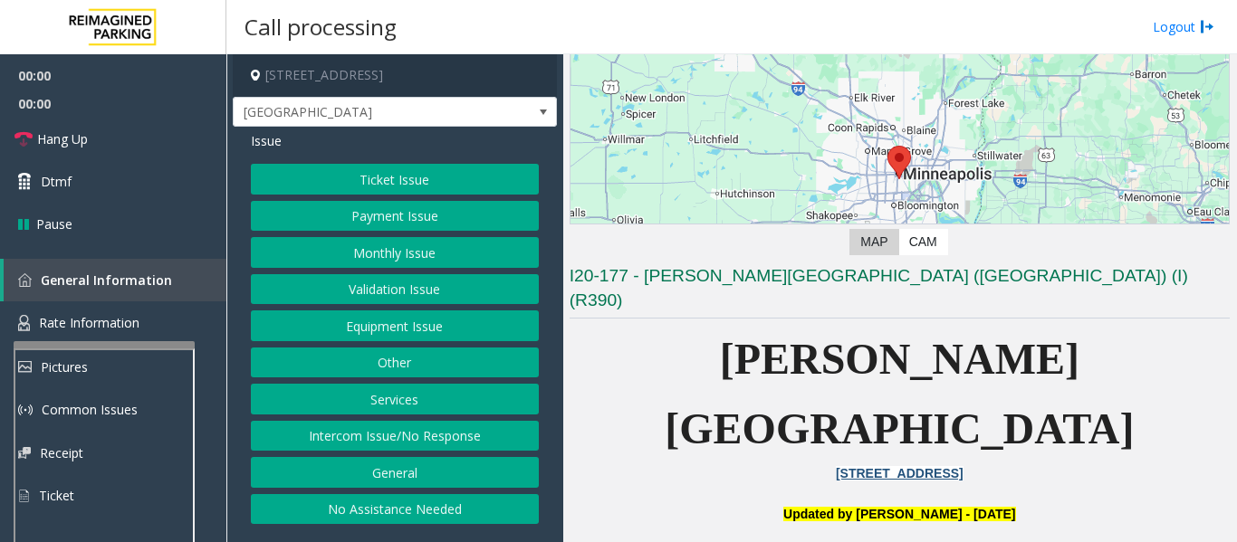
scroll to position [362, 0]
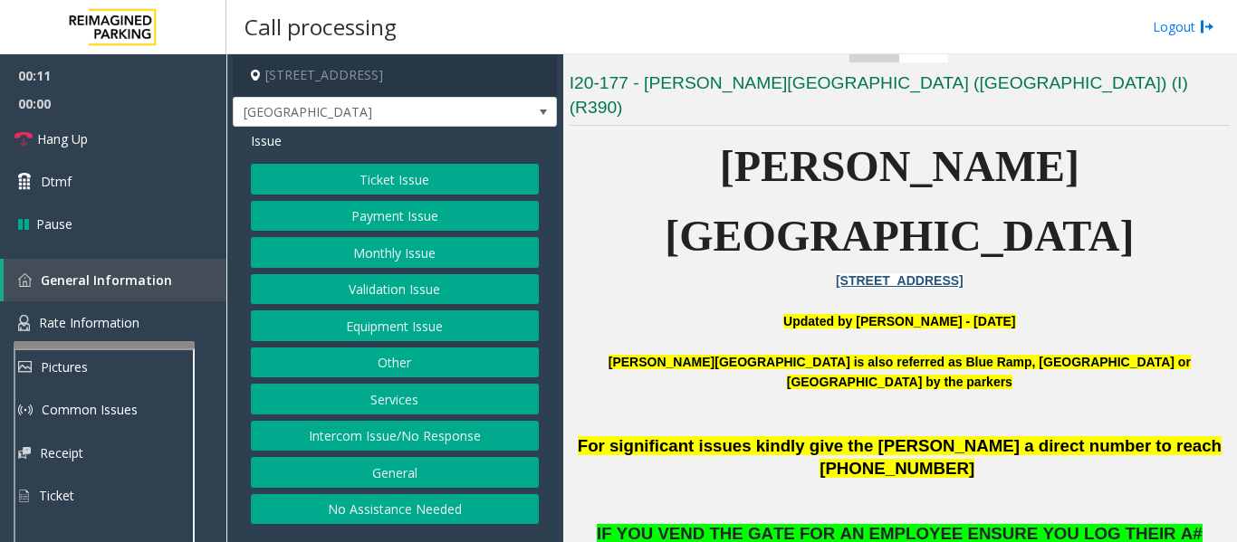
click at [462, 435] on button "Intercom Issue/No Response" at bounding box center [395, 436] width 288 height 31
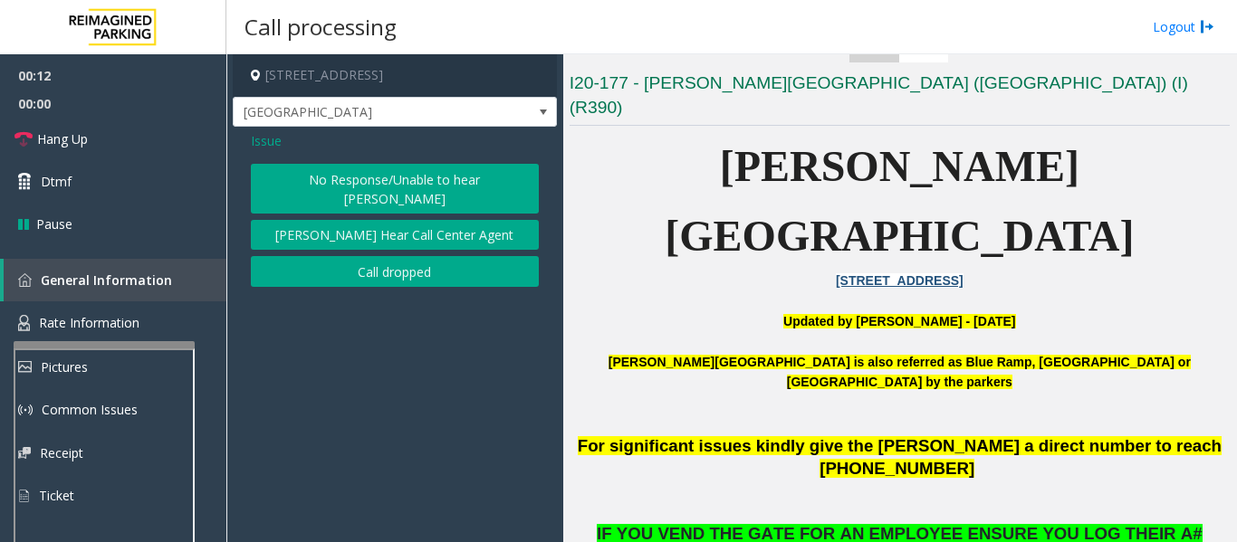
click at [471, 167] on button "No Response/Unable to hear [PERSON_NAME]" at bounding box center [395, 189] width 288 height 50
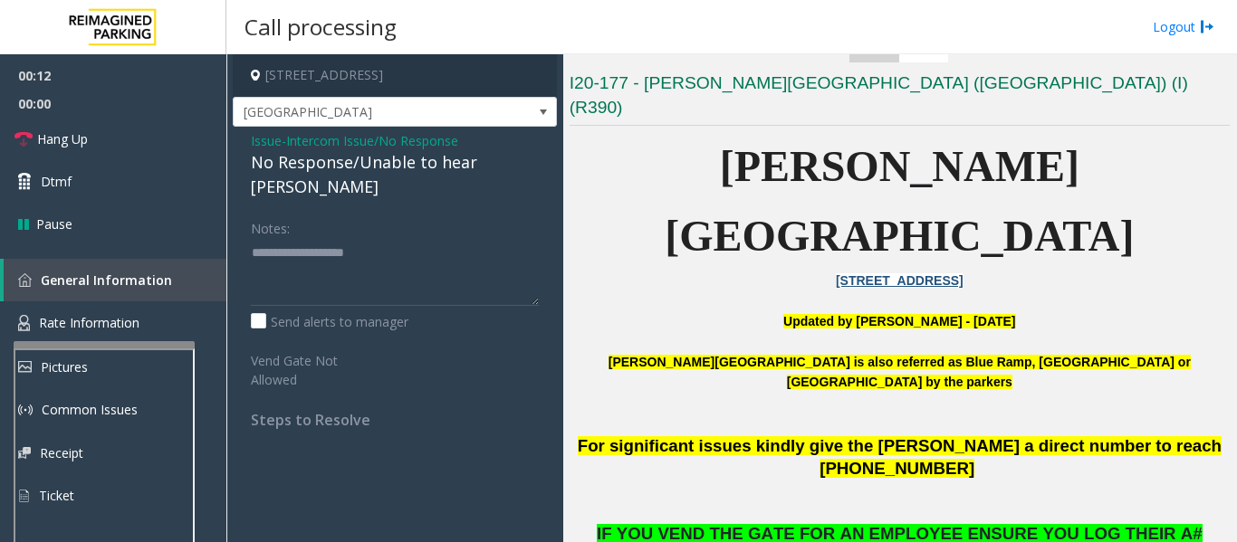
click at [471, 167] on div "No Response/Unable to hear [PERSON_NAME]" at bounding box center [395, 174] width 288 height 49
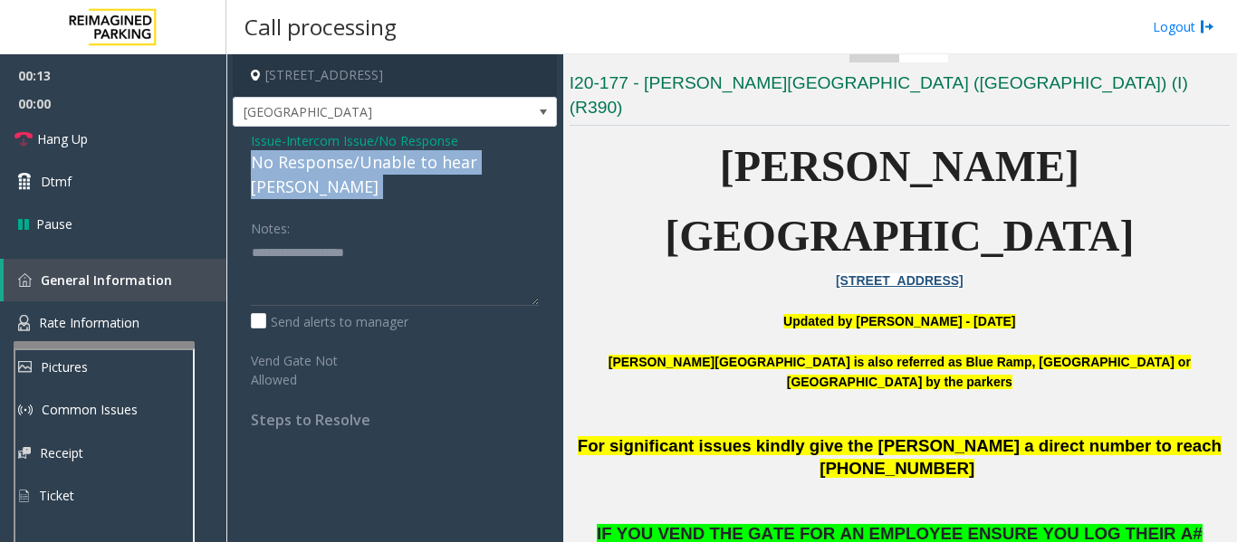
click at [471, 167] on div "No Response/Unable to hear [PERSON_NAME]" at bounding box center [395, 174] width 288 height 49
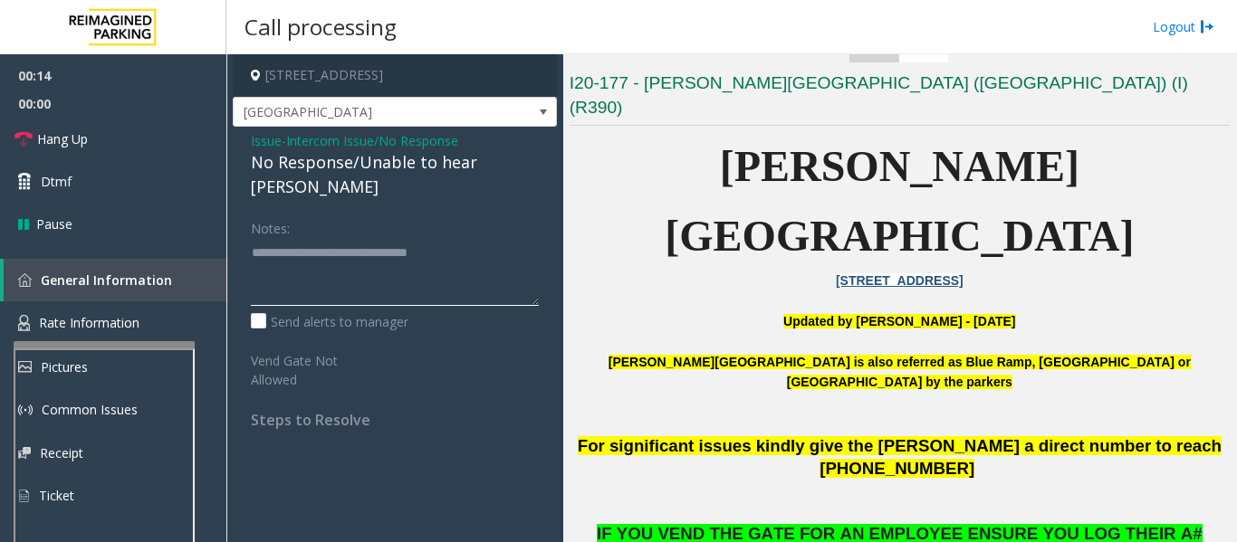
click at [507, 238] on textarea at bounding box center [395, 272] width 288 height 68
type textarea "**********"
click at [27, 124] on link "Hang Up" at bounding box center [113, 139] width 226 height 43
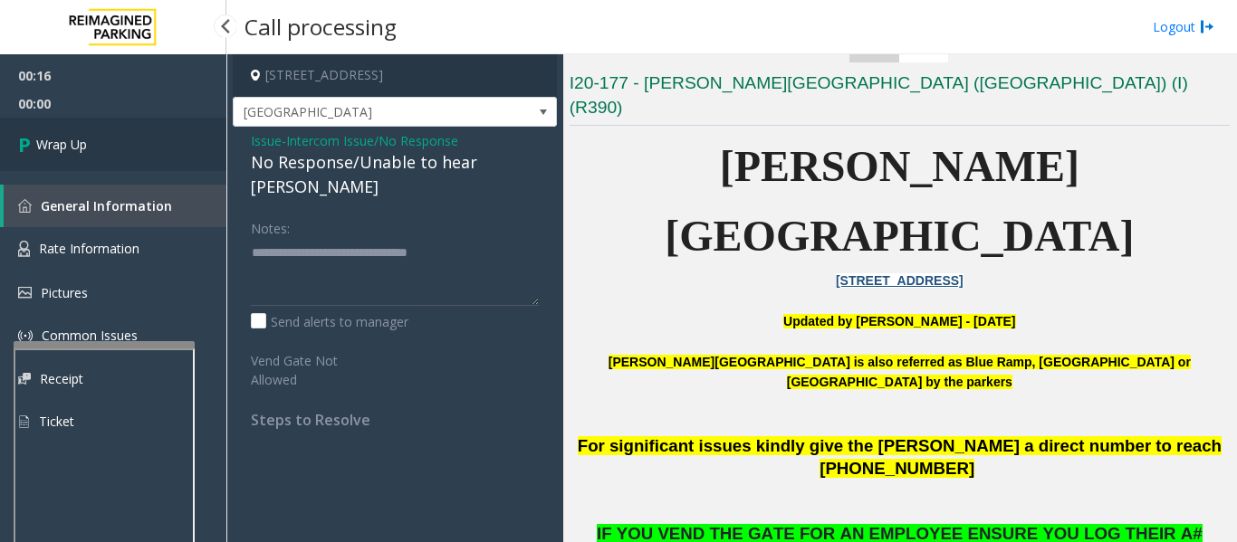
click at [0, 148] on link "Wrap Up" at bounding box center [113, 144] width 226 height 53
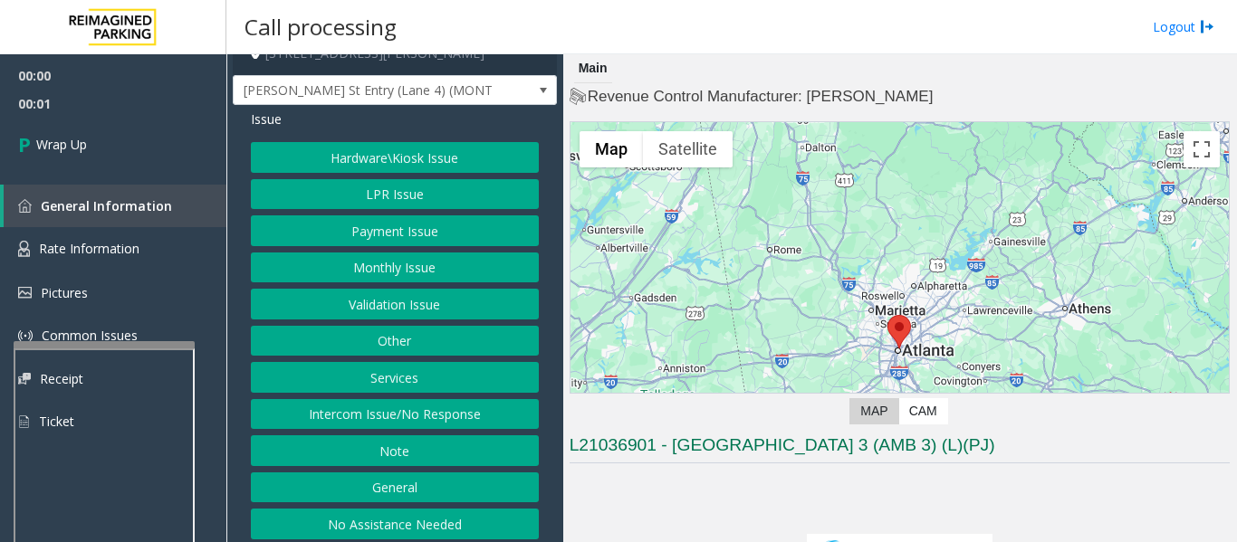
scroll to position [28, 0]
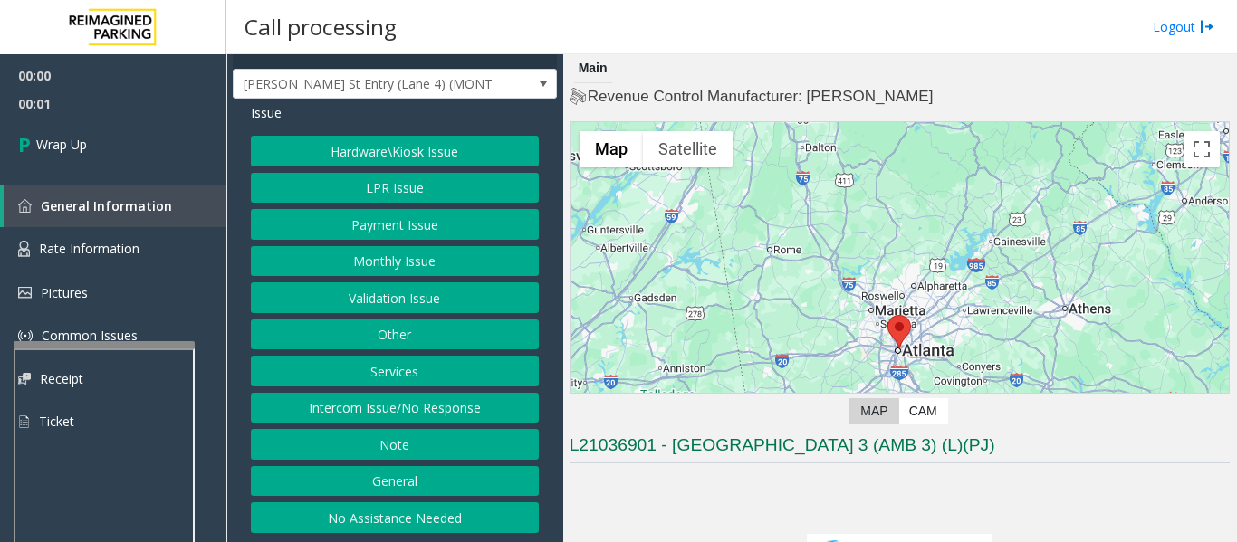
click at [396, 408] on button "Intercom Issue/No Response" at bounding box center [395, 408] width 288 height 31
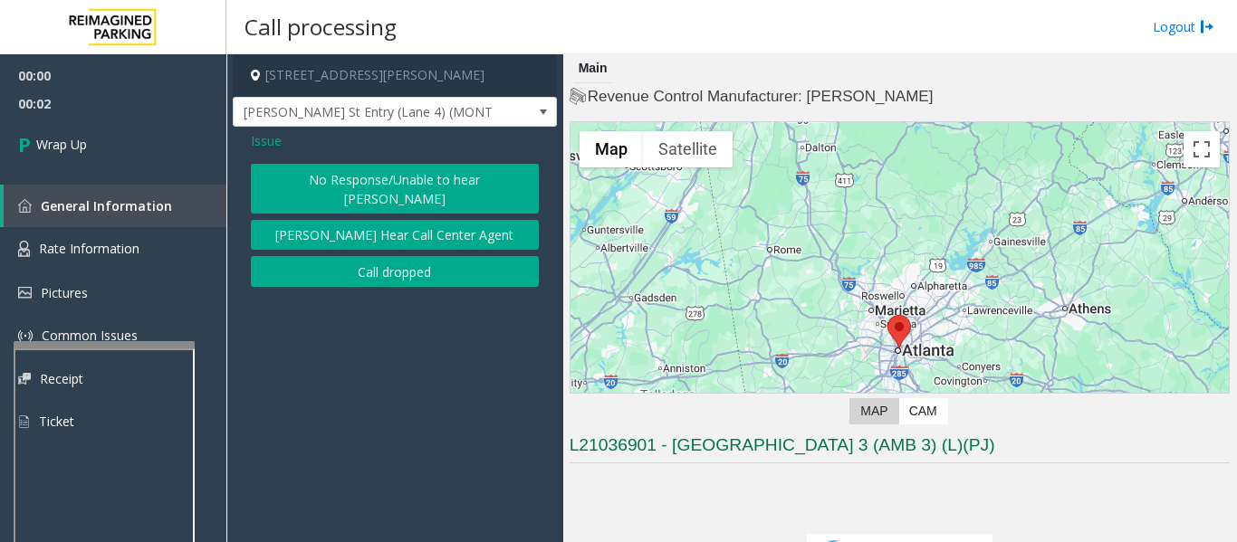
scroll to position [0, 0]
click at [420, 258] on button "Call dropped" at bounding box center [395, 271] width 288 height 31
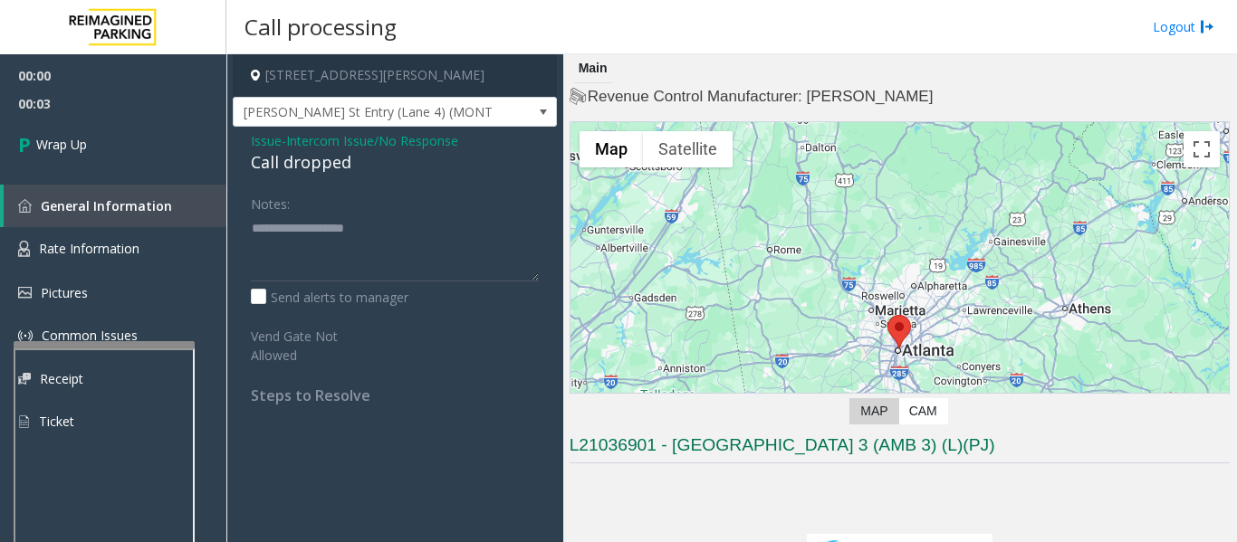
click at [305, 164] on div "Call dropped" at bounding box center [395, 162] width 288 height 24
type textarea "**********"
click at [149, 136] on link "Wrap Up" at bounding box center [113, 144] width 226 height 53
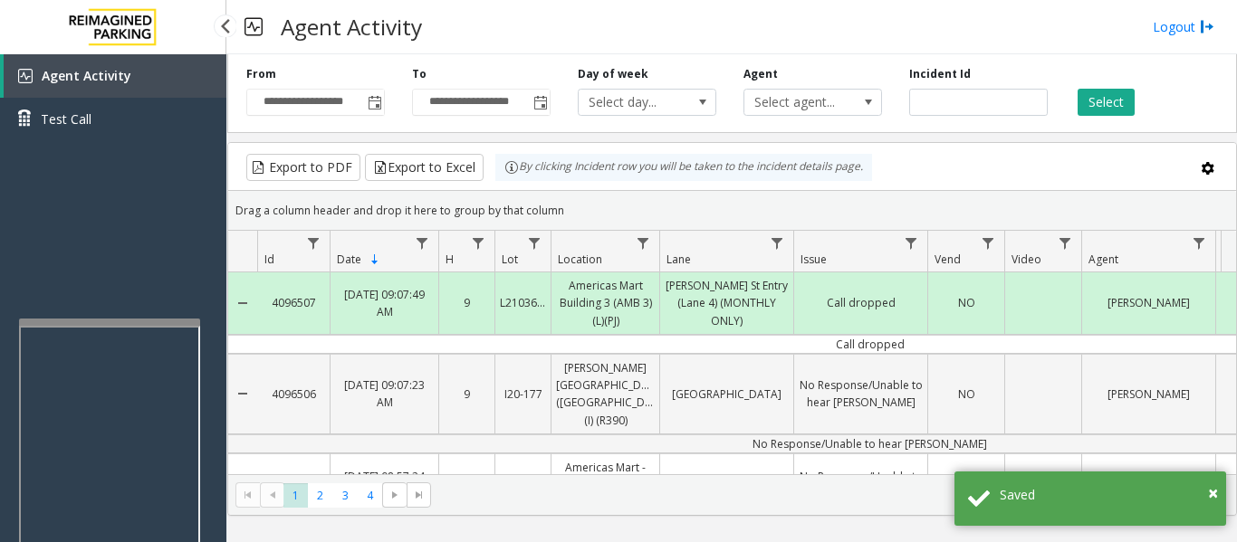
click at [126, 319] on div at bounding box center [109, 322] width 181 height 7
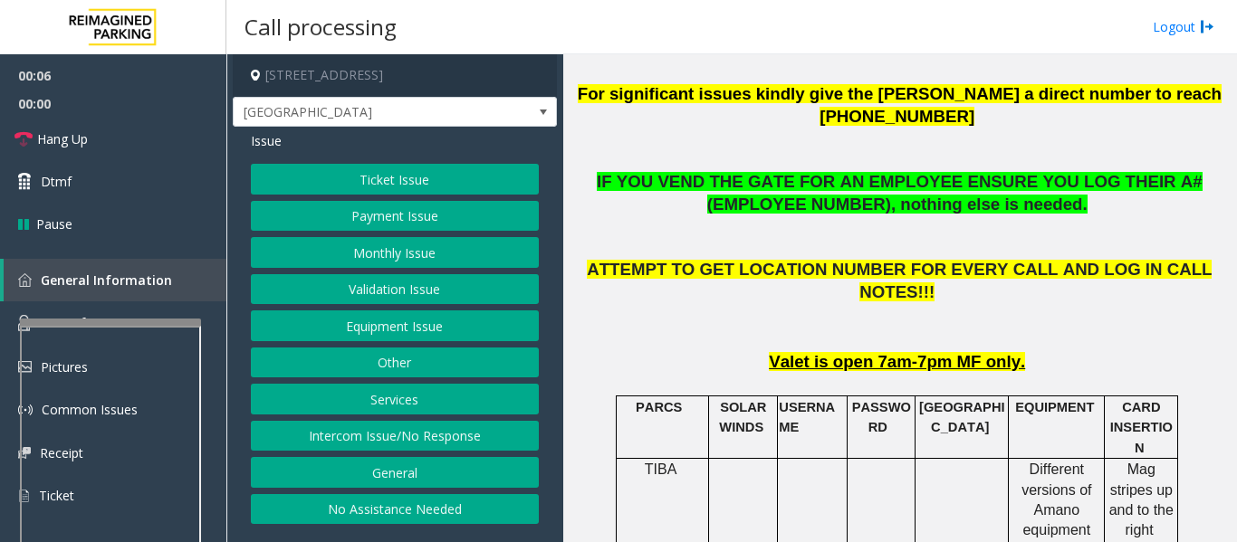
scroll to position [724, 0]
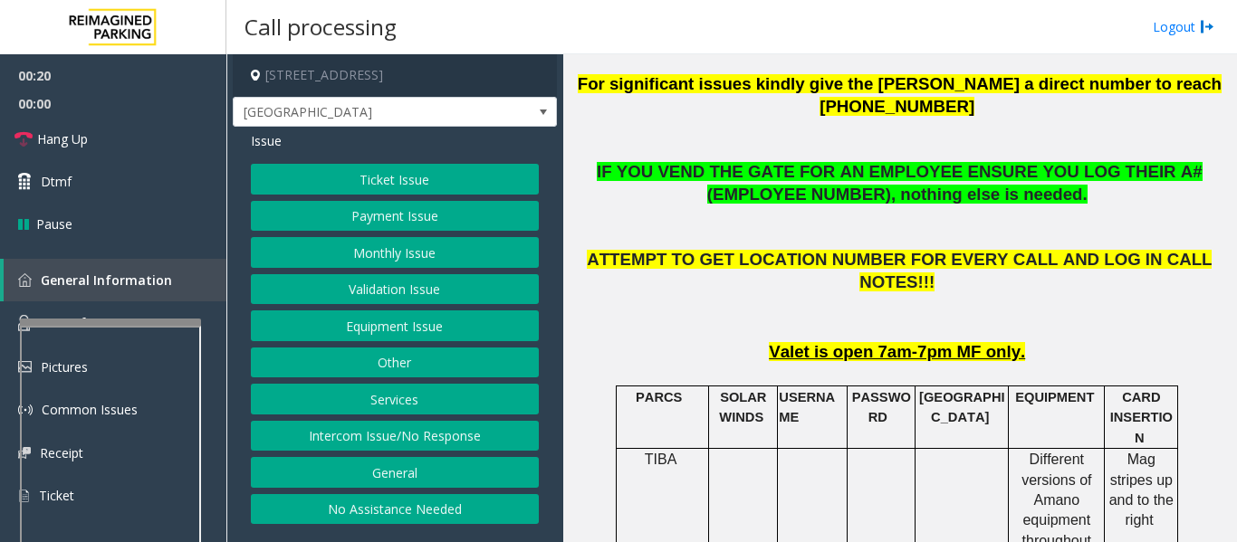
click at [340, 242] on button "Monthly Issue" at bounding box center [395, 252] width 288 height 31
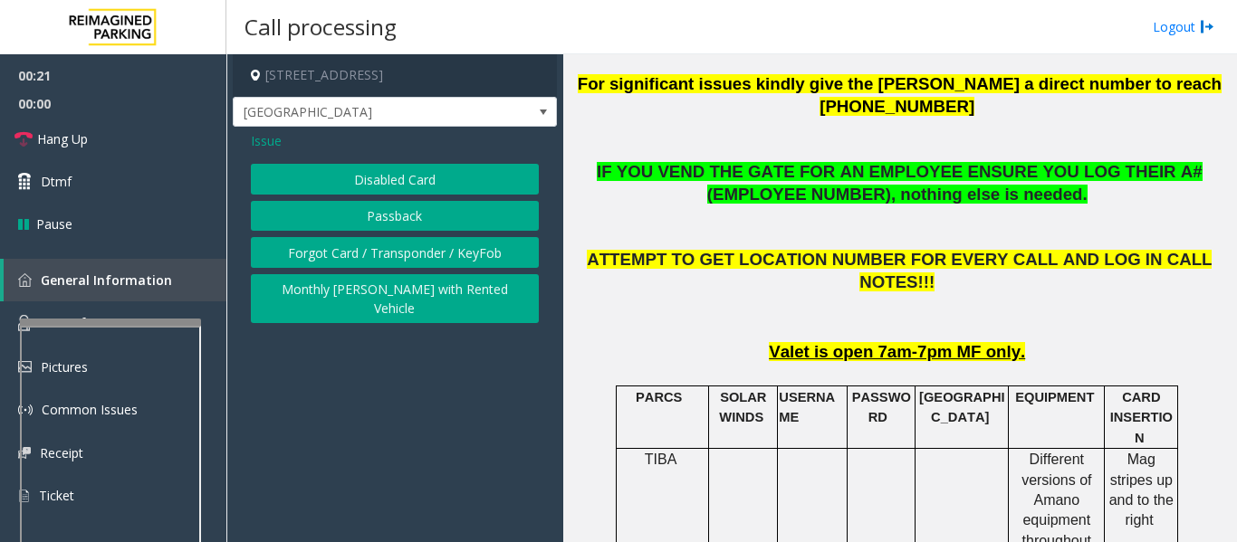
click at [386, 193] on button "Disabled Card" at bounding box center [395, 179] width 288 height 31
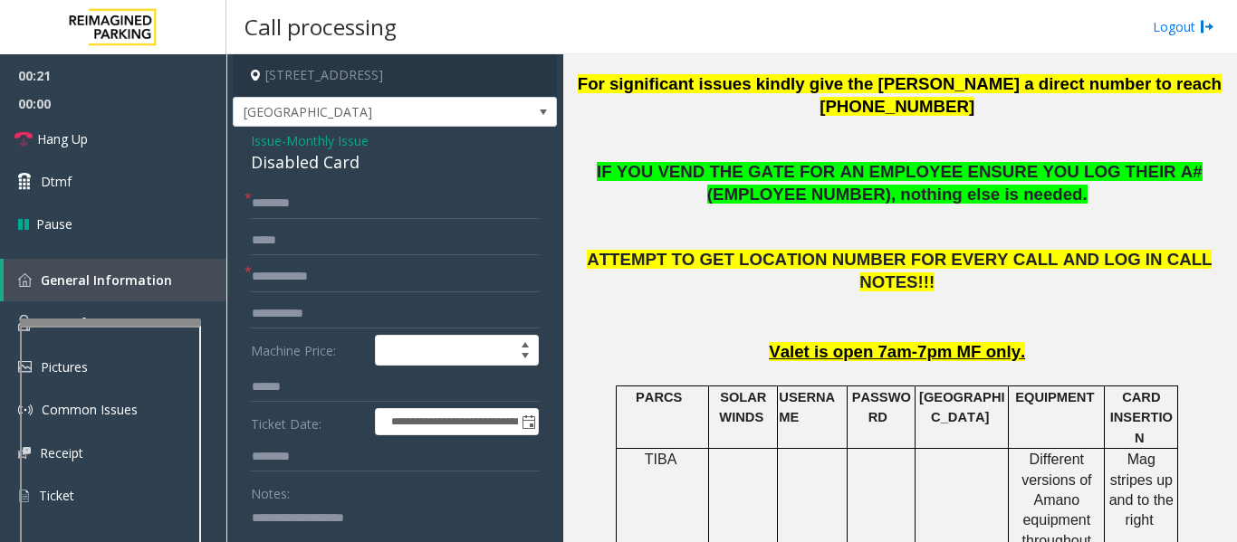
click at [287, 161] on div "Disabled Card" at bounding box center [395, 162] width 288 height 24
copy div "Disabled Card"
click at [336, 540] on textarea at bounding box center [387, 537] width 273 height 68
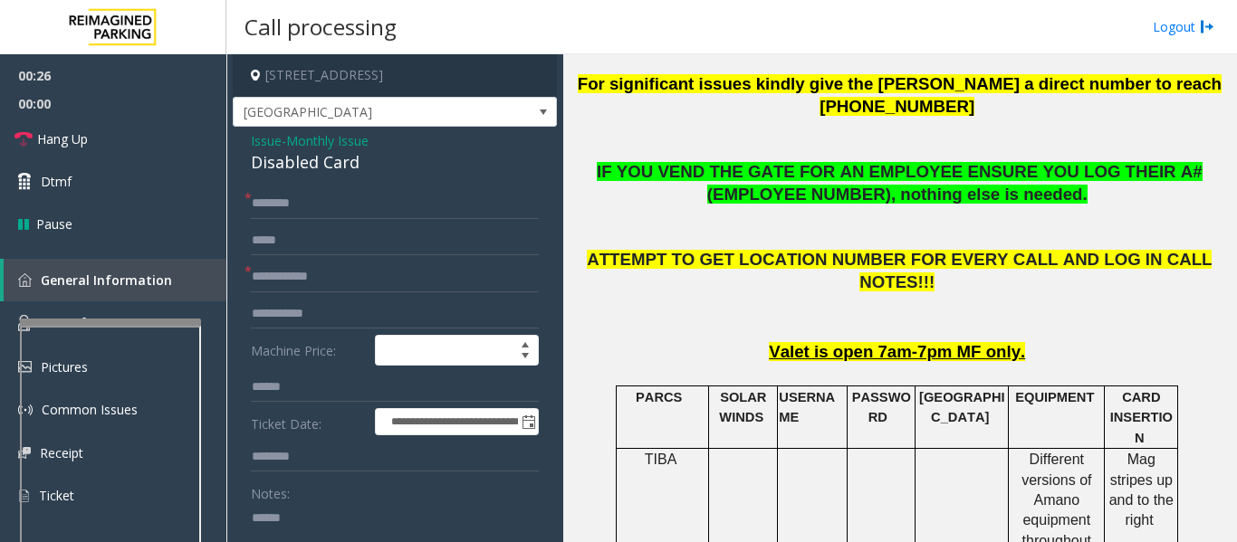
paste textarea "**********"
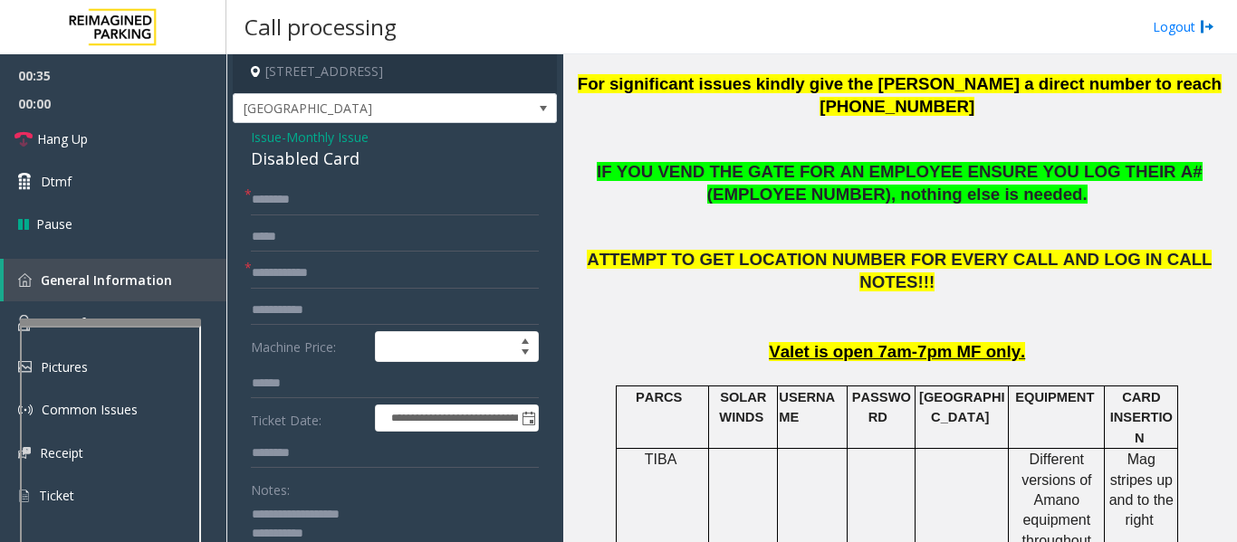
scroll to position [29, 0]
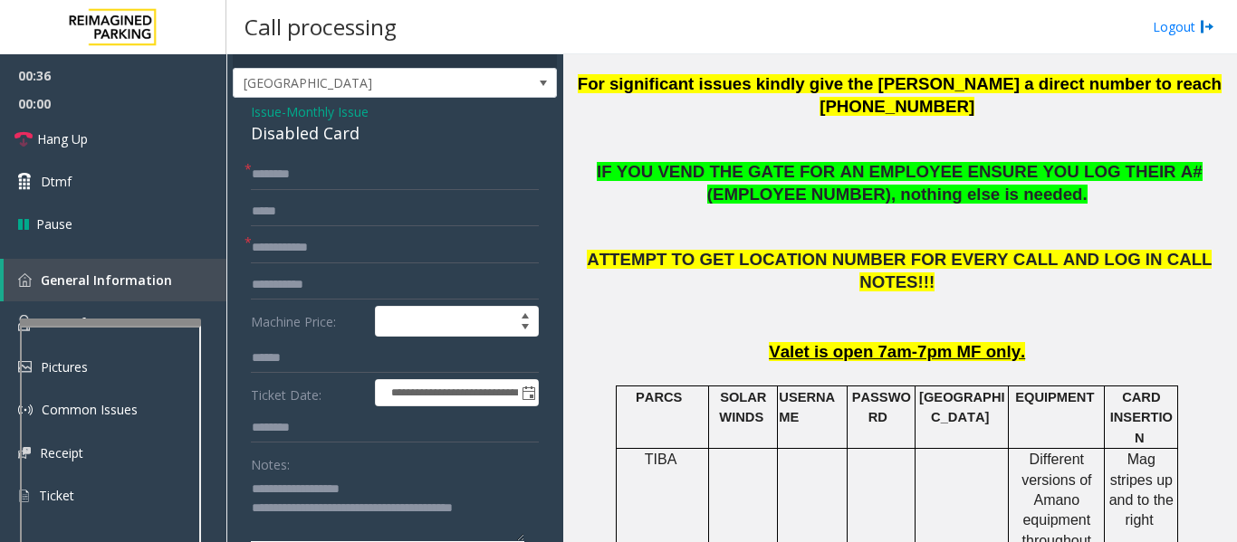
type textarea "**********"
click at [382, 253] on input "text" at bounding box center [395, 248] width 288 height 31
click at [310, 244] on input "**********" at bounding box center [395, 248] width 288 height 31
click at [282, 251] on input "**********" at bounding box center [395, 248] width 288 height 31
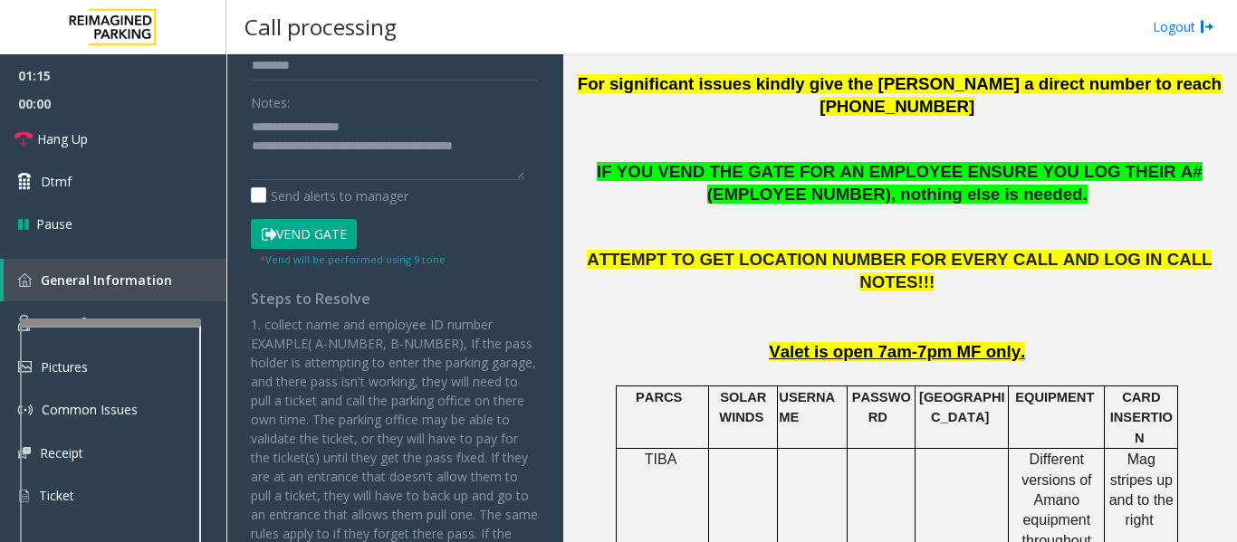
type input "**********"
click at [334, 234] on button "Vend Gate" at bounding box center [304, 234] width 106 height 31
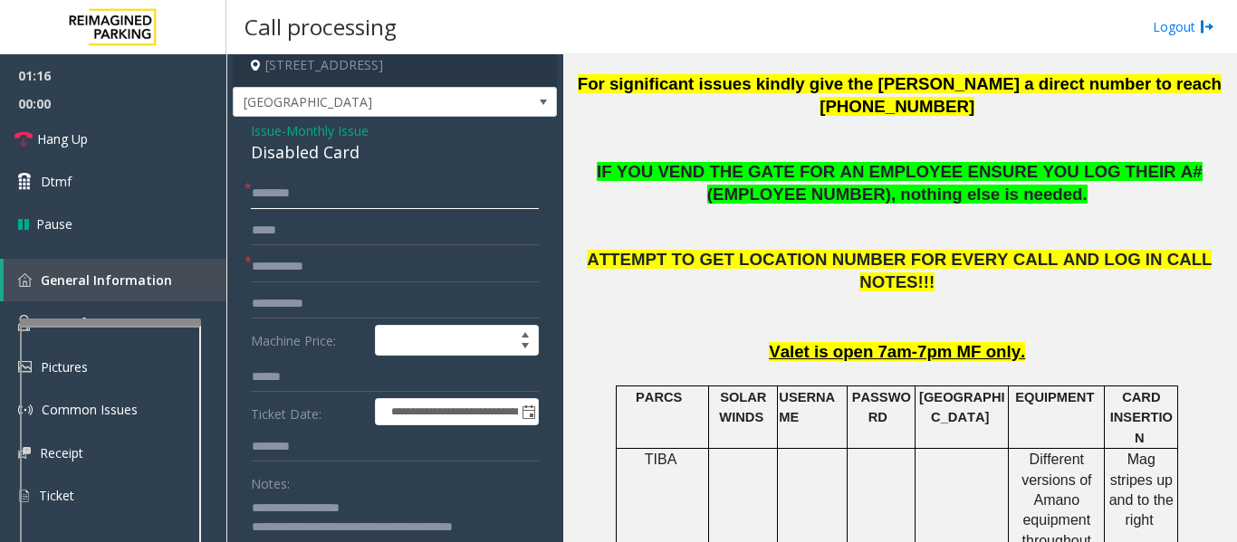
scroll to position [0, 0]
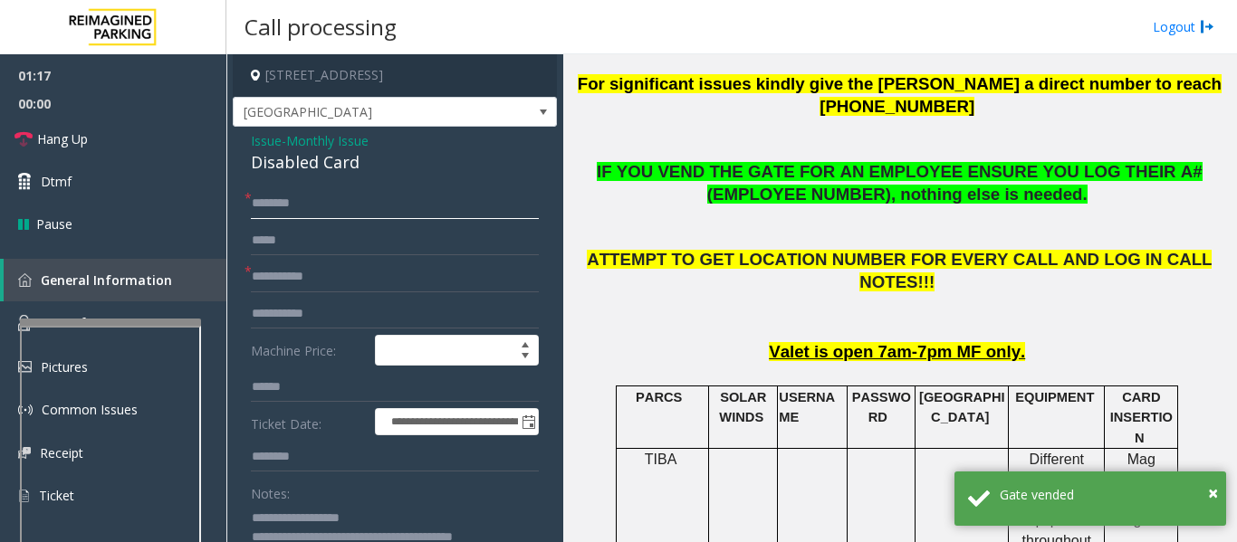
click at [343, 210] on input "text" at bounding box center [395, 203] width 288 height 31
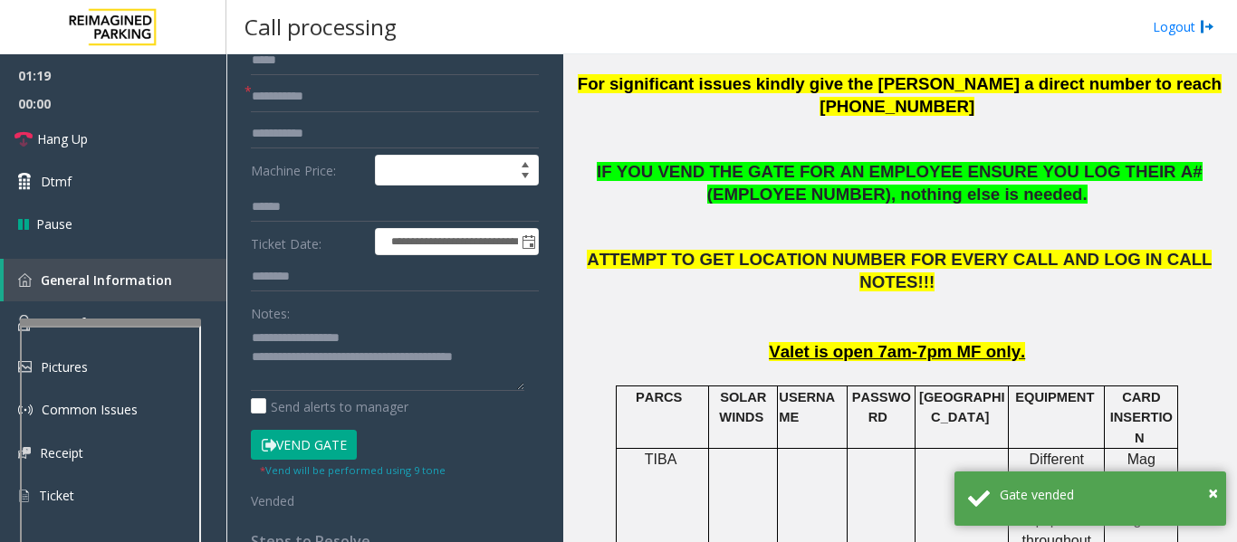
scroll to position [181, 0]
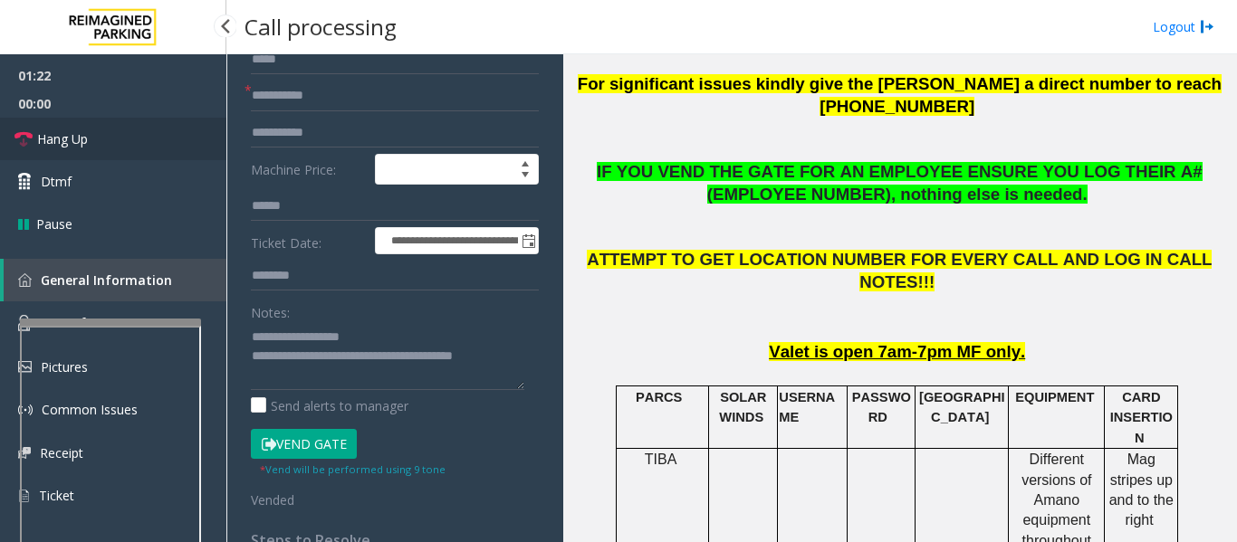
type input "**"
click at [29, 135] on icon at bounding box center [23, 139] width 18 height 18
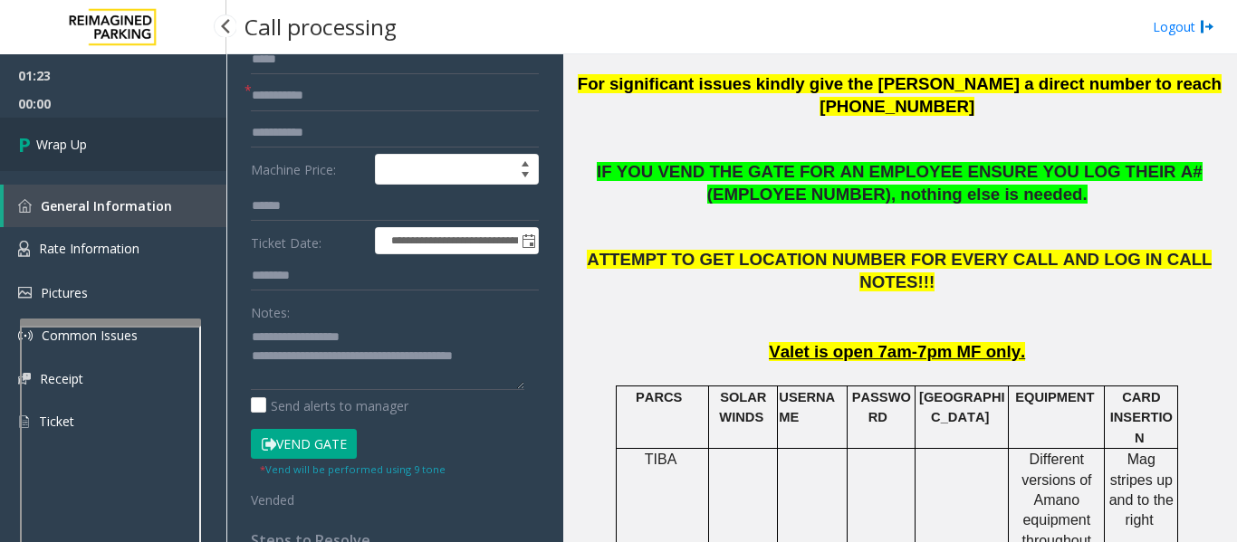
click at [178, 154] on link "Wrap Up" at bounding box center [113, 144] width 226 height 53
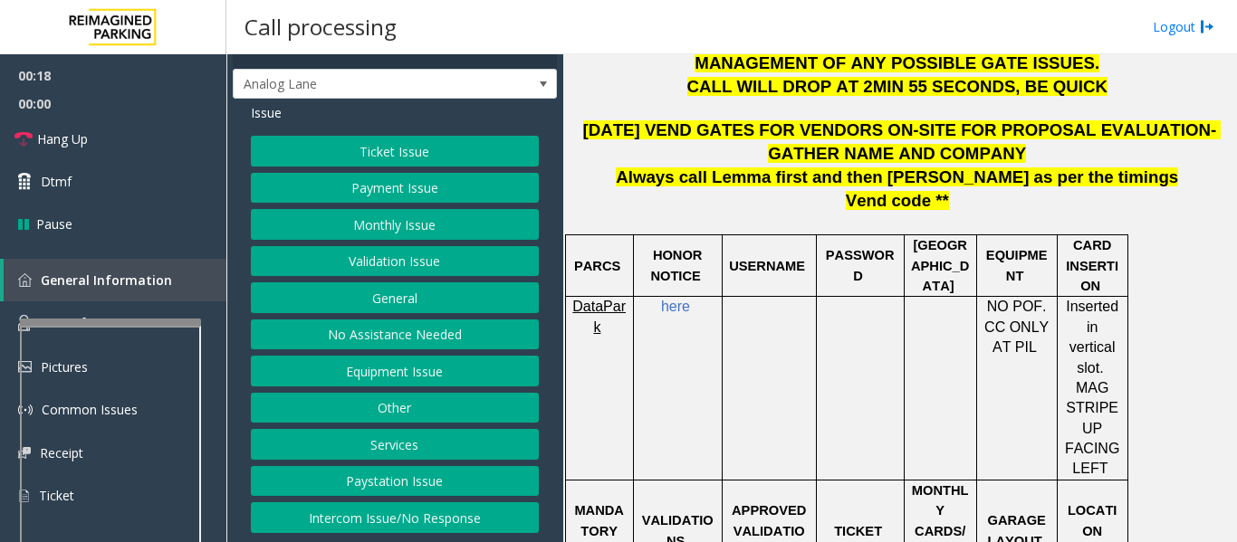
scroll to position [453, 0]
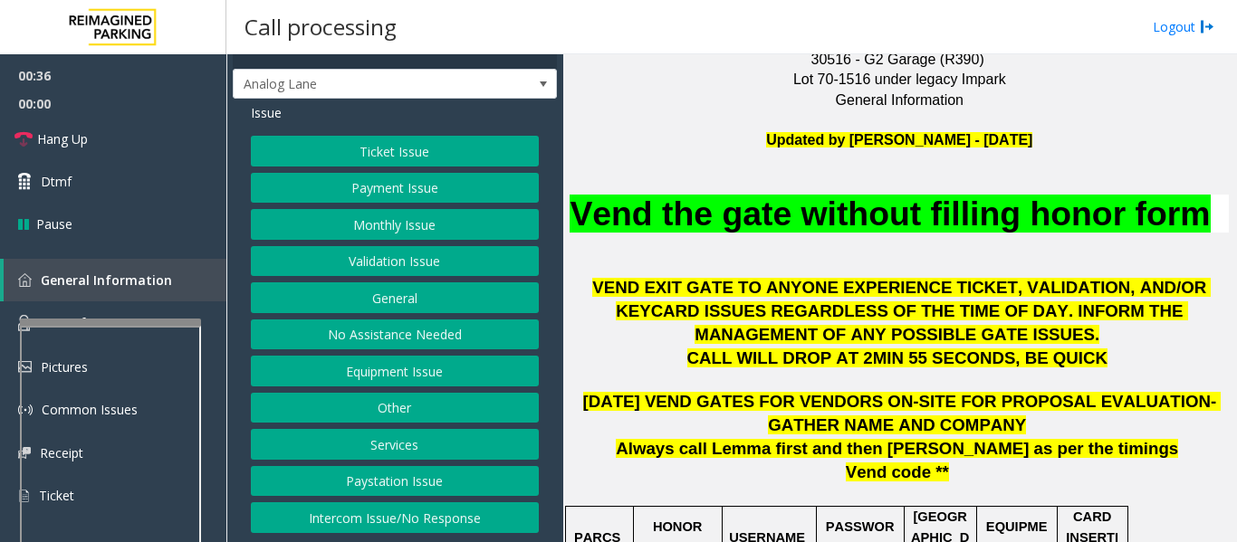
click at [351, 524] on button "Intercom Issue/No Response" at bounding box center [395, 517] width 288 height 31
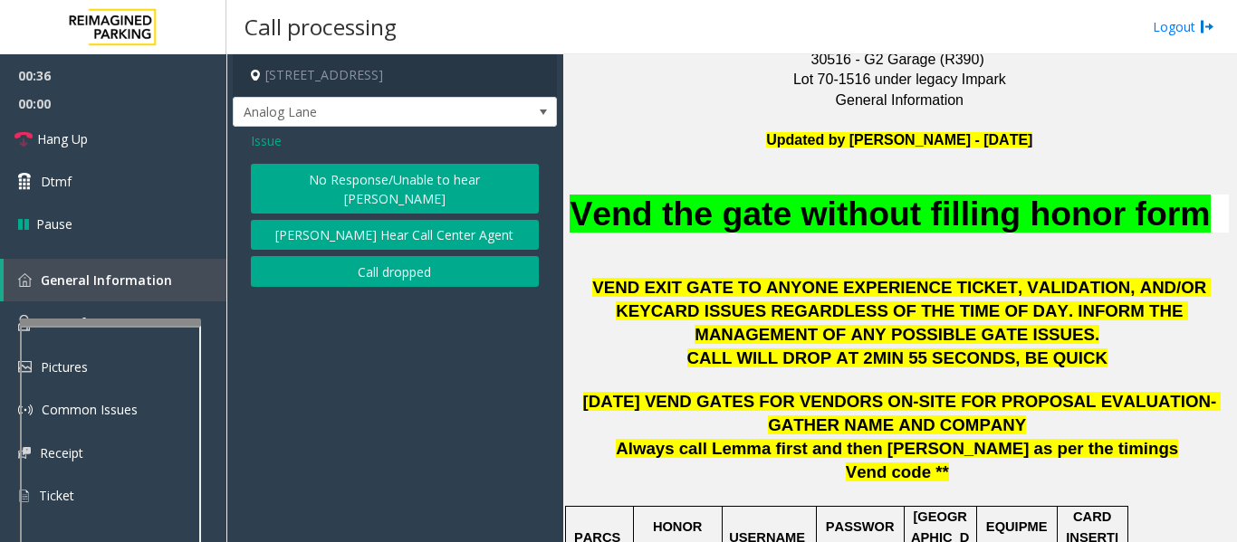
scroll to position [0, 0]
click at [424, 172] on button "No Response/Unable to hear [PERSON_NAME]" at bounding box center [395, 189] width 288 height 50
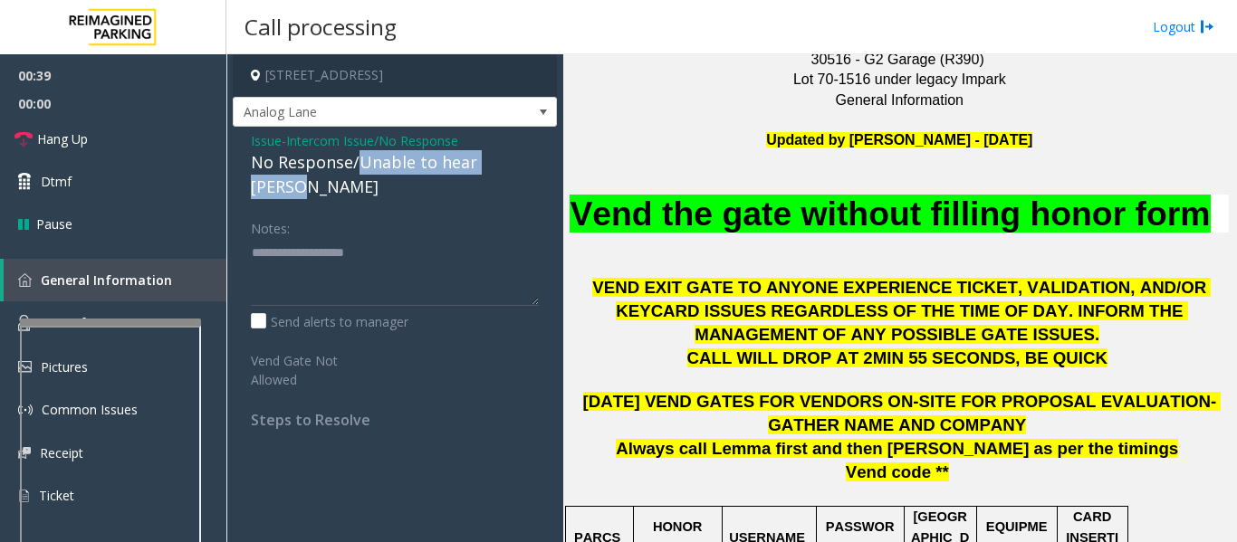
drag, startPoint x: 357, startPoint y: 164, endPoint x: 540, endPoint y: 167, distance: 183.8
click at [540, 167] on div "Issue - Intercom Issue/No Response No Response/Unable to hear parker Notes: Sen…" at bounding box center [395, 287] width 324 height 320
click at [441, 238] on textarea at bounding box center [395, 272] width 288 height 68
click at [414, 244] on textarea at bounding box center [395, 272] width 288 height 68
paste textarea "**********"
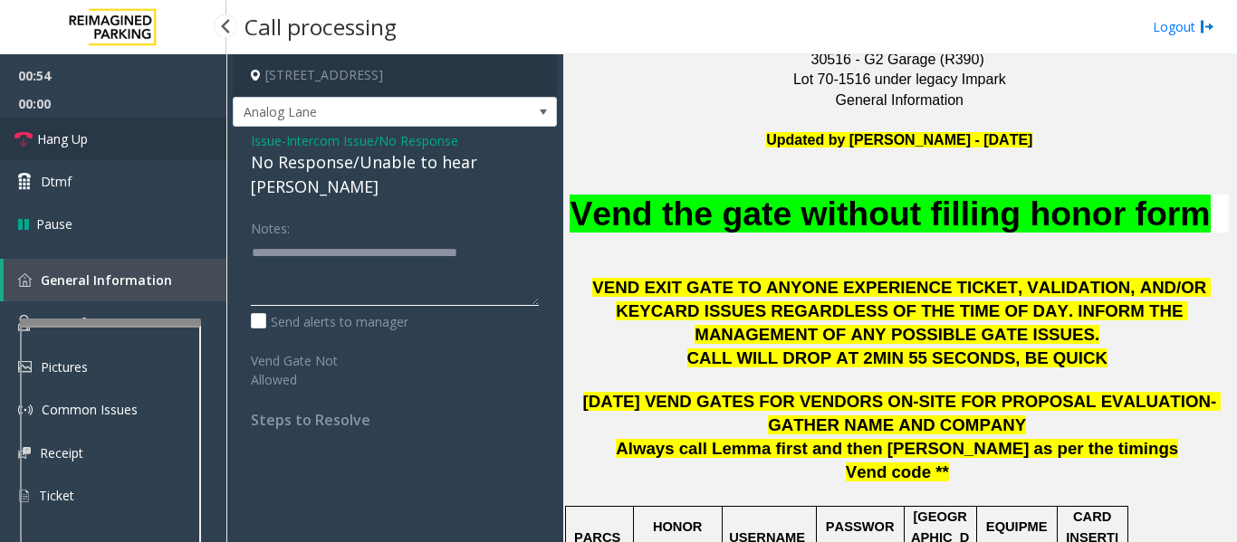
type textarea "**********"
click at [62, 144] on span "Hang Up" at bounding box center [62, 138] width 51 height 19
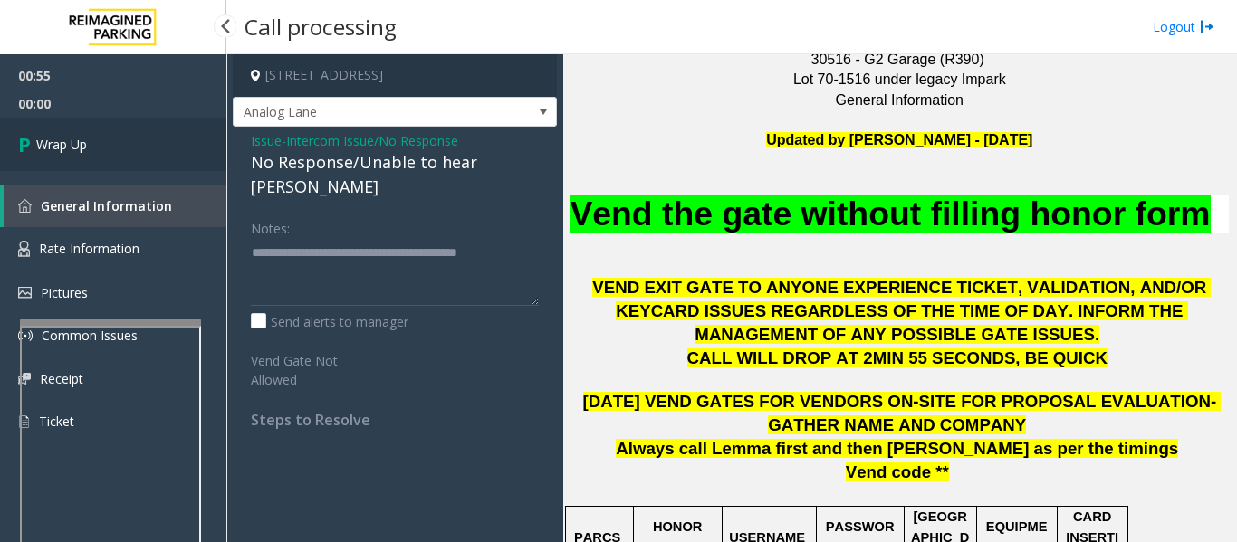
click at [153, 149] on link "Wrap Up" at bounding box center [113, 144] width 226 height 53
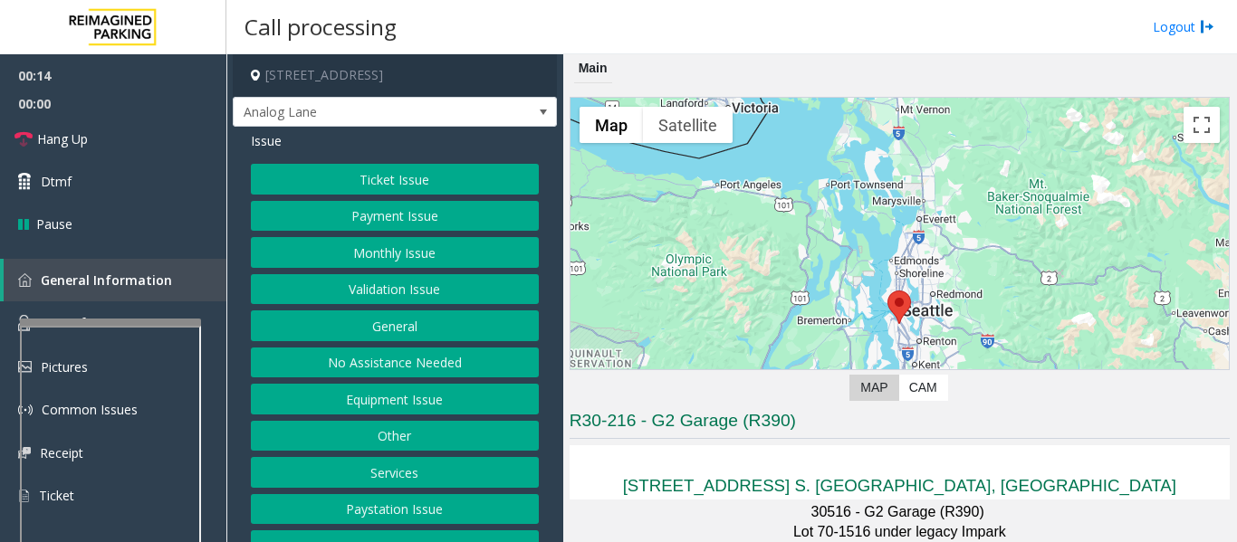
click at [325, 251] on button "Monthly Issue" at bounding box center [395, 252] width 288 height 31
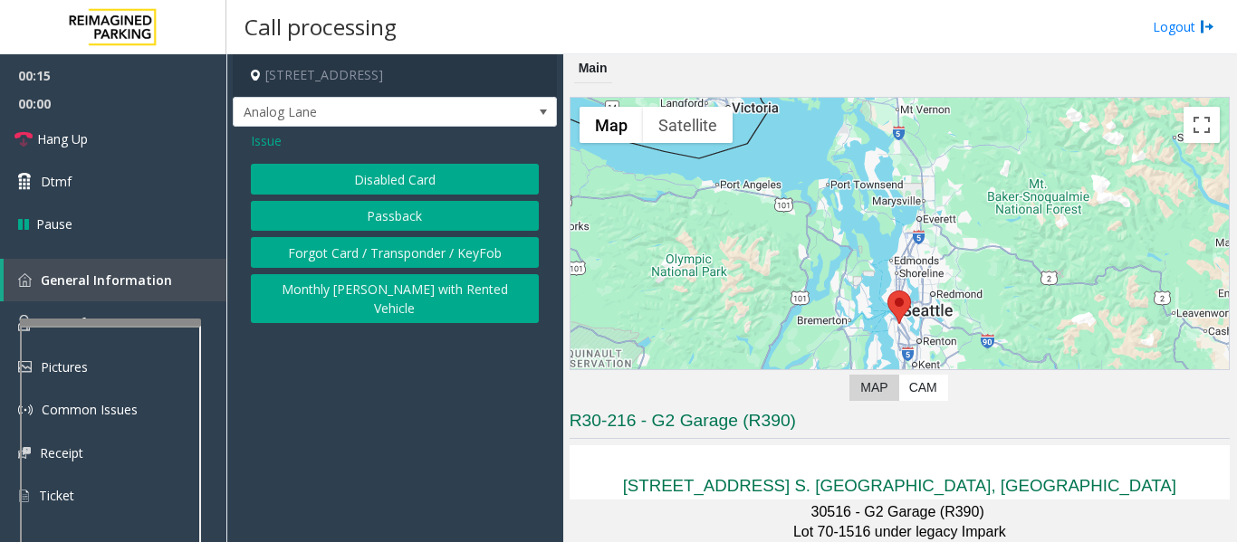
click at [385, 157] on div "Issue Disabled Card Passback Forgot Card / Transponder / KeyFob Monthly Parker …" at bounding box center [395, 230] width 324 height 206
click at [385, 173] on button "Disabled Card" at bounding box center [395, 179] width 288 height 31
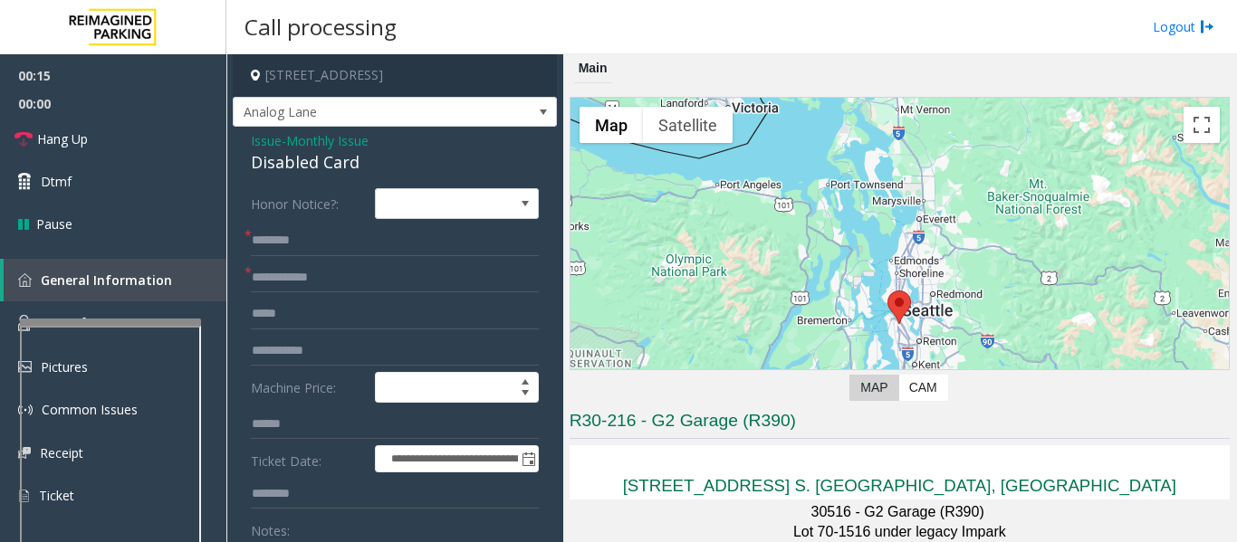
click at [333, 161] on div "Disabled Card" at bounding box center [395, 162] width 288 height 24
copy div "Disabled Card"
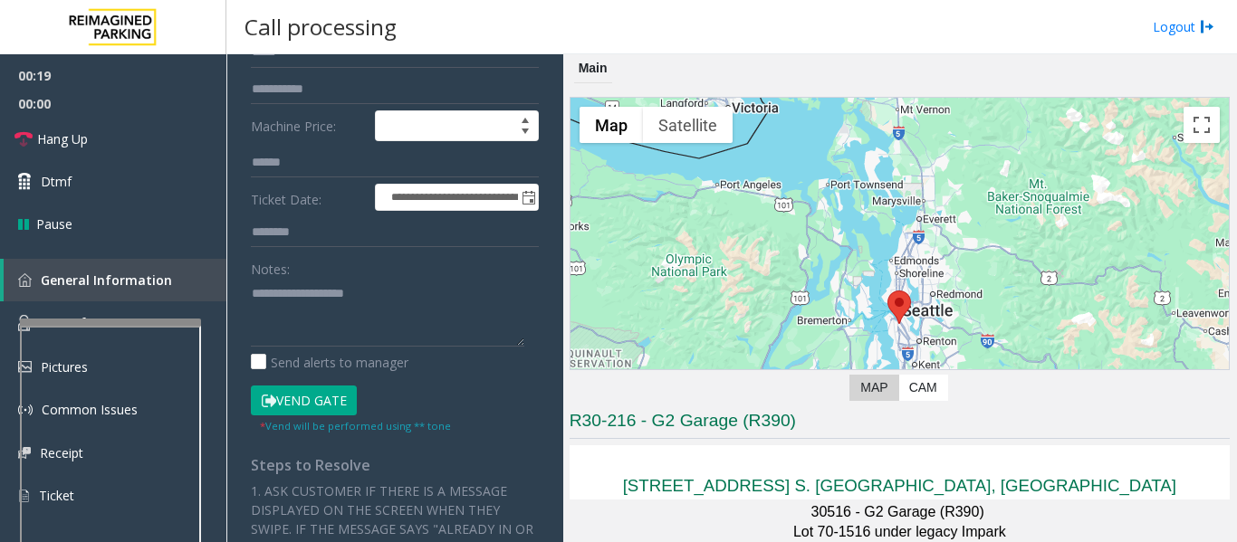
scroll to position [272, 0]
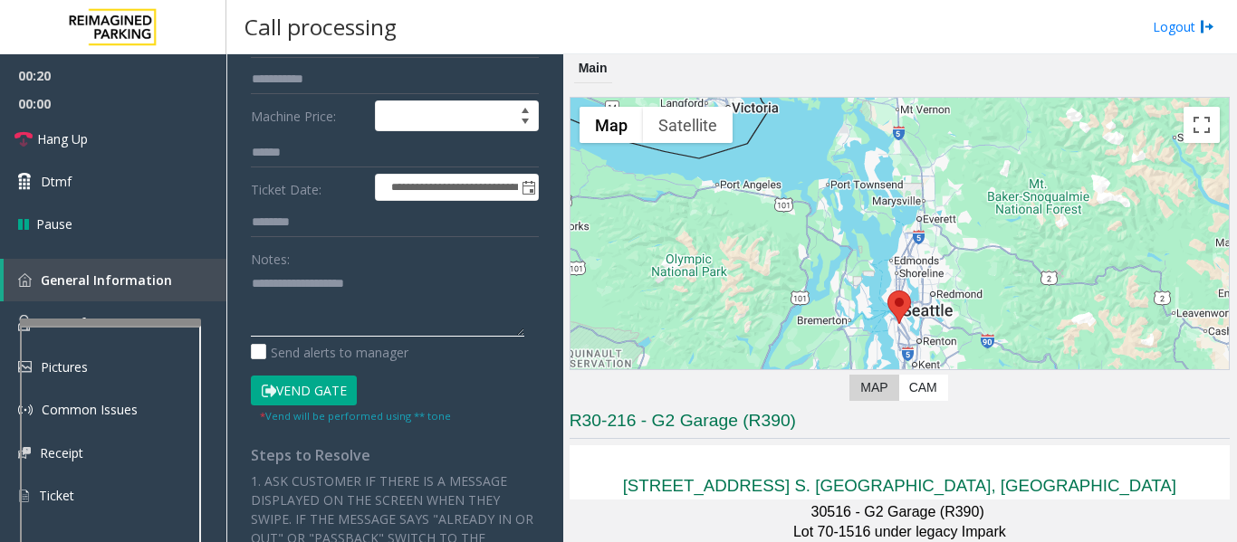
click at [339, 292] on textarea at bounding box center [387, 303] width 273 height 68
paste textarea "**********"
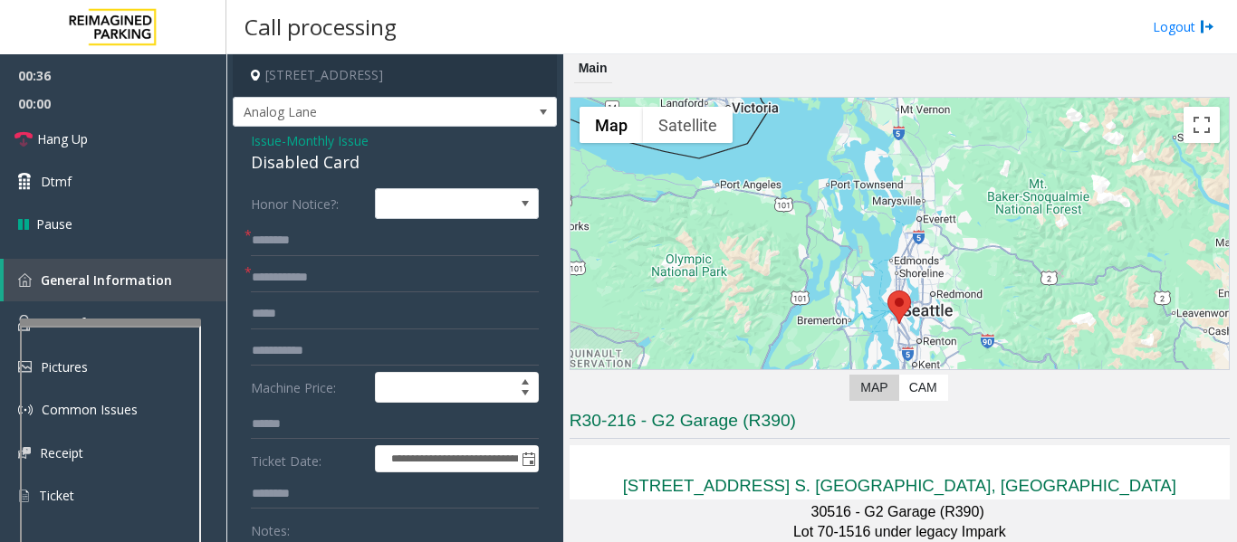
type textarea "**********"
click at [350, 275] on input "text" at bounding box center [395, 278] width 288 height 31
type input "*****"
click at [347, 244] on input "text" at bounding box center [395, 240] width 288 height 31
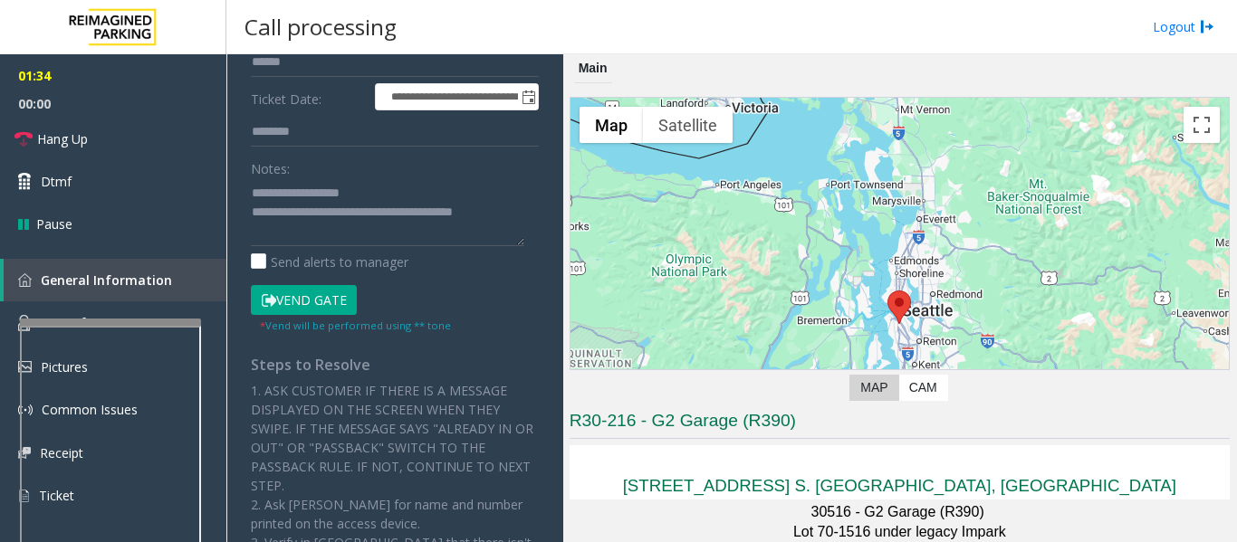
scroll to position [91, 0]
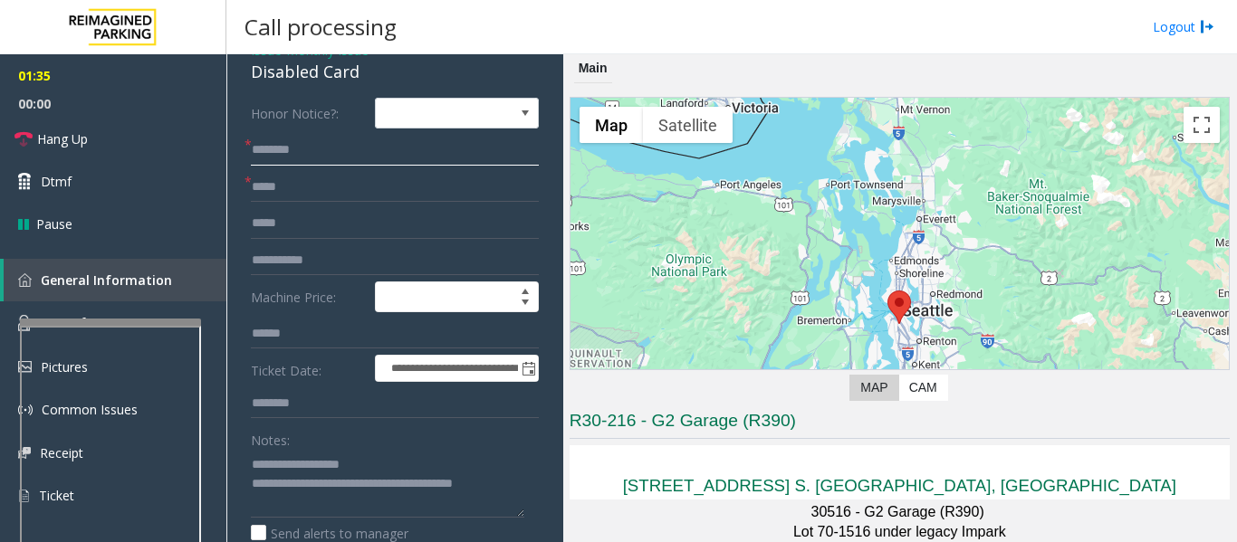
click at [342, 148] on input "text" at bounding box center [395, 150] width 288 height 31
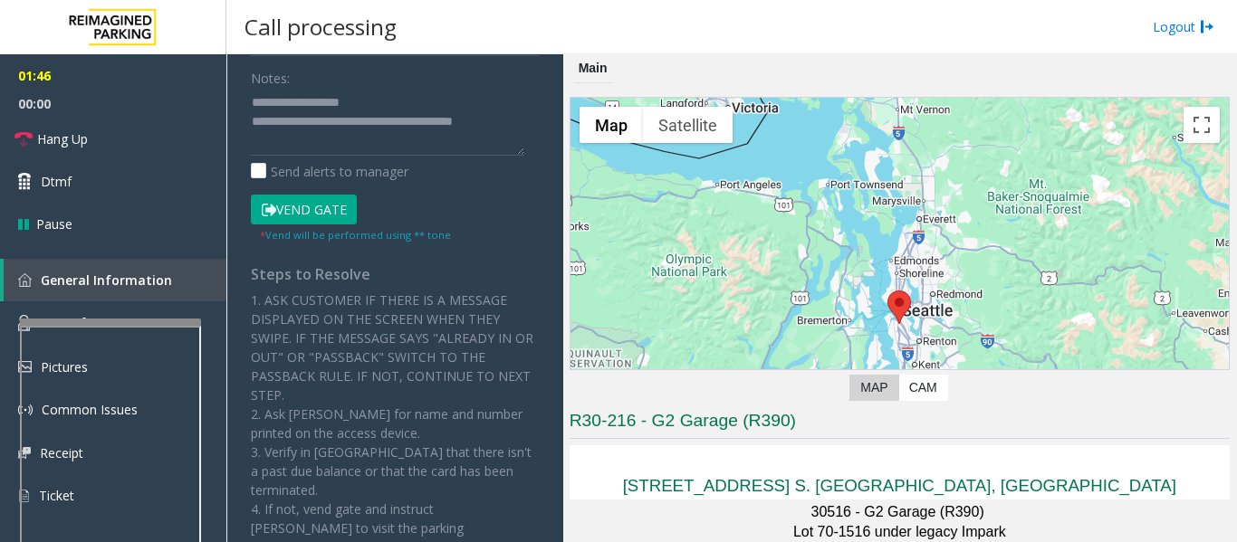
click at [334, 206] on button "Vend Gate" at bounding box center [304, 210] width 106 height 31
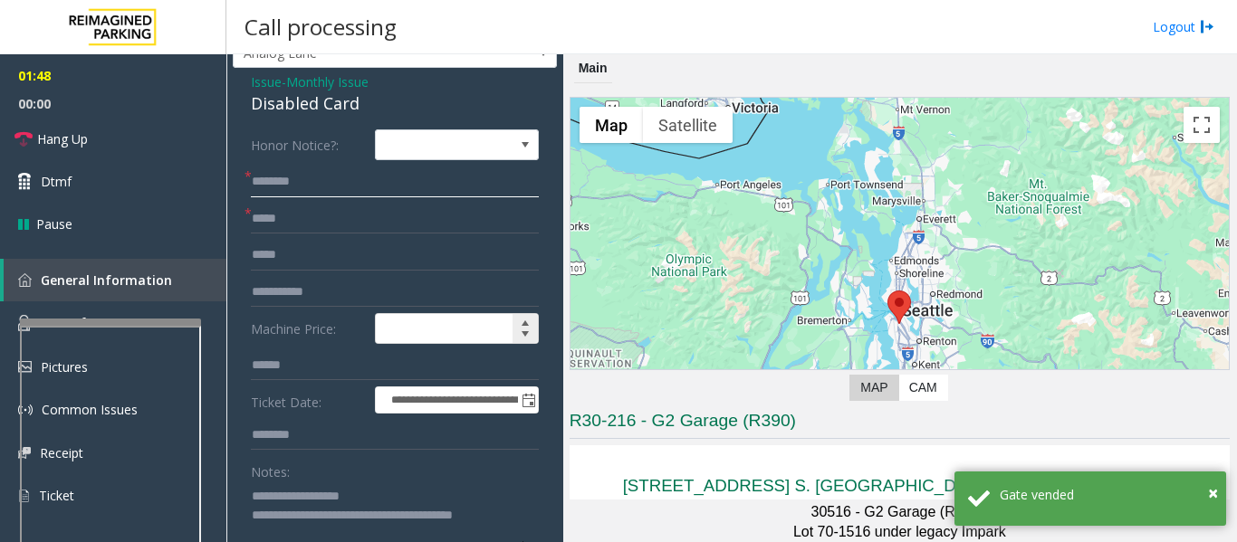
scroll to position [0, 0]
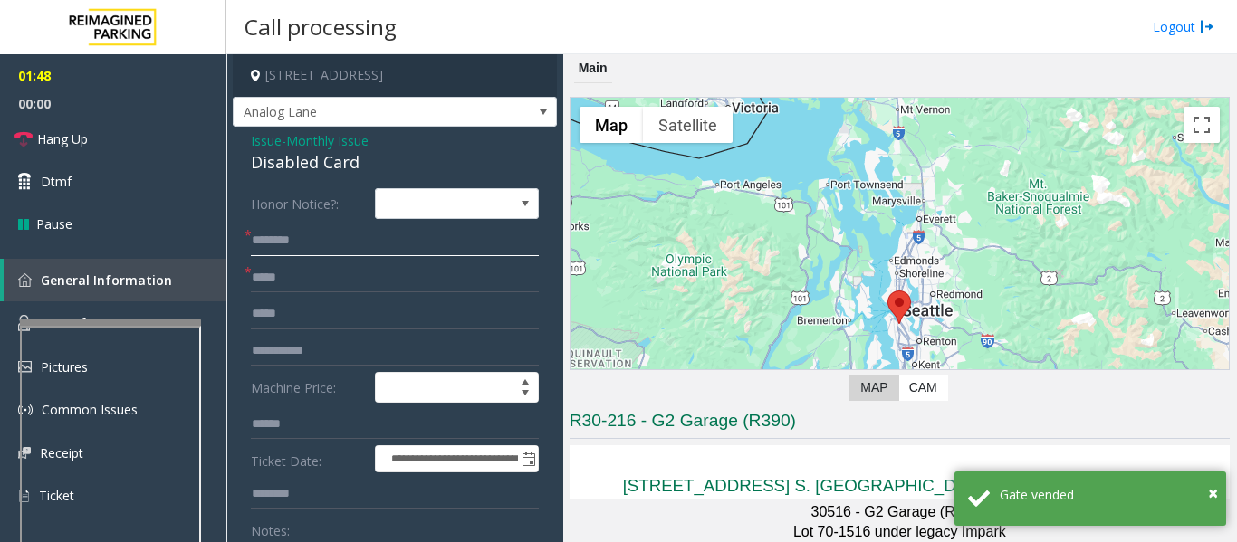
click at [366, 240] on input "text" at bounding box center [395, 240] width 288 height 31
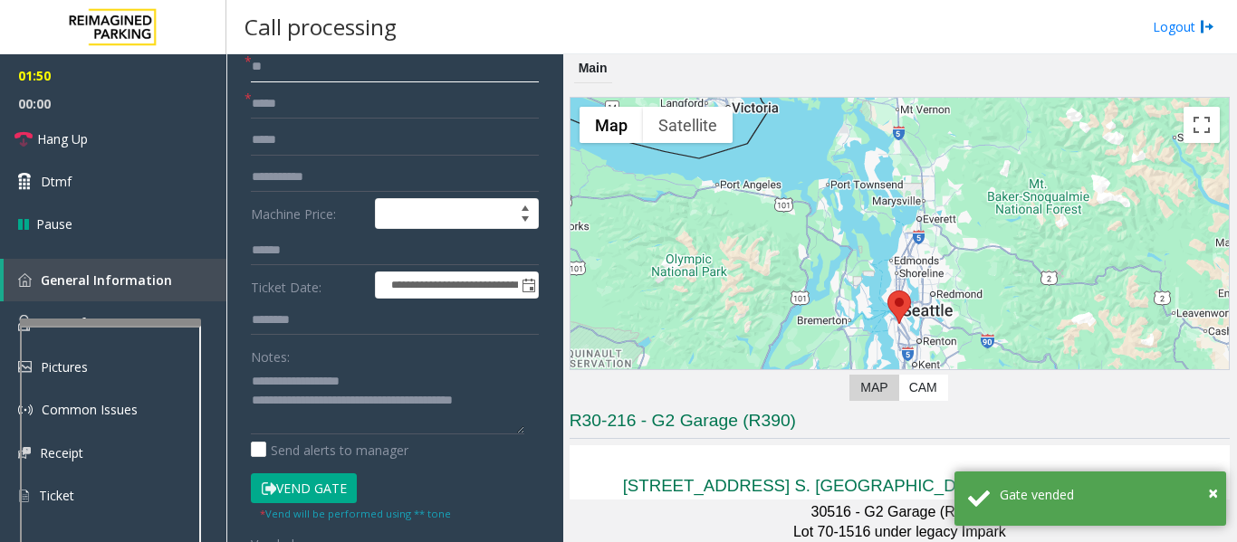
scroll to position [362, 0]
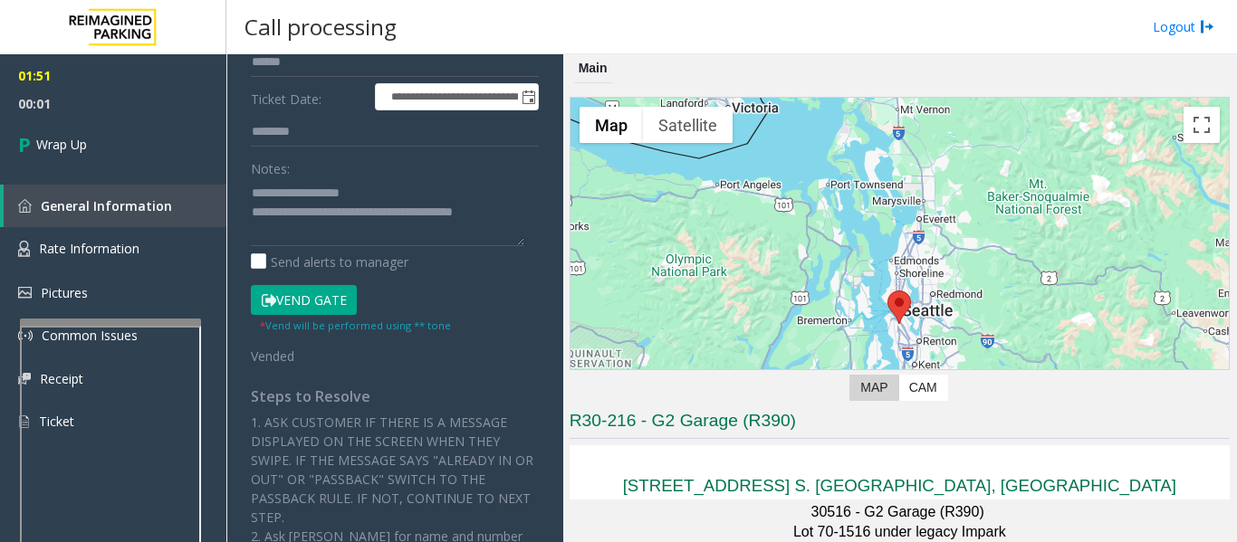
type input "**"
drag, startPoint x: 317, startPoint y: 209, endPoint x: 459, endPoint y: 242, distance: 145.8
click at [459, 242] on textarea at bounding box center [387, 212] width 273 height 68
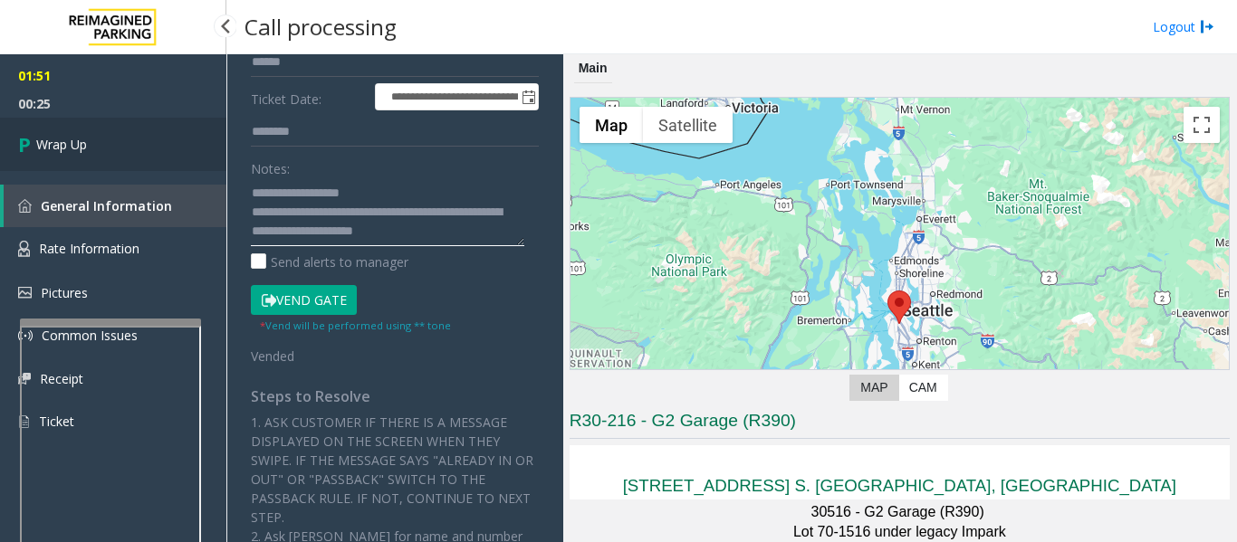
type textarea "**********"
click at [170, 154] on link "Wrap Up" at bounding box center [113, 144] width 226 height 53
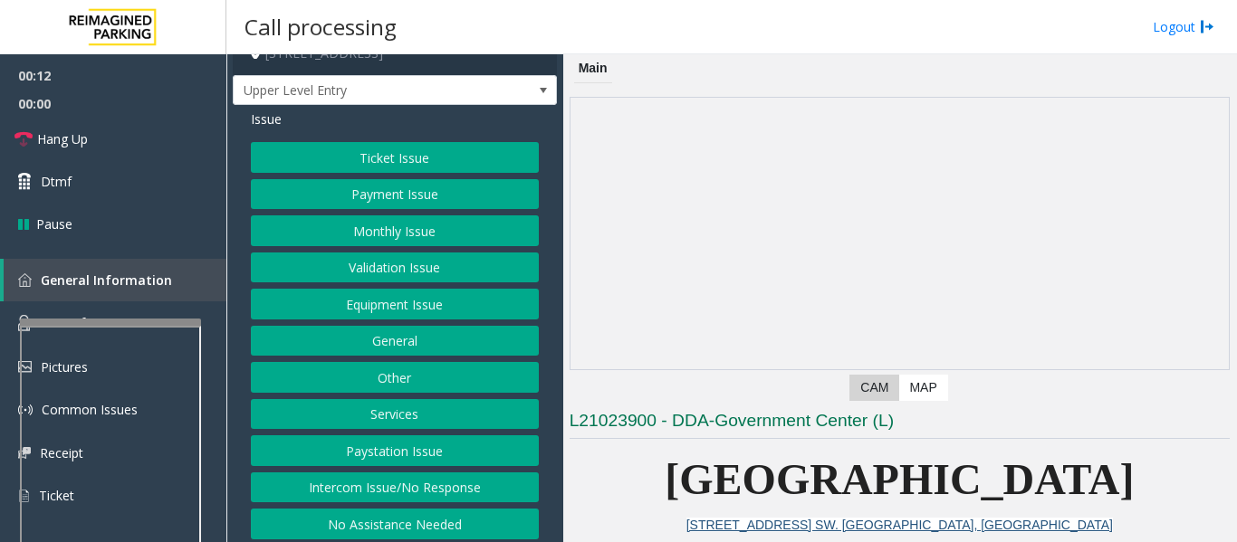
scroll to position [28, 0]
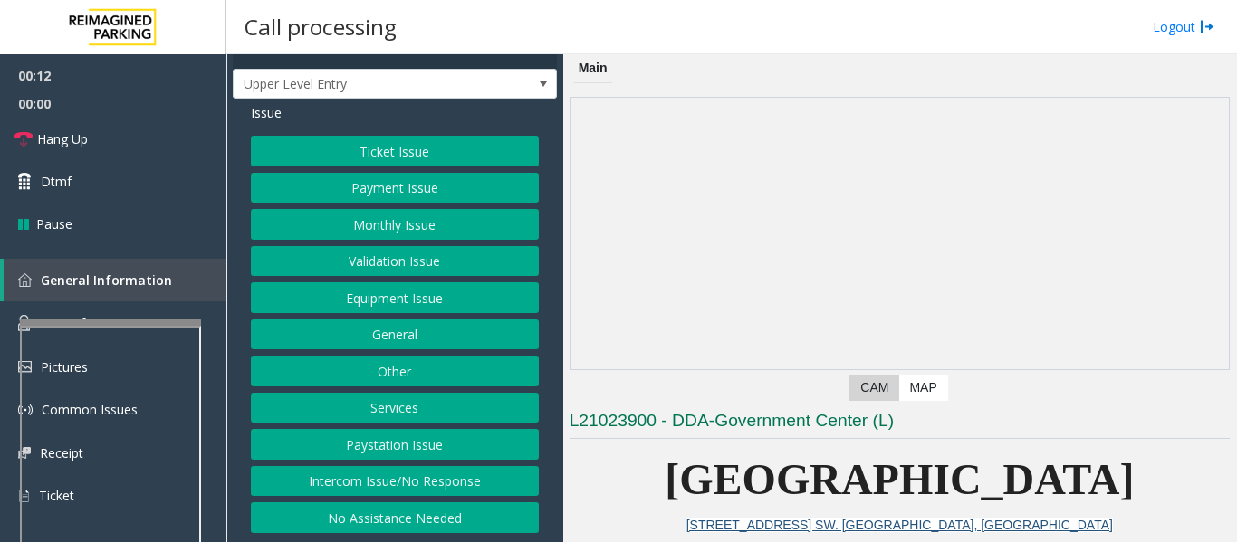
click at [379, 472] on button "Intercom Issue/No Response" at bounding box center [395, 481] width 288 height 31
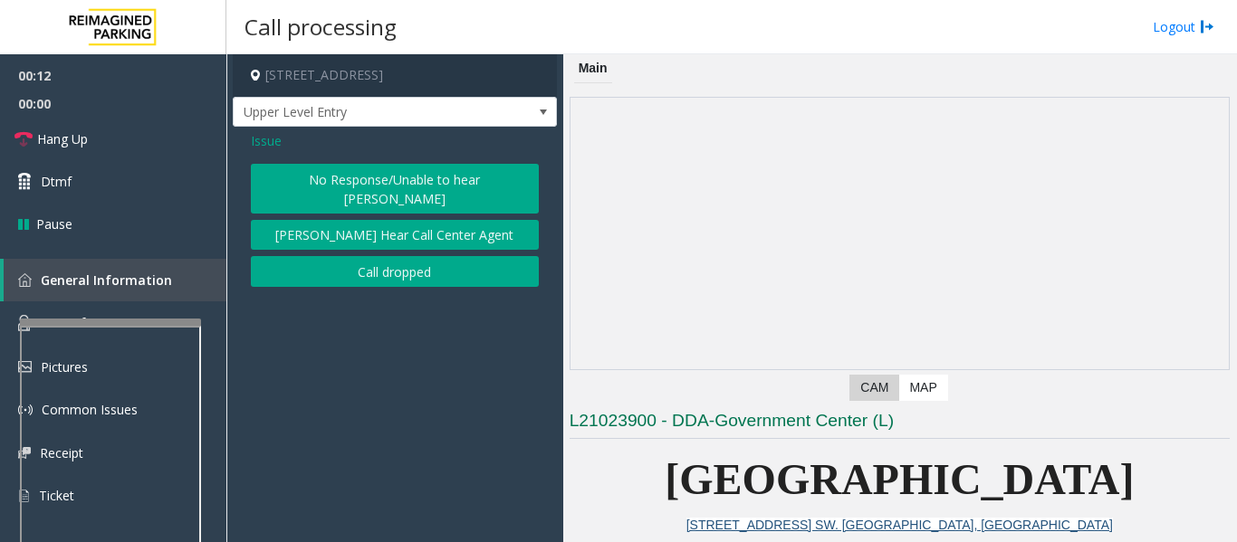
click at [395, 170] on button "No Response/Unable to hear [PERSON_NAME]" at bounding box center [395, 189] width 288 height 50
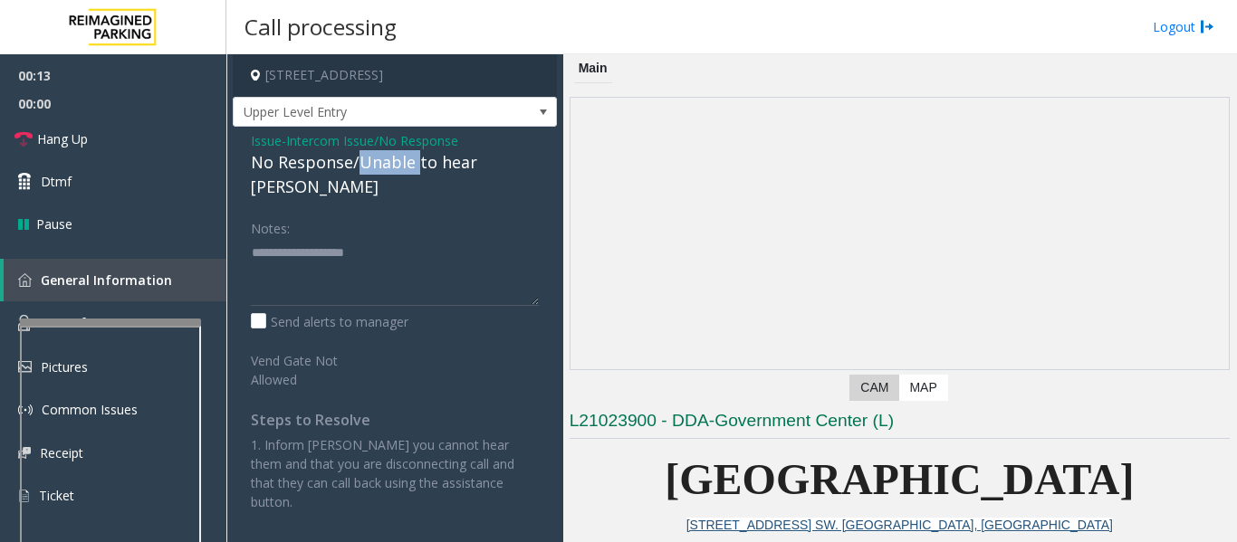
click at [394, 169] on div "No Response/Unable to hear [PERSON_NAME]" at bounding box center [395, 174] width 288 height 49
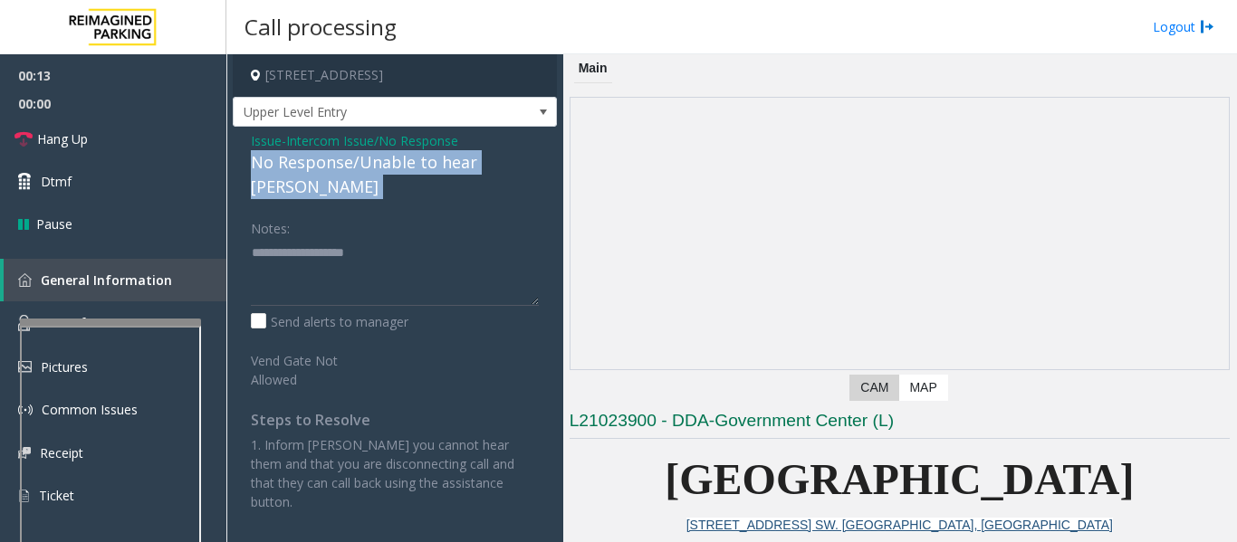
click at [394, 169] on div "No Response/Unable to hear [PERSON_NAME]" at bounding box center [395, 174] width 288 height 49
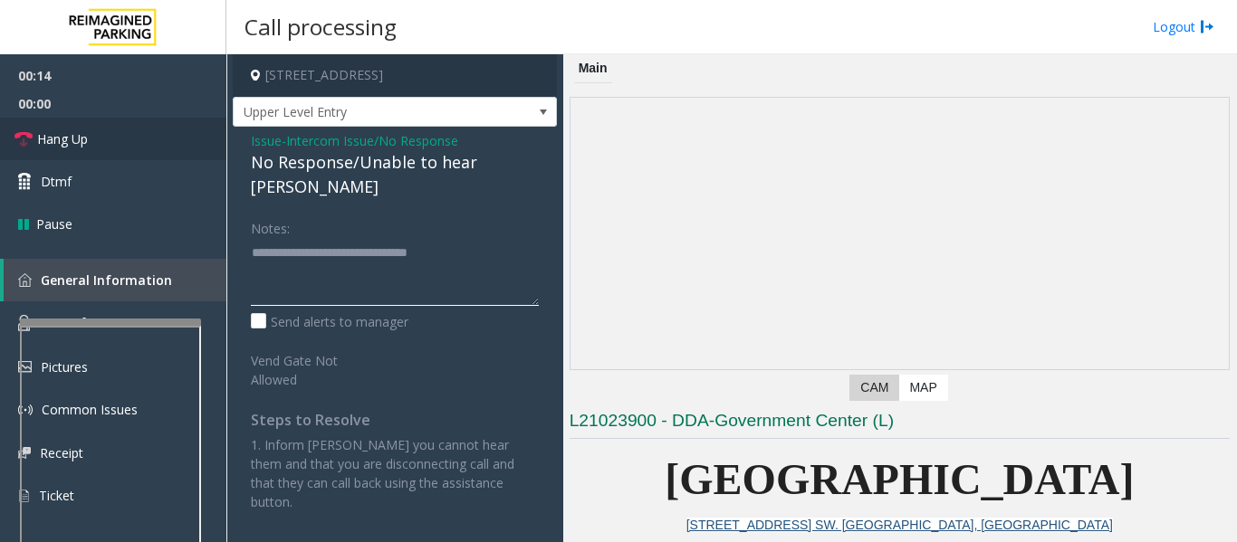
type textarea "**********"
click at [70, 127] on link "Hang Up" at bounding box center [113, 139] width 226 height 43
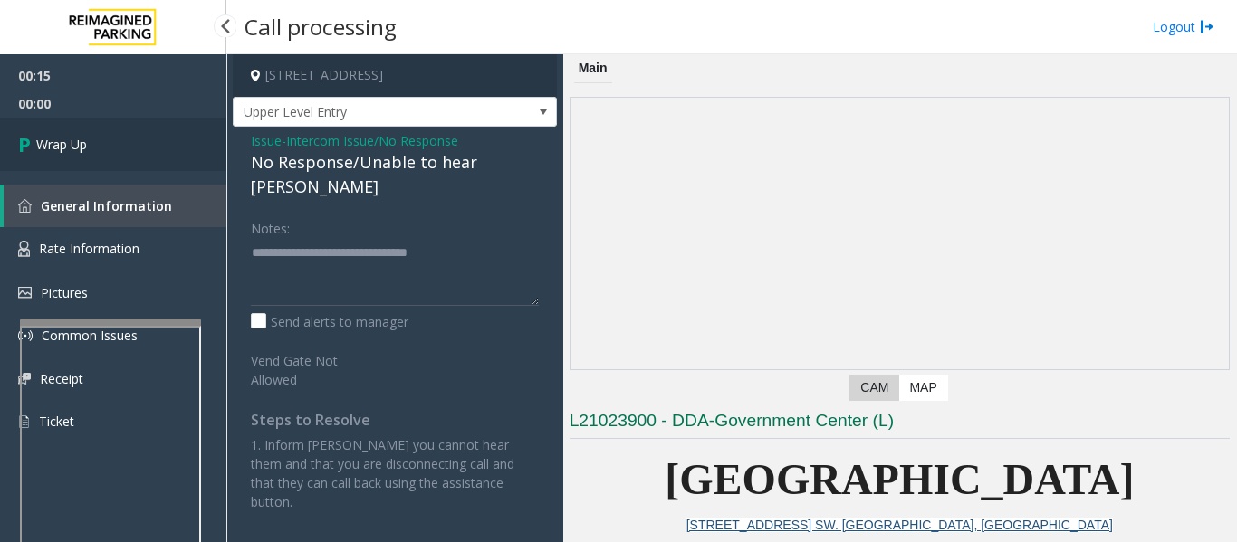
click at [129, 168] on link "Wrap Up" at bounding box center [113, 144] width 226 height 53
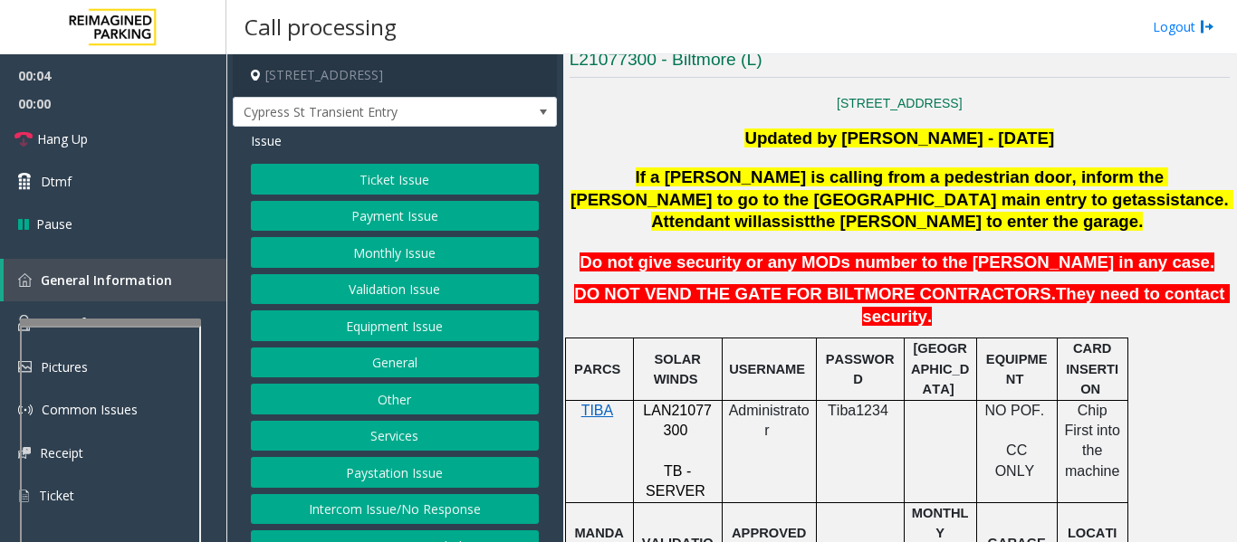
scroll to position [543, 0]
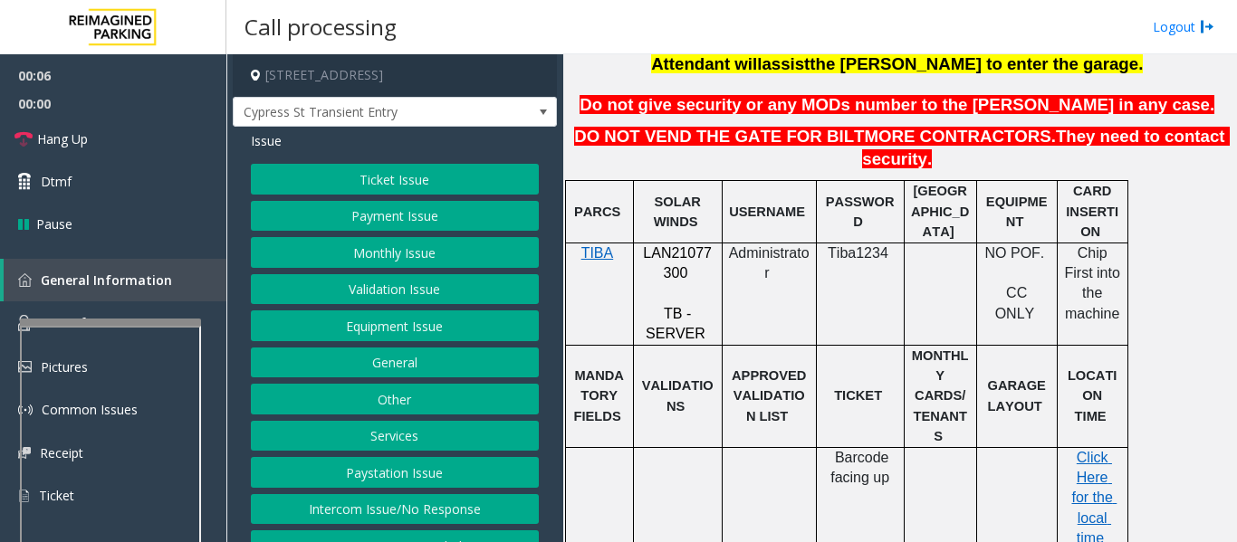
click at [651, 244] on p "LAN21077300" at bounding box center [677, 264] width 75 height 41
copy p "LAN21077300"
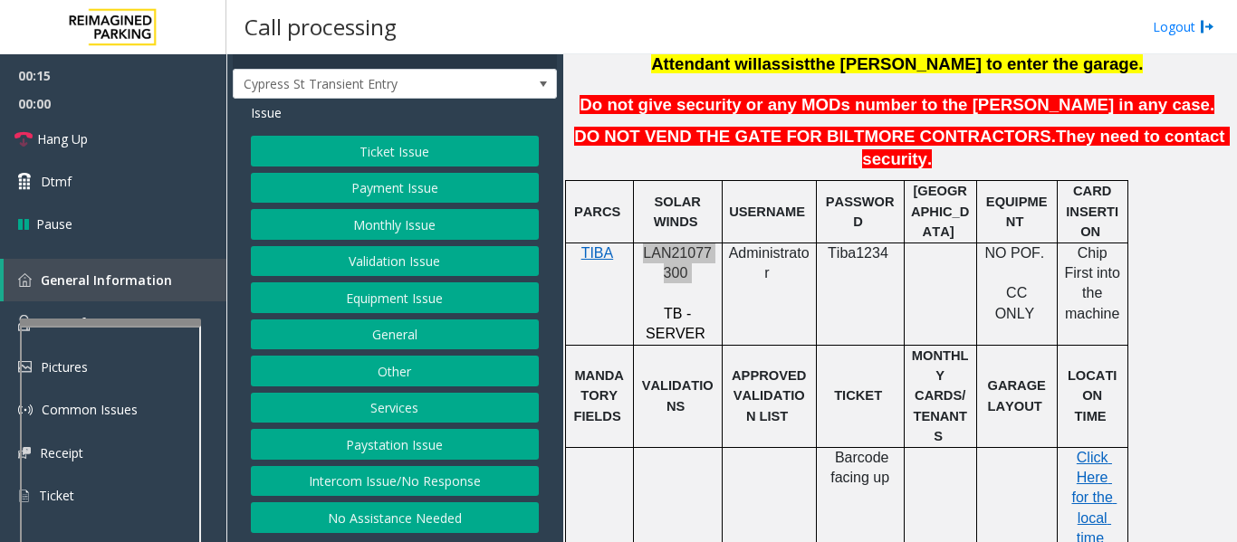
scroll to position [43, 0]
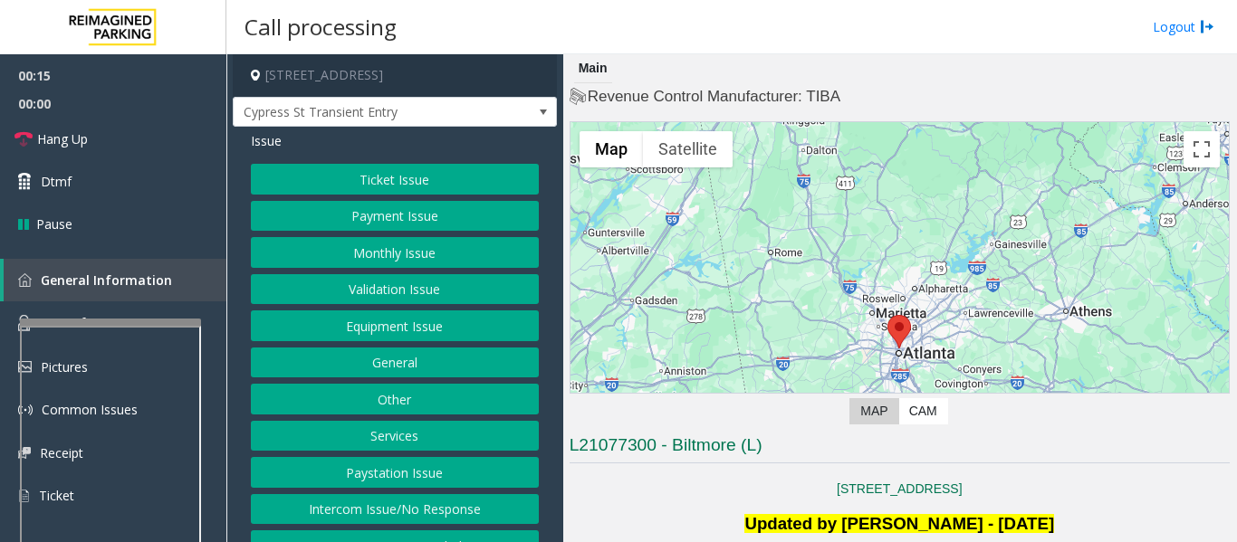
scroll to position [543, 0]
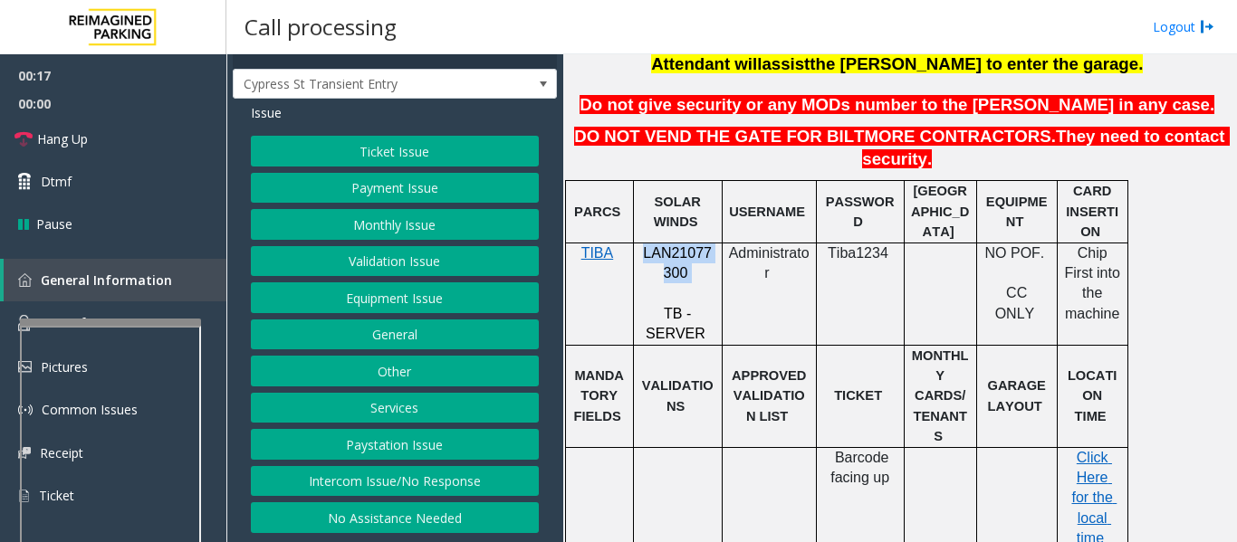
click at [304, 480] on button "Intercom Issue/No Response" at bounding box center [395, 481] width 288 height 31
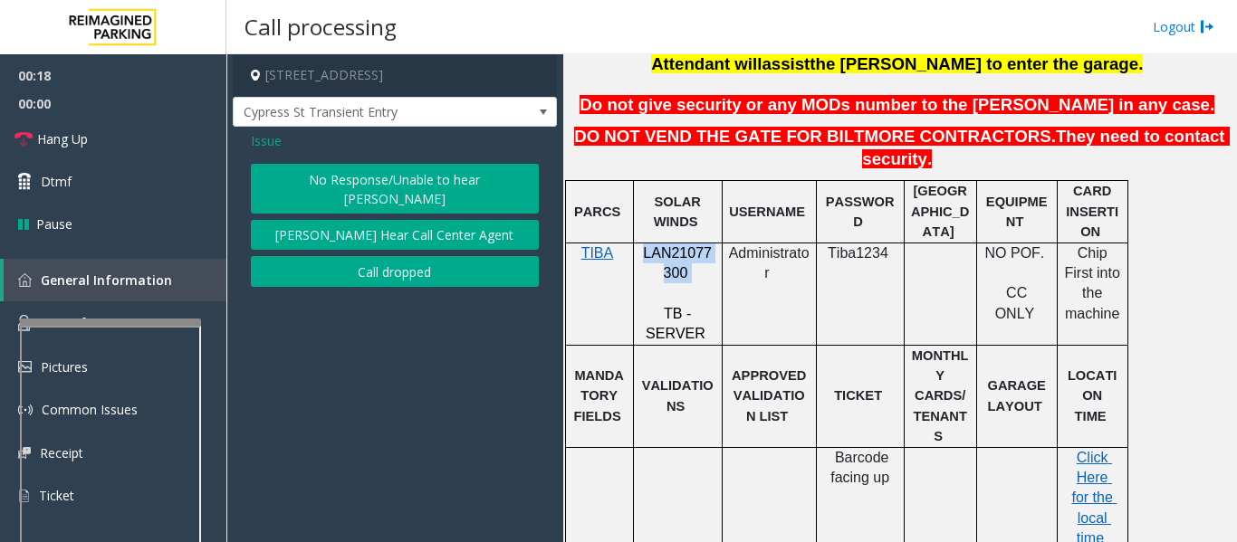
click at [387, 198] on button "No Response/Unable to hear [PERSON_NAME]" at bounding box center [395, 189] width 288 height 50
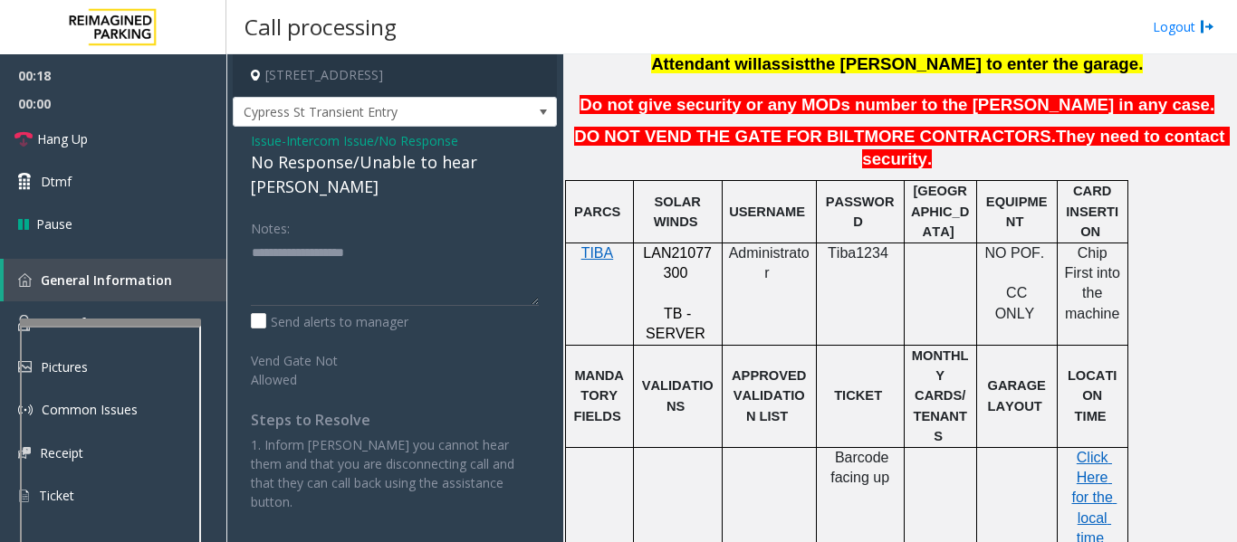
click at [420, 179] on div "No Response/Unable to hear [PERSON_NAME]" at bounding box center [395, 174] width 288 height 49
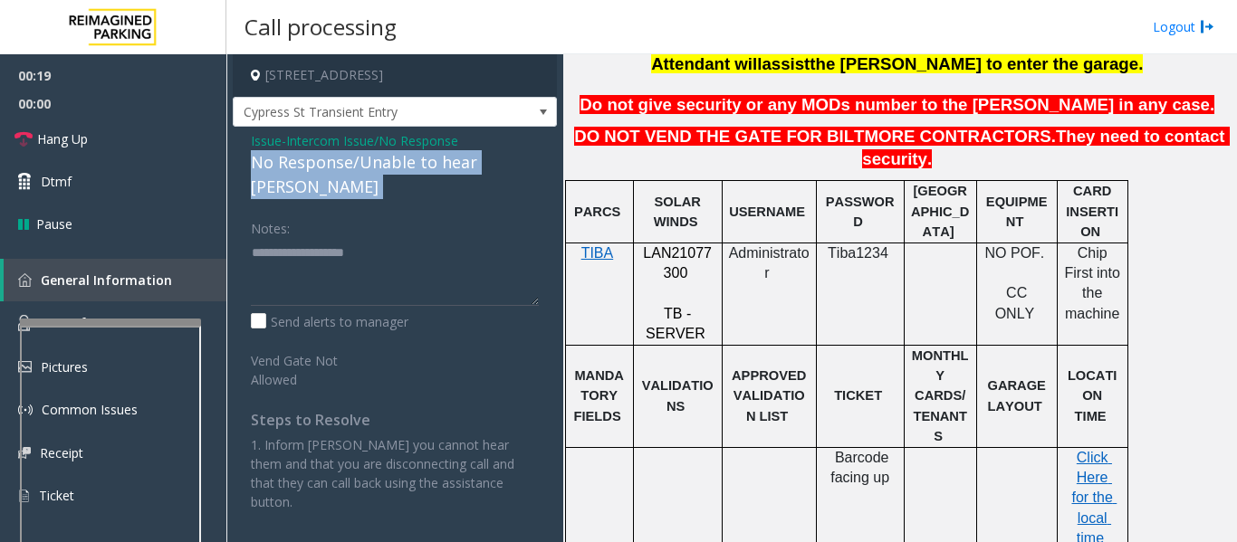
click at [420, 179] on div "No Response/Unable to hear [PERSON_NAME]" at bounding box center [395, 174] width 288 height 49
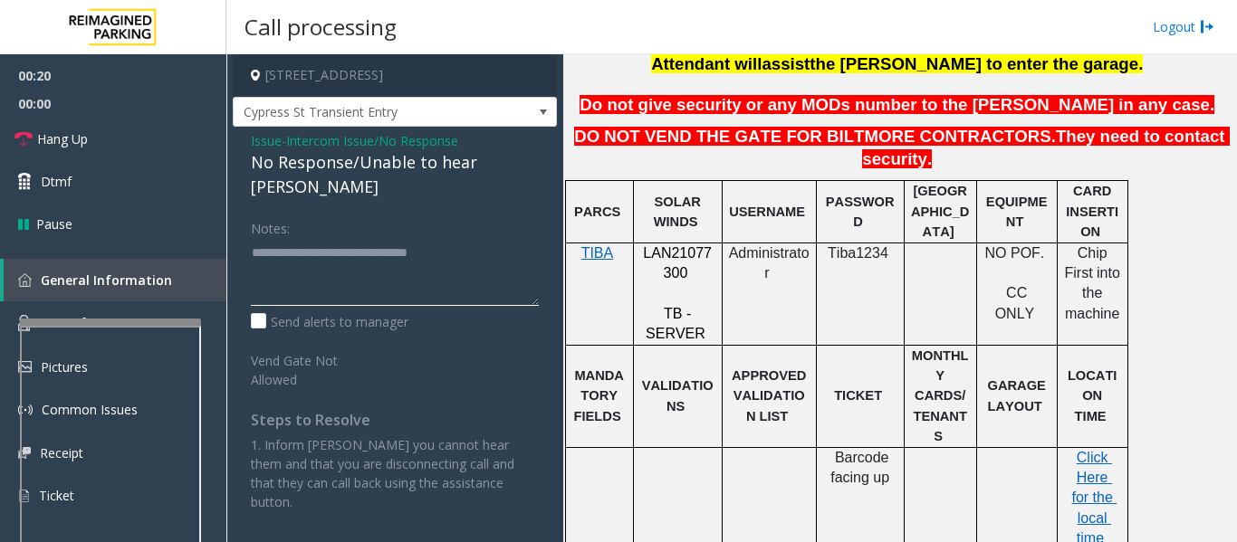
click at [518, 246] on textarea at bounding box center [395, 272] width 288 height 68
type textarea "**********"
click at [79, 154] on link "Hang Up" at bounding box center [113, 139] width 226 height 43
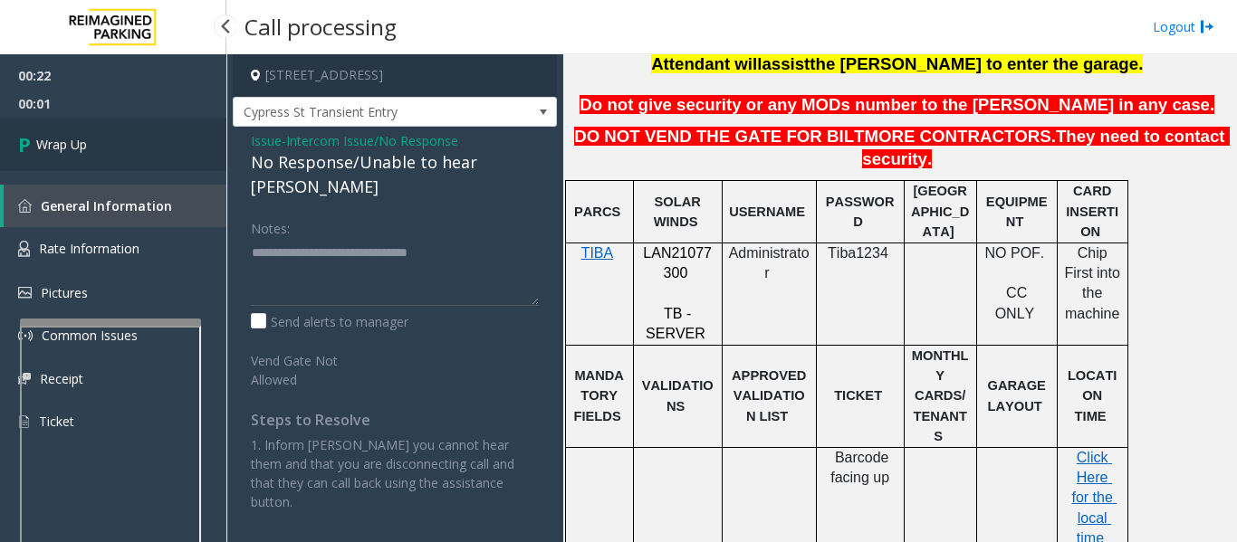
click at [0, 120] on link "Wrap Up" at bounding box center [113, 144] width 226 height 53
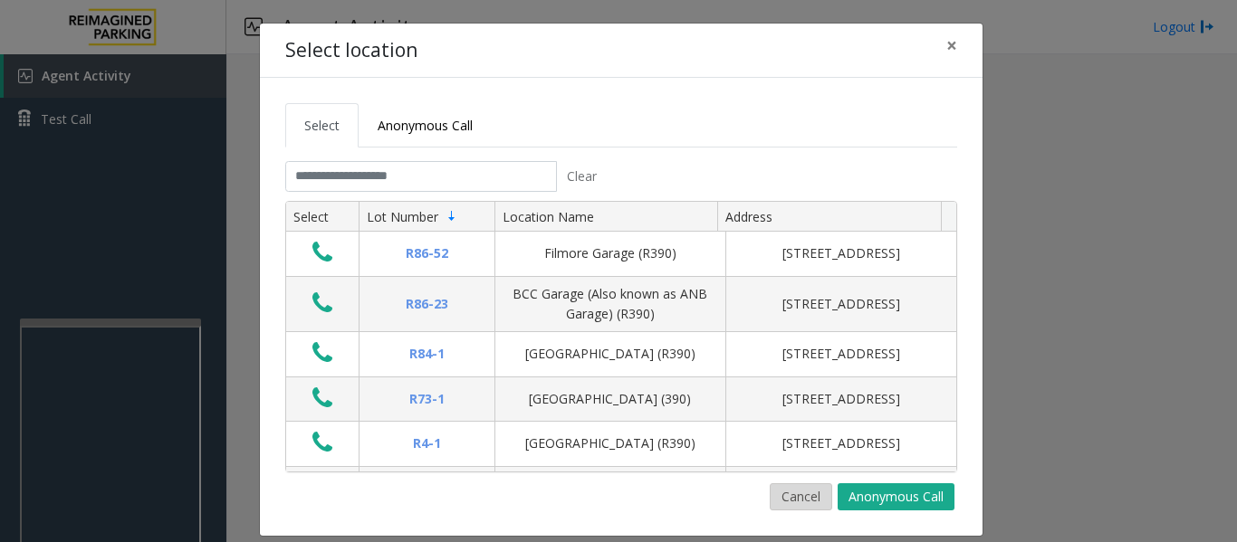
click at [812, 496] on button "Cancel" at bounding box center [801, 496] width 62 height 27
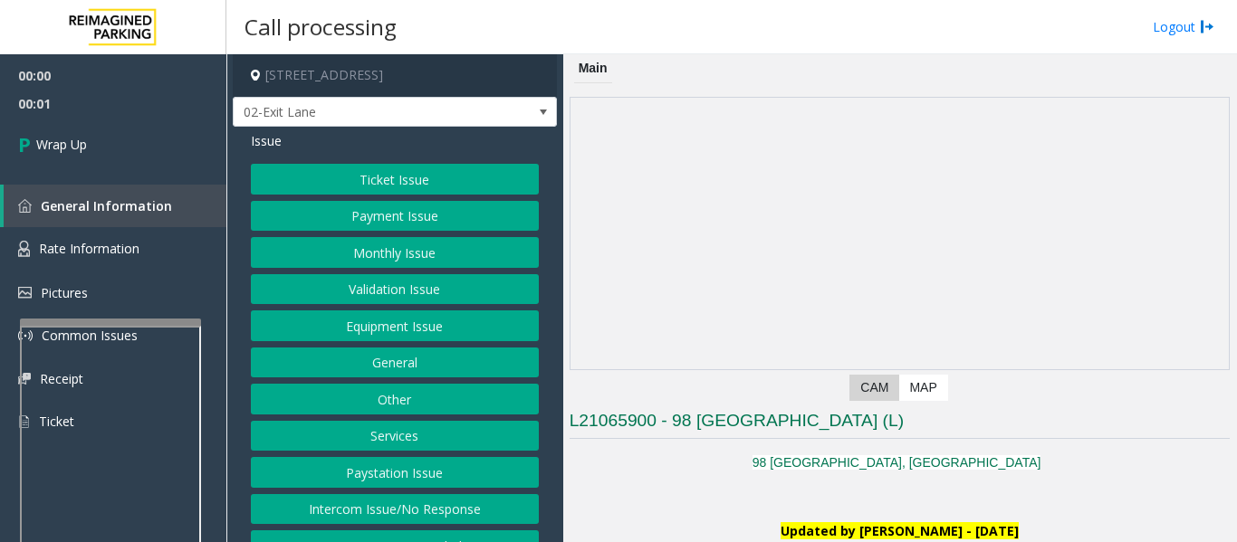
scroll to position [28, 0]
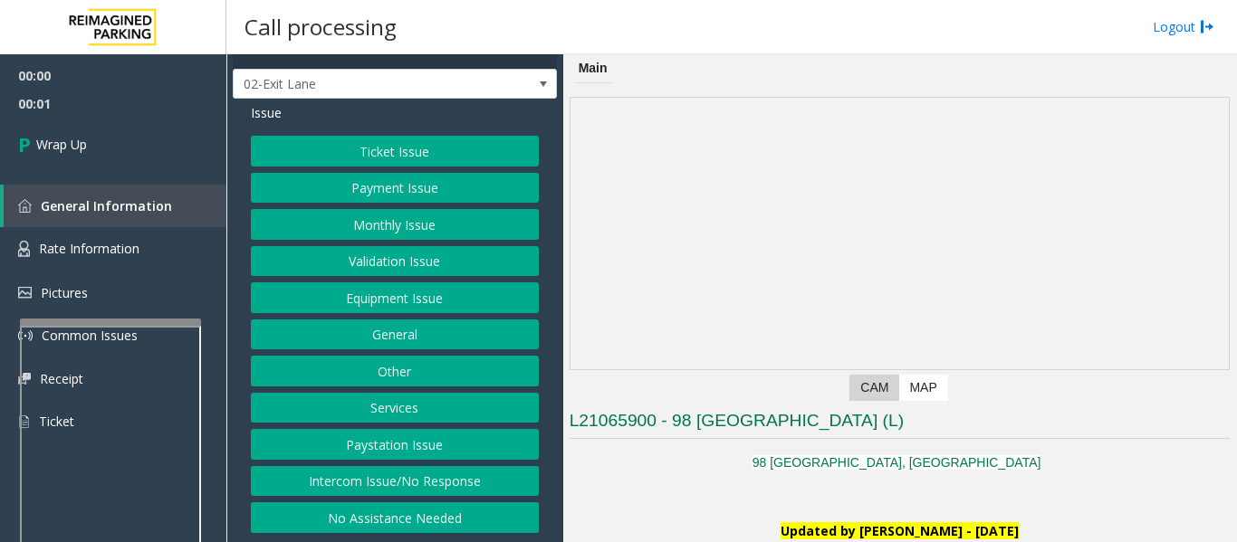
click at [320, 471] on button "Intercom Issue/No Response" at bounding box center [395, 481] width 288 height 31
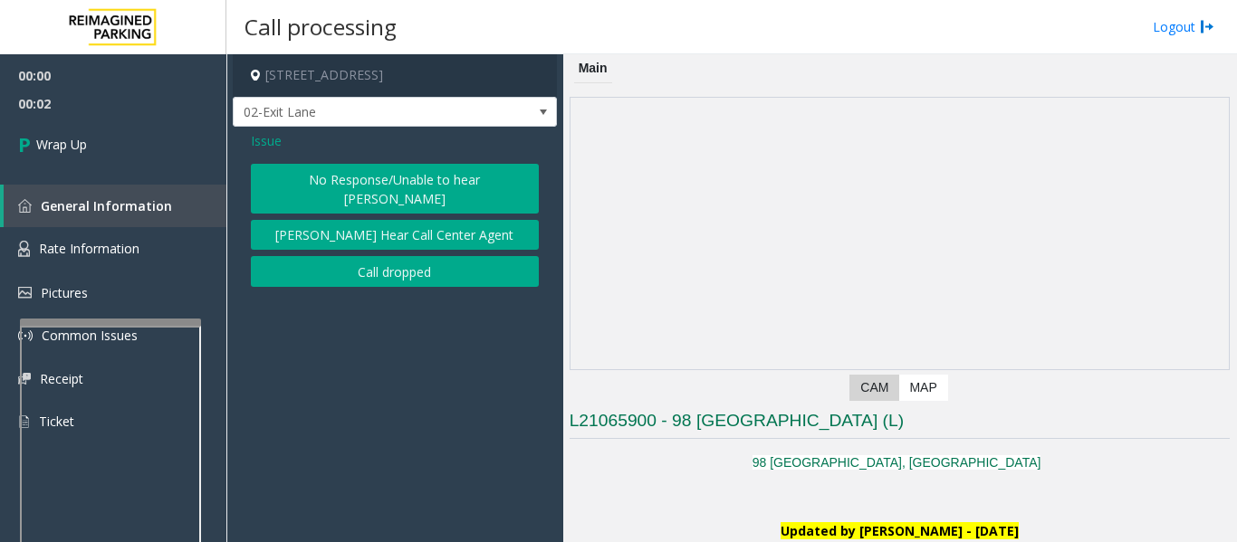
click at [405, 269] on div "Issue No Response/Unable to hear parker Parker Cannot Hear Call Center Agent Ca…" at bounding box center [395, 211] width 324 height 169
click at [406, 259] on button "Call dropped" at bounding box center [395, 271] width 288 height 31
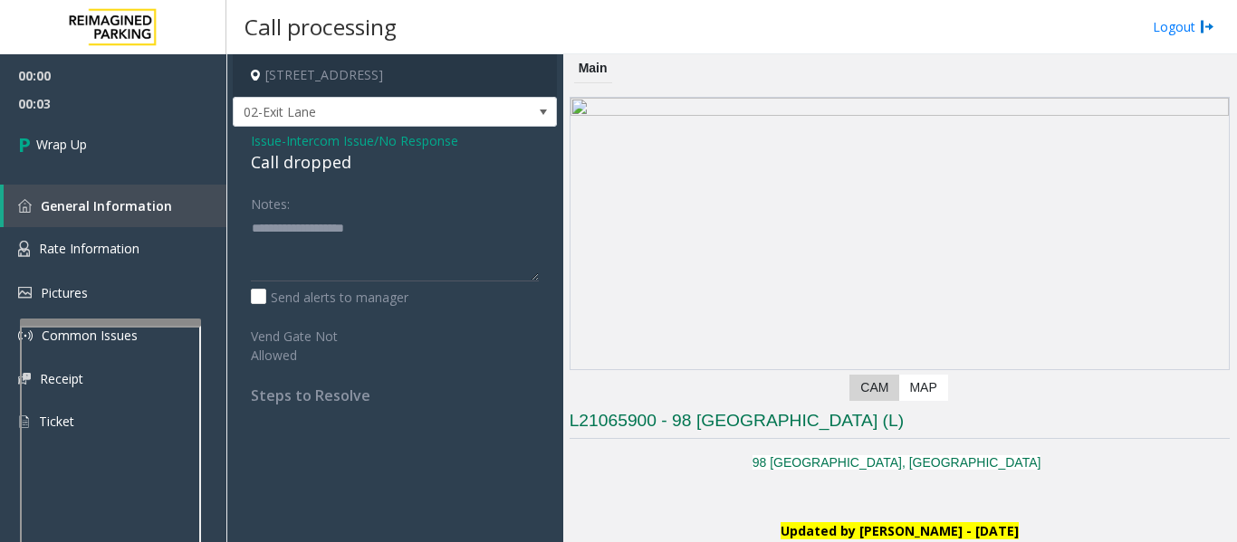
click at [326, 166] on div "Call dropped" at bounding box center [395, 162] width 288 height 24
type textarea "**********"
click at [120, 136] on link "Wrap Up" at bounding box center [113, 144] width 226 height 53
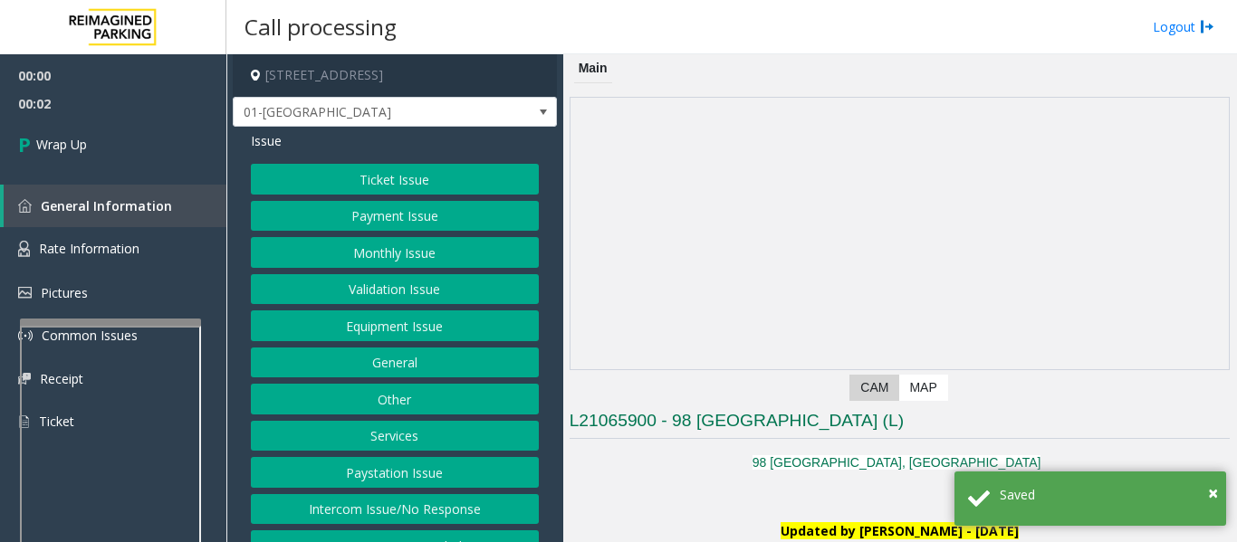
click at [330, 503] on button "Intercom Issue/No Response" at bounding box center [395, 509] width 288 height 31
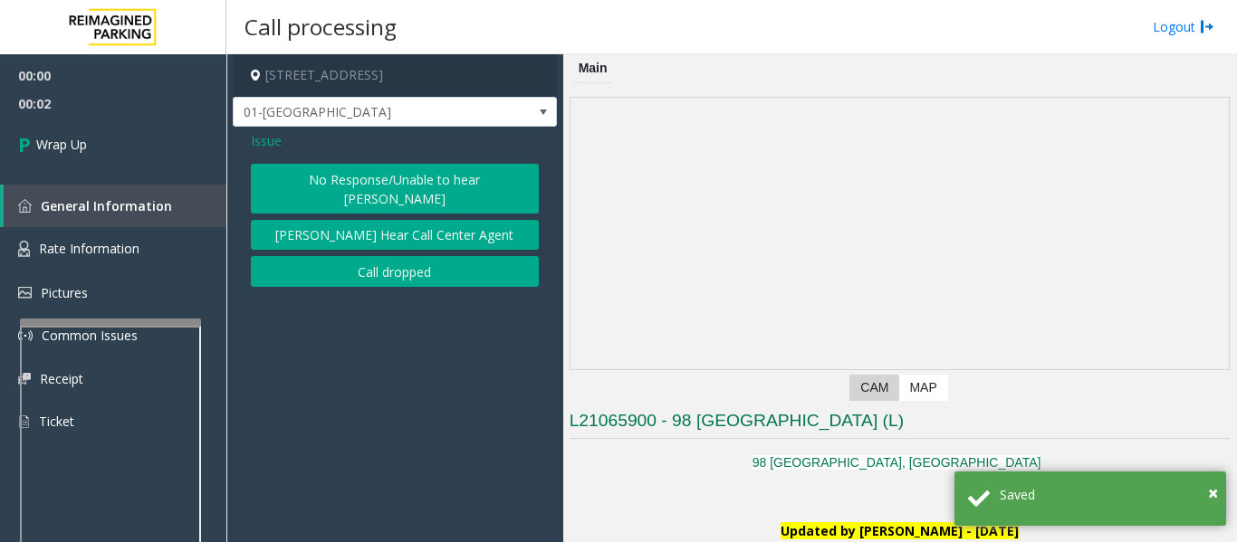
click at [352, 256] on button "Call dropped" at bounding box center [395, 271] width 288 height 31
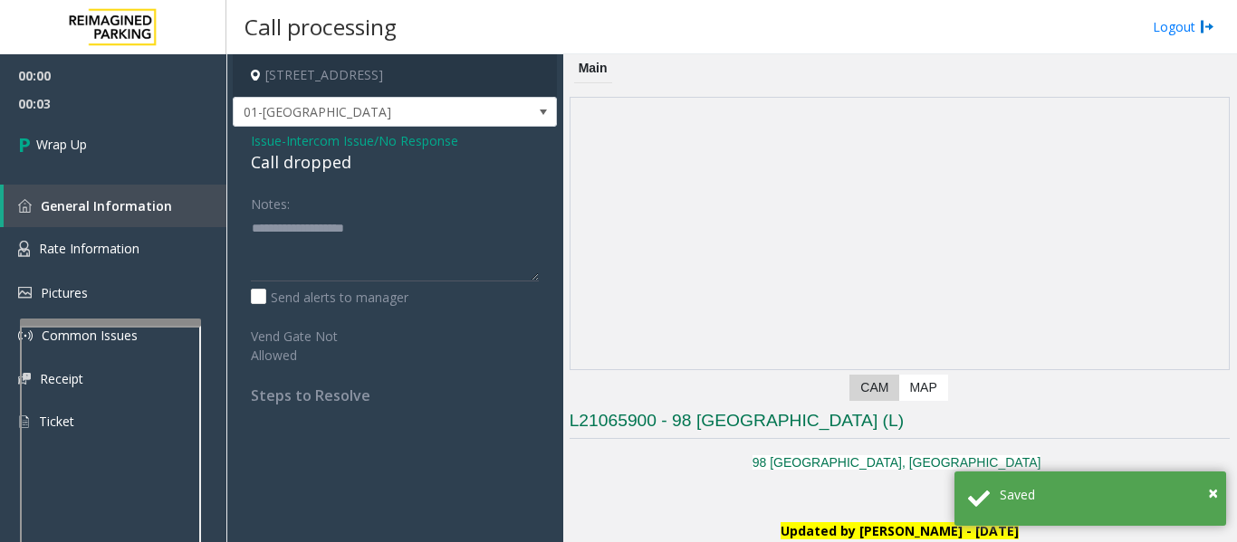
click at [263, 169] on div "Call dropped" at bounding box center [395, 162] width 288 height 24
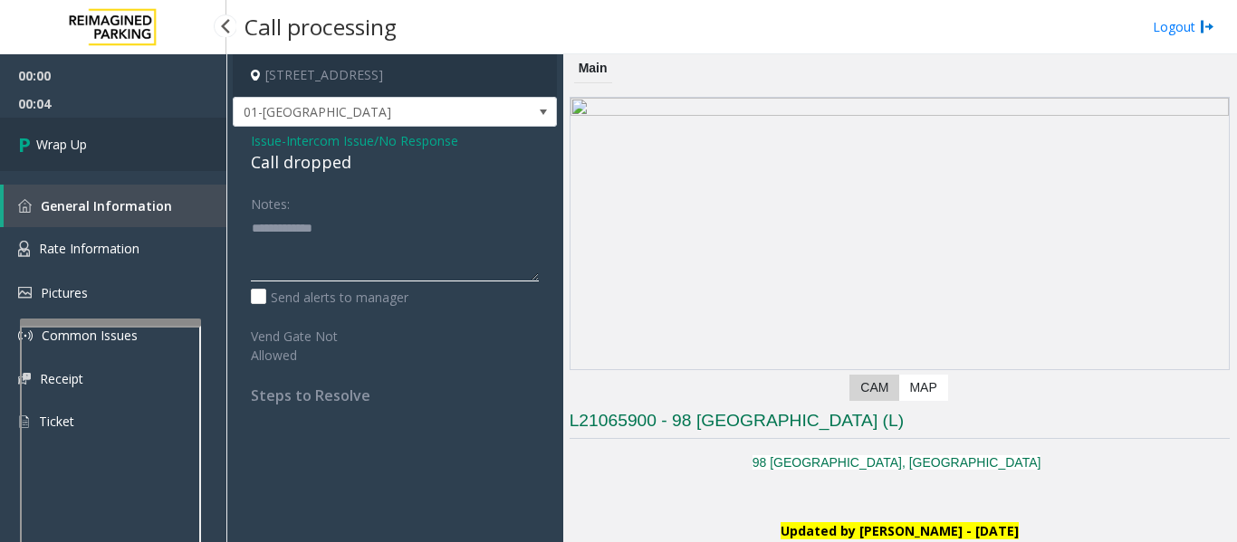
type textarea "**********"
click at [175, 158] on link "Wrap Up" at bounding box center [113, 144] width 226 height 53
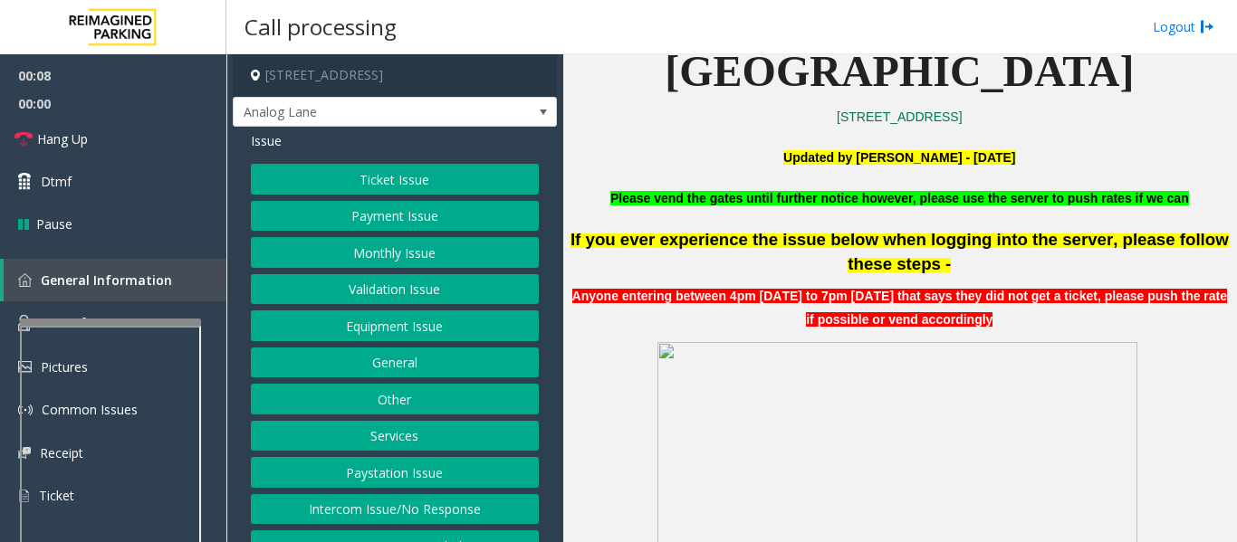
scroll to position [28, 0]
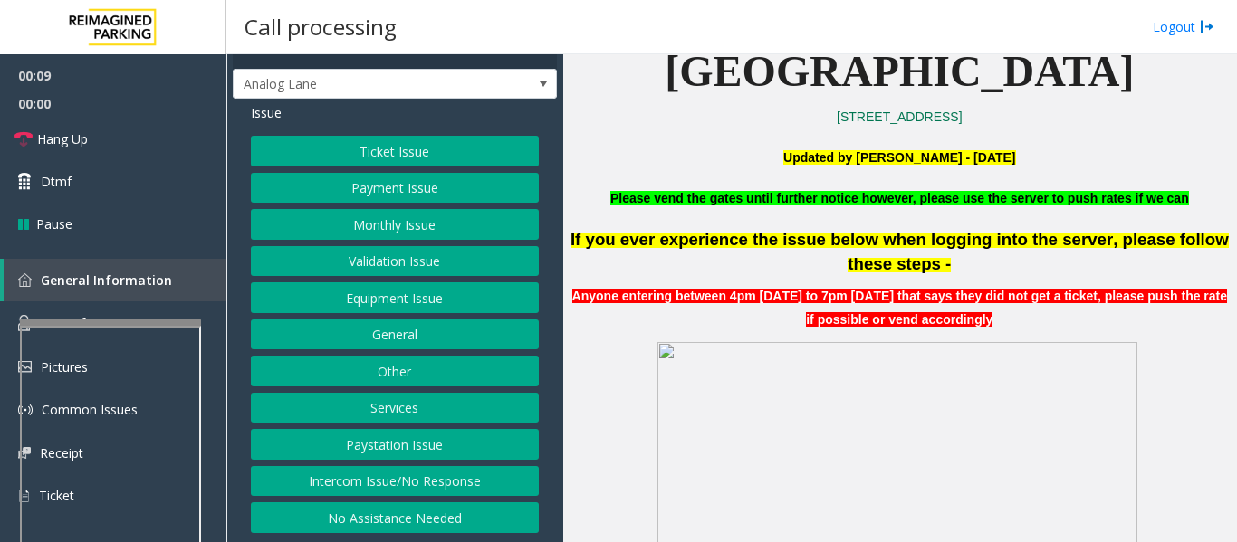
click at [395, 490] on button "Intercom Issue/No Response" at bounding box center [395, 481] width 288 height 31
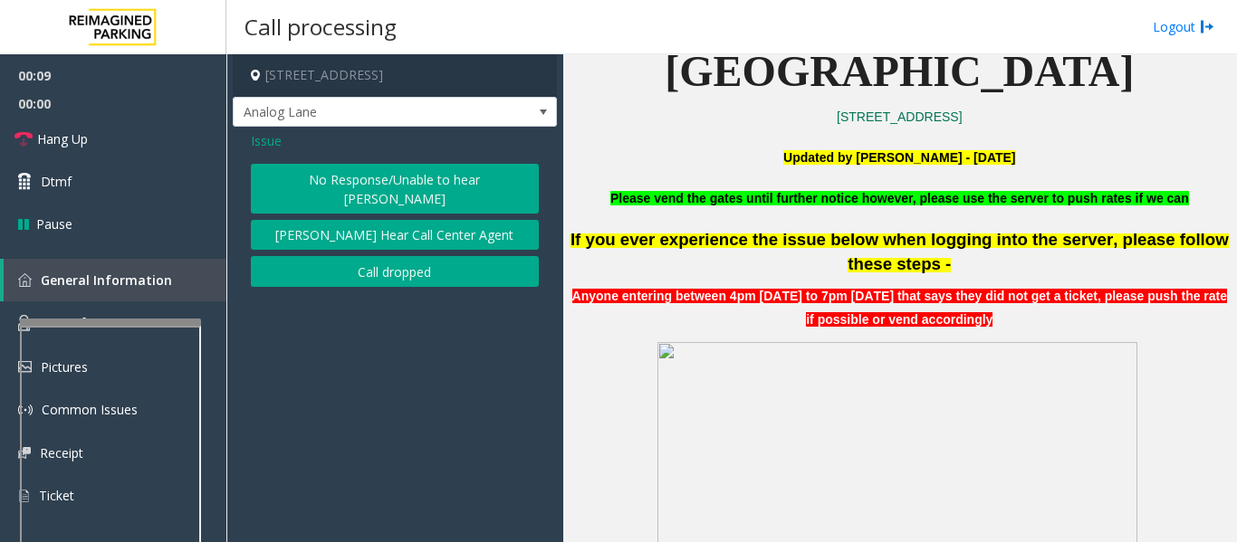
scroll to position [0, 0]
click at [395, 178] on button "No Response/Unable to hear [PERSON_NAME]" at bounding box center [395, 189] width 288 height 50
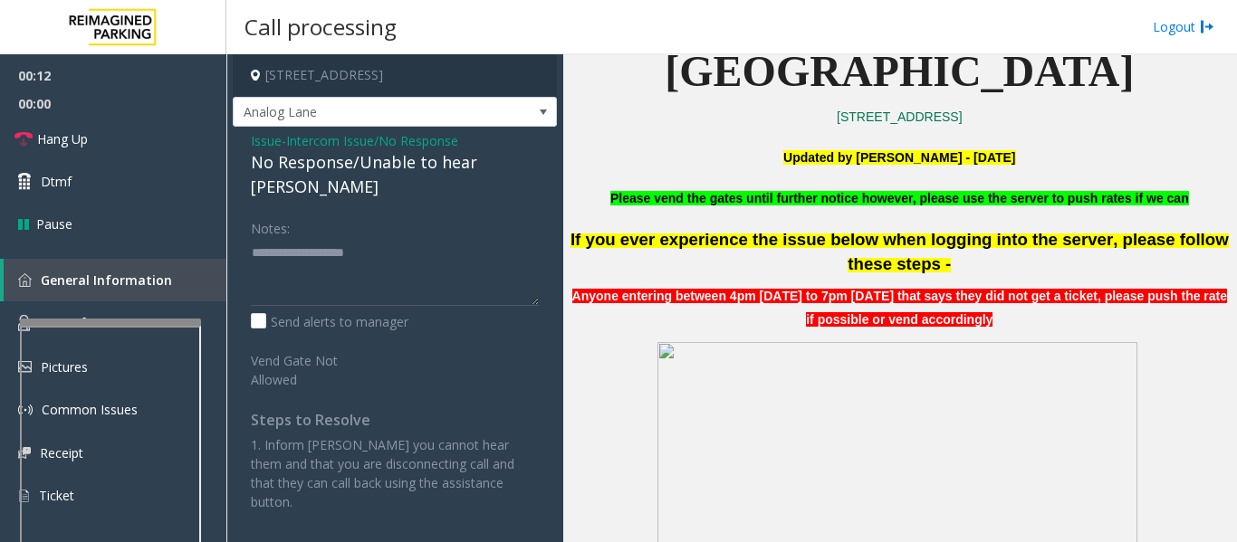
click at [368, 175] on div "No Response/Unable to hear [PERSON_NAME]" at bounding box center [395, 174] width 288 height 49
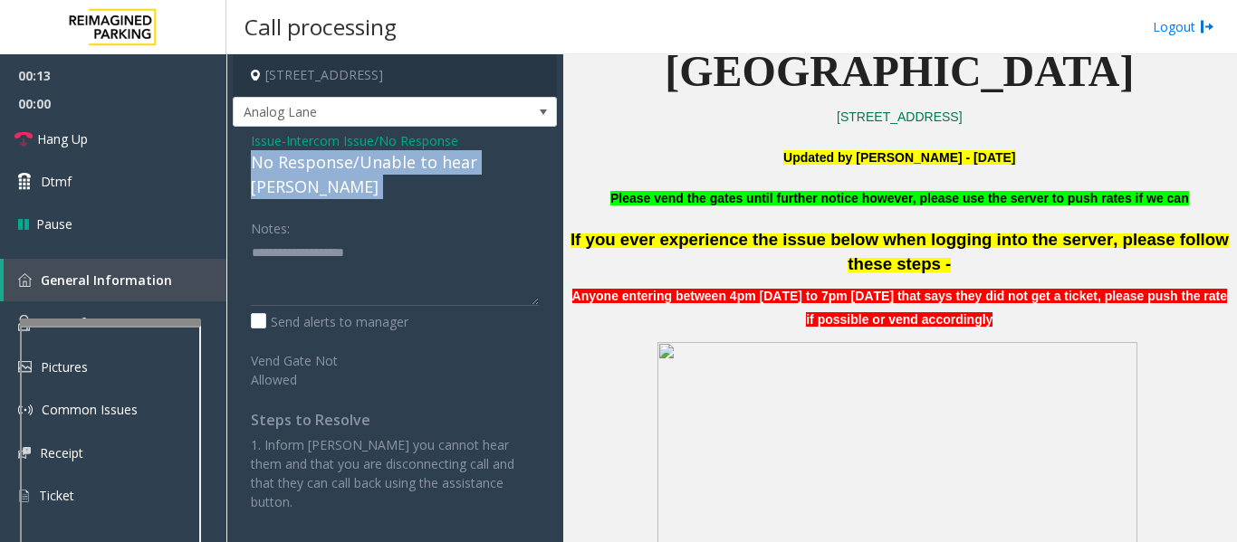
click at [368, 175] on div "No Response/Unable to hear [PERSON_NAME]" at bounding box center [395, 174] width 288 height 49
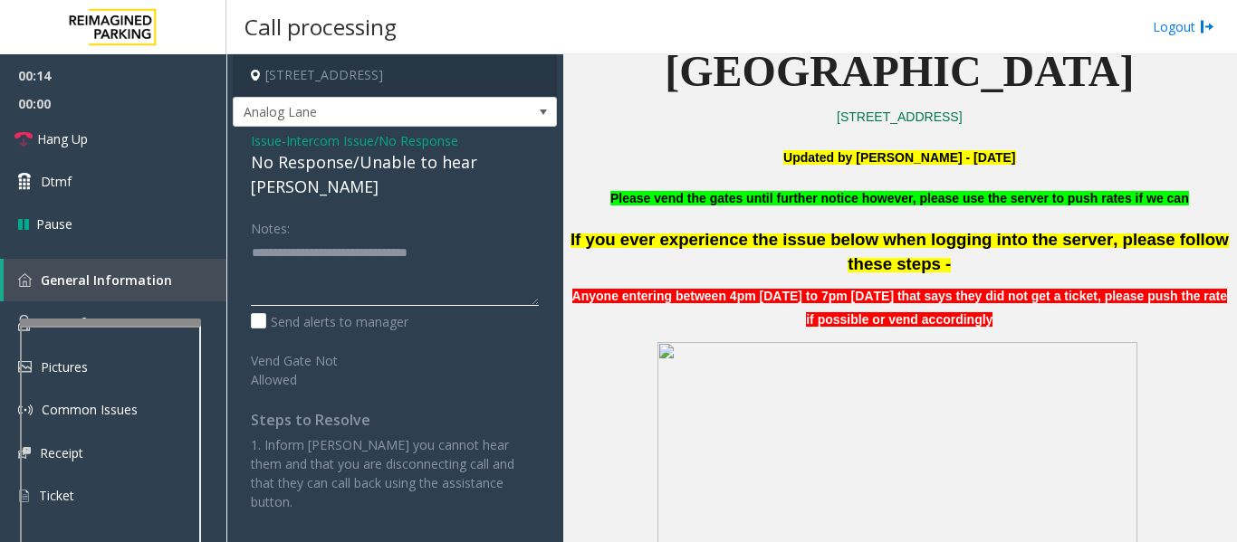
click at [487, 252] on textarea at bounding box center [395, 272] width 288 height 68
type textarea "**********"
click at [78, 125] on link "Hang Up" at bounding box center [113, 139] width 226 height 43
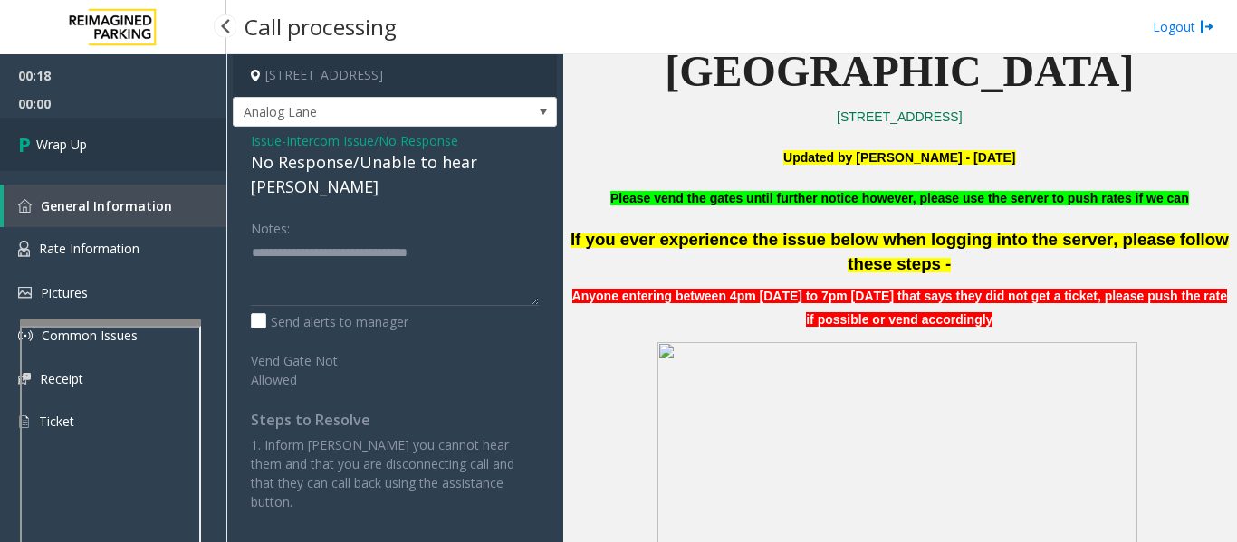
click at [19, 154] on icon at bounding box center [27, 144] width 18 height 30
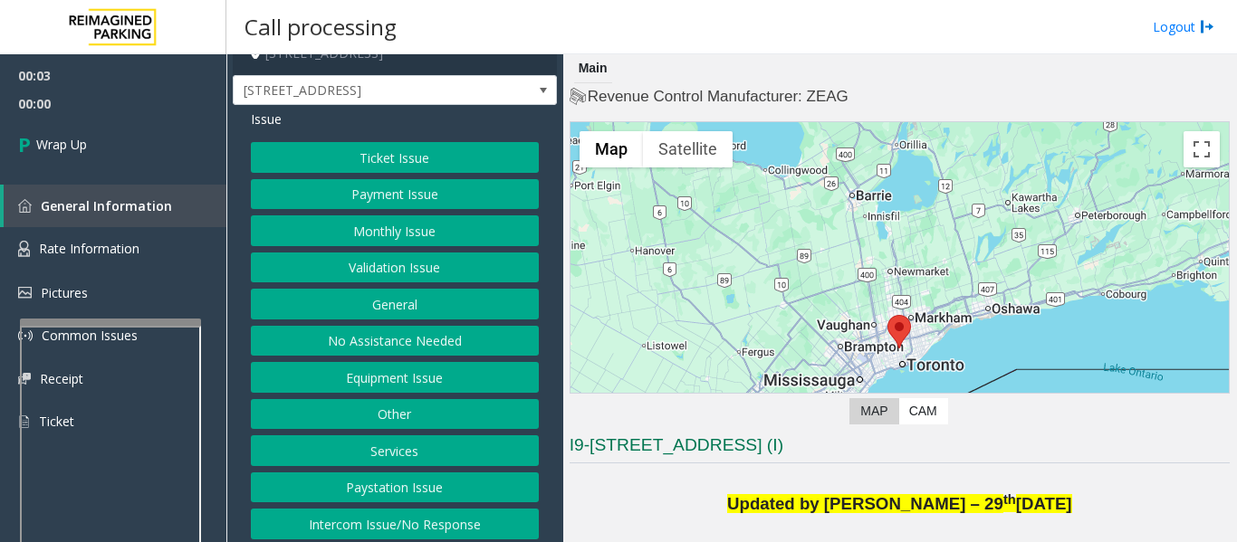
scroll to position [28, 0]
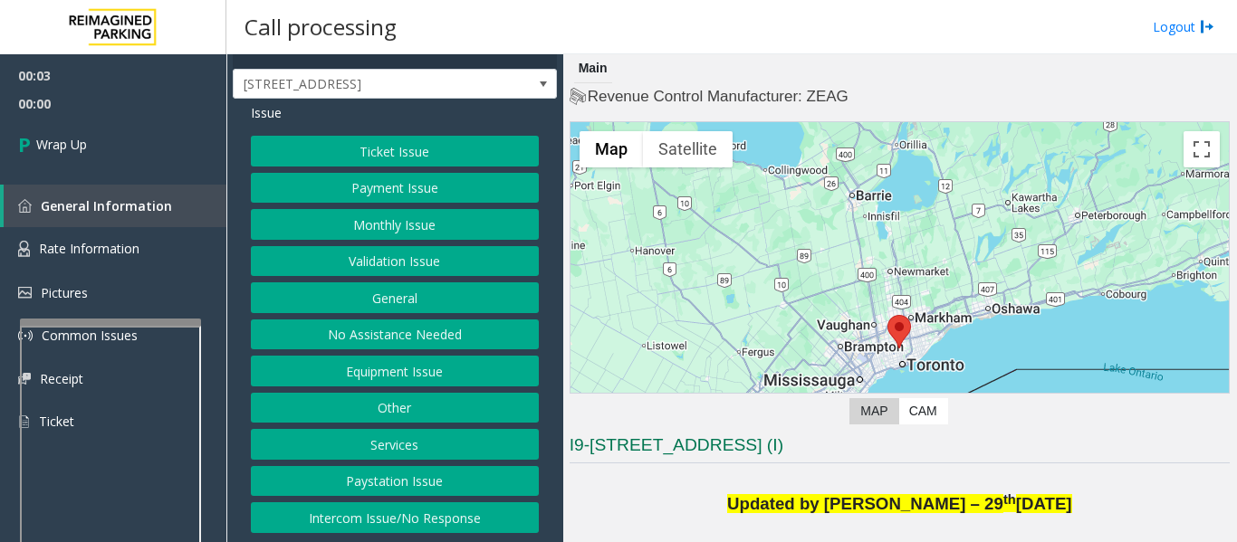
click at [354, 510] on button "Intercom Issue/No Response" at bounding box center [395, 517] width 288 height 31
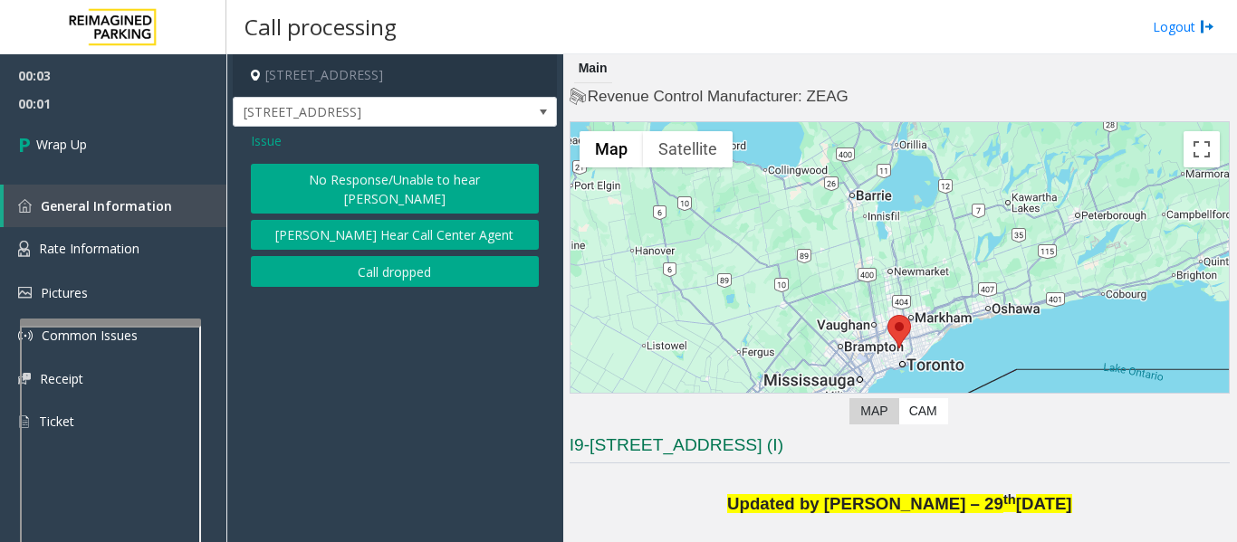
click at [428, 256] on button "Call dropped" at bounding box center [395, 271] width 288 height 31
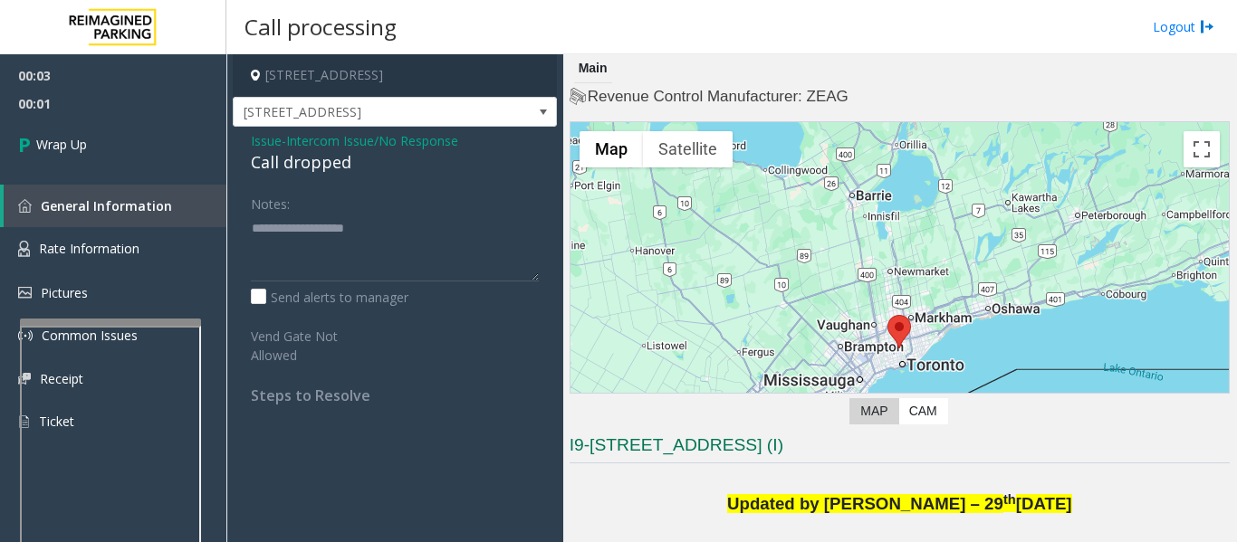
click at [304, 169] on div "Call dropped" at bounding box center [395, 162] width 288 height 24
type textarea "**********"
click at [123, 137] on link "Wrap Up" at bounding box center [113, 144] width 226 height 53
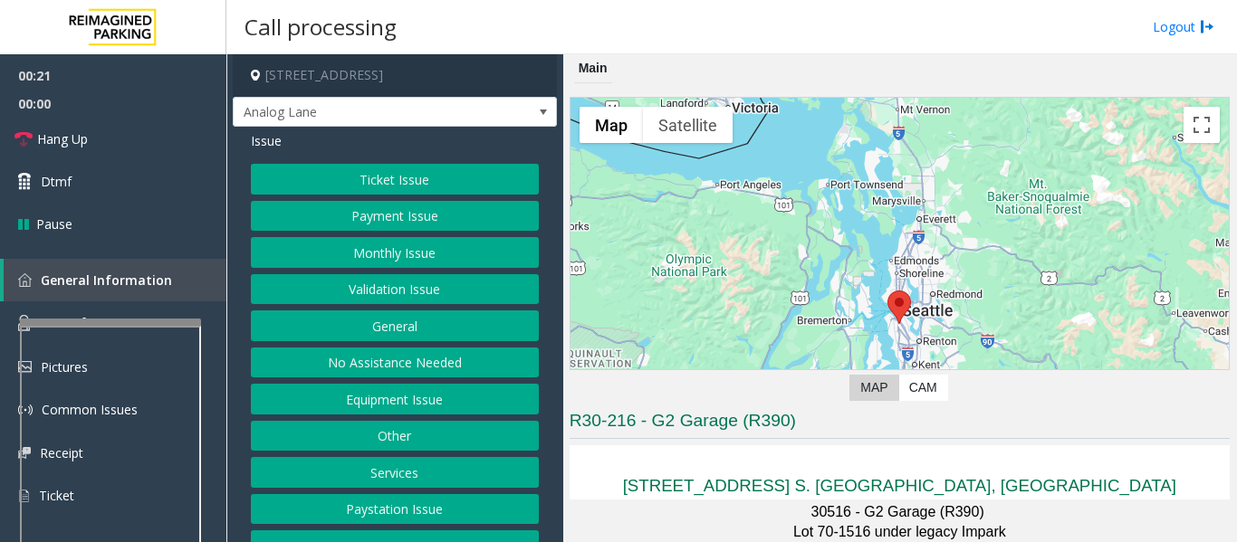
click at [359, 251] on button "Monthly Issue" at bounding box center [395, 252] width 288 height 31
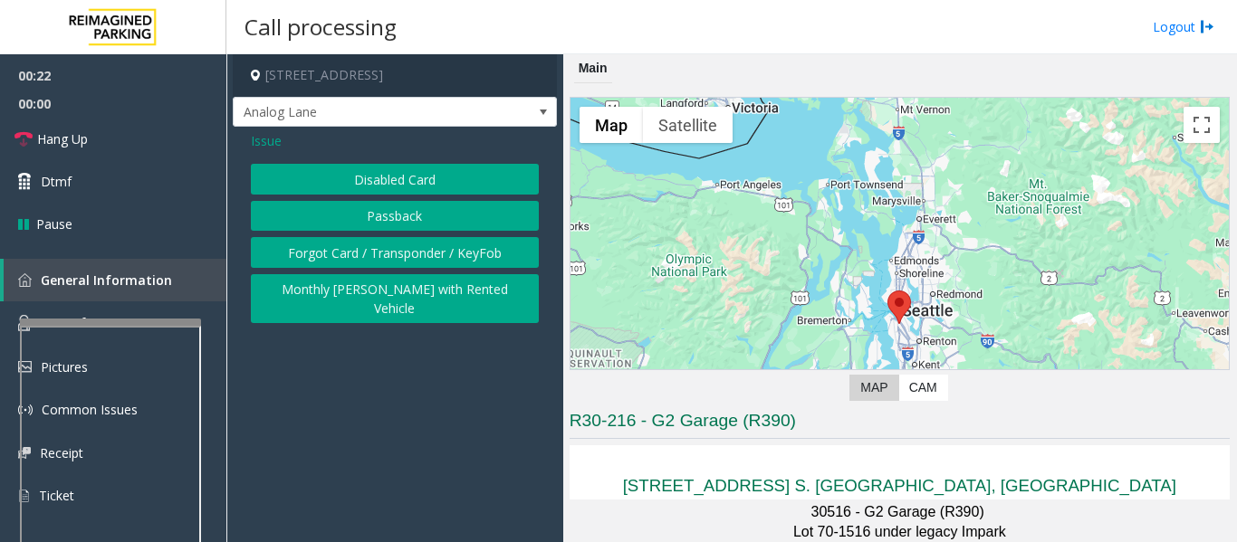
click at [401, 167] on button "Disabled Card" at bounding box center [395, 179] width 288 height 31
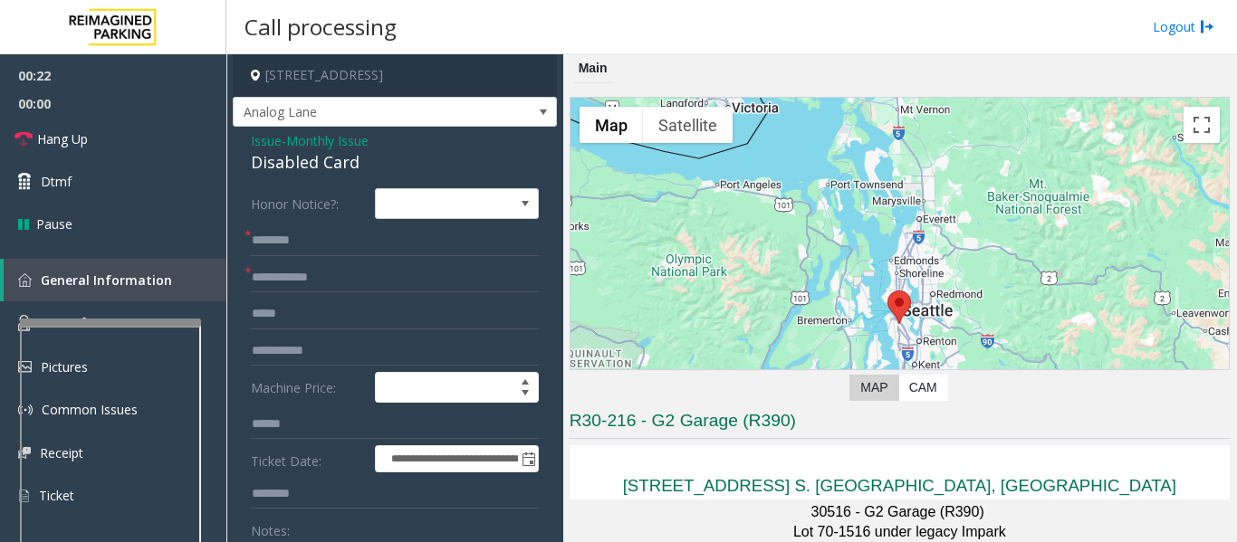
click at [323, 167] on div "Disabled Card" at bounding box center [395, 162] width 288 height 24
copy div "Disabled Card"
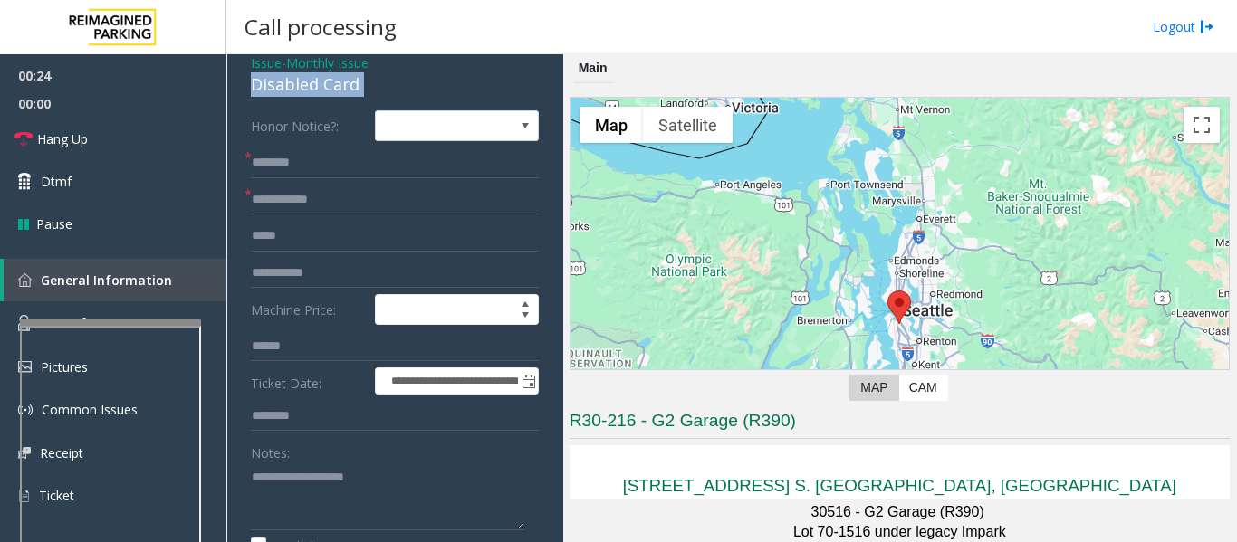
scroll to position [272, 0]
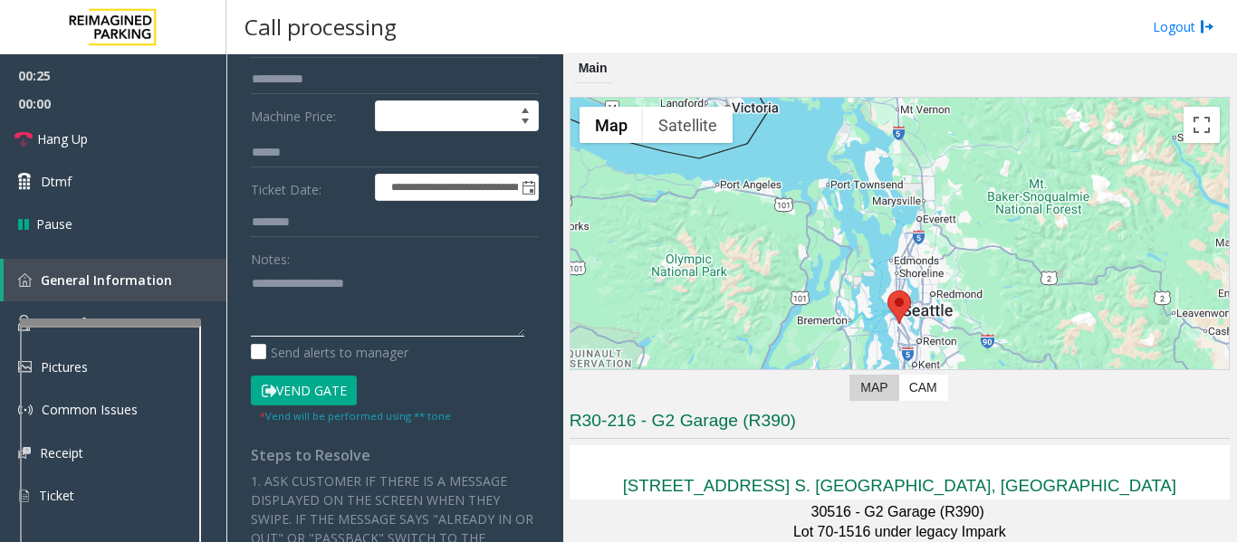
click at [319, 311] on textarea at bounding box center [387, 303] width 273 height 68
paste textarea "**********"
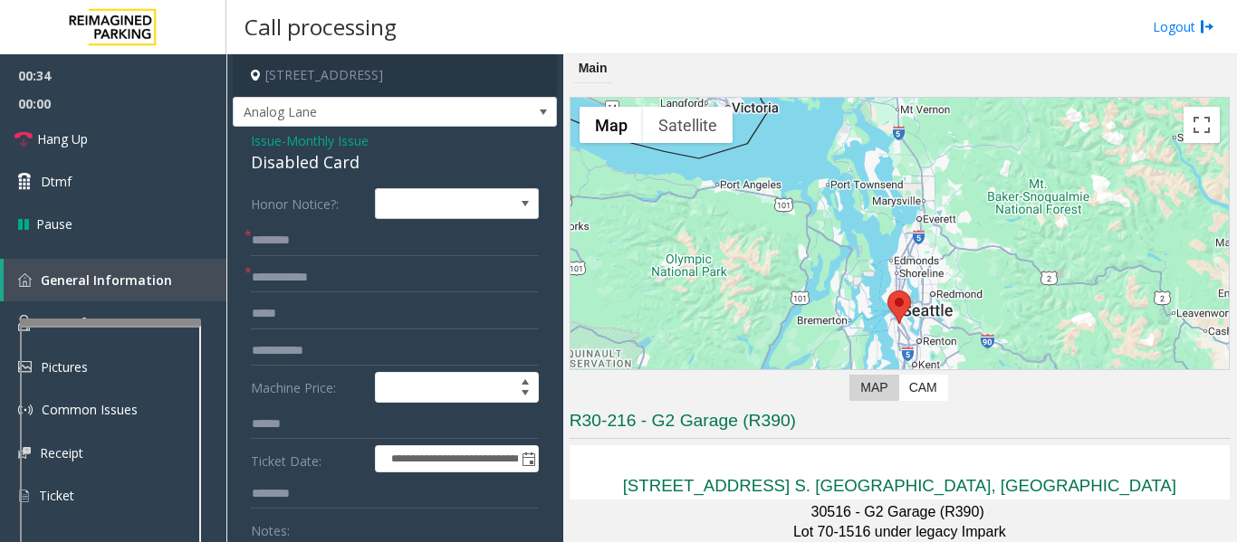
type textarea "**********"
click at [365, 244] on input "text" at bounding box center [395, 240] width 288 height 31
click at [365, 287] on input "text" at bounding box center [395, 278] width 288 height 31
type input "*****"
click at [406, 247] on input "text" at bounding box center [395, 240] width 288 height 31
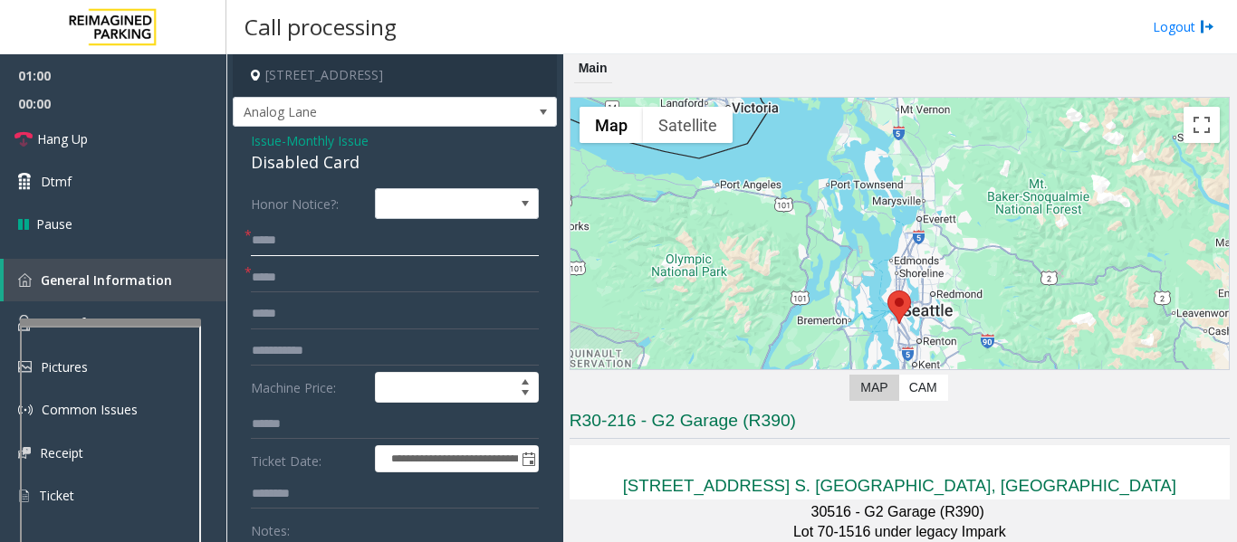
type input "****"
click at [314, 279] on input "*****" at bounding box center [395, 278] width 288 height 31
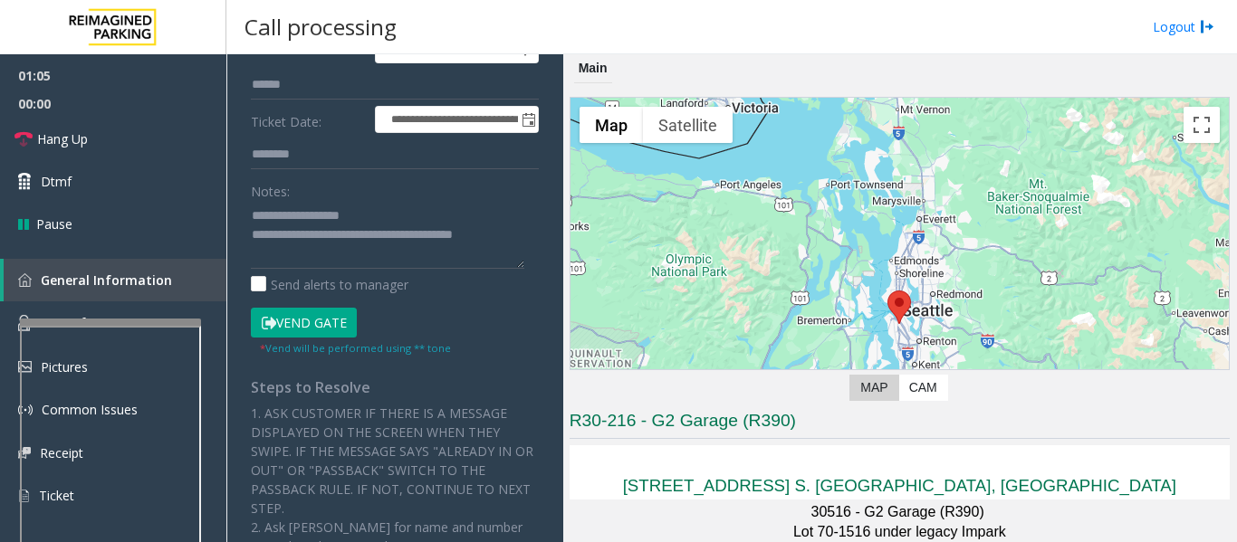
scroll to position [362, 0]
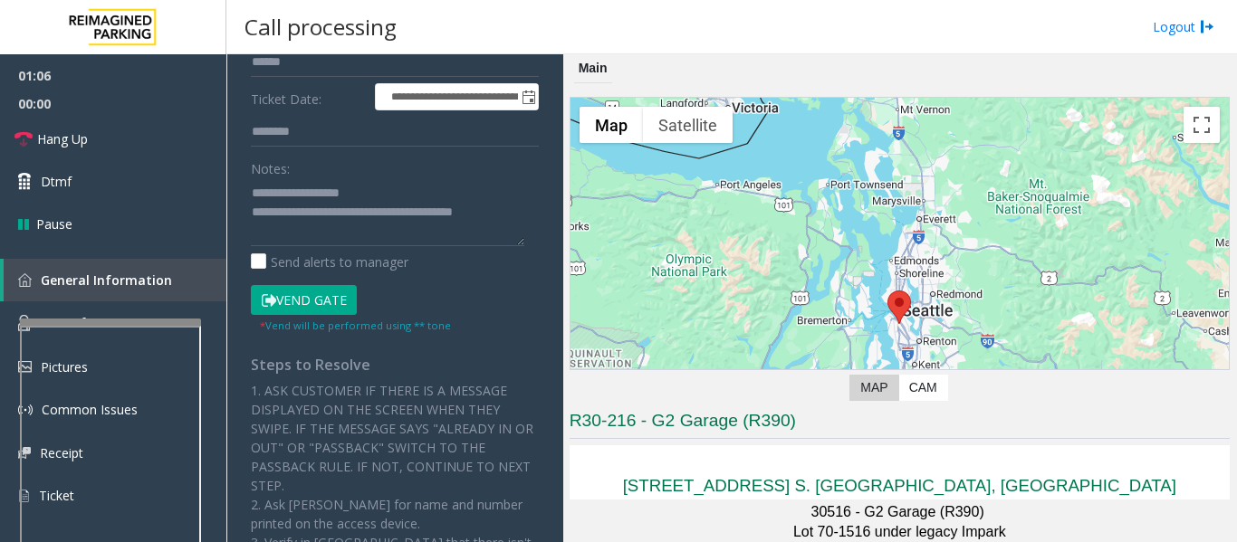
click at [350, 303] on button "Vend Gate" at bounding box center [304, 300] width 106 height 31
click at [330, 241] on textarea at bounding box center [387, 212] width 273 height 68
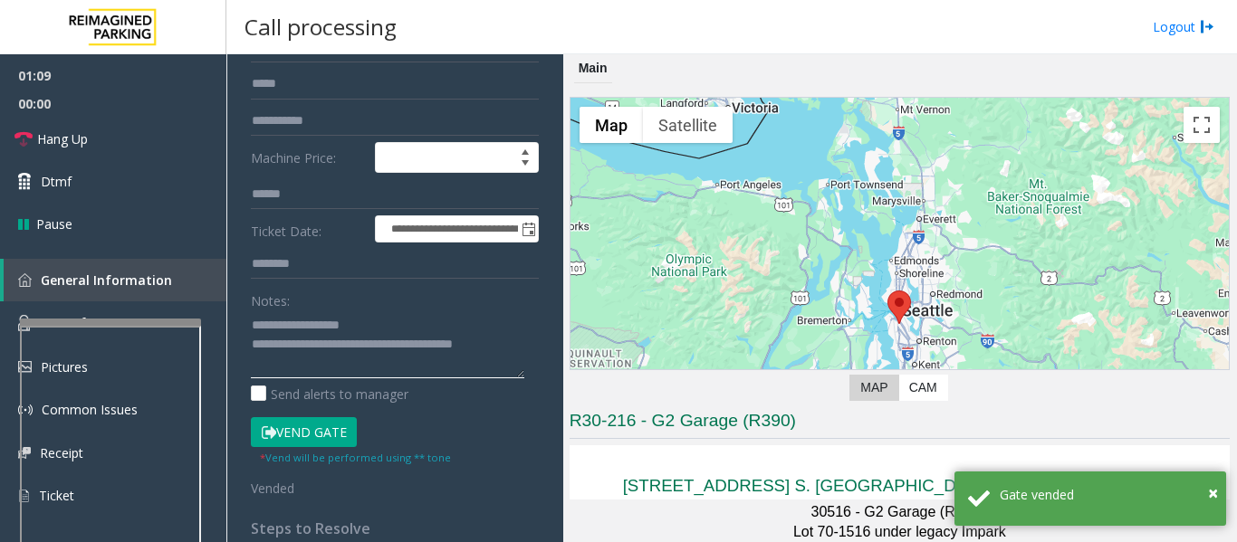
scroll to position [91, 0]
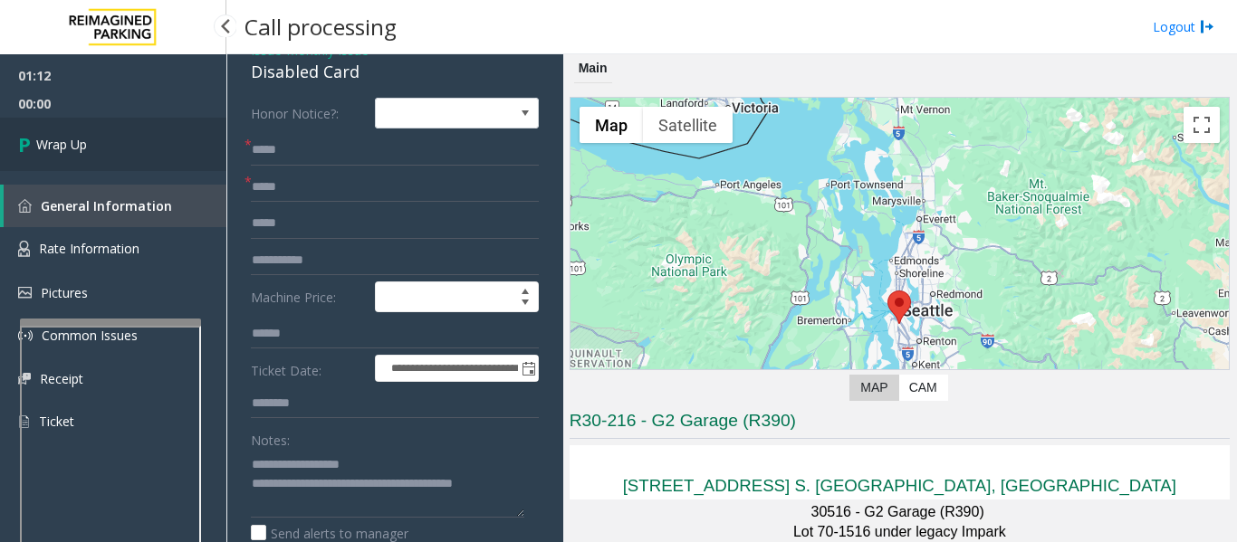
click at [169, 148] on link "Wrap Up" at bounding box center [113, 144] width 226 height 53
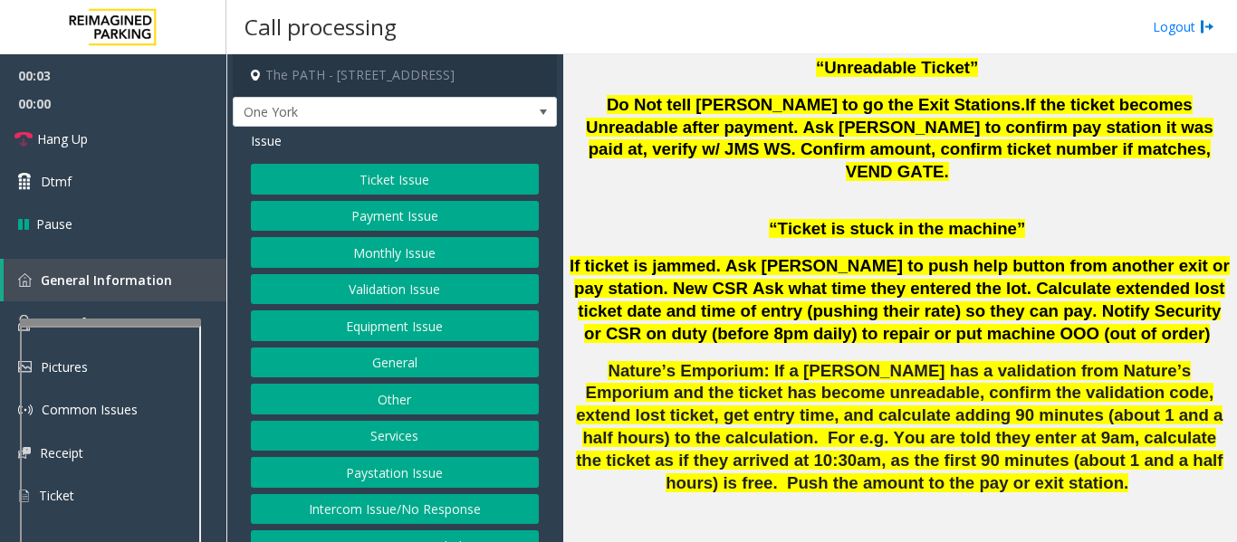
scroll to position [1358, 0]
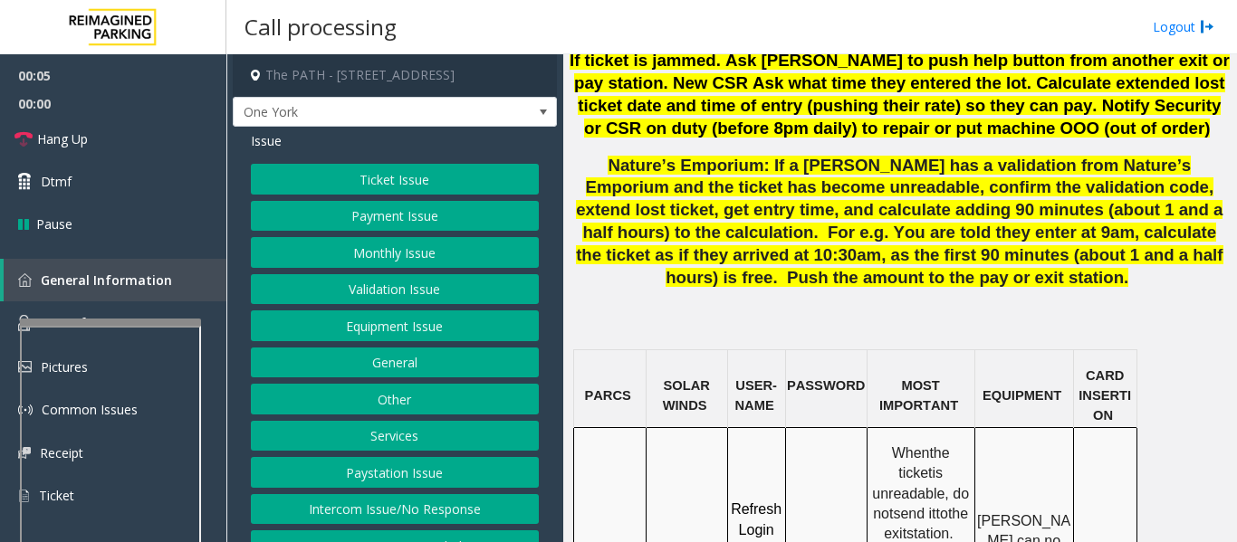
drag, startPoint x: 655, startPoint y: 411, endPoint x: 682, endPoint y: 431, distance: 33.0
copy span "IMP009-0501"
click at [435, 405] on button "Other" at bounding box center [395, 399] width 288 height 31
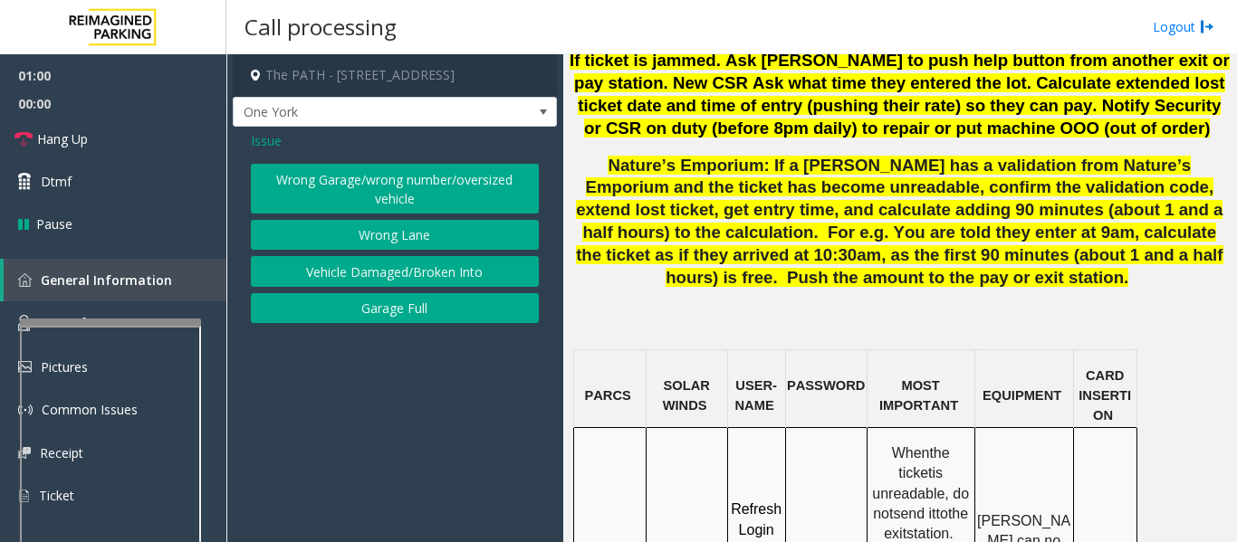
click at [258, 150] on span "Issue" at bounding box center [266, 140] width 31 height 19
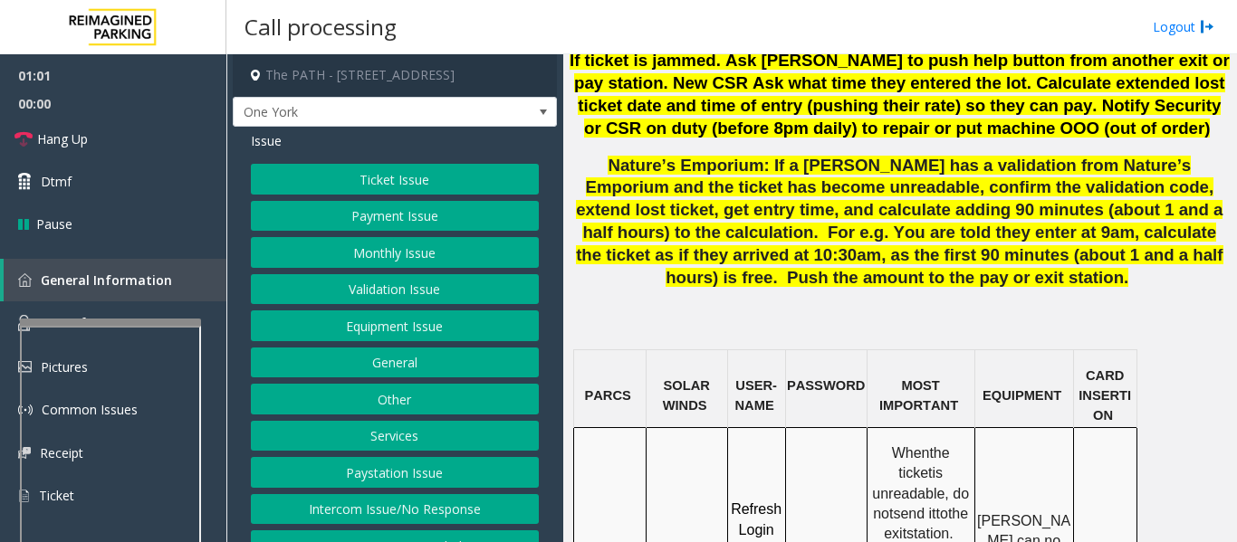
click at [423, 442] on button "Services" at bounding box center [395, 436] width 288 height 31
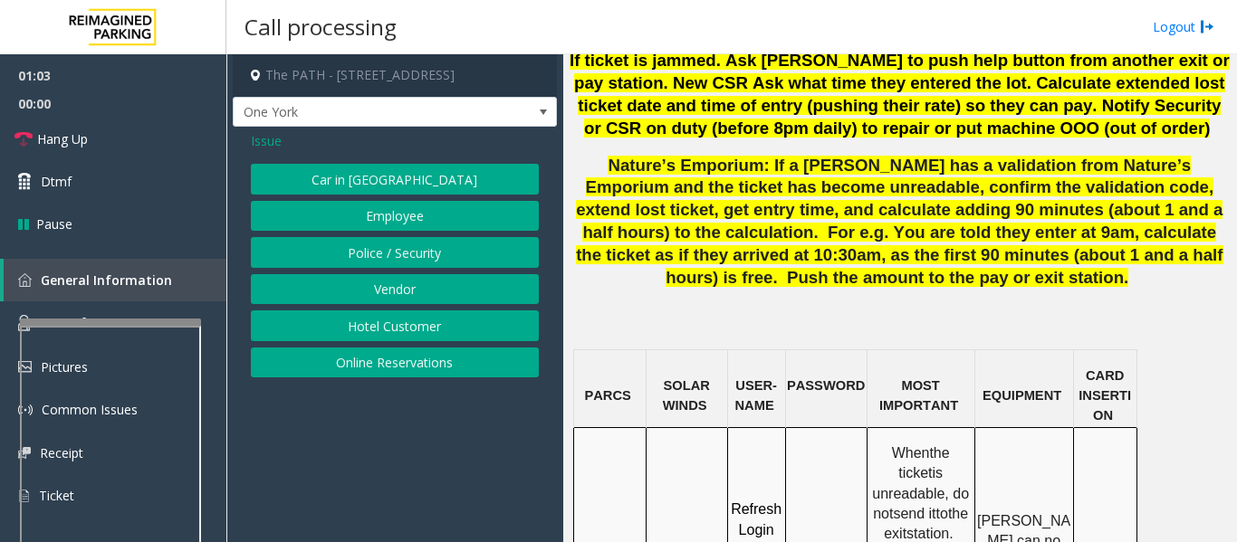
click at [270, 141] on span "Issue" at bounding box center [266, 140] width 31 height 19
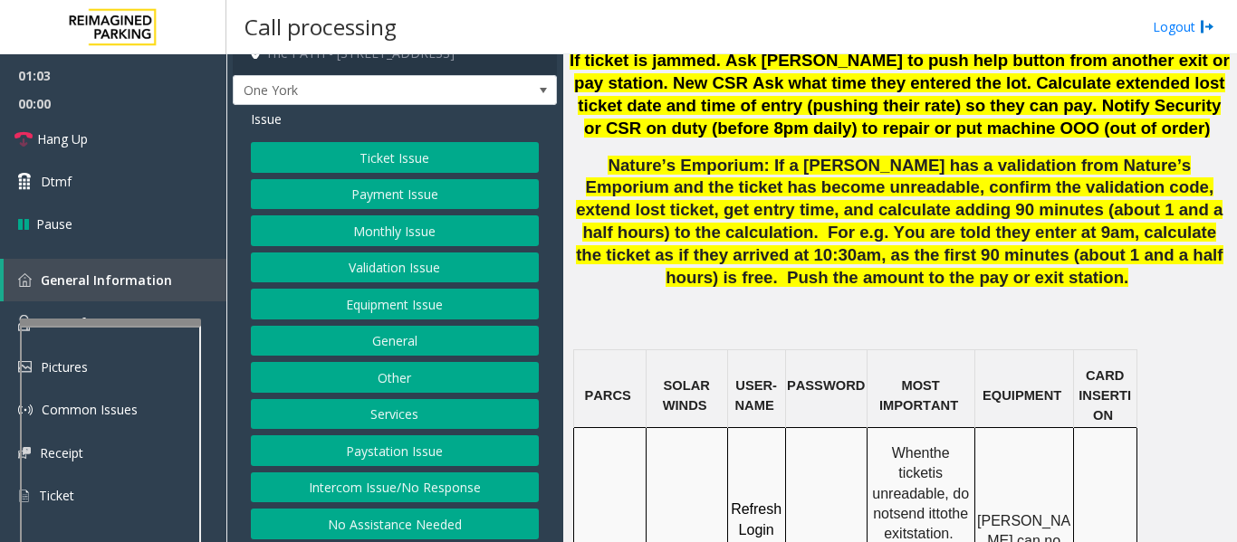
scroll to position [28, 0]
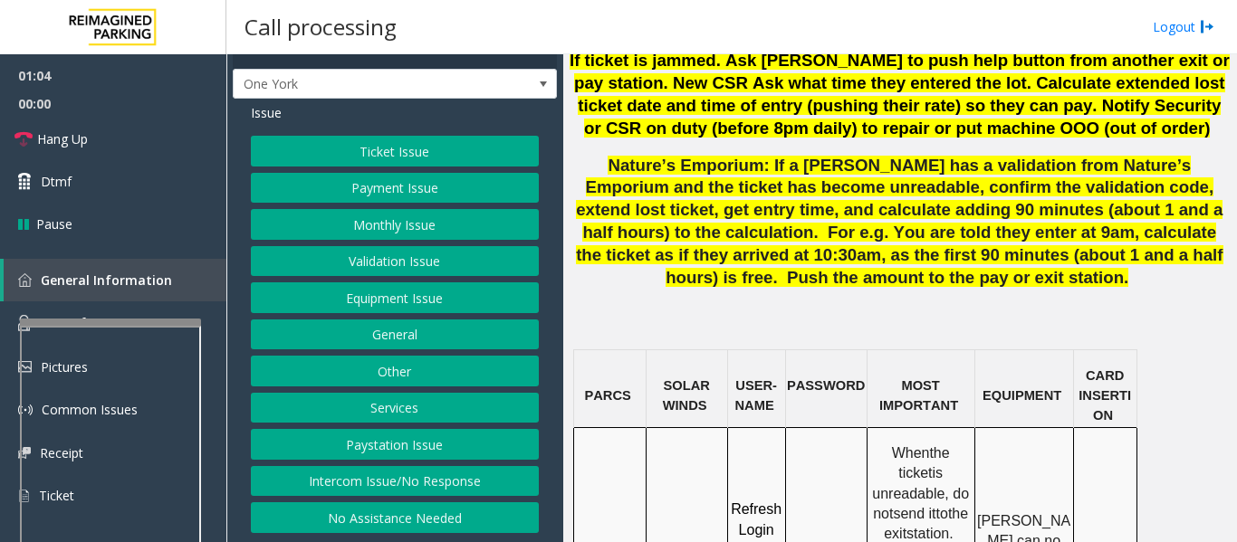
click at [394, 320] on button "General" at bounding box center [395, 335] width 288 height 31
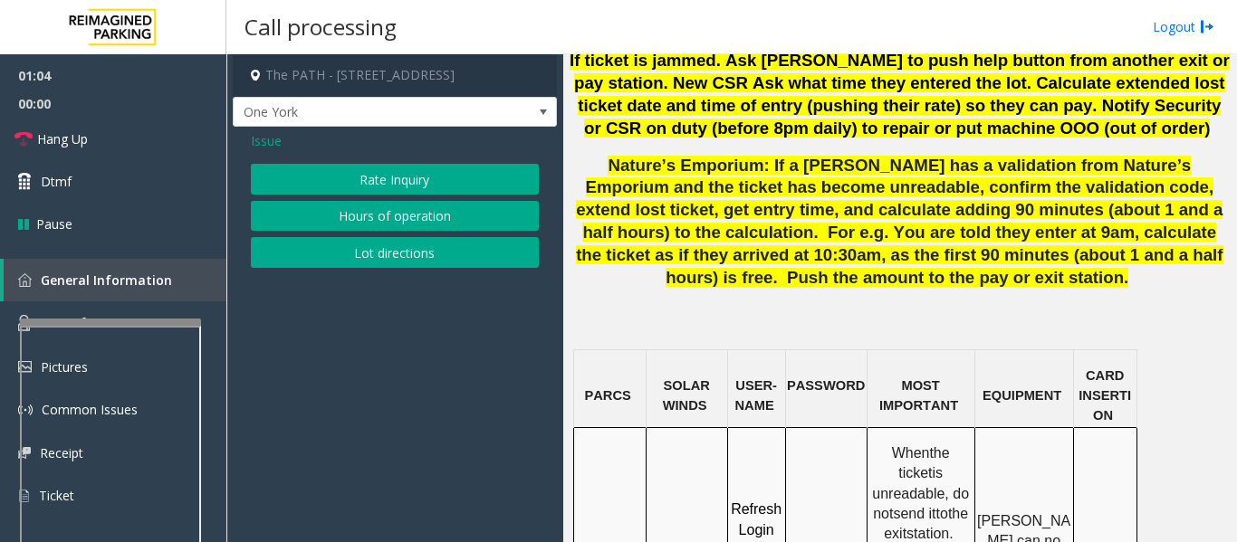
scroll to position [0, 0]
click at [416, 250] on button "Lot directions" at bounding box center [395, 252] width 288 height 31
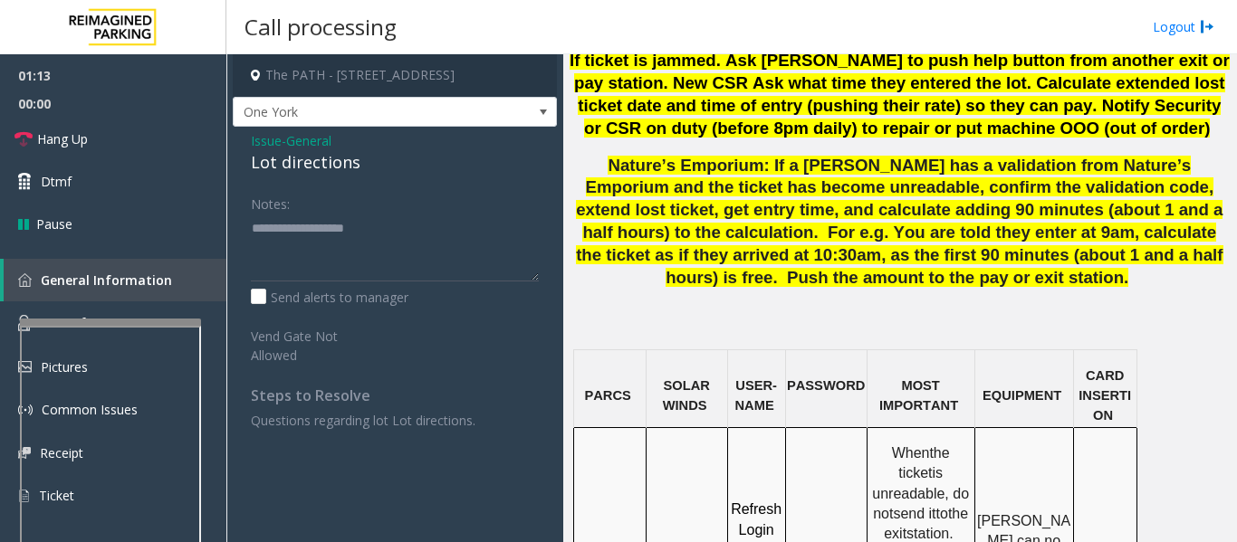
click at [319, 170] on div "Lot directions" at bounding box center [395, 162] width 288 height 24
click at [380, 234] on textarea at bounding box center [395, 248] width 288 height 68
type textarea "**********"
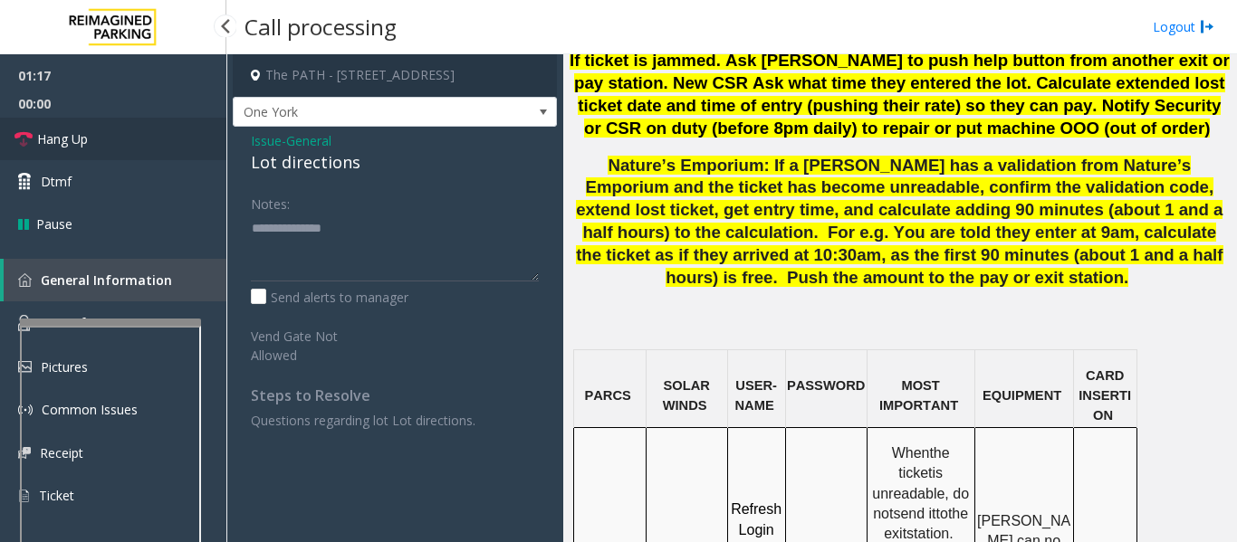
click at [39, 126] on link "Hang Up" at bounding box center [113, 139] width 226 height 43
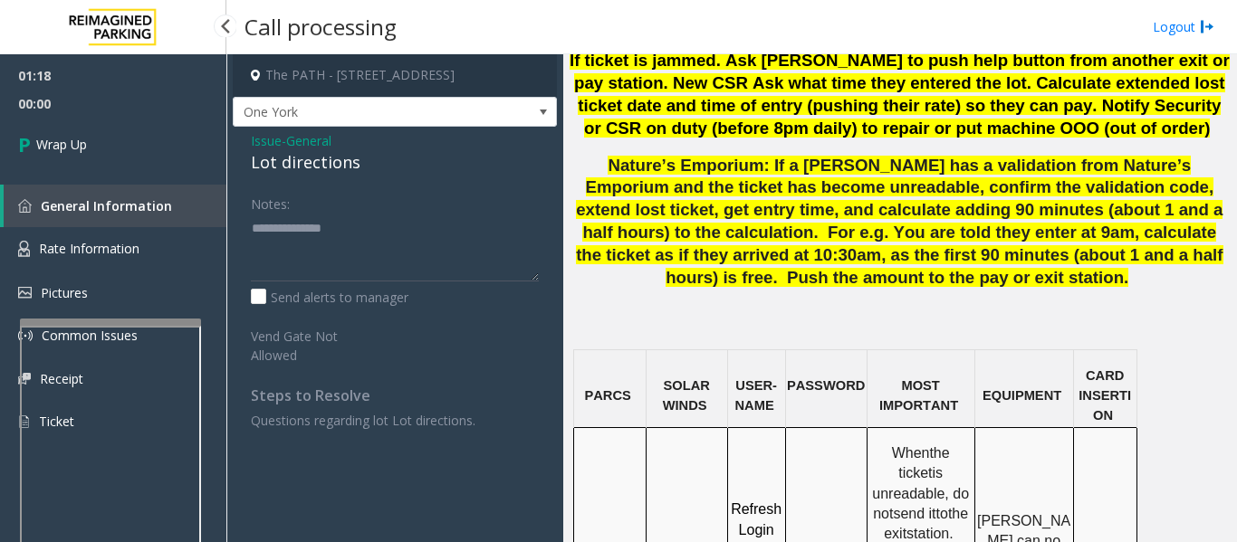
click at [42, 114] on span "00:00" at bounding box center [113, 104] width 226 height 28
click at [43, 128] on link "Wrap Up" at bounding box center [113, 144] width 226 height 53
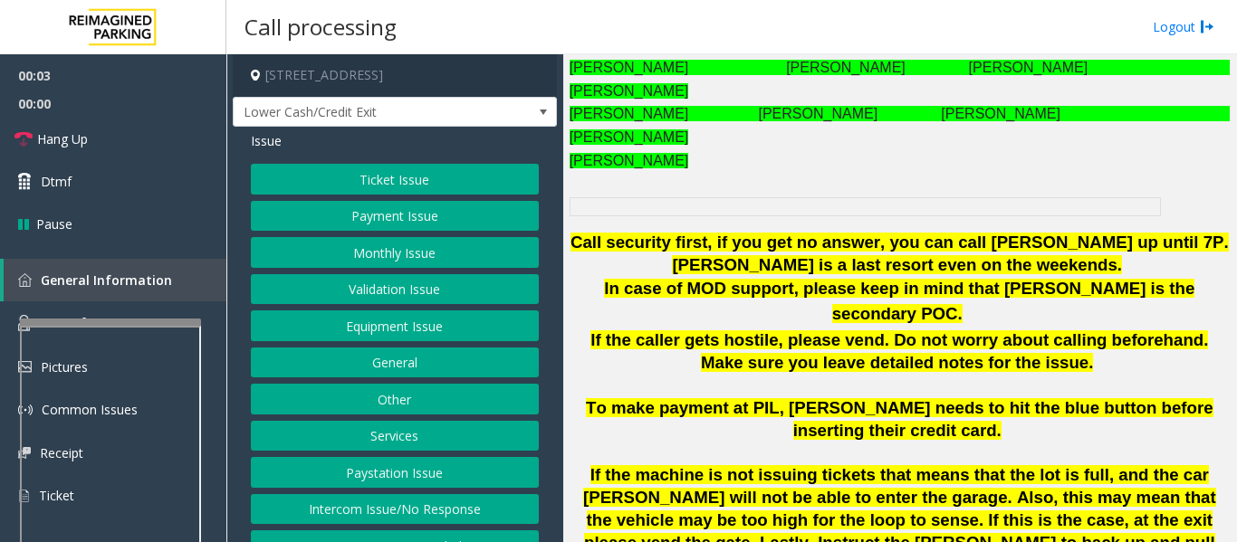
scroll to position [1177, 0]
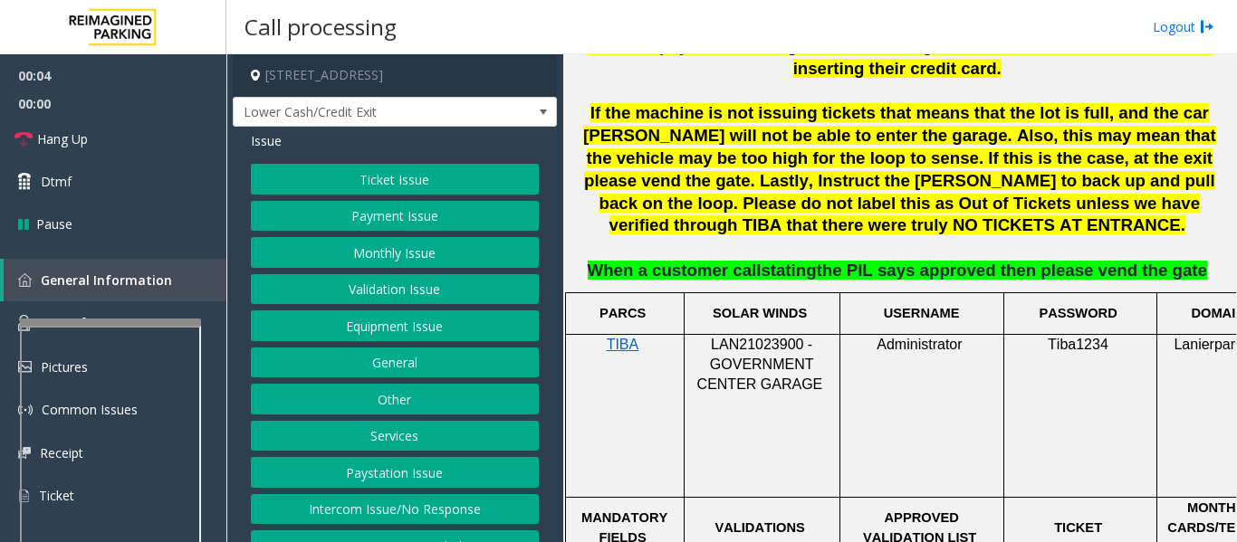
click at [749, 337] on span "LAN21023900 - GOVERNMENT CENTER GARAGE" at bounding box center [760, 365] width 126 height 56
copy span "LAN21023900"
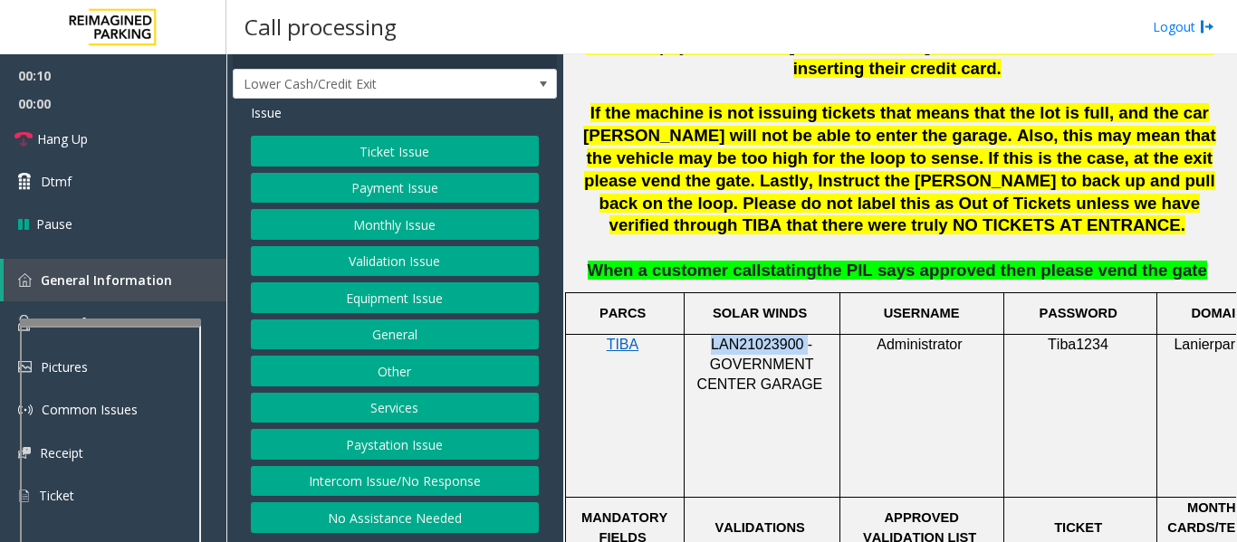
click at [347, 472] on button "Intercom Issue/No Response" at bounding box center [395, 481] width 288 height 31
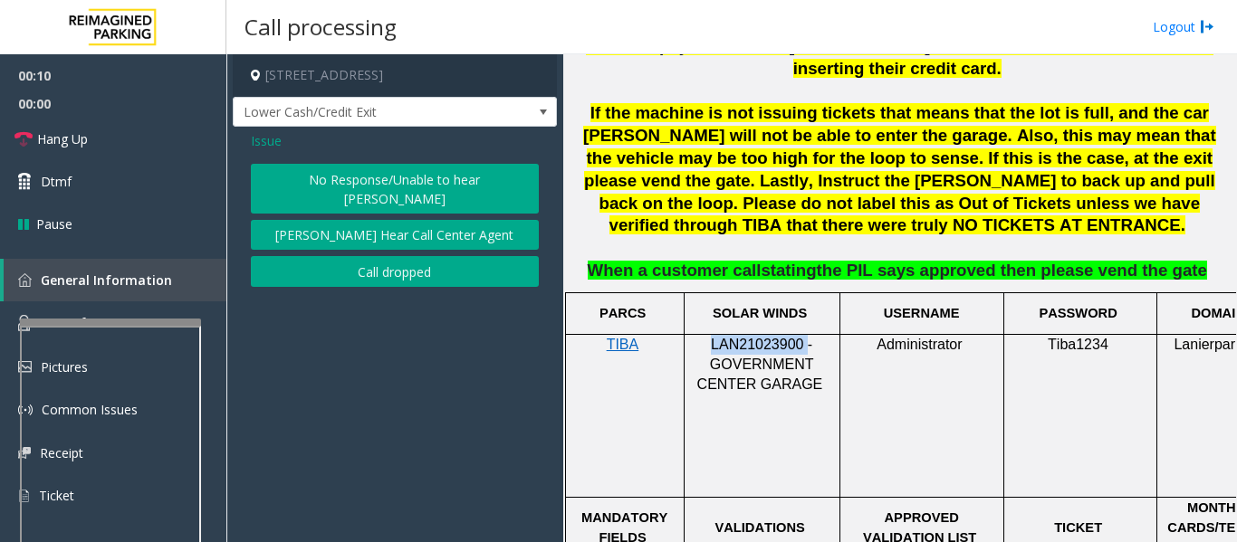
click at [404, 190] on button "No Response/Unable to hear parker" at bounding box center [395, 189] width 288 height 50
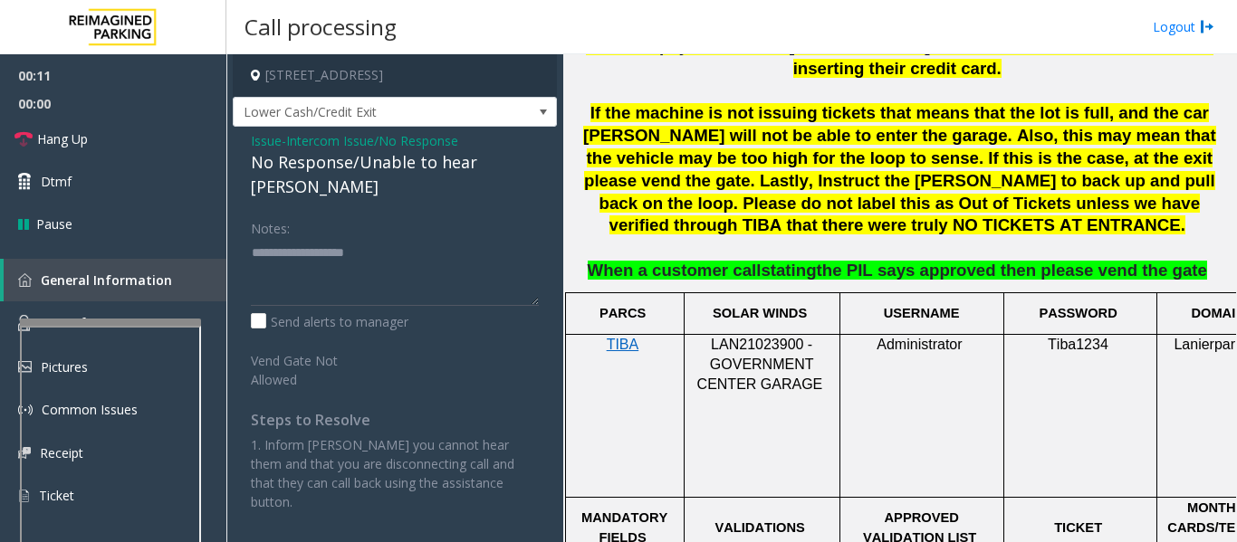
click at [379, 163] on div "No Response/Unable to hear parker" at bounding box center [395, 174] width 288 height 49
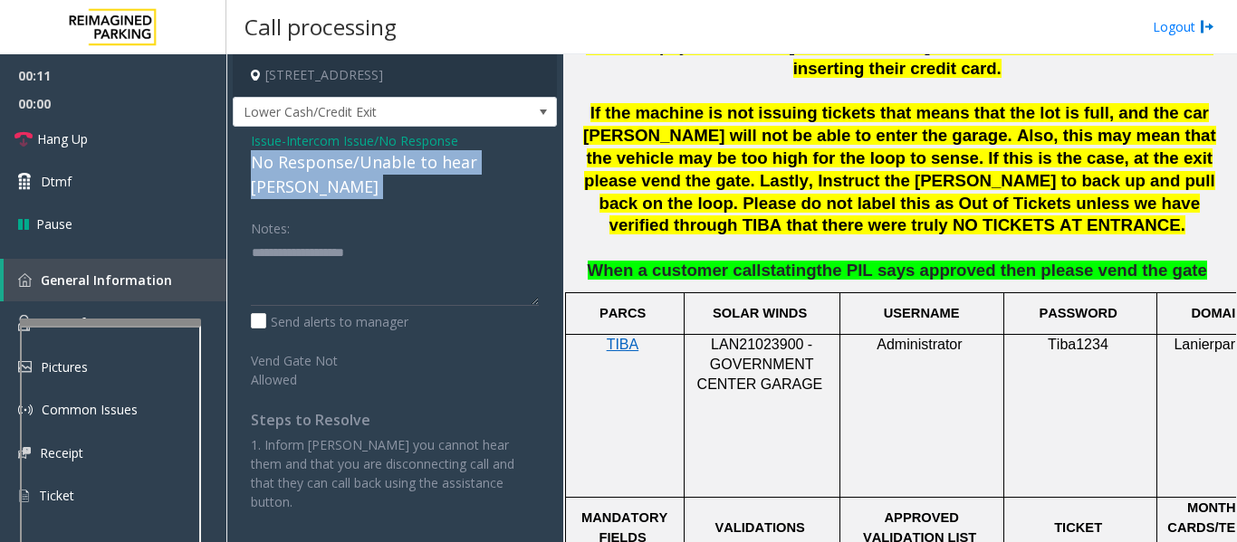
click at [379, 163] on div "No Response/Unable to hear parker" at bounding box center [395, 174] width 288 height 49
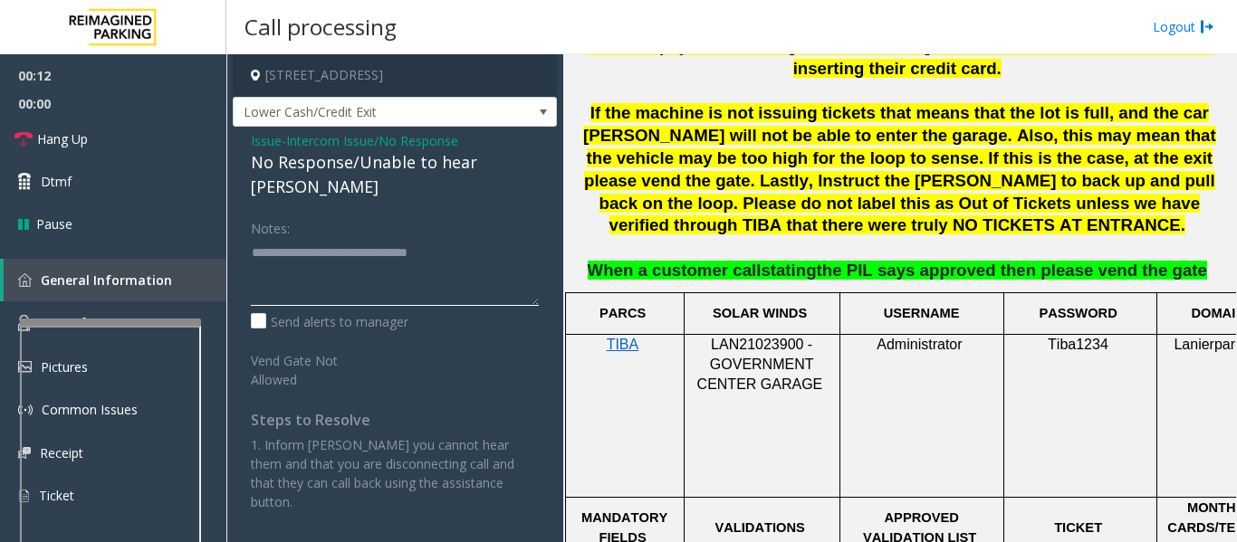
click at [487, 242] on textarea at bounding box center [395, 272] width 288 height 68
type textarea "**********"
click at [70, 155] on link "Hang Up" at bounding box center [113, 139] width 226 height 43
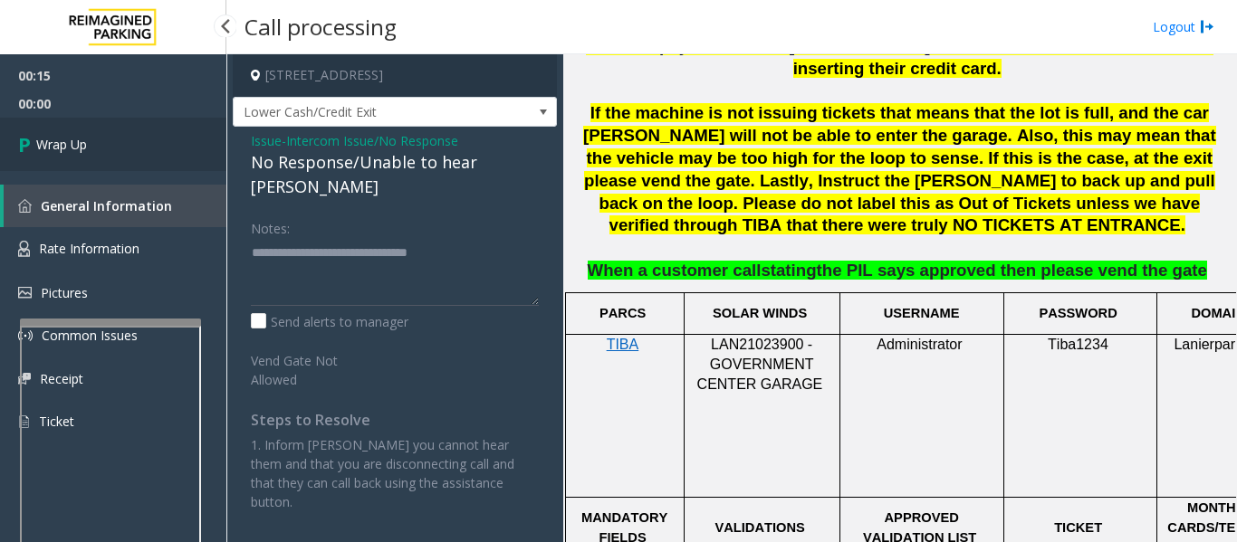
click at [99, 130] on link "Wrap Up" at bounding box center [113, 144] width 226 height 53
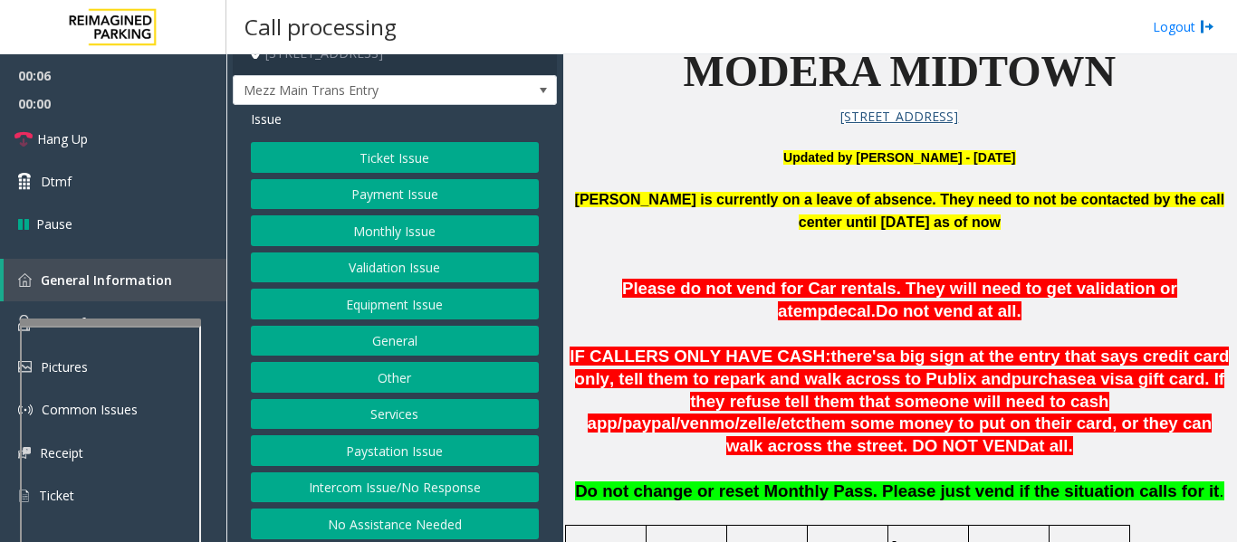
scroll to position [28, 0]
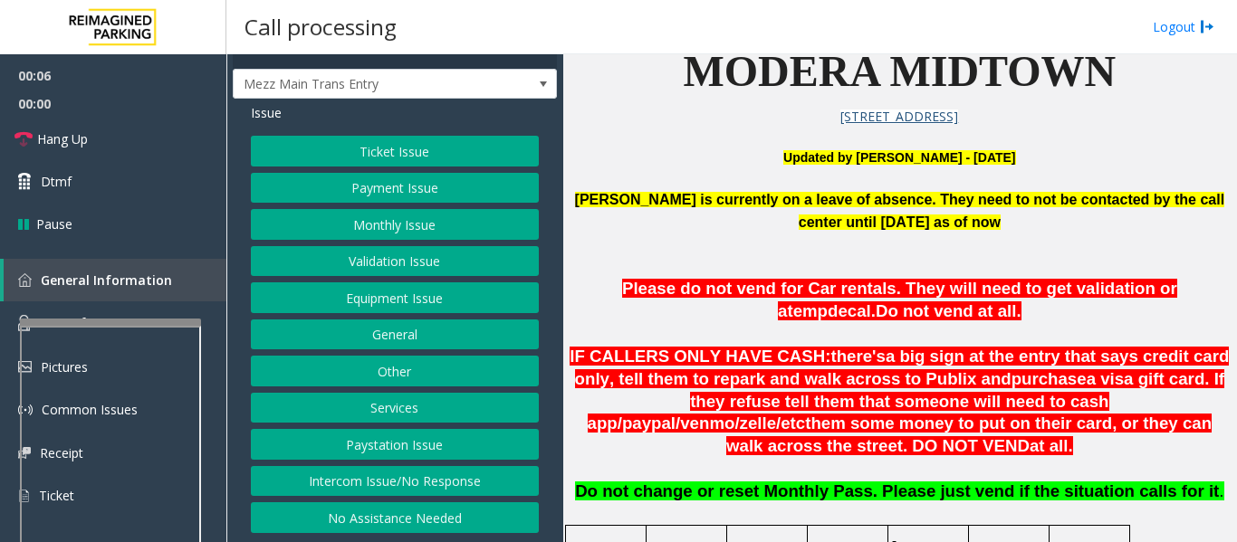
click at [406, 521] on button "No Assistance Needed" at bounding box center [395, 517] width 288 height 31
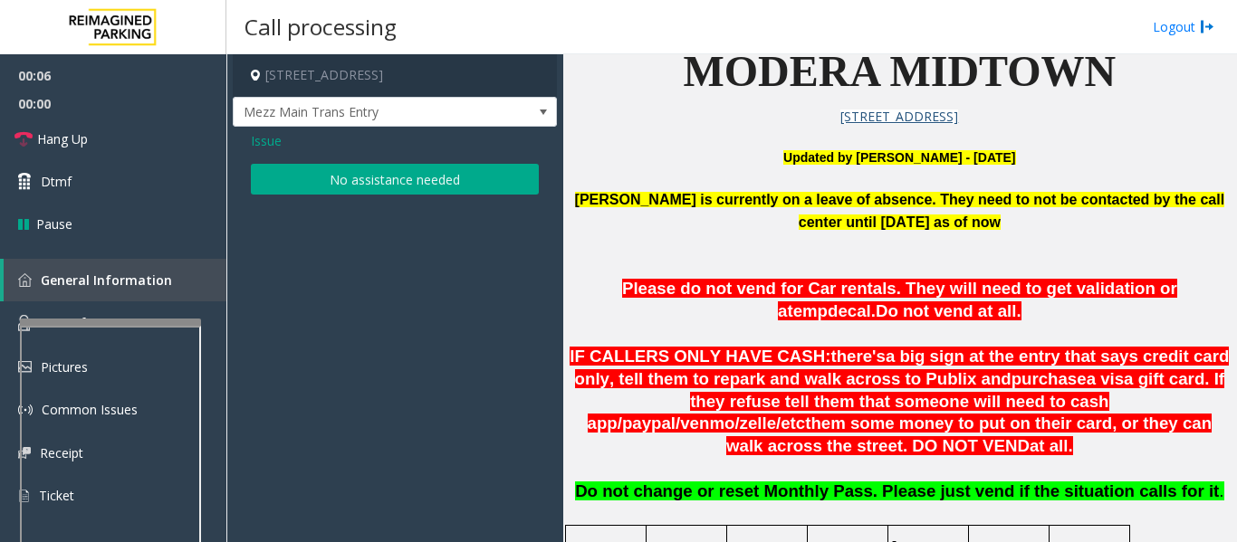
scroll to position [0, 0]
click at [436, 175] on button "No assistance needed" at bounding box center [395, 179] width 288 height 31
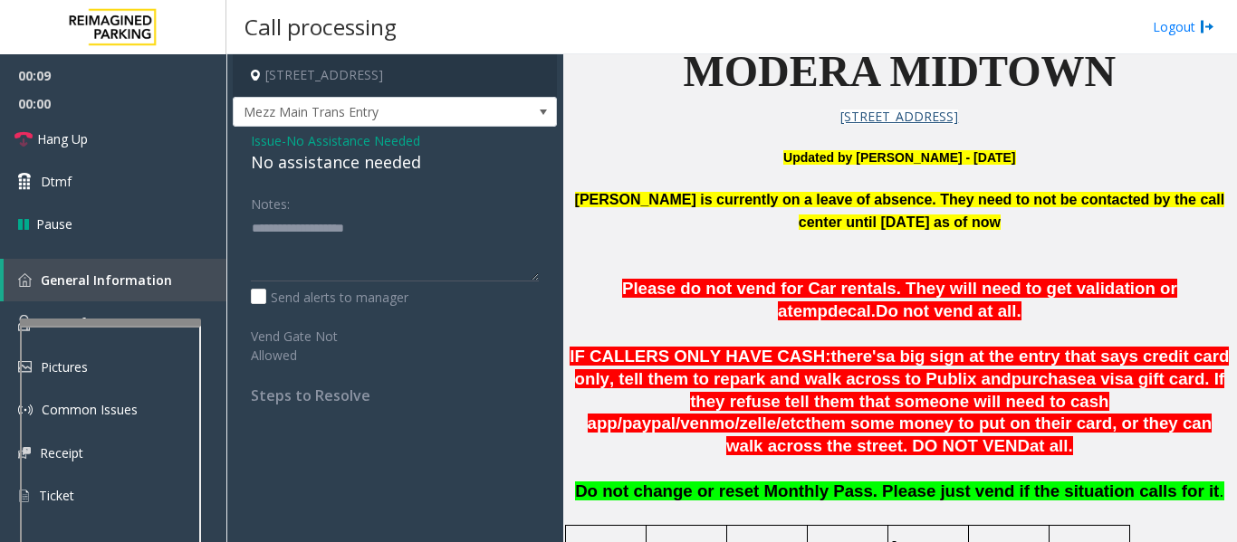
click at [367, 159] on div "No assistance needed" at bounding box center [395, 162] width 288 height 24
click at [429, 241] on textarea at bounding box center [395, 248] width 288 height 68
type textarea "**********"
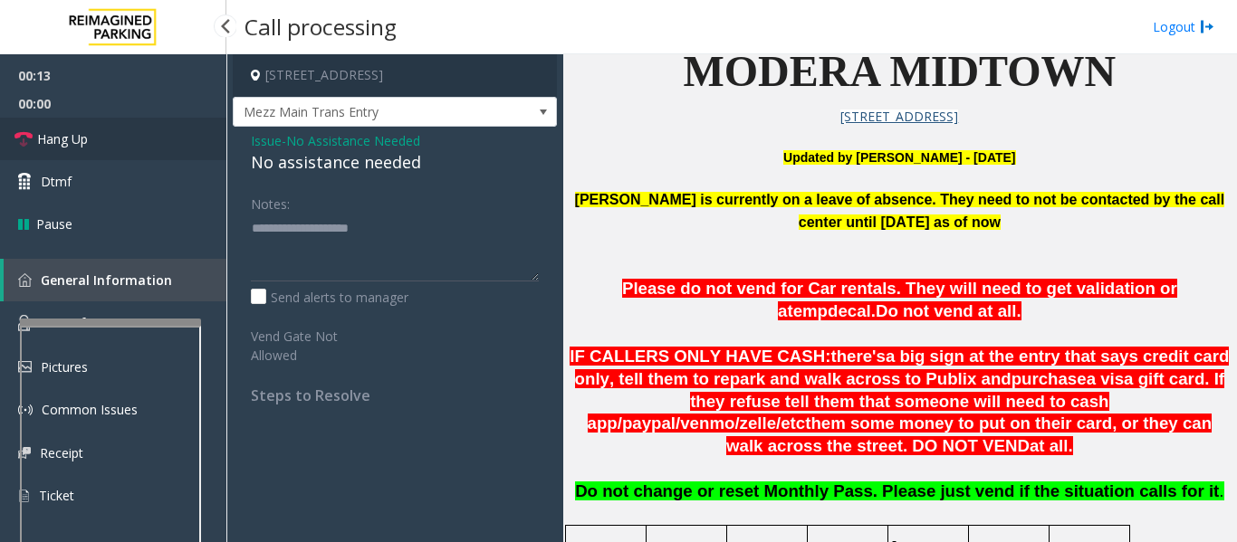
click at [57, 148] on link "Hang Up" at bounding box center [113, 139] width 226 height 43
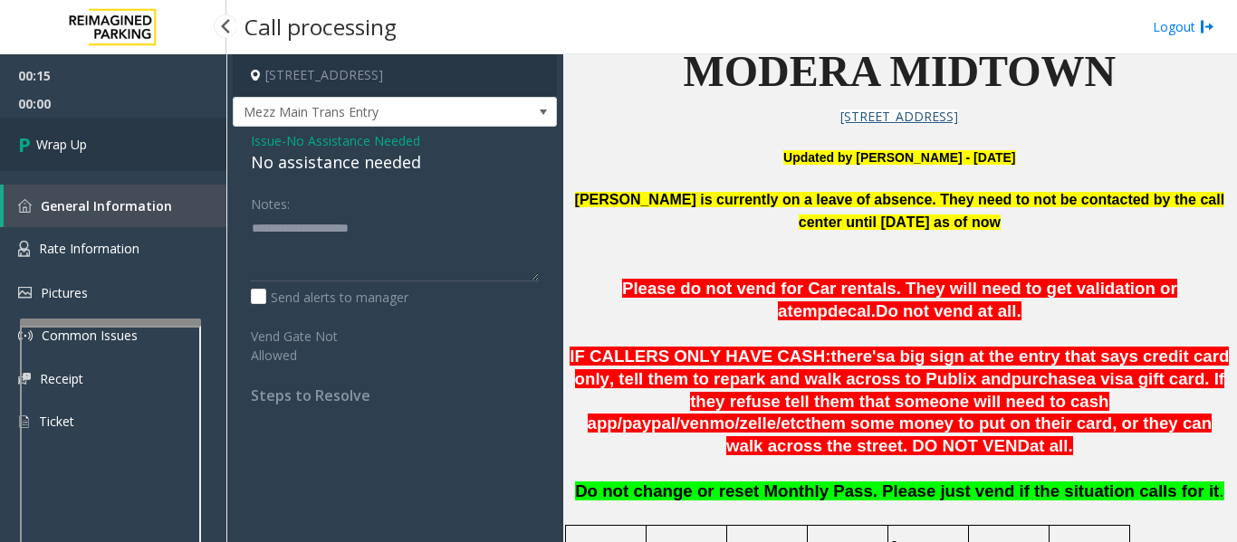
click at [24, 136] on icon at bounding box center [27, 144] width 18 height 30
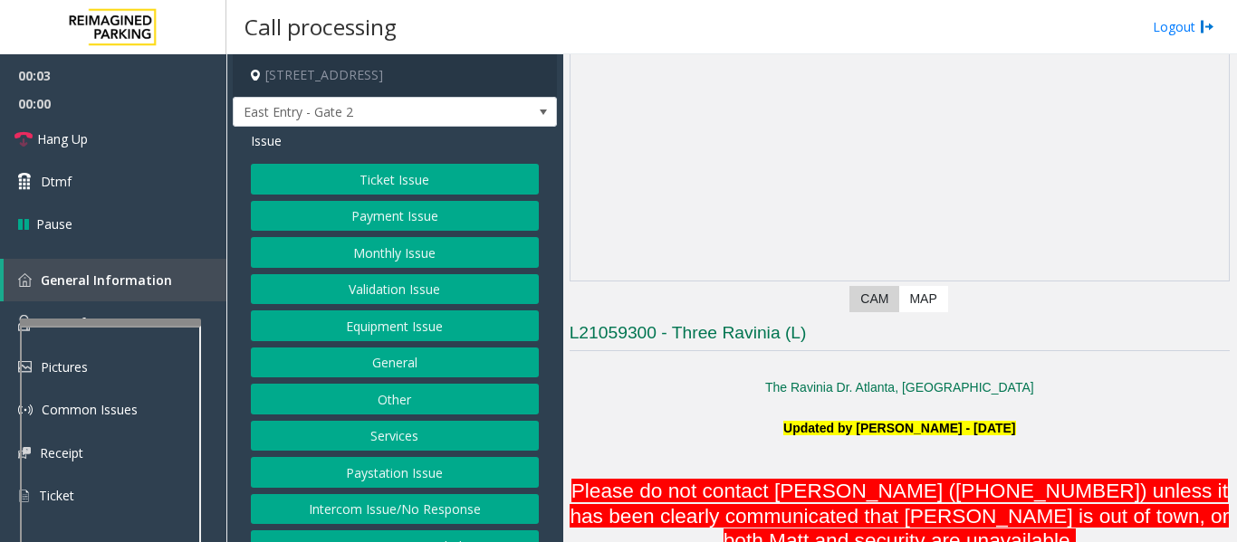
scroll to position [272, 0]
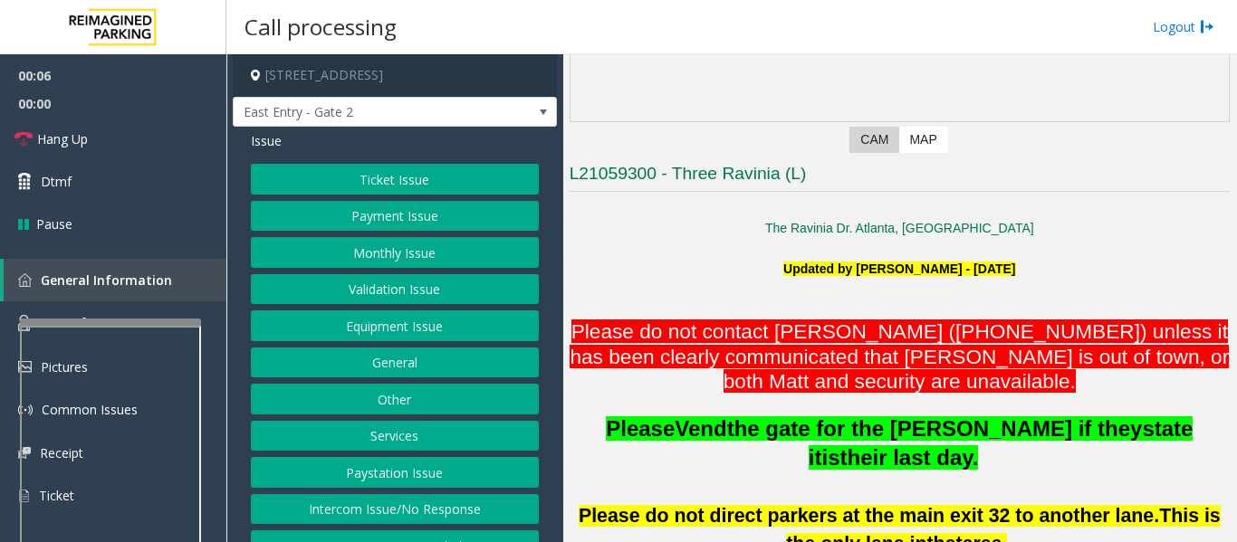
click at [393, 244] on button "Monthly Issue" at bounding box center [395, 252] width 288 height 31
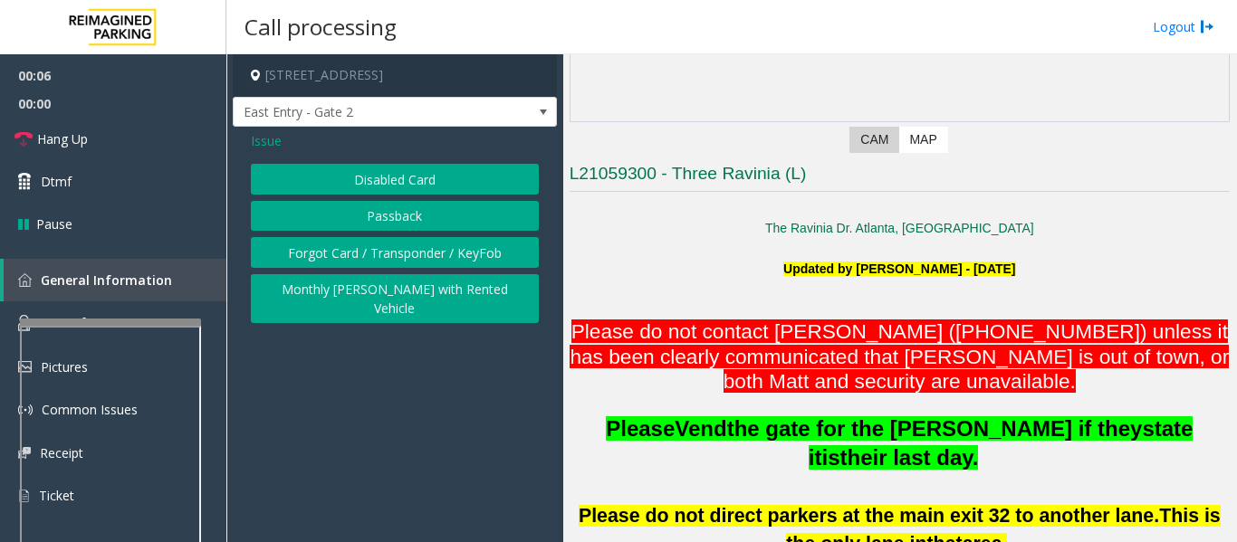
click at [419, 254] on button "Forgot Card / Transponder / KeyFob" at bounding box center [395, 252] width 288 height 31
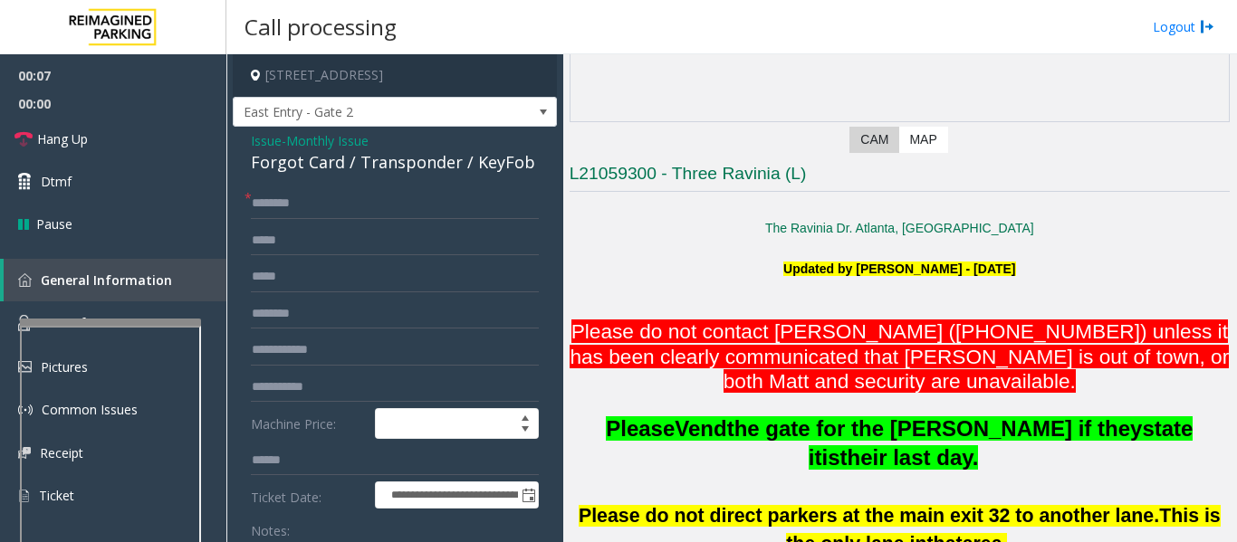
click at [320, 162] on div "Forgot Card / Transponder / KeyFob" at bounding box center [395, 162] width 288 height 24
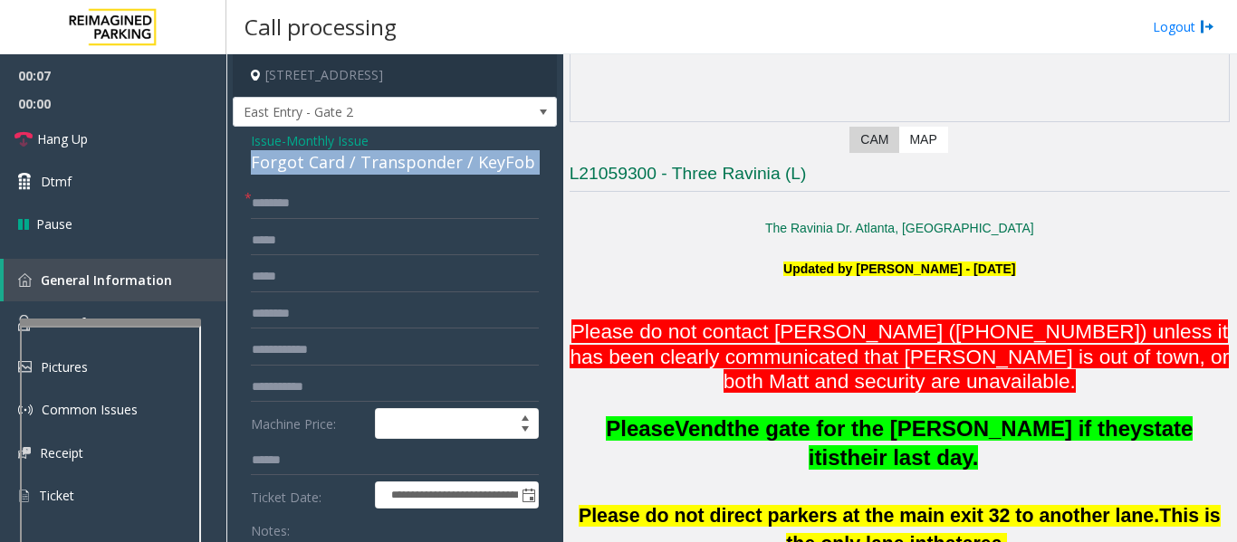
click at [320, 162] on div "Forgot Card / Transponder / KeyFob" at bounding box center [395, 162] width 288 height 24
copy div "Forgot Card / Transponder / KeyFob"
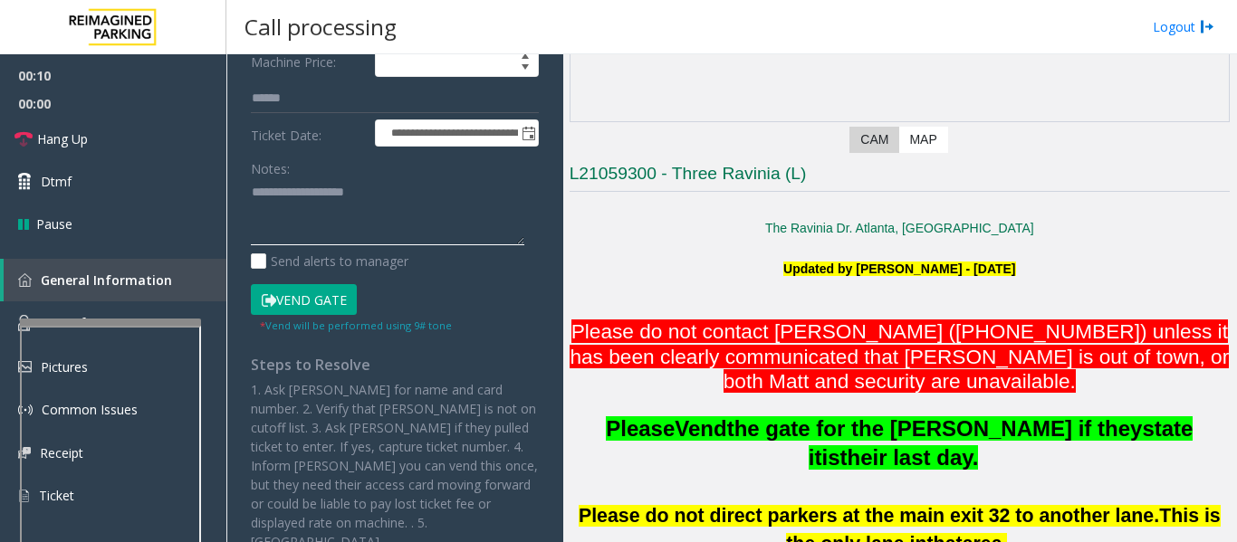
click at [323, 227] on textarea at bounding box center [387, 212] width 273 height 68
paste textarea "**********"
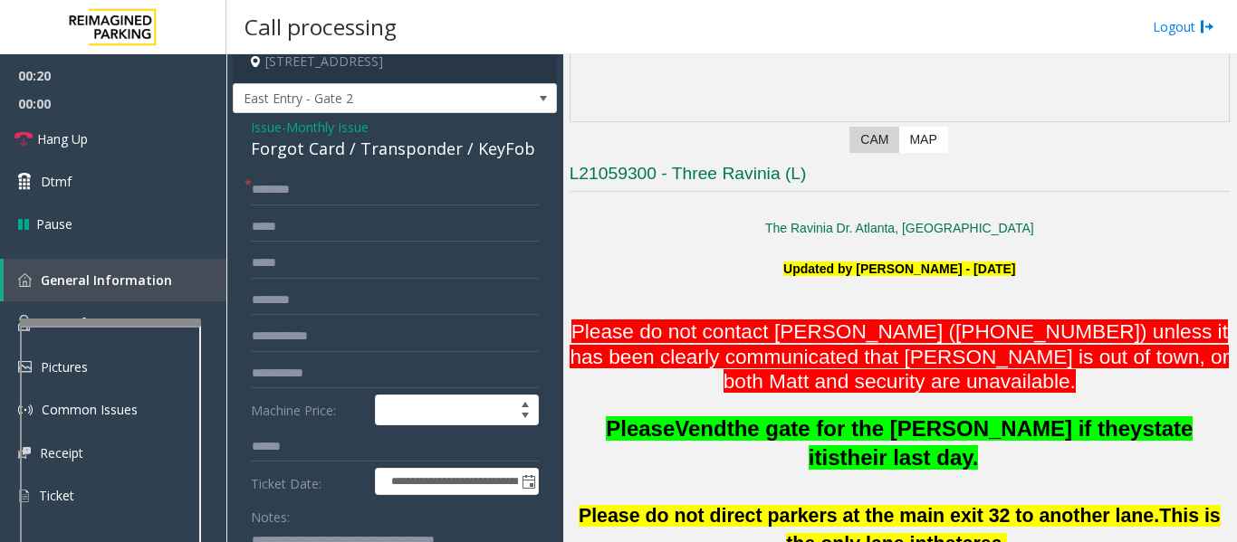
scroll to position [0, 0]
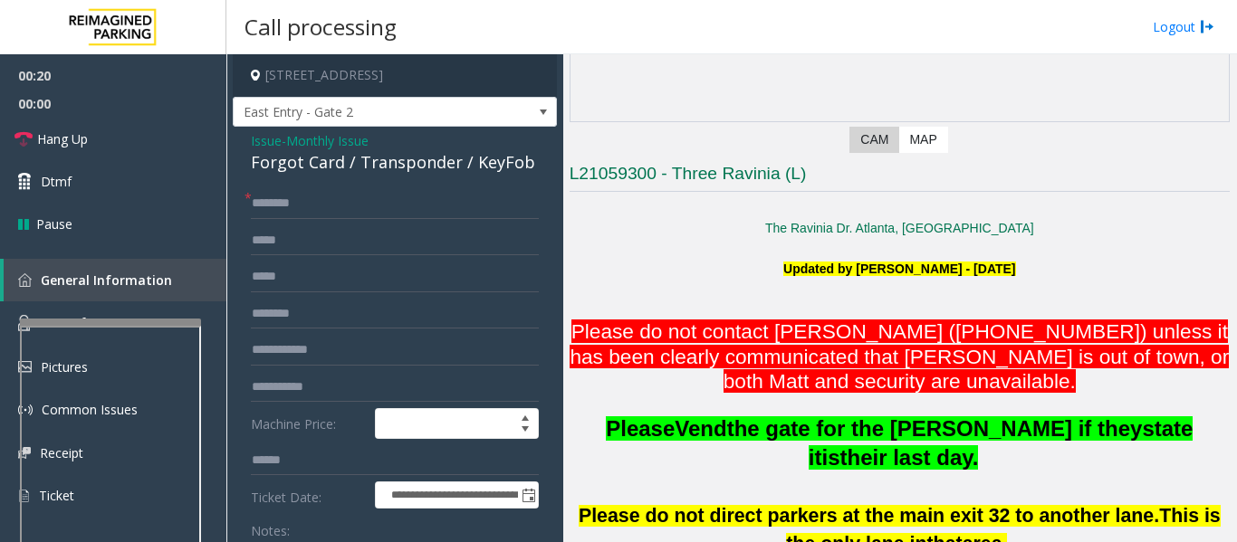
type textarea "**********"
click at [320, 211] on input "text" at bounding box center [395, 203] width 288 height 31
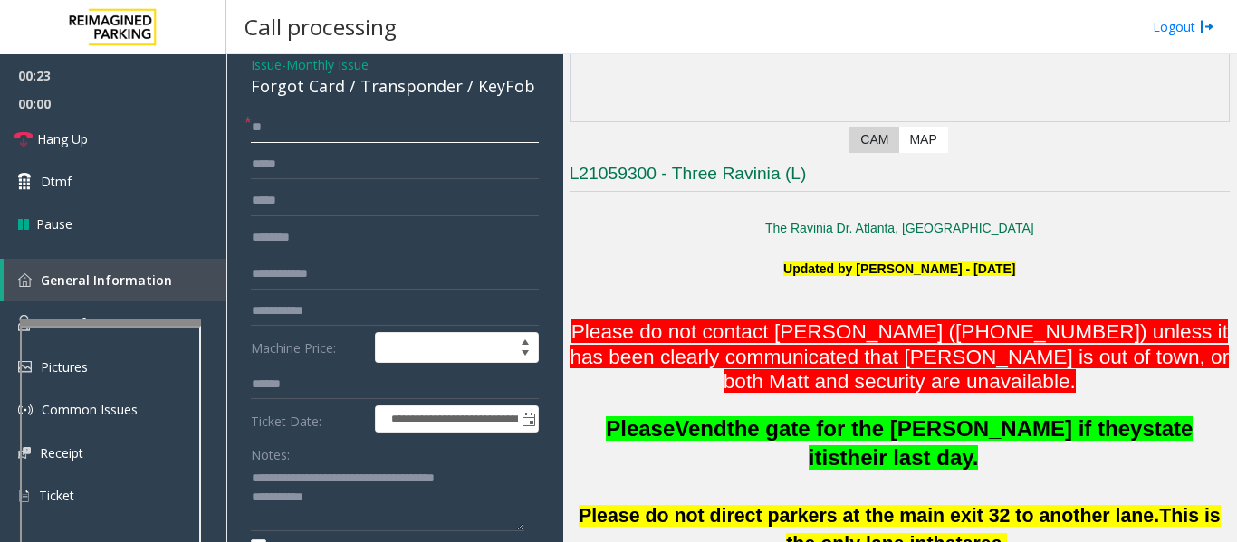
scroll to position [181, 0]
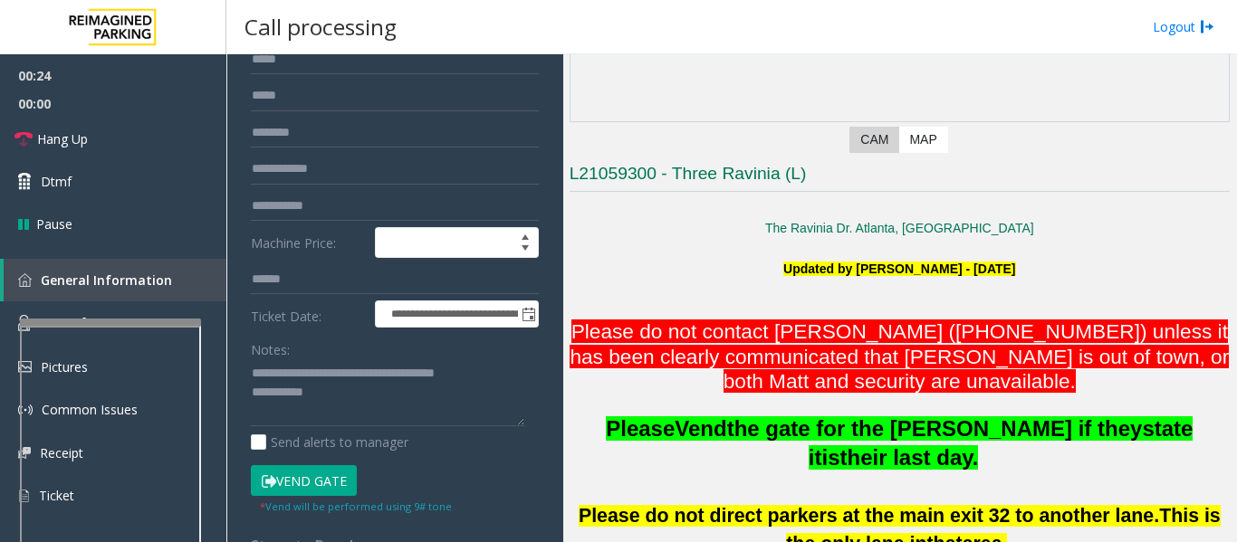
type input "**"
click at [339, 403] on textarea at bounding box center [387, 393] width 273 height 68
click at [66, 129] on span "Hang Up" at bounding box center [62, 138] width 51 height 19
click at [357, 402] on textarea at bounding box center [387, 393] width 273 height 68
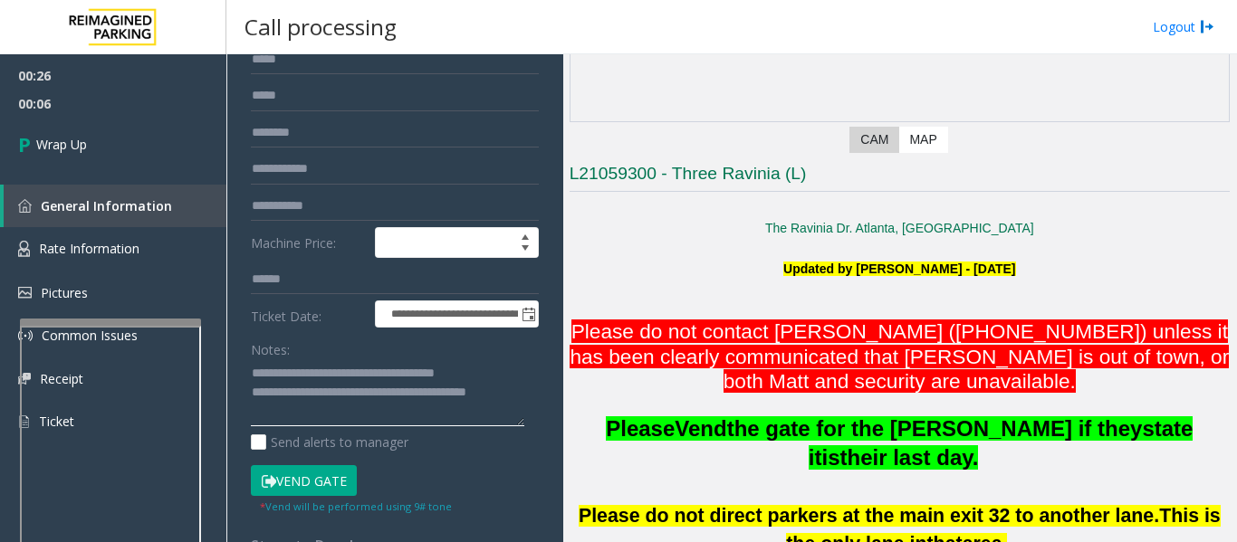
click at [381, 411] on textarea at bounding box center [387, 393] width 273 height 68
click at [348, 415] on textarea at bounding box center [387, 393] width 273 height 68
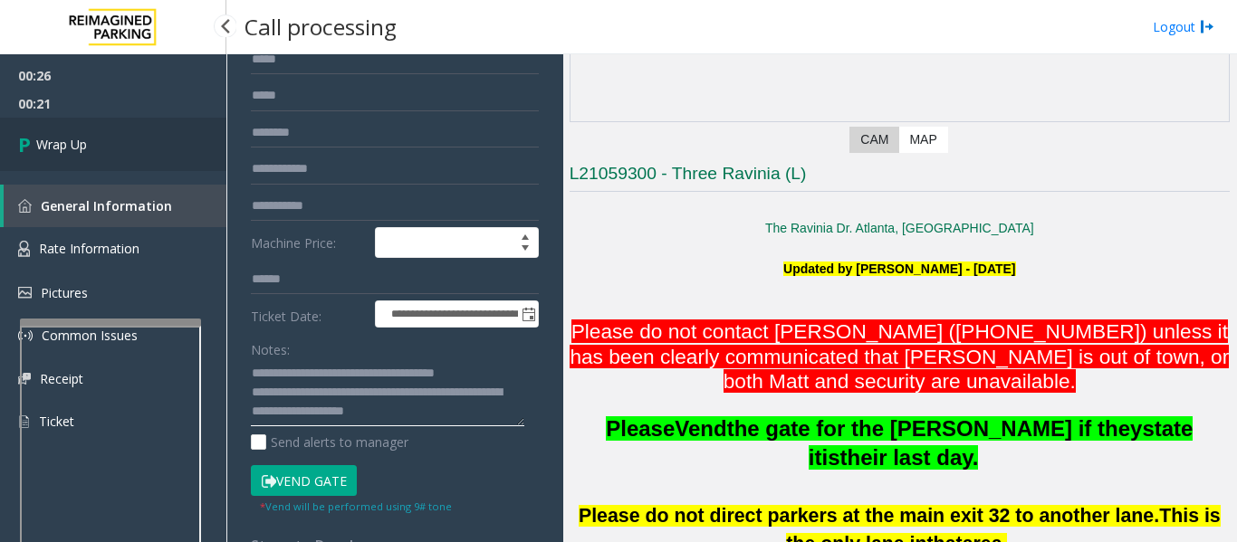
type textarea "**********"
click at [163, 151] on link "Wrap Up" at bounding box center [113, 144] width 226 height 53
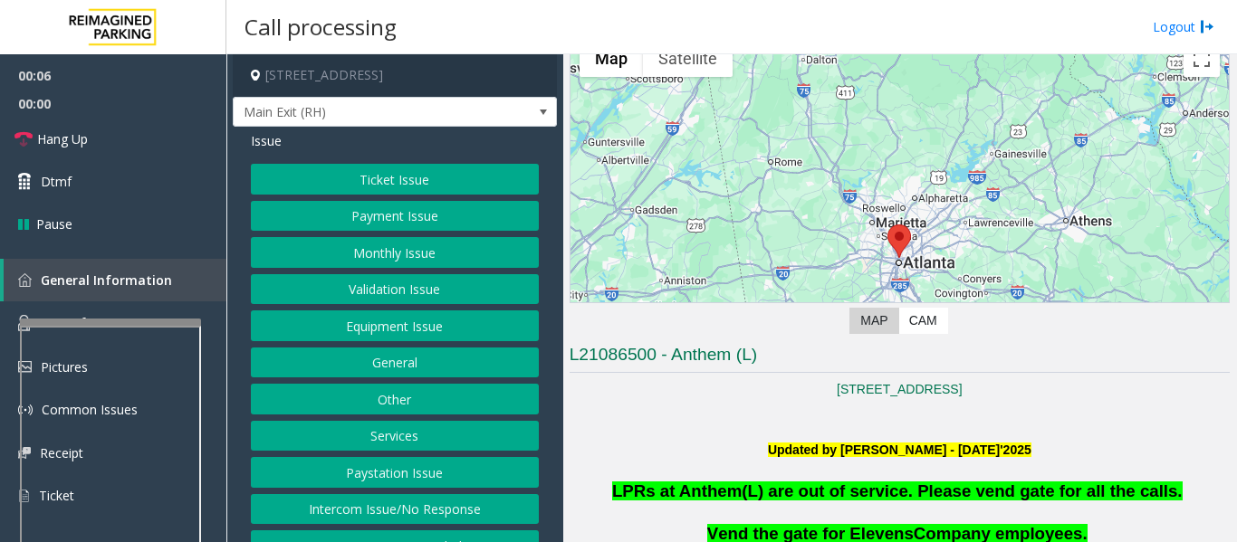
scroll to position [453, 0]
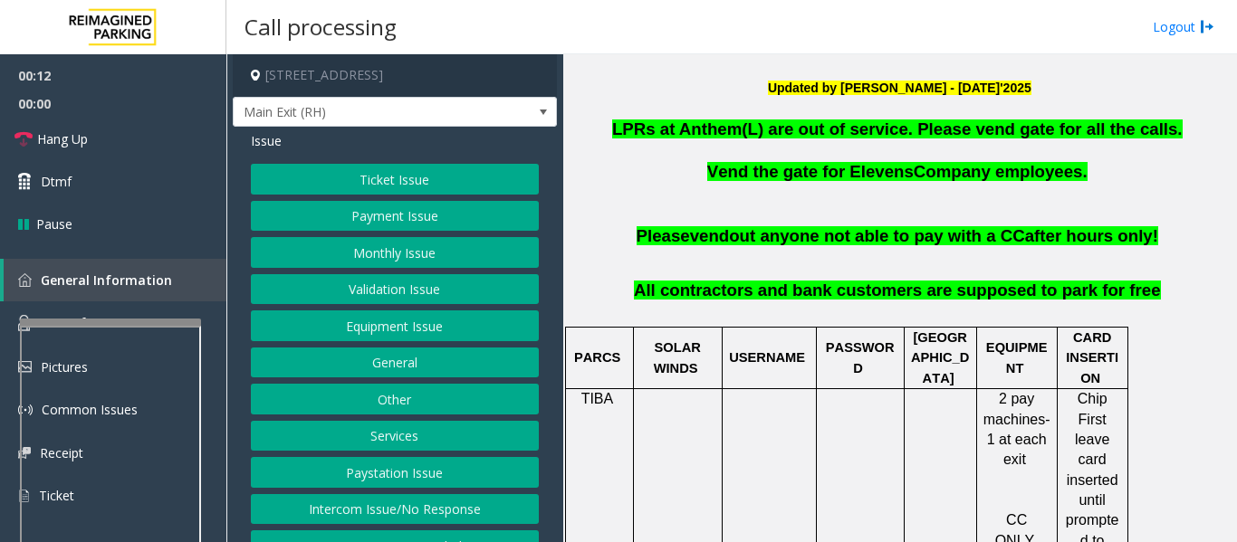
click at [191, 326] on div at bounding box center [110, 322] width 181 height 7
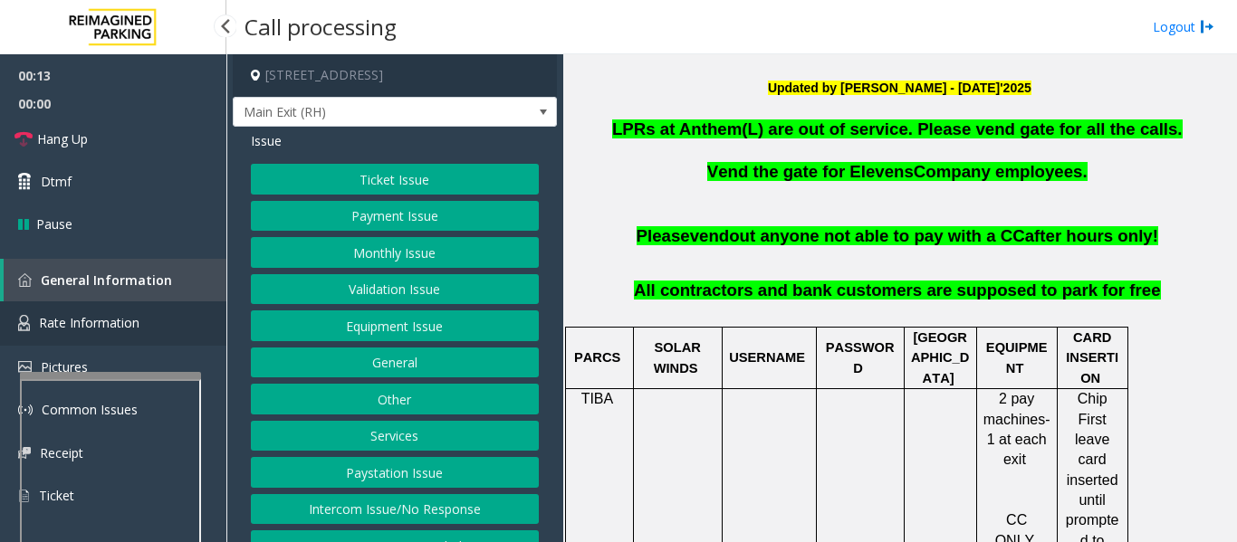
click at [204, 317] on link "Rate Information" at bounding box center [113, 323] width 226 height 44
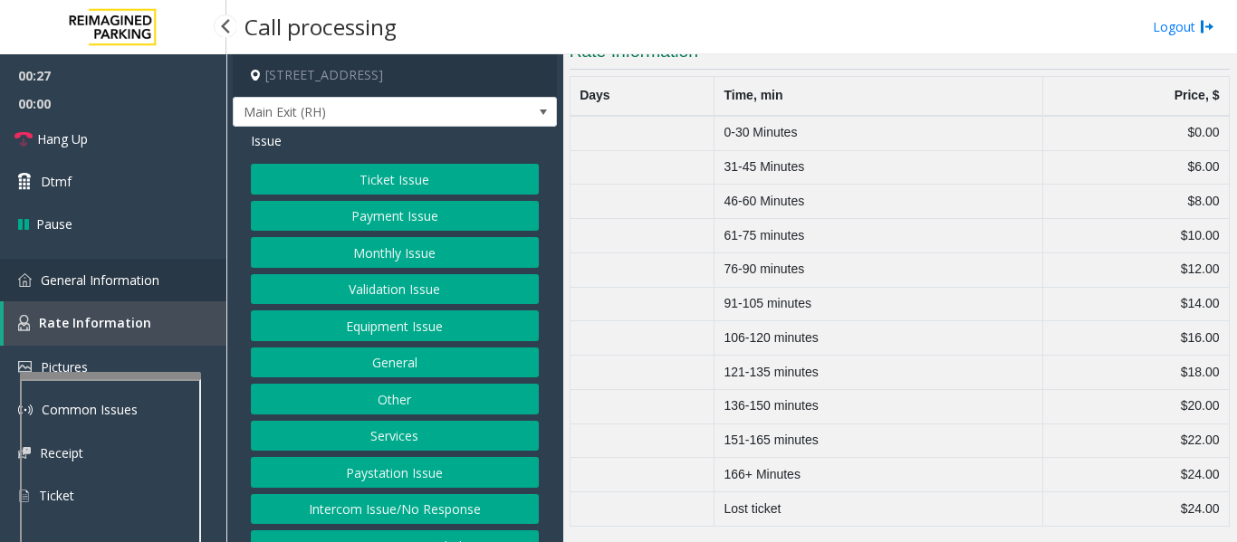
click at [103, 288] on span "General Information" at bounding box center [100, 280] width 119 height 17
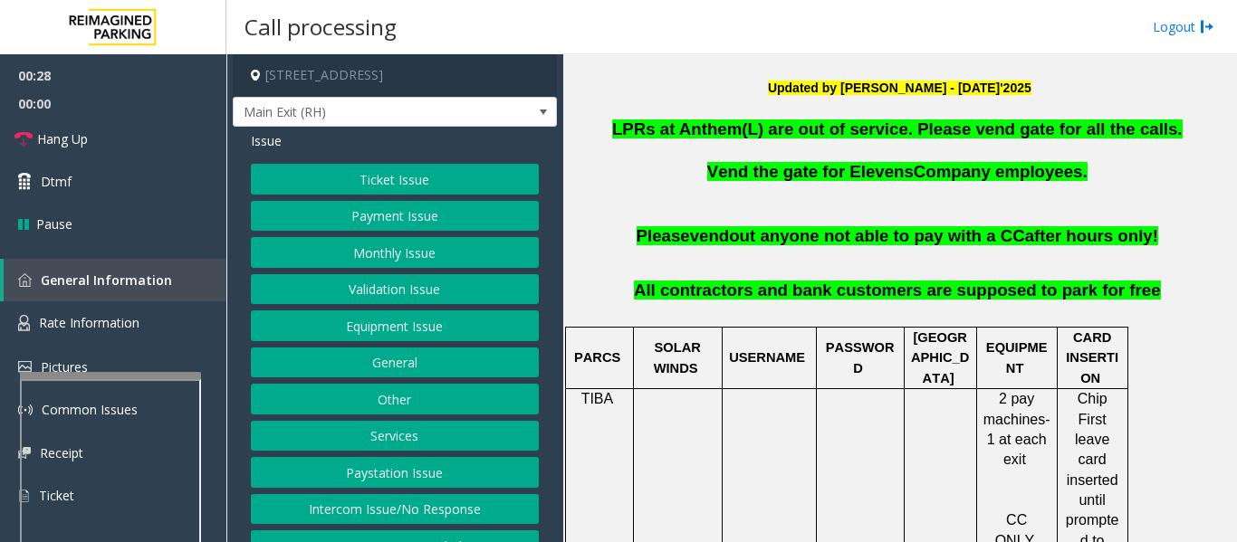
click at [408, 195] on button "Ticket Issue" at bounding box center [395, 179] width 288 height 31
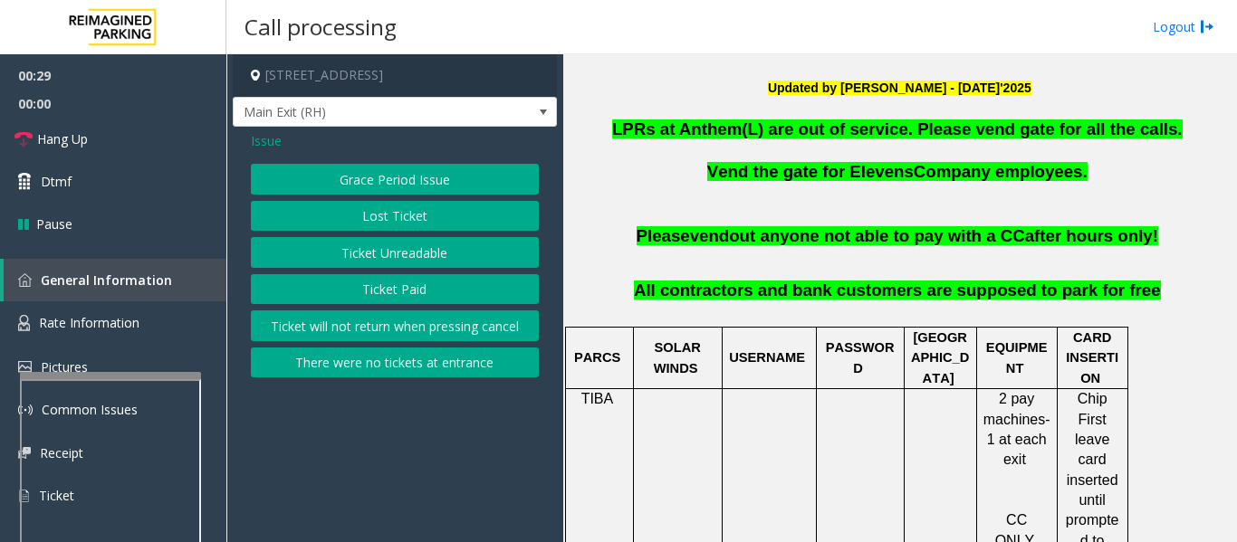
click at [409, 268] on button "Ticket Unreadable" at bounding box center [395, 252] width 288 height 31
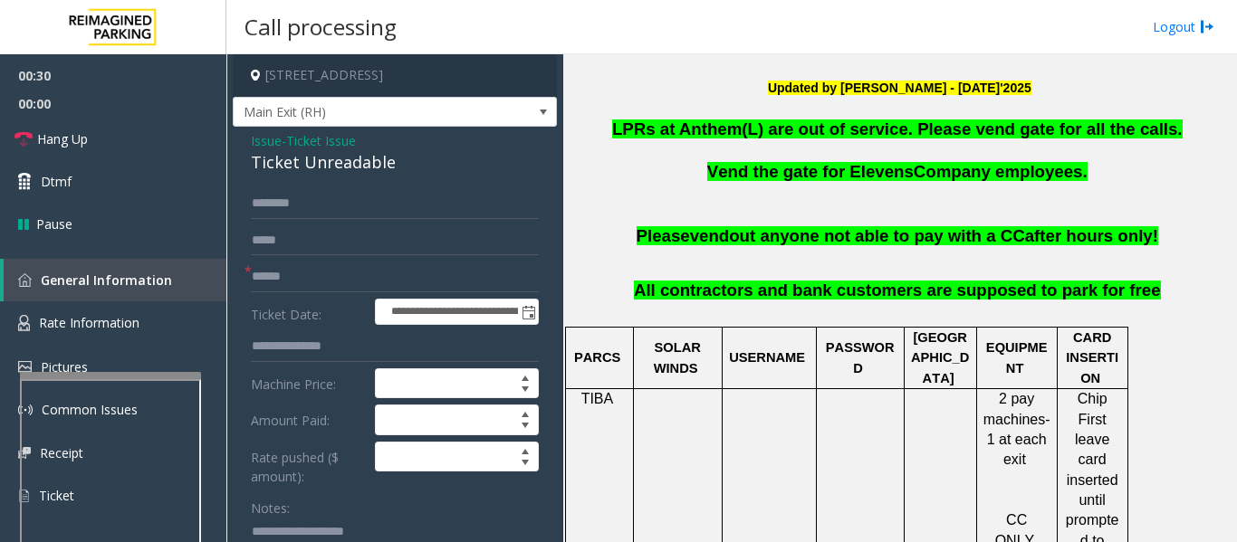
scroll to position [905, 0]
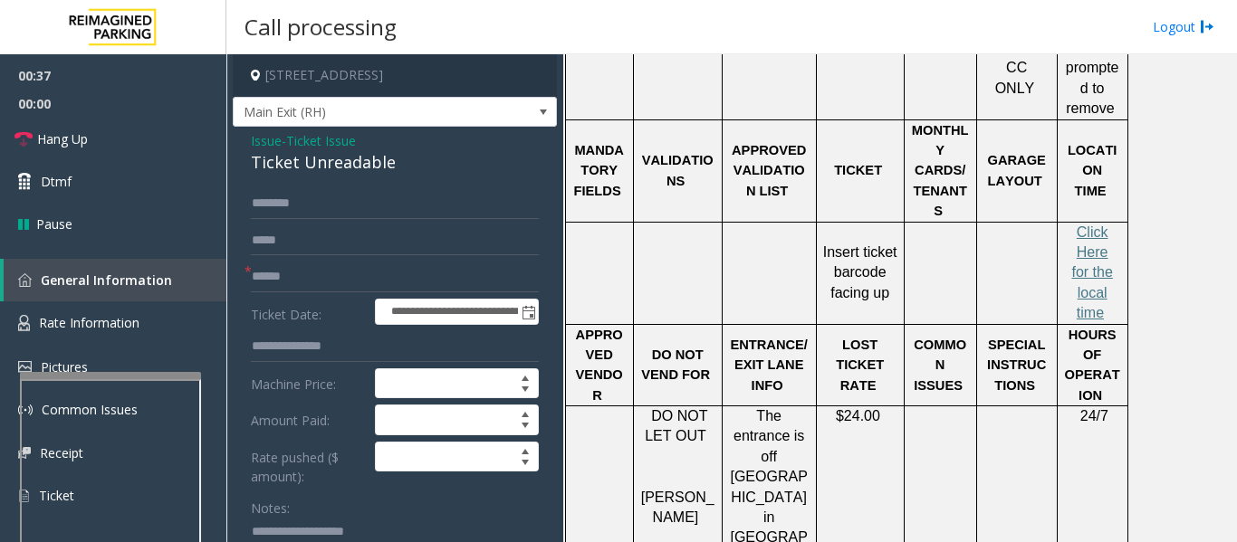
click at [333, 175] on div "Ticket Unreadable" at bounding box center [395, 162] width 288 height 24
copy div "Ticket Unreadable"
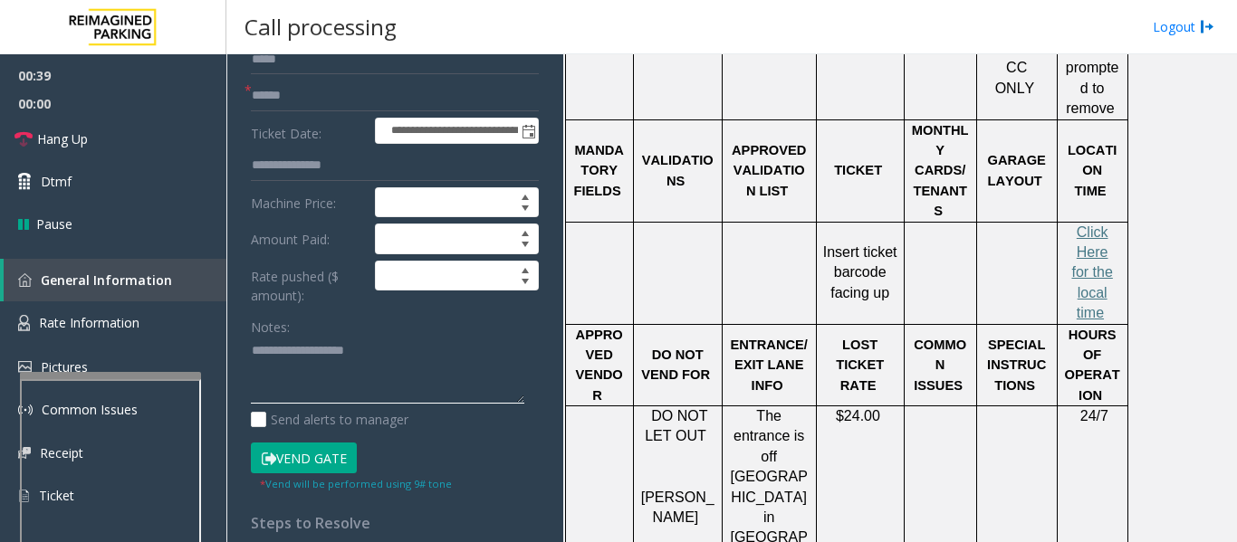
click at [338, 383] on textarea at bounding box center [387, 371] width 273 height 68
paste textarea "**********"
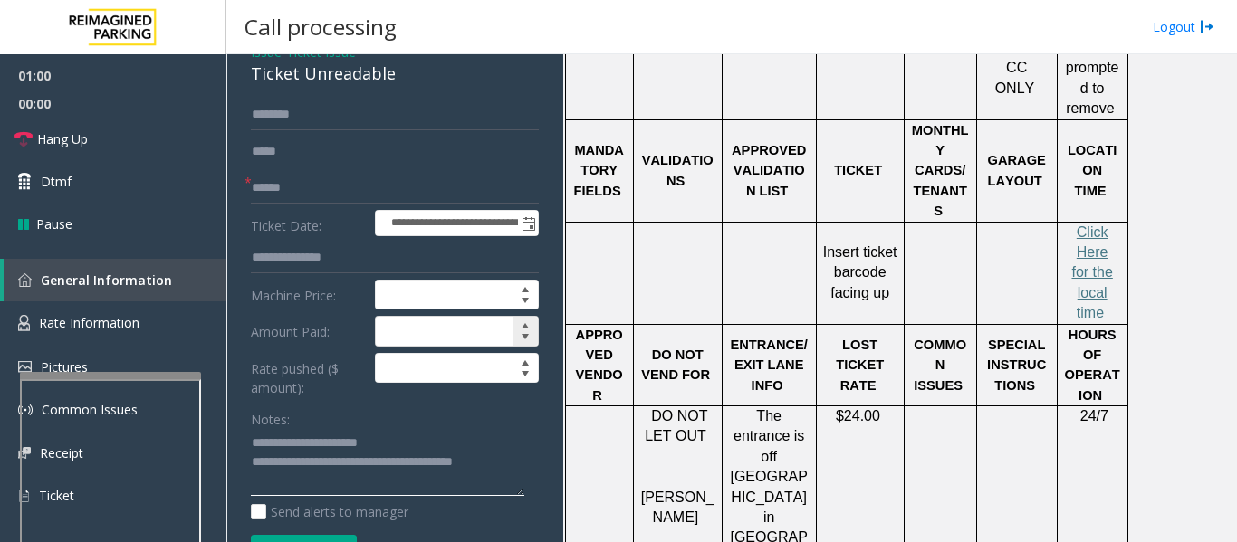
scroll to position [0, 0]
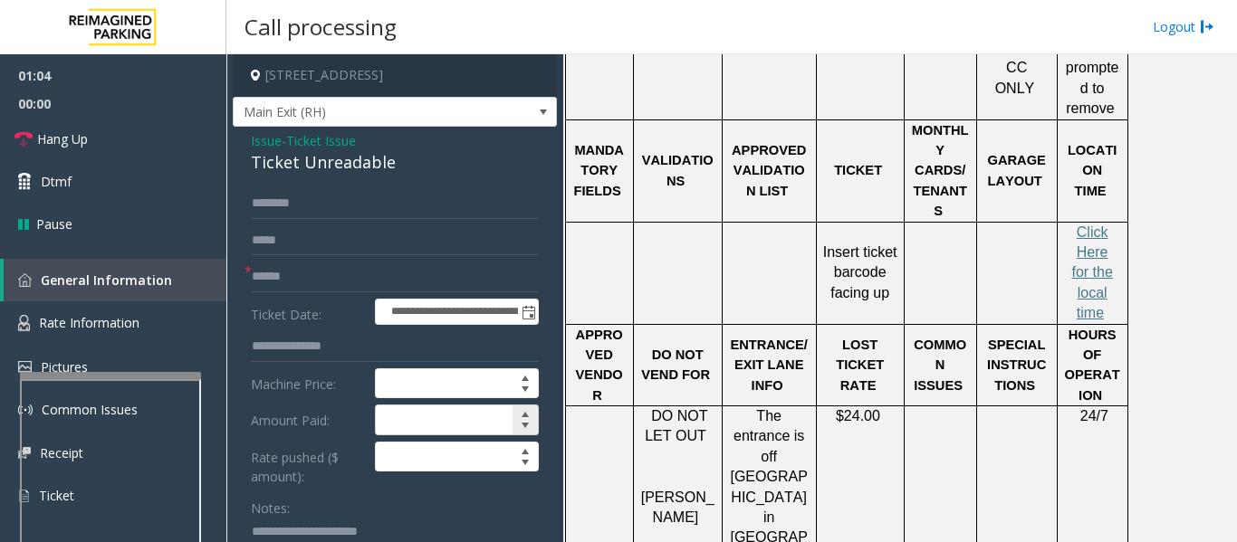
type textarea "**********"
click at [397, 281] on input "text" at bounding box center [395, 277] width 288 height 31
type input "*******"
click at [323, 211] on input "text" at bounding box center [395, 203] width 288 height 31
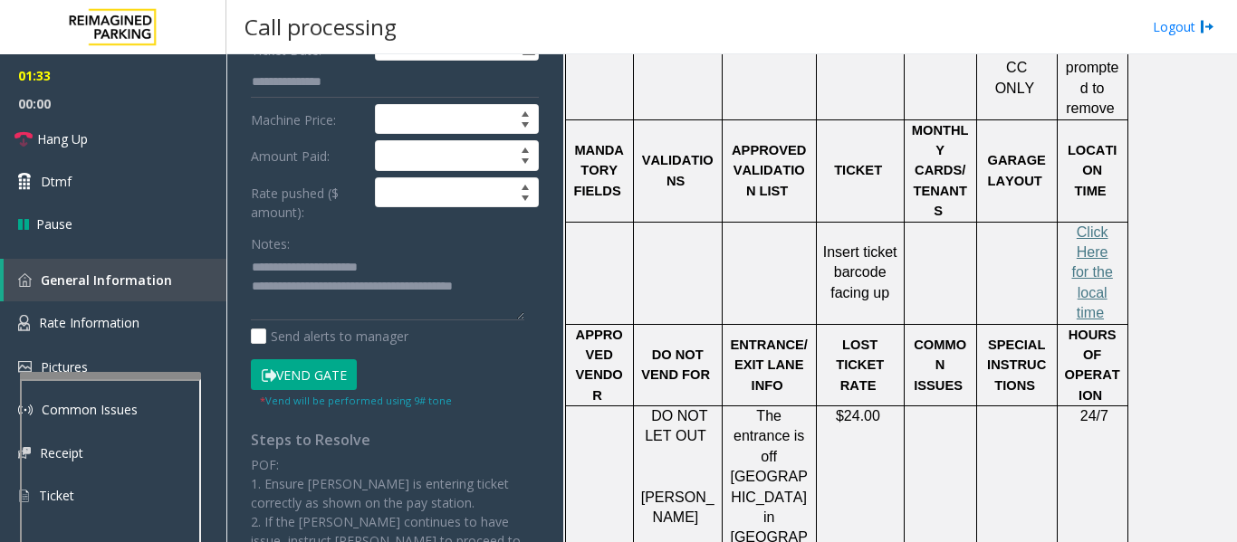
scroll to position [272, 0]
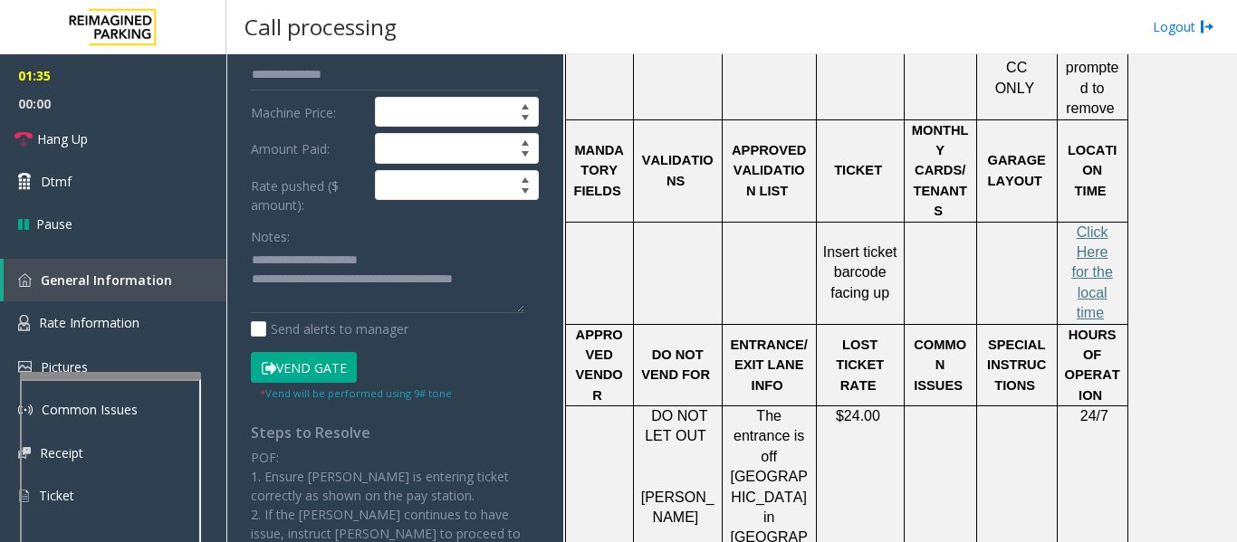
type input "****"
click at [285, 383] on button "Vend Gate" at bounding box center [304, 367] width 106 height 31
click at [332, 314] on textarea at bounding box center [387, 280] width 273 height 68
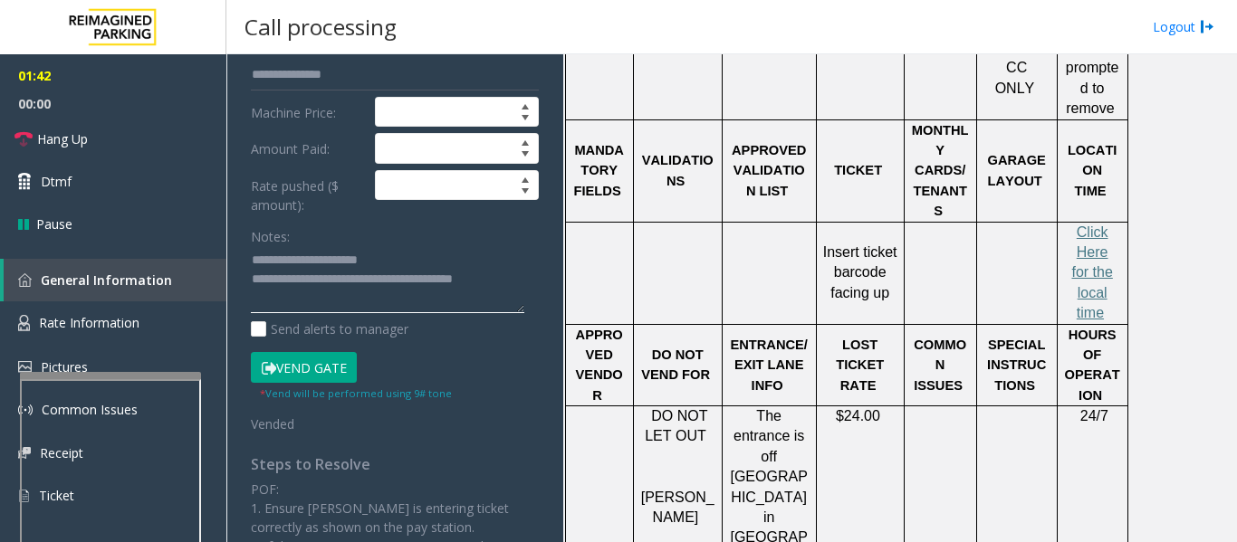
scroll to position [0, 0]
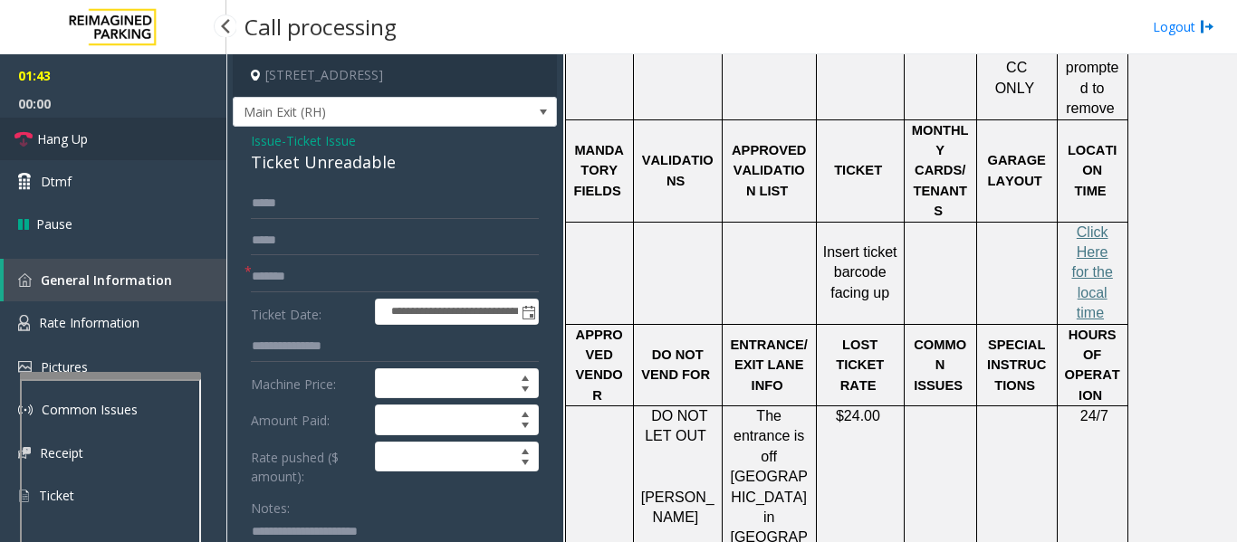
click at [73, 129] on span "Hang Up" at bounding box center [62, 138] width 51 height 19
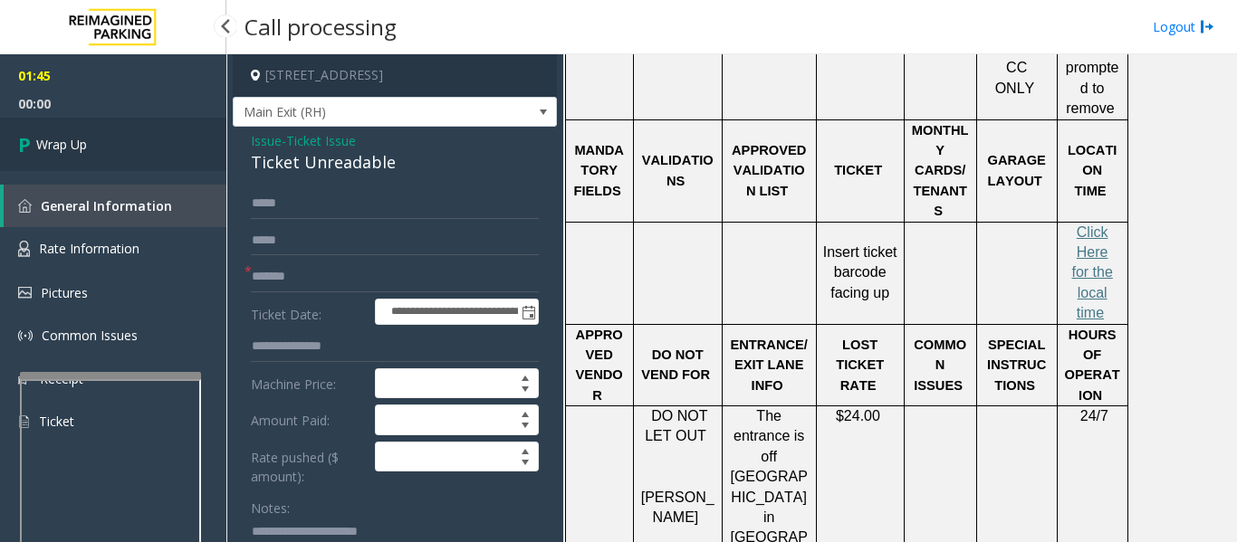
click at [92, 148] on link "Wrap Up" at bounding box center [113, 144] width 226 height 53
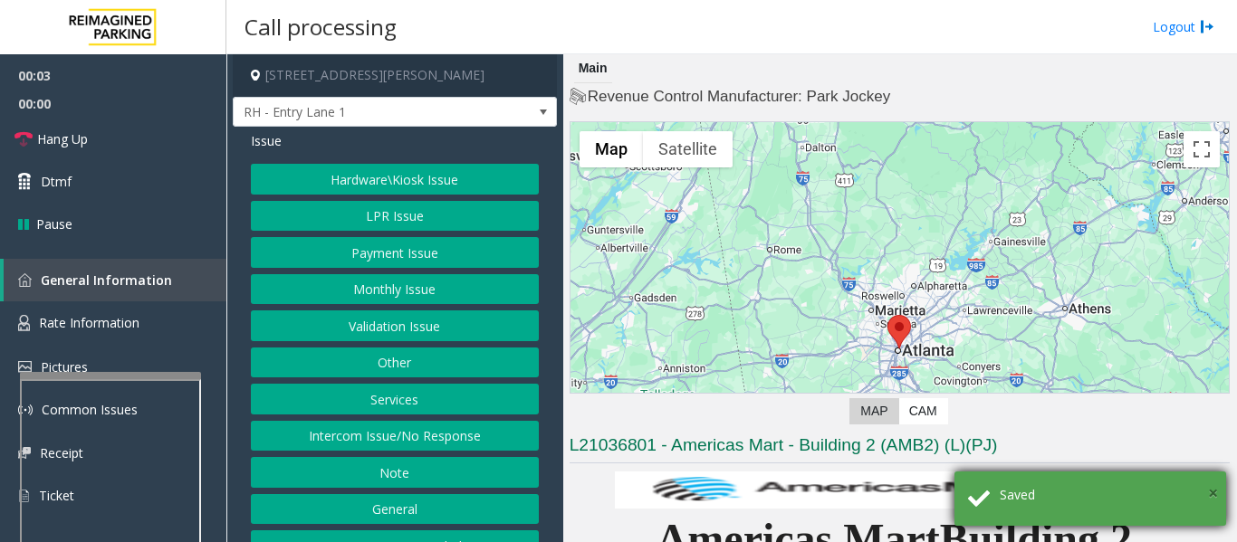
click at [1208, 490] on span "×" at bounding box center [1213, 493] width 10 height 24
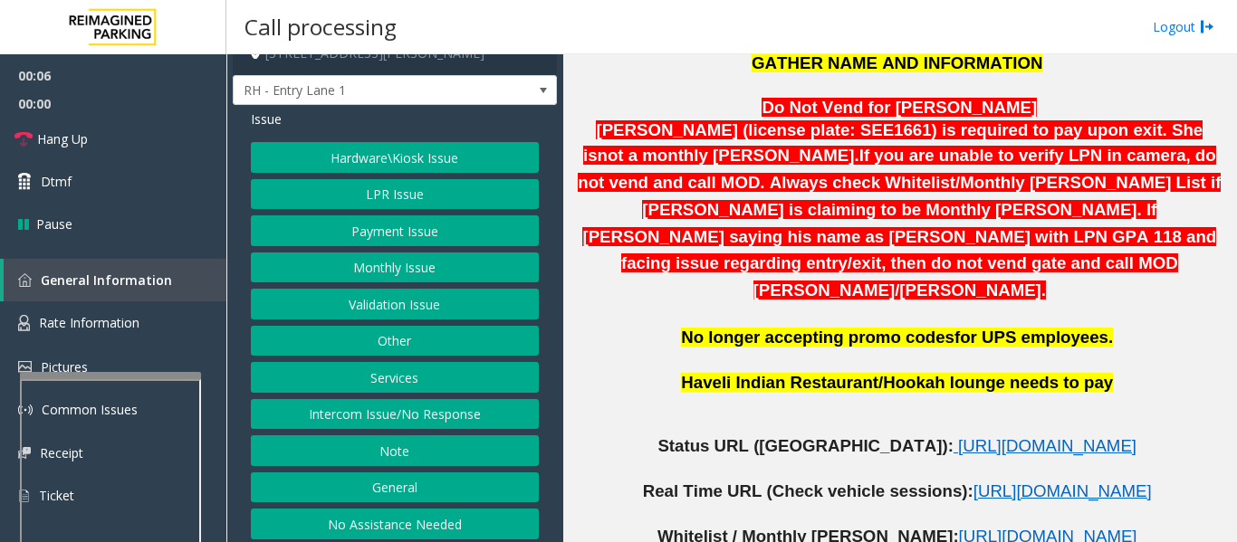
scroll to position [28, 0]
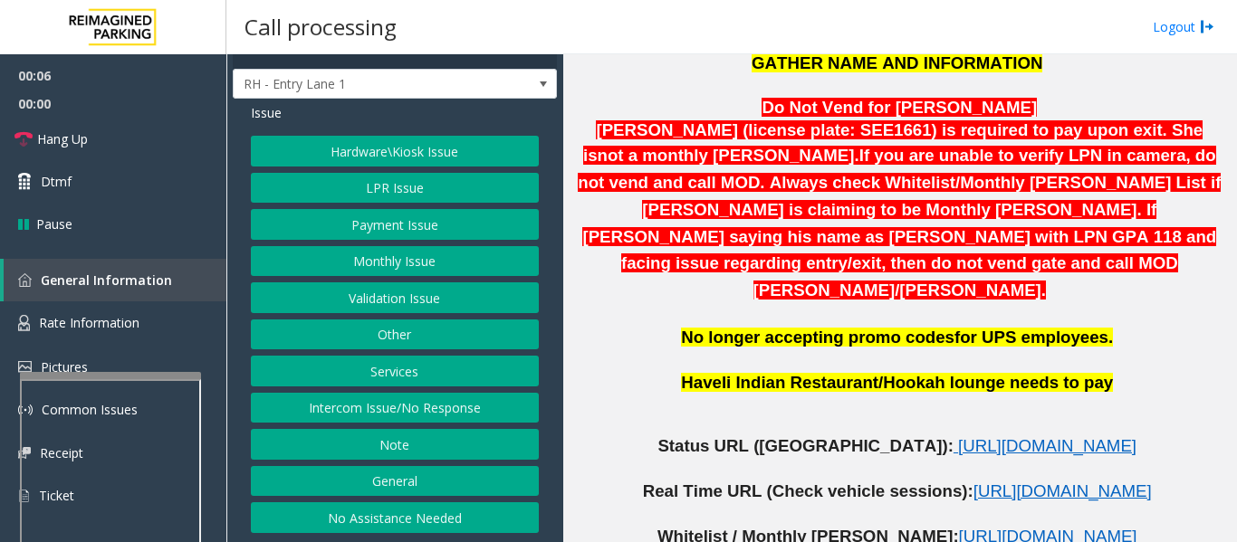
click at [361, 396] on button "Intercom Issue/No Response" at bounding box center [395, 408] width 288 height 31
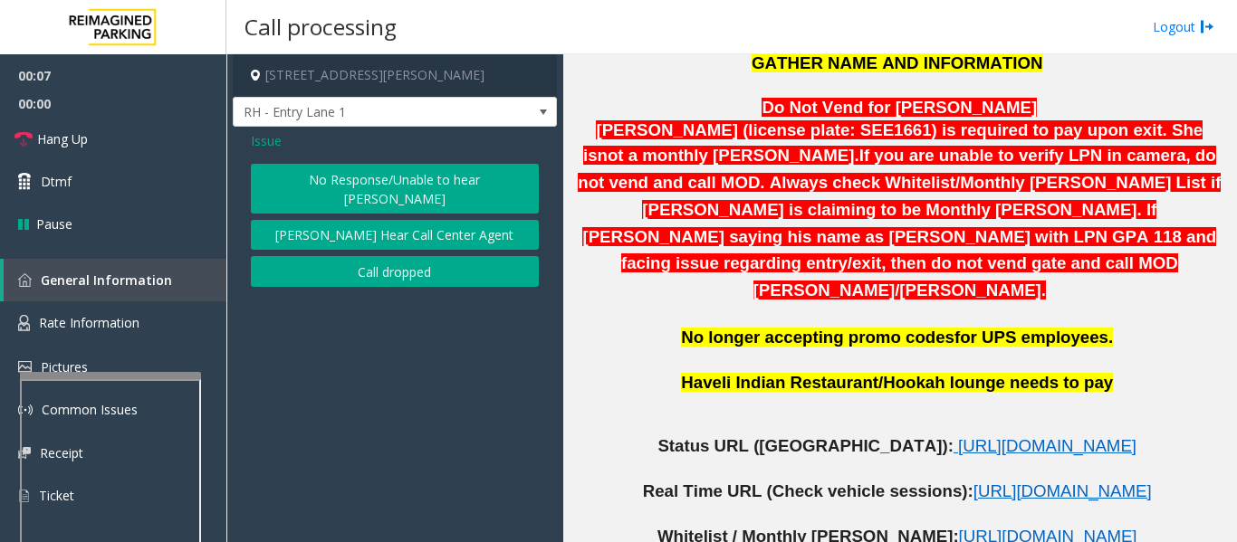
click at [389, 172] on button "No Response/Unable to hear parker" at bounding box center [395, 189] width 288 height 50
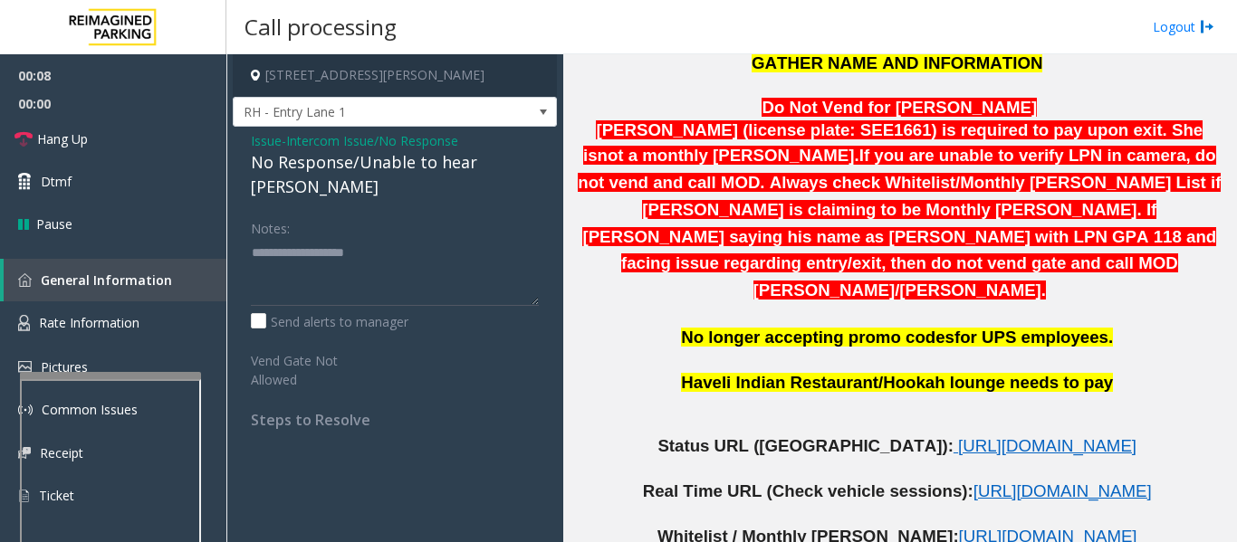
click at [389, 172] on div "No Response/Unable to hear parker" at bounding box center [395, 174] width 288 height 49
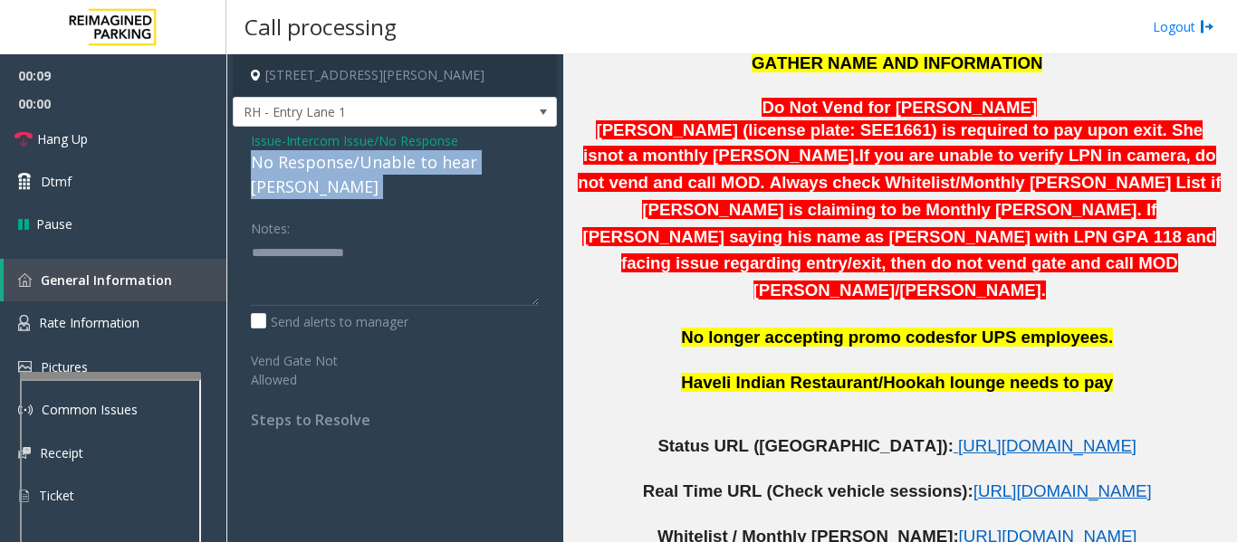
click at [389, 172] on div "No Response/Unable to hear parker" at bounding box center [395, 174] width 288 height 49
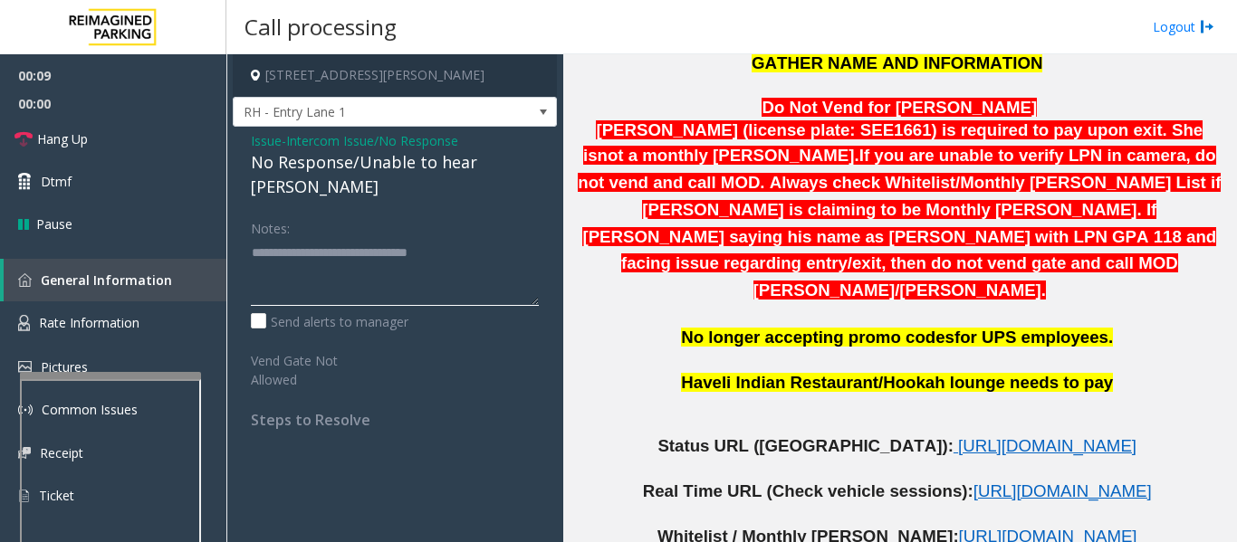
click at [471, 238] on textarea at bounding box center [395, 272] width 288 height 68
type textarea "**********"
click at [46, 148] on link "Hang Up" at bounding box center [113, 139] width 226 height 43
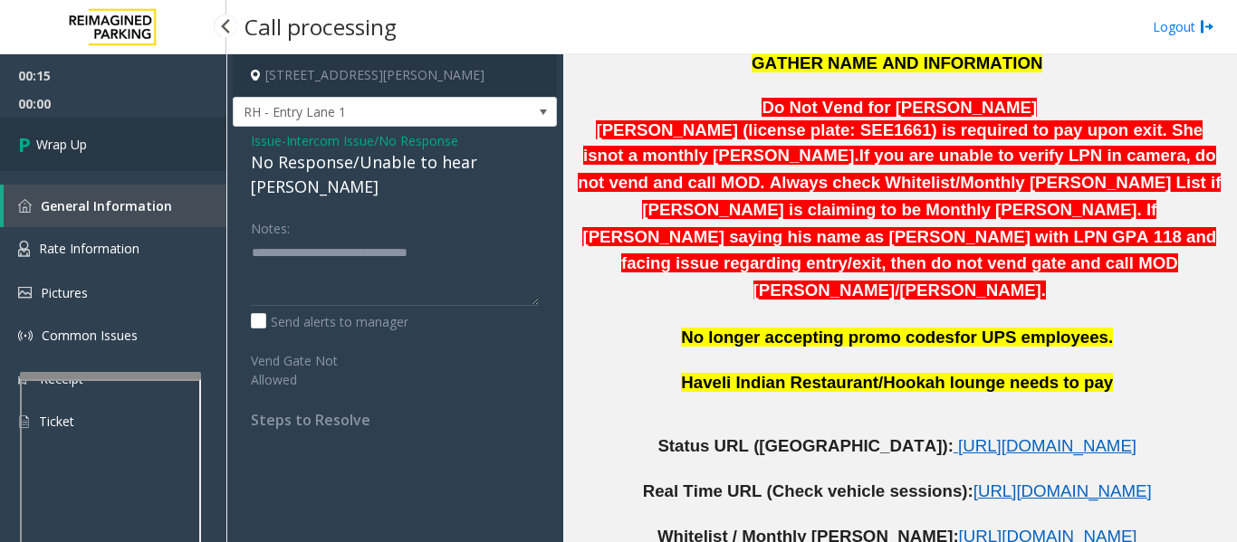
click at [74, 138] on span "Wrap Up" at bounding box center [61, 144] width 51 height 19
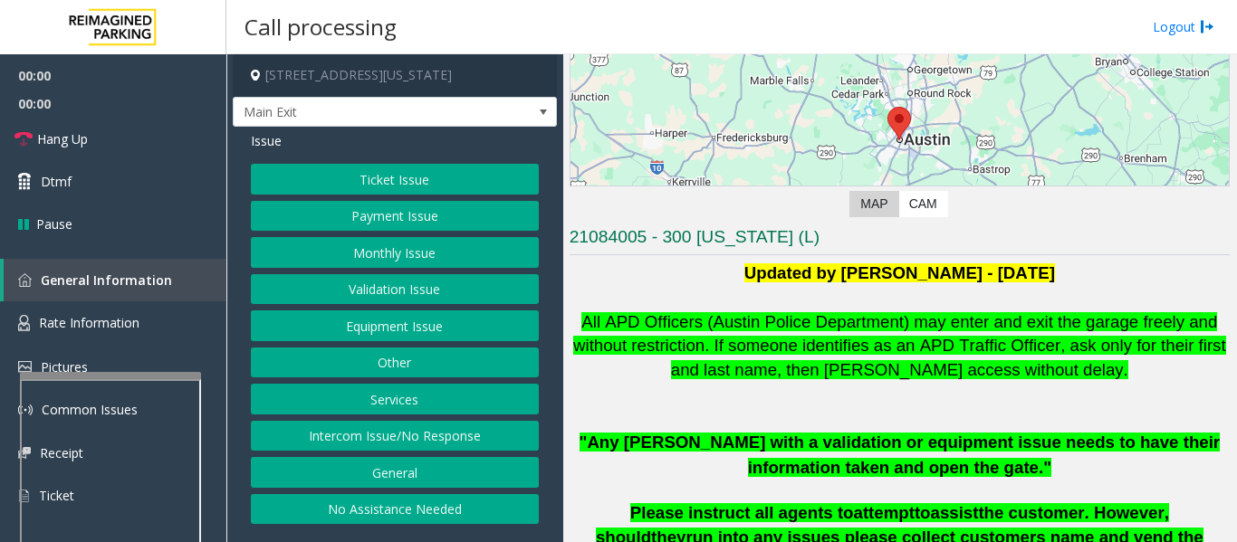
scroll to position [362, 0]
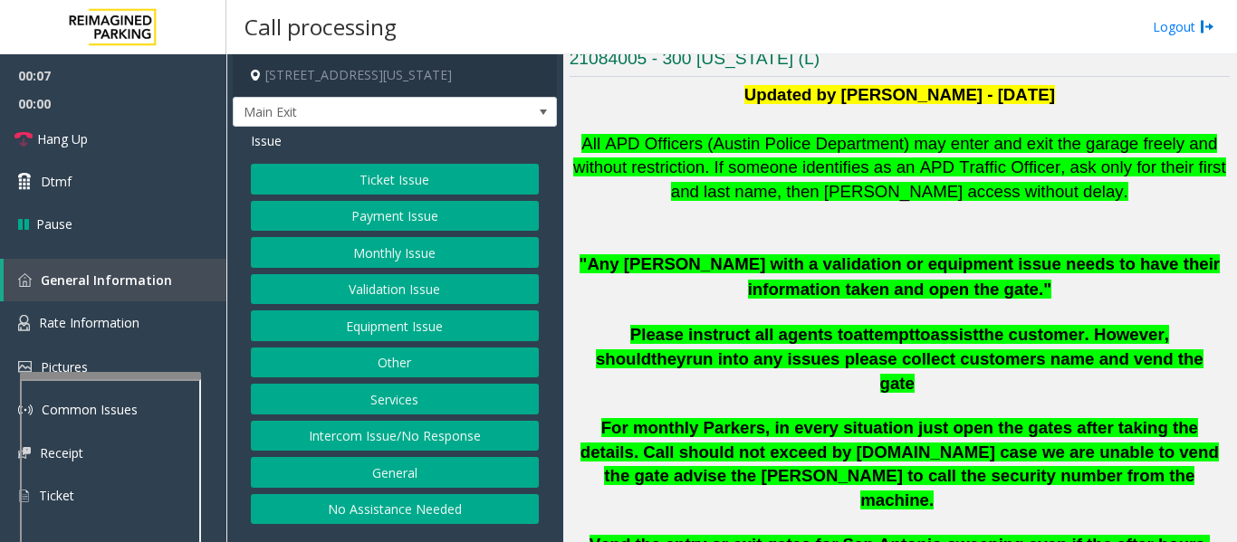
click at [286, 319] on button "Equipment Issue" at bounding box center [395, 326] width 288 height 31
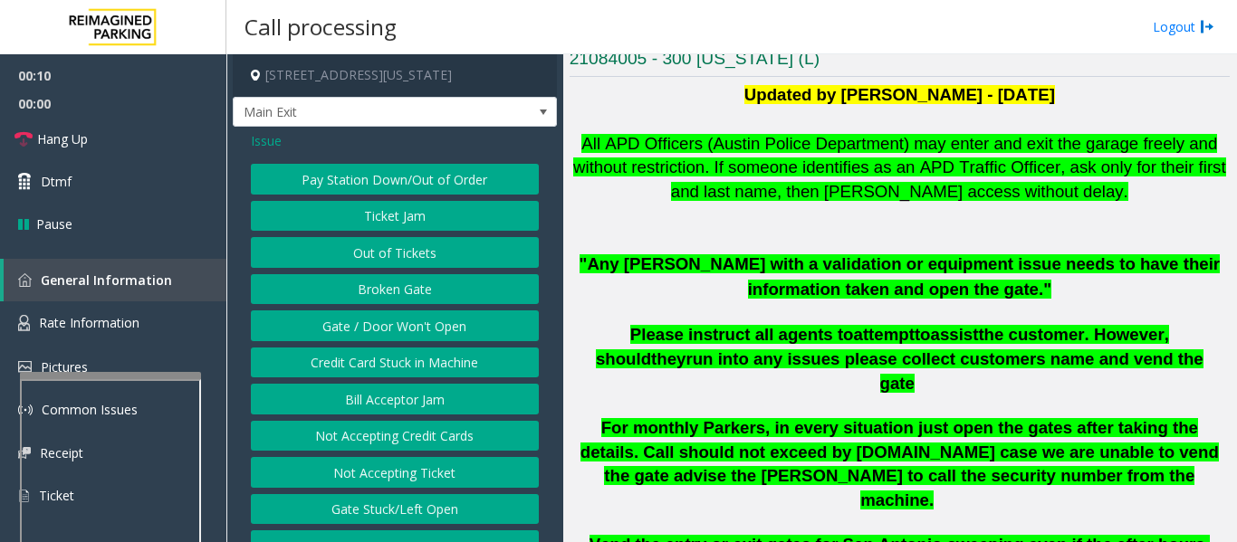
click at [403, 217] on button "Ticket Jam" at bounding box center [395, 216] width 288 height 31
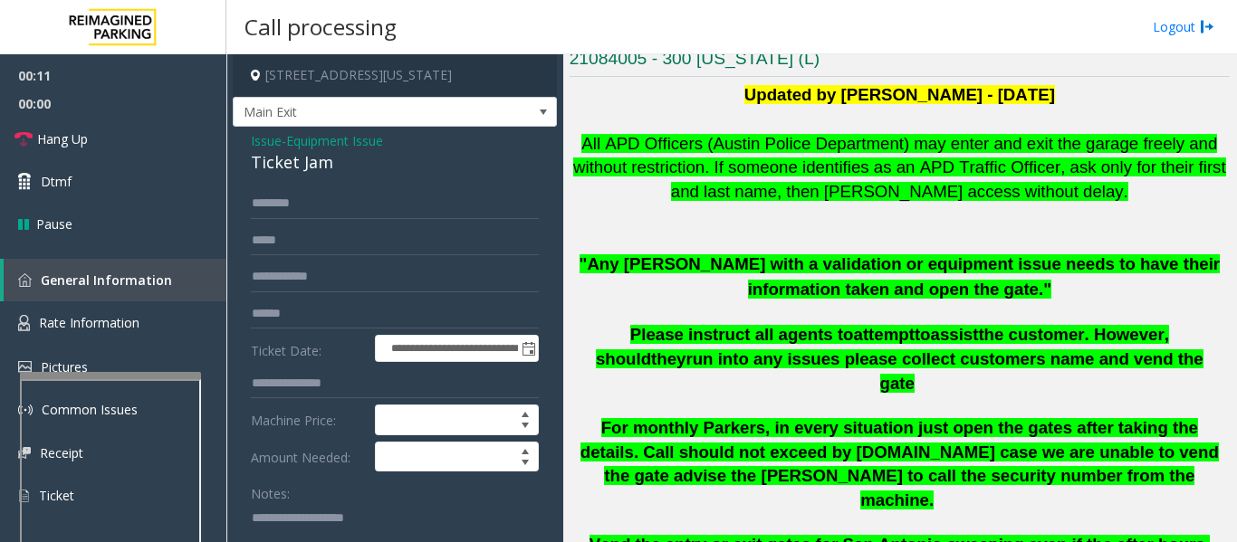
click at [314, 172] on div "Ticket Jam" at bounding box center [395, 162] width 288 height 24
copy div "Ticket Jam"
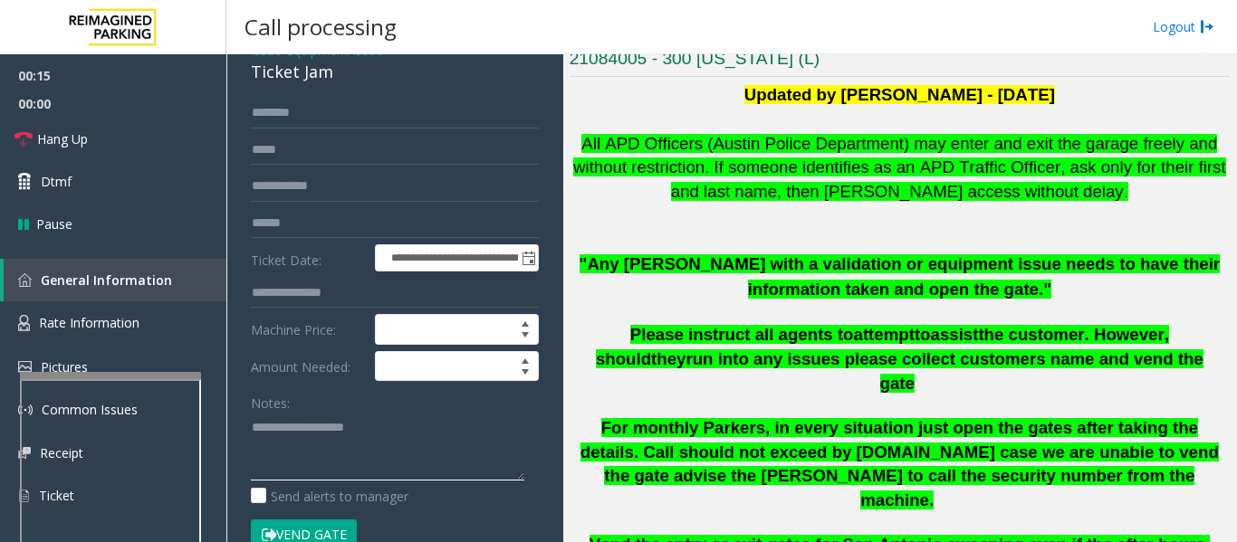
click at [387, 450] on textarea at bounding box center [387, 447] width 273 height 68
paste textarea "**********"
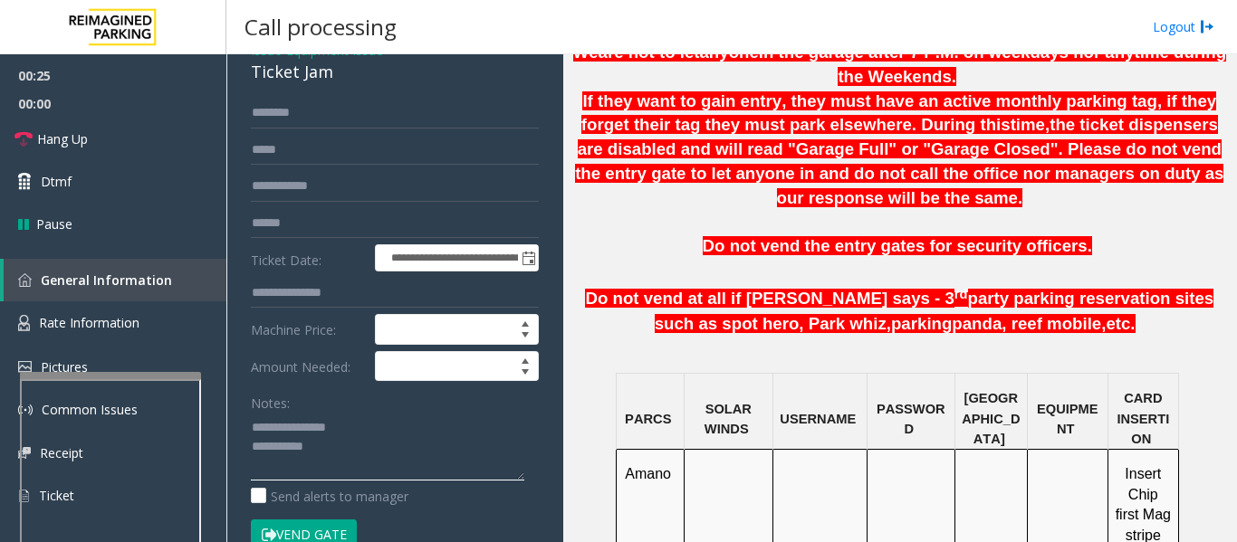
scroll to position [1358, 0]
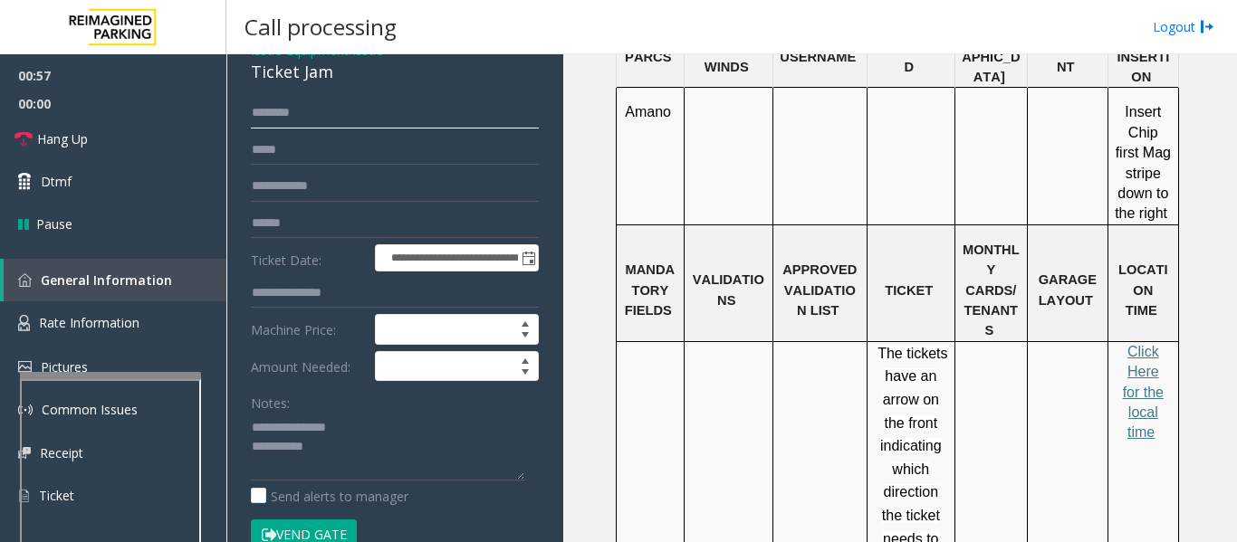
click at [313, 120] on input "text" at bounding box center [395, 113] width 288 height 31
type textarea "**********"
click at [363, 120] on input "text" at bounding box center [395, 113] width 288 height 31
type input "****"
click at [376, 208] on input "text" at bounding box center [395, 223] width 288 height 31
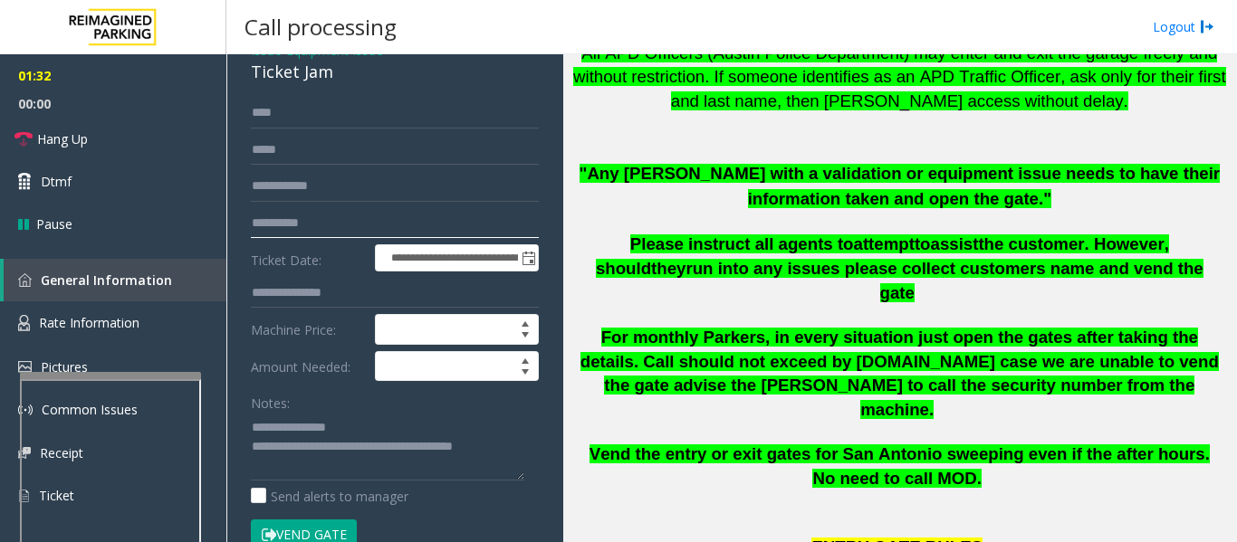
scroll to position [362, 0]
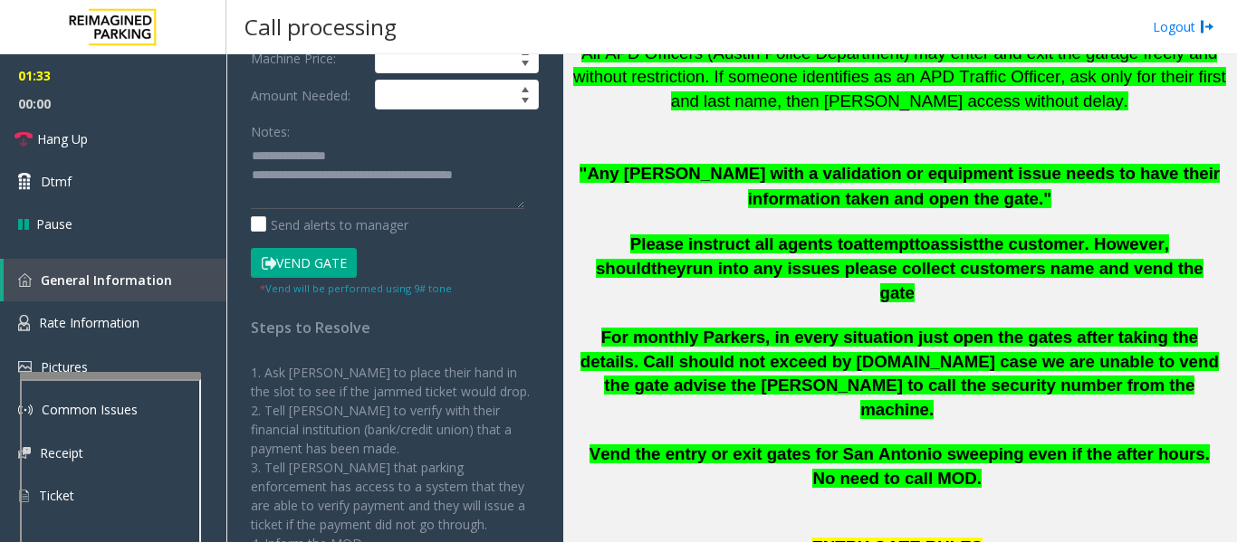
type input "**********"
click at [315, 254] on button "Vend Gate" at bounding box center [304, 263] width 106 height 31
click at [377, 206] on textarea at bounding box center [387, 175] width 273 height 68
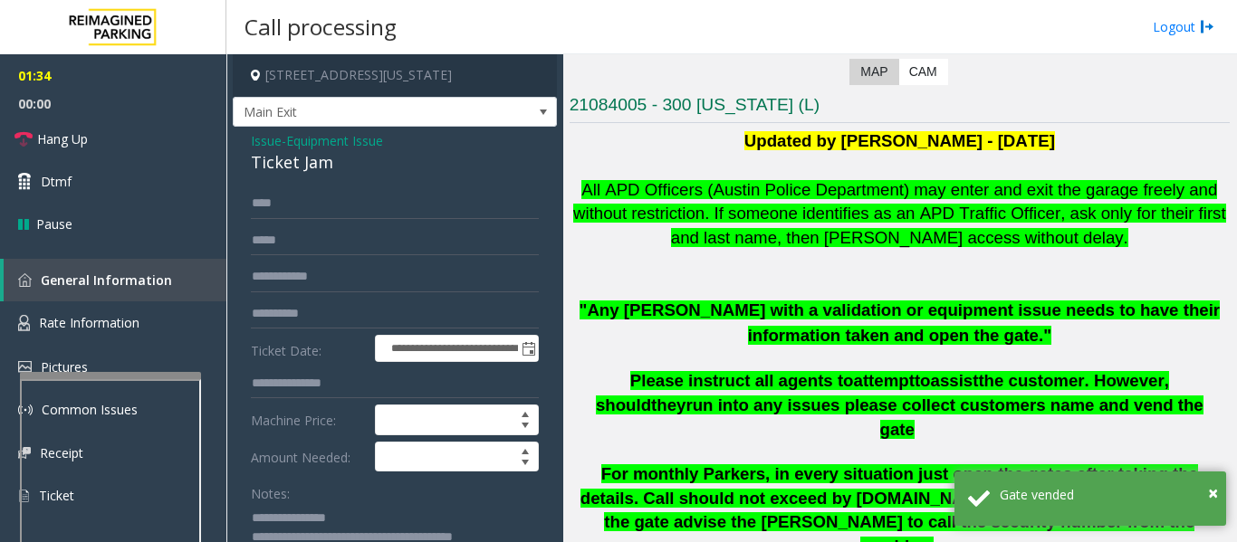
scroll to position [181, 0]
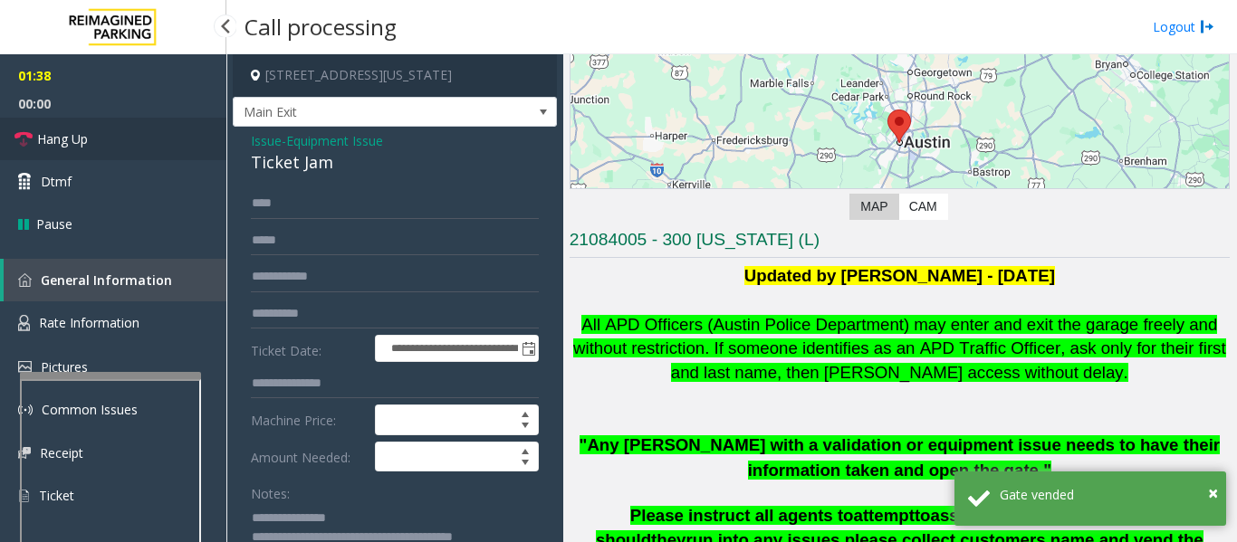
click at [82, 143] on span "Hang Up" at bounding box center [62, 138] width 51 height 19
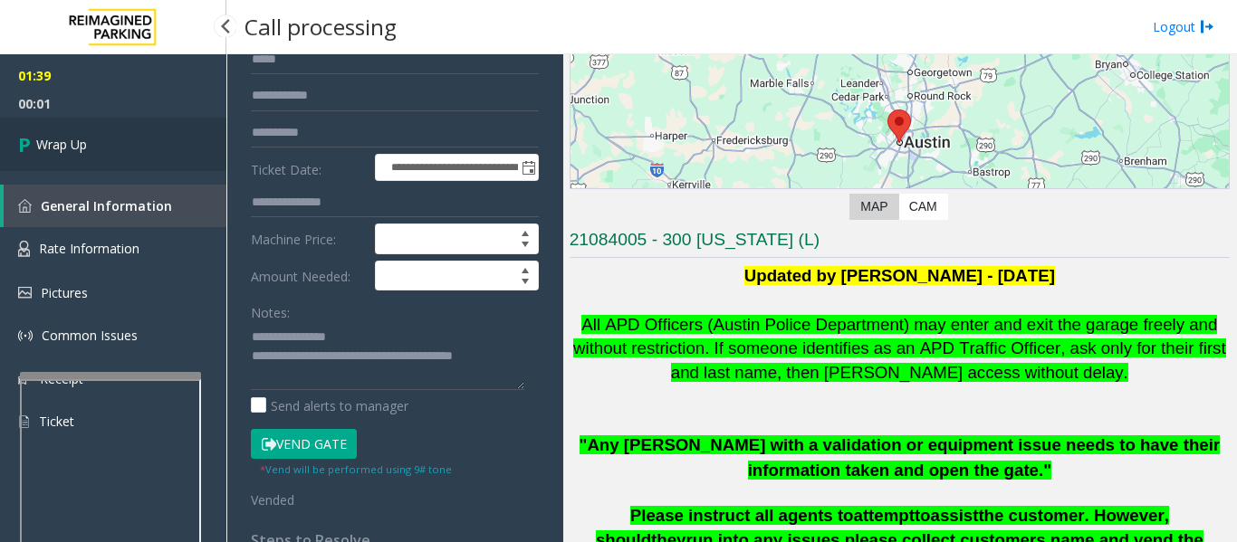
click at [102, 160] on link "Wrap Up" at bounding box center [113, 144] width 226 height 53
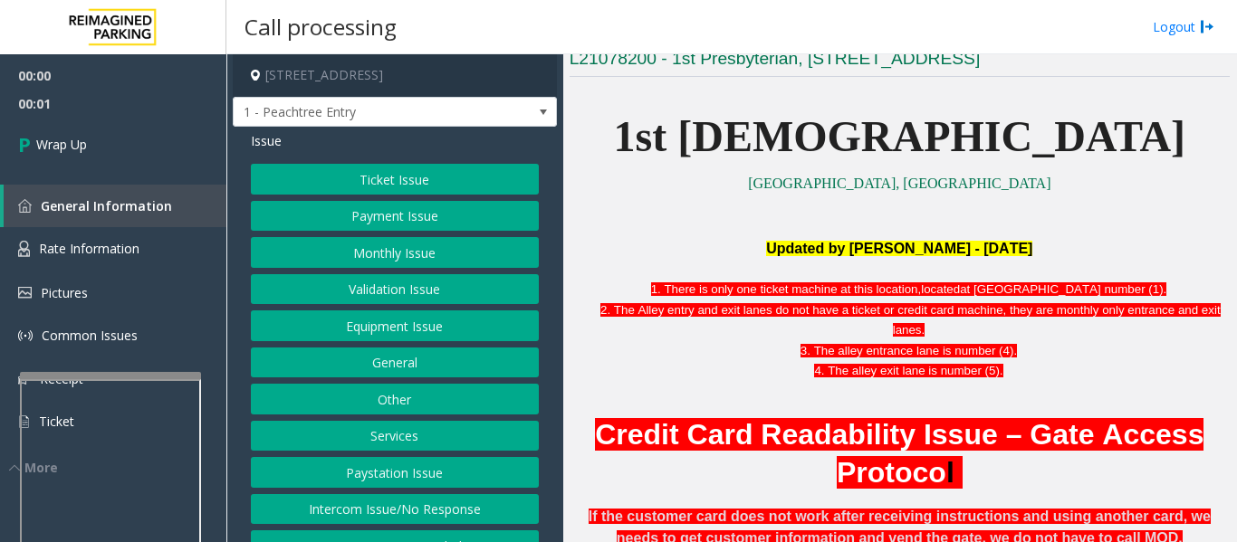
scroll to position [43, 0]
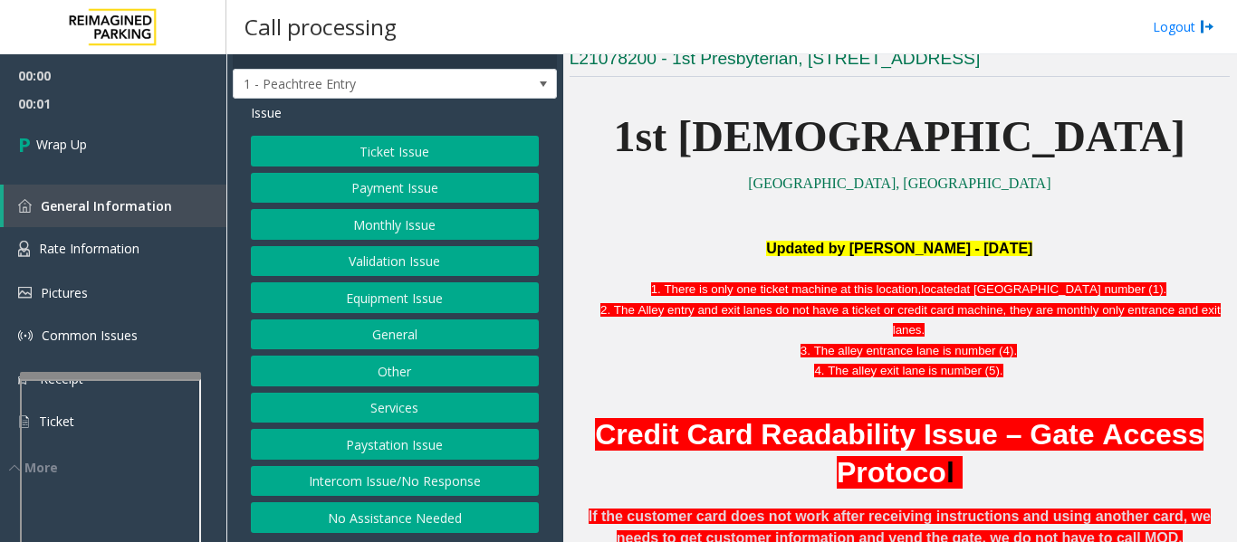
click at [358, 486] on button "Intercom Issue/No Response" at bounding box center [395, 481] width 288 height 31
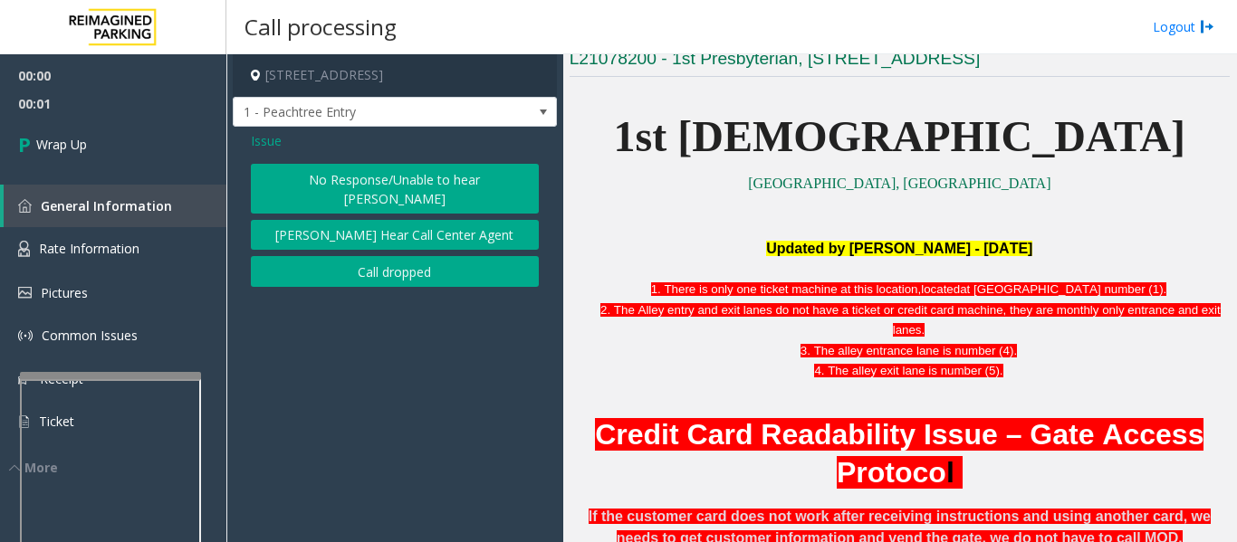
scroll to position [0, 0]
click at [403, 256] on button "Call dropped" at bounding box center [395, 271] width 288 height 31
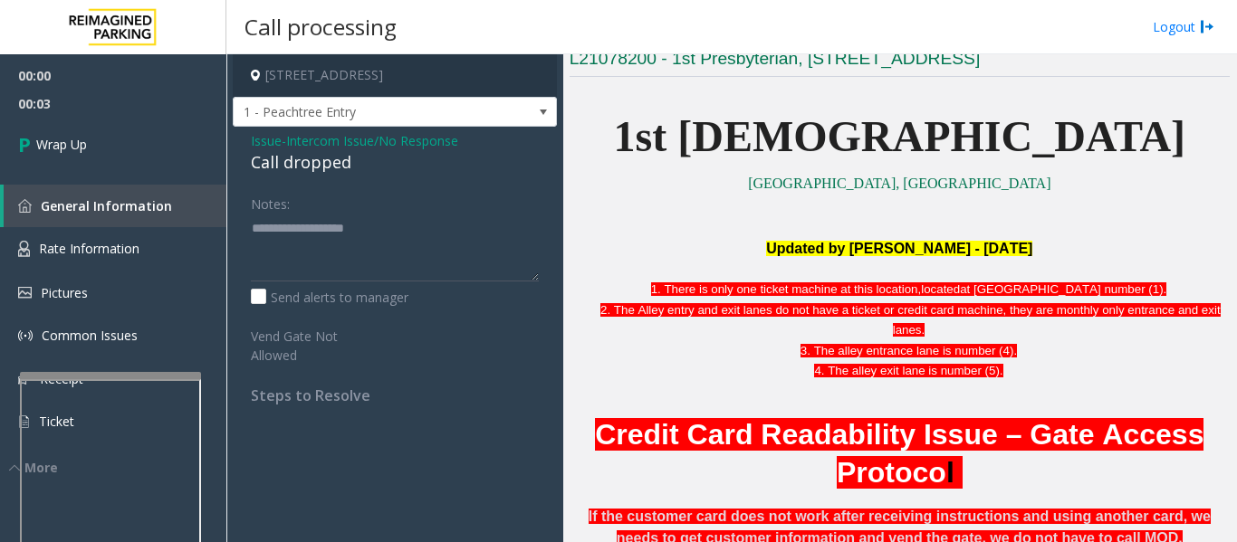
click at [312, 169] on div "Call dropped" at bounding box center [395, 162] width 288 height 24
type textarea "**********"
click at [114, 137] on link "Wrap Up" at bounding box center [113, 144] width 226 height 53
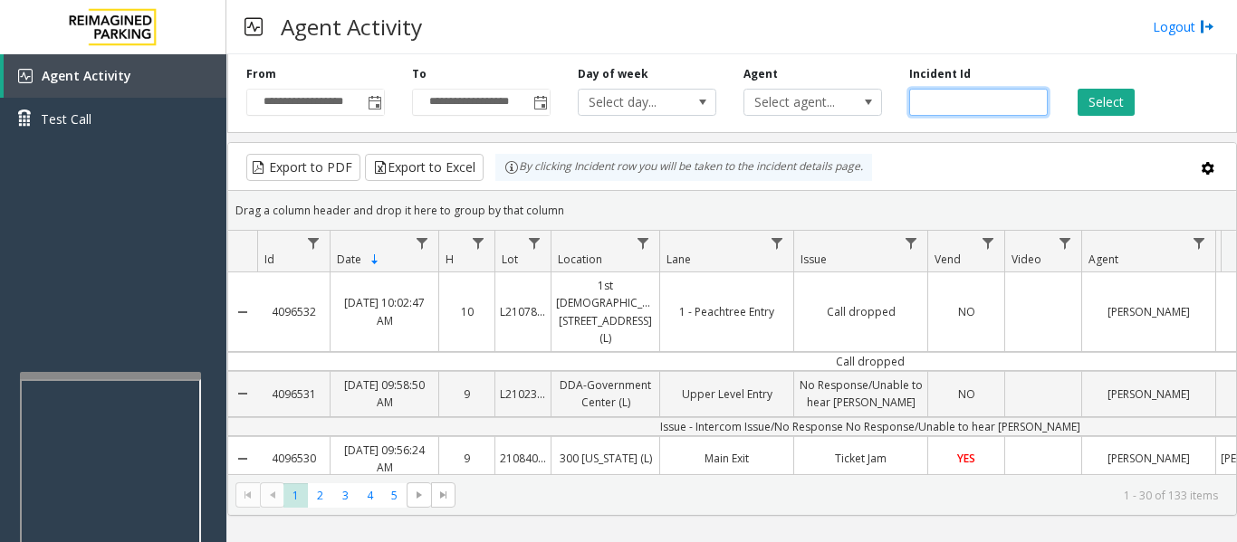
click at [958, 98] on input "number" at bounding box center [978, 102] width 139 height 27
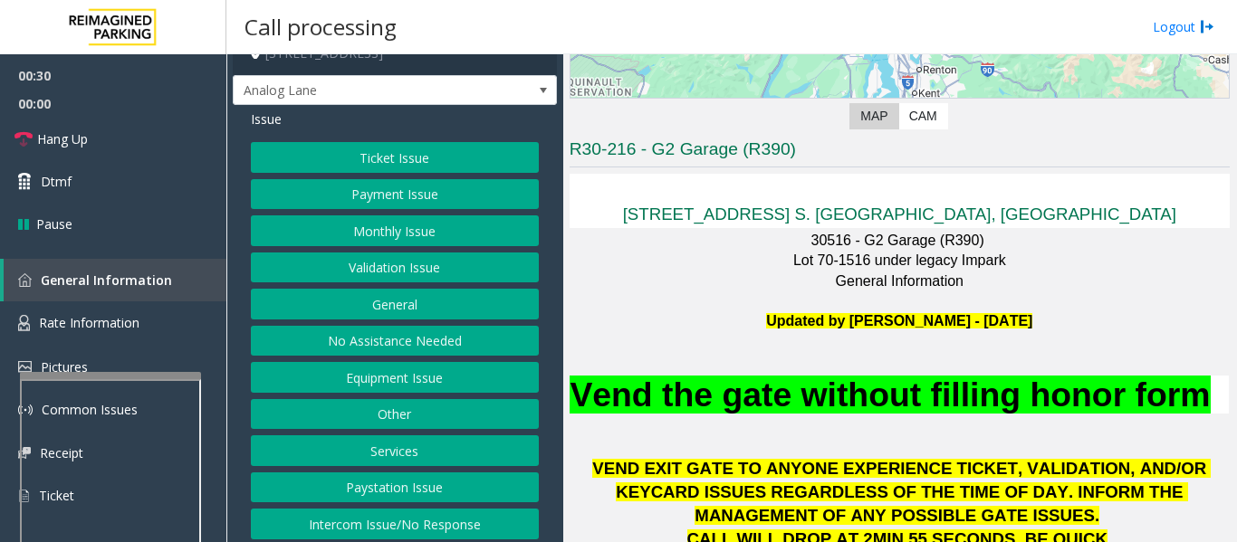
scroll to position [28, 0]
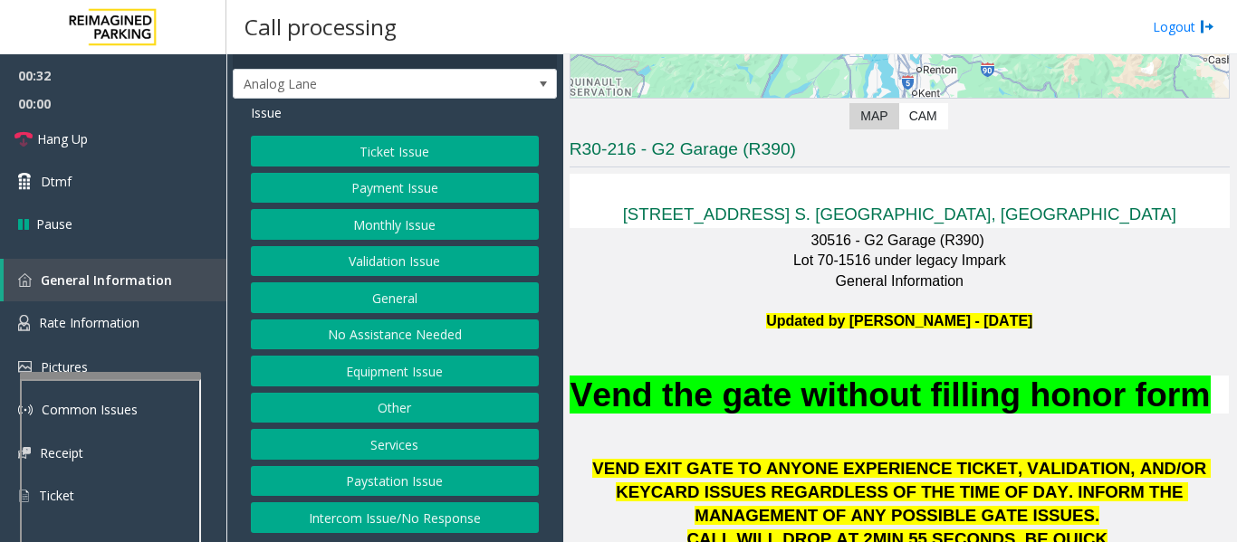
click at [391, 523] on button "Intercom Issue/No Response" at bounding box center [395, 517] width 288 height 31
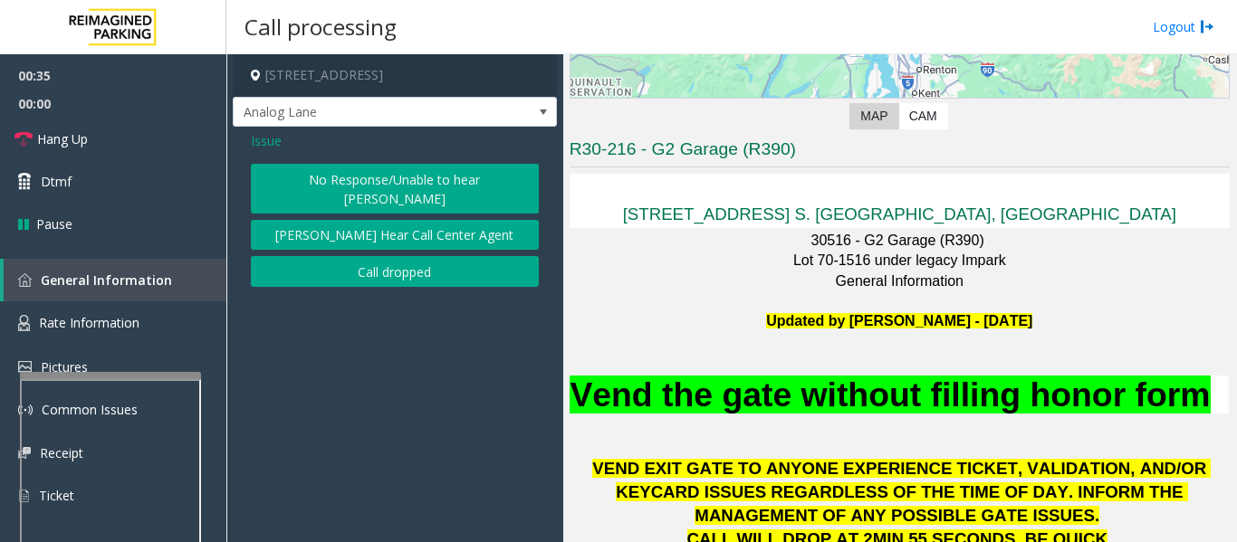
click at [408, 185] on button "No Response/Unable to hear parker" at bounding box center [395, 189] width 288 height 50
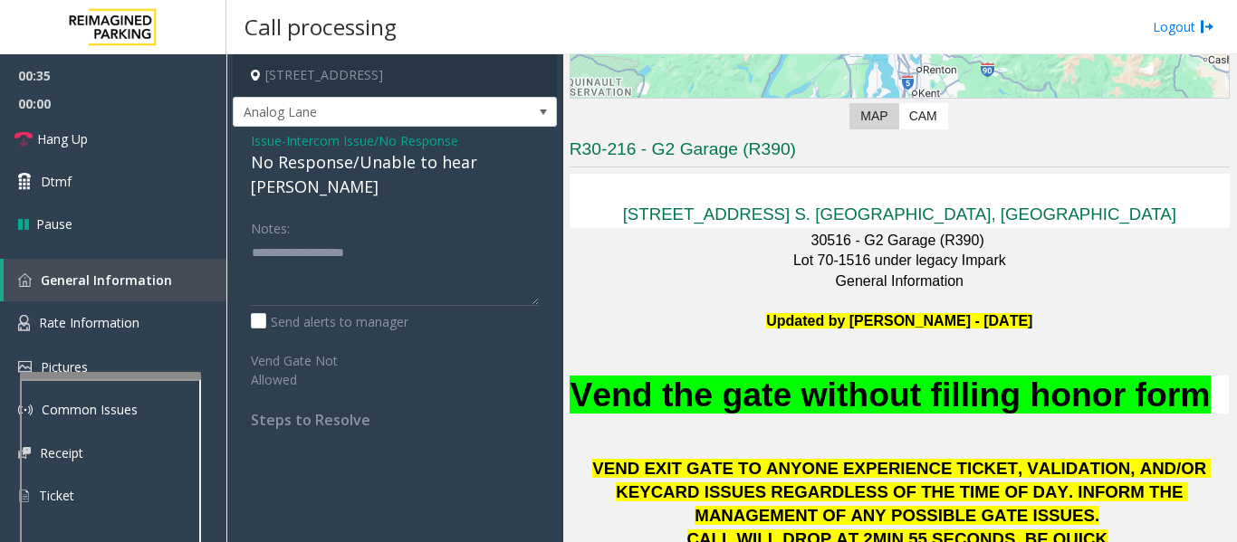
click at [477, 167] on div "No Response/Unable to hear parker" at bounding box center [395, 174] width 288 height 49
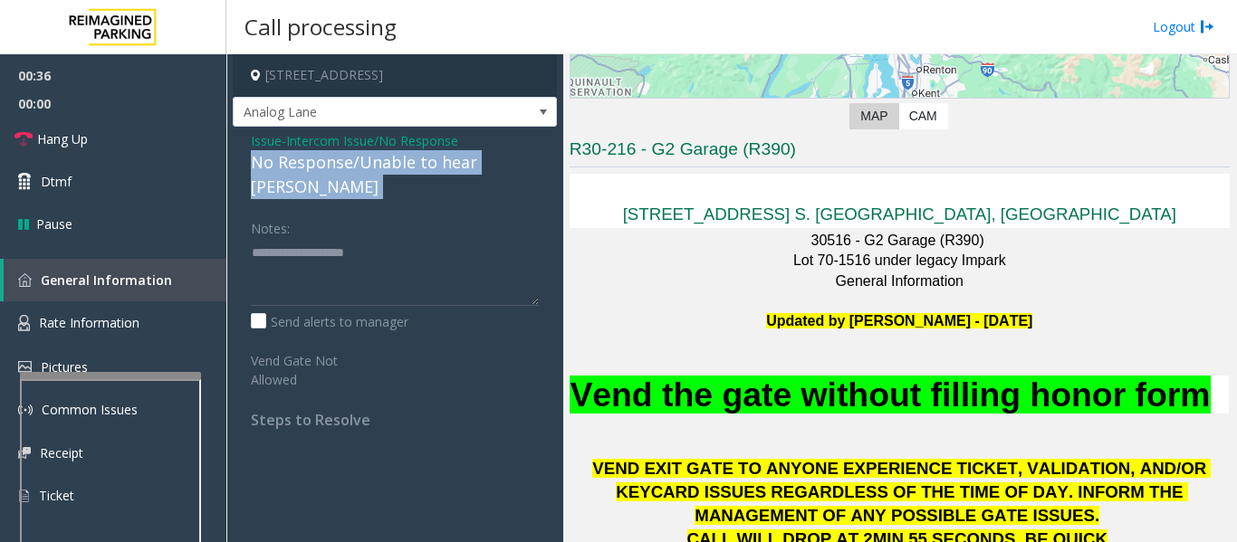
click at [477, 167] on div "No Response/Unable to hear parker" at bounding box center [395, 174] width 288 height 49
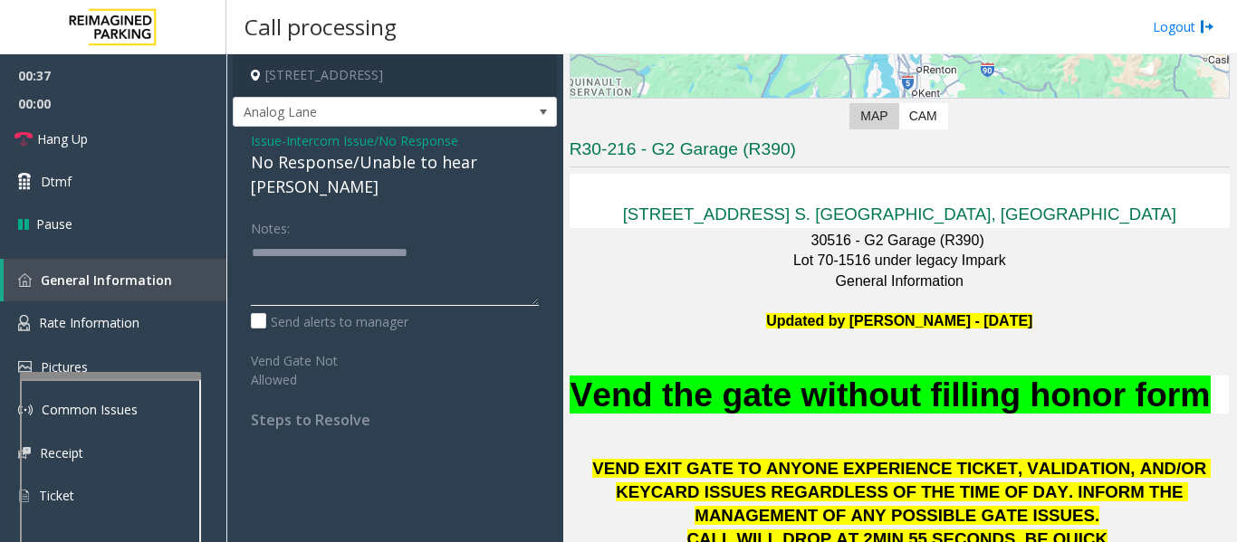
click at [487, 241] on textarea at bounding box center [395, 272] width 288 height 68
type textarea "**********"
click at [76, 148] on span "Hang Up" at bounding box center [62, 138] width 51 height 19
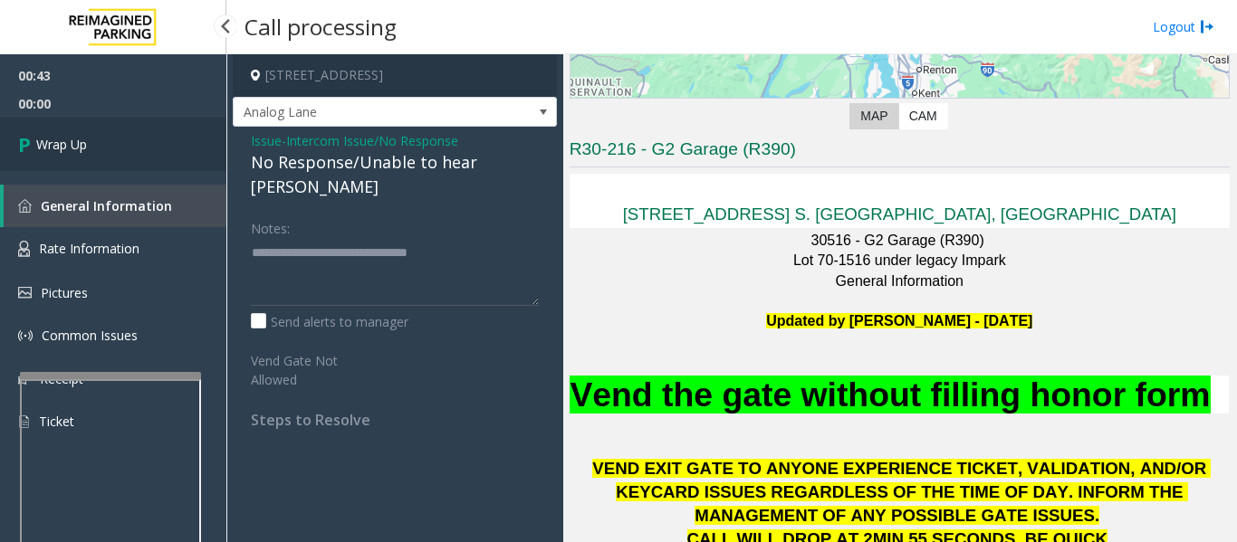
click at [57, 158] on link "Wrap Up" at bounding box center [113, 144] width 226 height 53
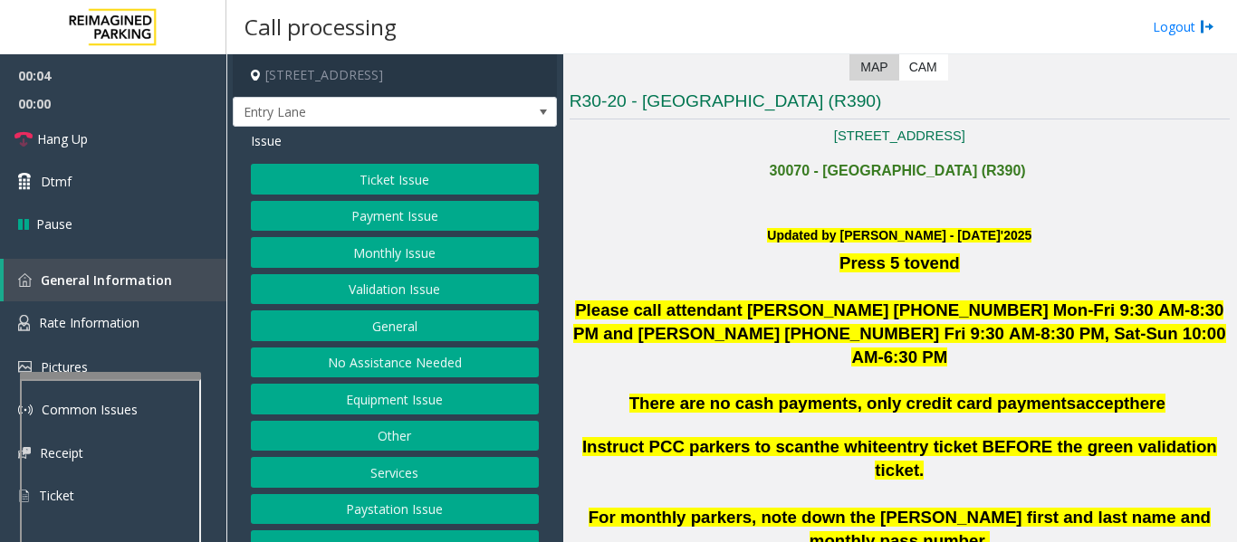
scroll to position [362, 0]
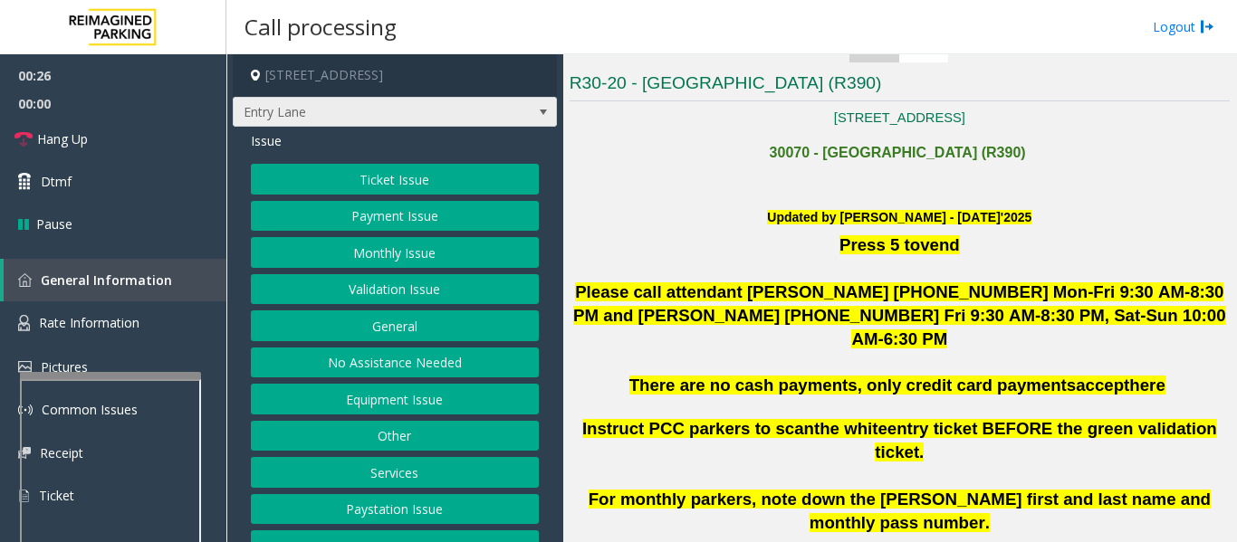
click at [510, 110] on span "Entry Lane" at bounding box center [395, 112] width 324 height 31
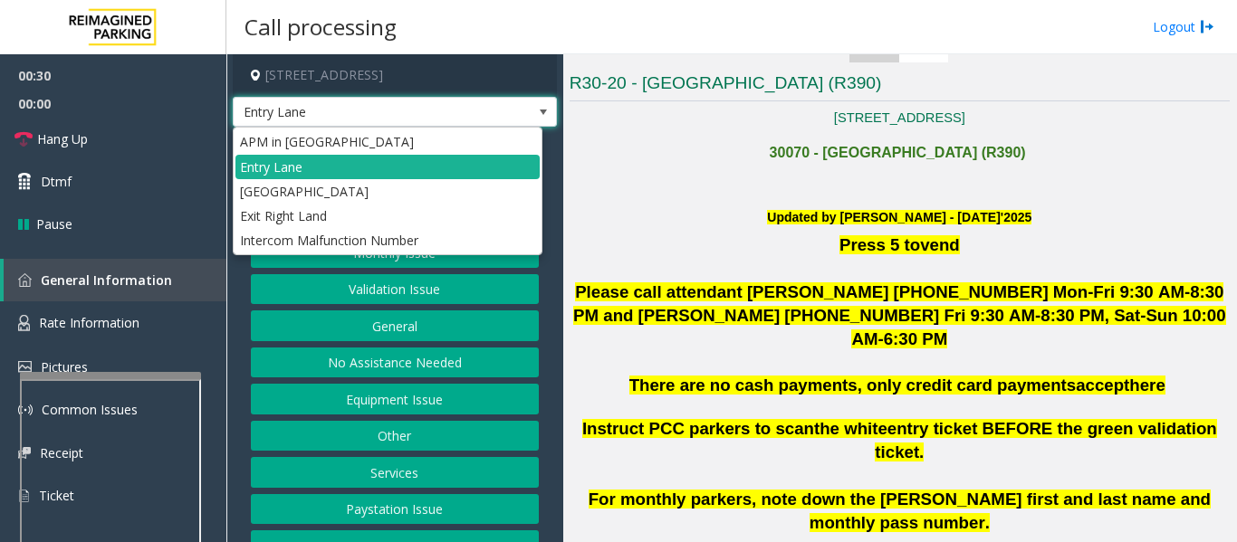
click at [510, 110] on span "Entry Lane" at bounding box center [395, 112] width 324 height 31
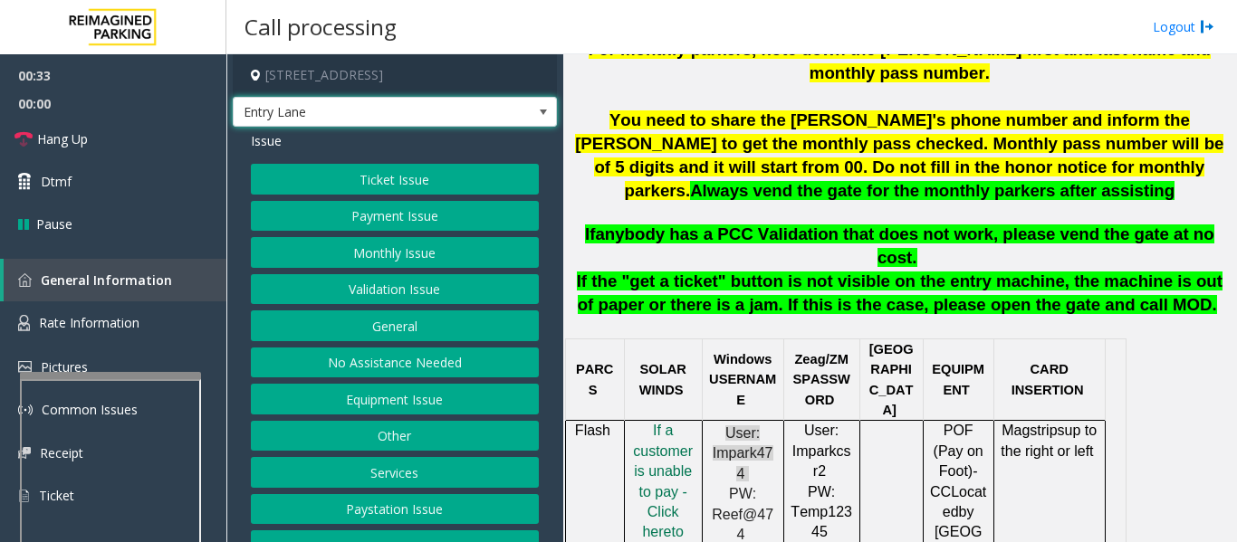
scroll to position [815, 0]
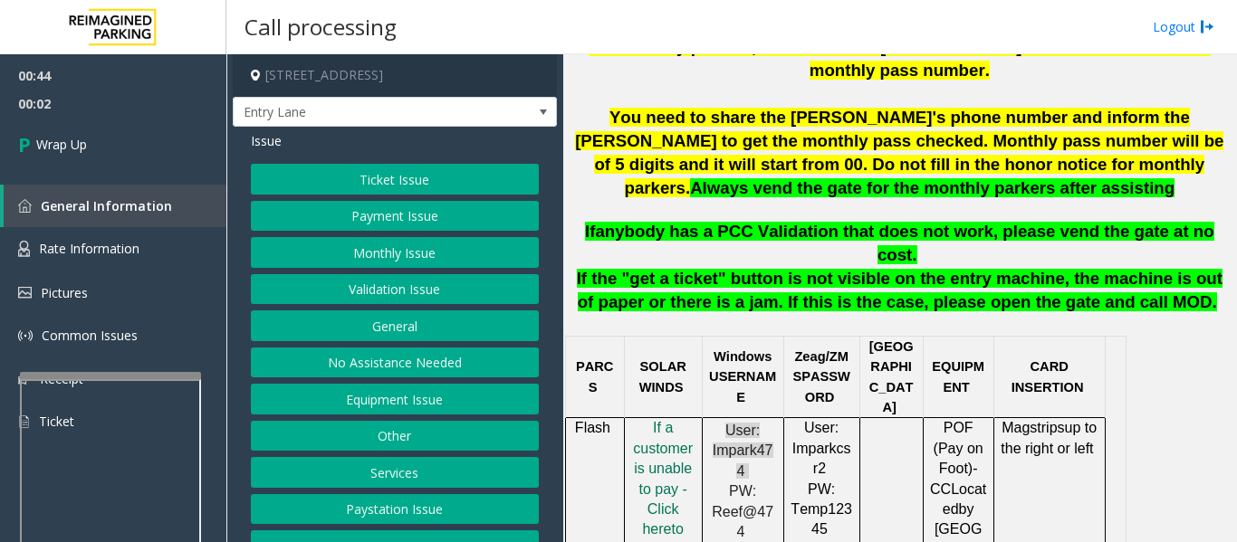
click at [464, 405] on button "Equipment Issue" at bounding box center [395, 399] width 288 height 31
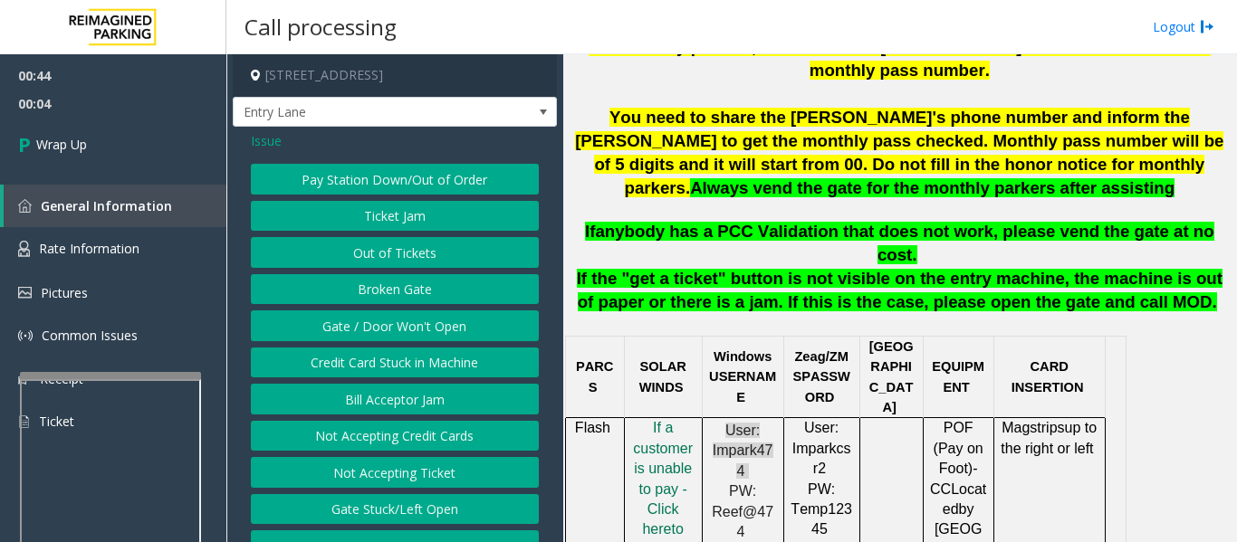
click at [401, 244] on button "Out of Tickets" at bounding box center [395, 252] width 288 height 31
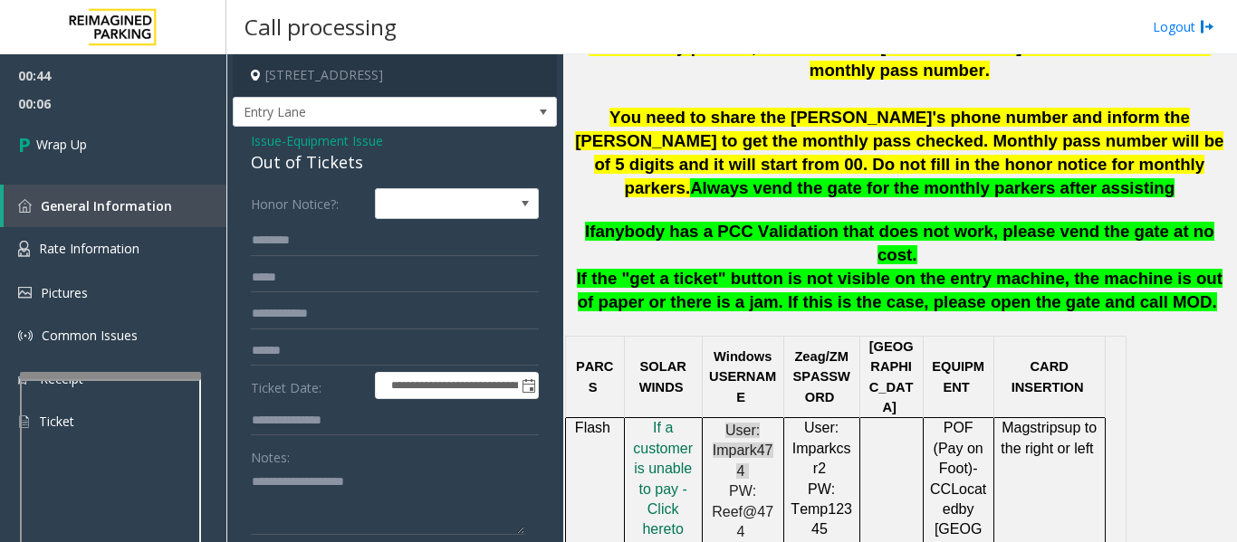
click at [286, 171] on div "Out of Tickets" at bounding box center [395, 162] width 288 height 24
copy div "Out of Tickets"
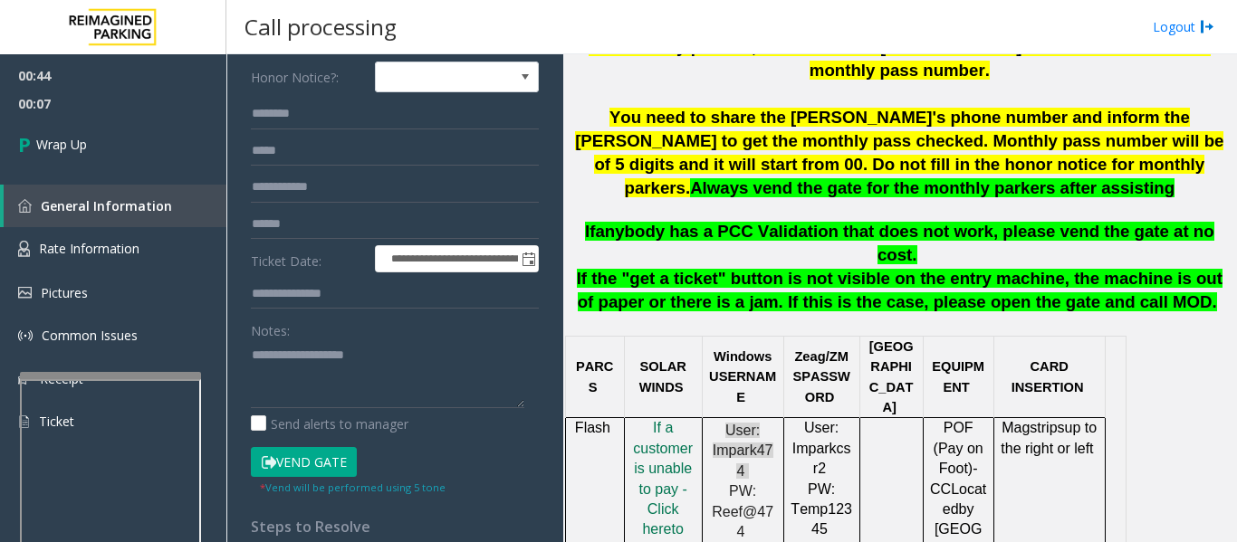
scroll to position [355, 0]
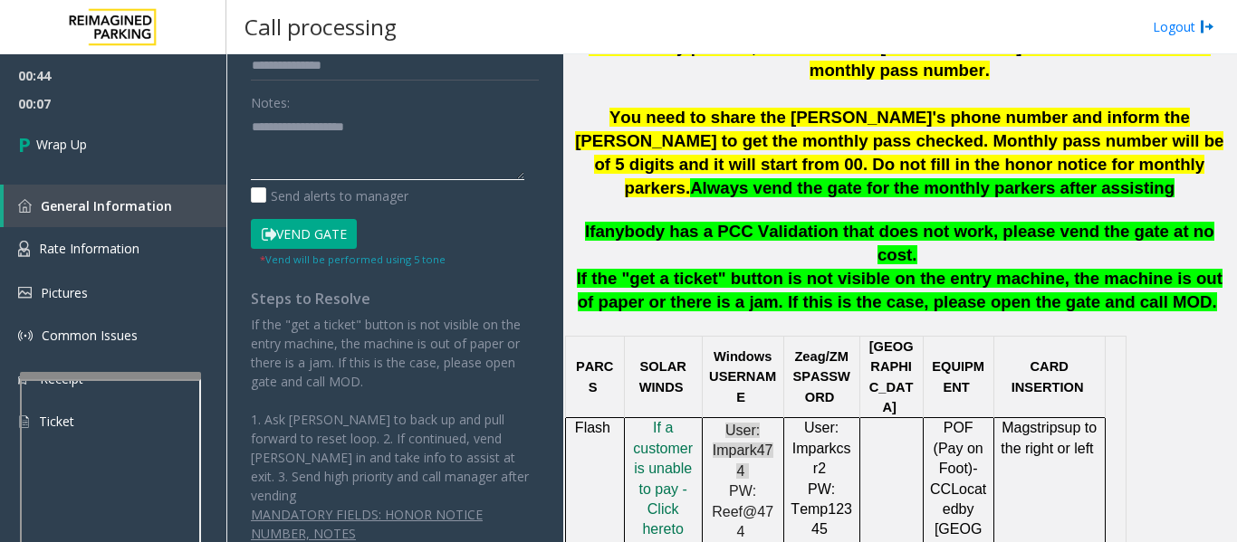
click at [286, 171] on textarea at bounding box center [387, 146] width 273 height 68
paste textarea "**********"
type textarea "**********"
click at [89, 107] on span "00:29" at bounding box center [113, 104] width 226 height 28
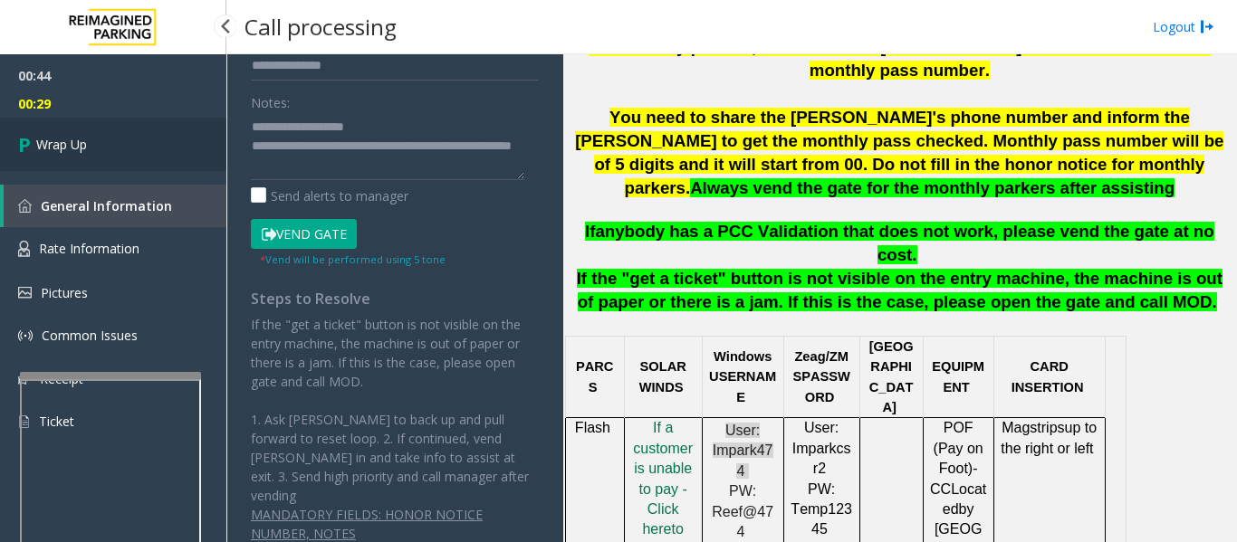
click at [96, 146] on link "Wrap Up" at bounding box center [113, 144] width 226 height 53
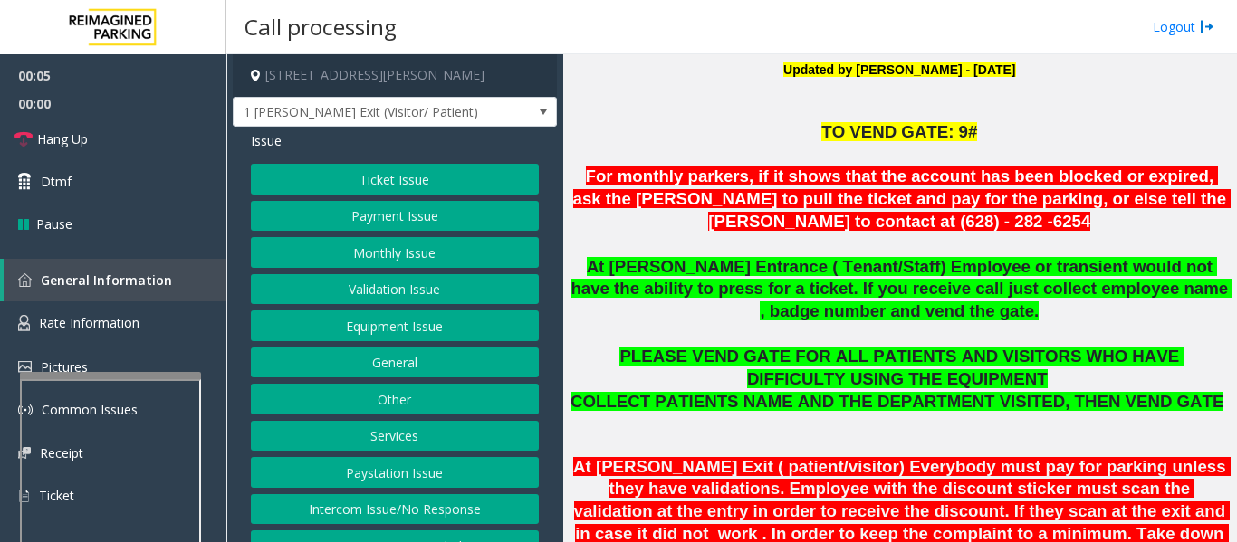
scroll to position [634, 0]
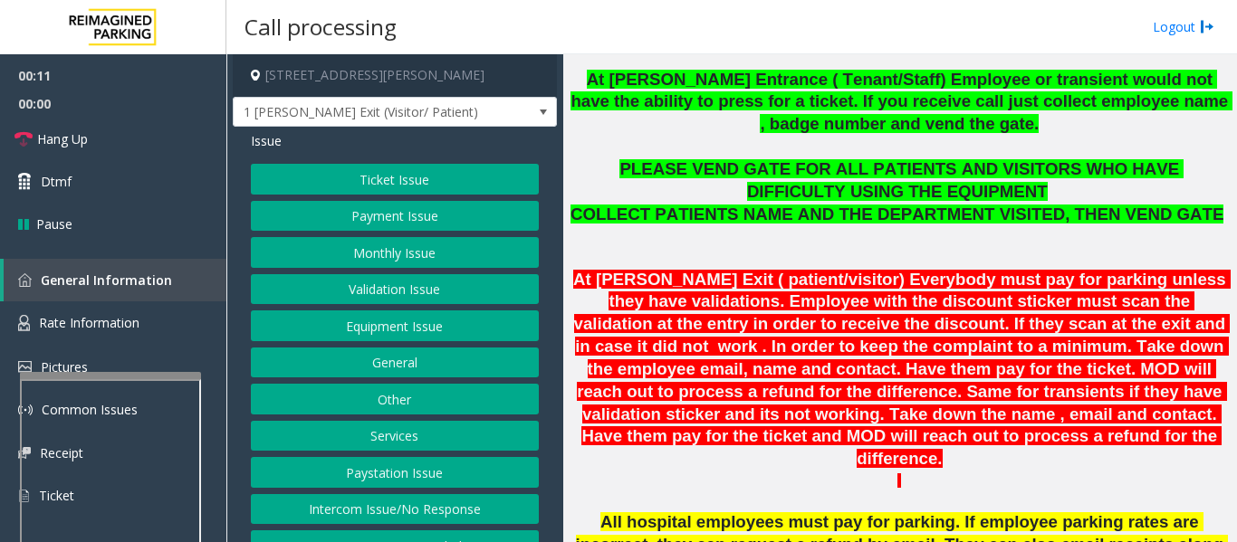
click at [429, 190] on button "Ticket Issue" at bounding box center [395, 179] width 288 height 31
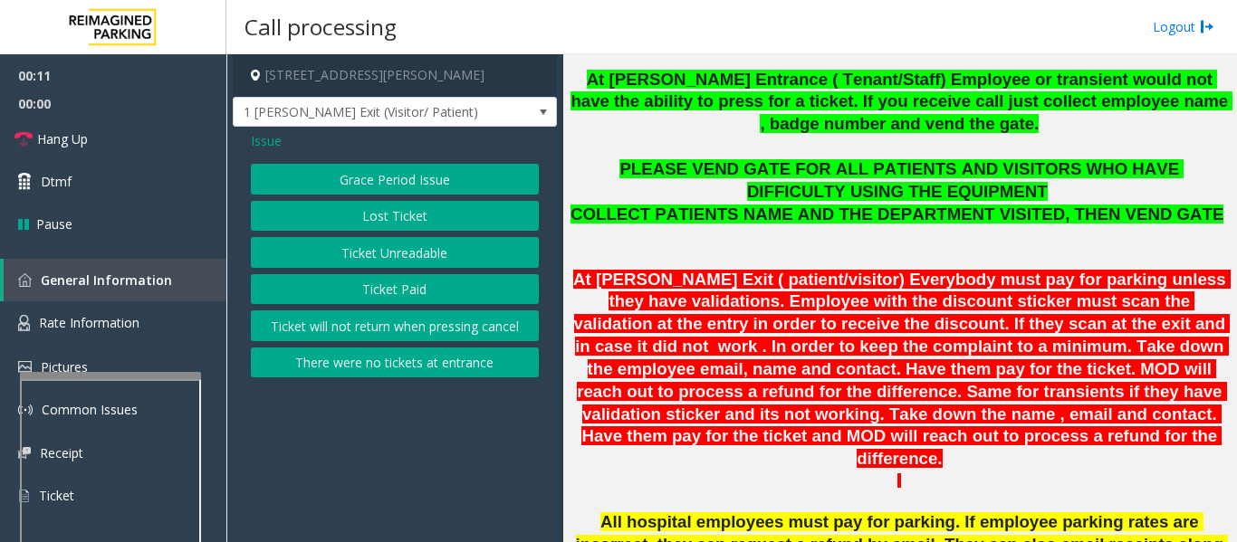
click at [397, 256] on button "Ticket Unreadable" at bounding box center [395, 252] width 288 height 31
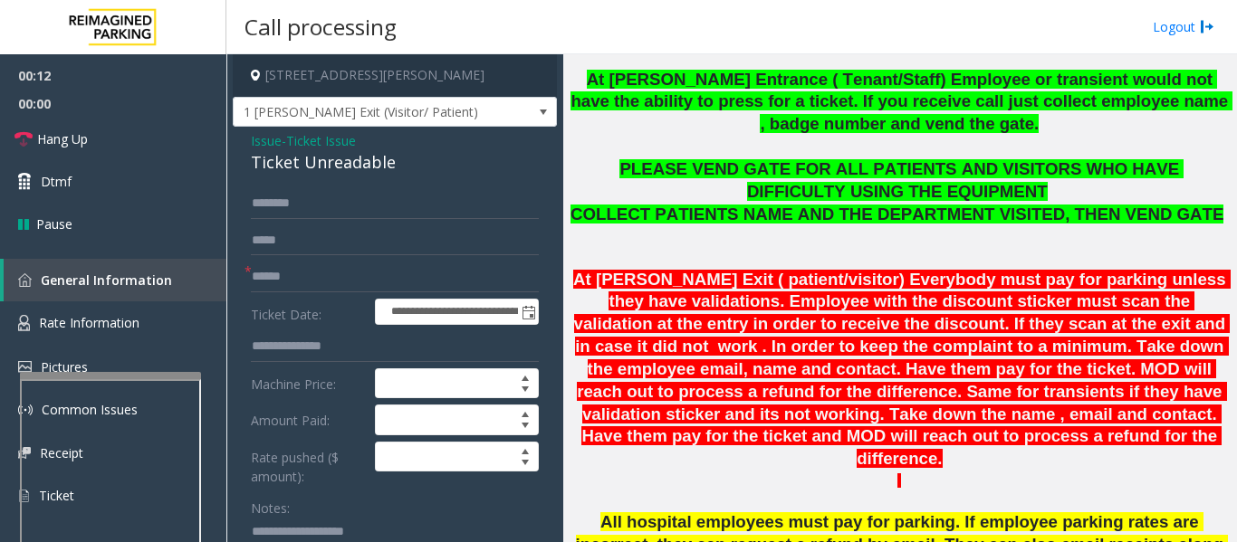
click at [337, 173] on div "Ticket Unreadable" at bounding box center [395, 162] width 288 height 24
copy div "Ticket Unreadable"
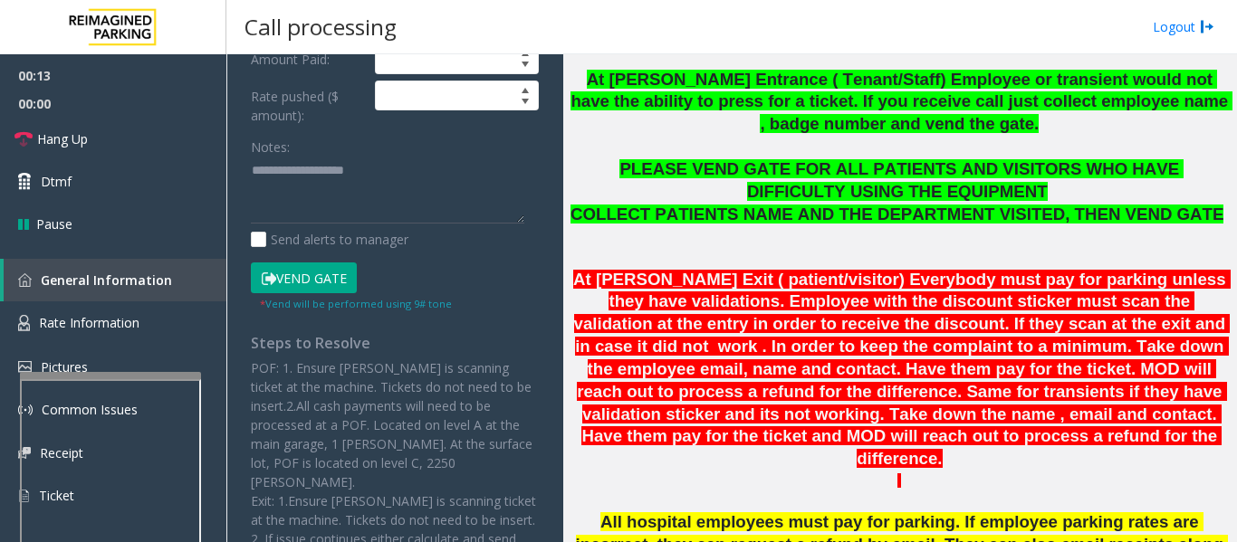
scroll to position [362, 0]
click at [354, 198] on textarea at bounding box center [387, 190] width 273 height 68
paste textarea "**********"
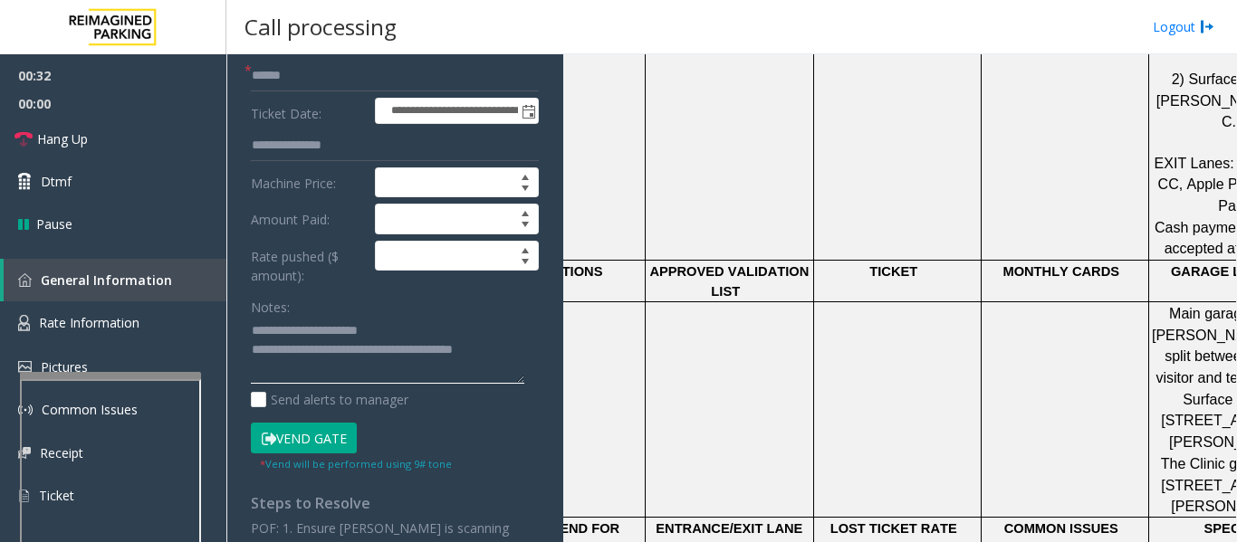
scroll to position [0, 0]
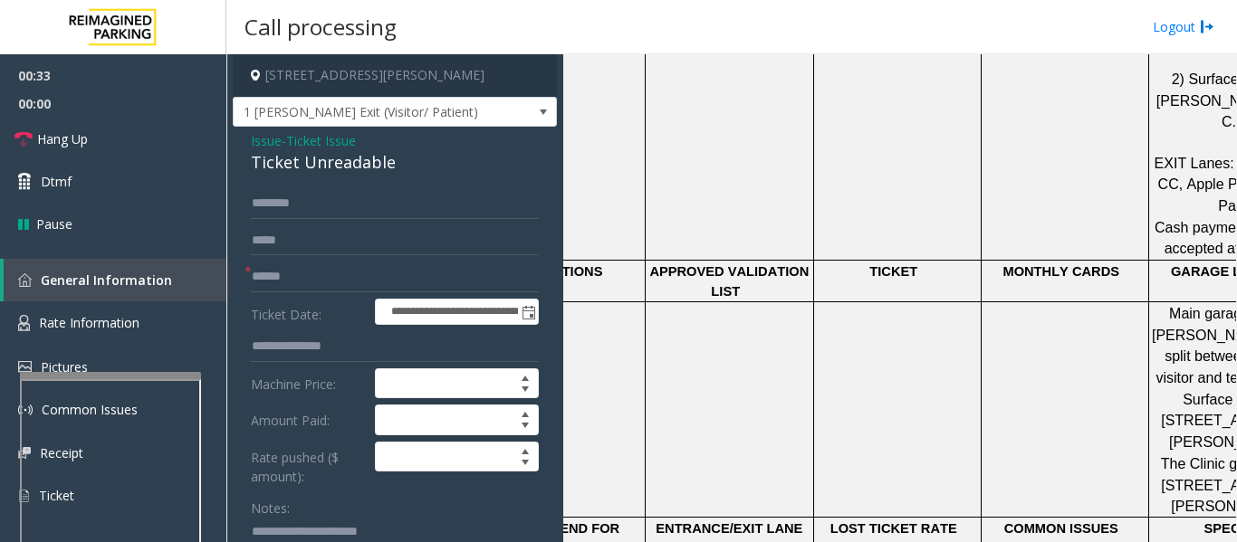
type textarea "**********"
click at [412, 273] on input "text" at bounding box center [395, 277] width 288 height 31
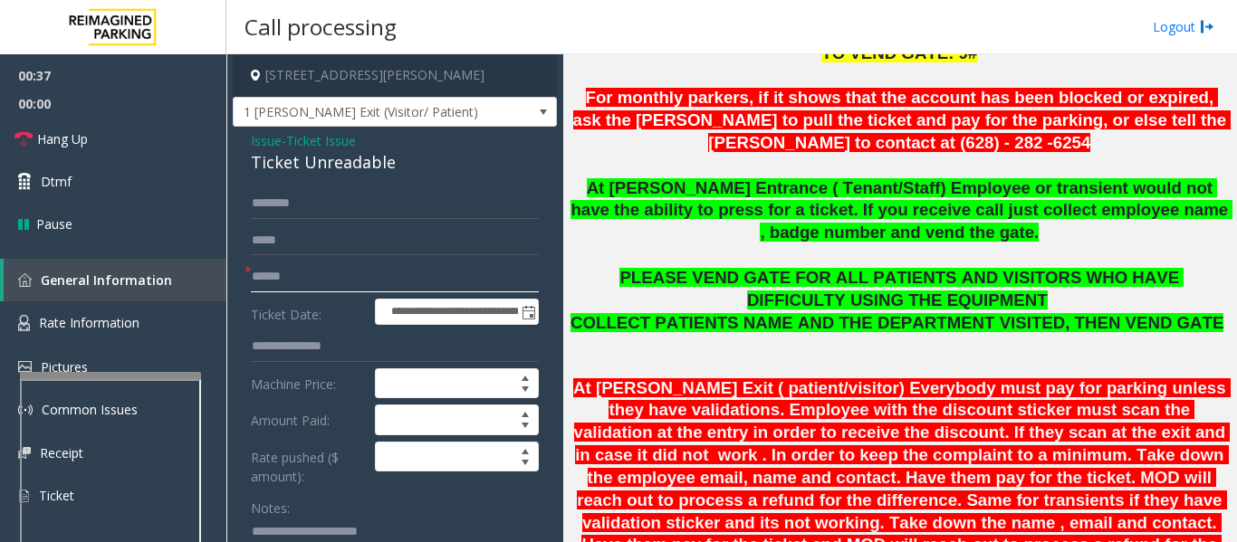
scroll to position [453, 0]
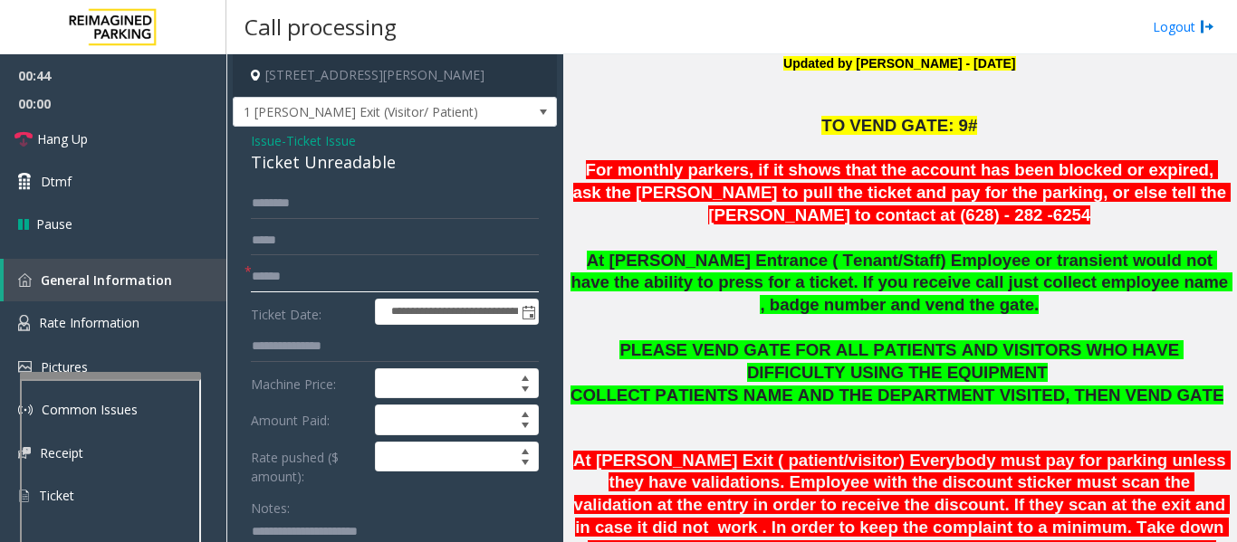
click at [288, 269] on input "text" at bounding box center [395, 277] width 288 height 31
type input "*******"
click at [309, 214] on input "text" at bounding box center [395, 203] width 288 height 31
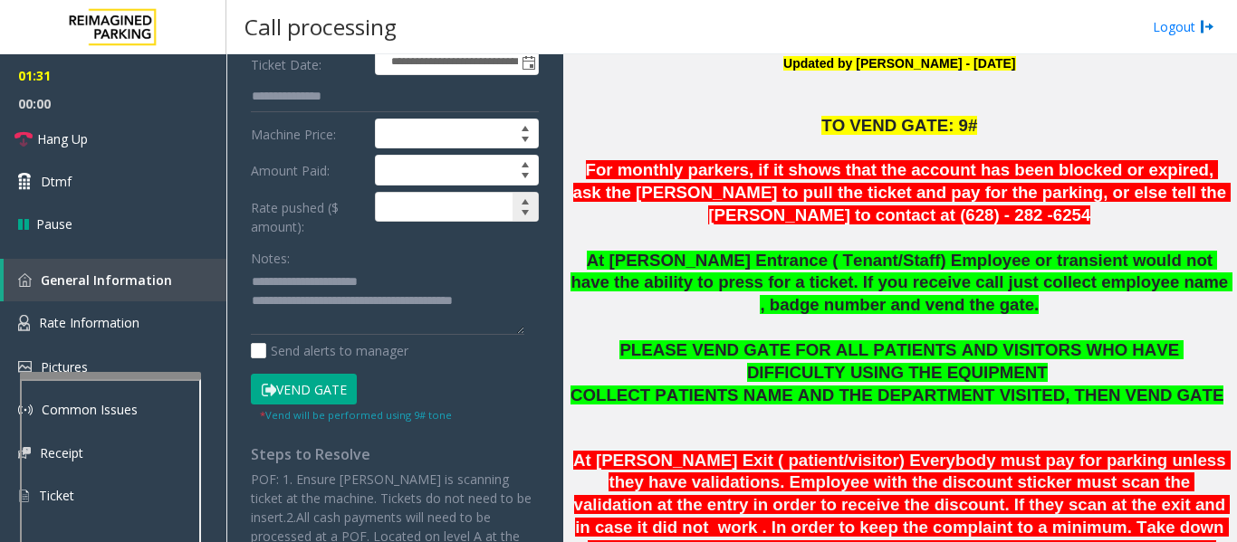
scroll to position [272, 0]
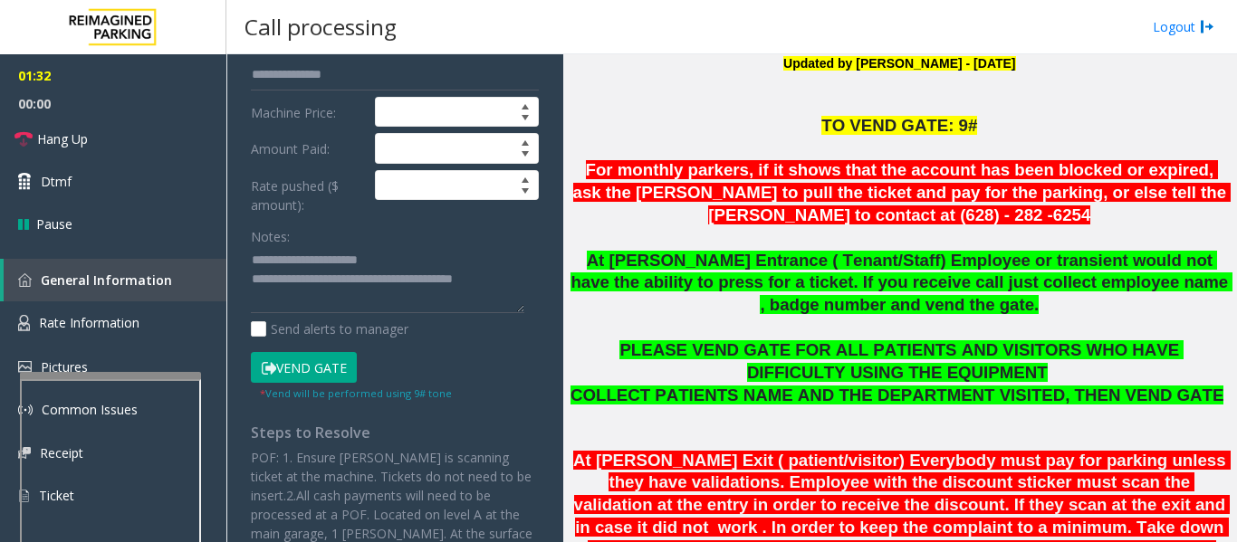
type input "***"
click at [363, 300] on textarea at bounding box center [387, 280] width 273 height 68
click at [331, 359] on button "Vend Gate" at bounding box center [304, 367] width 106 height 31
click at [322, 290] on textarea at bounding box center [387, 280] width 273 height 68
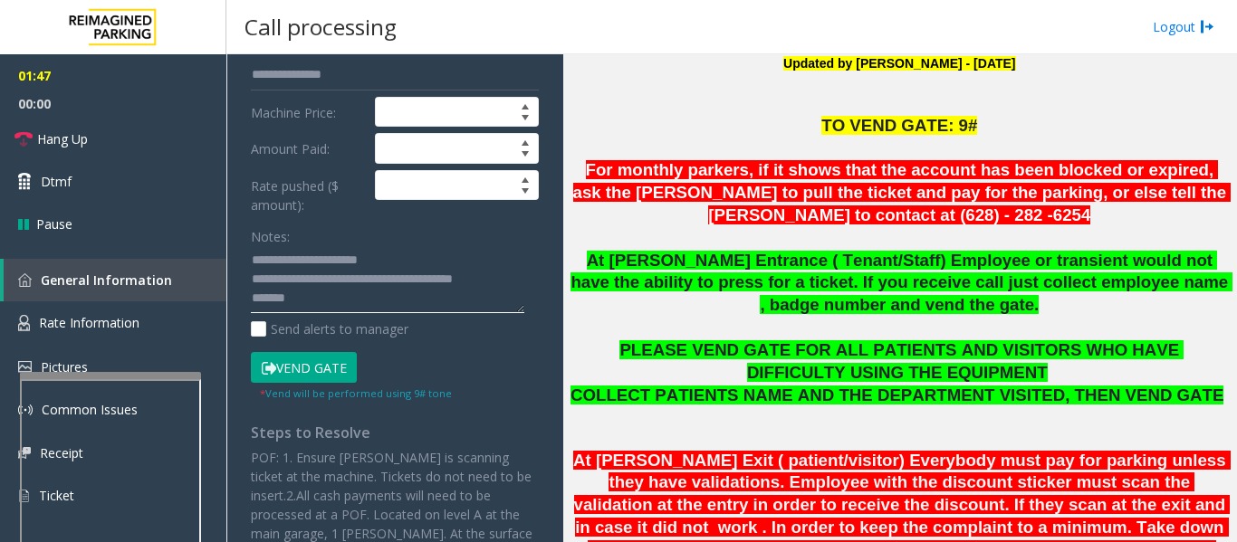
click at [323, 302] on textarea at bounding box center [387, 280] width 273 height 68
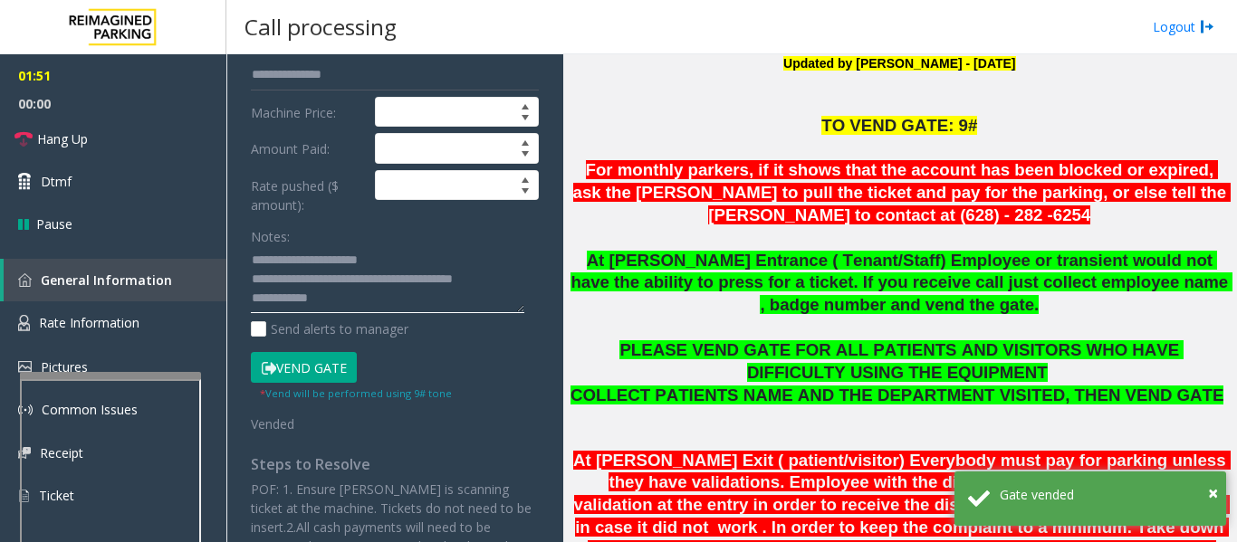
click at [340, 300] on textarea at bounding box center [387, 280] width 273 height 68
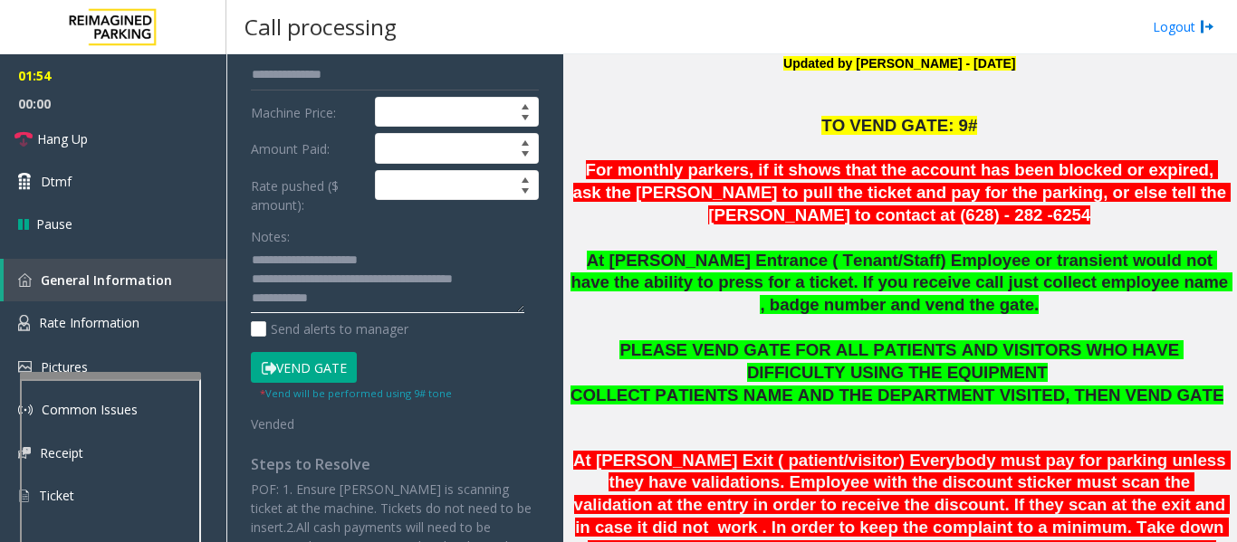
scroll to position [0, 0]
drag, startPoint x: 316, startPoint y: 280, endPoint x: 348, endPoint y: 294, distance: 34.8
click at [348, 294] on textarea at bounding box center [387, 280] width 273 height 68
click at [91, 157] on link "Hang Up" at bounding box center [113, 139] width 226 height 43
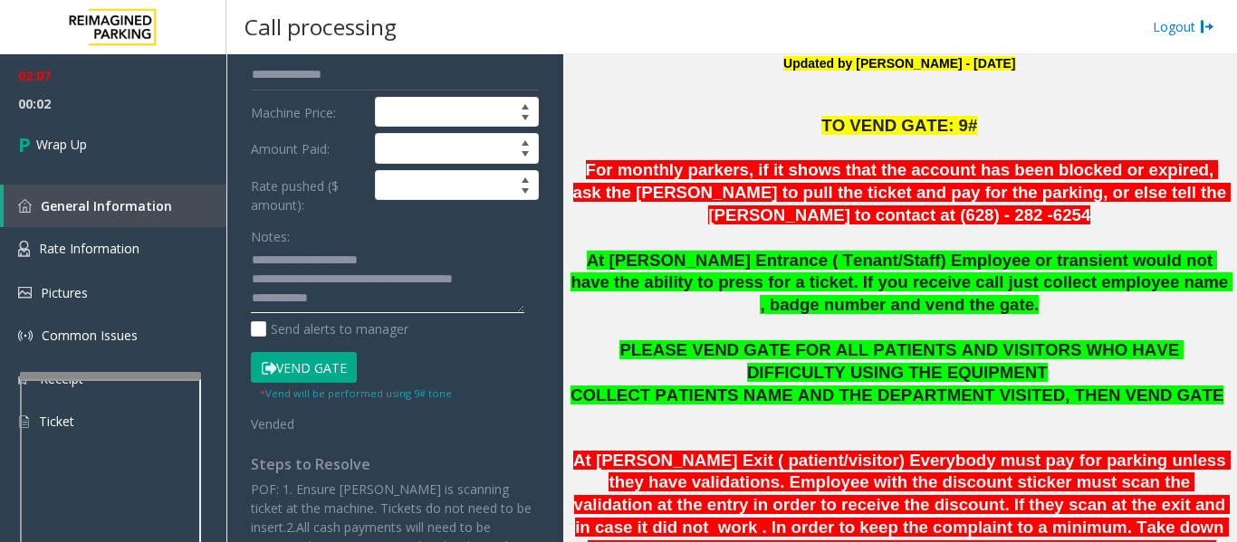
click at [330, 272] on textarea at bounding box center [387, 280] width 273 height 68
drag, startPoint x: 318, startPoint y: 276, endPoint x: 344, endPoint y: 293, distance: 31.4
click at [344, 293] on textarea at bounding box center [387, 280] width 273 height 68
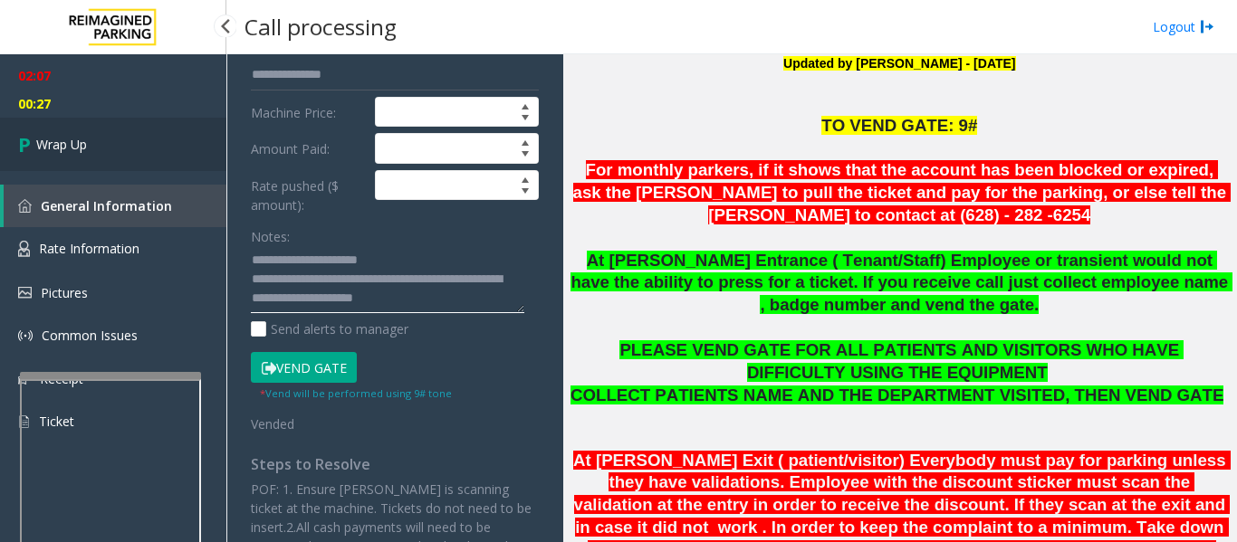
type textarea "**********"
click at [133, 154] on link "Wrap Up" at bounding box center [113, 144] width 226 height 53
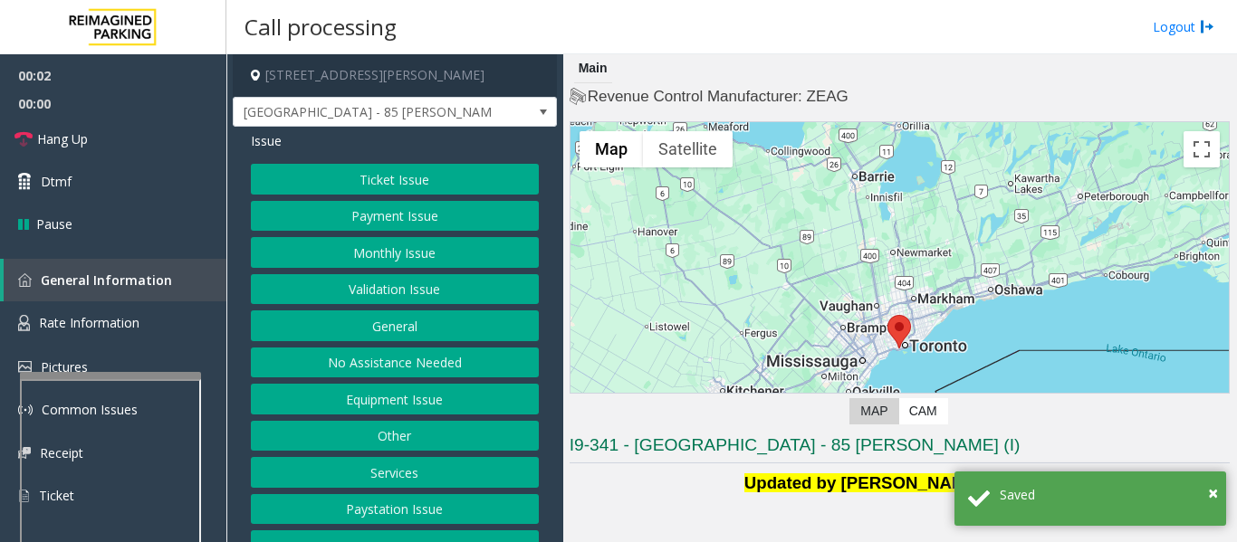
click at [291, 279] on button "Validation Issue" at bounding box center [395, 289] width 288 height 31
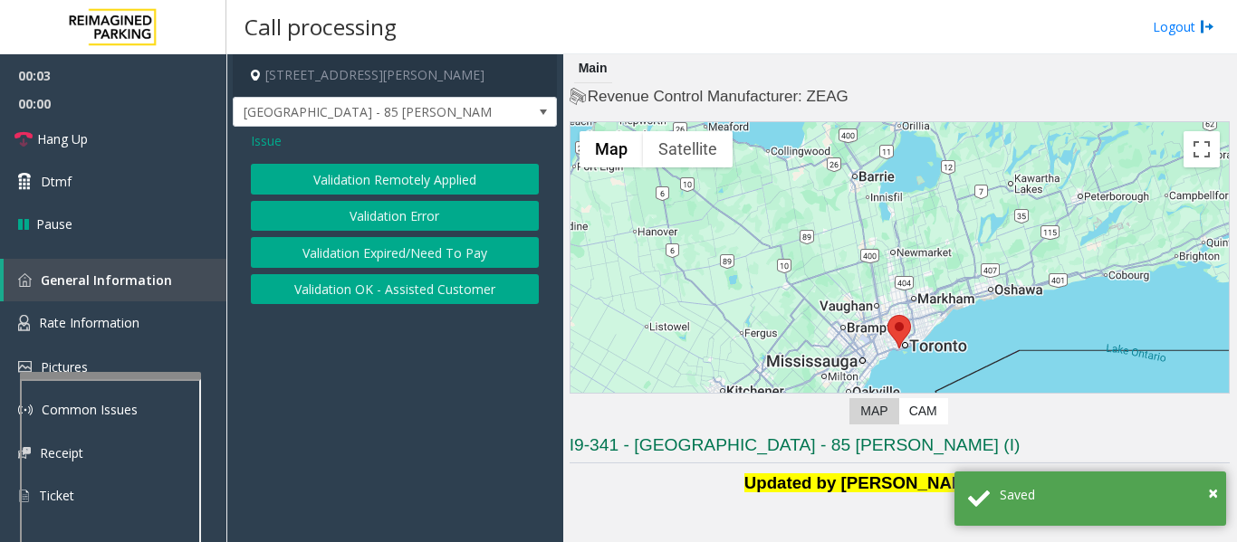
click at [340, 221] on button "Validation Error" at bounding box center [395, 216] width 288 height 31
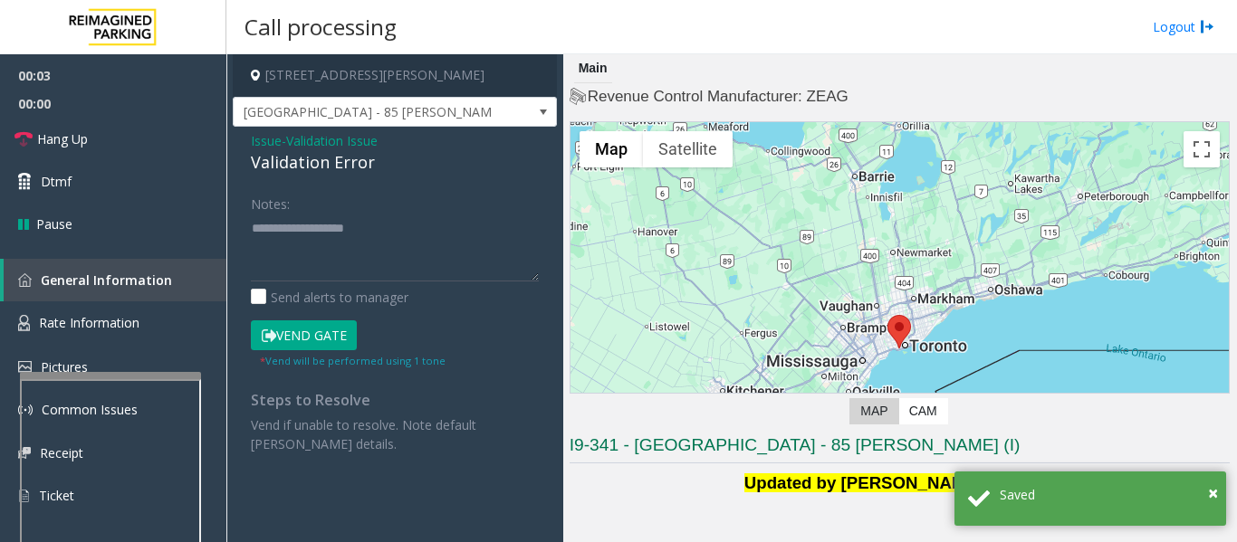
click at [303, 179] on div "Issue - Validation Issue Validation Error Notes: Send alerts to manager Vend Ga…" at bounding box center [395, 299] width 324 height 345
click at [308, 167] on div "Validation Error" at bounding box center [395, 162] width 288 height 24
copy div "Validation Error"
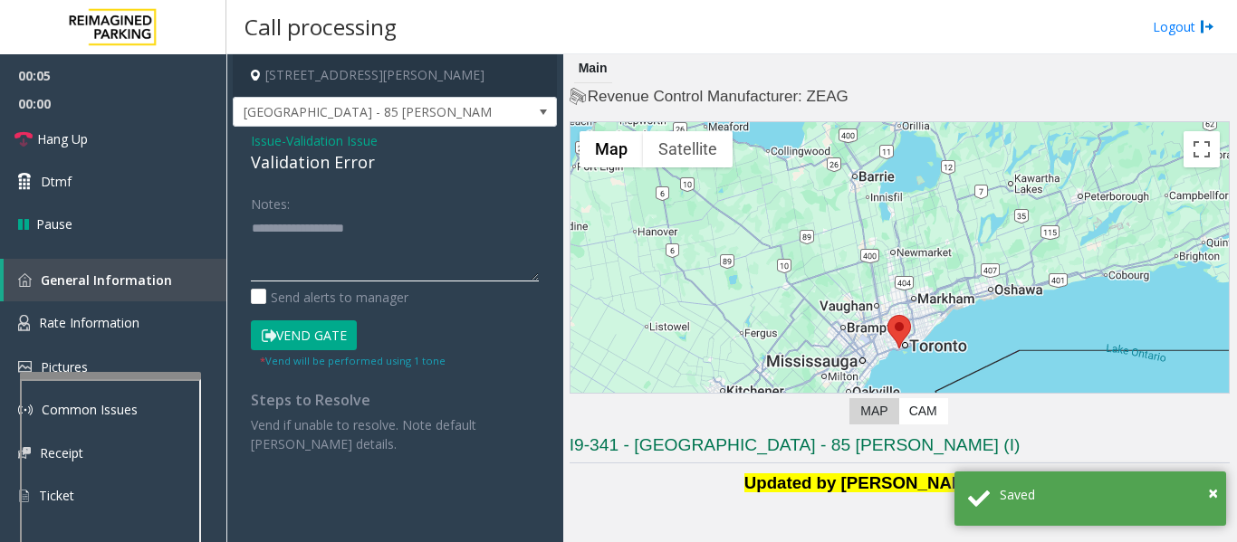
click at [303, 270] on textarea at bounding box center [395, 248] width 288 height 68
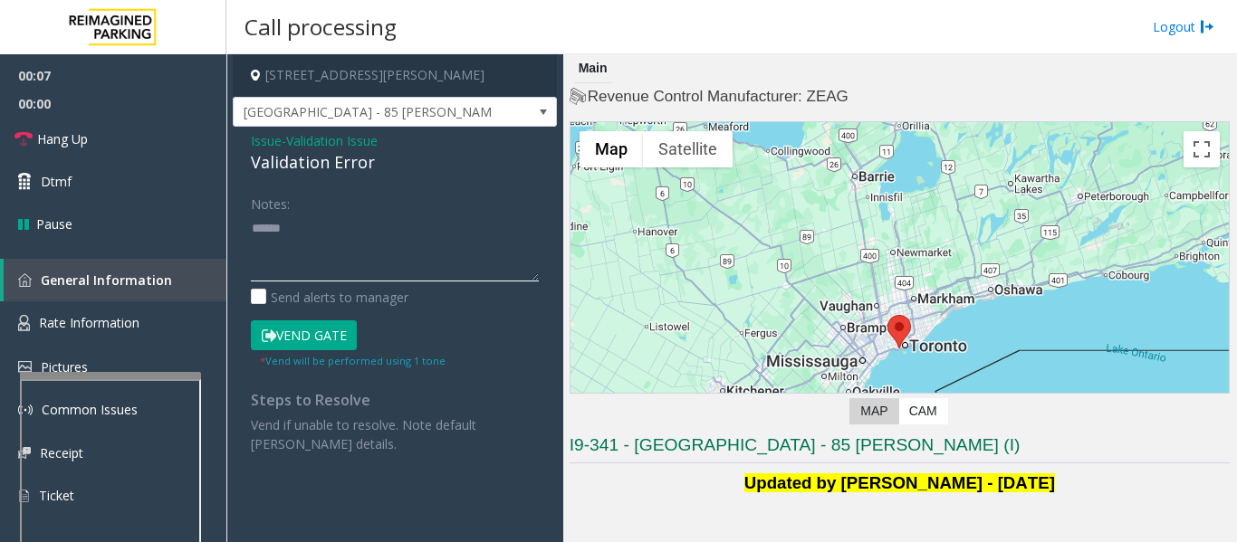
paste textarea "**********"
click at [406, 228] on textarea at bounding box center [395, 248] width 288 height 68
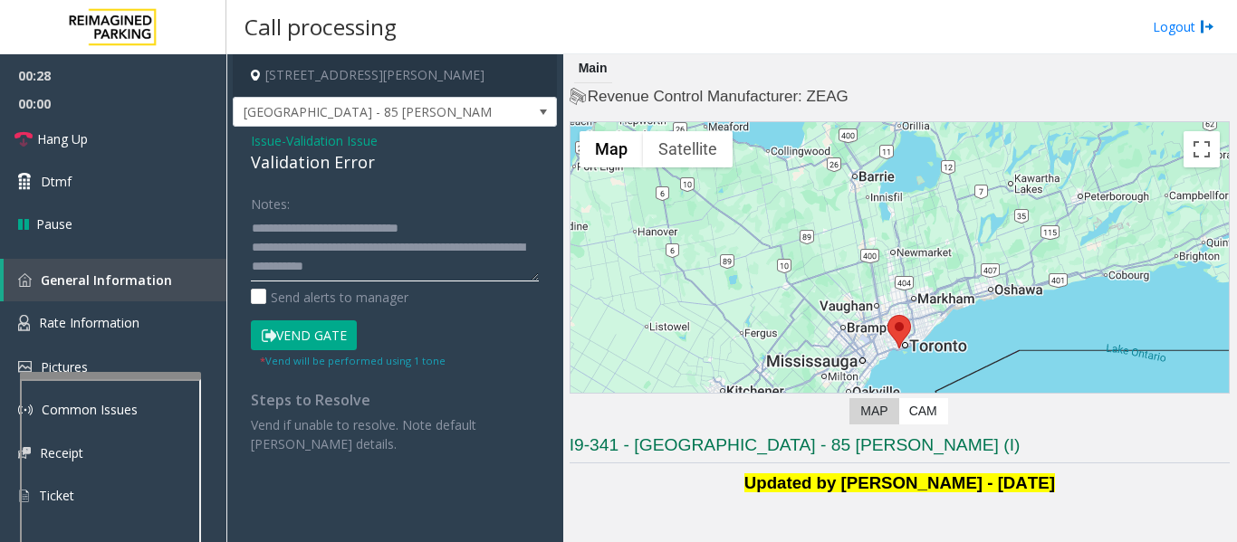
click at [431, 272] on textarea at bounding box center [395, 248] width 288 height 68
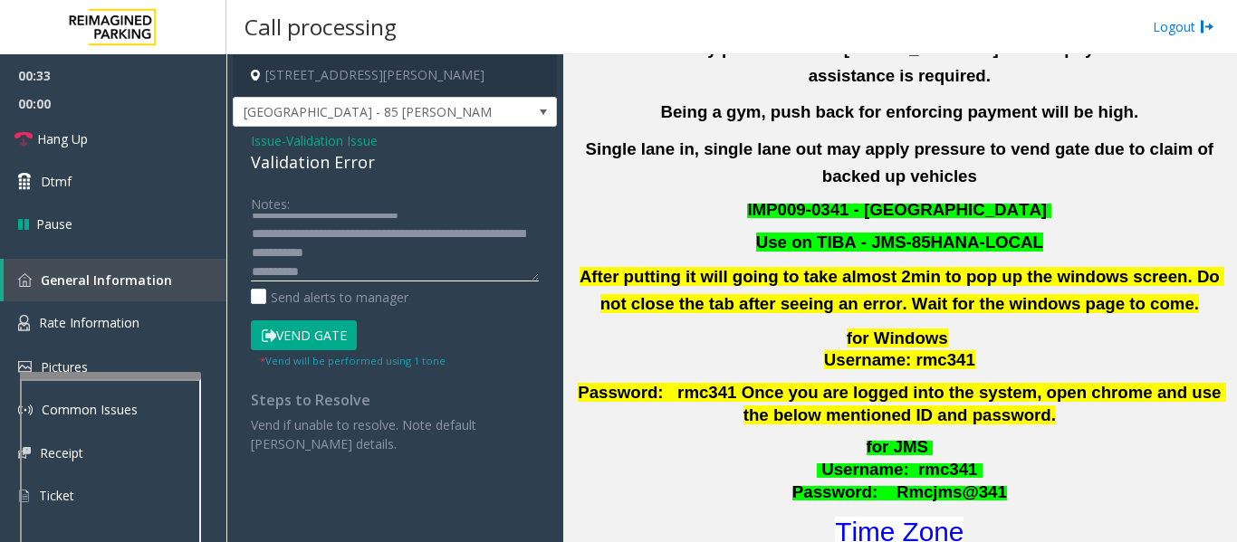
scroll to position [634, 0]
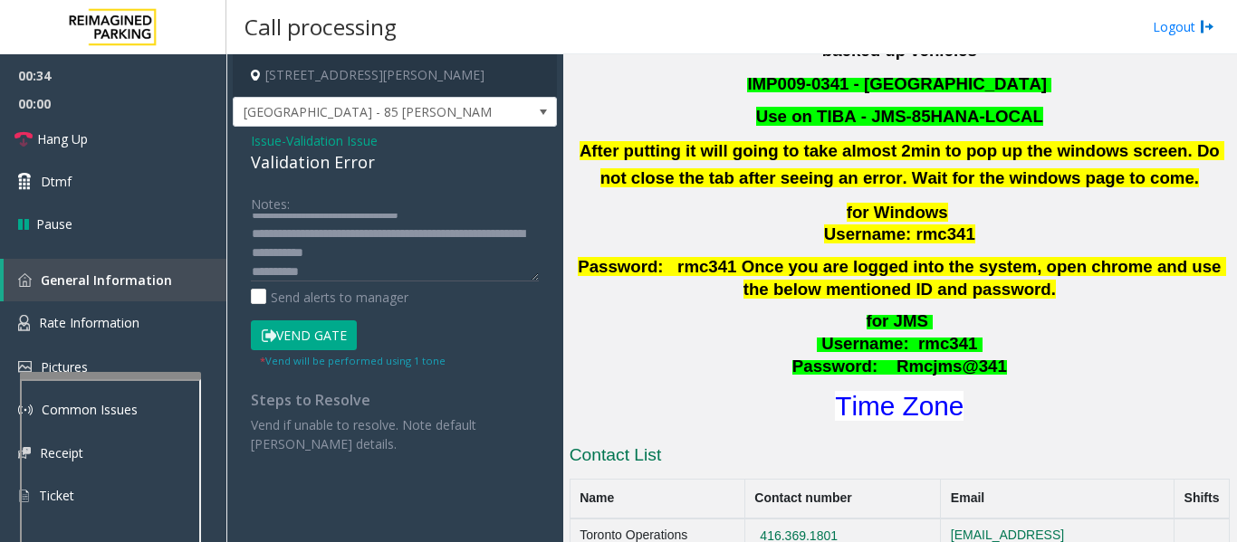
click at [907, 352] on div "for JMS Username : rmc341 Password: Rmcjms@341 Time Zone" at bounding box center [899, 368] width 660 height 115
click at [915, 391] on font "Time Zone" at bounding box center [899, 406] width 129 height 30
click at [499, 259] on textarea at bounding box center [395, 248] width 288 height 68
drag, startPoint x: 332, startPoint y: 274, endPoint x: 268, endPoint y: 476, distance: 211.9
click at [268, 476] on app-call-processing-form "85 Hanna Avenue, Toronto, ON Liberty Village - 85 Hanna Issue - Validation Issu…" at bounding box center [394, 298] width 337 height 488
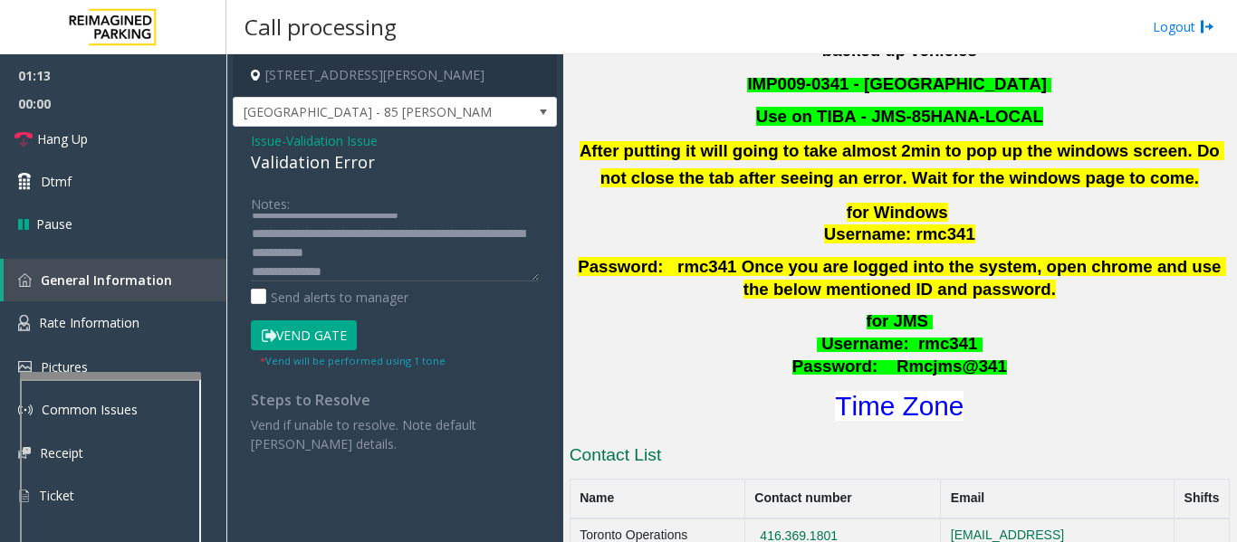
scroll to position [38, 0]
click at [366, 266] on textarea at bounding box center [395, 248] width 288 height 68
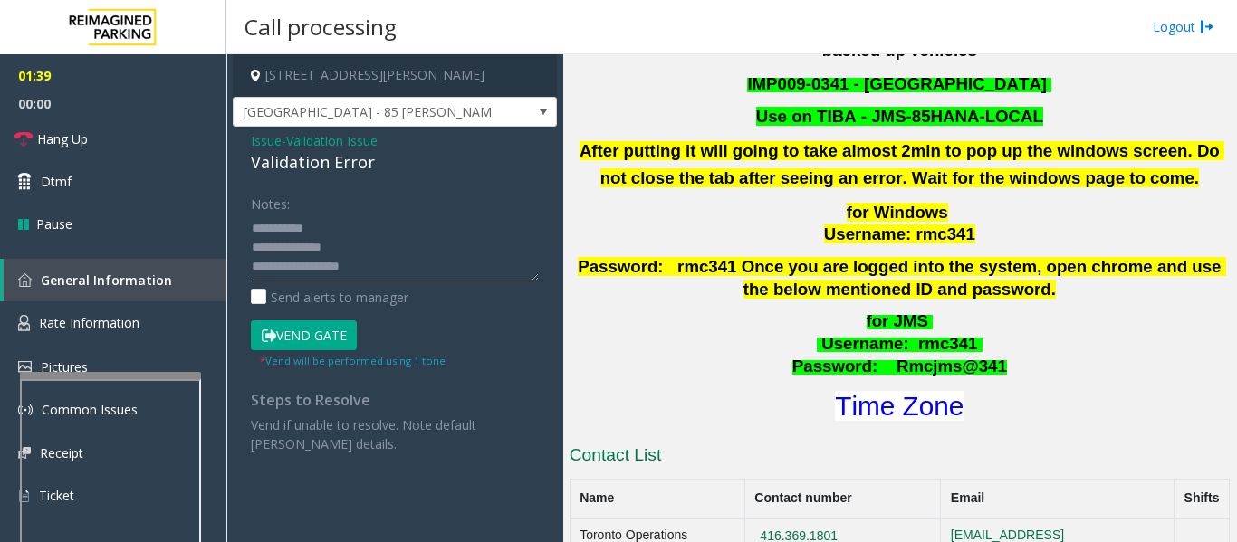
click at [357, 267] on textarea at bounding box center [395, 248] width 288 height 68
click at [464, 221] on textarea at bounding box center [395, 248] width 288 height 68
click at [304, 337] on button "Vend Gate" at bounding box center [304, 335] width 106 height 31
click at [448, 227] on textarea at bounding box center [395, 248] width 288 height 68
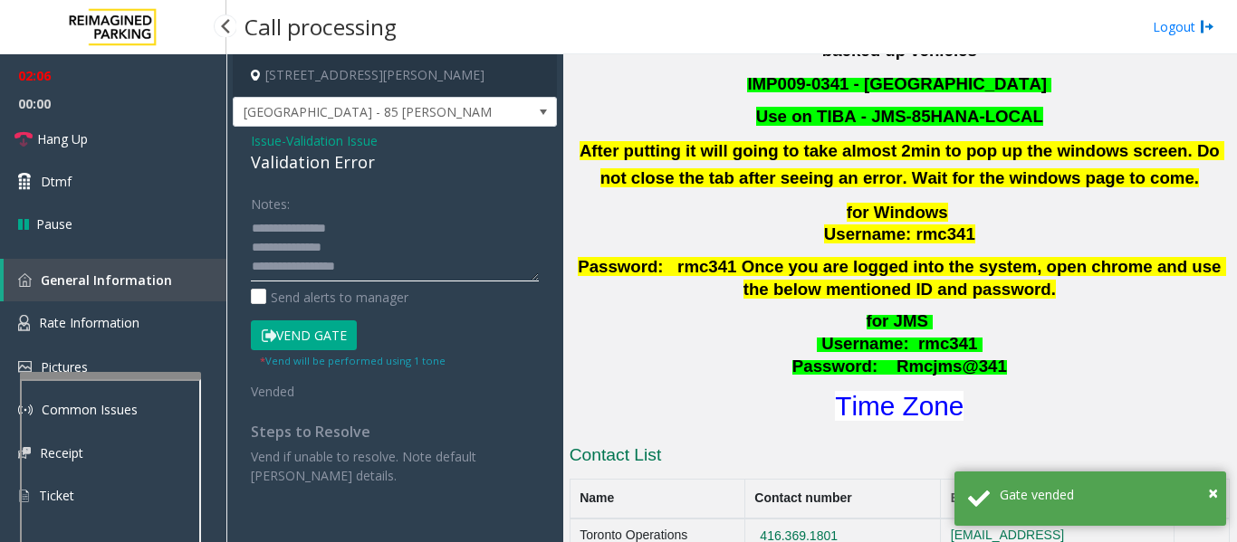
type textarea "**********"
click at [0, 117] on span "00:00" at bounding box center [113, 104] width 226 height 28
click at [25, 133] on icon at bounding box center [23, 139] width 18 height 18
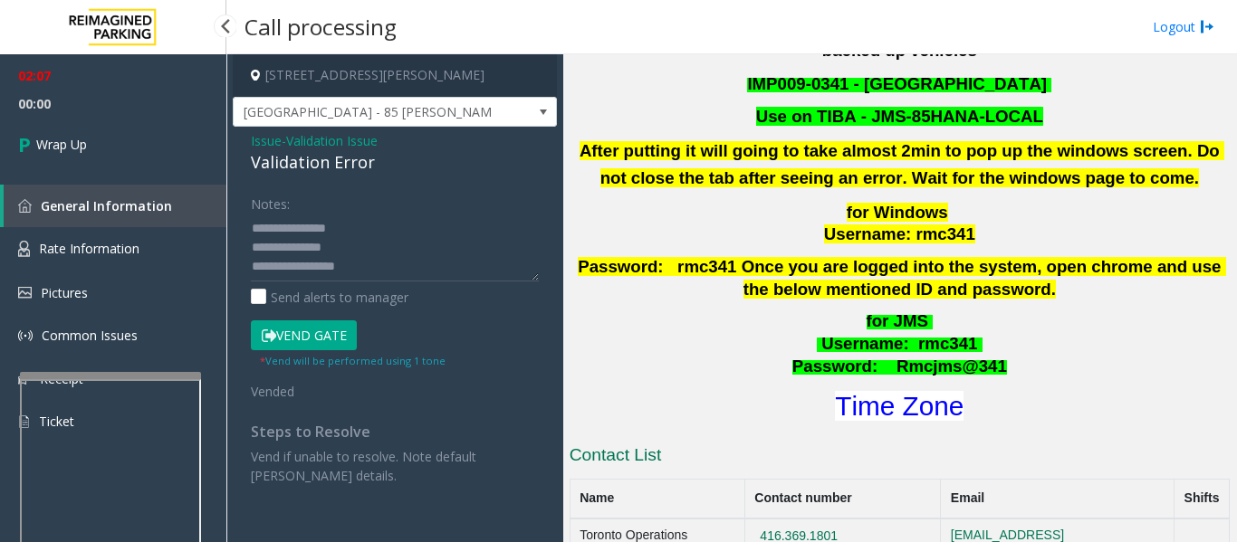
click at [67, 107] on span "00:00" at bounding box center [113, 104] width 226 height 28
click at [70, 129] on link "Wrap Up" at bounding box center [113, 144] width 226 height 53
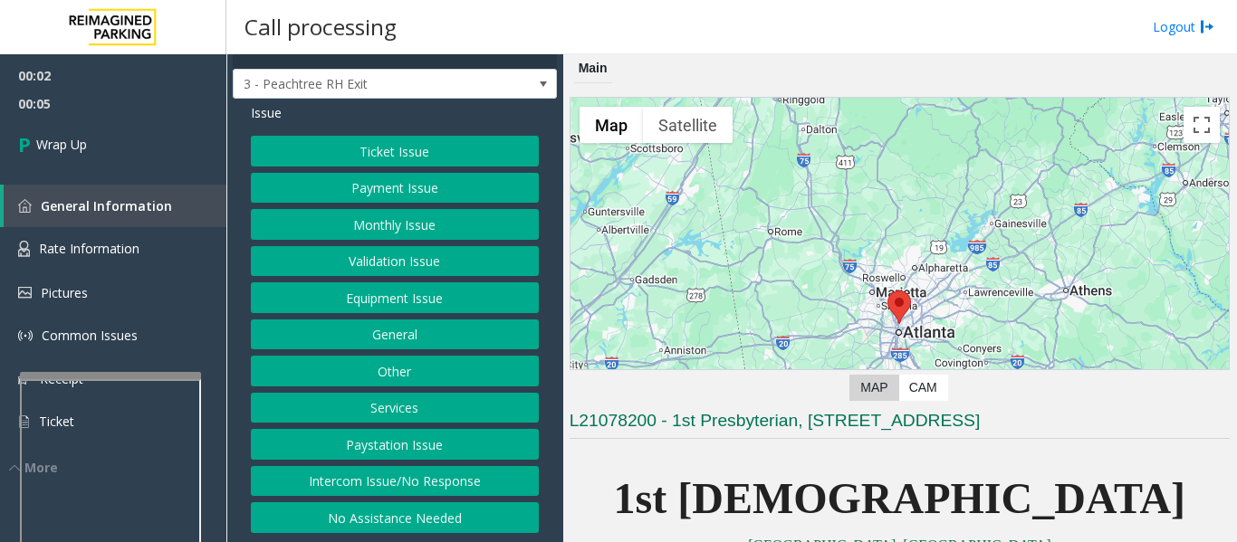
scroll to position [43, 0]
click at [346, 482] on button "Intercom Issue/No Response" at bounding box center [395, 481] width 288 height 31
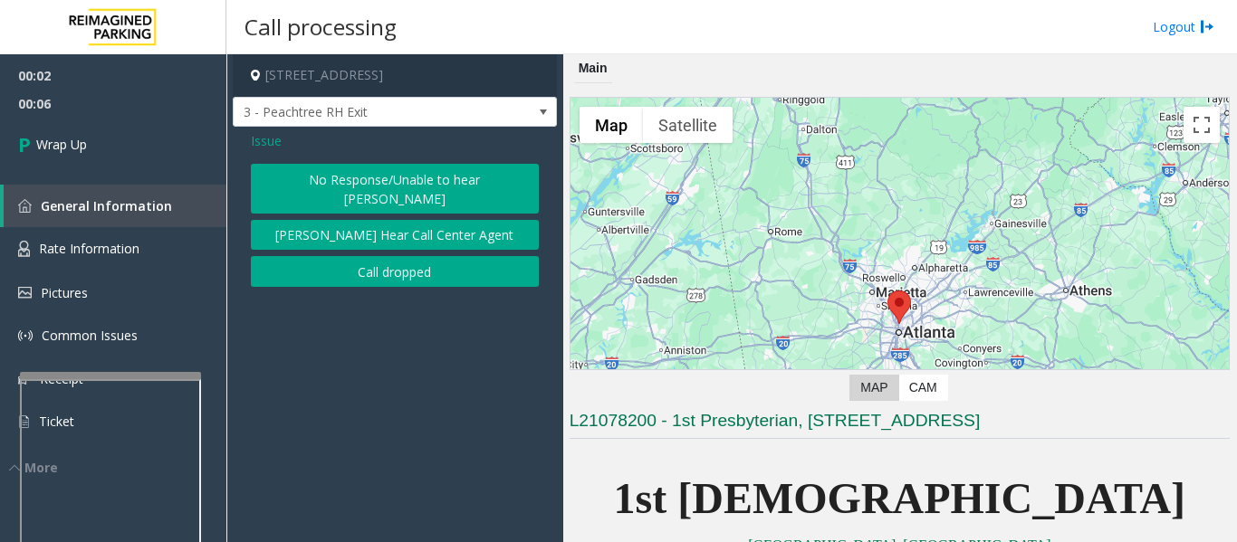
click at [397, 256] on button "Call dropped" at bounding box center [395, 271] width 288 height 31
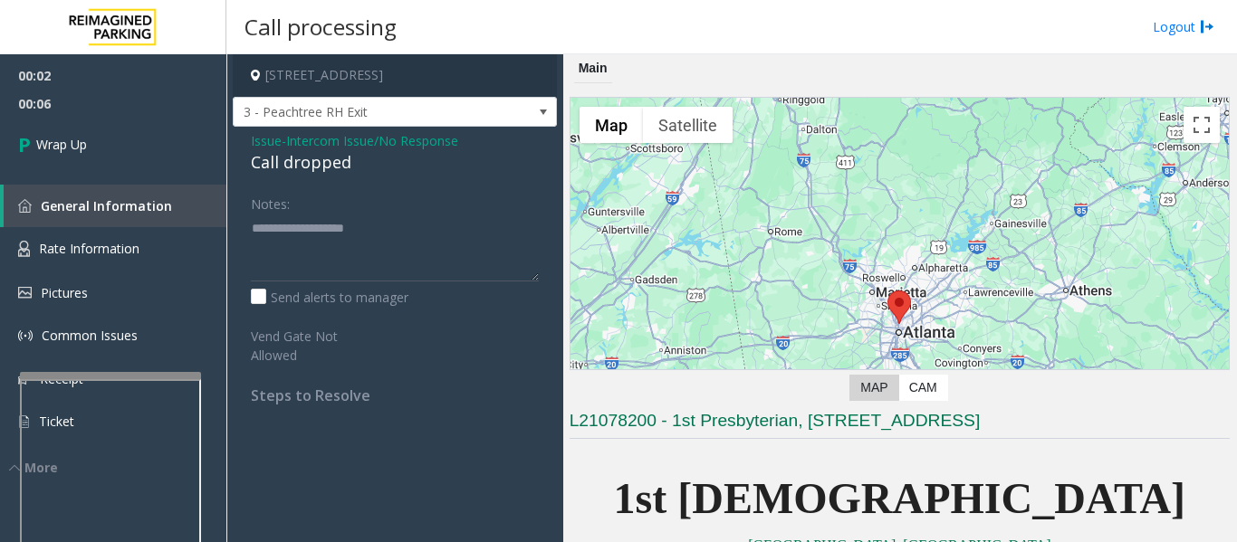
click at [318, 163] on div "Call dropped" at bounding box center [395, 162] width 288 height 24
type textarea "**********"
click at [110, 135] on link "Wrap Up" at bounding box center [113, 144] width 226 height 53
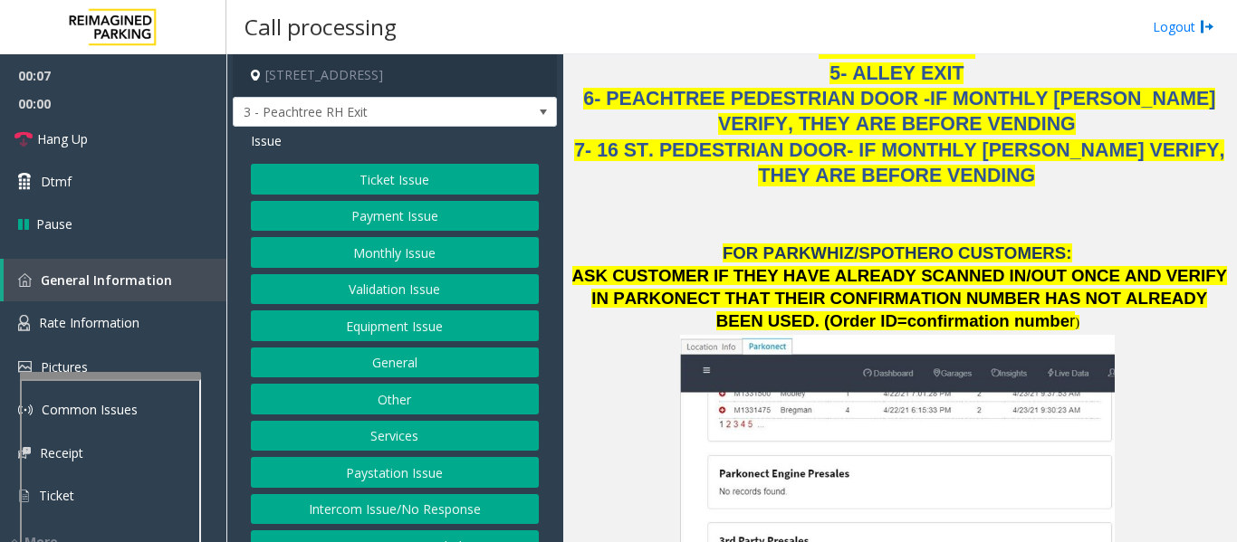
scroll to position [2625, 0]
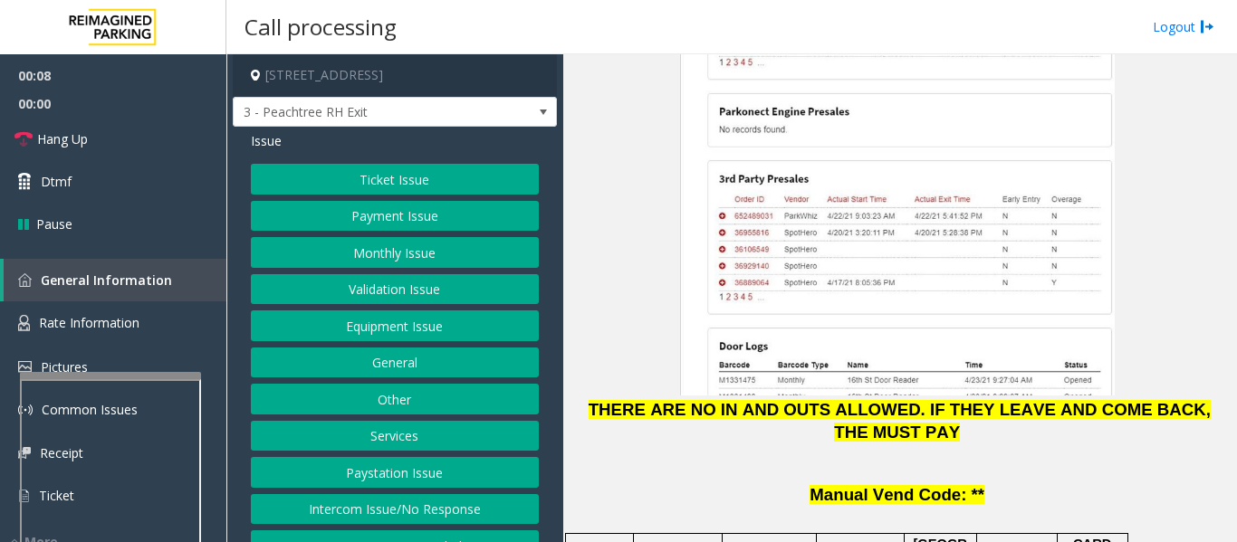
click at [395, 232] on button "Payment Issue" at bounding box center [395, 216] width 288 height 31
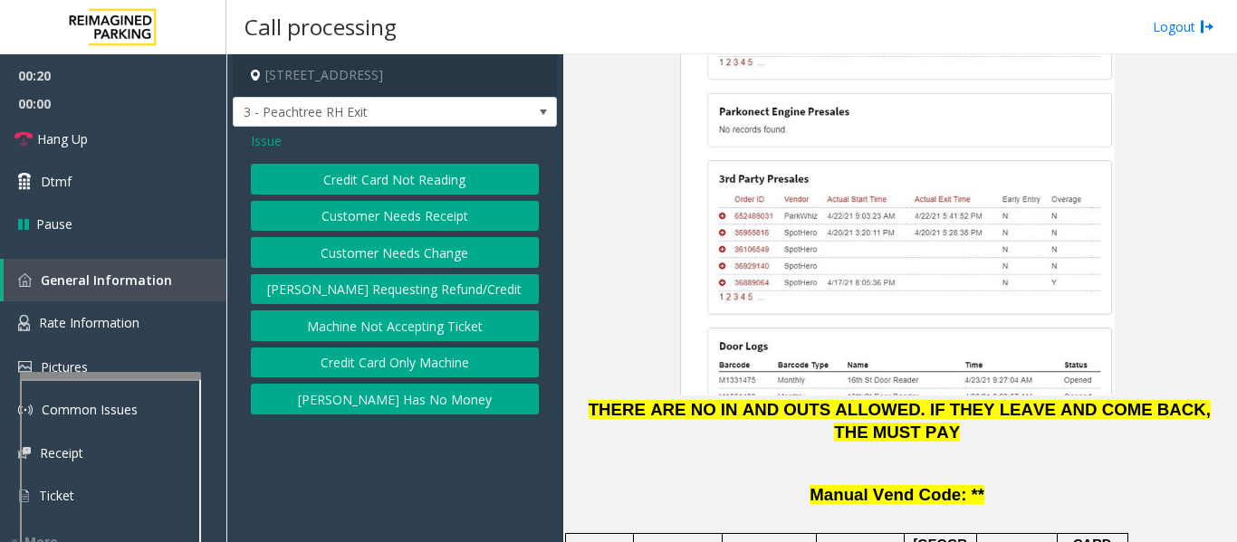
click at [426, 184] on button "Credit Card Not Reading" at bounding box center [395, 179] width 288 height 31
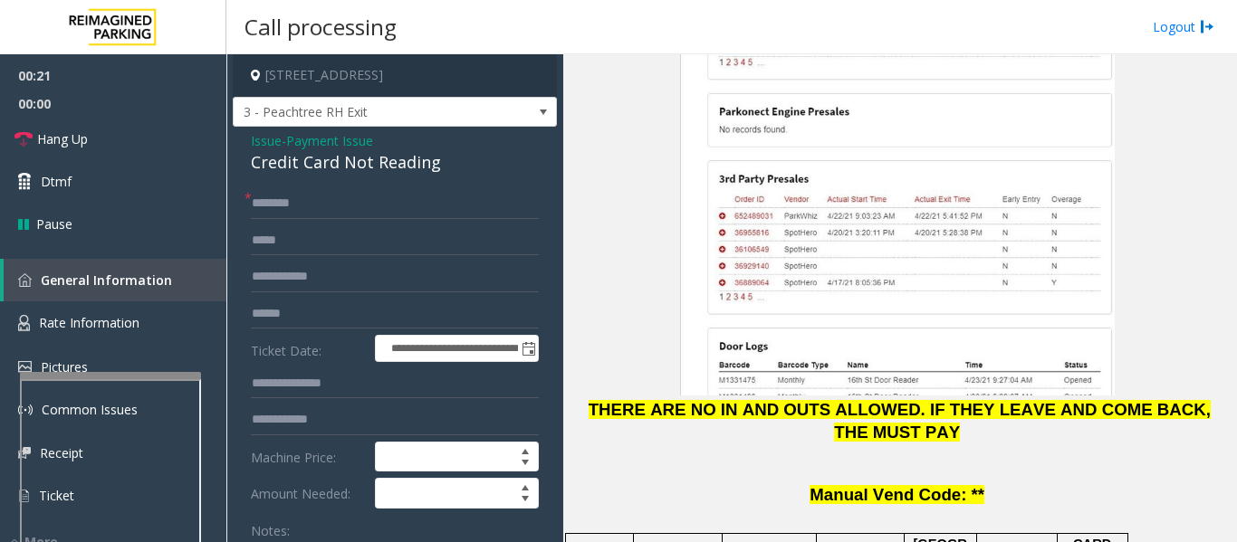
click at [313, 150] on span "Payment Issue" at bounding box center [329, 140] width 87 height 19
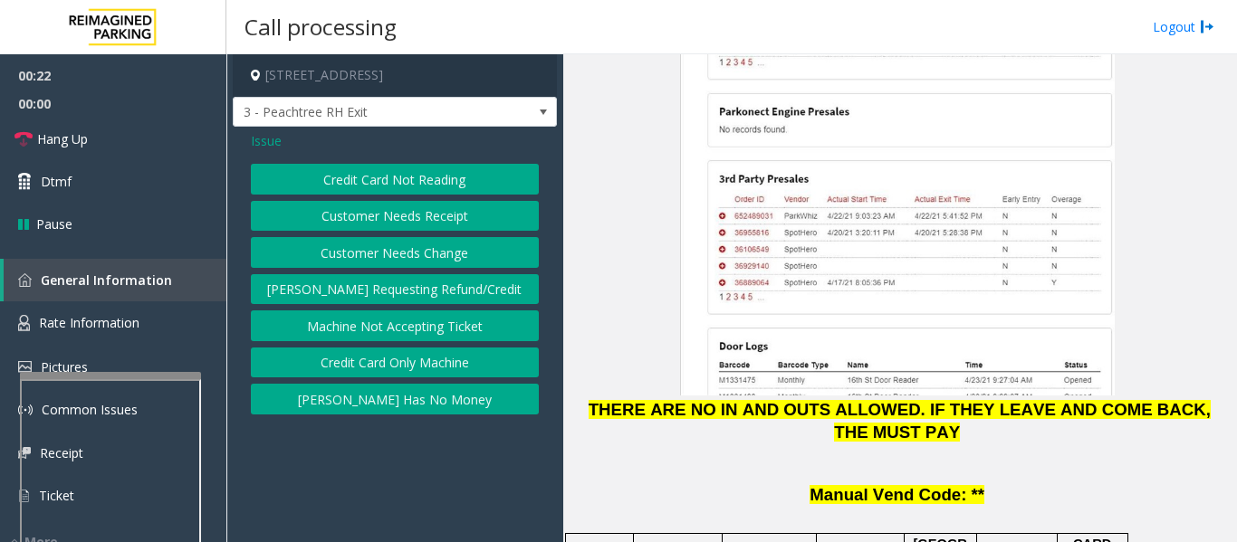
click at [361, 186] on button "Credit Card Not Reading" at bounding box center [395, 179] width 288 height 31
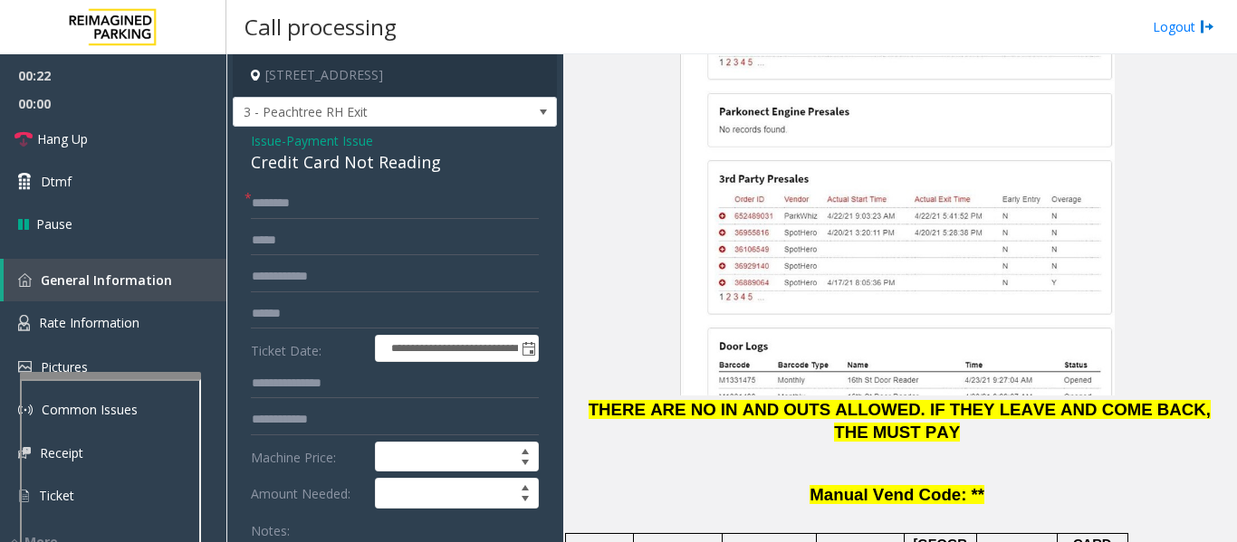
click at [349, 175] on div "Credit Card Not Reading" at bounding box center [395, 162] width 288 height 24
copy div "Credit Card Not Reading"
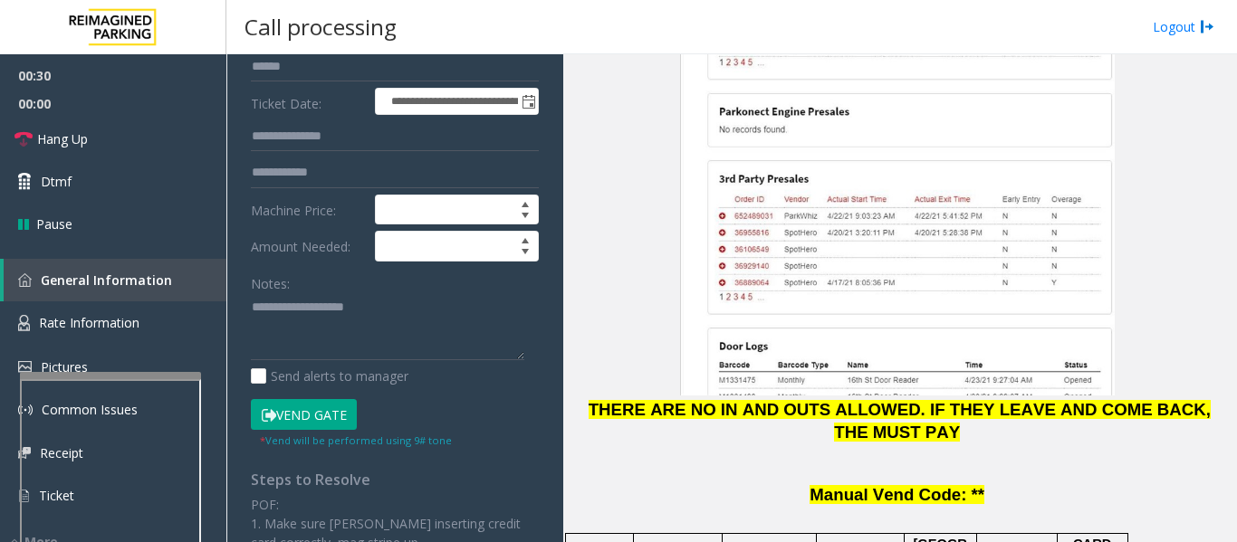
scroll to position [272, 0]
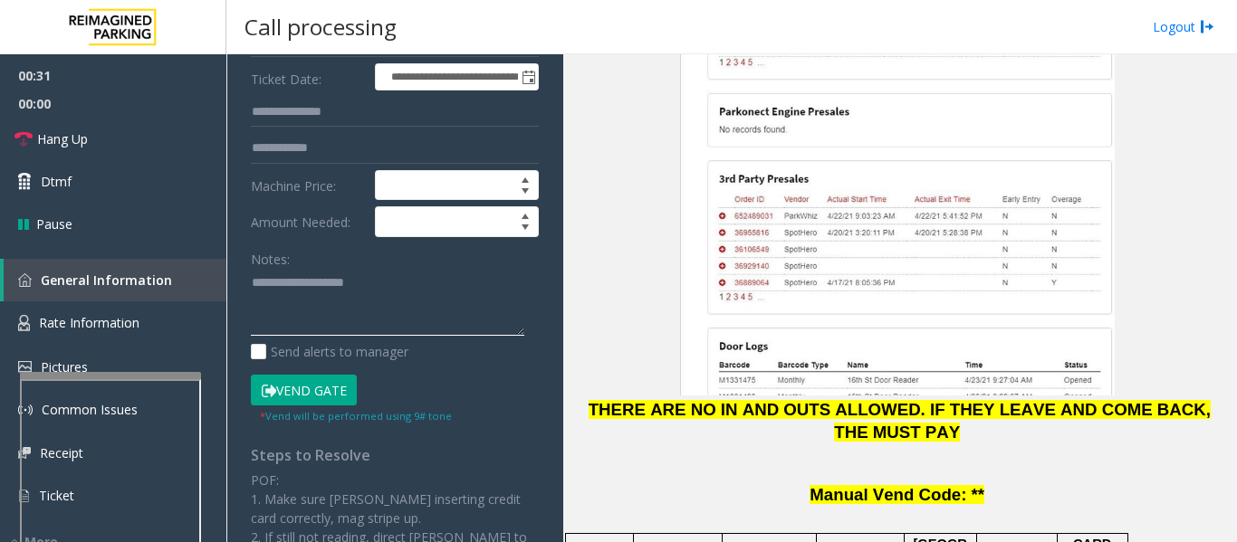
click at [367, 325] on textarea at bounding box center [387, 303] width 273 height 68
paste textarea "**********"
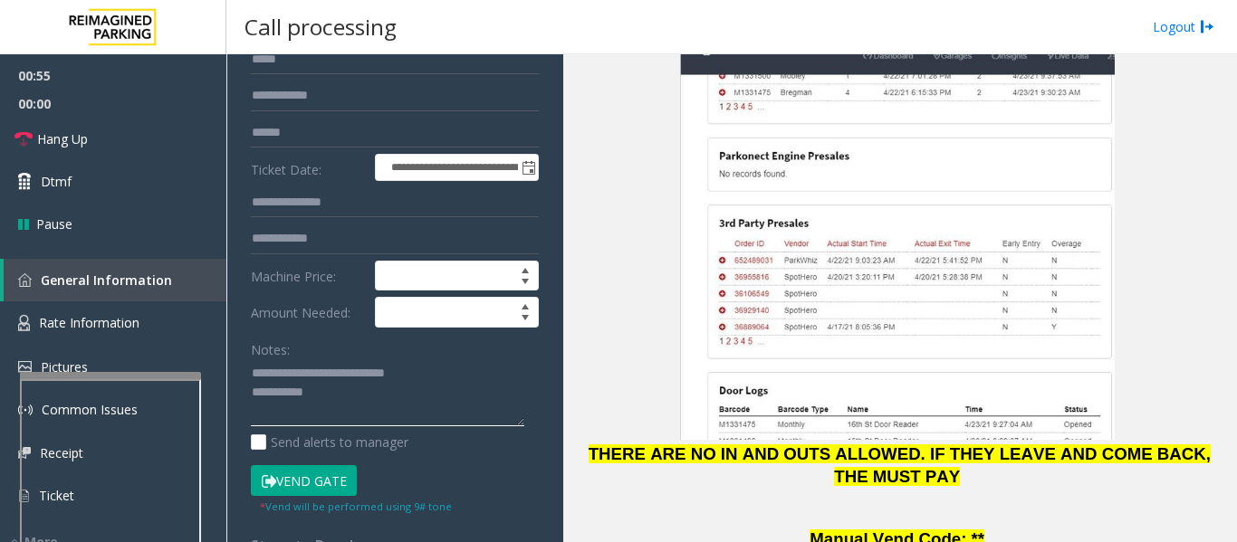
scroll to position [2806, 0]
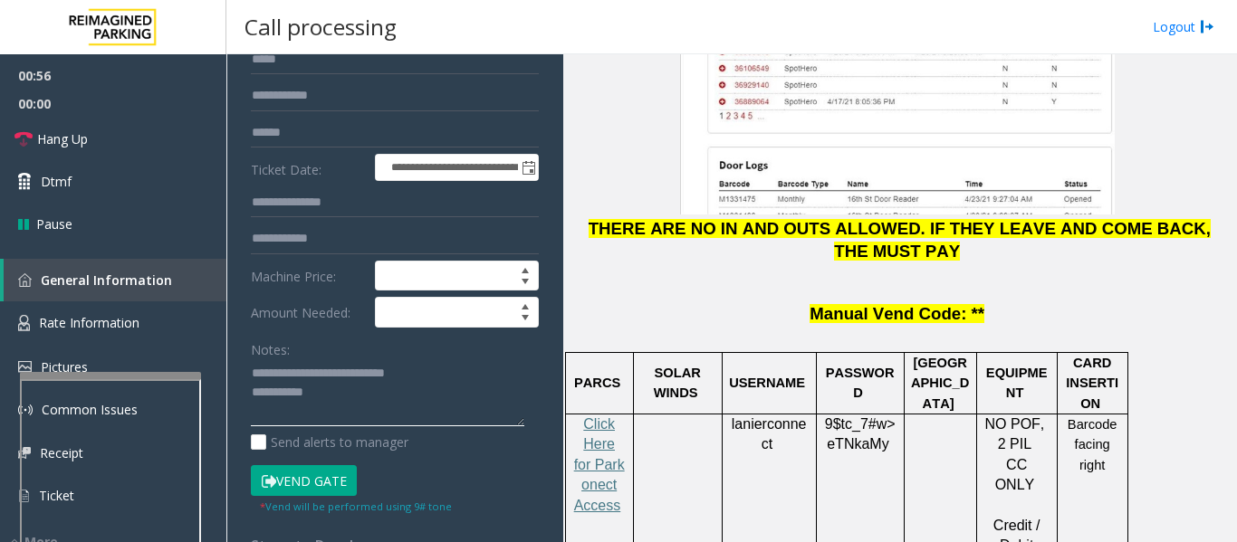
type textarea "**********"
click at [786, 416] on span "lanierconnect" at bounding box center [768, 434] width 75 height 36
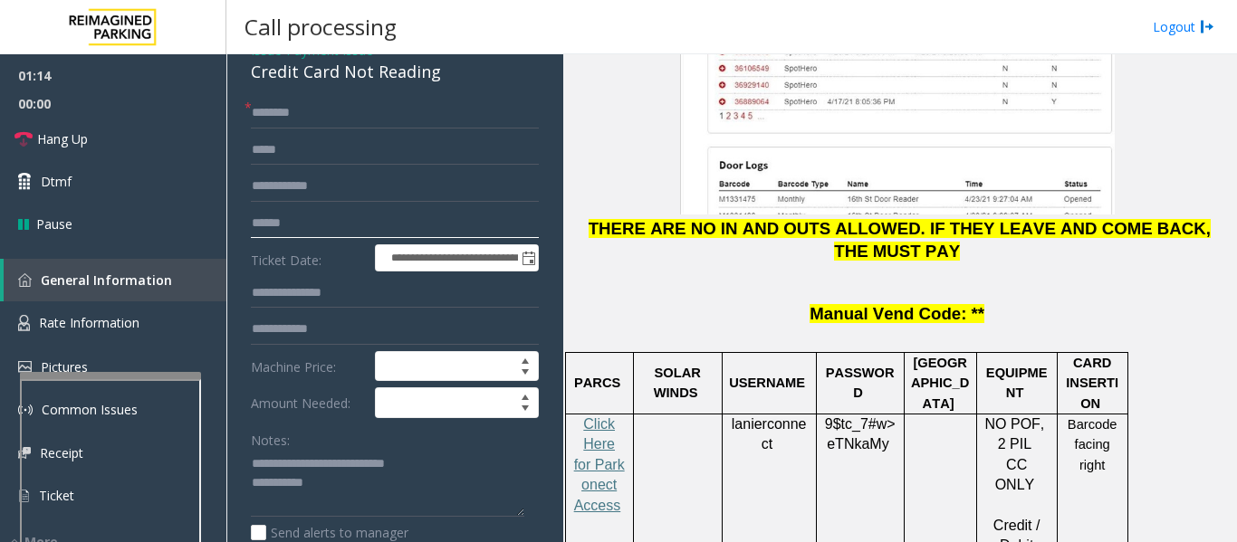
click at [376, 239] on input "text" at bounding box center [395, 223] width 288 height 31
type input "**********"
click at [426, 129] on input "text" at bounding box center [395, 113] width 288 height 31
type input "*"
type input "******"
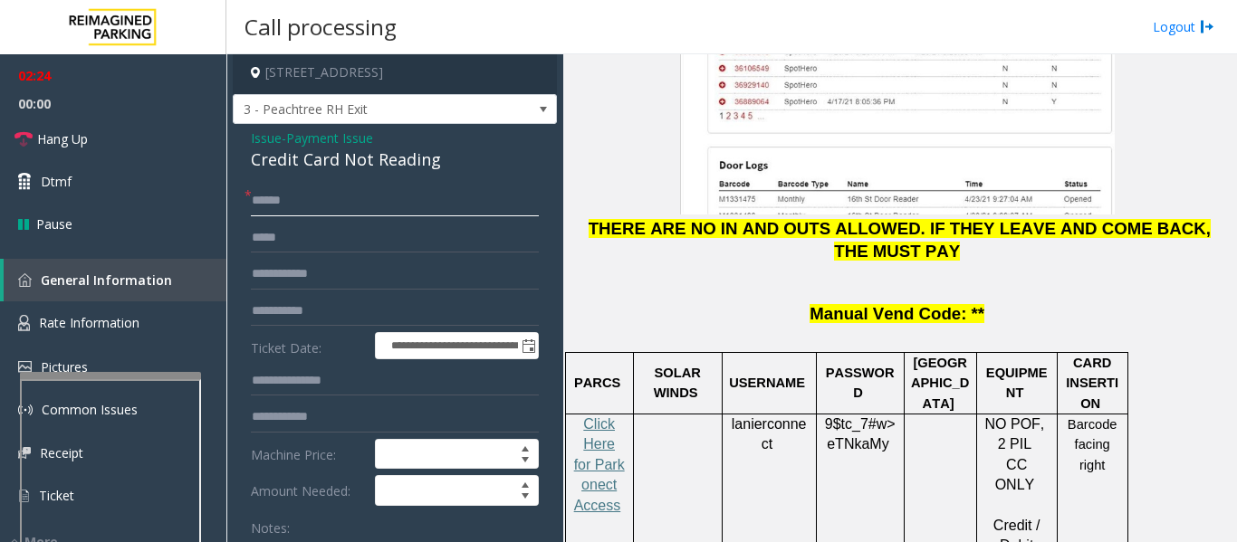
scroll to position [0, 0]
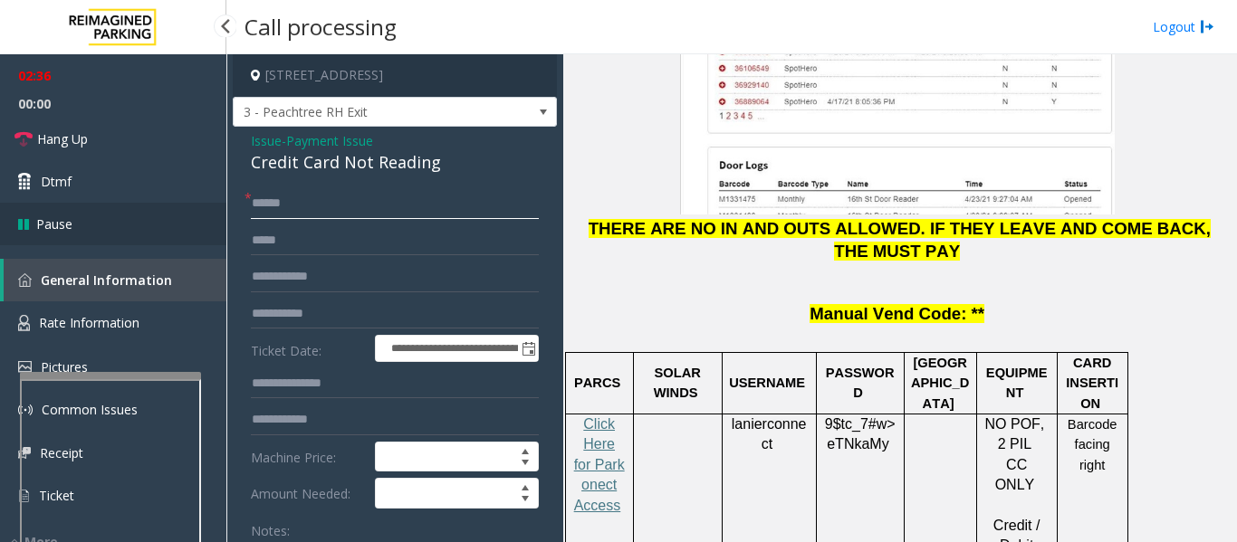
drag, startPoint x: 321, startPoint y: 209, endPoint x: 133, endPoint y: 217, distance: 188.5
click at [133, 217] on app-root "**********" at bounding box center [618, 271] width 1237 height 542
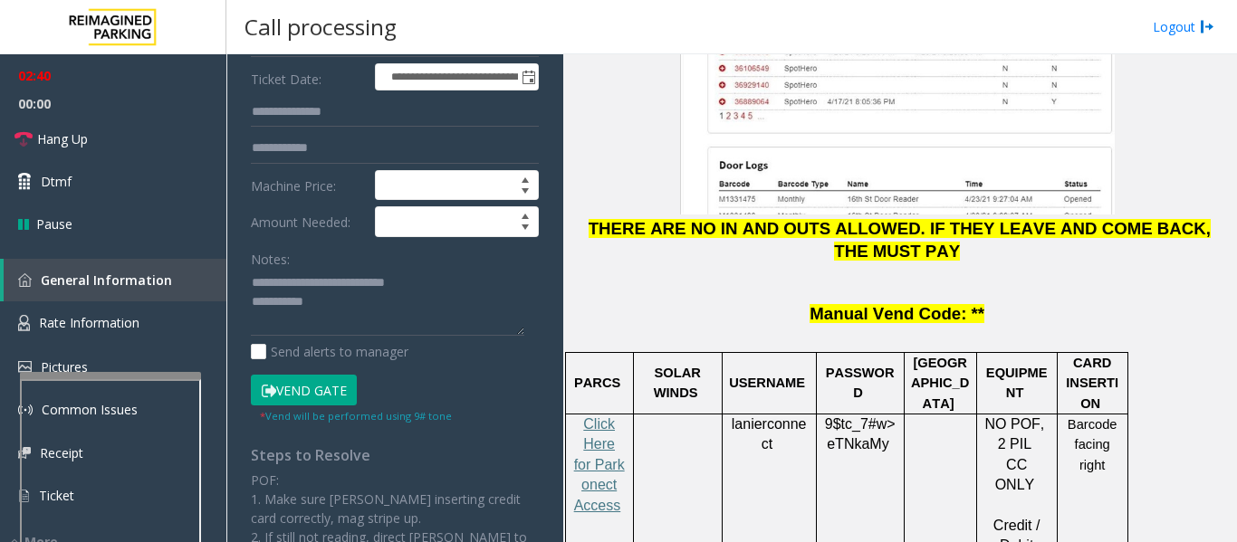
type input "**"
click at [416, 337] on textarea at bounding box center [387, 303] width 273 height 68
click at [70, 148] on span "Hang Up" at bounding box center [62, 138] width 51 height 19
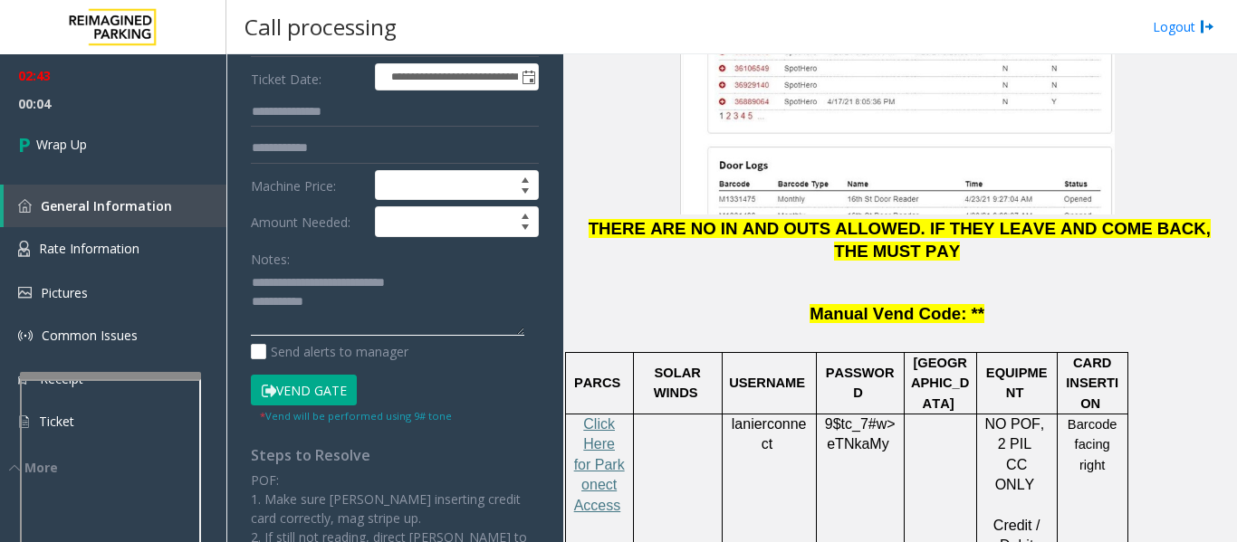
click at [409, 331] on textarea at bounding box center [387, 303] width 273 height 68
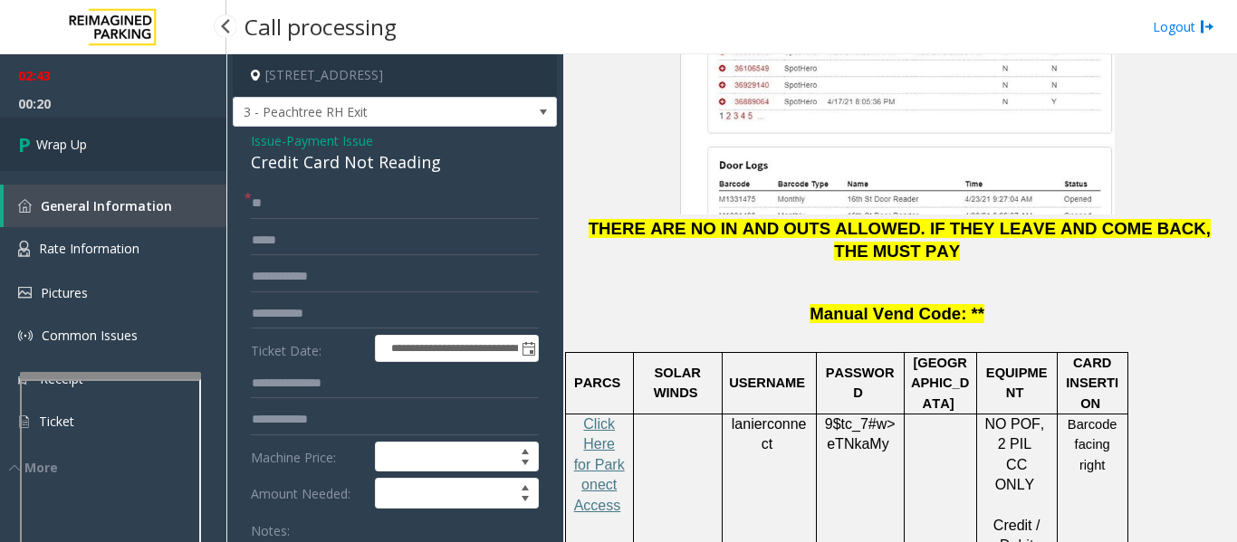
type textarea "**********"
click at [161, 157] on link "Wrap Up" at bounding box center [113, 144] width 226 height 53
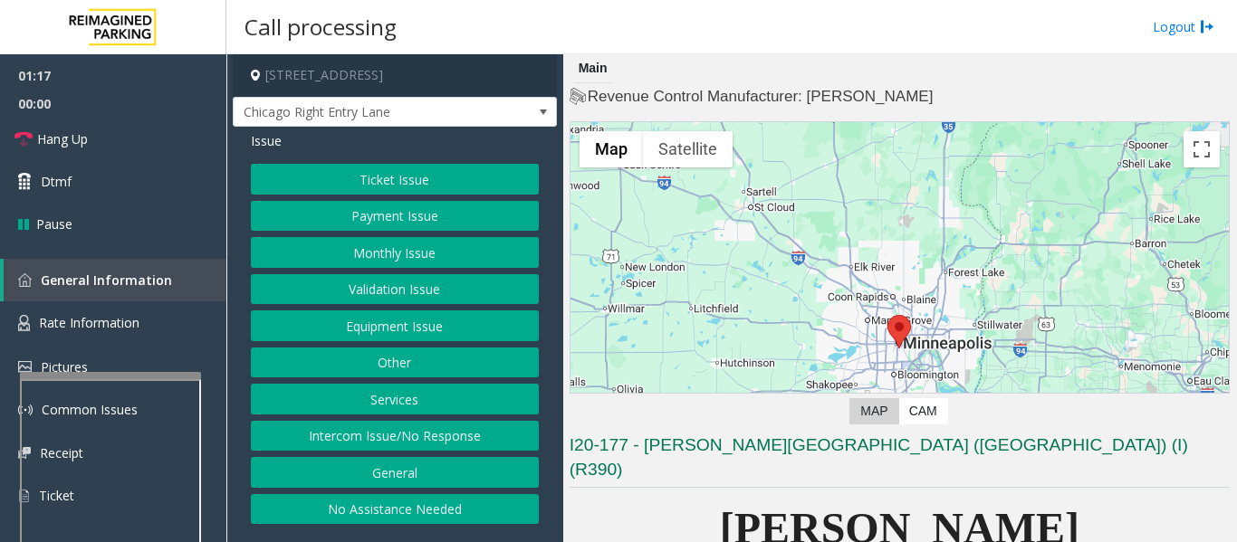
click at [391, 442] on button "Intercom Issue/No Response" at bounding box center [395, 436] width 288 height 31
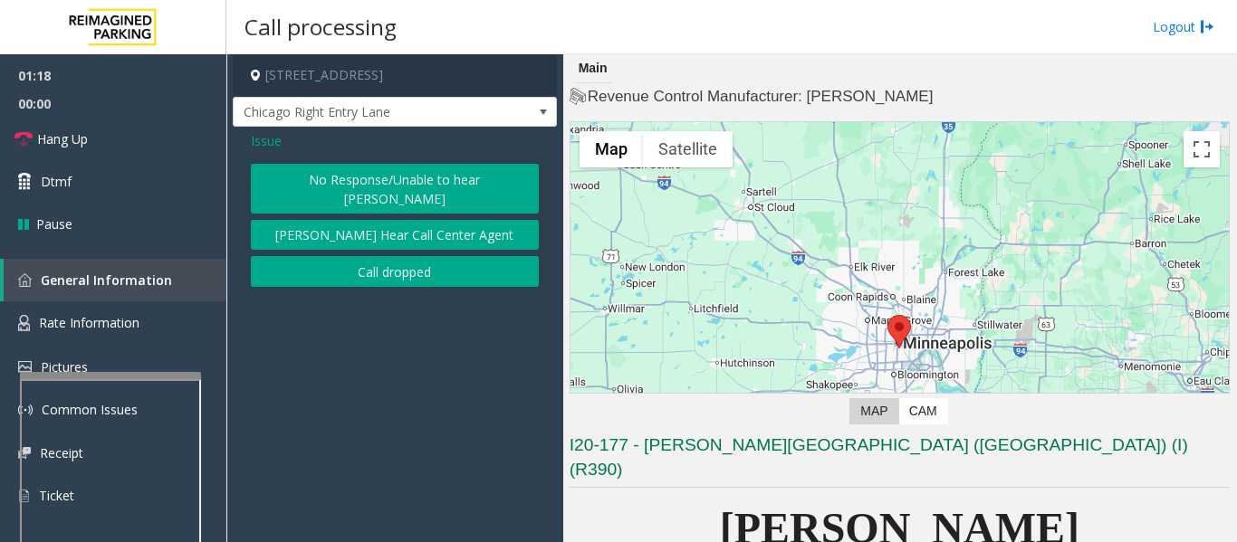
click at [426, 194] on button "No Response/Unable to hear parker" at bounding box center [395, 189] width 288 height 50
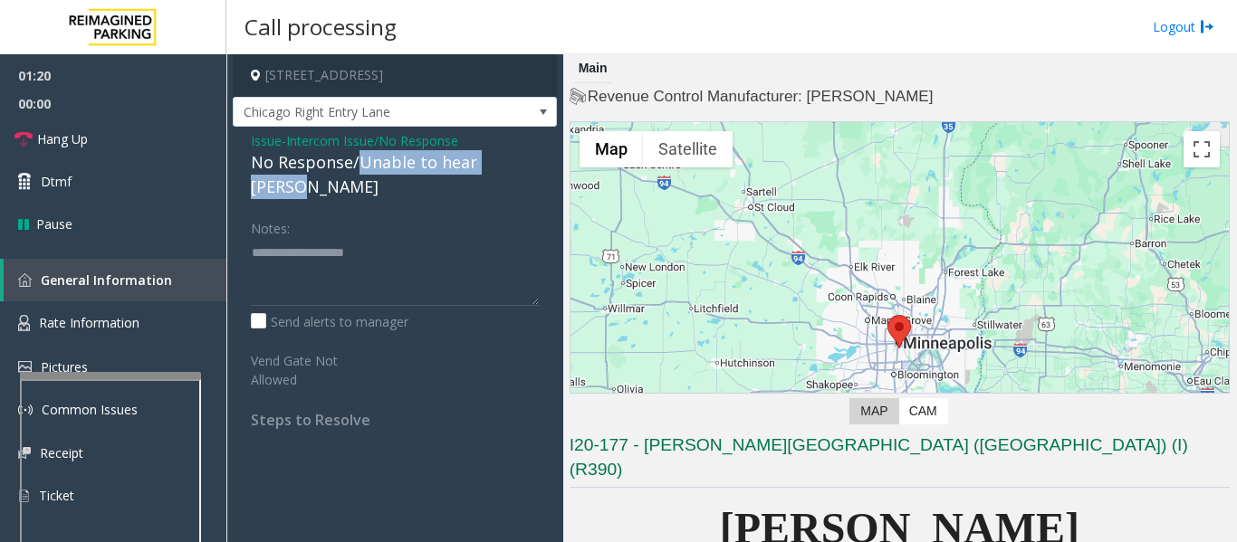
drag, startPoint x: 360, startPoint y: 163, endPoint x: 554, endPoint y: 166, distance: 193.8
click at [554, 166] on div "Issue - Intercom Issue/No Response No Response/Unable to hear parker Notes: Sen…" at bounding box center [395, 287] width 324 height 320
click at [456, 238] on textarea at bounding box center [395, 272] width 288 height 68
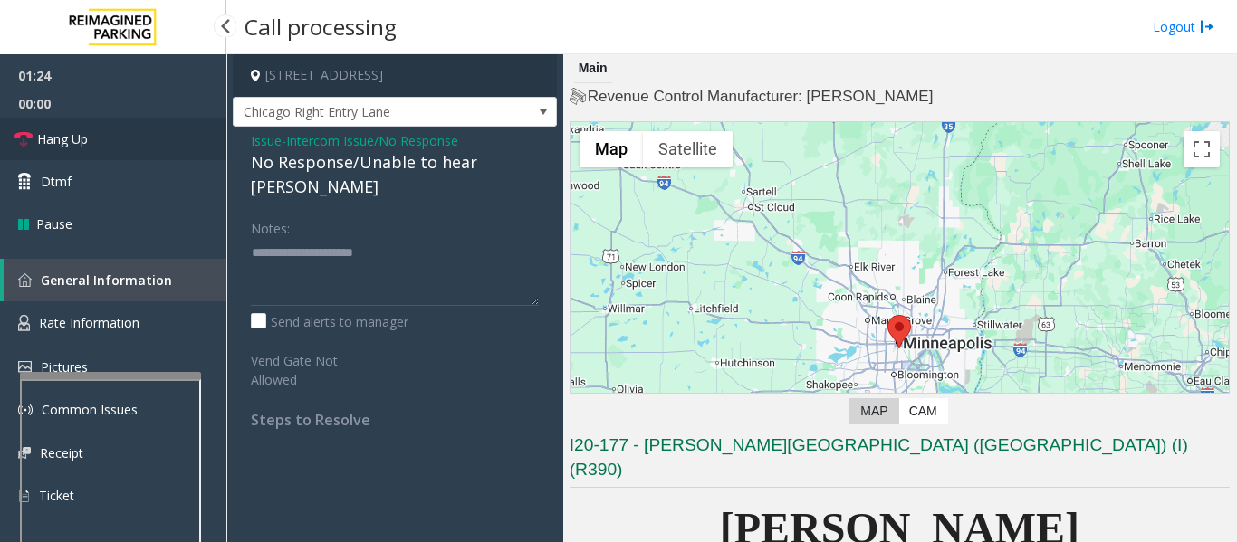
click at [72, 124] on link "Hang Up" at bounding box center [113, 139] width 226 height 43
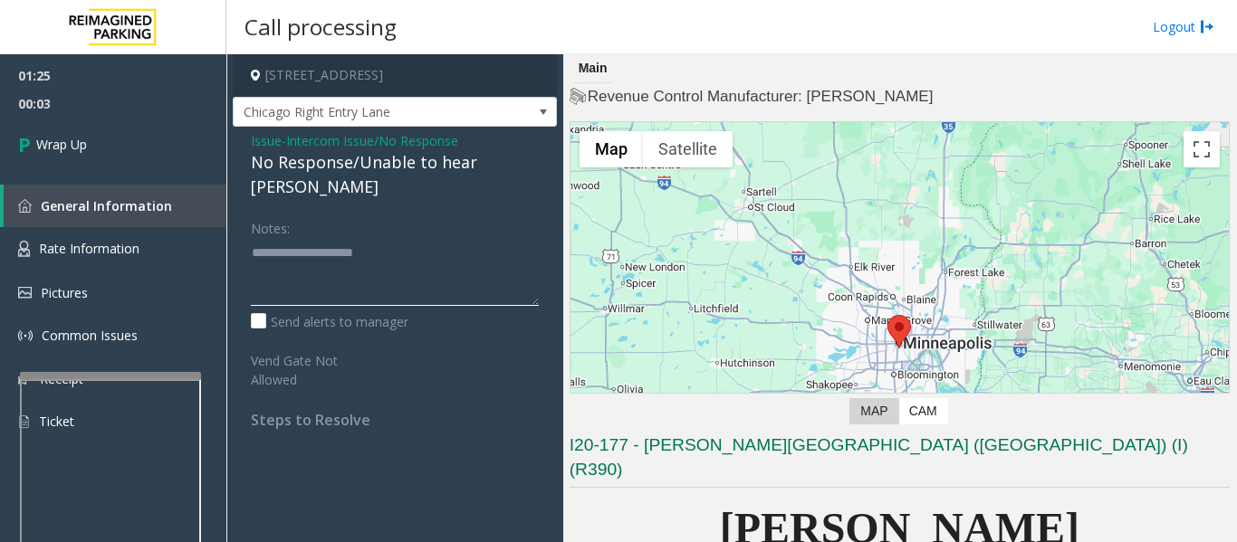
click at [457, 248] on textarea at bounding box center [395, 272] width 288 height 68
paste textarea "**********"
type textarea "**********"
click at [31, 143] on icon at bounding box center [27, 144] width 18 height 30
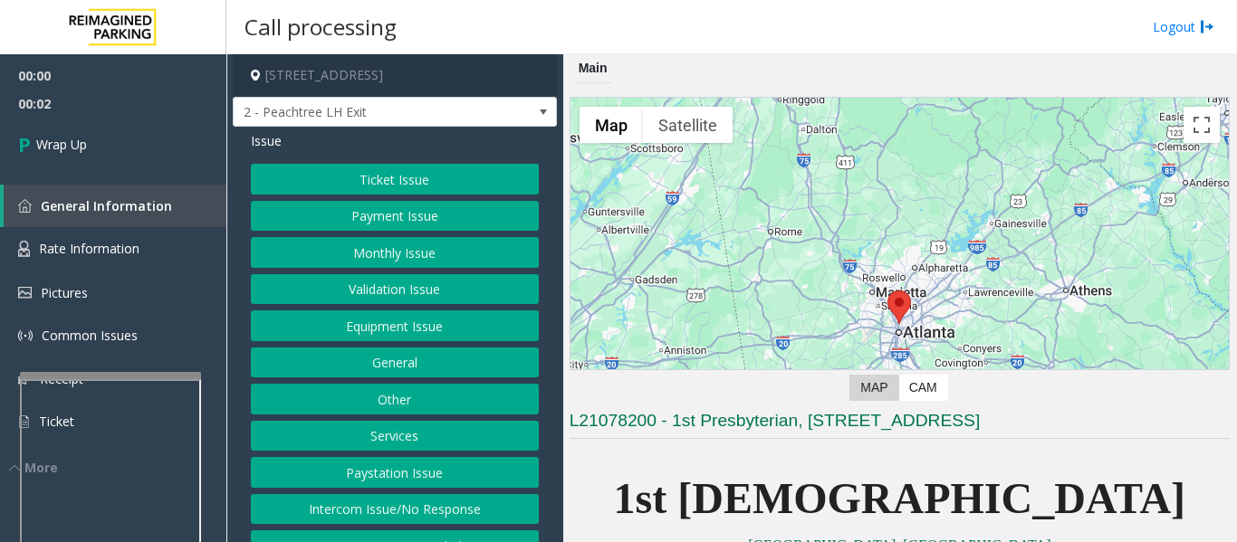
scroll to position [43, 0]
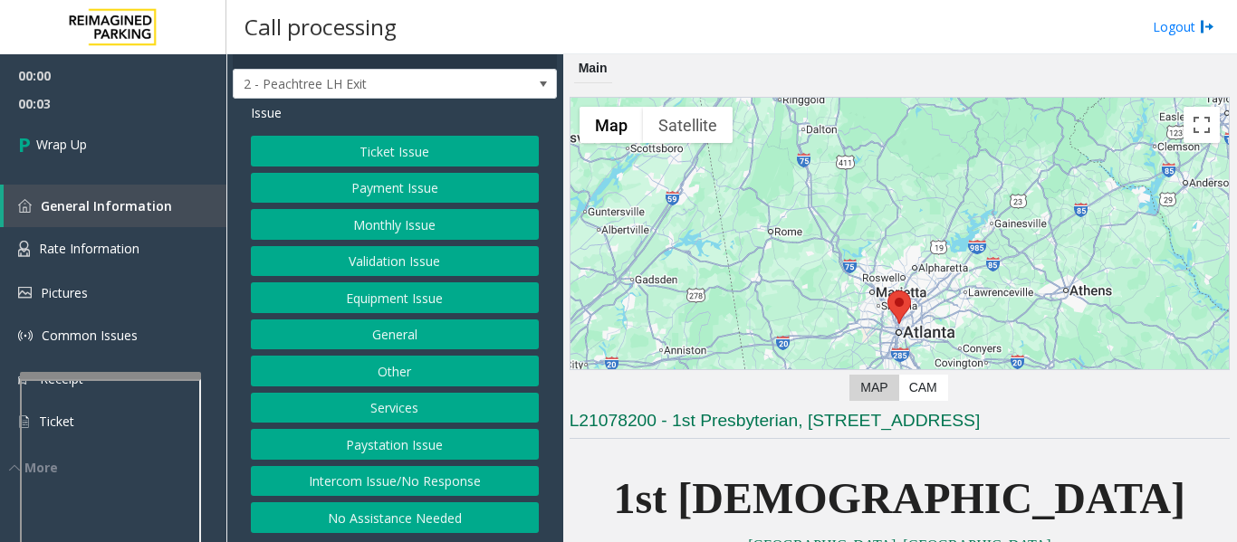
click at [454, 490] on button "Intercom Issue/No Response" at bounding box center [395, 481] width 288 height 31
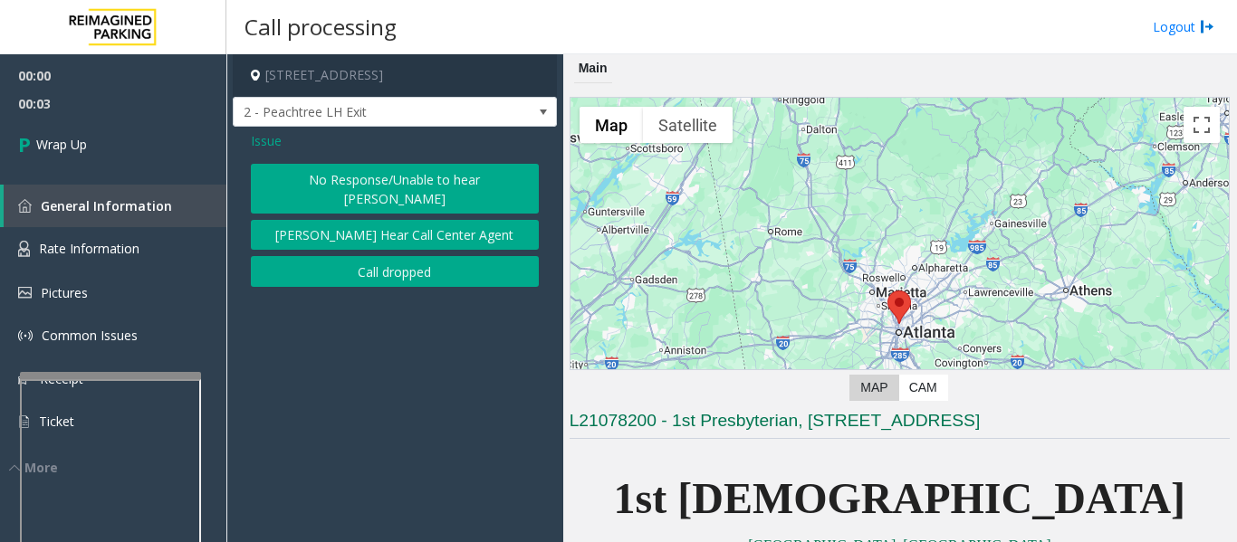
click at [397, 269] on div "Issue No Response/Unable to hear parker Parker Cannot Hear Call Center Agent Ca…" at bounding box center [395, 211] width 324 height 169
click at [400, 261] on button "Call dropped" at bounding box center [395, 271] width 288 height 31
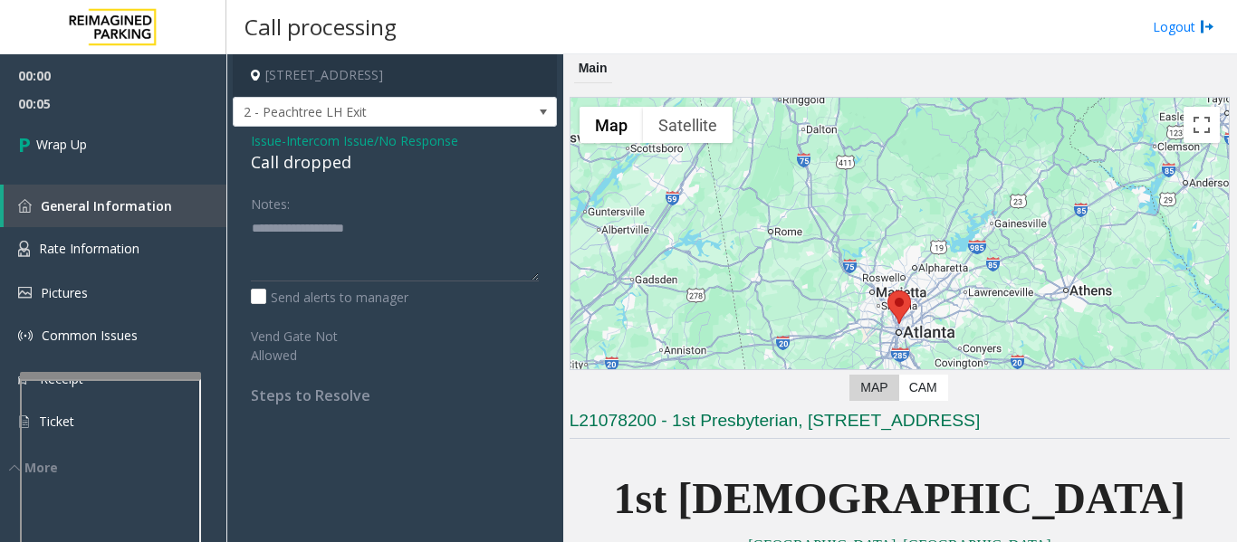
click at [327, 161] on div "Call dropped" at bounding box center [395, 162] width 288 height 24
type textarea "**********"
click at [110, 161] on link "Wrap Up" at bounding box center [113, 144] width 226 height 53
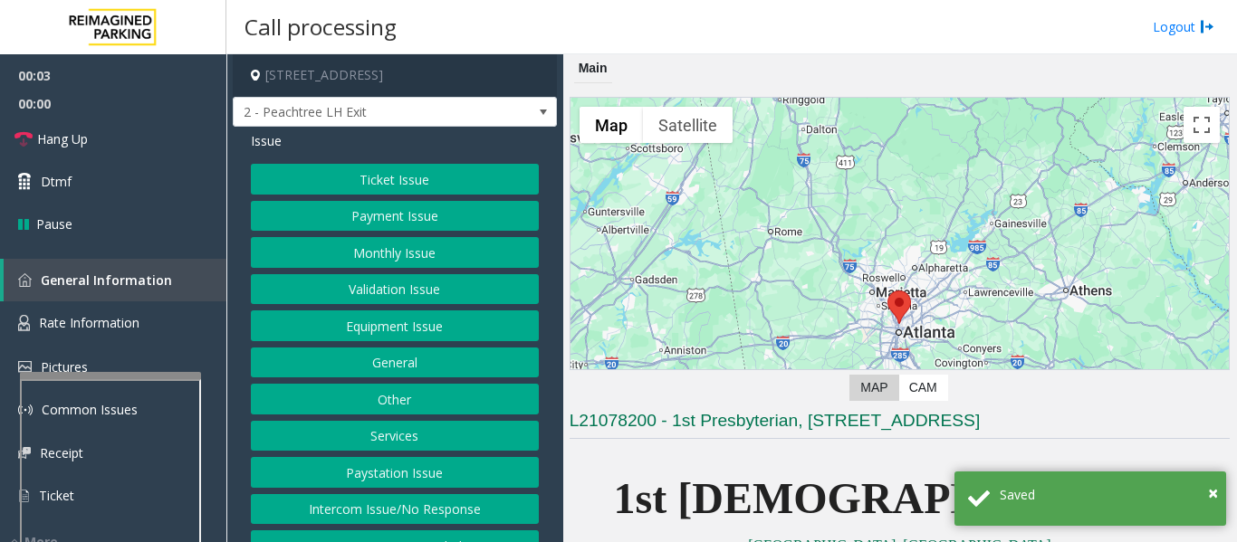
scroll to position [362, 0]
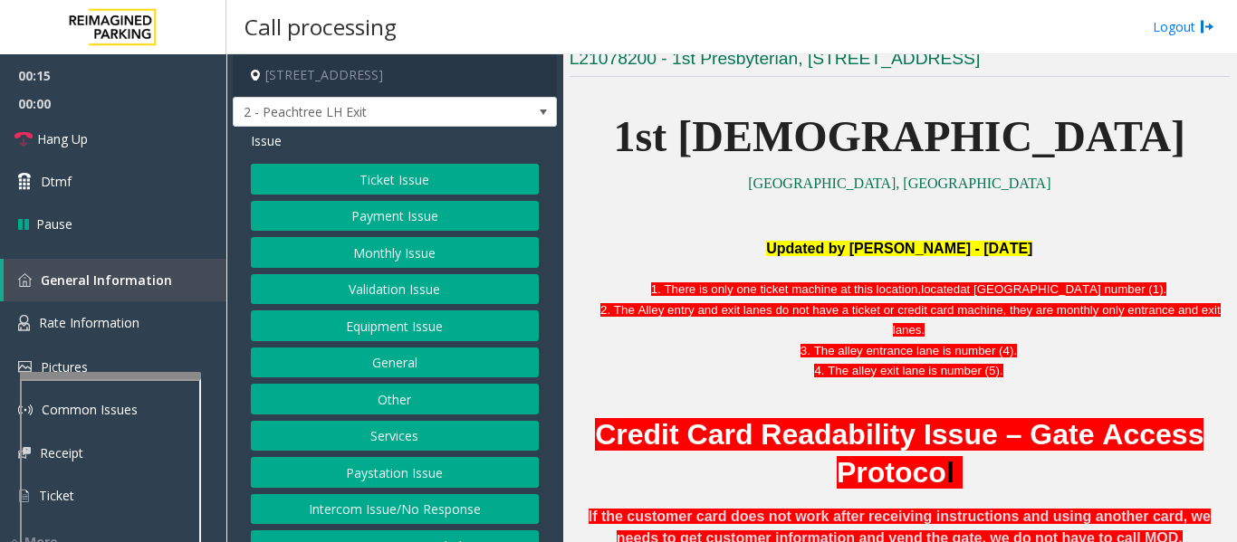
click at [433, 227] on button "Payment Issue" at bounding box center [395, 216] width 288 height 31
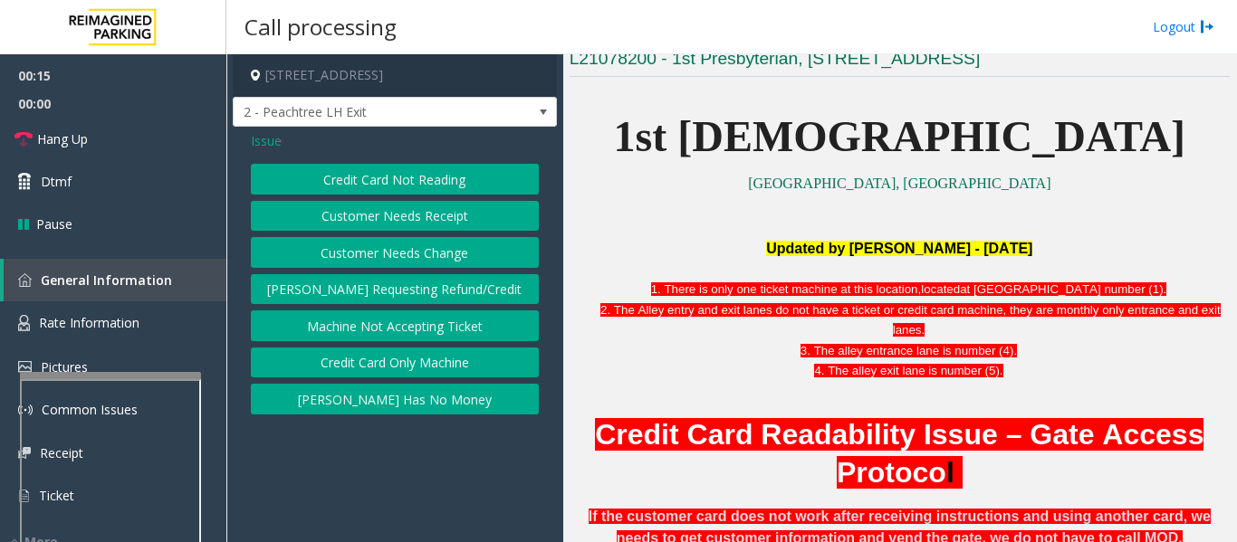
click at [453, 178] on button "Credit Card Not Reading" at bounding box center [395, 179] width 288 height 31
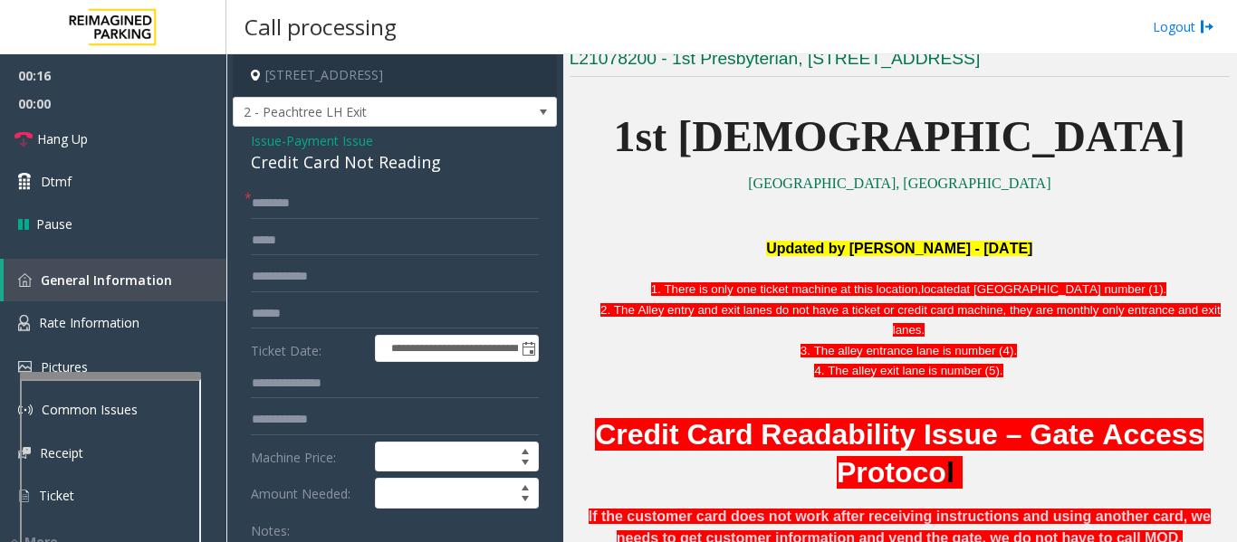
click at [312, 150] on span "Payment Issue" at bounding box center [329, 140] width 87 height 19
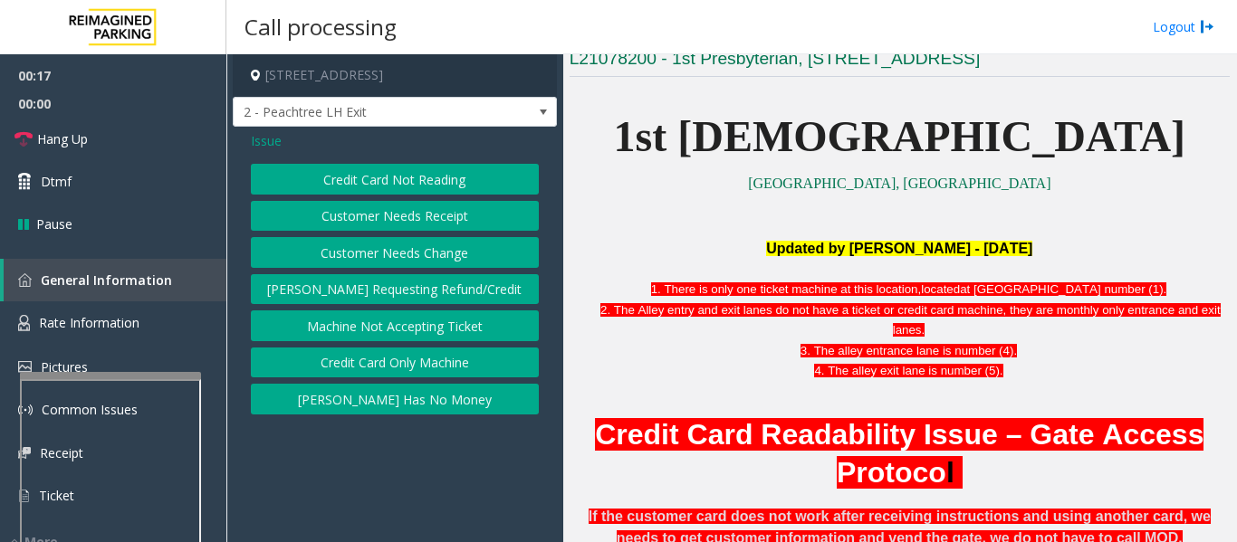
click at [404, 181] on button "Credit Card Not Reading" at bounding box center [395, 179] width 288 height 31
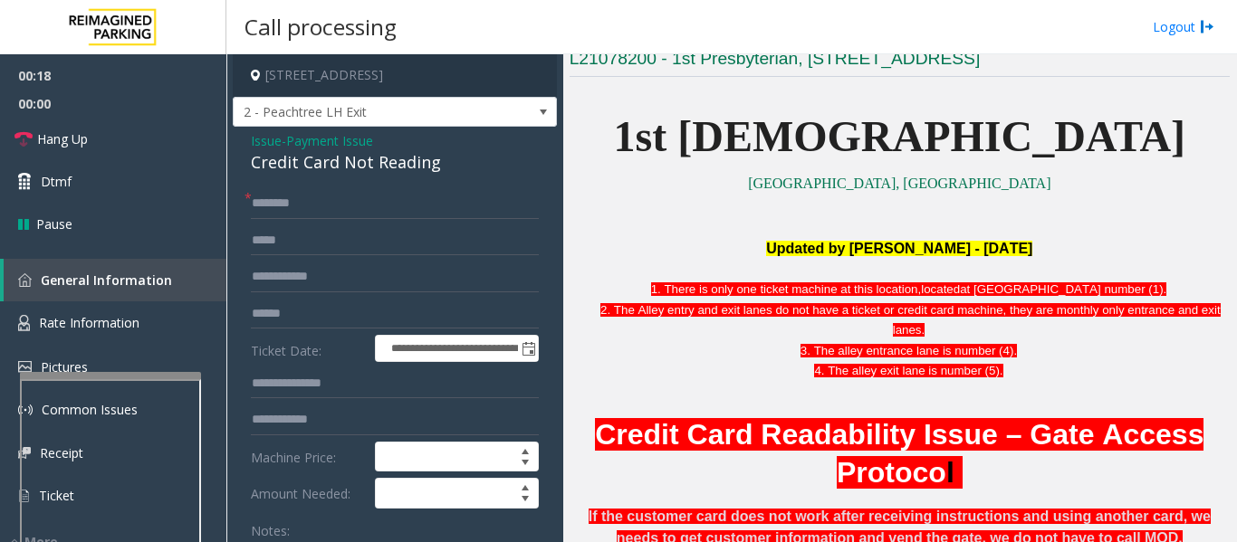
click at [358, 175] on div "Credit Card Not Reading" at bounding box center [395, 162] width 288 height 24
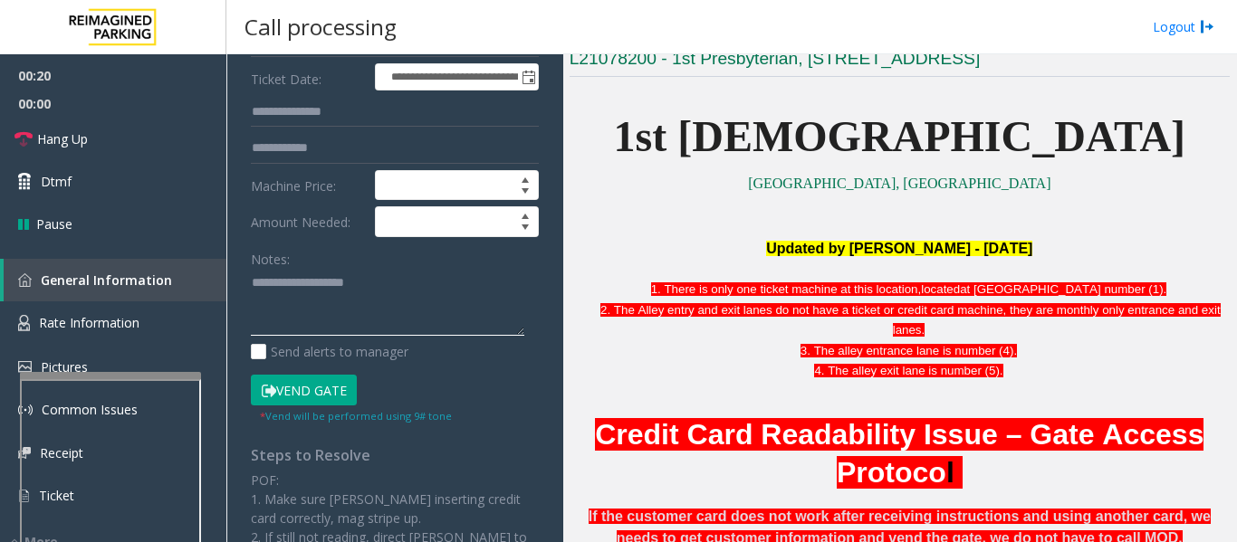
click at [341, 304] on textarea at bounding box center [387, 303] width 273 height 68
paste textarea "**********"
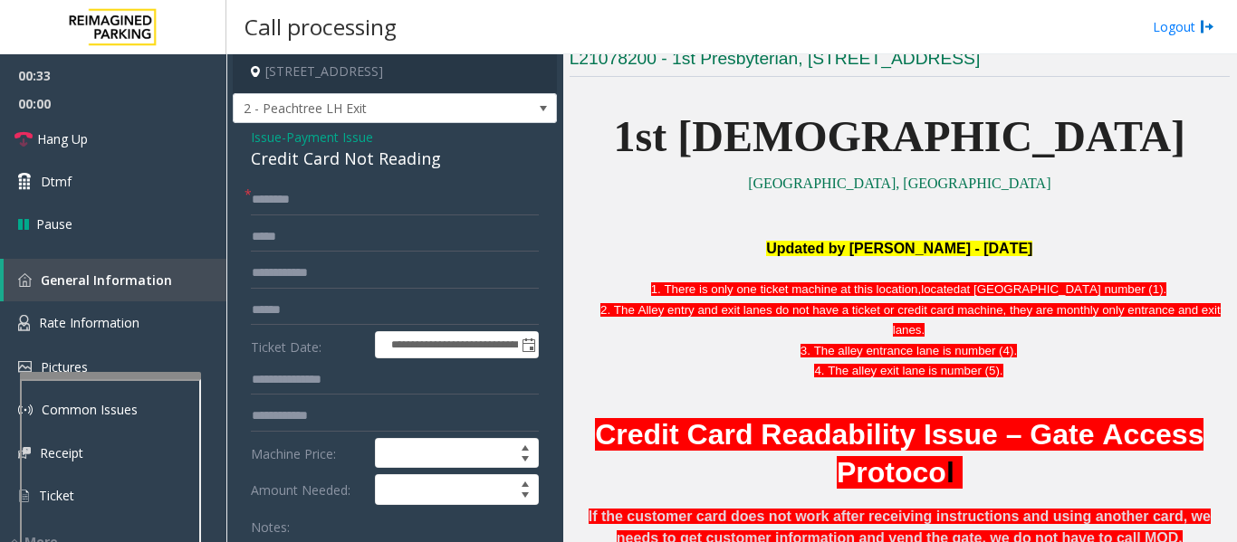
scroll to position [0, 0]
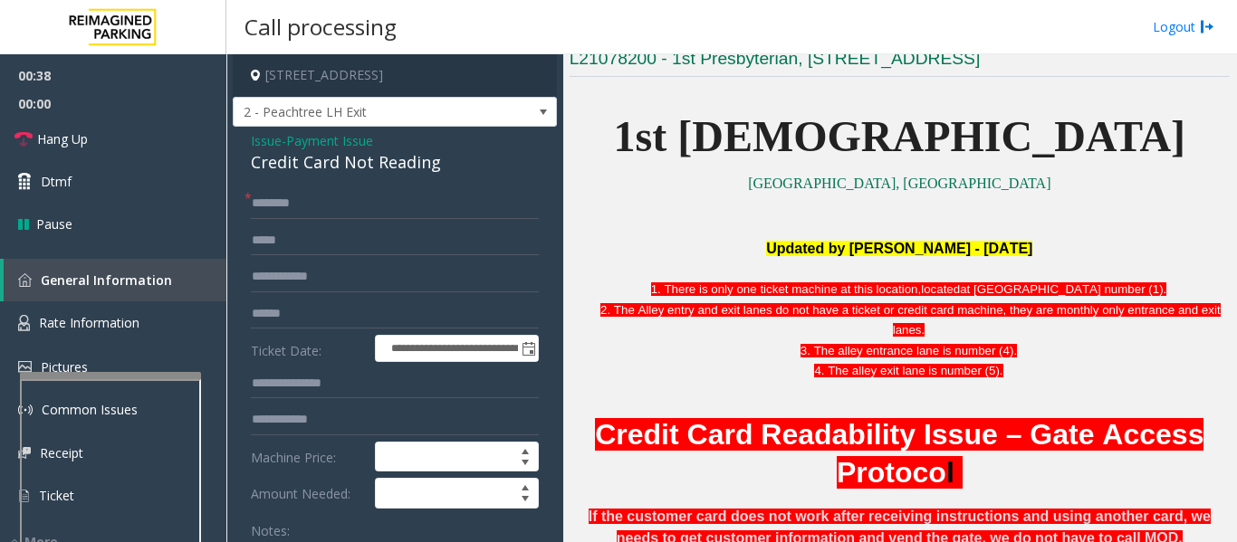
type textarea "**********"
click at [320, 219] on input "text" at bounding box center [395, 203] width 288 height 31
click at [325, 330] on input "text" at bounding box center [395, 314] width 288 height 31
type input "**********"
click at [360, 219] on input "text" at bounding box center [395, 203] width 288 height 31
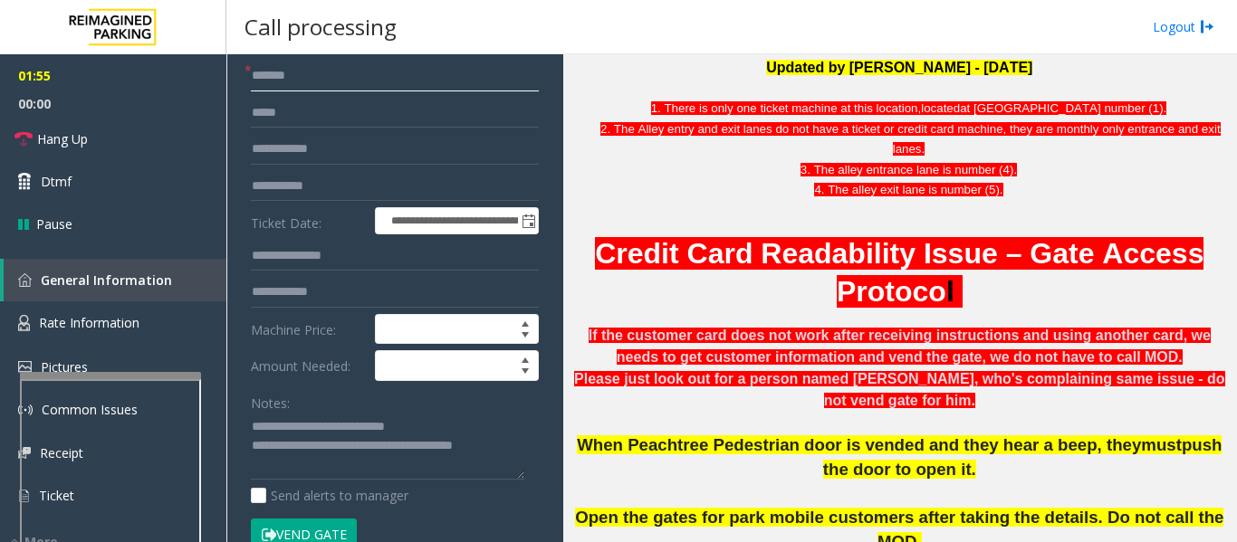
scroll to position [272, 0]
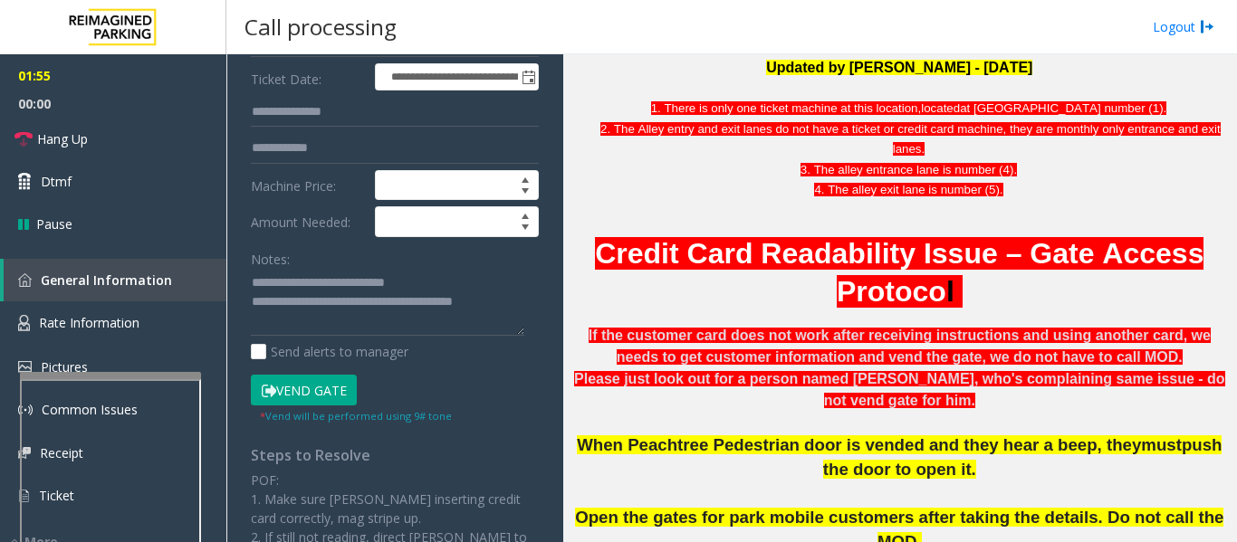
type input "******"
click at [307, 406] on button "Vend Gate" at bounding box center [304, 390] width 106 height 31
click at [339, 337] on textarea at bounding box center [387, 303] width 273 height 68
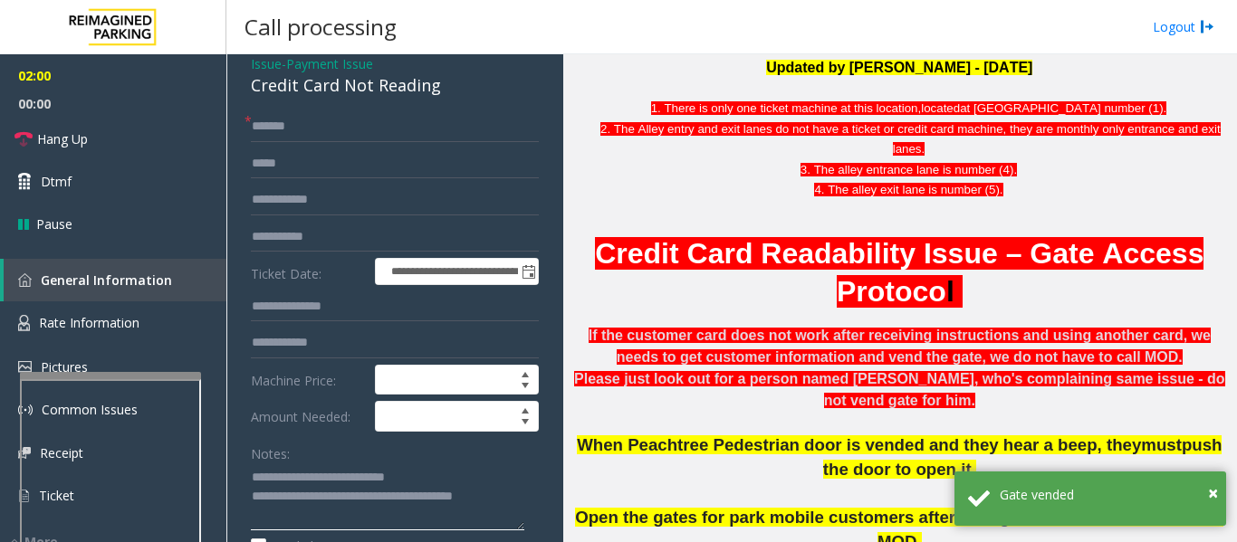
scroll to position [181, 0]
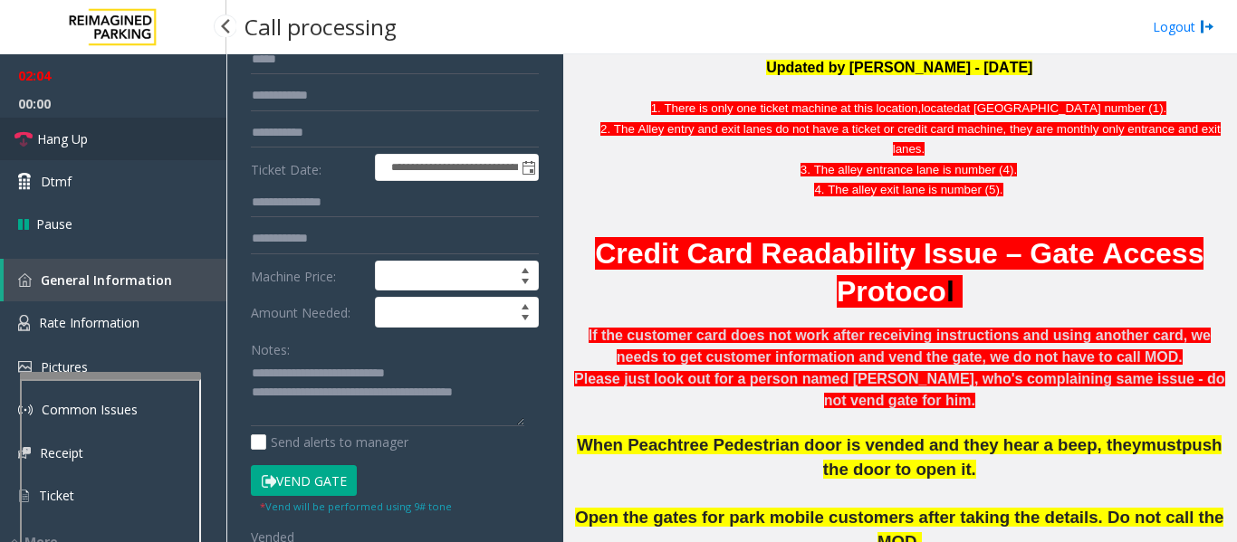
click at [74, 149] on link "Hang Up" at bounding box center [113, 139] width 226 height 43
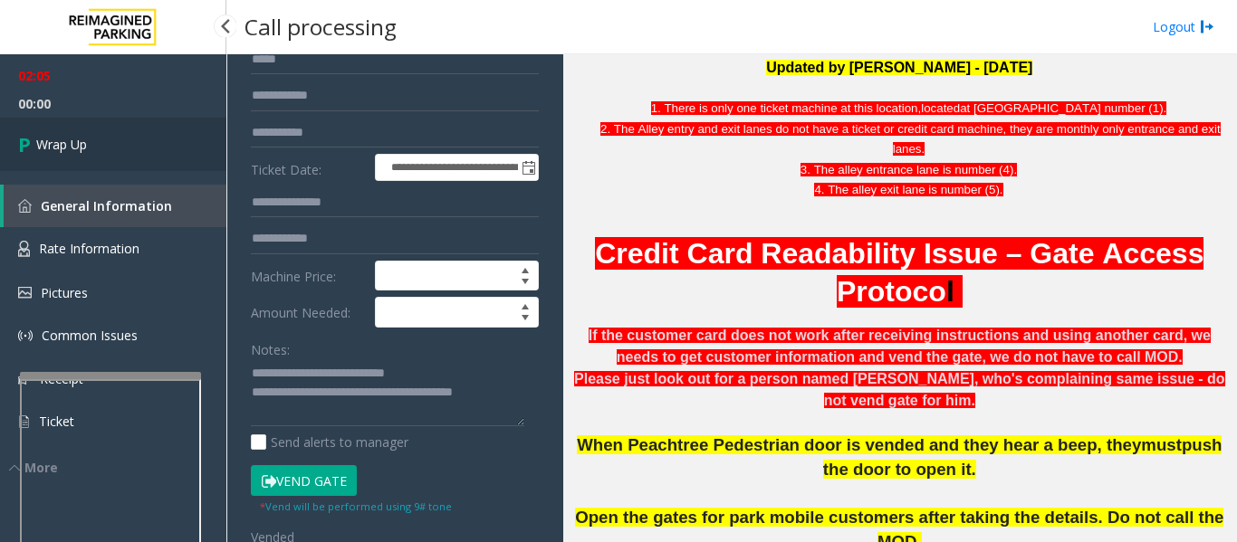
click at [74, 149] on span "Wrap Up" at bounding box center [61, 144] width 51 height 19
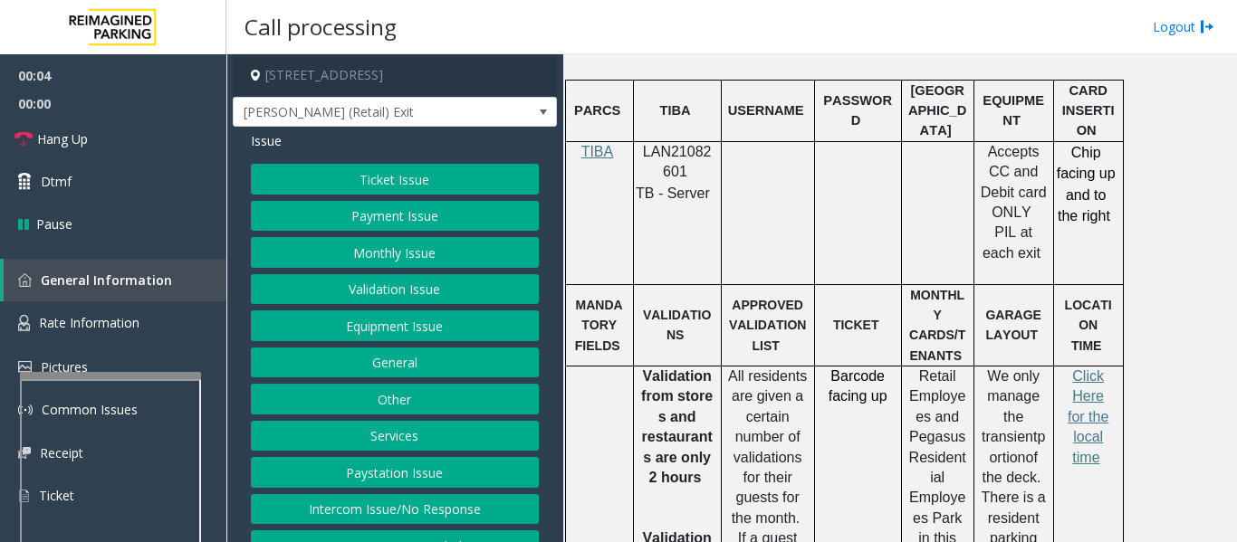
scroll to position [1086, 0]
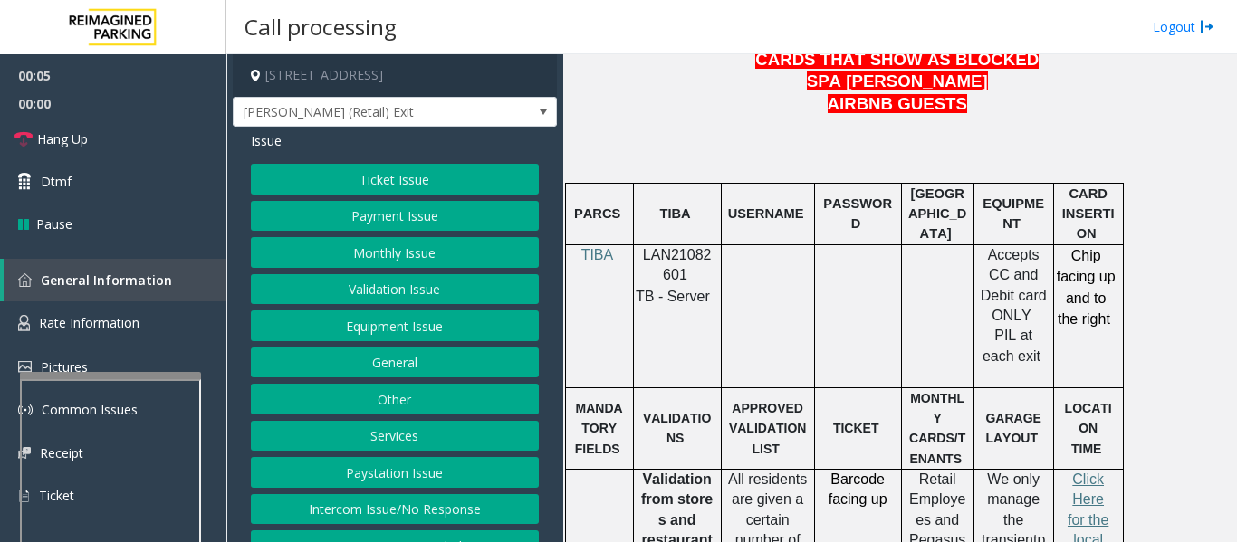
click at [648, 247] on span "LAN21082601" at bounding box center [677, 264] width 69 height 35
click at [146, 309] on link "Rate Information" at bounding box center [113, 323] width 226 height 44
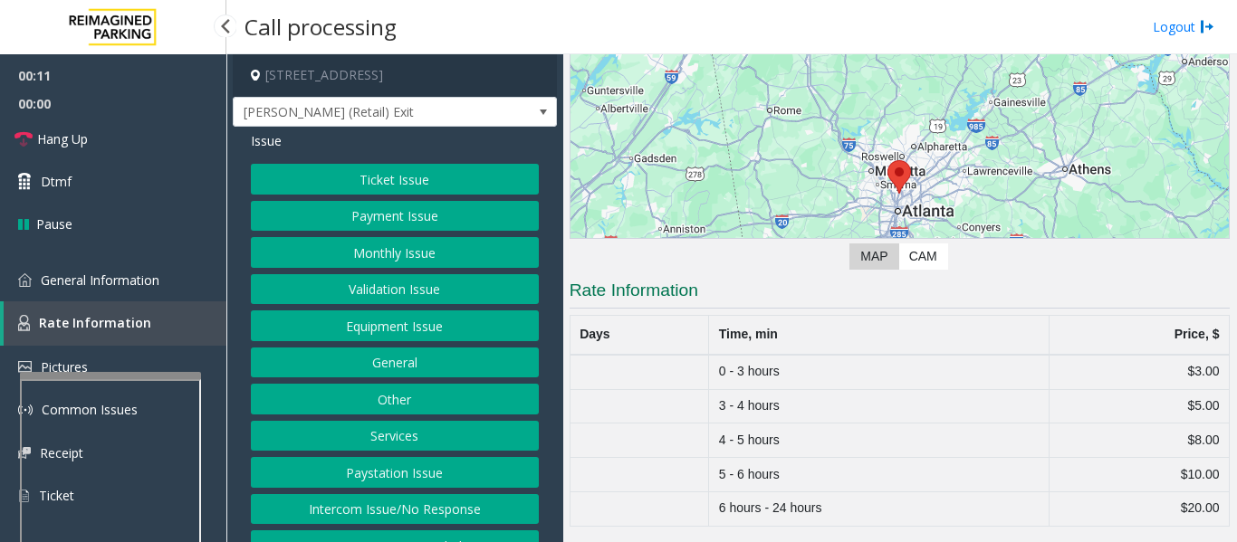
scroll to position [155, 0]
click at [160, 253] on div "00:16 00:00 Hang Up Dtmf Pause General Information Rate Information Pictures Co…" at bounding box center [113, 293] width 226 height 478
click at [157, 262] on link "General Information" at bounding box center [113, 280] width 226 height 43
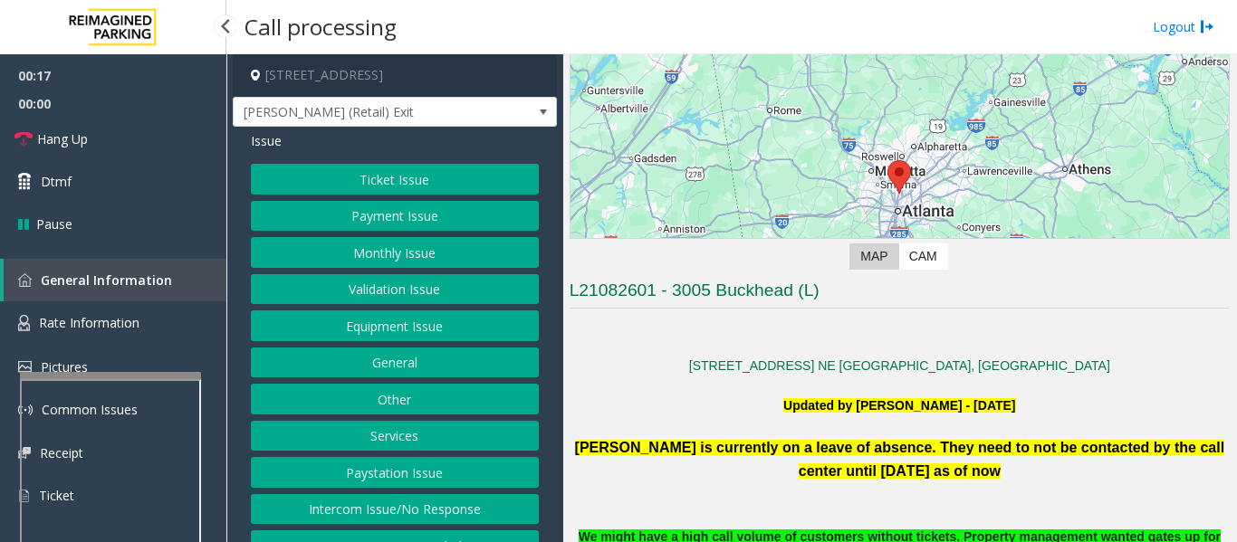
scroll to position [1086, 0]
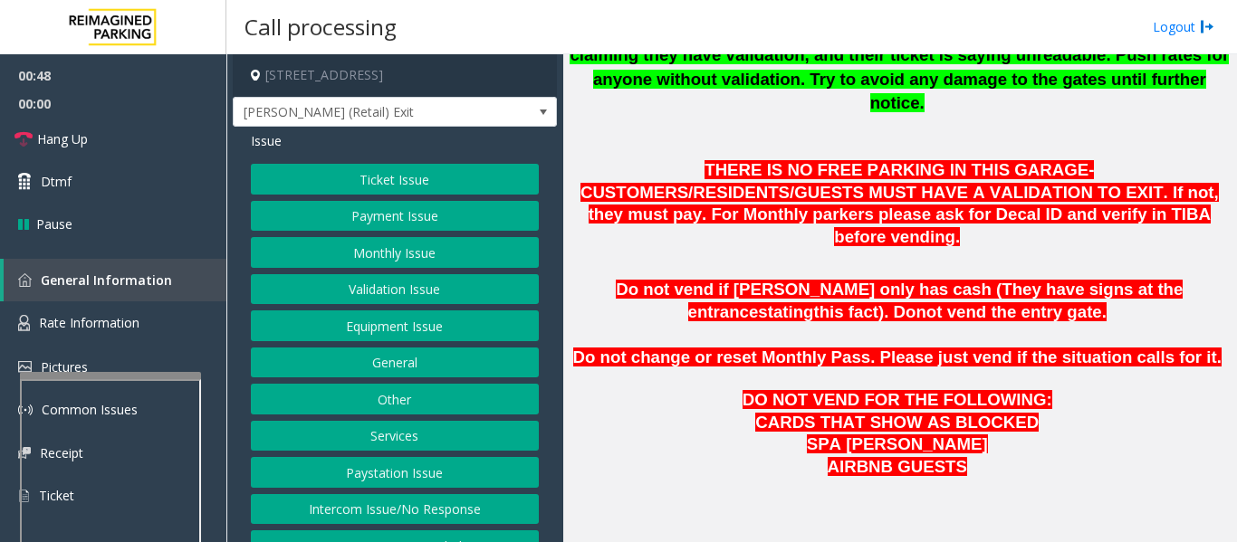
scroll to position [724, 0]
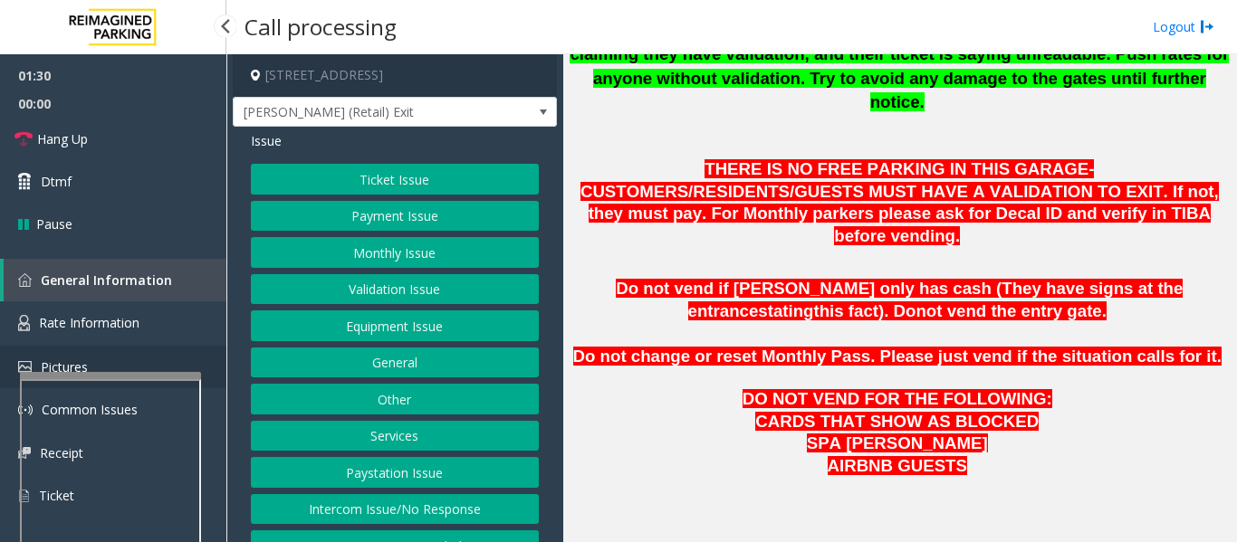
click at [90, 371] on link "Pictures" at bounding box center [113, 367] width 226 height 43
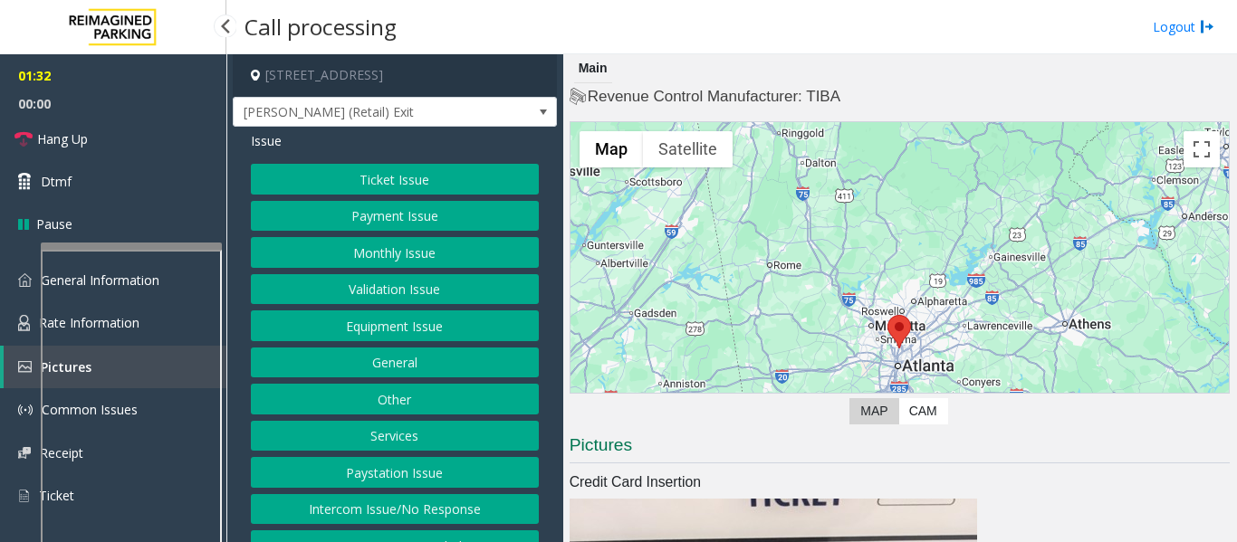
click at [145, 239] on app-root "01:32 00:00 Hang Up Dtmf Pause General Information Rate Information Pictures Co…" at bounding box center [618, 271] width 1237 height 542
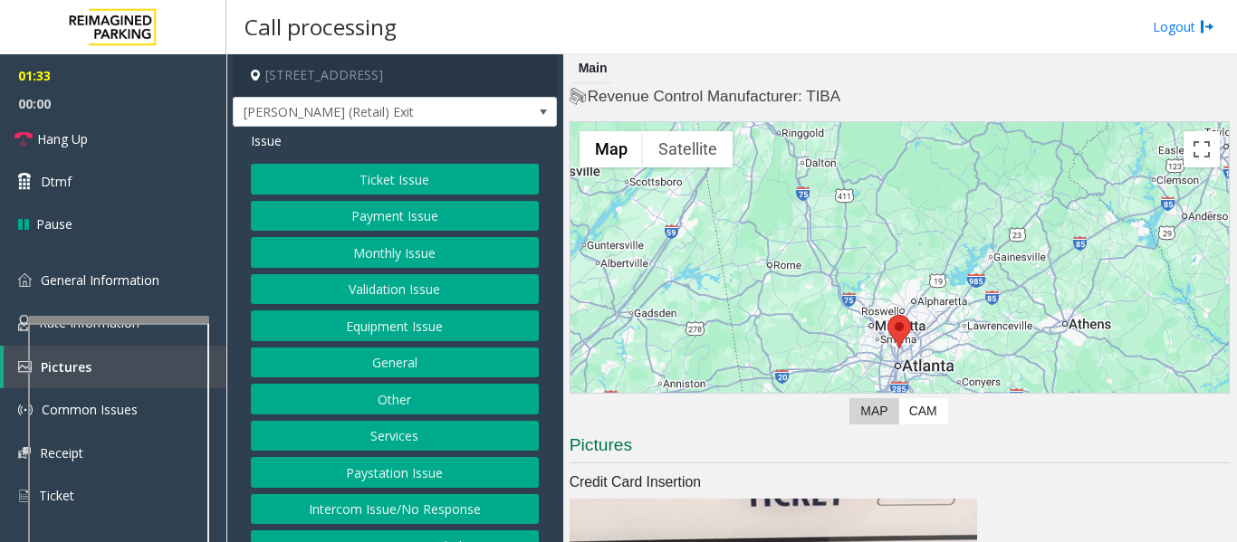
click at [129, 334] on div at bounding box center [118, 528] width 181 height 425
click at [138, 296] on link "General Information" at bounding box center [113, 280] width 226 height 43
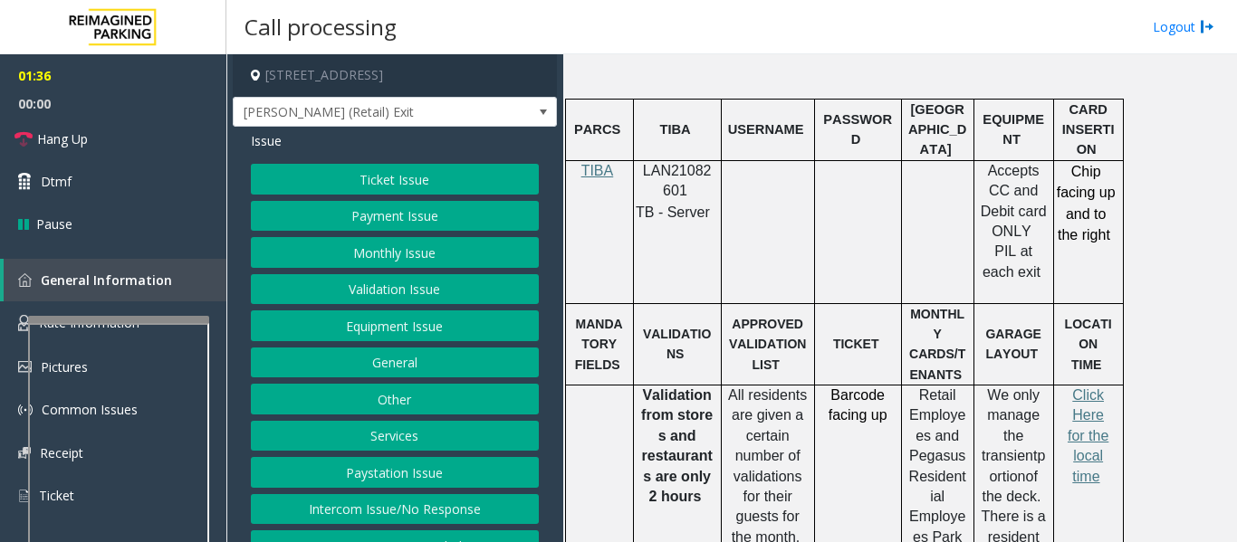
scroll to position [1358, 0]
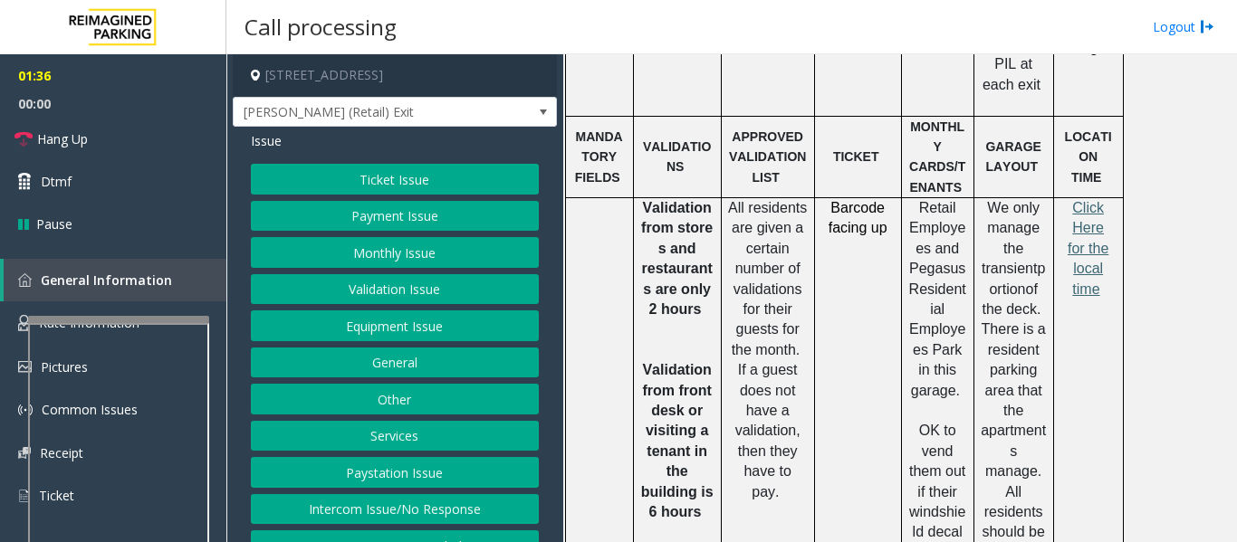
click at [1090, 200] on span "Click Here for the local time" at bounding box center [1087, 248] width 41 height 97
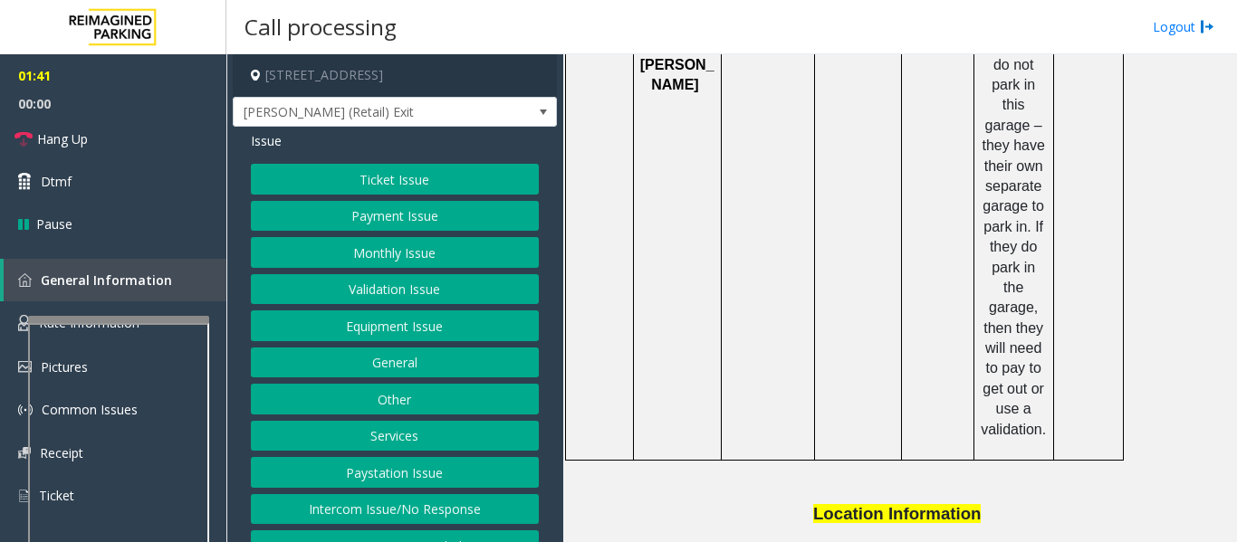
scroll to position [2693, 0]
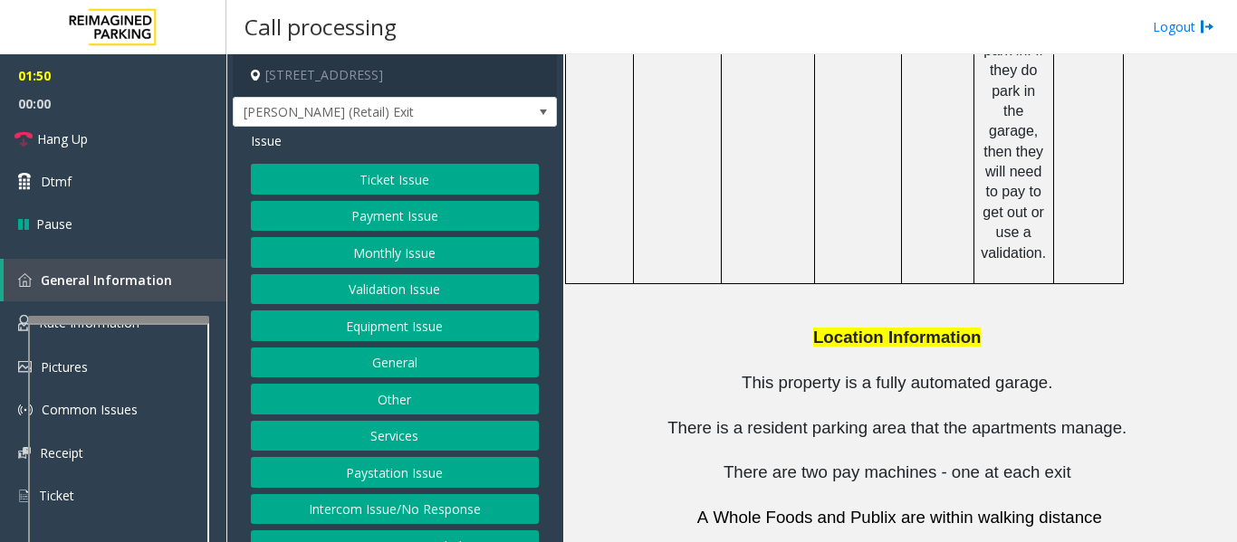
drag, startPoint x: 737, startPoint y: 416, endPoint x: 841, endPoint y: 421, distance: 104.2
copy button "[PHONE_NUMBER]"
click at [158, 315] on link "Rate Information" at bounding box center [113, 323] width 226 height 44
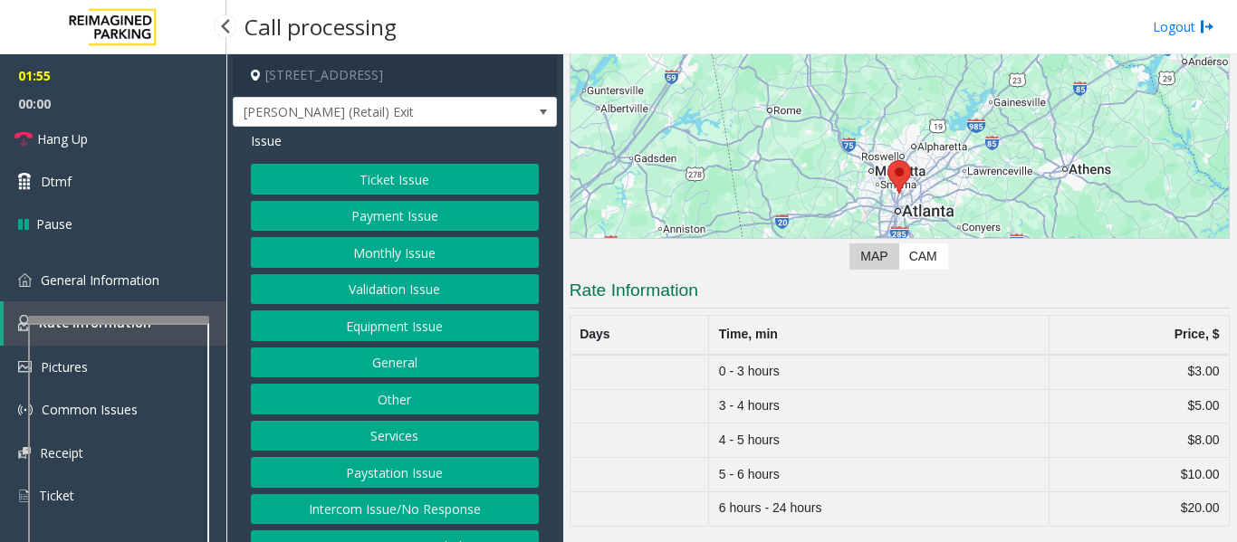
scroll to position [155, 0]
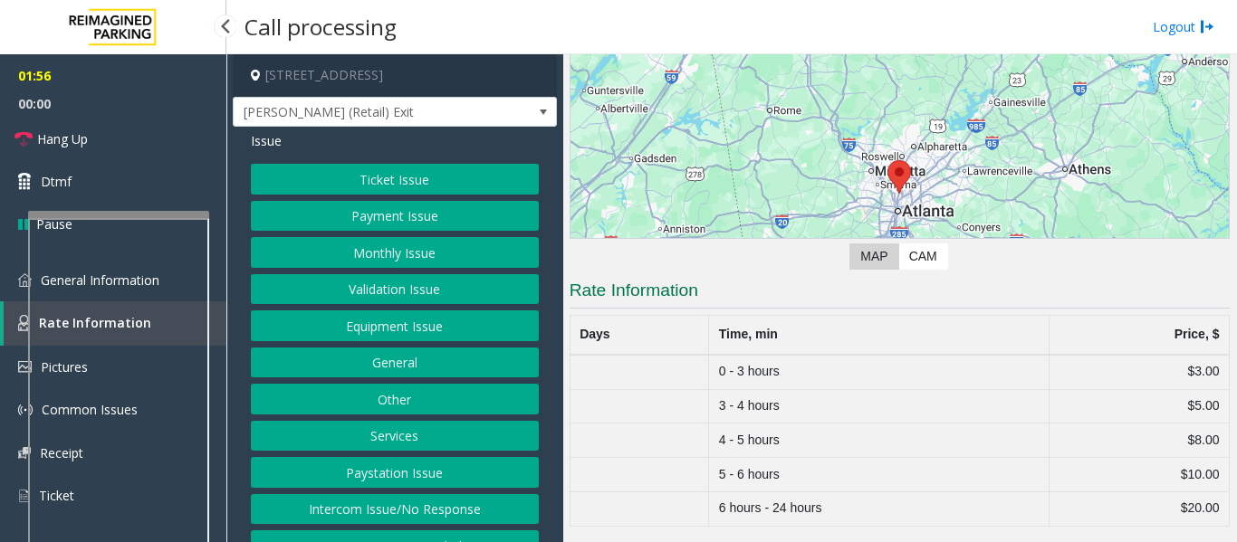
click at [158, 209] on app-root "01:56 00:00 Hang Up Dtmf Pause General Information Rate Information Pictures Co…" at bounding box center [618, 271] width 1237 height 542
click at [7, 284] on link "General Information" at bounding box center [113, 280] width 226 height 43
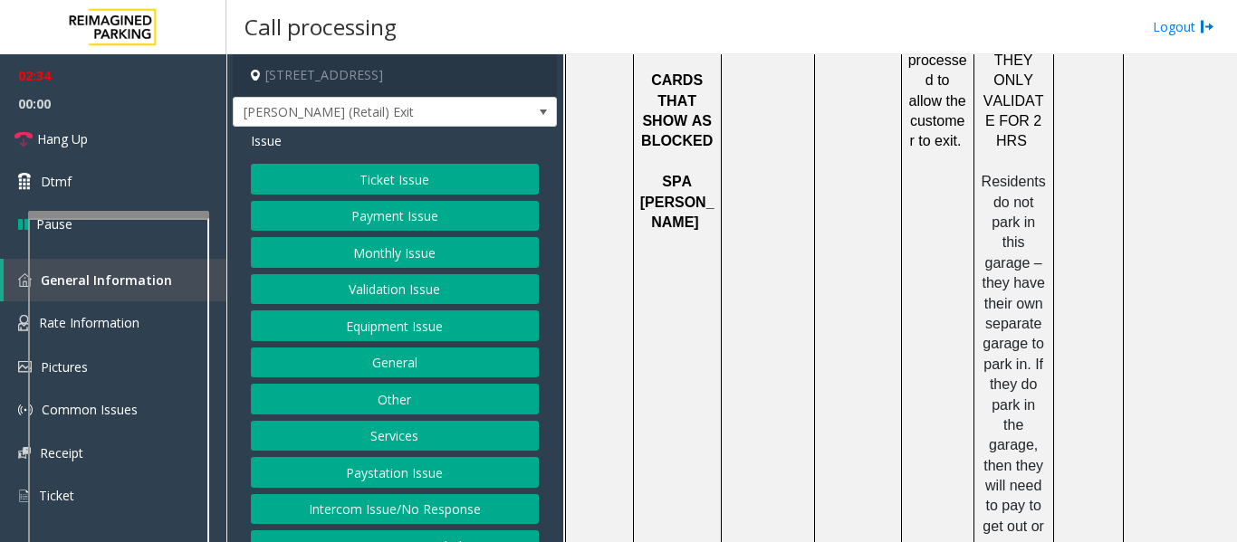
scroll to position [2693, 0]
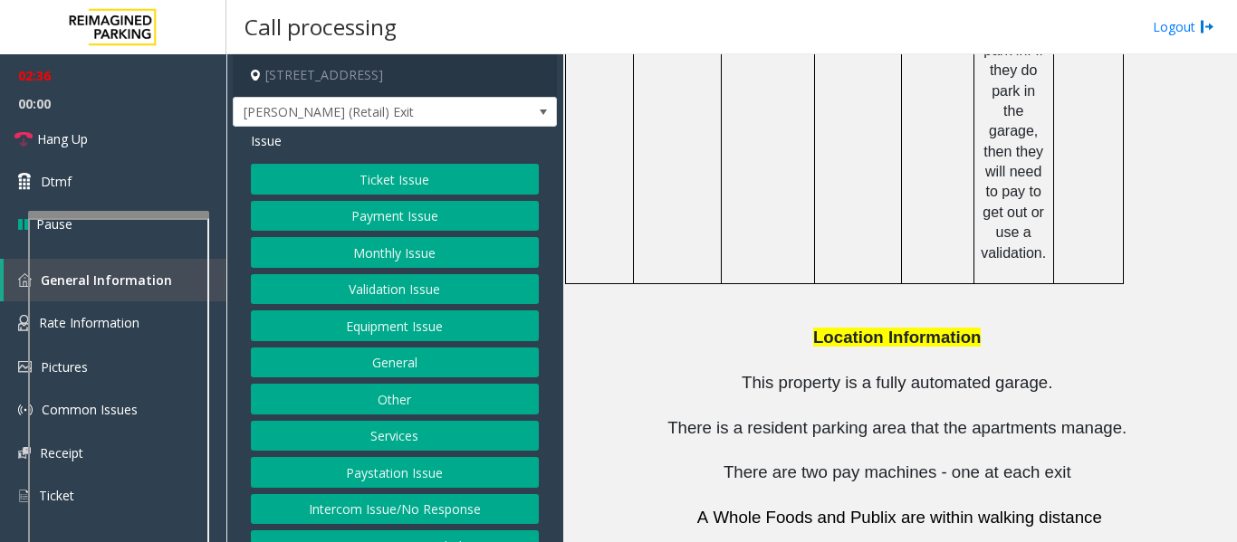
drag, startPoint x: 739, startPoint y: 476, endPoint x: 831, endPoint y: 475, distance: 92.3
copy button "404.309.6522"
click at [368, 232] on button "Payment Issue" at bounding box center [395, 216] width 288 height 31
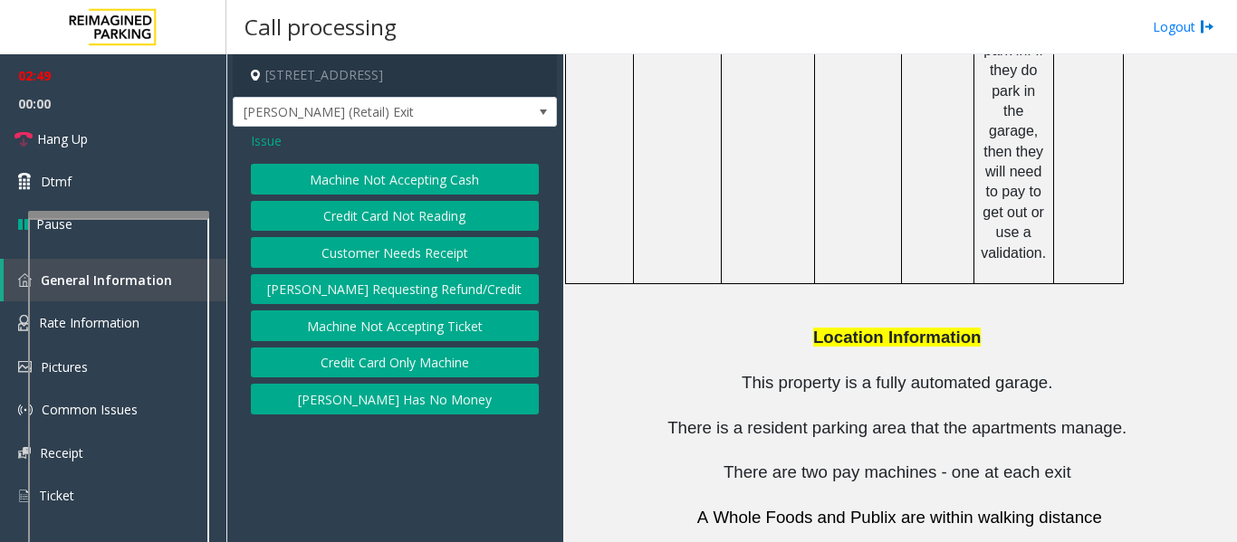
click at [407, 370] on button "Credit Card Only Machine" at bounding box center [395, 363] width 288 height 31
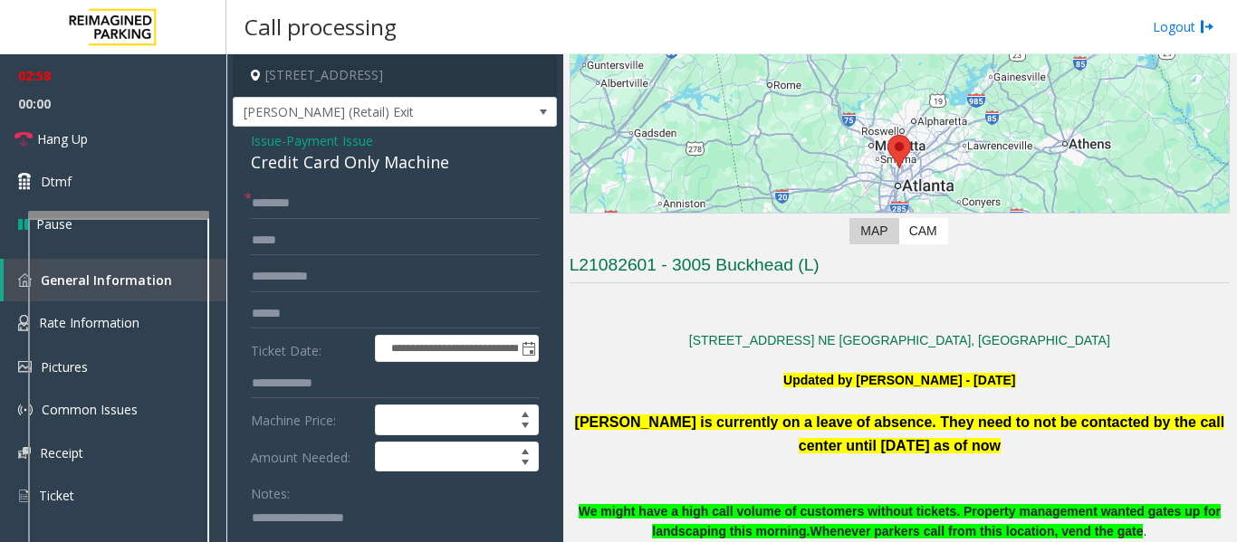
scroll to position [181, 0]
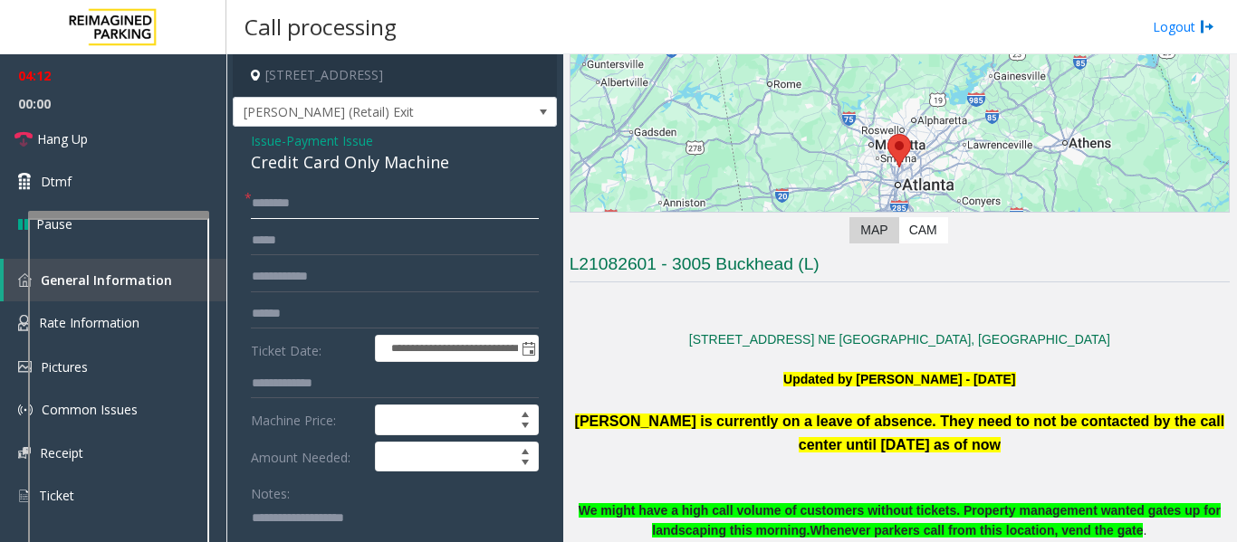
click at [443, 215] on input "text" at bounding box center [395, 203] width 288 height 31
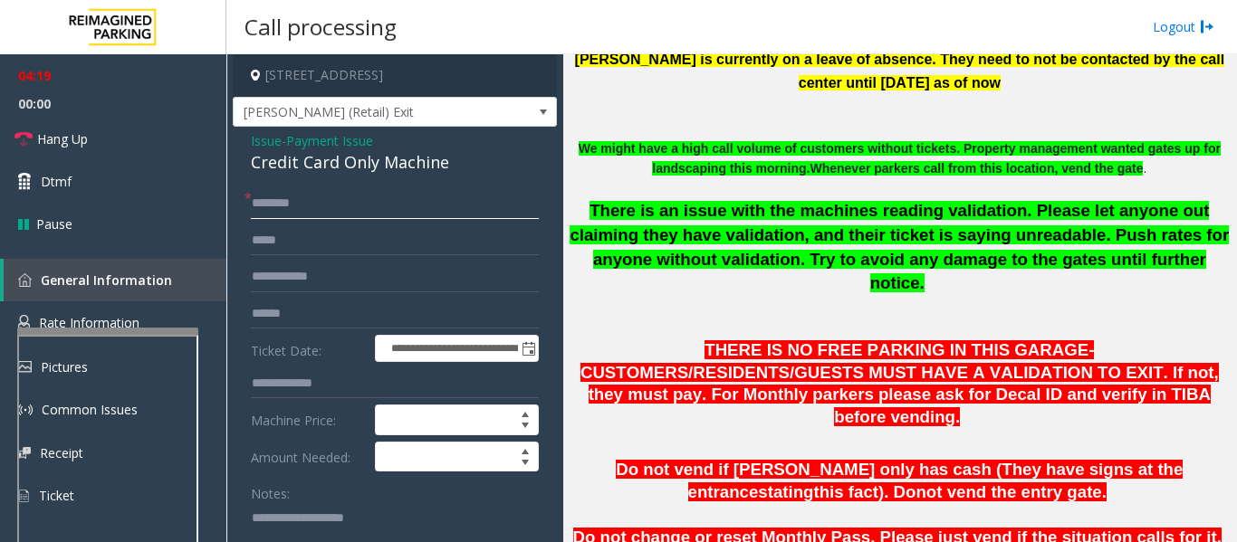
click at [177, 330] on div at bounding box center [107, 331] width 181 height 7
click at [333, 213] on input "text" at bounding box center [395, 203] width 288 height 31
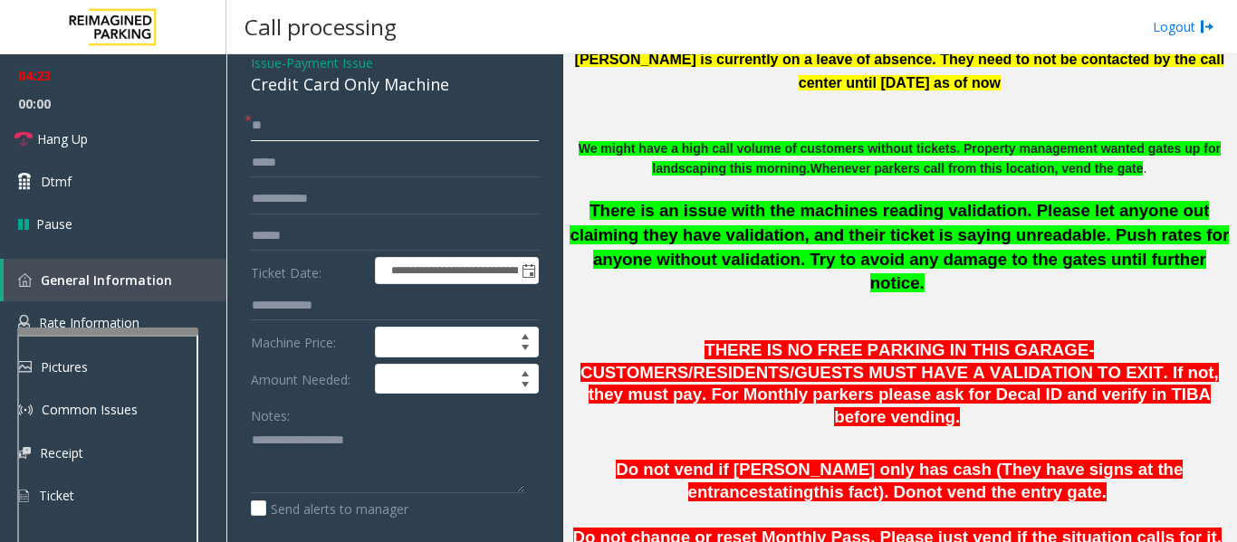
scroll to position [181, 0]
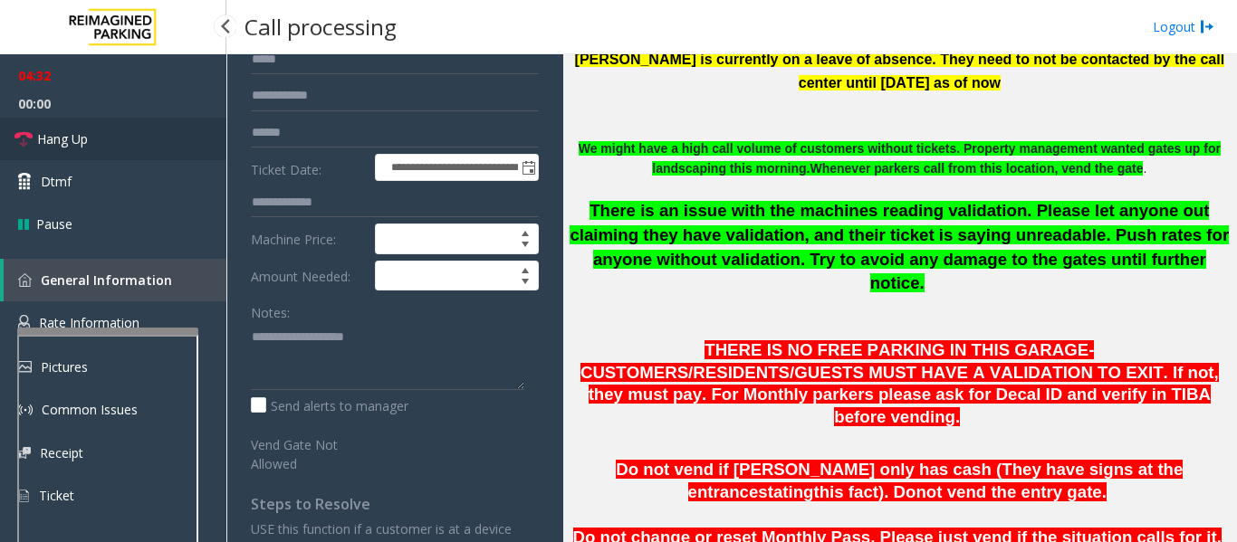
type input "**"
click at [113, 155] on link "Hang Up" at bounding box center [113, 139] width 226 height 43
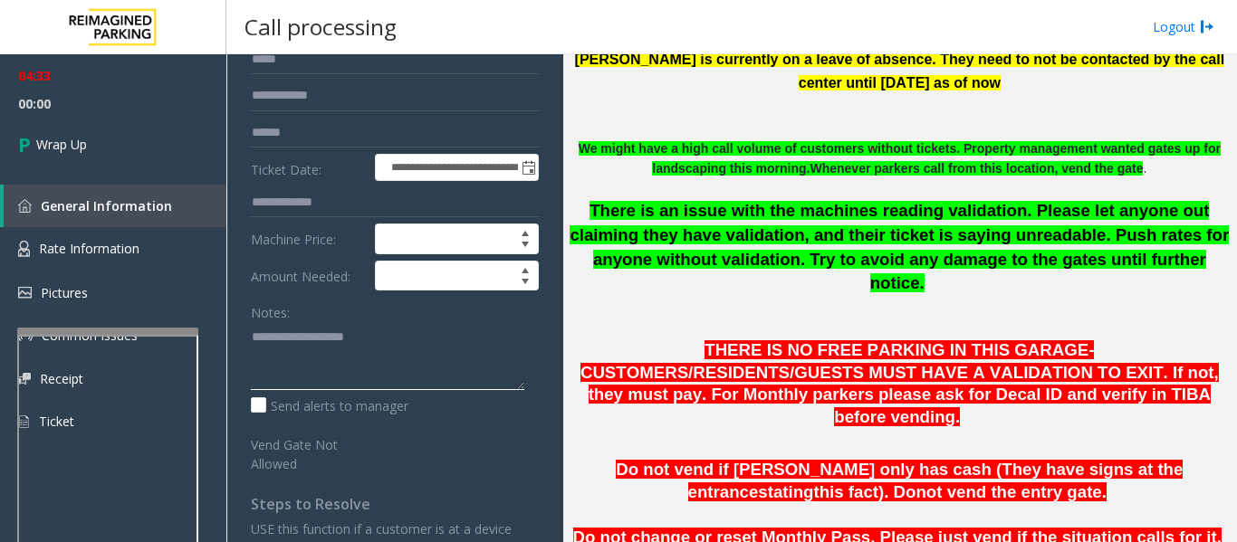
click at [347, 368] on textarea at bounding box center [387, 356] width 273 height 68
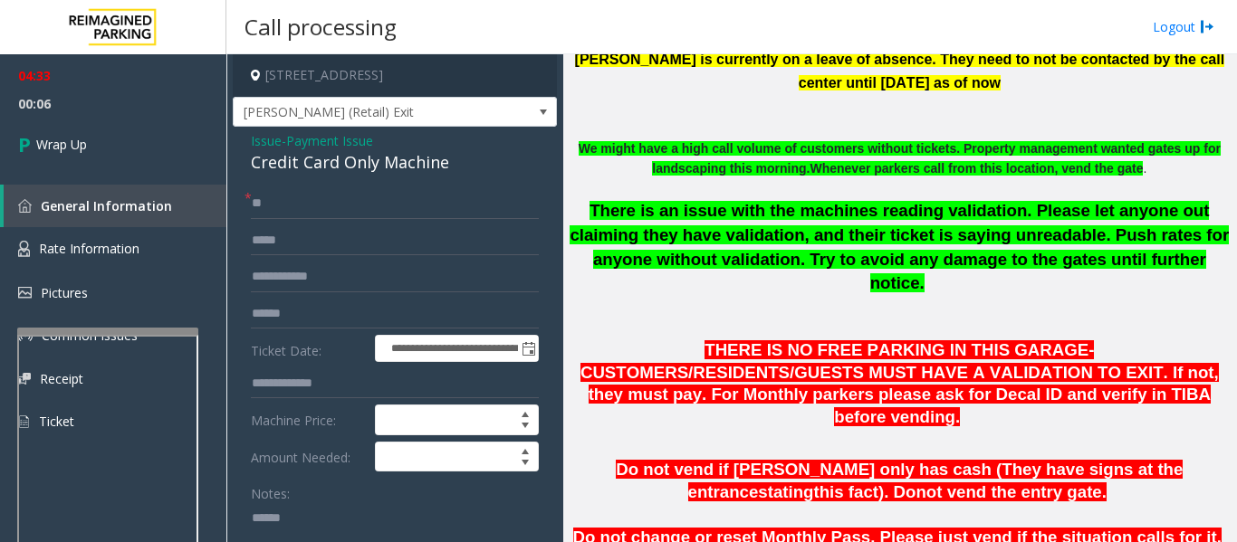
click at [436, 175] on div "Credit Card Only Machine" at bounding box center [395, 162] width 288 height 24
copy div "Credit Card Only Machine"
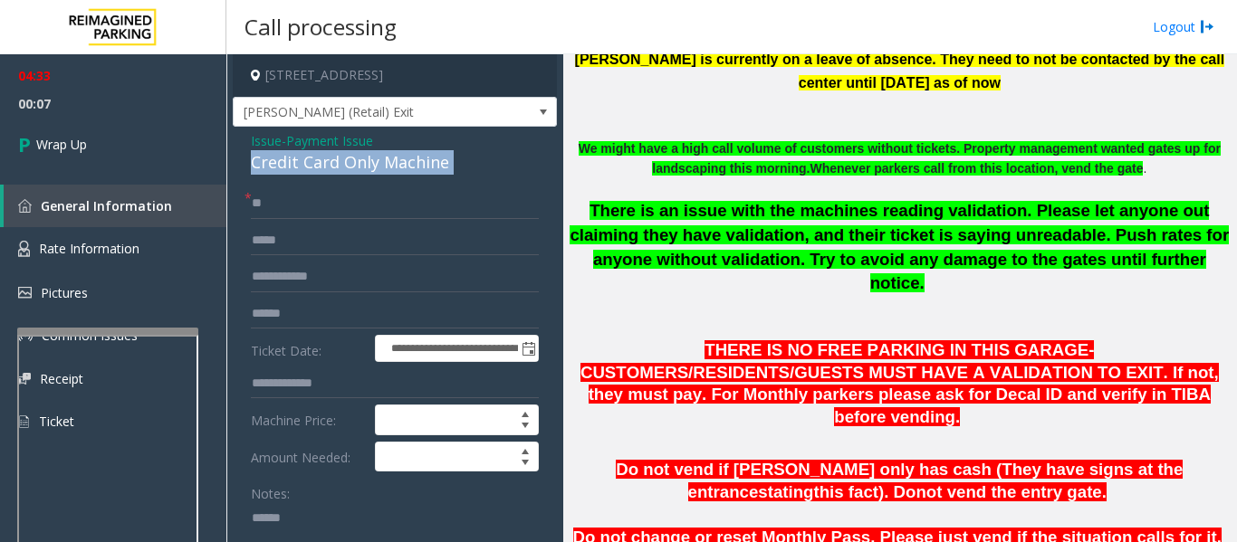
scroll to position [272, 0]
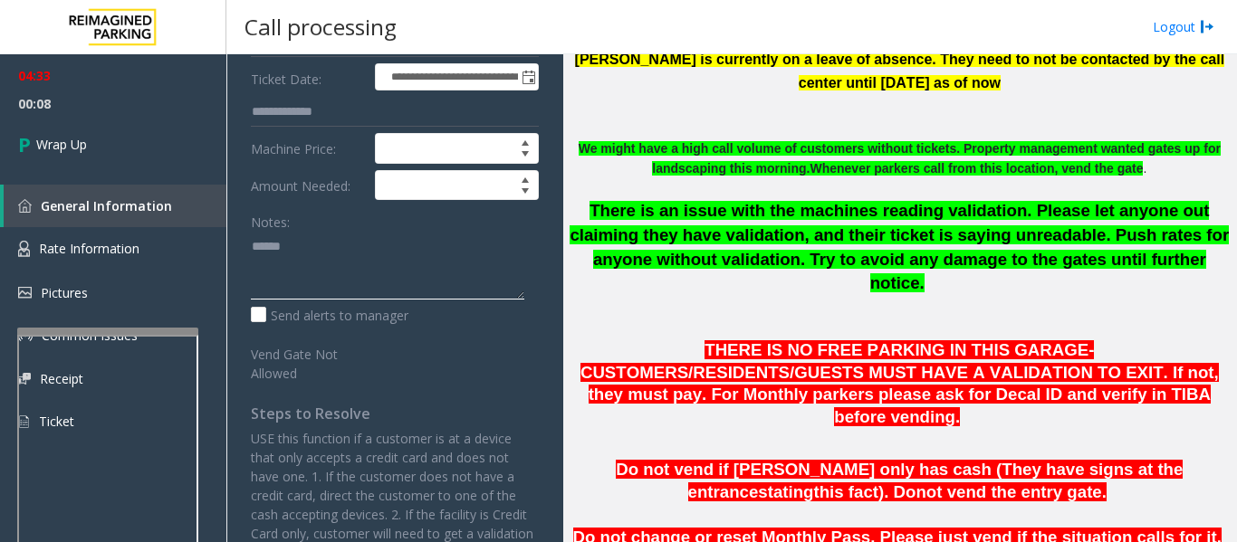
click at [424, 266] on textarea at bounding box center [387, 266] width 273 height 68
paste textarea "**********"
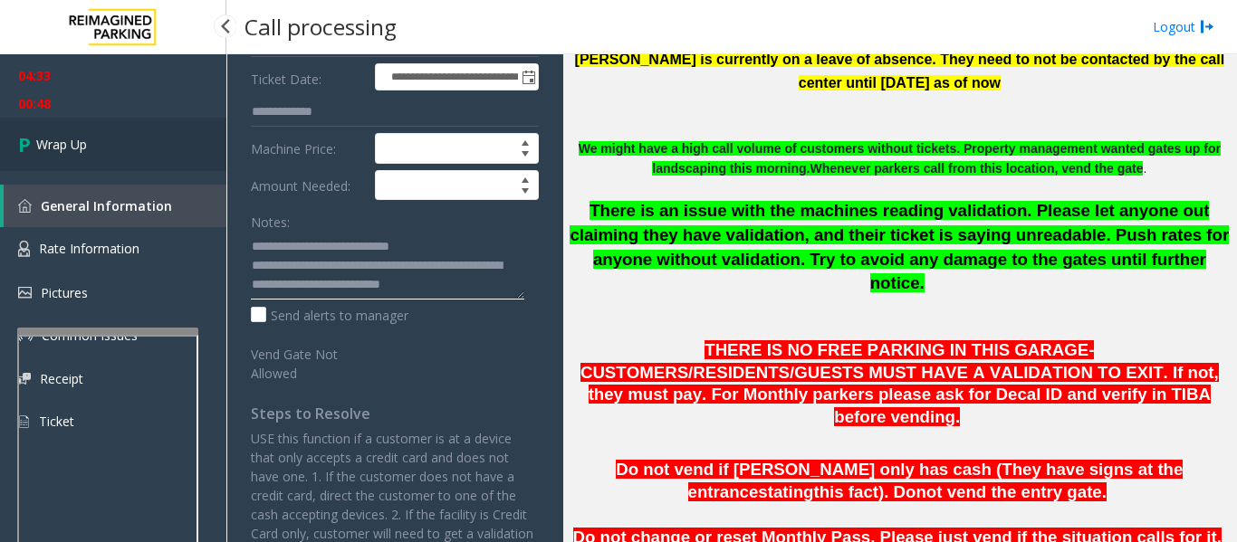
type textarea "**********"
click at [147, 146] on link "Wrap Up" at bounding box center [113, 144] width 226 height 53
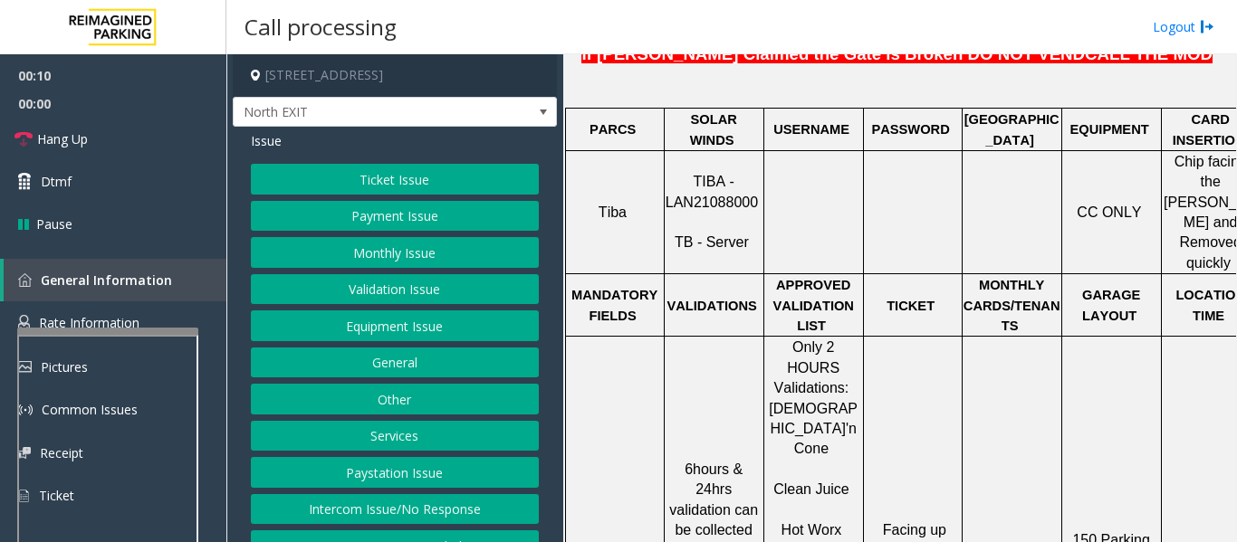
scroll to position [815, 0]
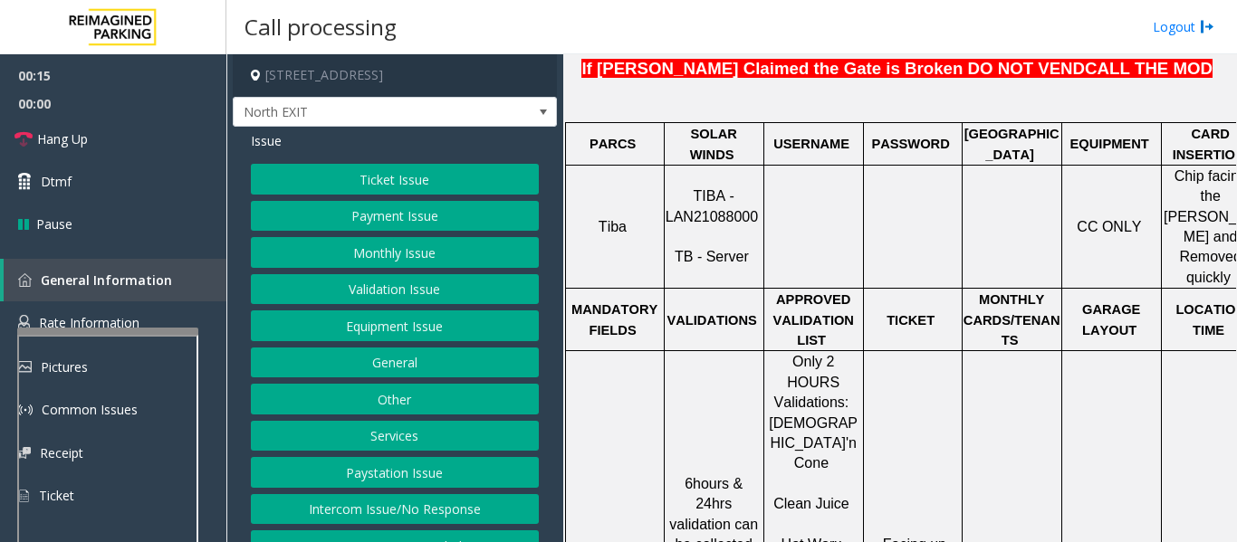
click at [412, 288] on button "Validation Issue" at bounding box center [395, 289] width 288 height 31
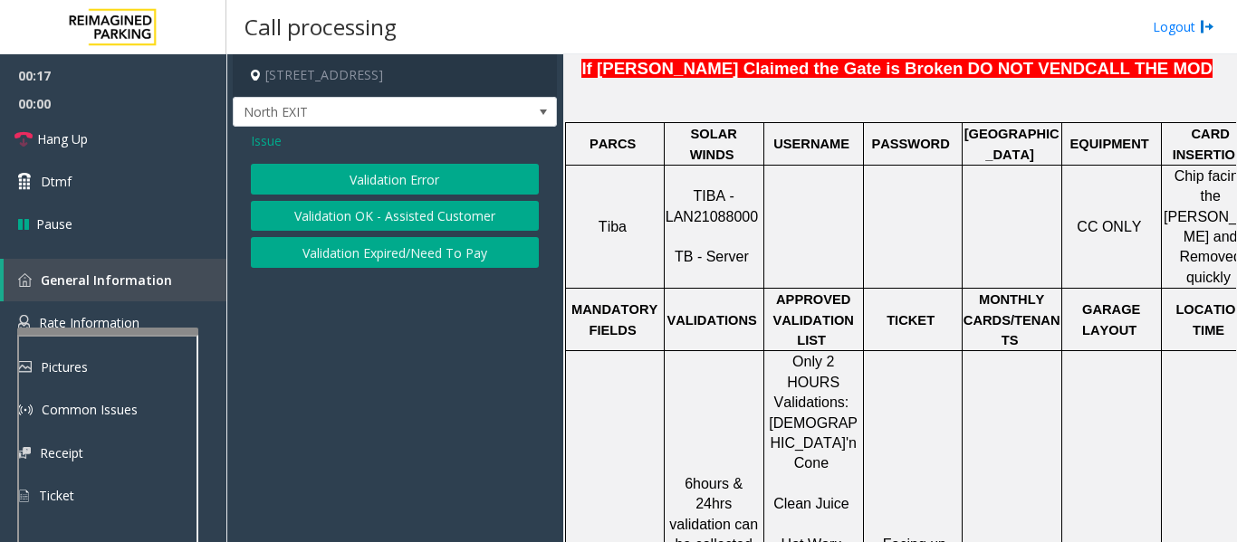
click at [432, 265] on button "Validation Expired/Need To Pay" at bounding box center [395, 252] width 288 height 31
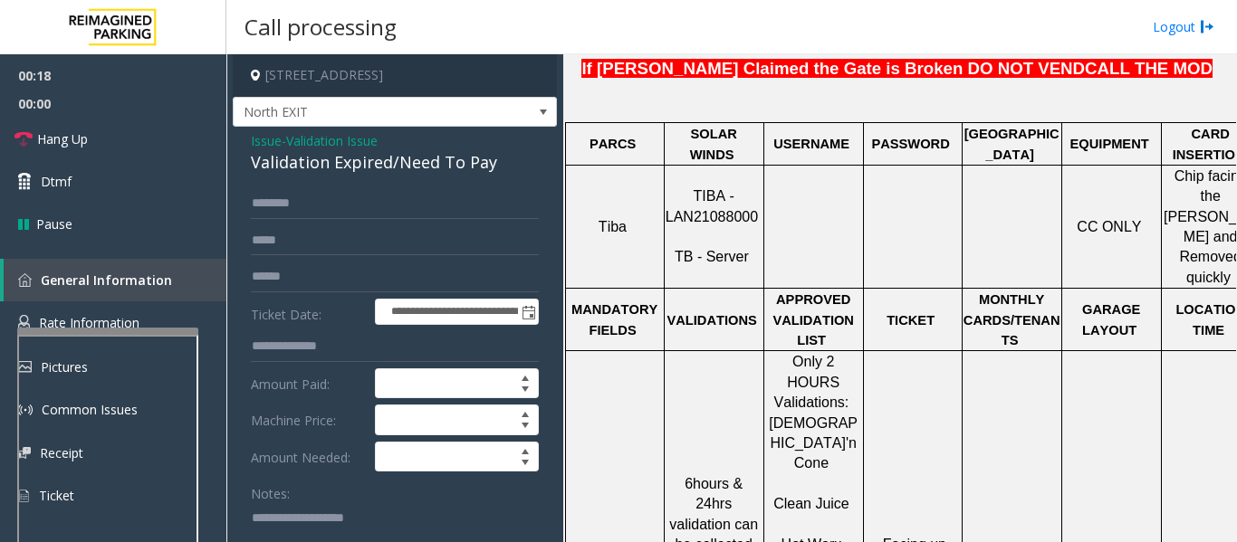
click at [419, 169] on div "Validation Expired/Need To Pay" at bounding box center [395, 162] width 288 height 24
copy div "Validation Expired/Need To Pay"
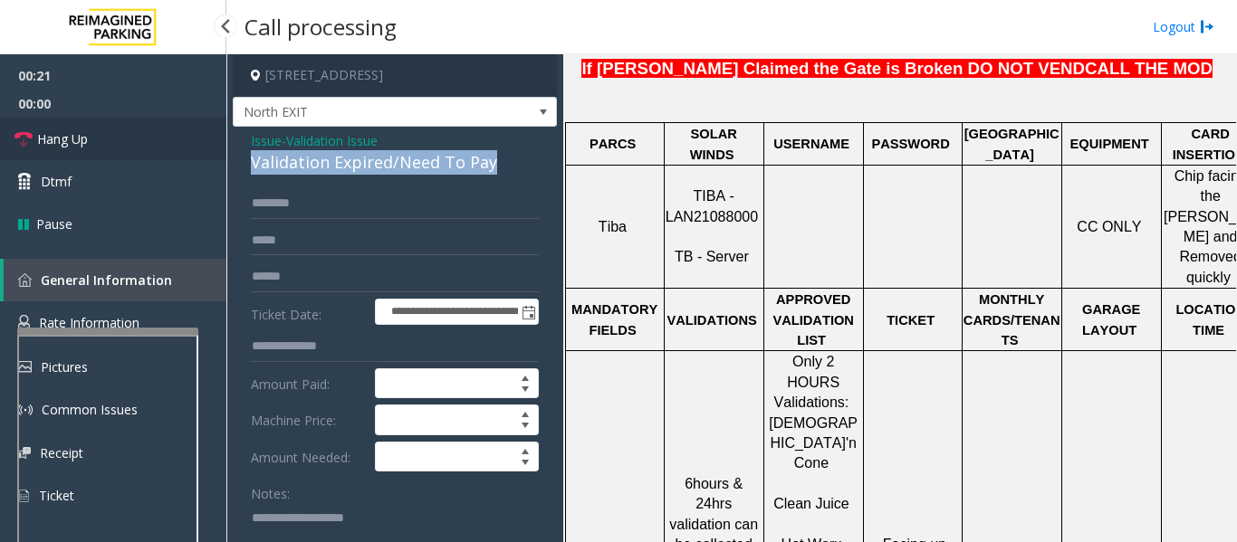
click at [43, 131] on span "Hang Up" at bounding box center [62, 138] width 51 height 19
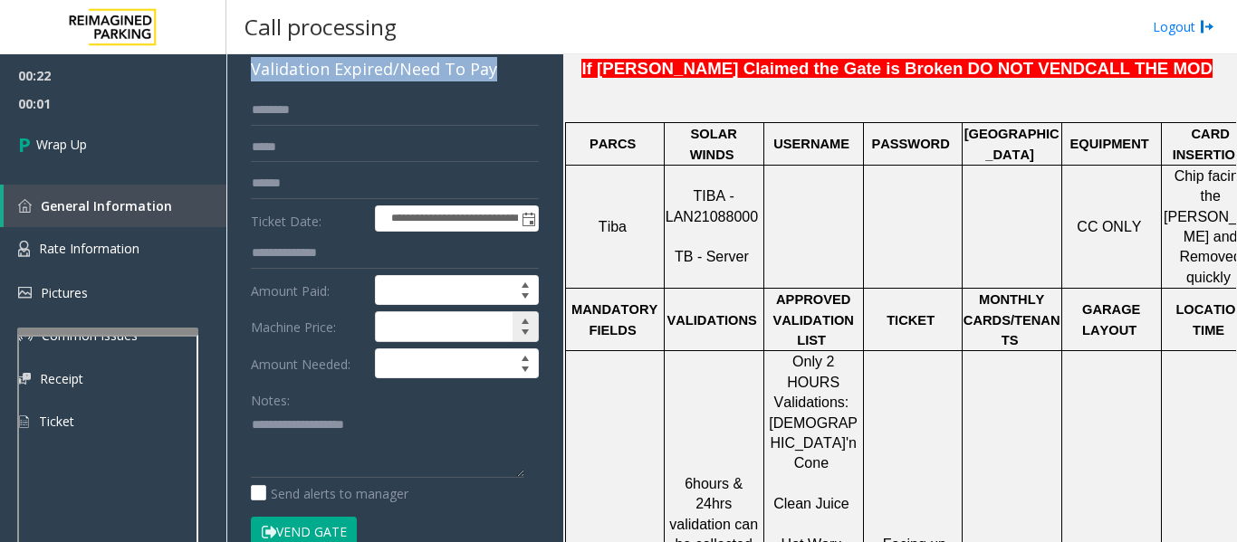
scroll to position [181, 0]
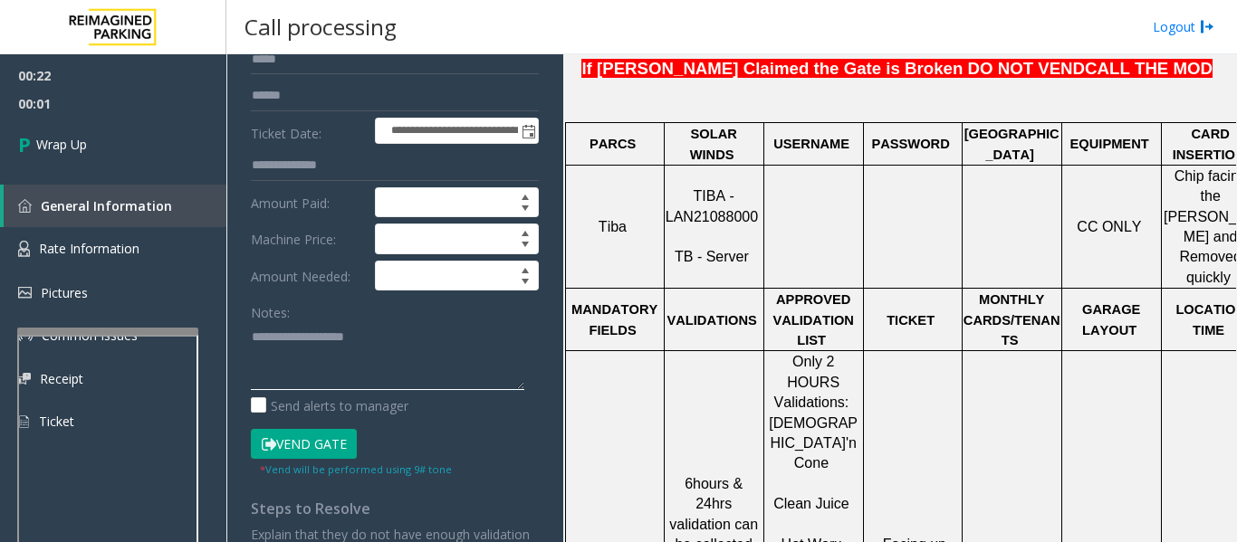
click at [400, 372] on textarea at bounding box center [387, 356] width 273 height 68
paste textarea "**********"
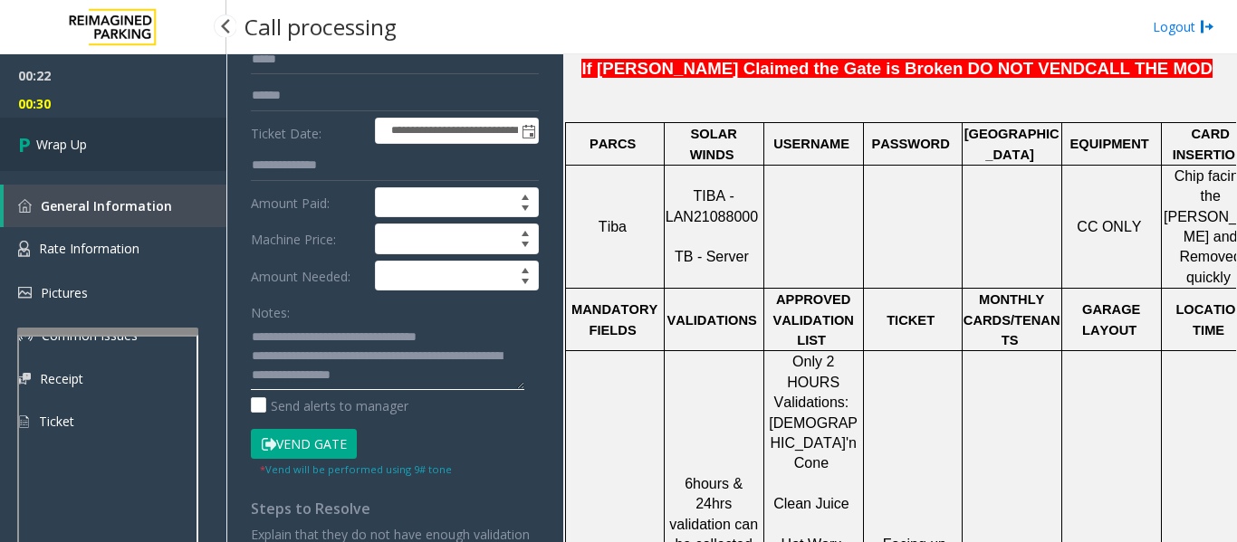
type textarea "**********"
click at [147, 151] on link "Wrap Up" at bounding box center [113, 144] width 226 height 53
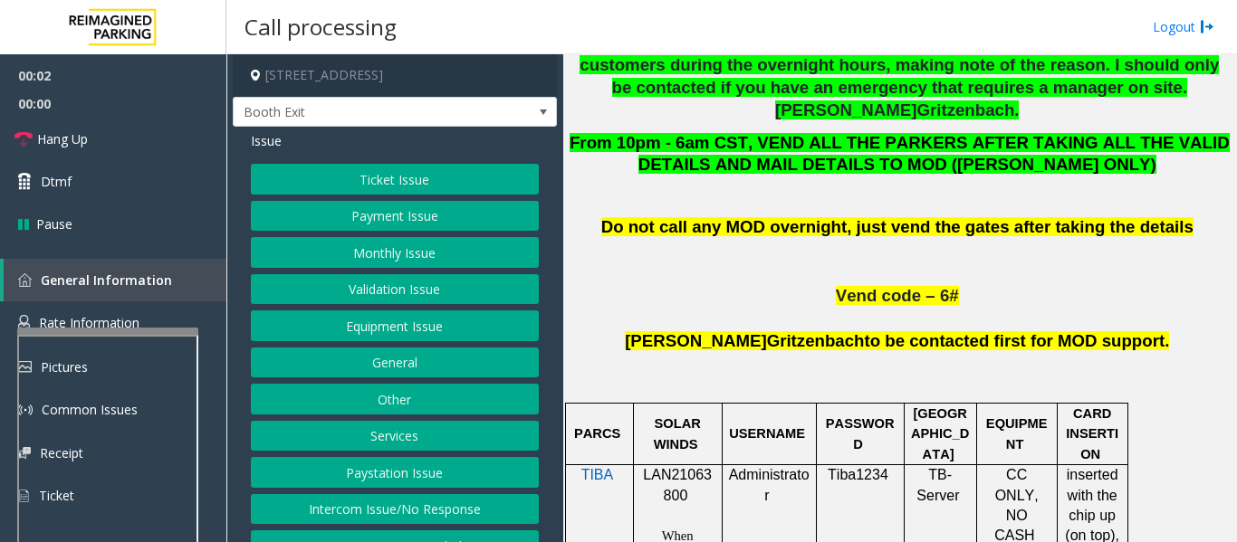
scroll to position [996, 0]
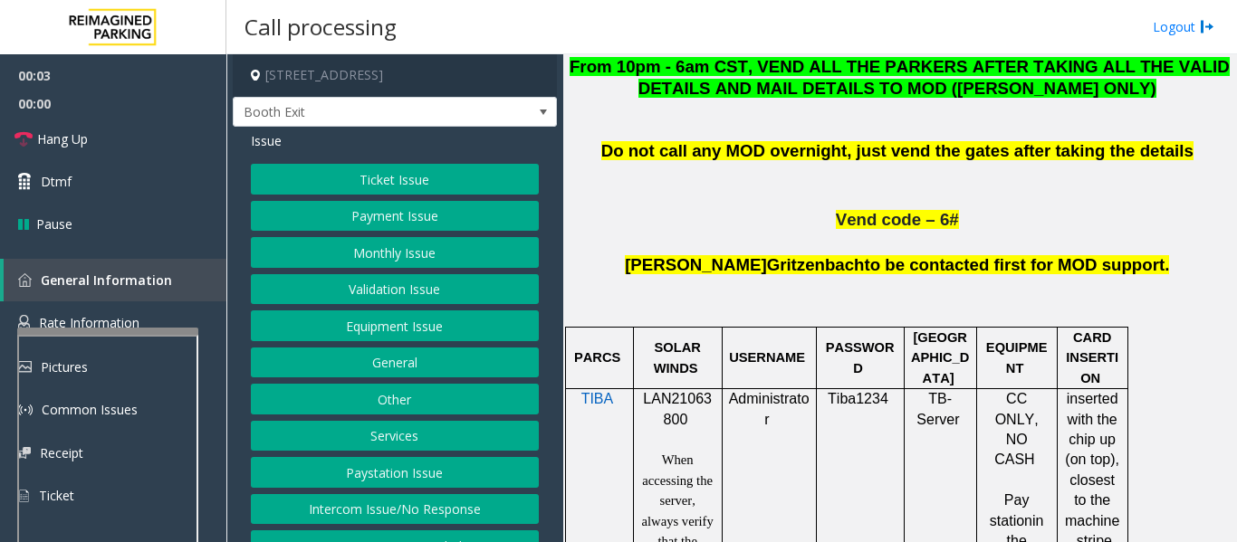
click at [684, 391] on span "LAN21063800" at bounding box center [677, 408] width 69 height 35
copy p "LAN21063800"
click at [397, 293] on button "Validation Issue" at bounding box center [395, 289] width 288 height 31
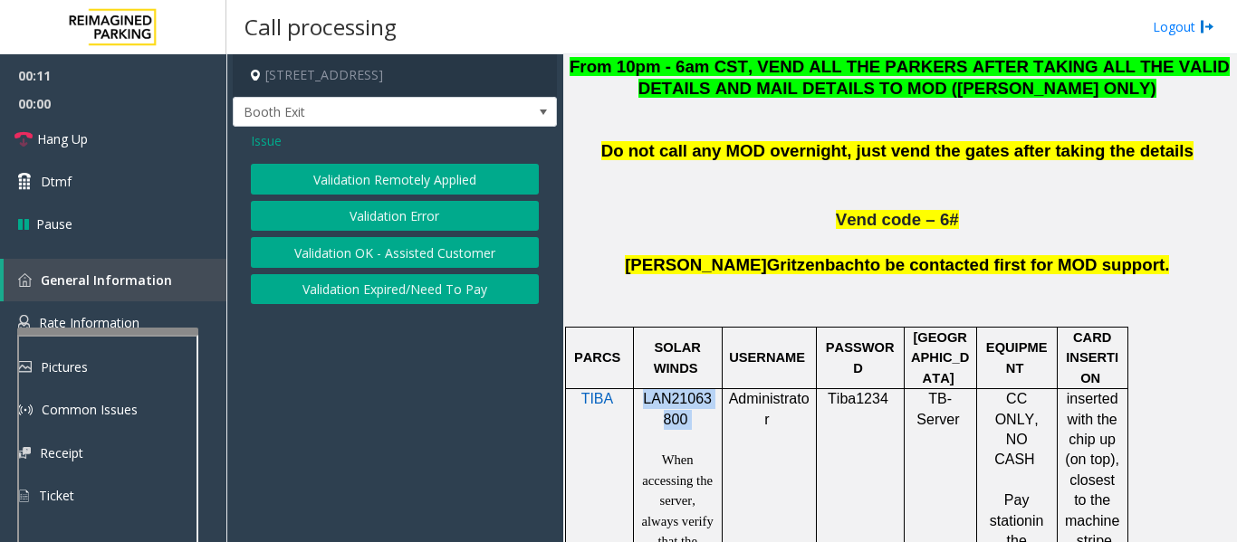
click at [406, 223] on button "Validation Error" at bounding box center [395, 216] width 288 height 31
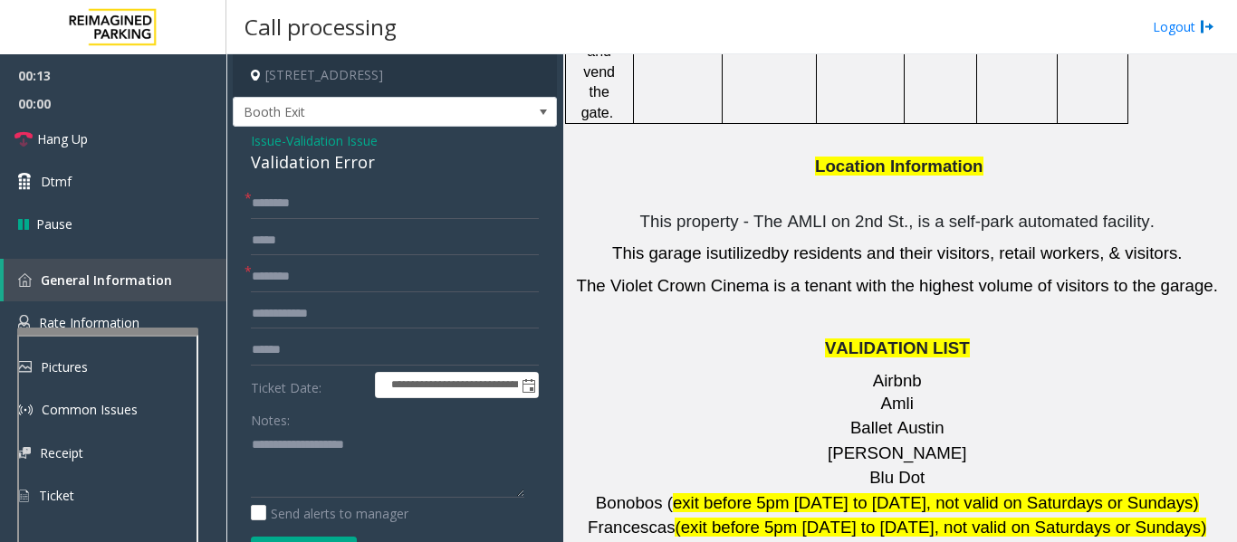
scroll to position [2444, 0]
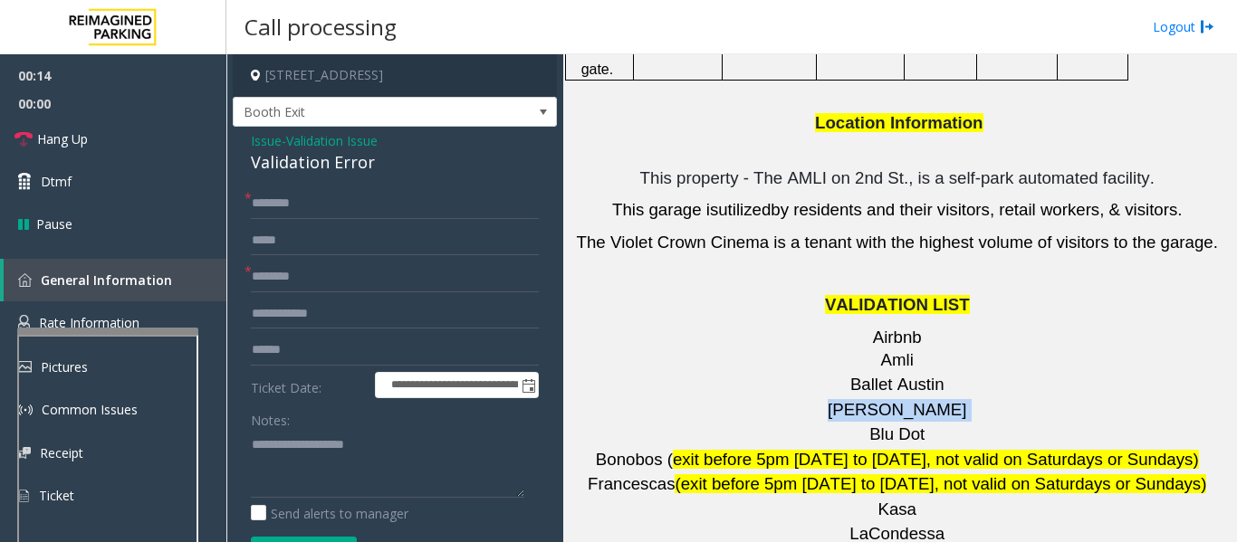
drag, startPoint x: 932, startPoint y: 196, endPoint x: 836, endPoint y: 206, distance: 97.5
click at [836, 399] on p "[PERSON_NAME]" at bounding box center [899, 410] width 660 height 23
copy p "[PERSON_NAME]"
click at [286, 278] on input "text" at bounding box center [395, 277] width 288 height 31
paste input "*******"
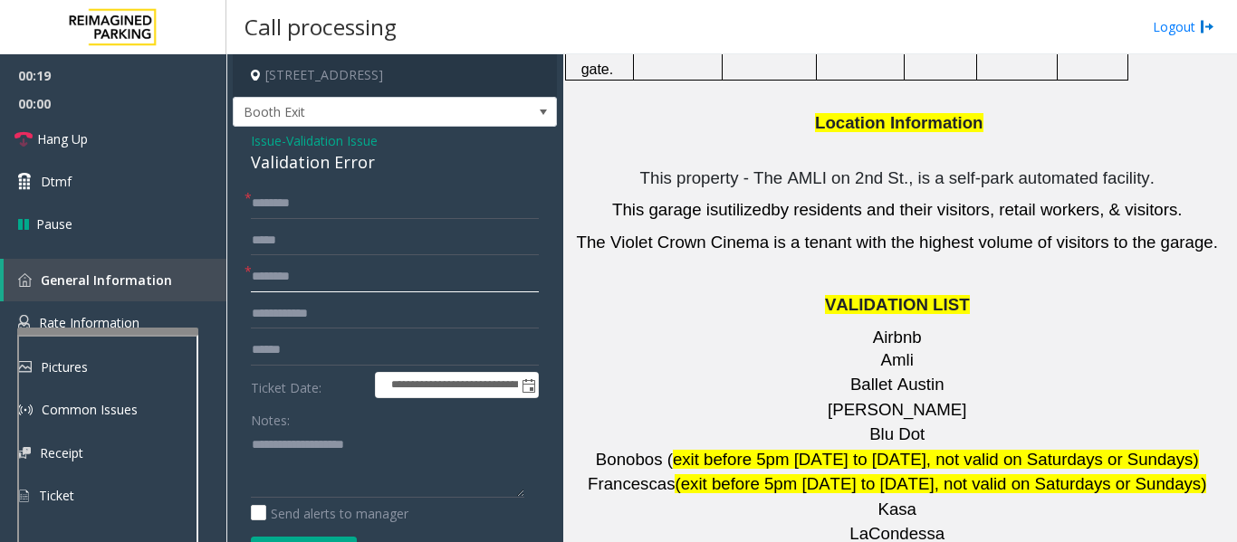
type input "*******"
click at [339, 154] on div "Validation Error" at bounding box center [395, 162] width 288 height 24
copy div "Validation Error"
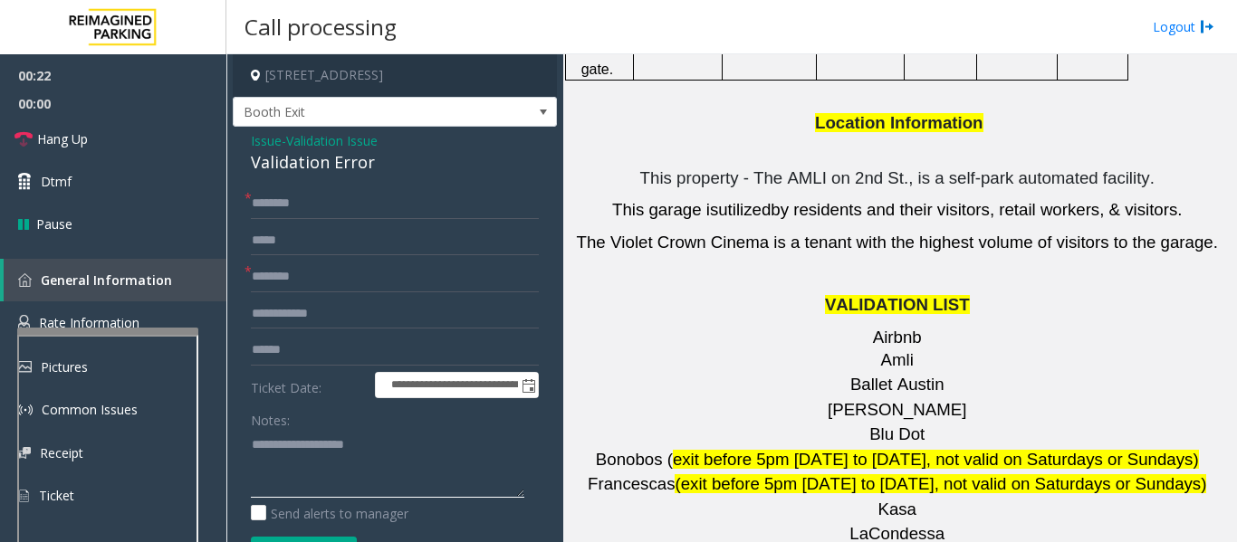
click at [337, 464] on textarea at bounding box center [387, 464] width 273 height 68
paste textarea "**********"
type textarea "**********"
click at [352, 339] on input "text" at bounding box center [395, 350] width 288 height 31
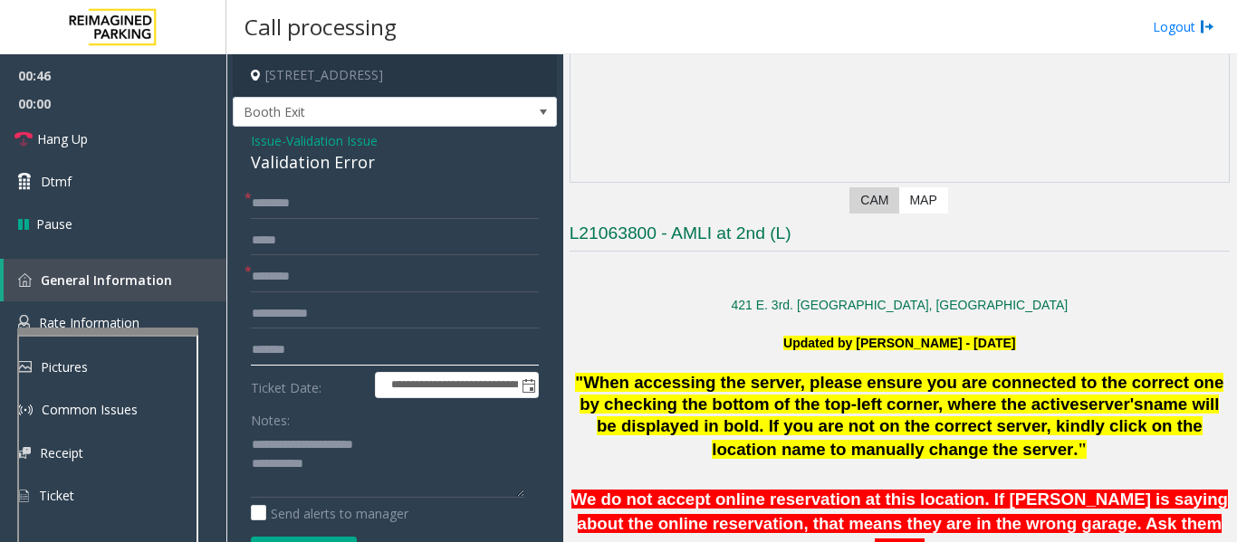
scroll to position [181, 0]
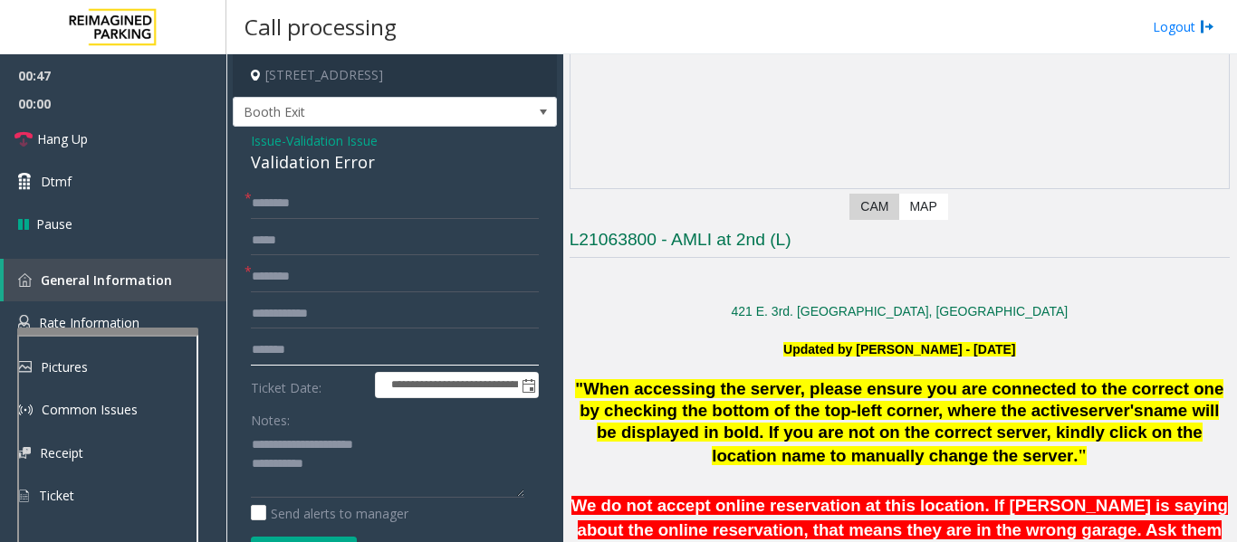
type input "*******"
click at [271, 205] on input "text" at bounding box center [395, 203] width 288 height 31
type input "*****"
click at [432, 465] on textarea at bounding box center [387, 464] width 273 height 68
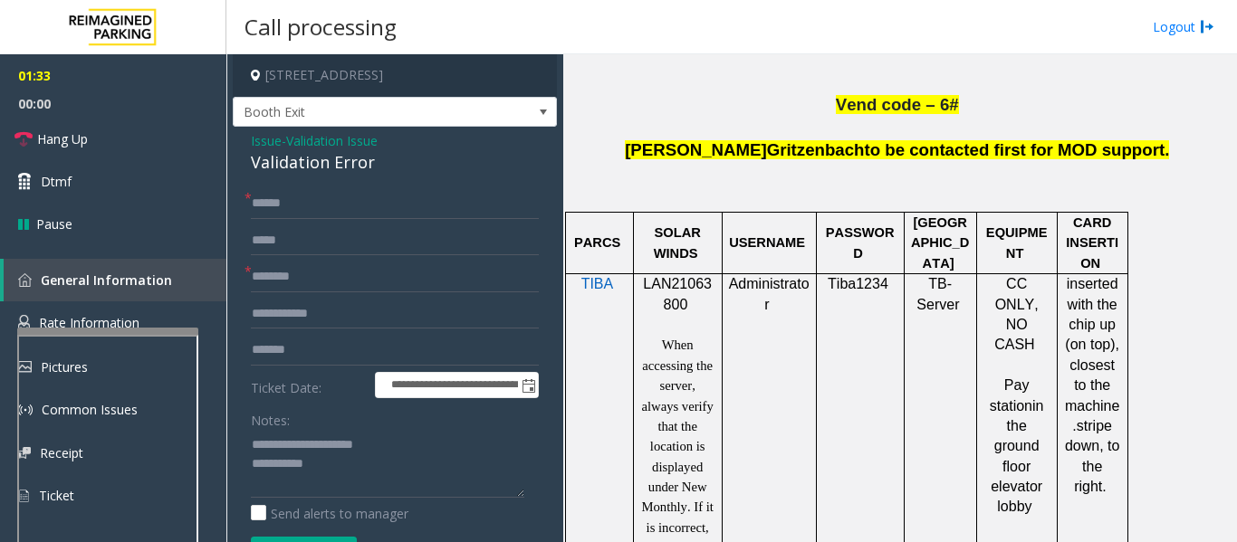
scroll to position [1358, 0]
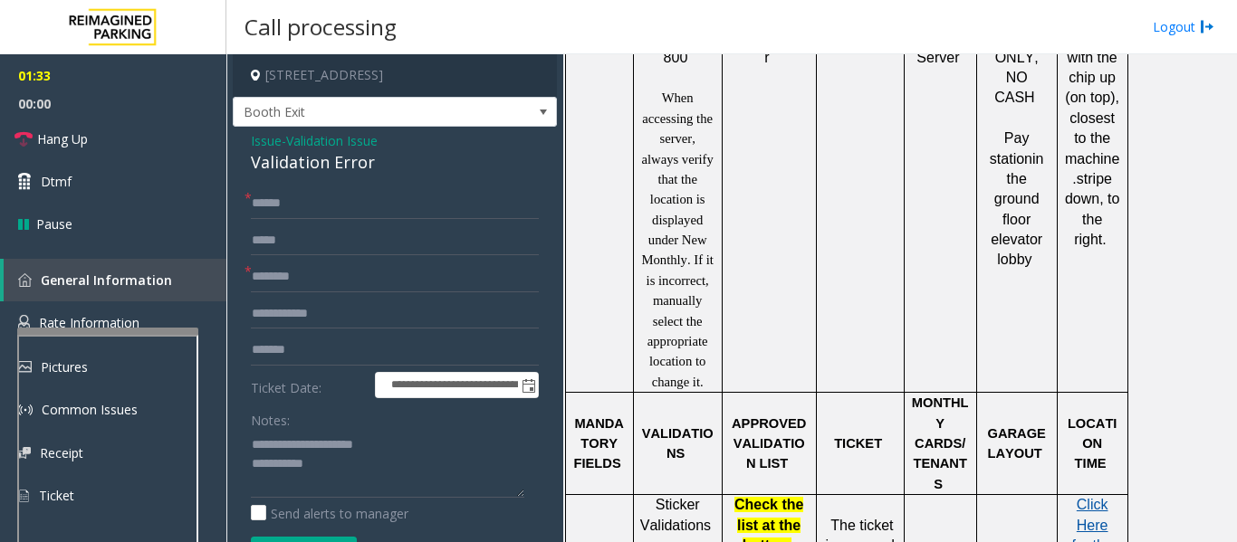
click at [1088, 497] on span "Click Here for the local time" at bounding box center [1091, 545] width 41 height 97
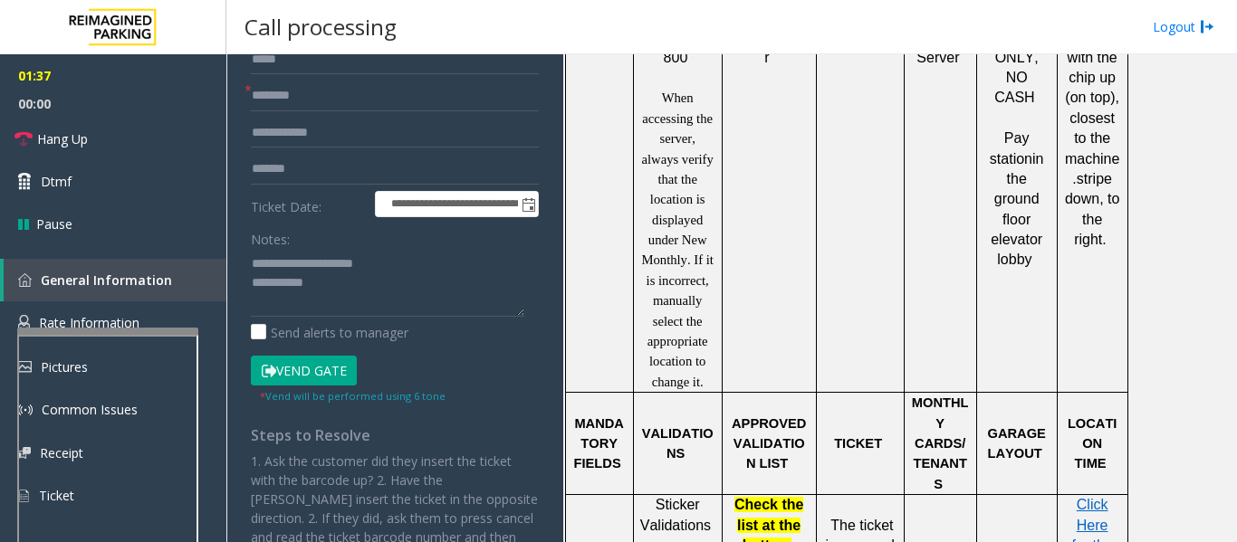
click at [337, 376] on button "Vend Gate" at bounding box center [304, 371] width 106 height 31
click at [385, 291] on textarea at bounding box center [387, 283] width 273 height 68
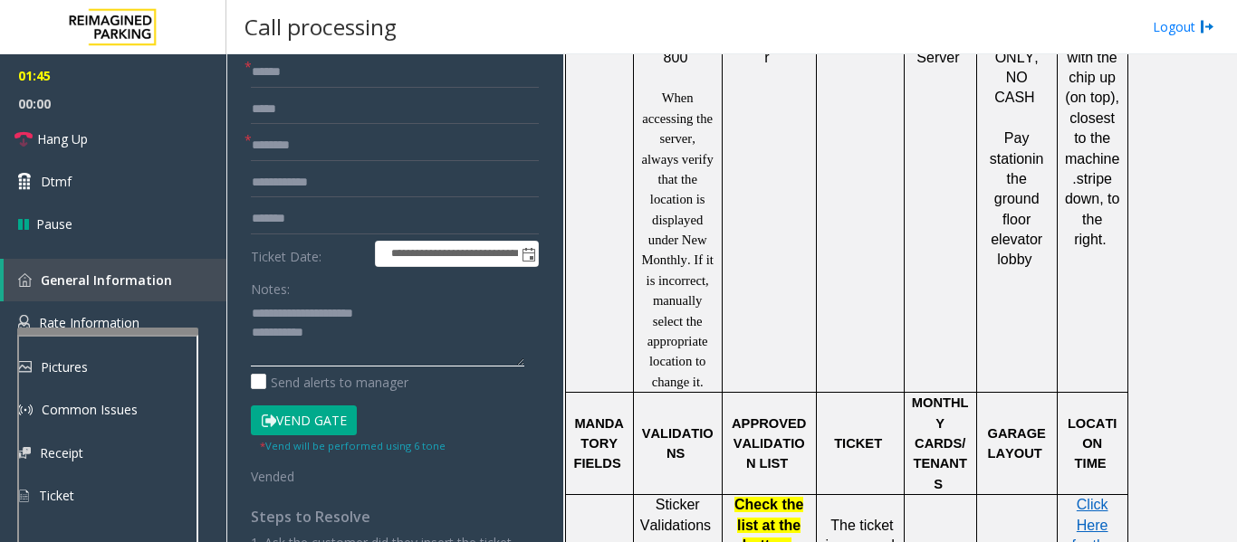
scroll to position [0, 0]
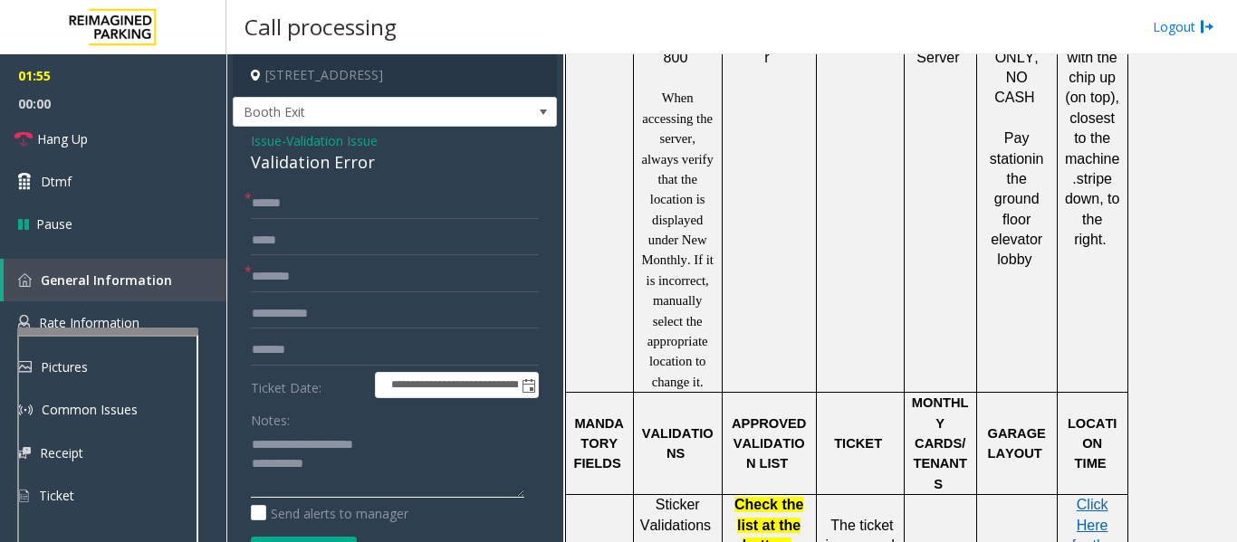
click at [394, 458] on textarea at bounding box center [387, 464] width 273 height 68
type textarea "**********"
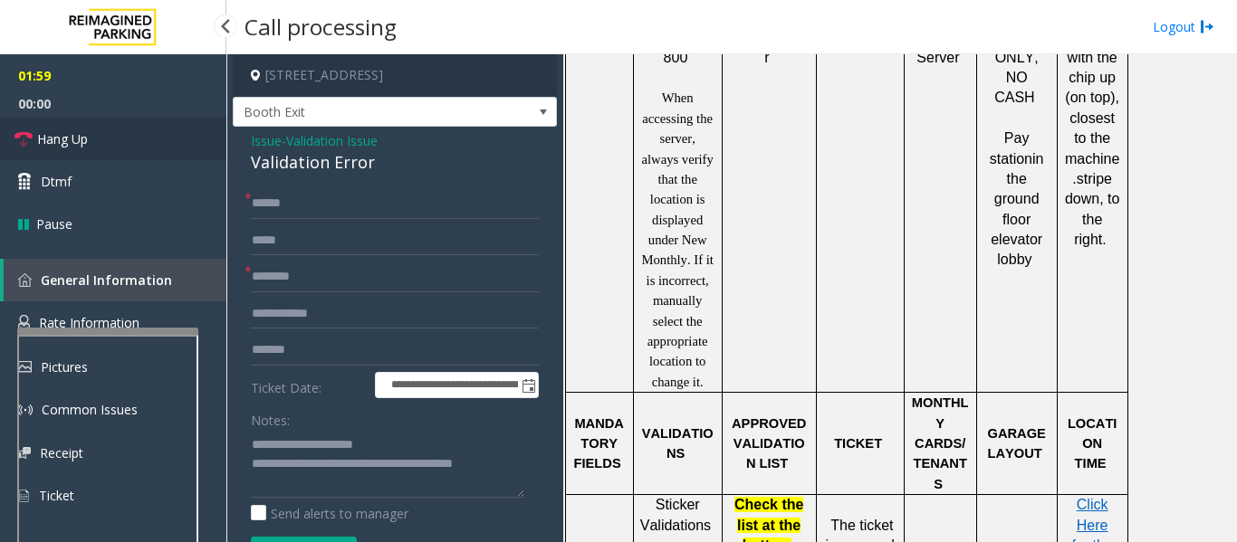
click at [186, 157] on link "Hang Up" at bounding box center [113, 139] width 226 height 43
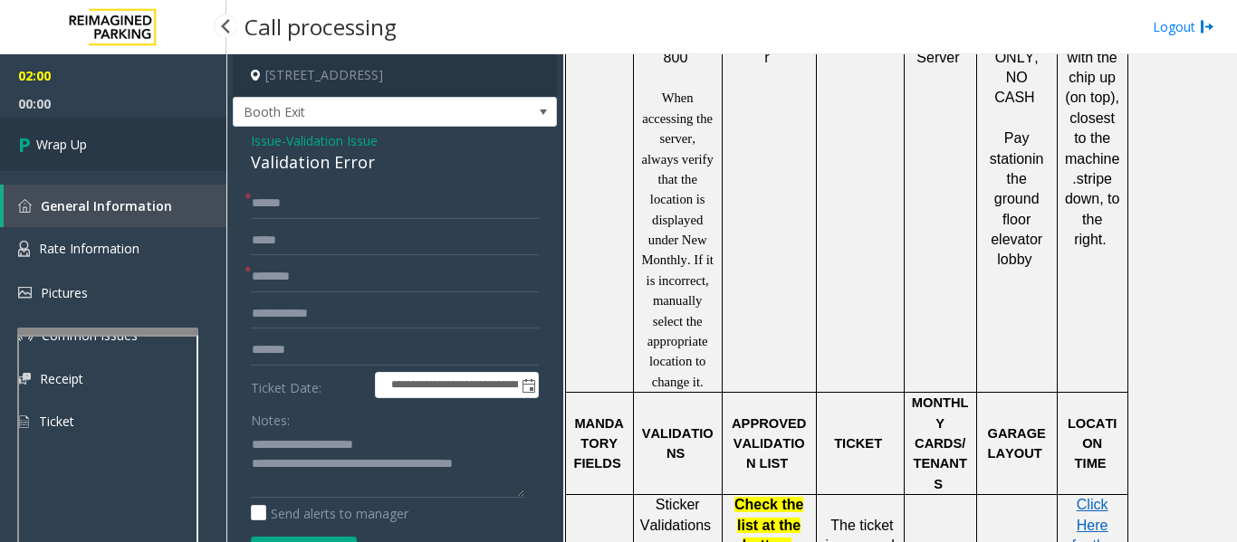
click at [186, 157] on link "Wrap Up" at bounding box center [113, 144] width 226 height 53
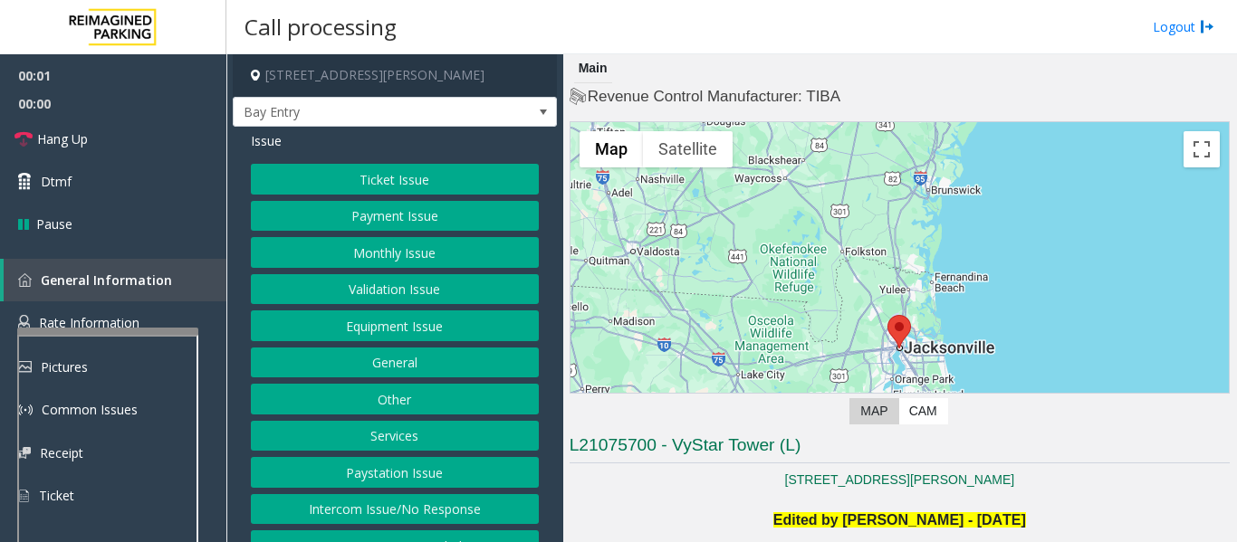
scroll to position [453, 0]
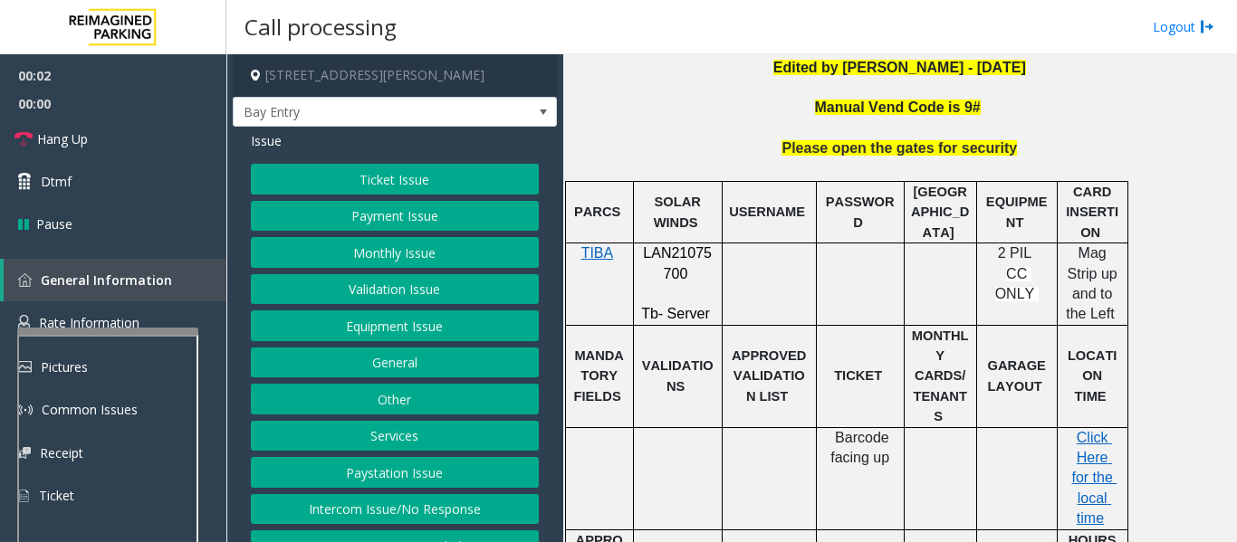
click at [674, 255] on span "LAN21075700" at bounding box center [677, 262] width 69 height 35
copy p "LAN21075700"
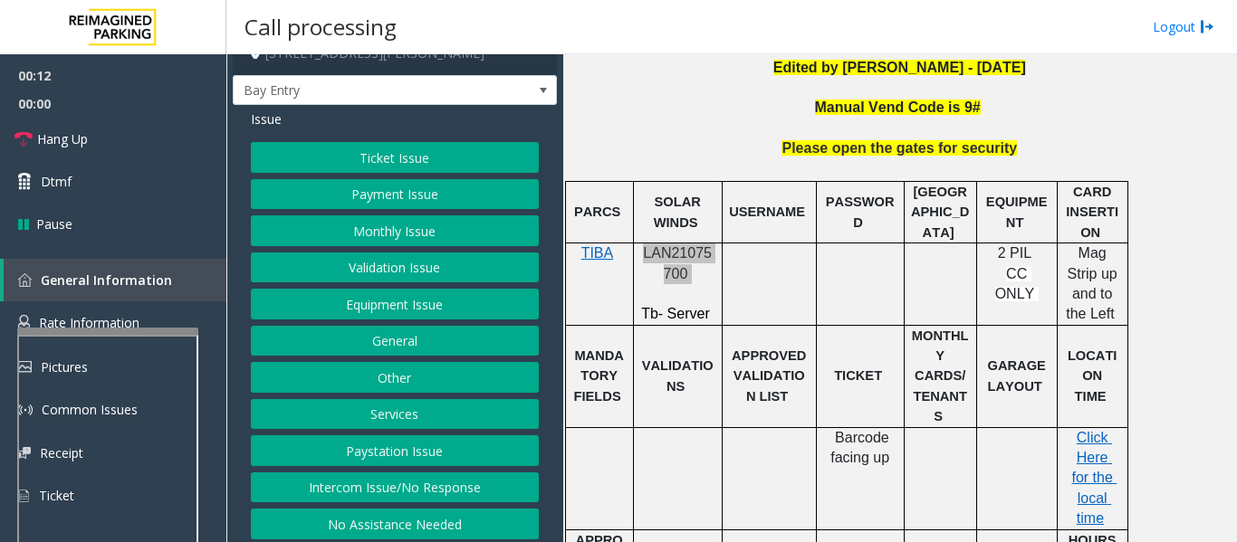
scroll to position [28, 0]
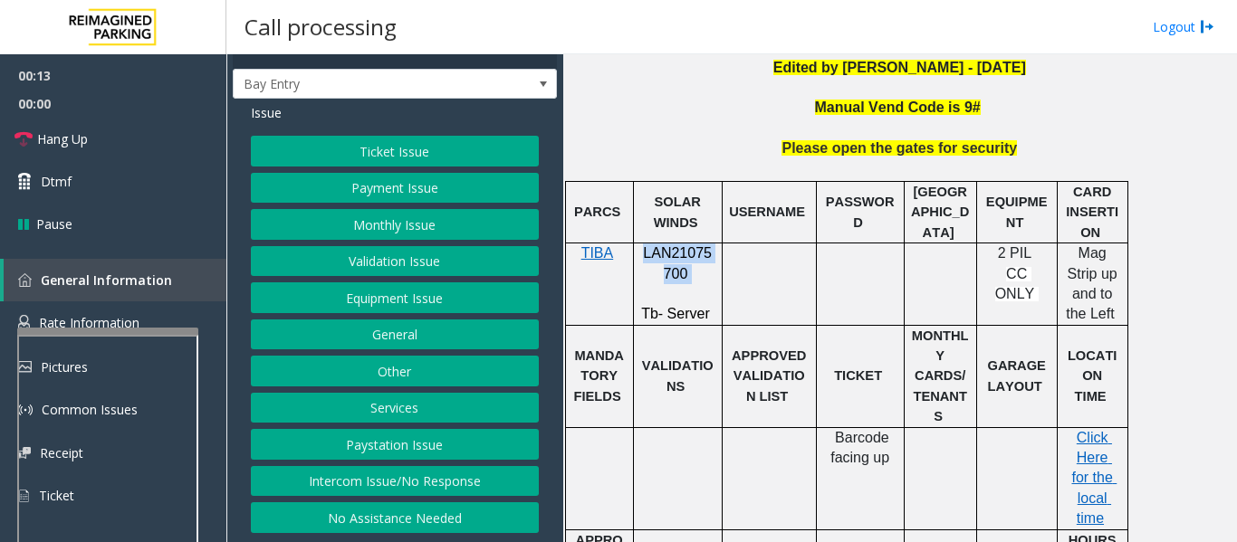
click at [409, 484] on button "Intercom Issue/No Response" at bounding box center [395, 481] width 288 height 31
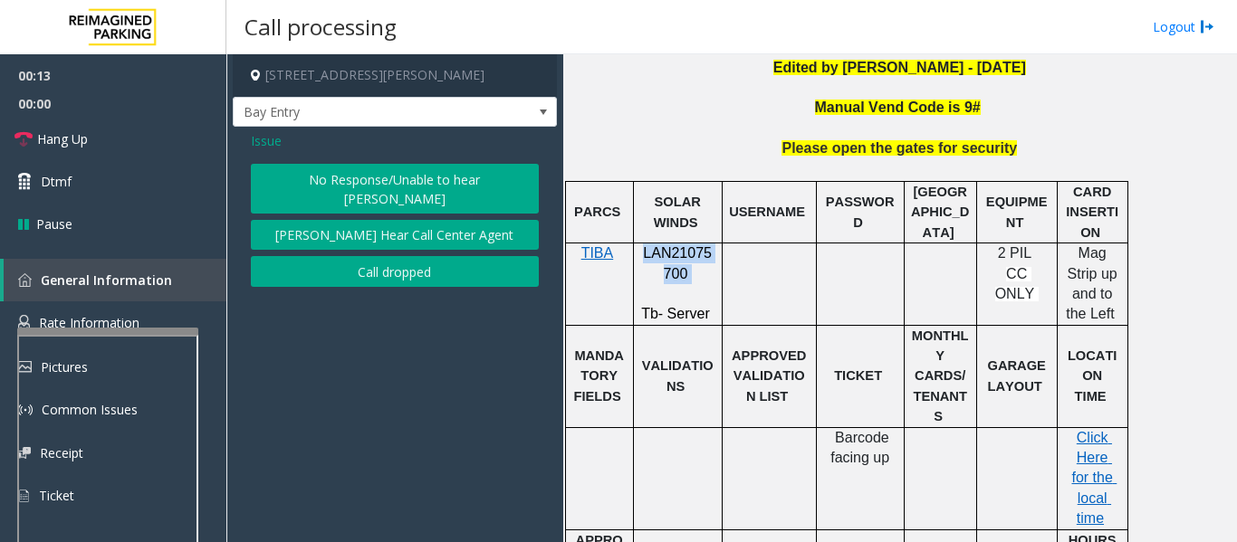
scroll to position [0, 0]
click at [426, 184] on button "No Response/Unable to hear parker" at bounding box center [395, 189] width 288 height 50
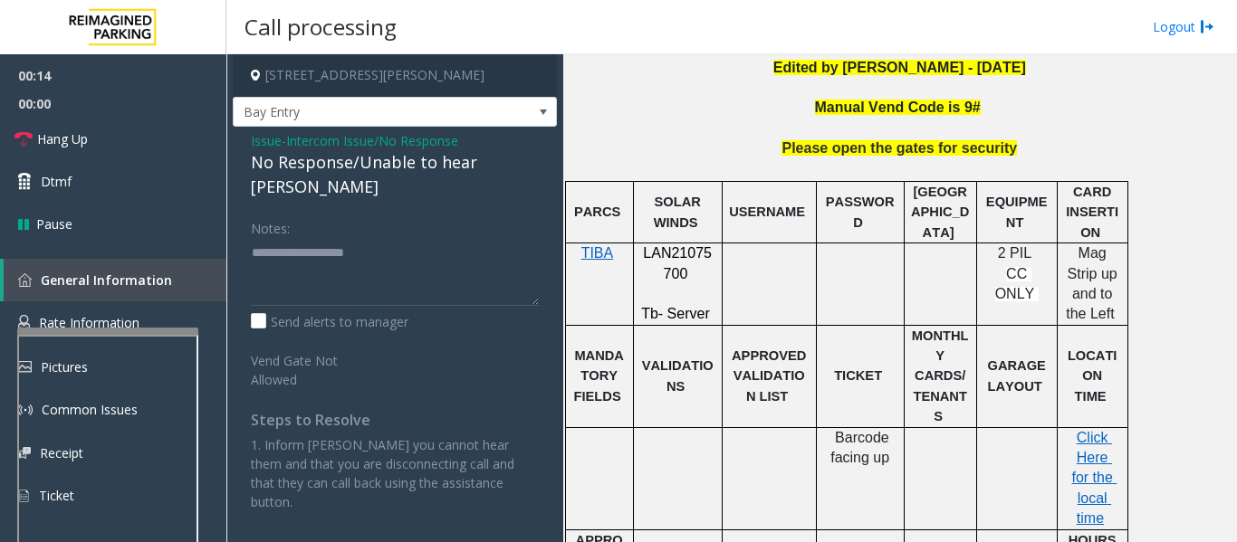
click at [404, 166] on div "No Response/Unable to hear parker" at bounding box center [395, 174] width 288 height 49
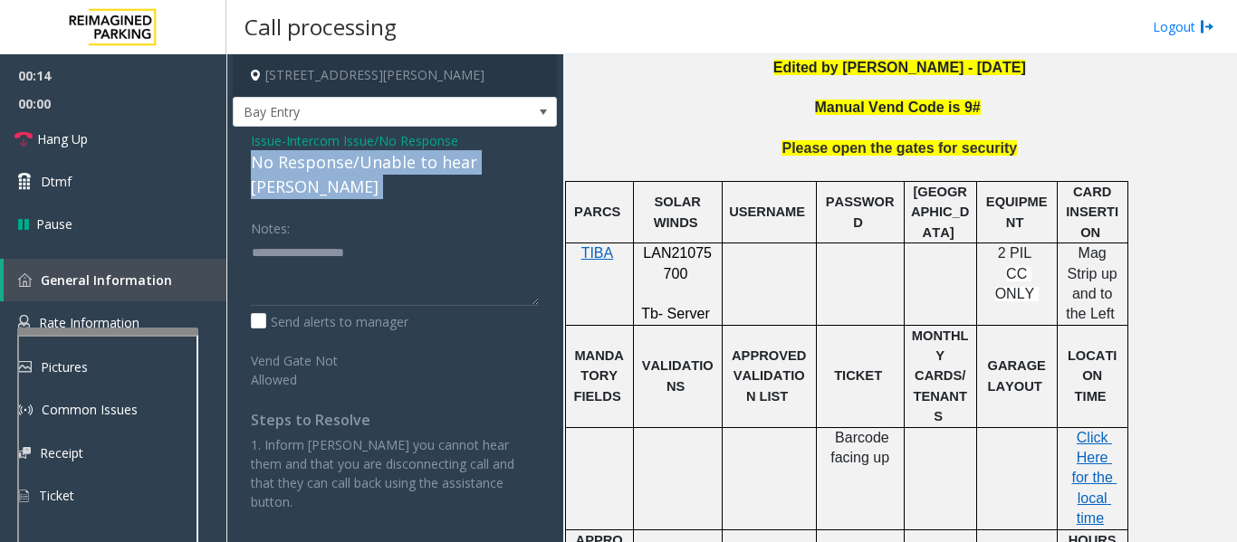
click at [404, 166] on div "No Response/Unable to hear parker" at bounding box center [395, 174] width 288 height 49
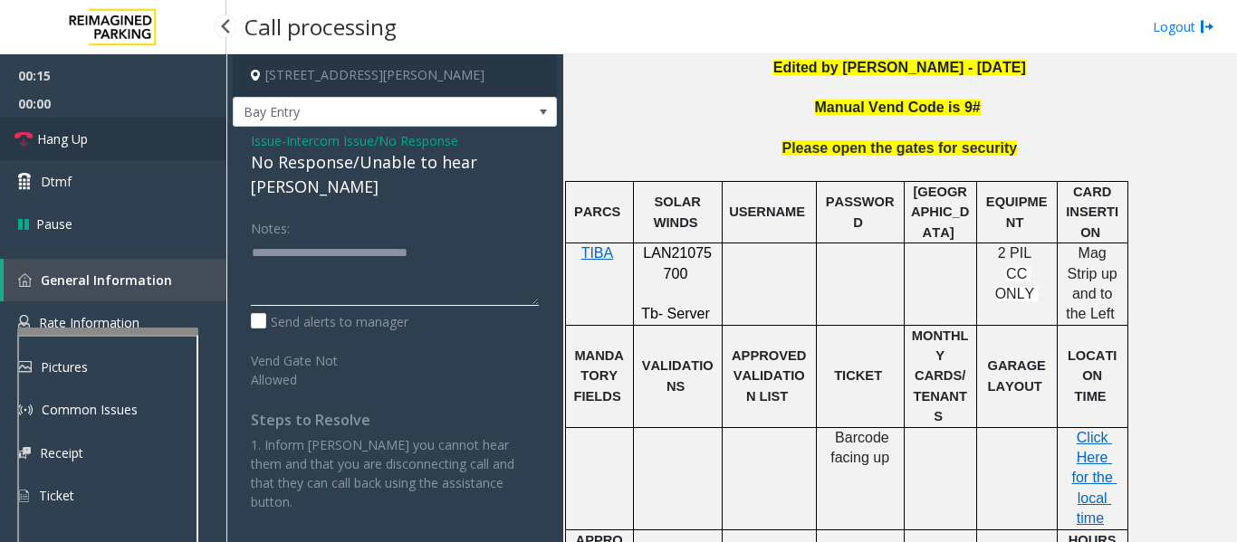
type textarea "**********"
click at [112, 136] on link "Hang Up" at bounding box center [113, 139] width 226 height 43
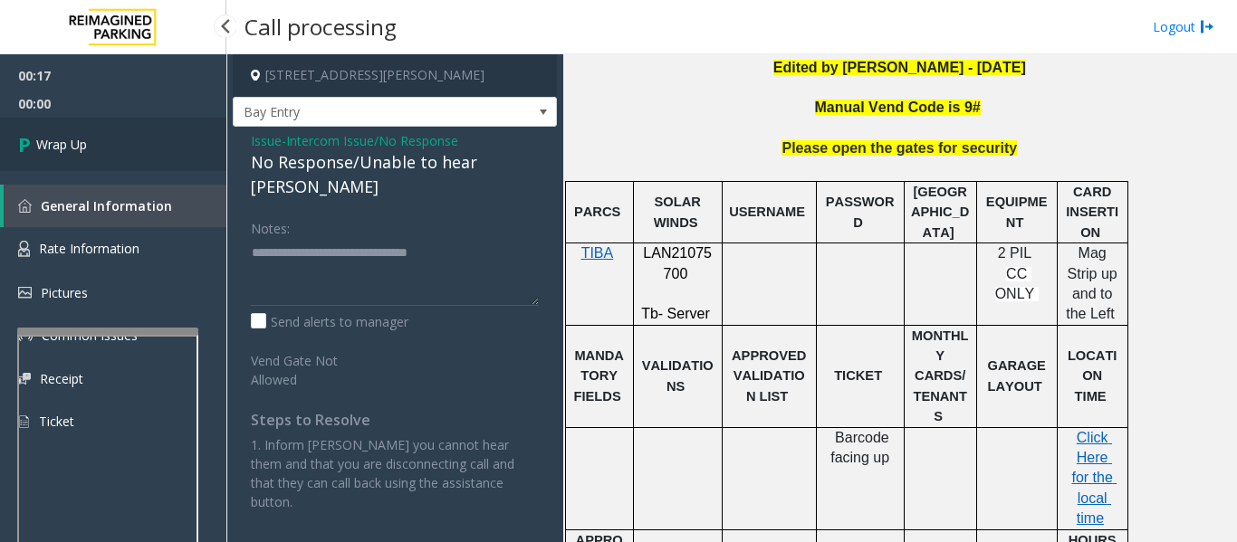
click at [60, 155] on link "Wrap Up" at bounding box center [113, 144] width 226 height 53
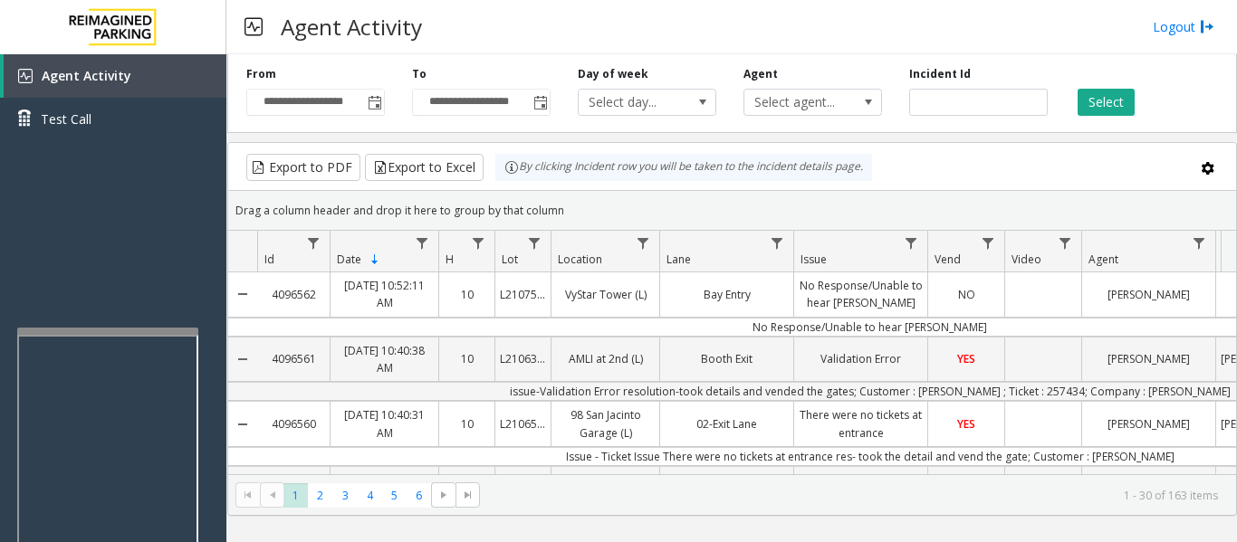
click at [770, 39] on div "Agent Activity Logout" at bounding box center [731, 27] width 1010 height 54
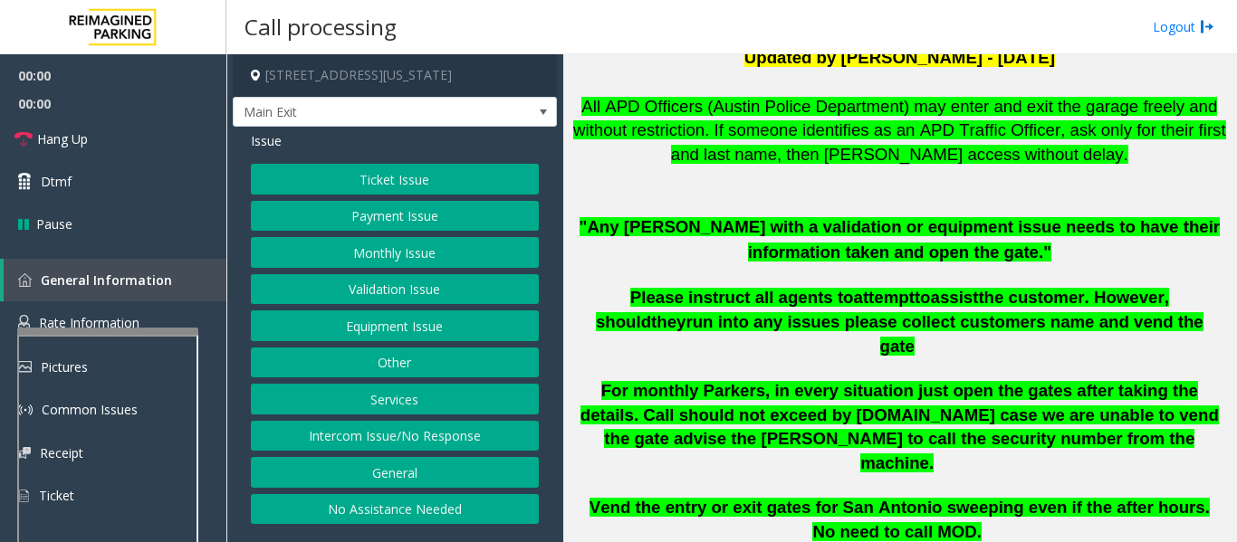
scroll to position [453, 0]
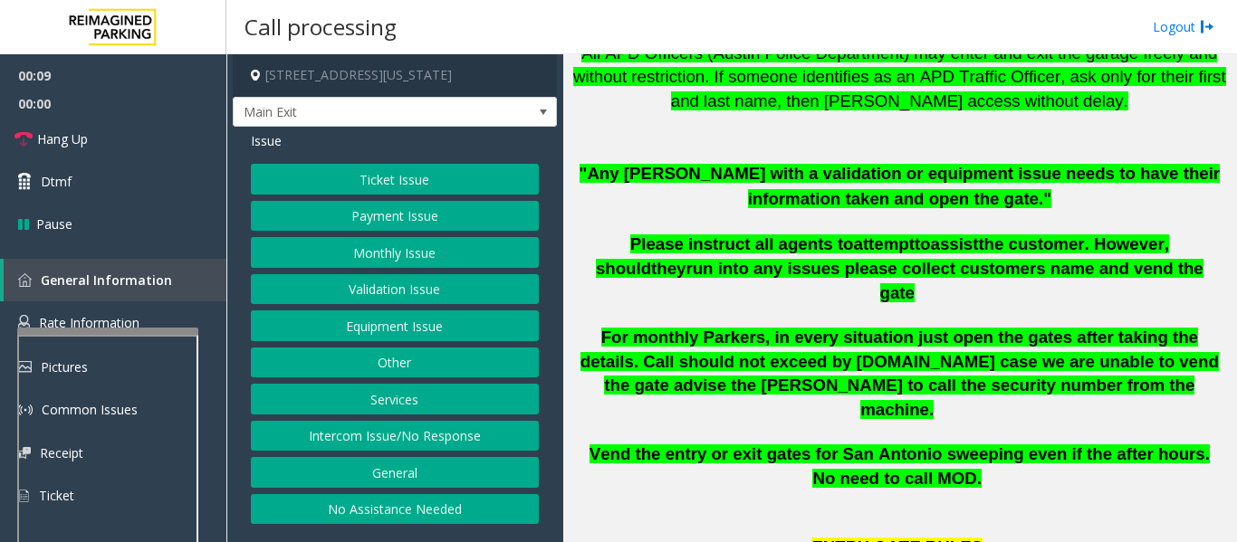
click at [381, 325] on button "Equipment Issue" at bounding box center [395, 326] width 288 height 31
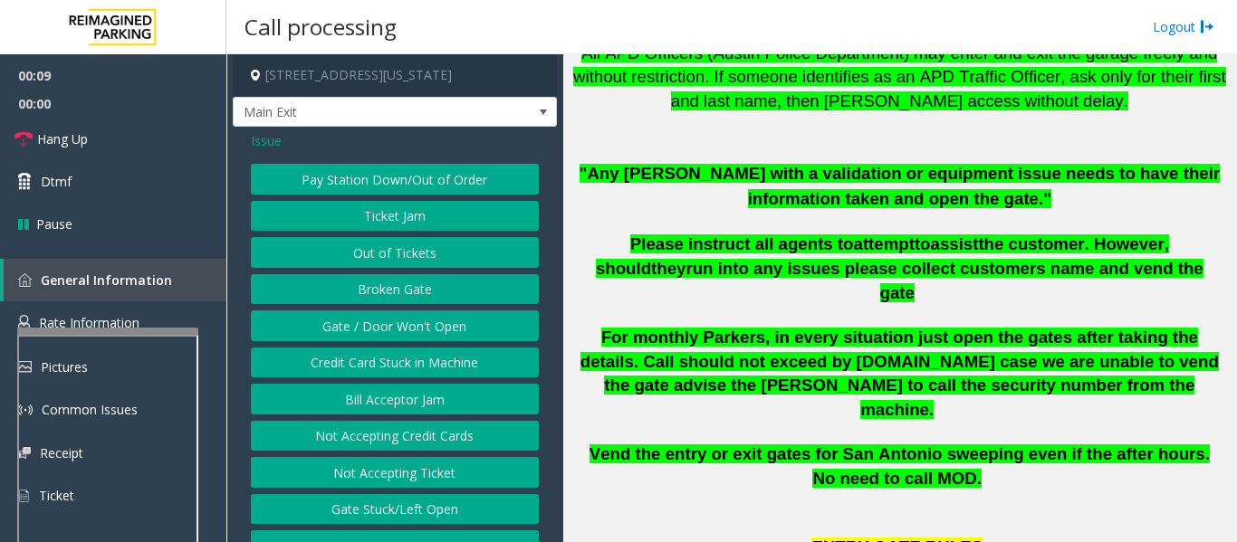
click at [420, 220] on button "Ticket Jam" at bounding box center [395, 216] width 288 height 31
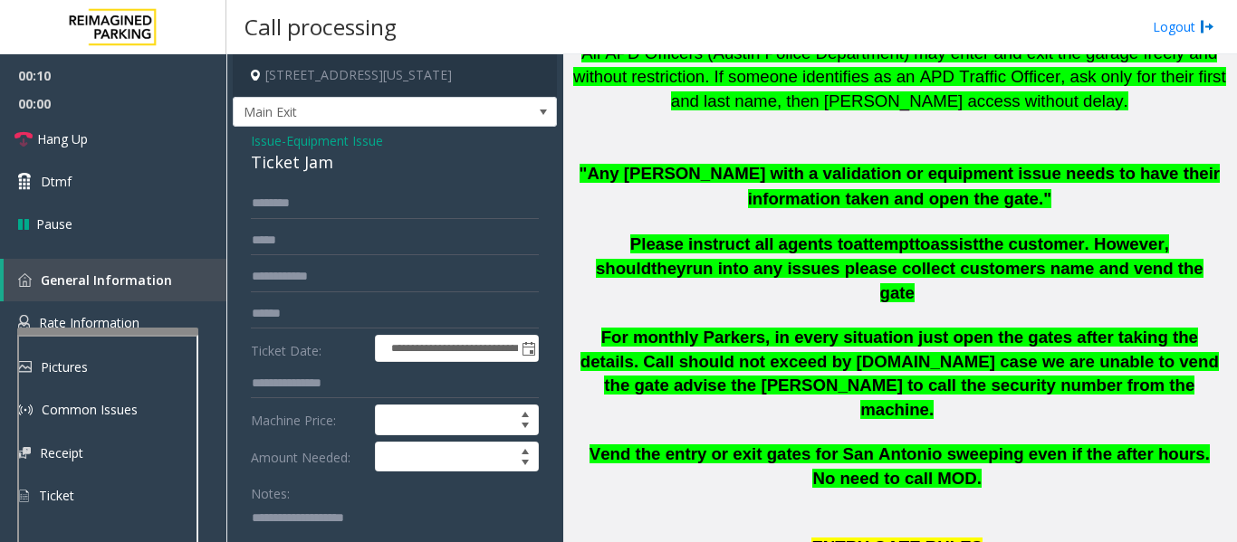
click at [285, 163] on div "Ticket Jam" at bounding box center [395, 162] width 288 height 24
copy div "Ticket Jam"
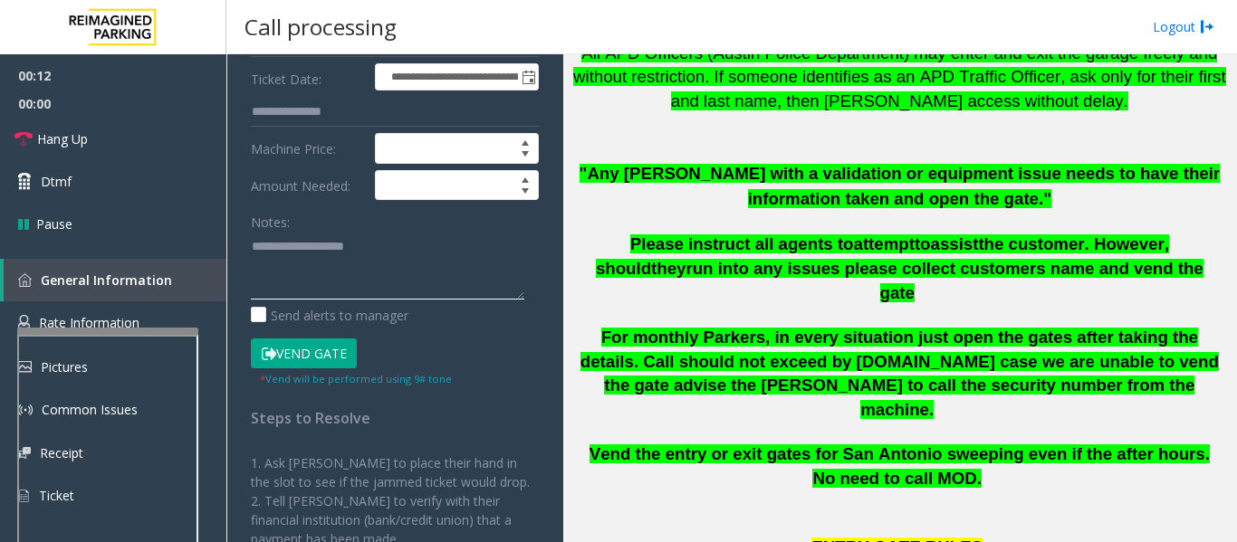
click at [391, 278] on textarea at bounding box center [387, 266] width 273 height 68
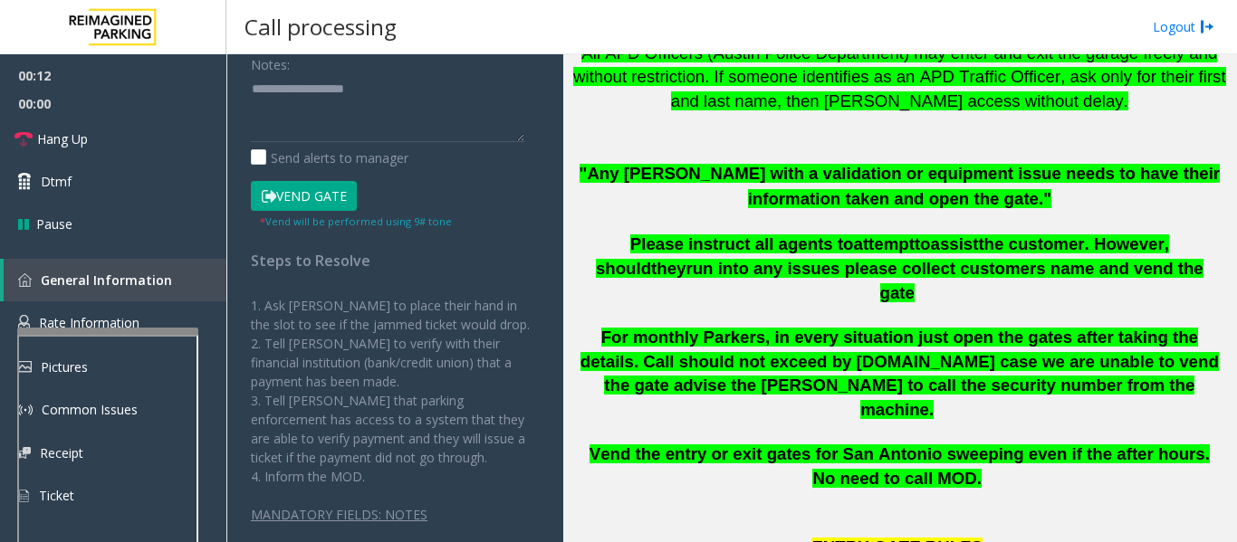
click at [1236, 541] on html "**********" at bounding box center [618, 271] width 1237 height 542
click at [360, 114] on textarea at bounding box center [387, 108] width 273 height 68
paste textarea "**********"
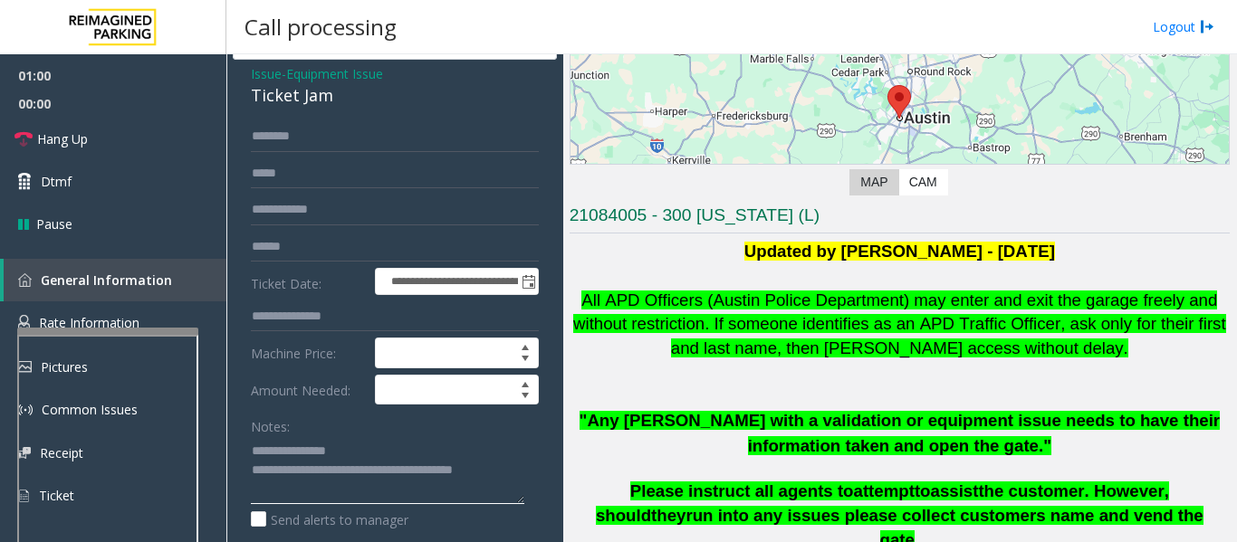
scroll to position [272, 0]
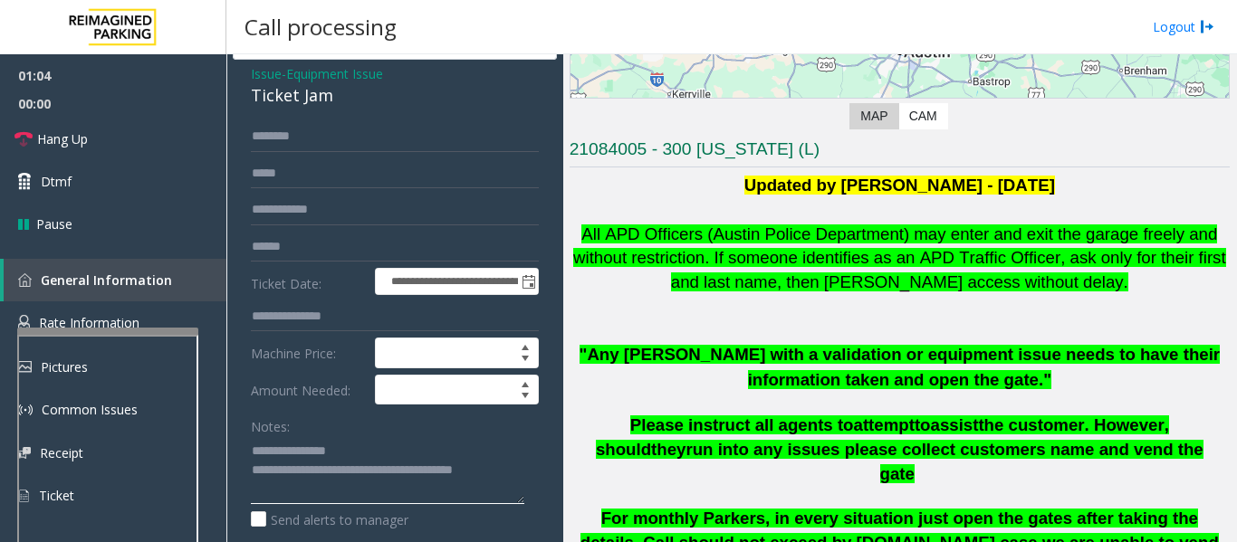
type textarea "**********"
click at [282, 144] on input "text" at bounding box center [395, 136] width 288 height 31
type input "******"
click at [257, 242] on input "text" at bounding box center [395, 247] width 288 height 31
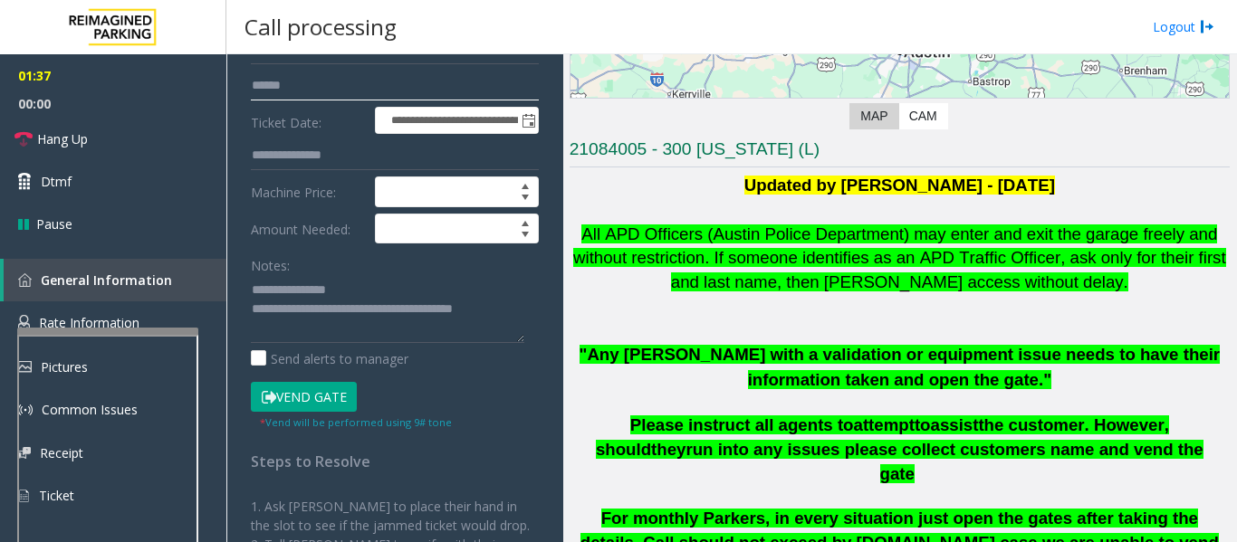
scroll to position [429, 0]
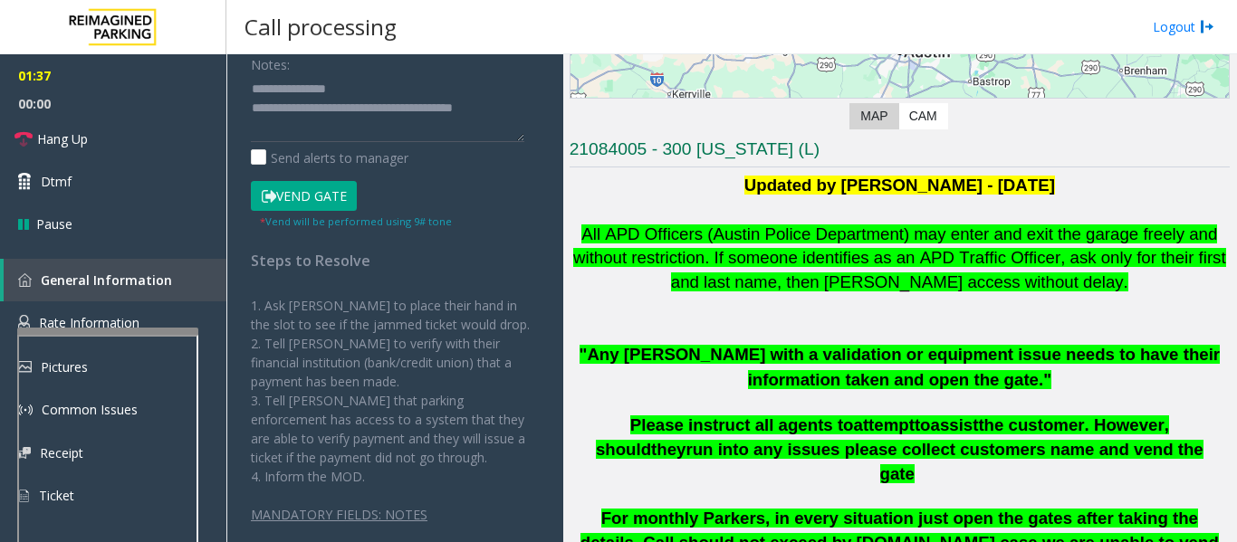
type input "******"
click at [344, 187] on button "Vend Gate" at bounding box center [304, 196] width 106 height 31
click at [352, 131] on textarea at bounding box center [387, 108] width 273 height 68
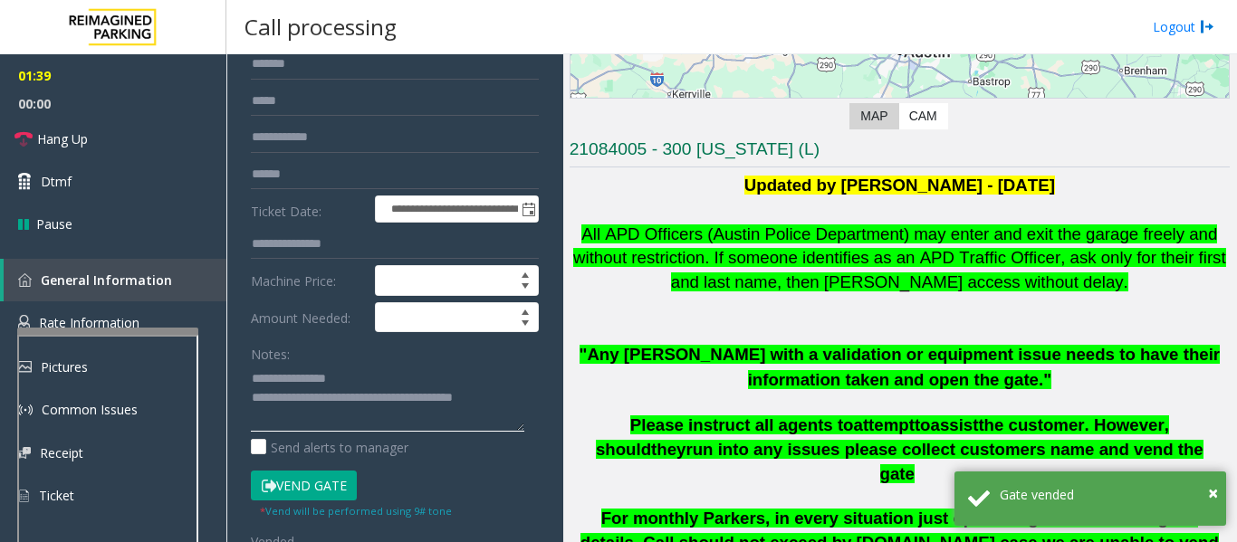
scroll to position [0, 0]
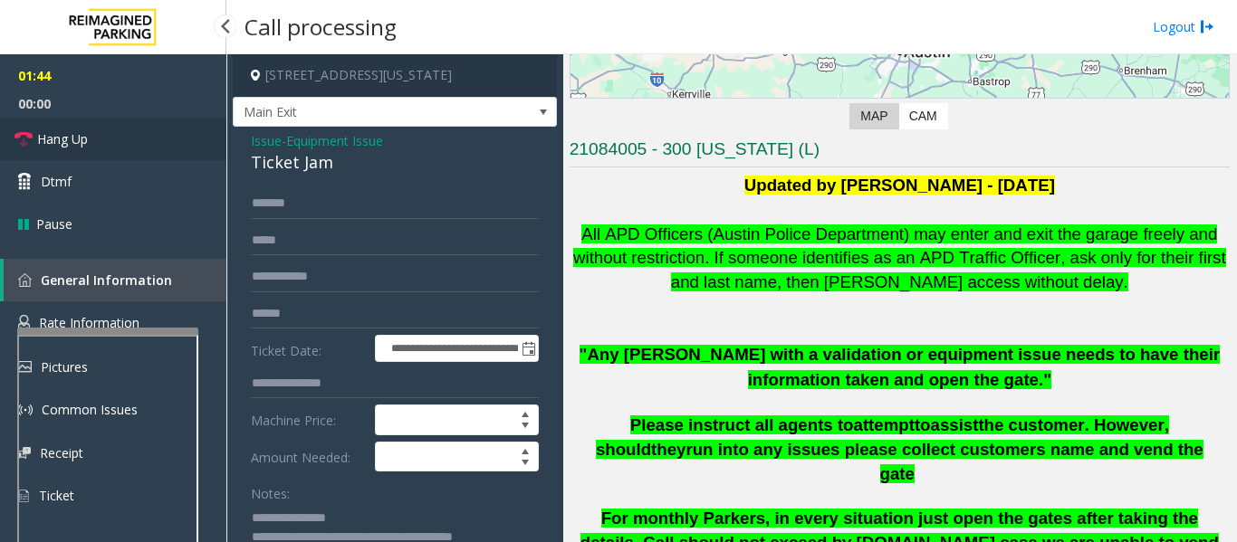
click at [97, 143] on link "Hang Up" at bounding box center [113, 139] width 226 height 43
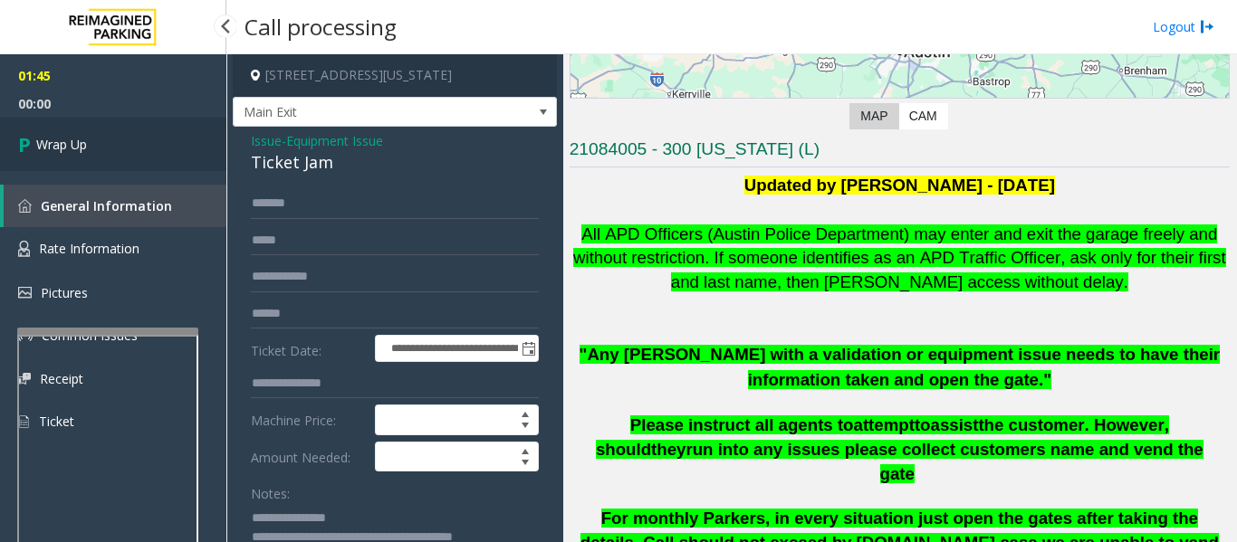
click at [97, 143] on link "Wrap Up" at bounding box center [113, 144] width 226 height 53
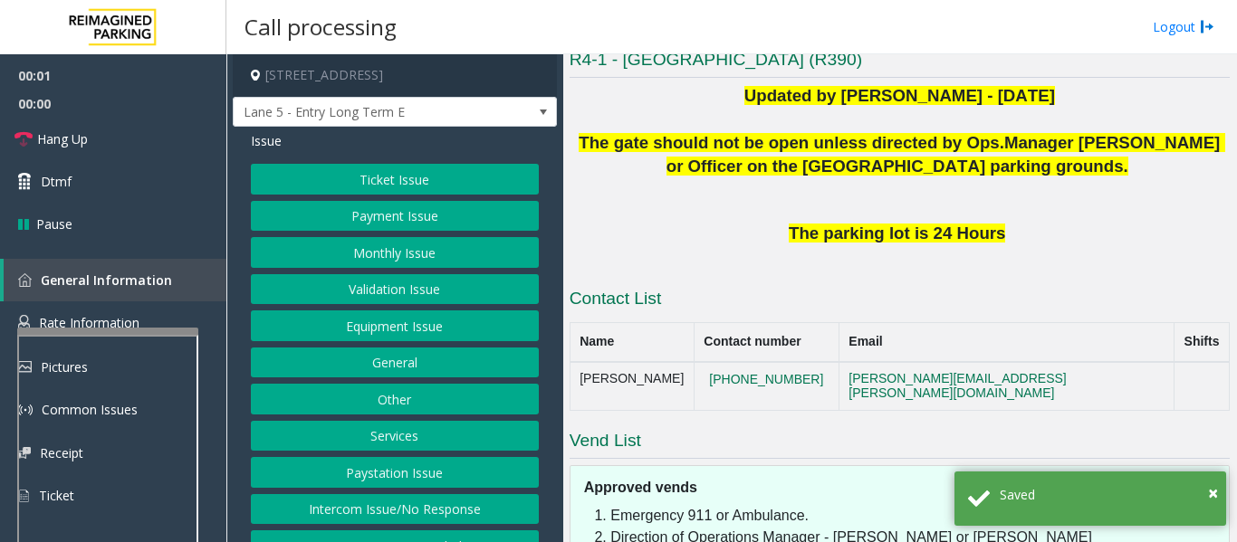
scroll to position [28, 0]
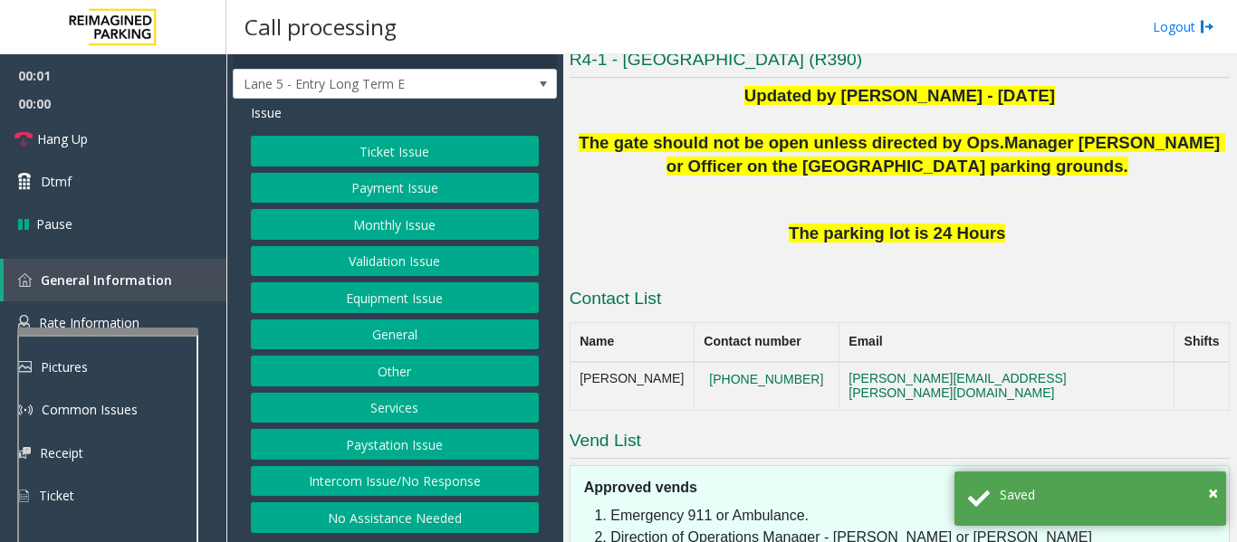
click at [444, 482] on button "Intercom Issue/No Response" at bounding box center [395, 481] width 288 height 31
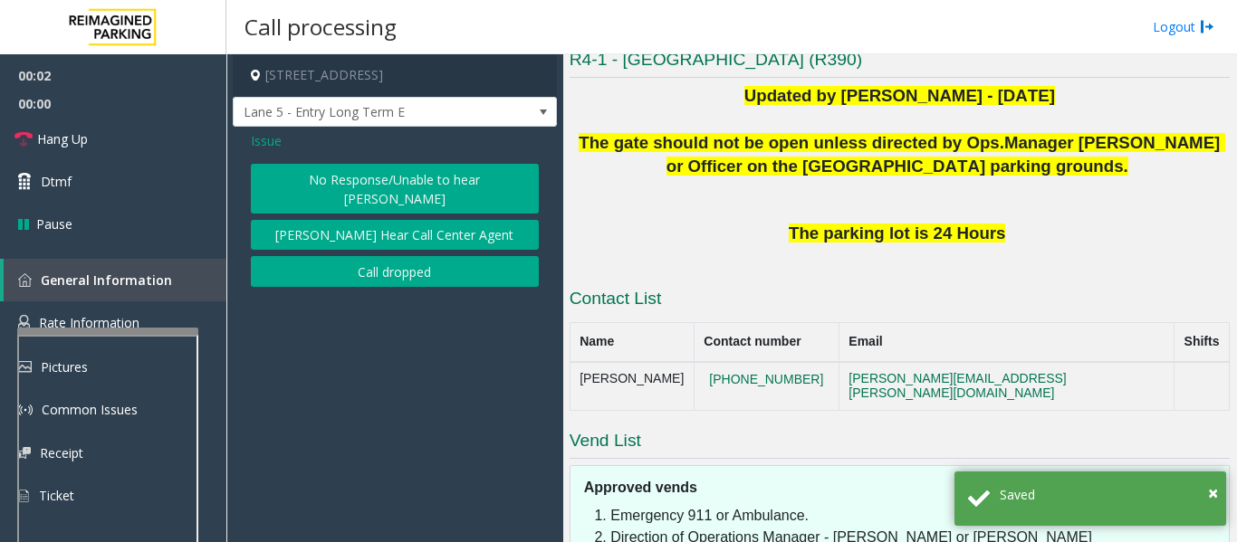
click at [369, 187] on button "No Response/Unable to hear parker" at bounding box center [395, 189] width 288 height 50
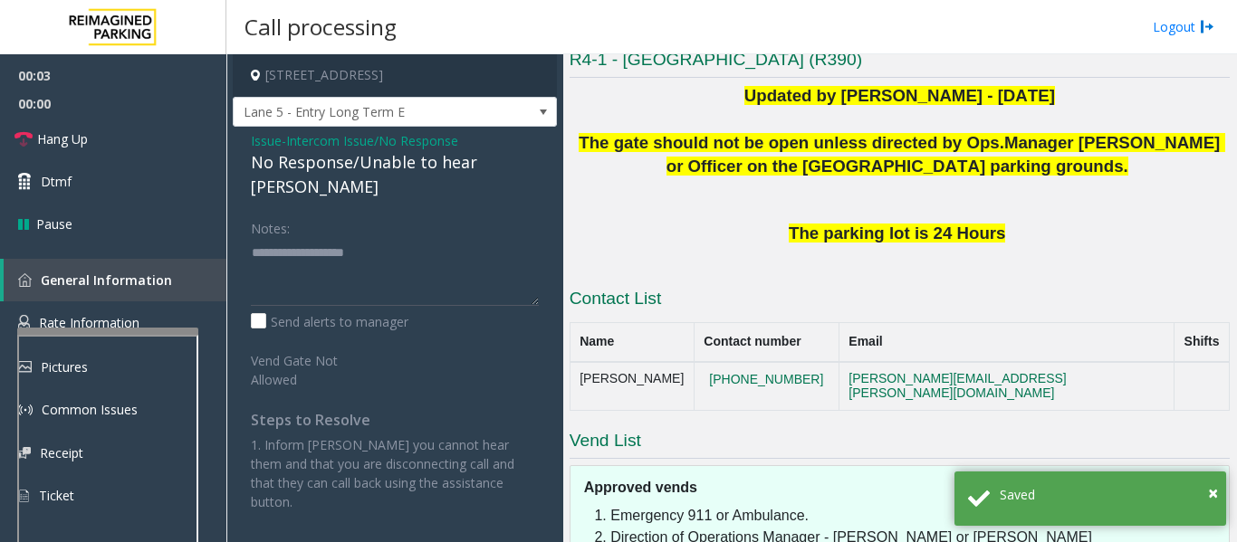
click at [381, 173] on div "No Response/Unable to hear parker" at bounding box center [395, 174] width 288 height 49
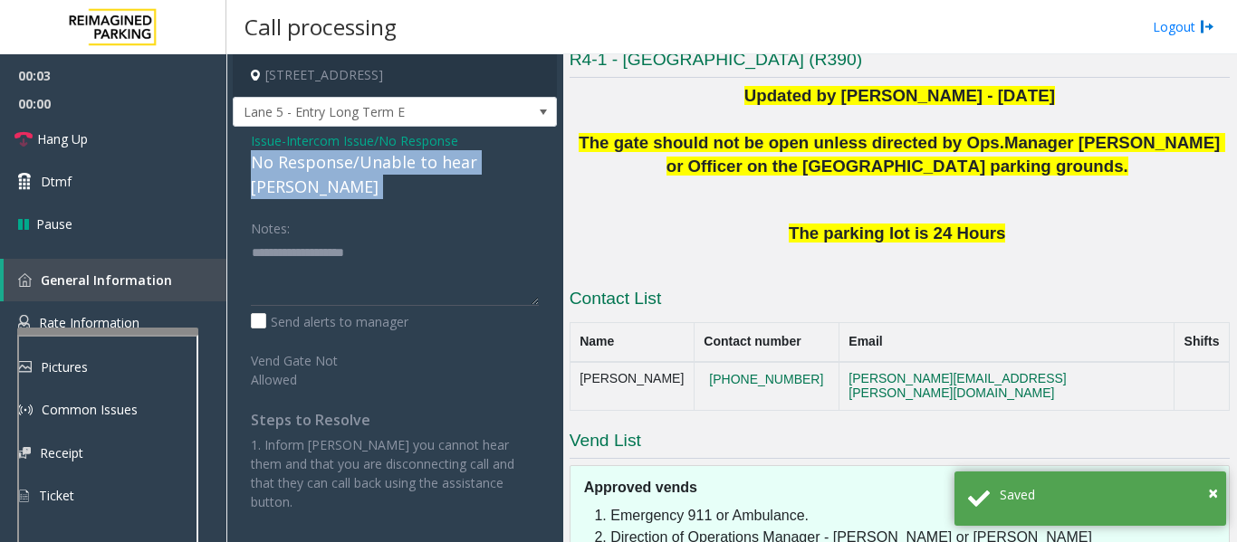
click at [381, 173] on div "No Response/Unable to hear parker" at bounding box center [395, 174] width 288 height 49
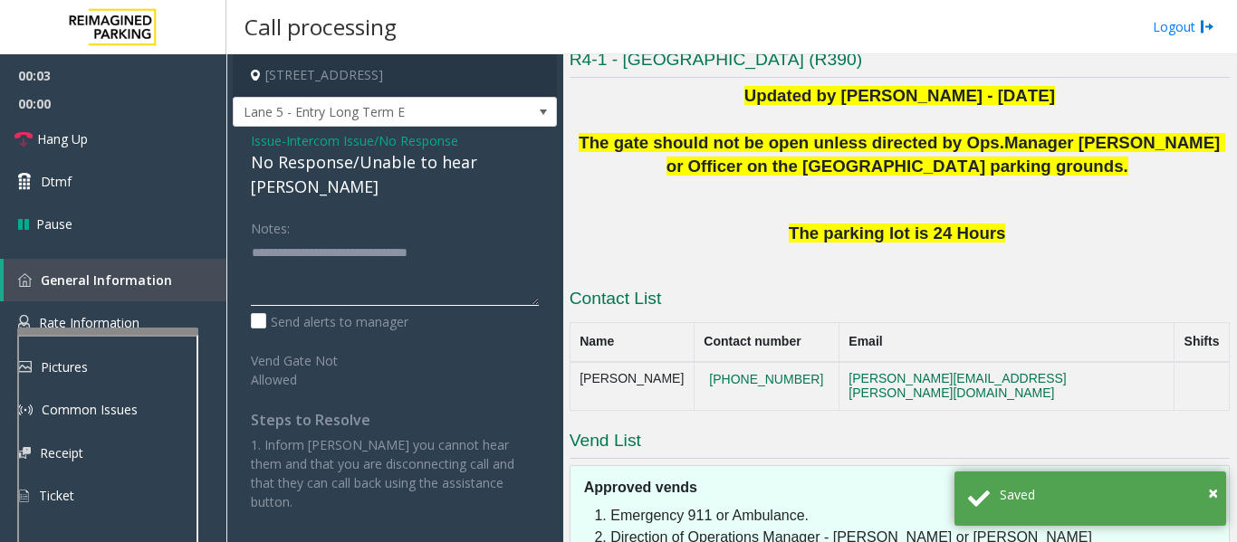
type textarea "**********"
click at [546, 243] on div "Notes: Send alerts to manager Vend Gate Not Allowed Steps to Resolve 1. Inform …" at bounding box center [394, 362] width 315 height 299
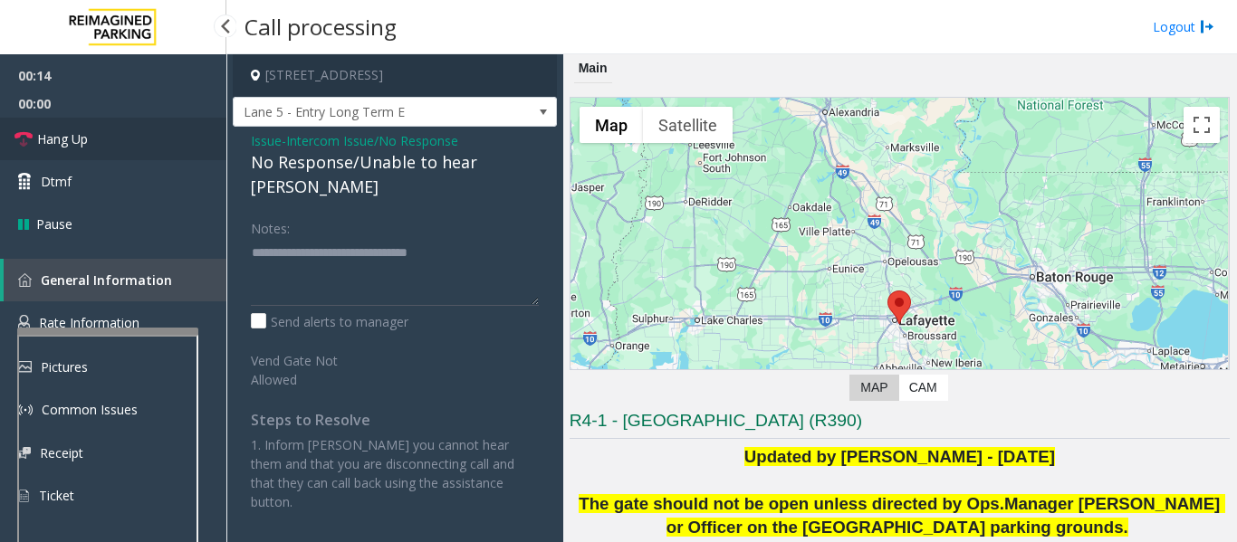
click at [33, 141] on link "Hang Up" at bounding box center [113, 139] width 226 height 43
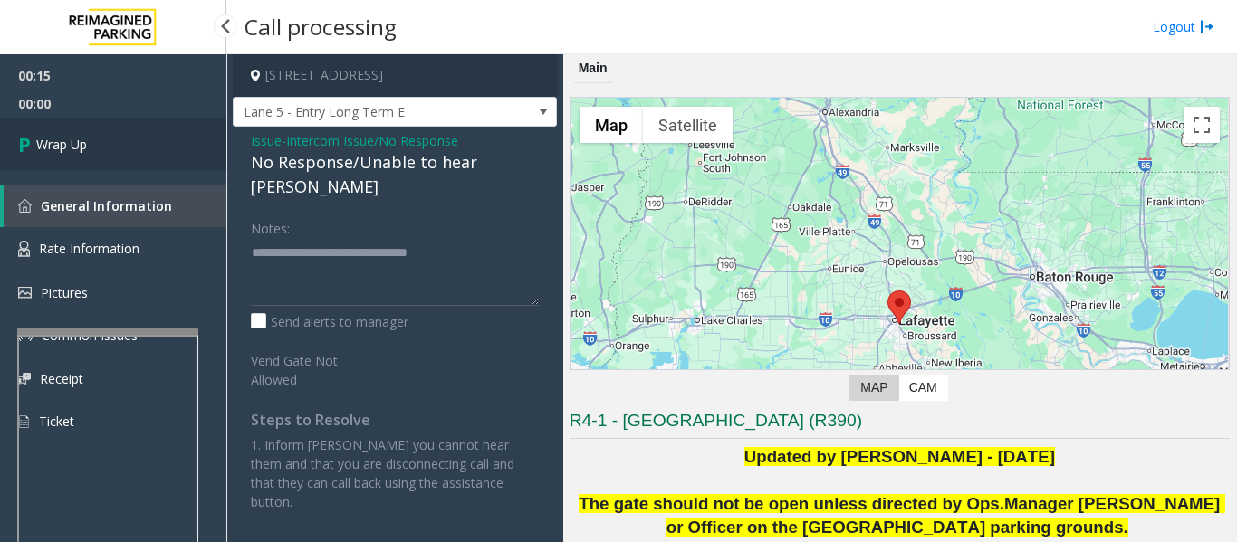
click at [47, 158] on link "Wrap Up" at bounding box center [113, 144] width 226 height 53
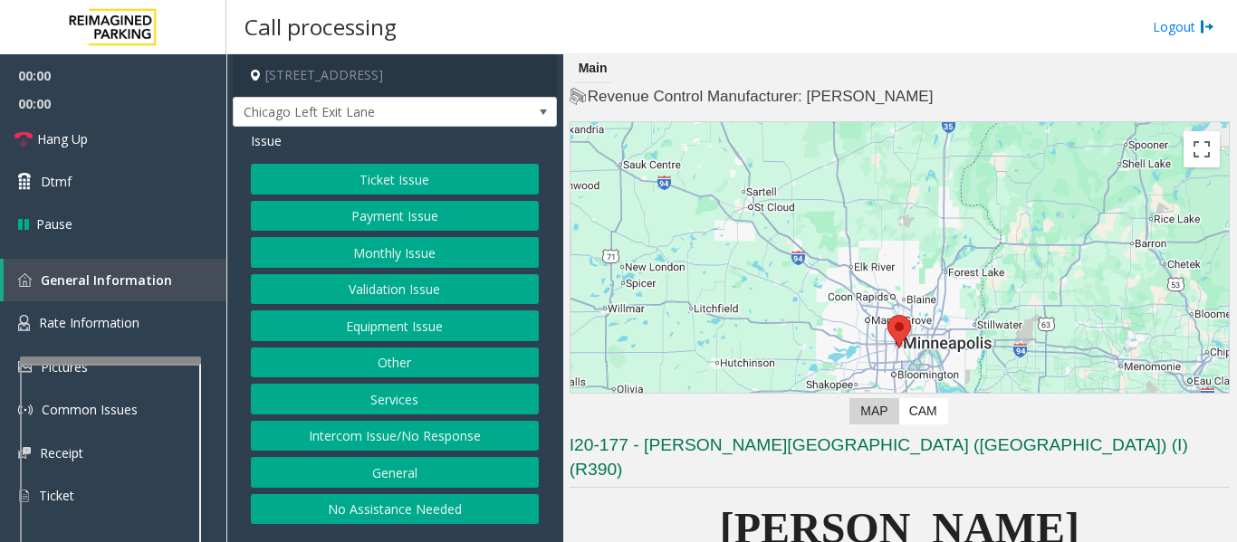
scroll to position [362, 0]
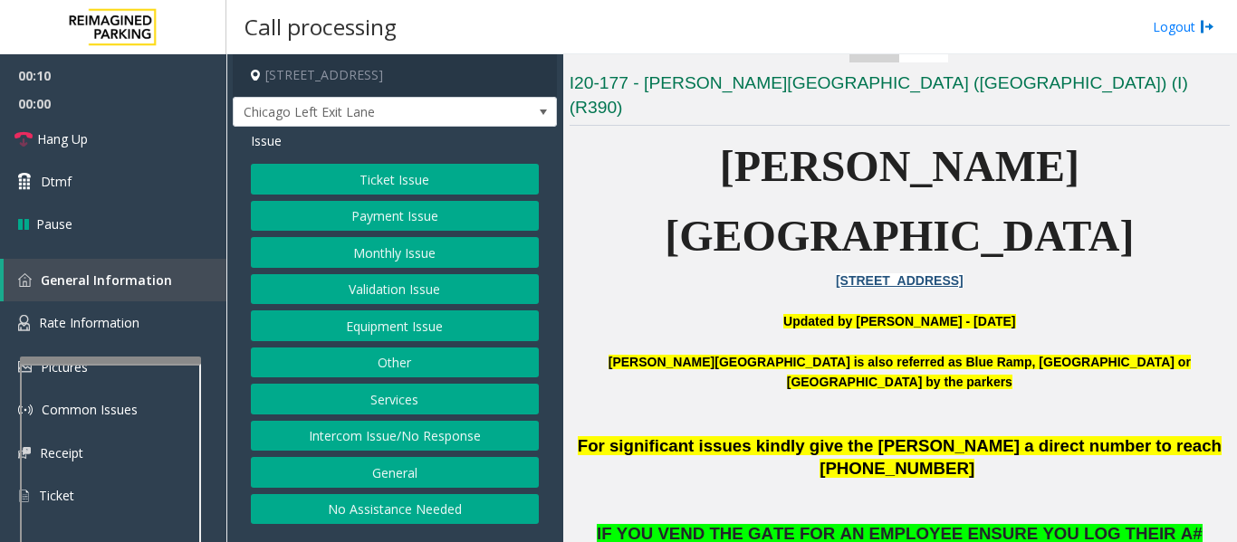
click at [477, 433] on button "Intercom Issue/No Response" at bounding box center [395, 436] width 288 height 31
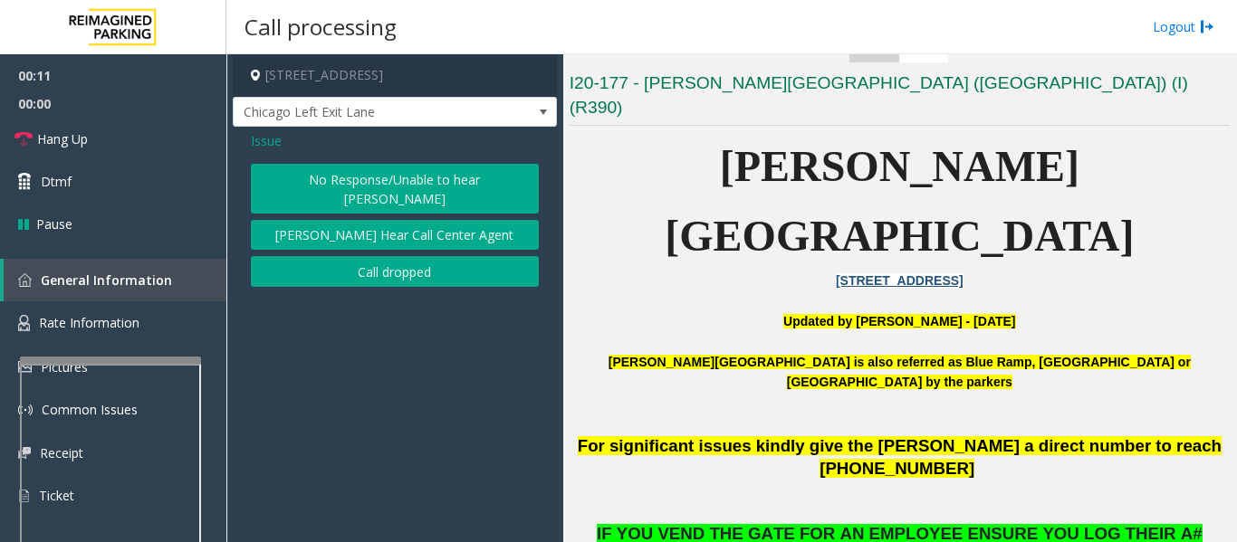
click at [256, 141] on span "Issue" at bounding box center [266, 140] width 31 height 19
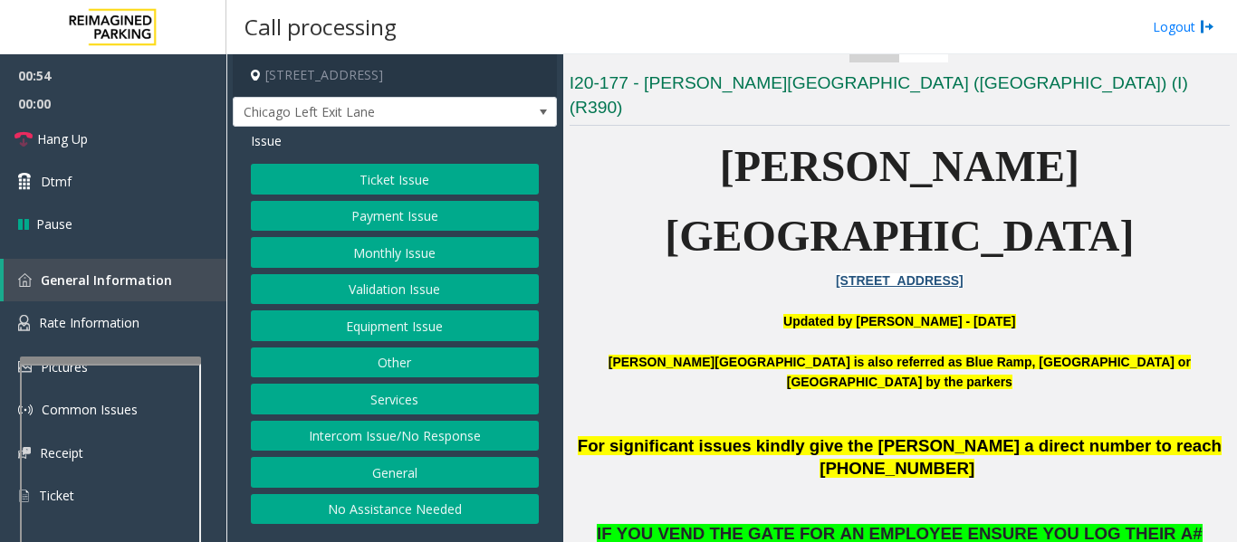
click at [396, 427] on button "Intercom Issue/No Response" at bounding box center [395, 436] width 288 height 31
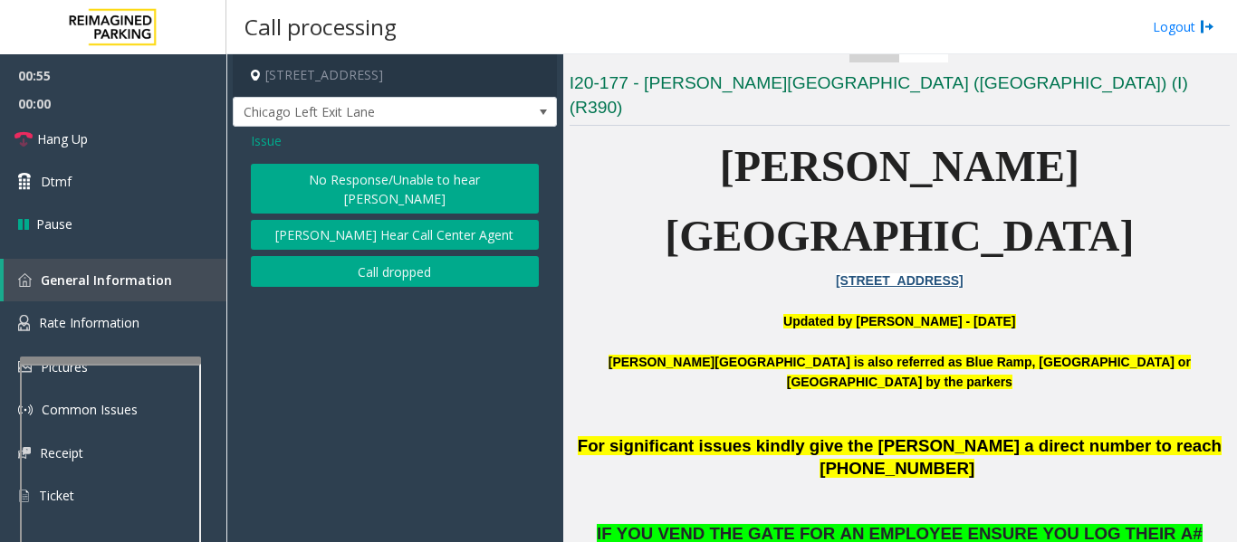
click at [404, 223] on button "Parker Cannot Hear Call Center Agent" at bounding box center [395, 235] width 288 height 31
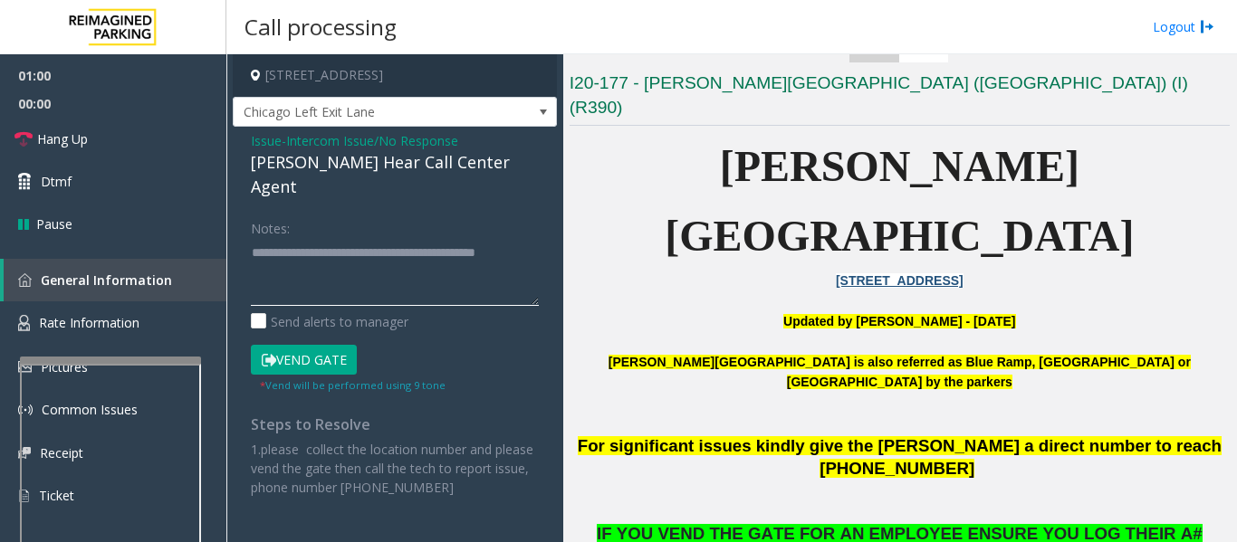
click at [394, 257] on textarea at bounding box center [395, 272] width 288 height 68
type textarea "**********"
click at [21, 133] on icon at bounding box center [23, 139] width 18 height 18
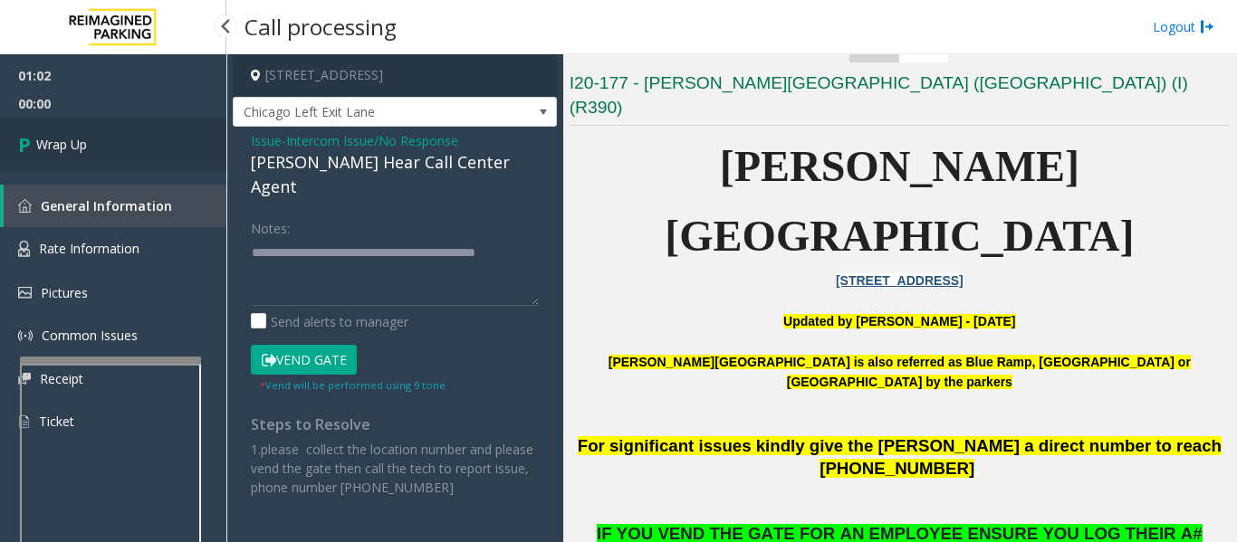
click at [34, 141] on icon at bounding box center [27, 144] width 18 height 30
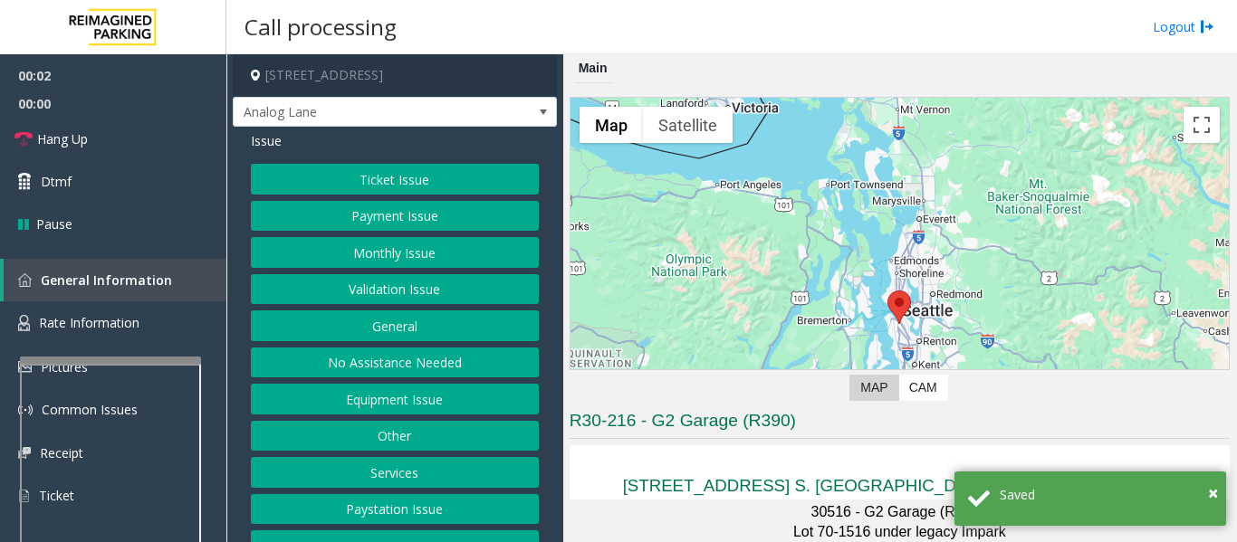
scroll to position [362, 0]
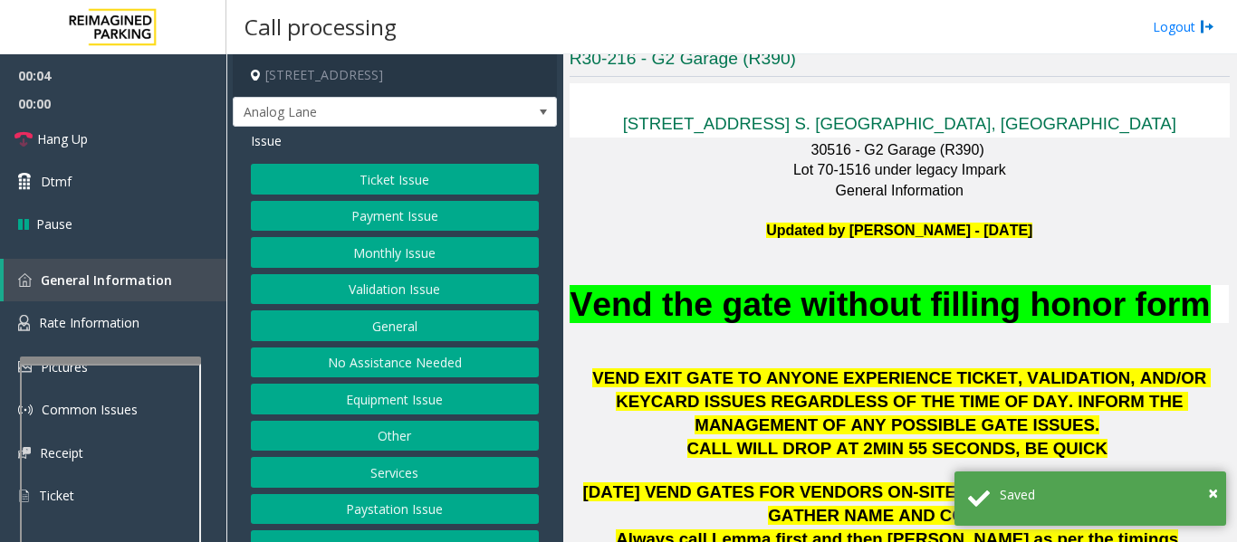
click at [393, 252] on button "Monthly Issue" at bounding box center [395, 252] width 288 height 31
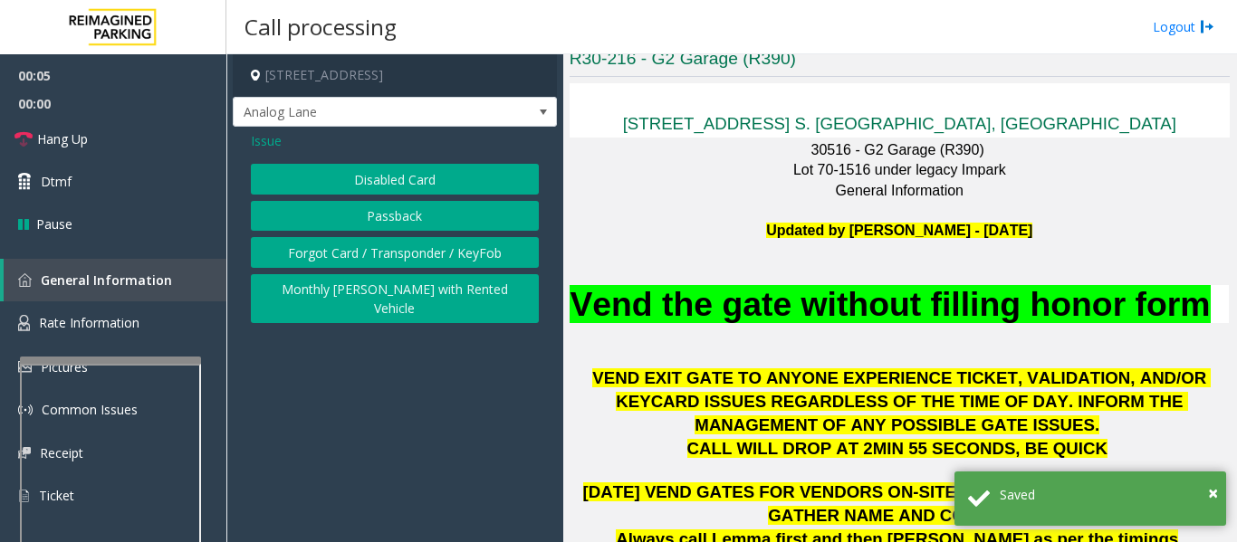
click at [411, 179] on button "Disabled Card" at bounding box center [395, 179] width 288 height 31
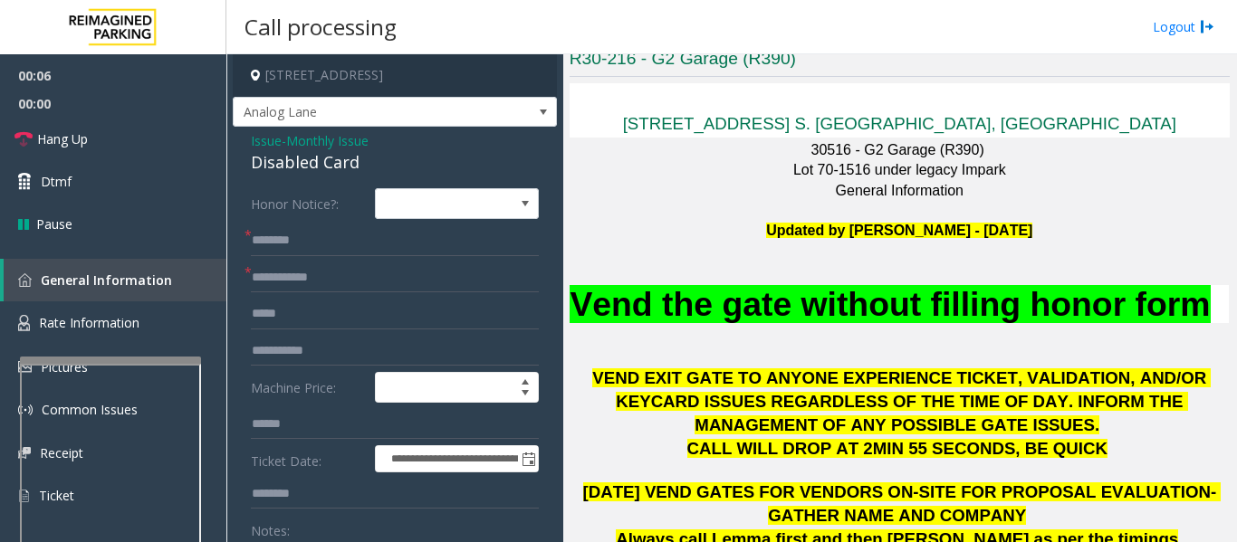
click at [340, 169] on div "Disabled Card" at bounding box center [395, 162] width 288 height 24
copy div "Disabled Card"
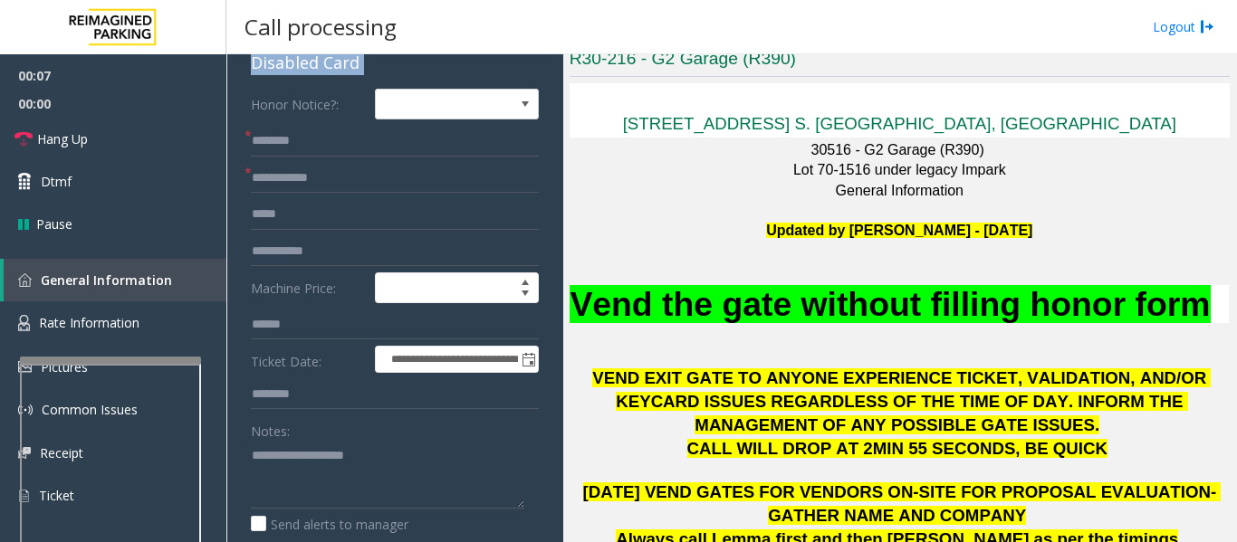
scroll to position [272, 0]
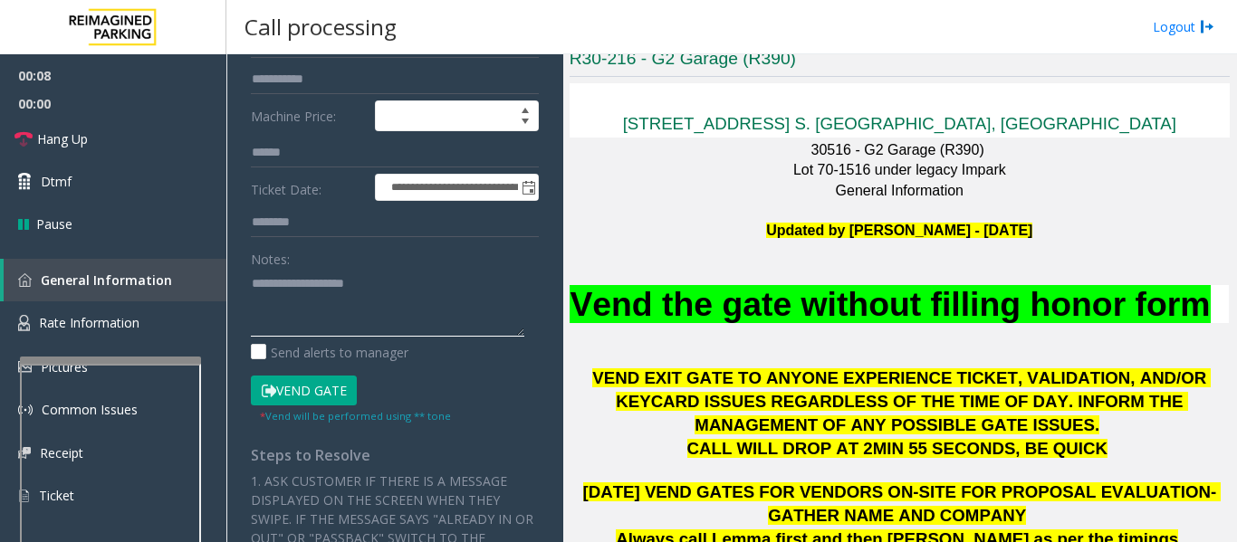
click at [360, 289] on textarea at bounding box center [387, 303] width 273 height 68
paste textarea "**********"
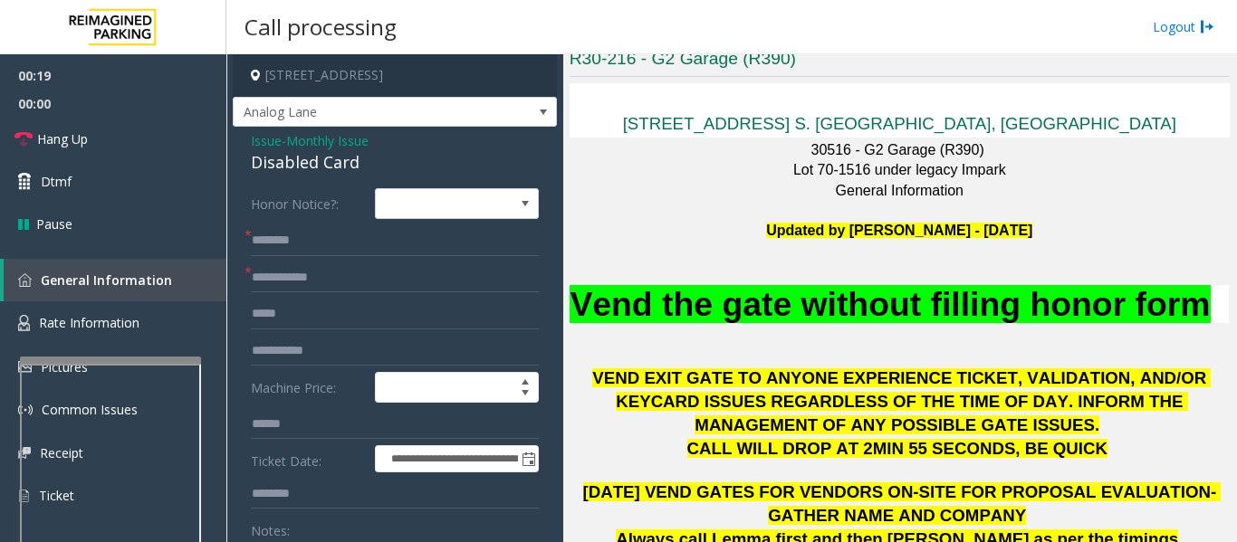
type textarea "**********"
click at [337, 226] on input "text" at bounding box center [395, 240] width 288 height 31
type input "*****"
click at [281, 285] on input "text" at bounding box center [395, 278] width 288 height 31
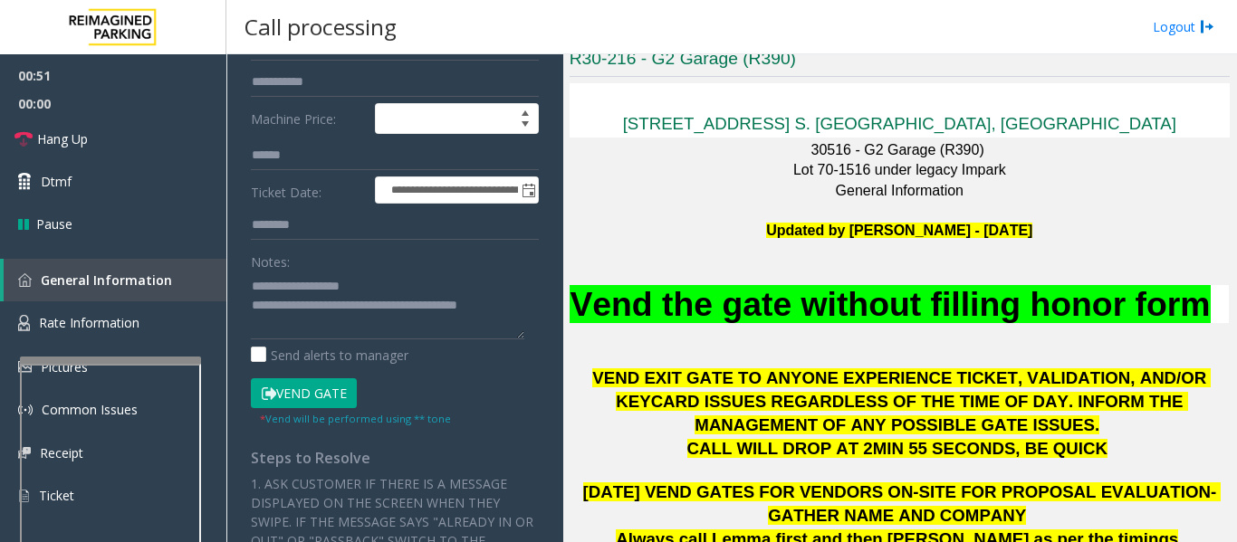
scroll to position [272, 0]
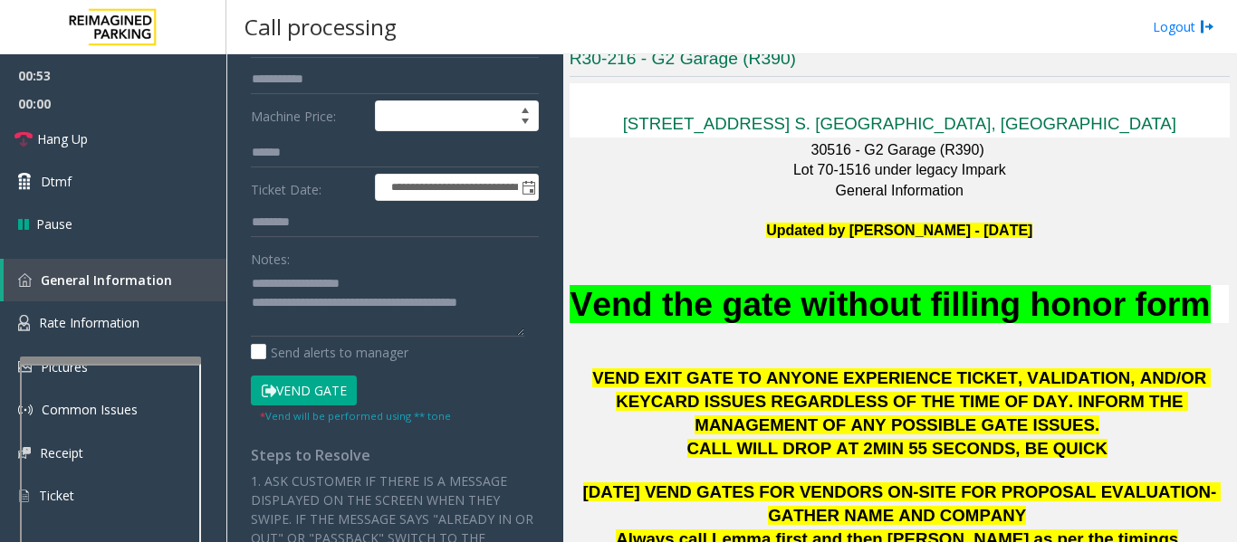
type input "*****"
click at [340, 386] on button "Vend Gate" at bounding box center [304, 391] width 106 height 31
click at [344, 318] on textarea at bounding box center [387, 303] width 273 height 68
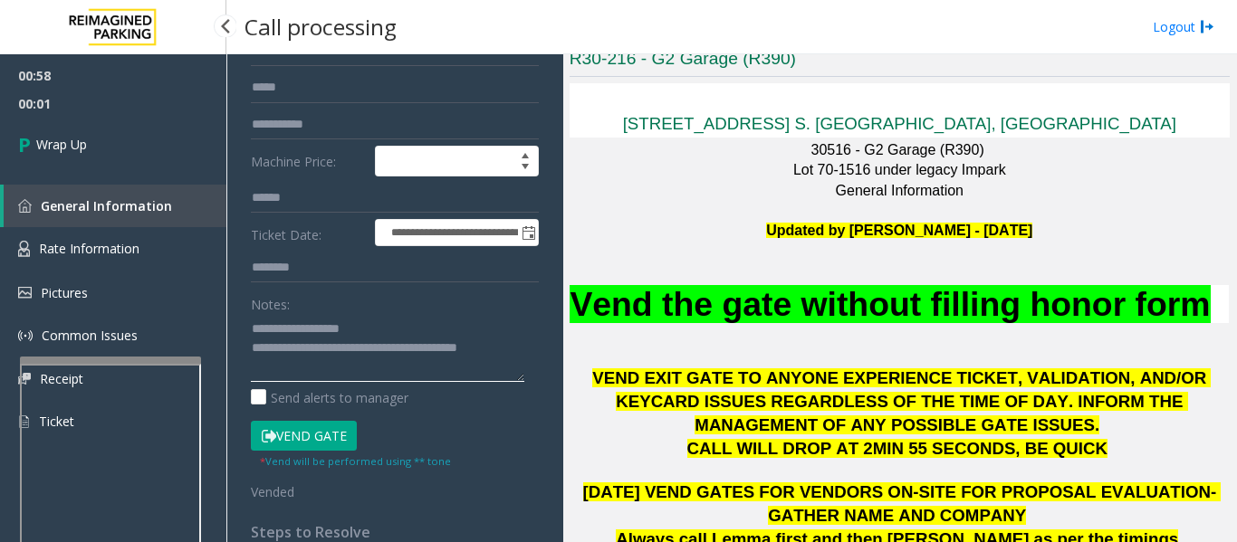
scroll to position [362, 0]
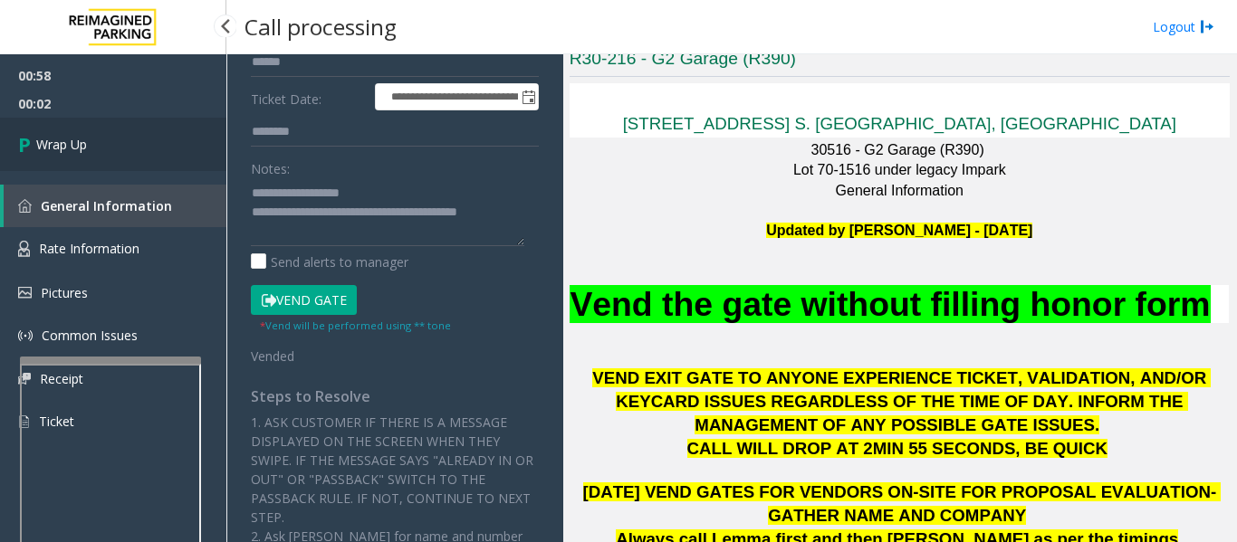
click at [57, 133] on link "Wrap Up" at bounding box center [113, 144] width 226 height 53
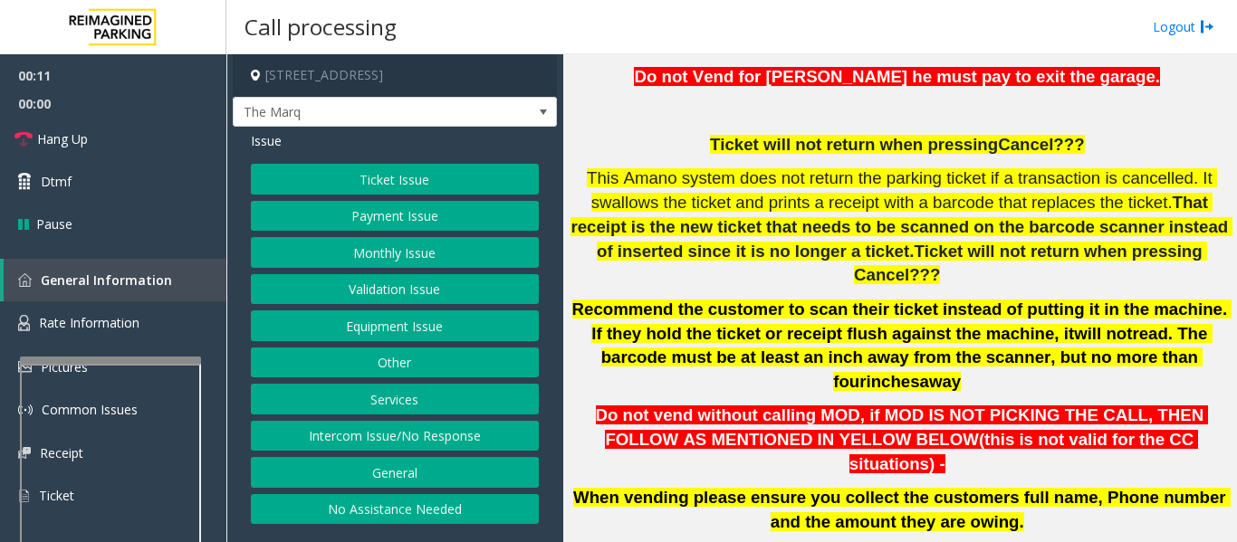
scroll to position [1267, 0]
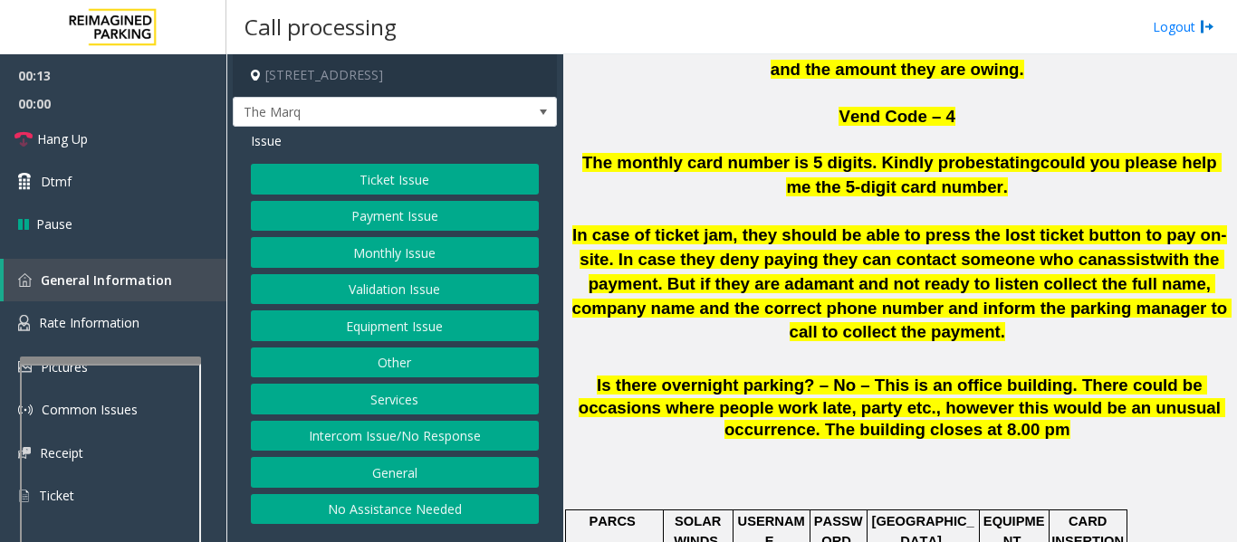
click at [404, 232] on button "Payment Issue" at bounding box center [395, 216] width 288 height 31
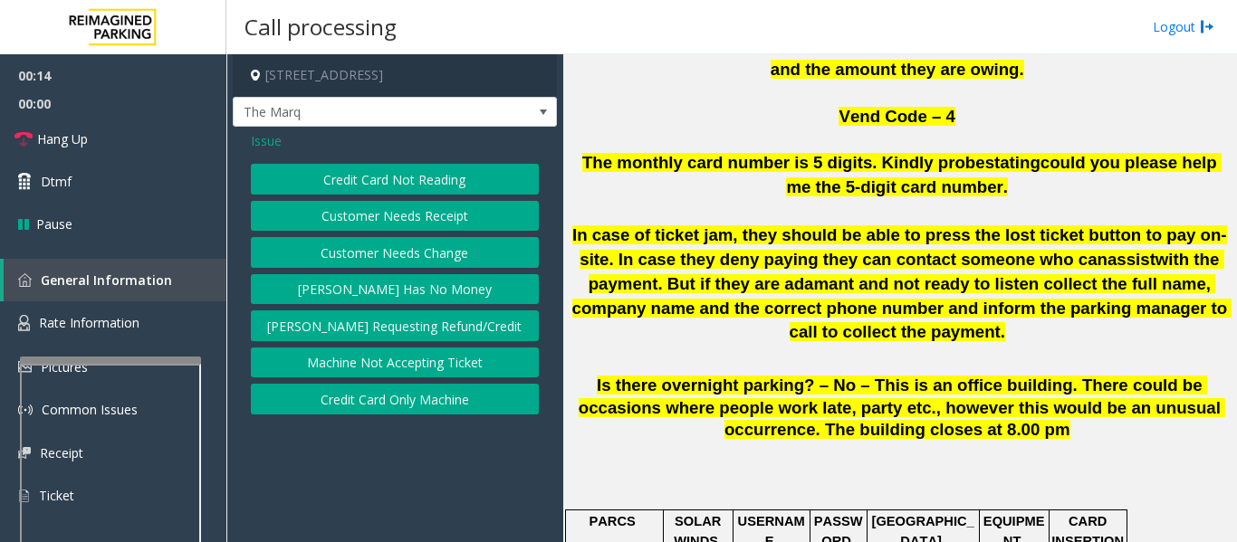
click at [422, 191] on button "Credit Card Not Reading" at bounding box center [395, 179] width 288 height 31
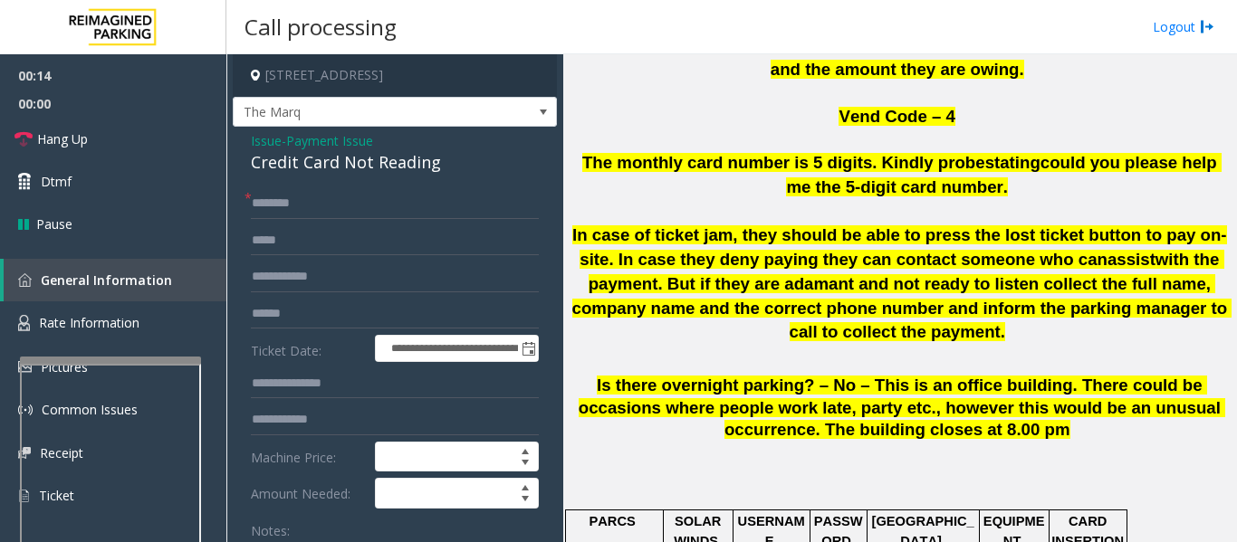
click at [370, 175] on div "Credit Card Not Reading" at bounding box center [395, 162] width 288 height 24
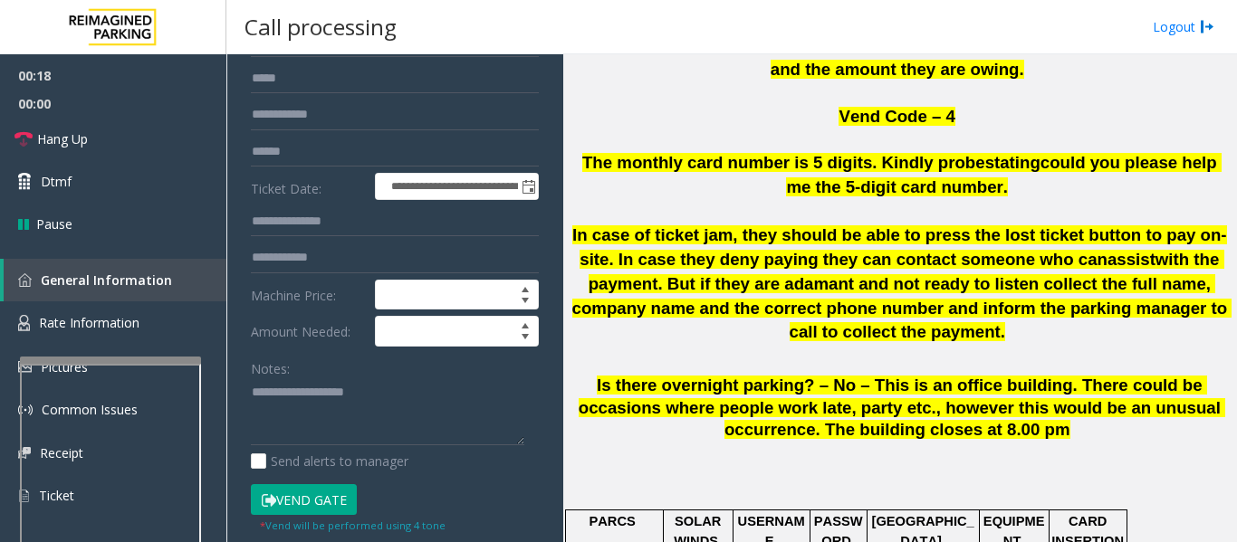
scroll to position [362, 0]
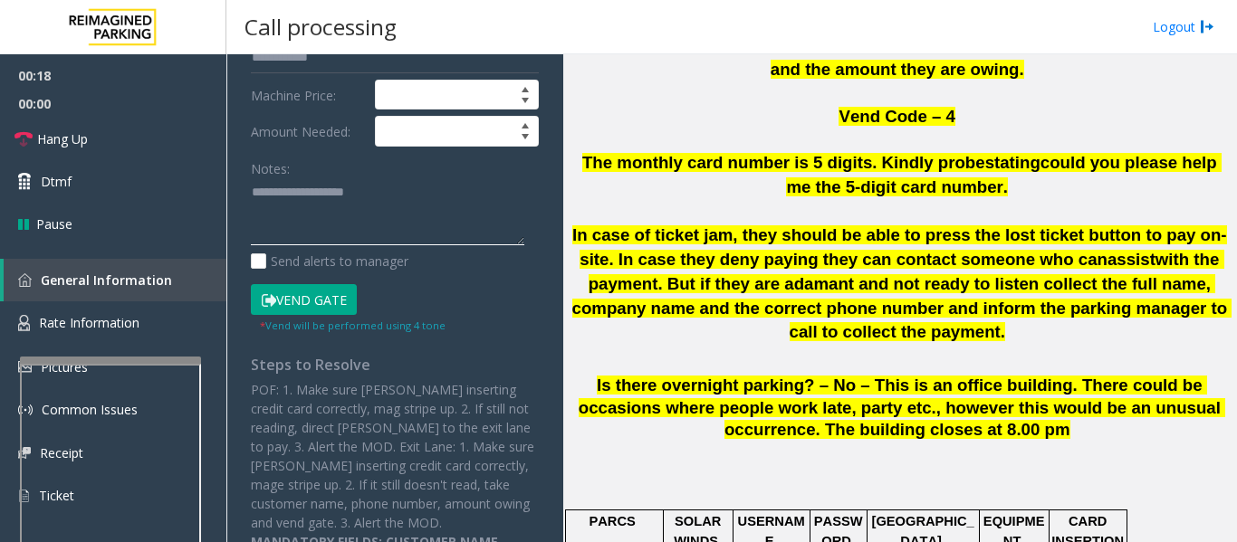
click at [447, 210] on textarea at bounding box center [387, 212] width 273 height 68
paste textarea "**********"
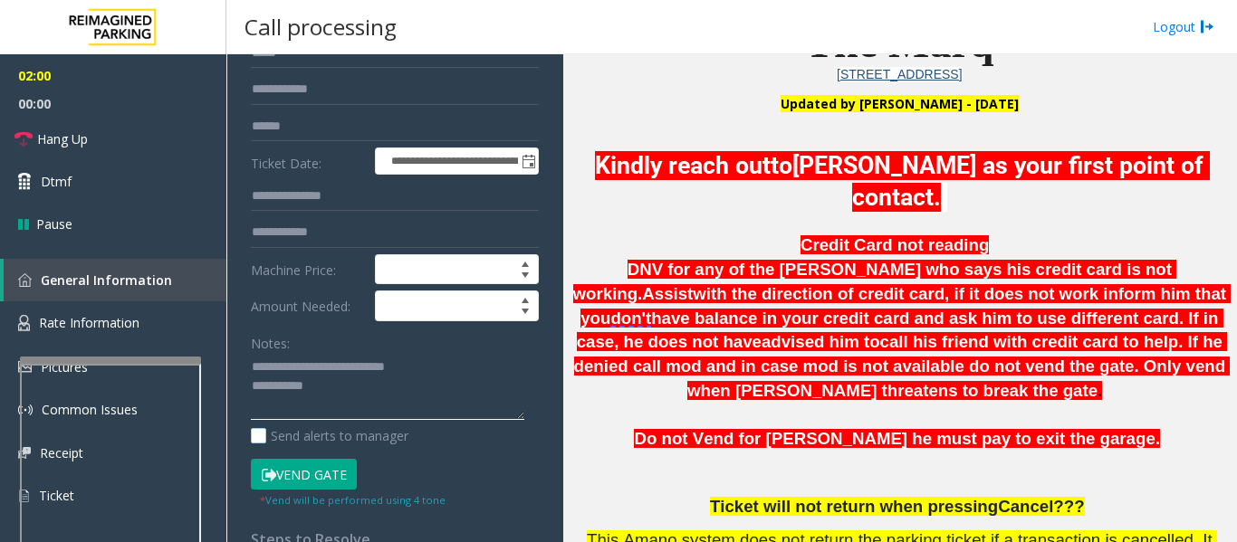
scroll to position [0, 0]
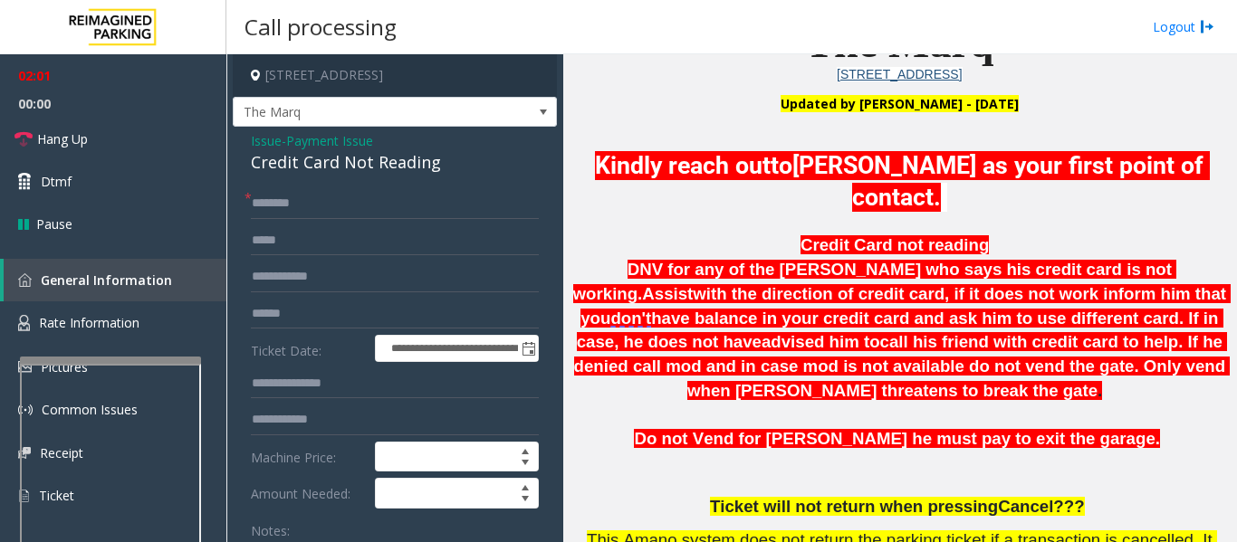
type textarea "**********"
click at [298, 219] on input "text" at bounding box center [395, 203] width 288 height 31
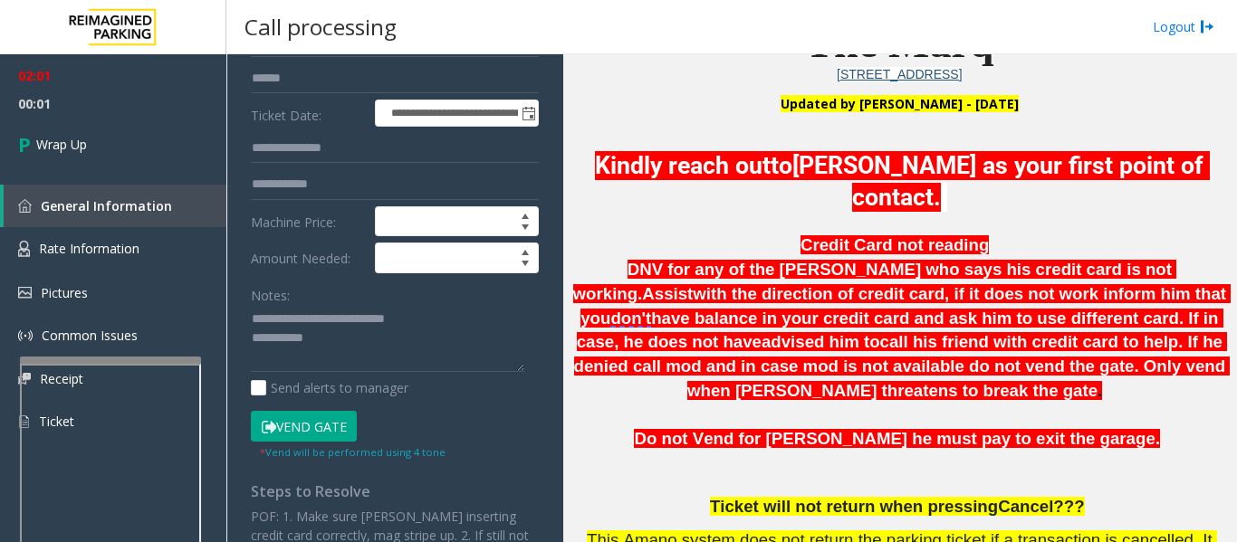
scroll to position [362, 0]
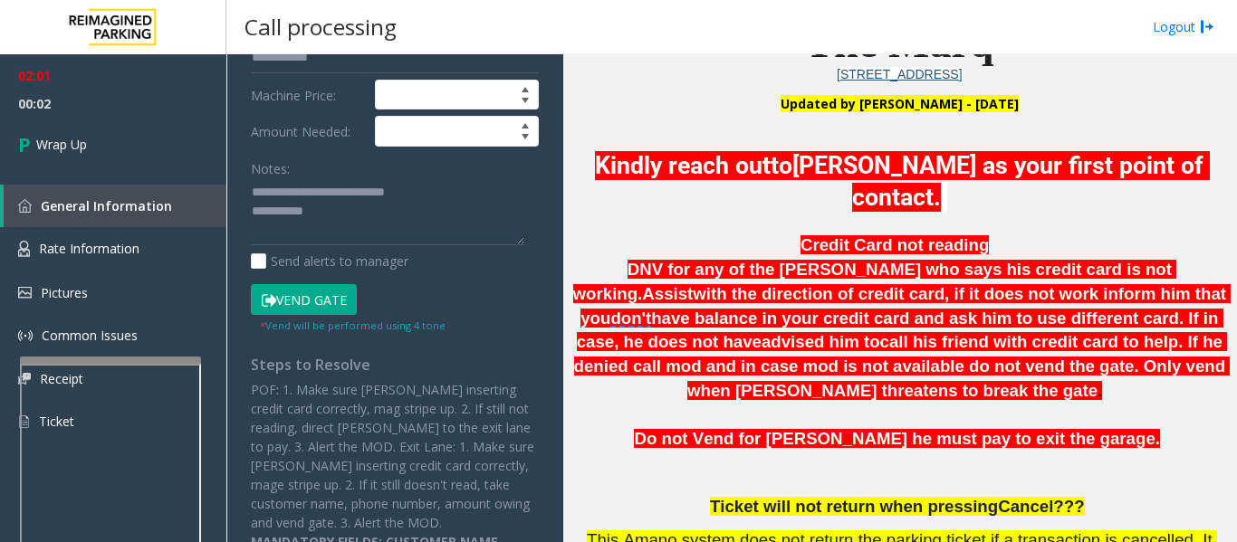
type input "**"
click at [391, 230] on textarea at bounding box center [387, 212] width 273 height 68
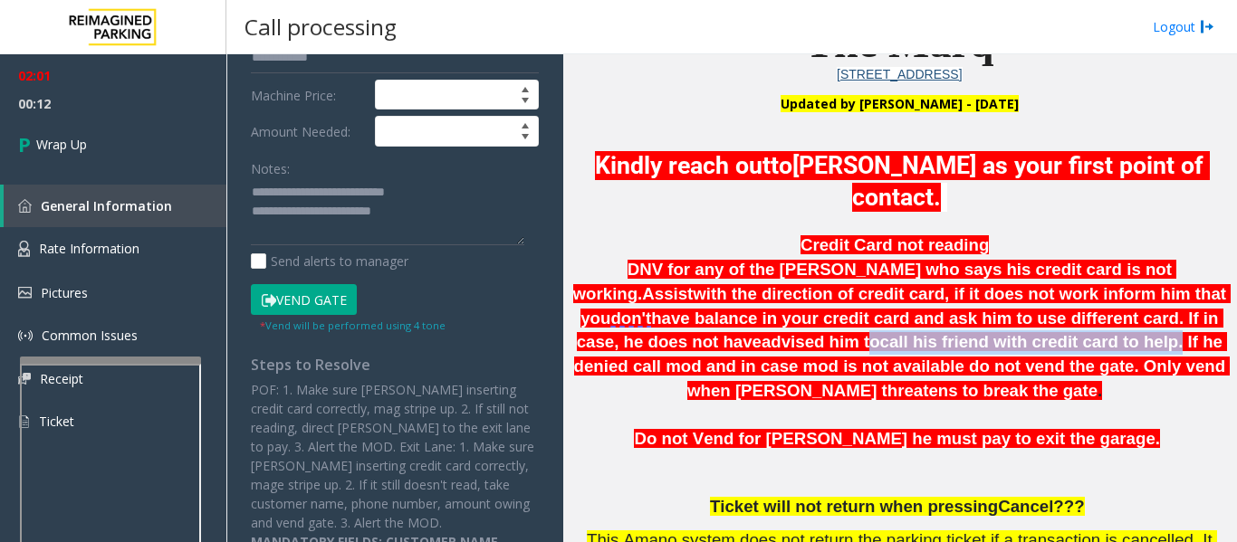
drag, startPoint x: 1100, startPoint y: 314, endPoint x: 735, endPoint y: 334, distance: 365.4
click at [735, 334] on span "DNV for any of the parker who says his credit card is not working. Assist with …" at bounding box center [902, 330] width 658 height 140
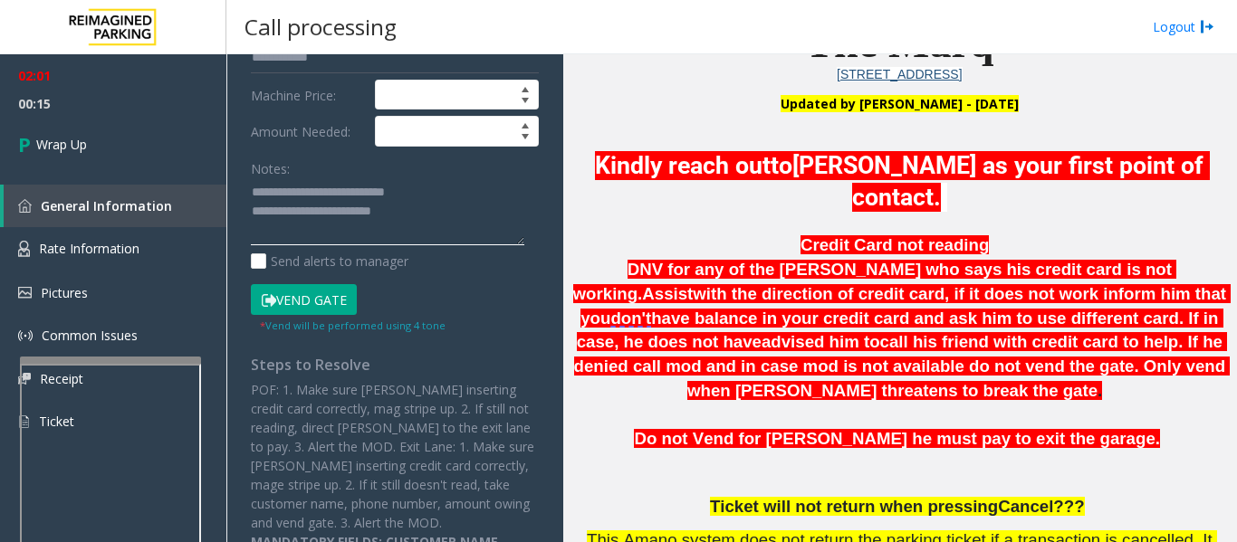
click at [413, 222] on textarea at bounding box center [387, 212] width 273 height 68
paste textarea "**********"
click at [404, 225] on textarea at bounding box center [387, 212] width 273 height 68
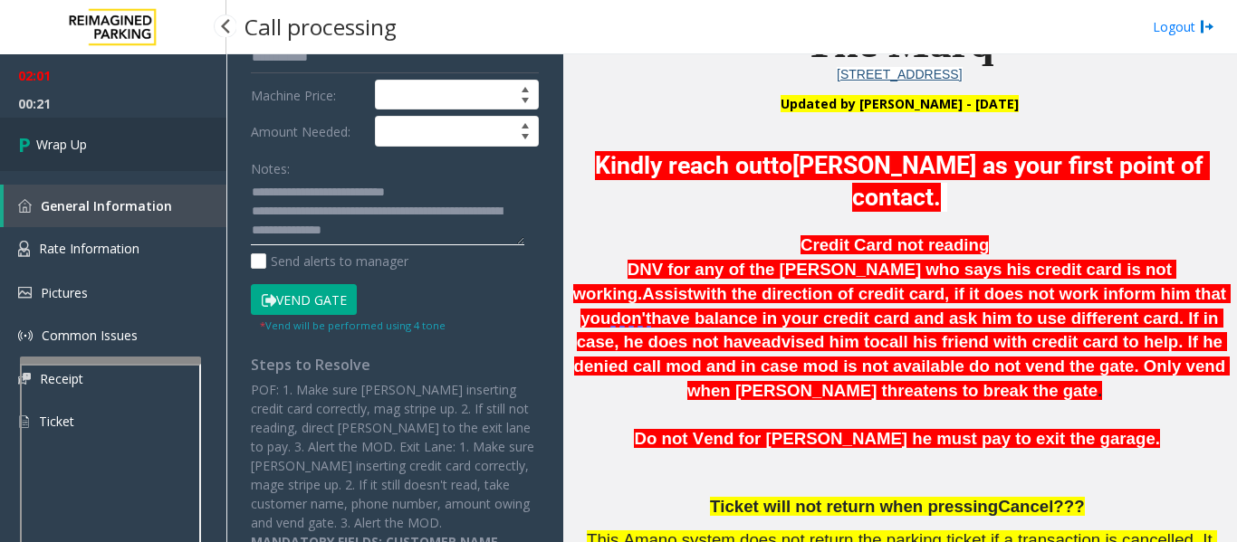
type textarea "**********"
click at [106, 151] on link "Wrap Up" at bounding box center [113, 144] width 226 height 53
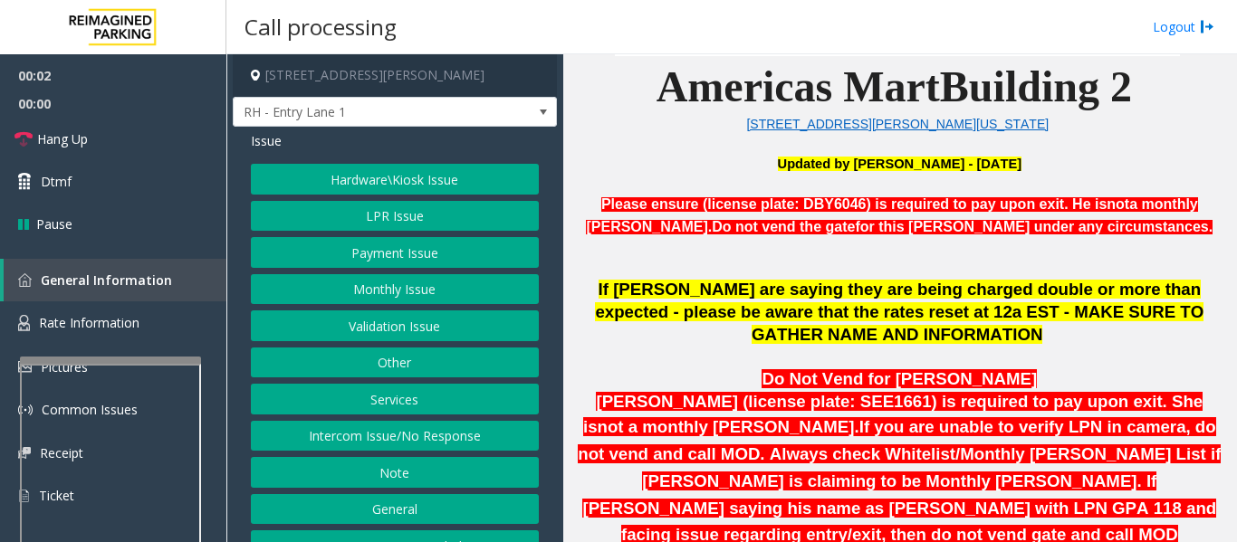
scroll to position [28, 0]
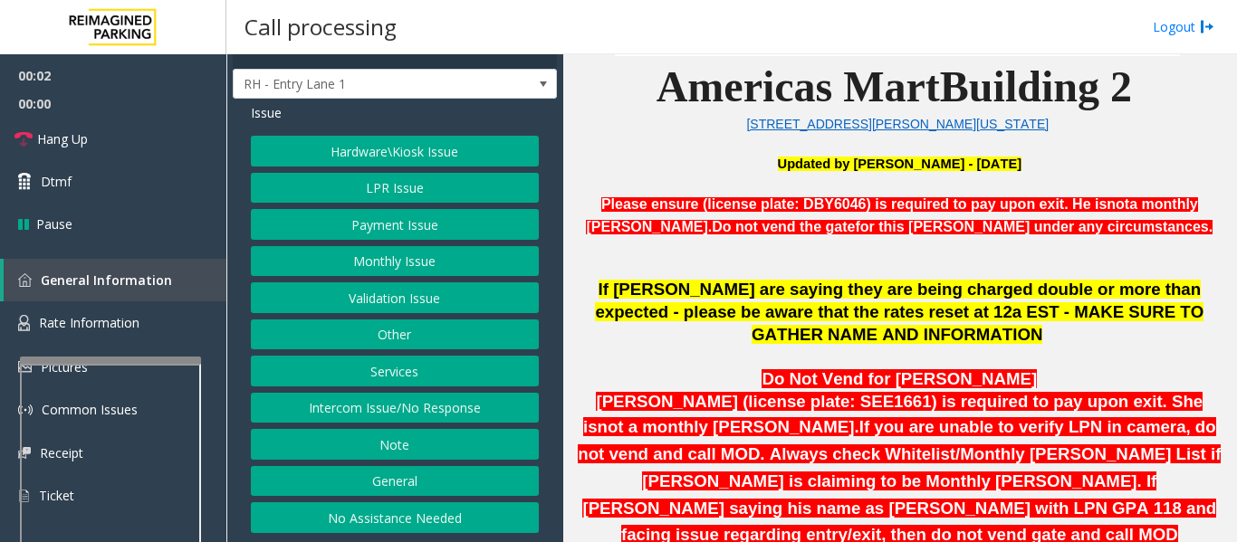
click at [367, 390] on div "Hardware\Kiosk Issue LPR Issue Payment Issue Monthly Issue Validation Issue Oth…" at bounding box center [395, 334] width 288 height 397
click at [366, 403] on button "Intercom Issue/No Response" at bounding box center [395, 408] width 288 height 31
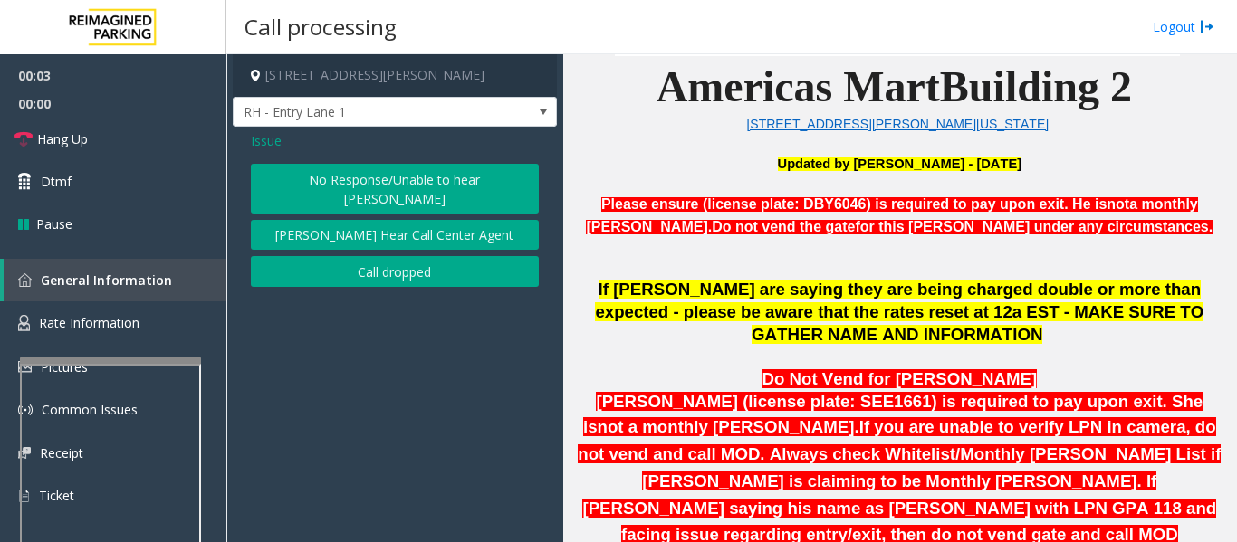
scroll to position [0, 0]
click at [410, 182] on button "No Response/Unable to hear parker" at bounding box center [395, 189] width 288 height 50
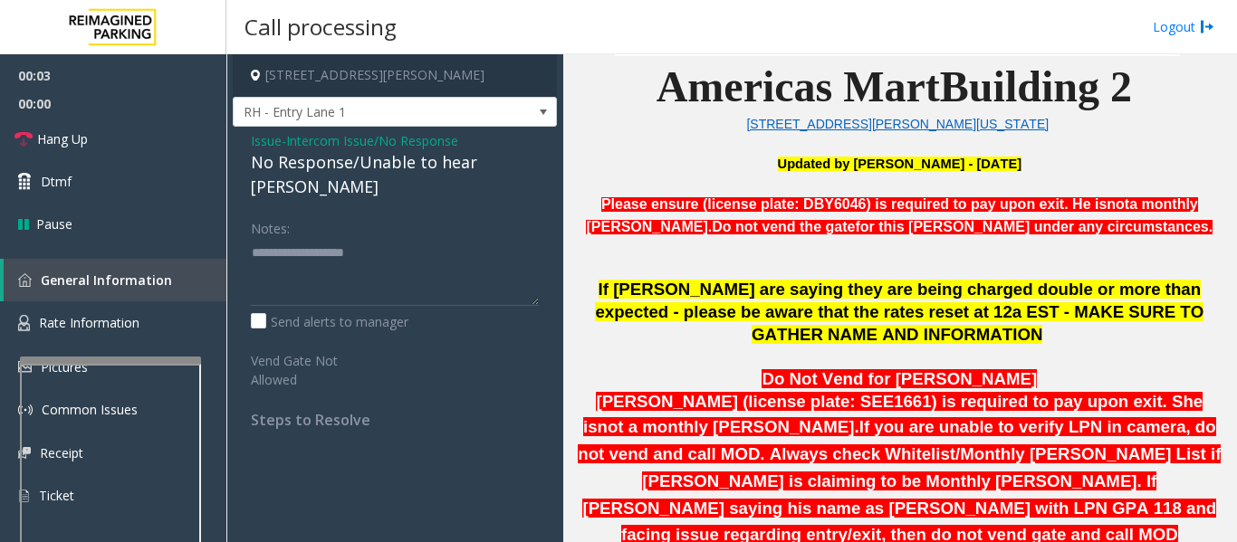
click at [406, 170] on div "No Response/Unable to hear parker" at bounding box center [395, 174] width 288 height 49
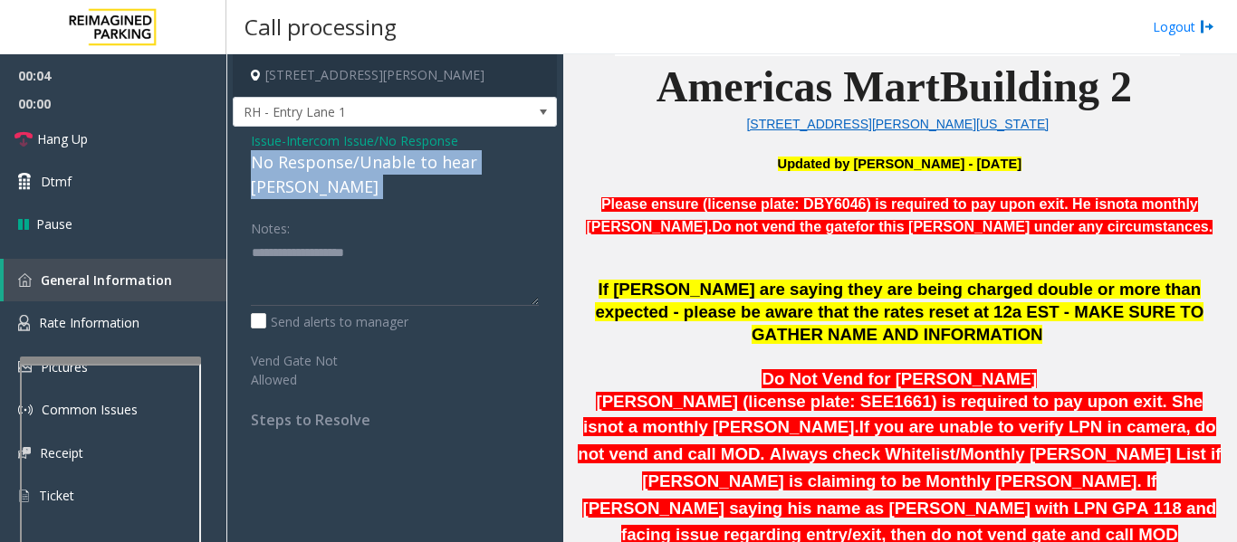
click at [406, 170] on div "No Response/Unable to hear parker" at bounding box center [395, 174] width 288 height 49
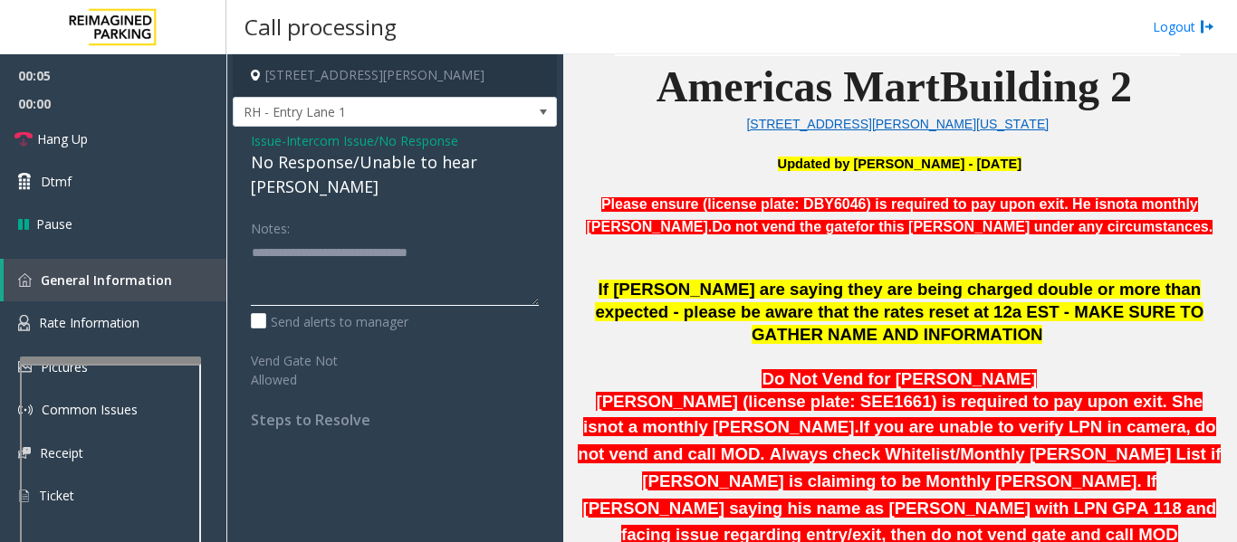
click at [462, 238] on textarea at bounding box center [395, 272] width 288 height 68
type textarea "**********"
click at [48, 149] on link "Hang Up" at bounding box center [113, 139] width 226 height 43
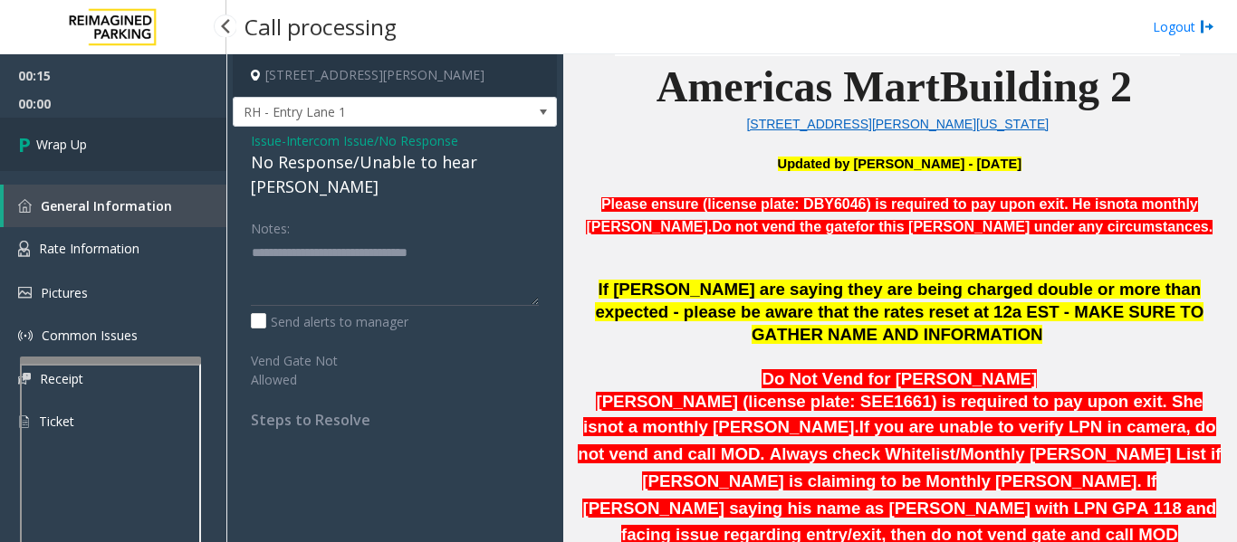
click at [48, 149] on span "Wrap Up" at bounding box center [61, 144] width 51 height 19
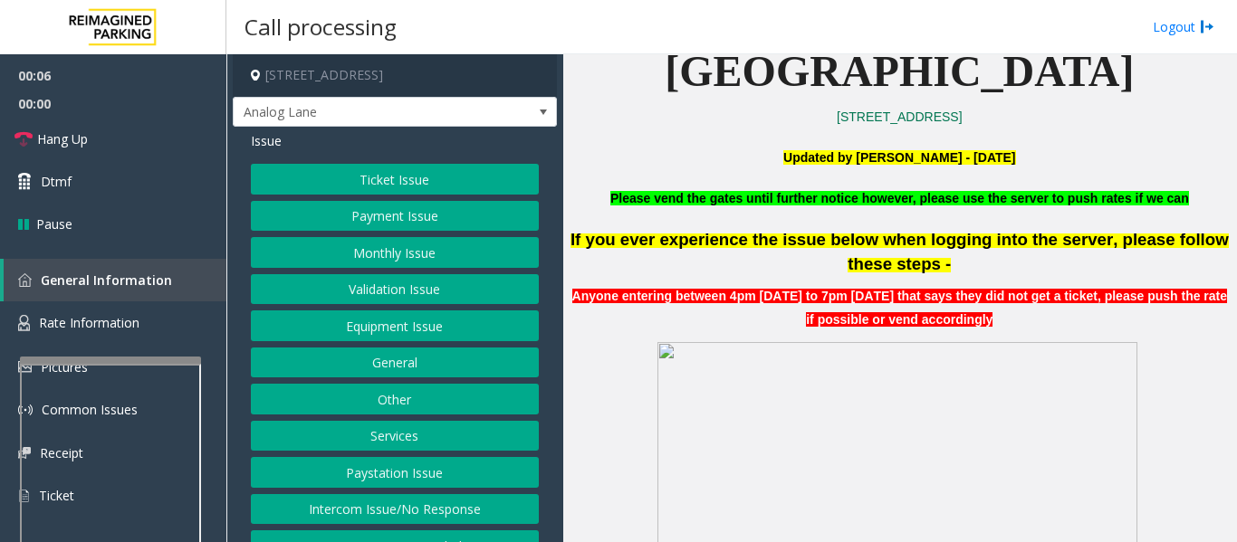
scroll to position [28, 0]
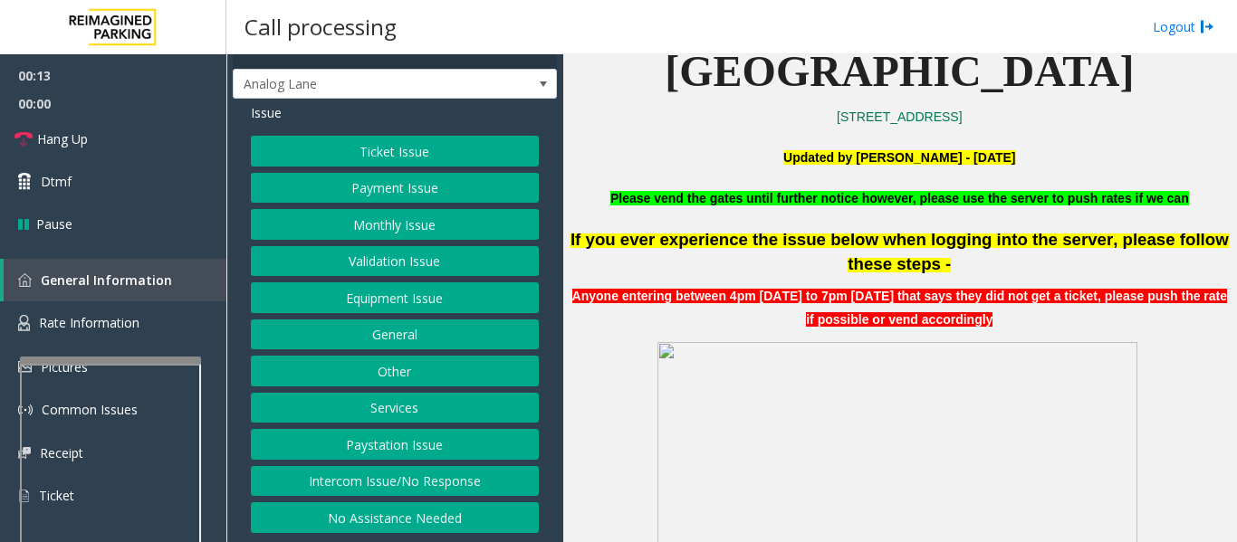
click at [372, 481] on button "Intercom Issue/No Response" at bounding box center [395, 481] width 288 height 31
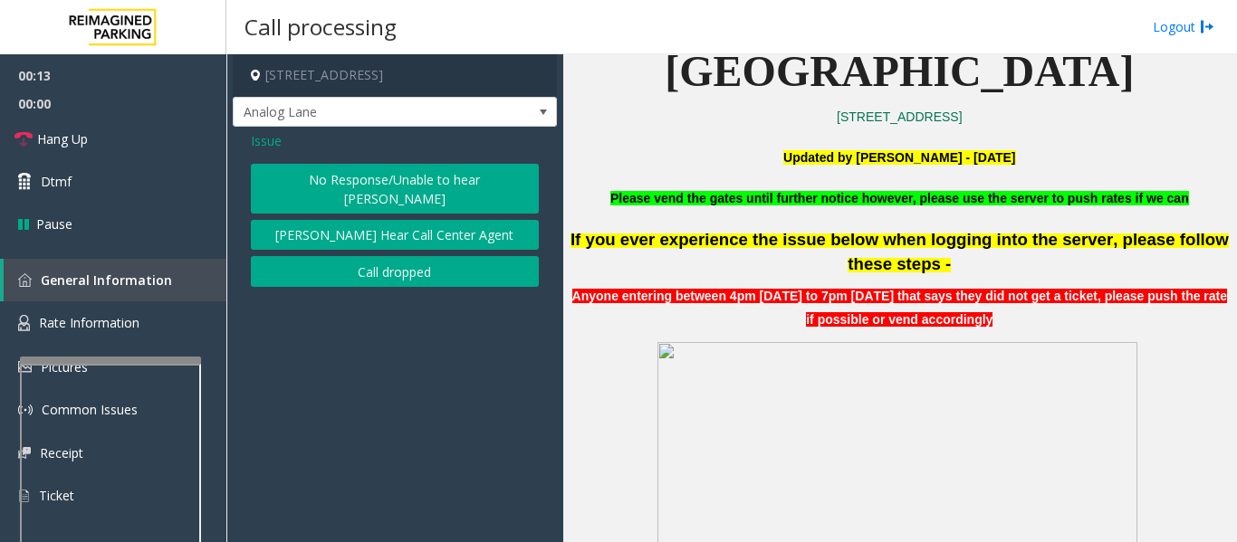
click at [459, 194] on button "No Response/Unable to hear parker" at bounding box center [395, 189] width 288 height 50
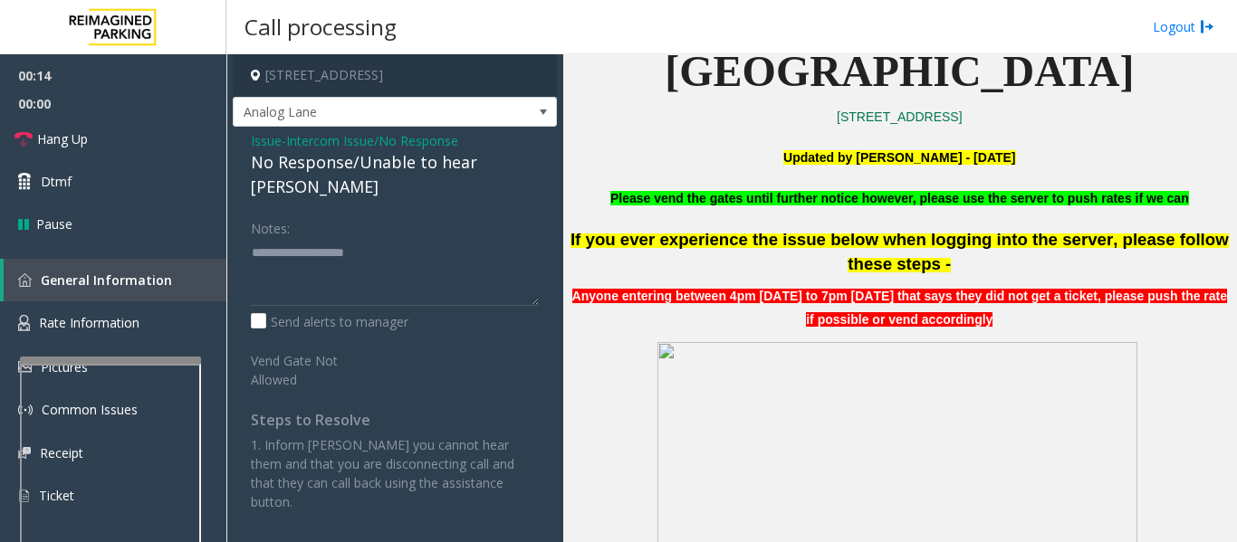
click at [436, 171] on div "No Response/Unable to hear parker" at bounding box center [395, 174] width 288 height 49
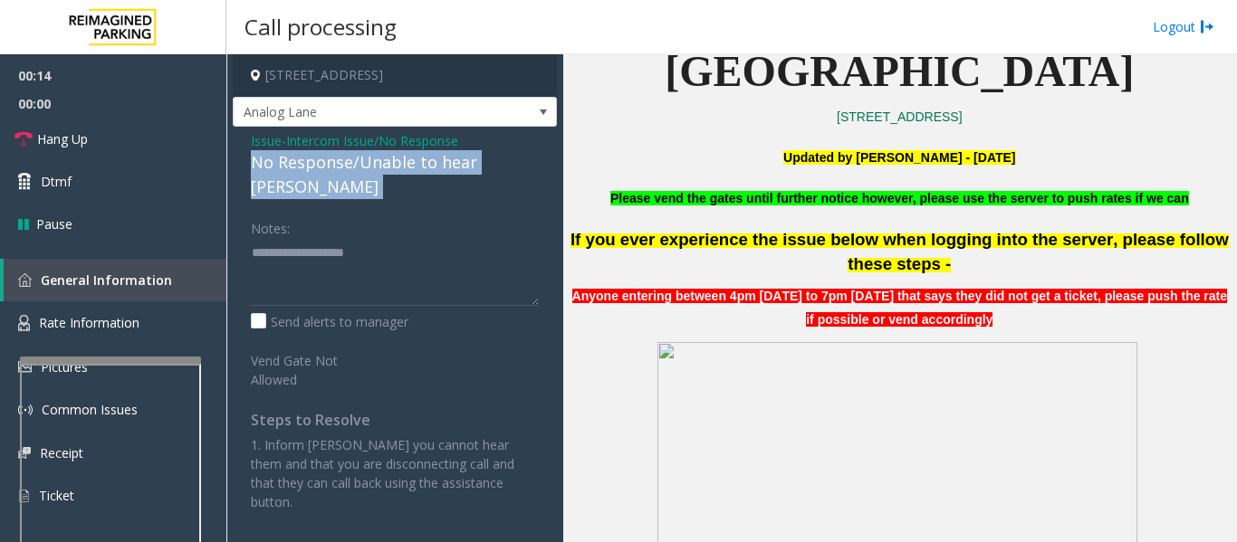
drag, startPoint x: 436, startPoint y: 171, endPoint x: 471, endPoint y: 172, distance: 34.4
click at [438, 171] on div "No Response/Unable to hear parker" at bounding box center [395, 174] width 288 height 49
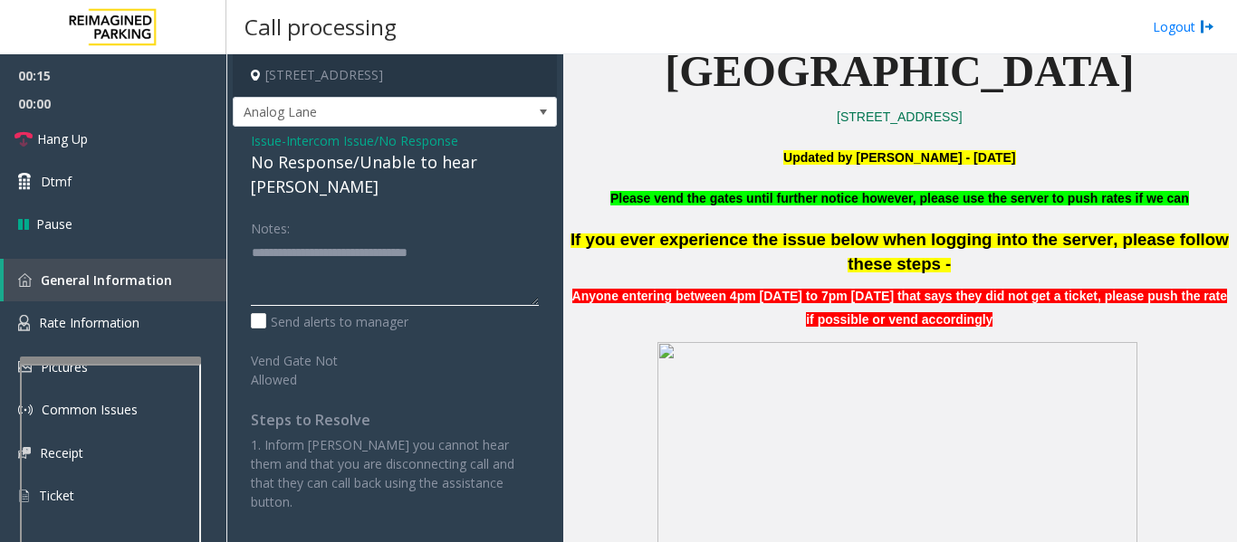
click at [508, 238] on textarea at bounding box center [395, 272] width 288 height 68
type textarea "**********"
click at [98, 147] on link "Hang Up" at bounding box center [113, 139] width 226 height 43
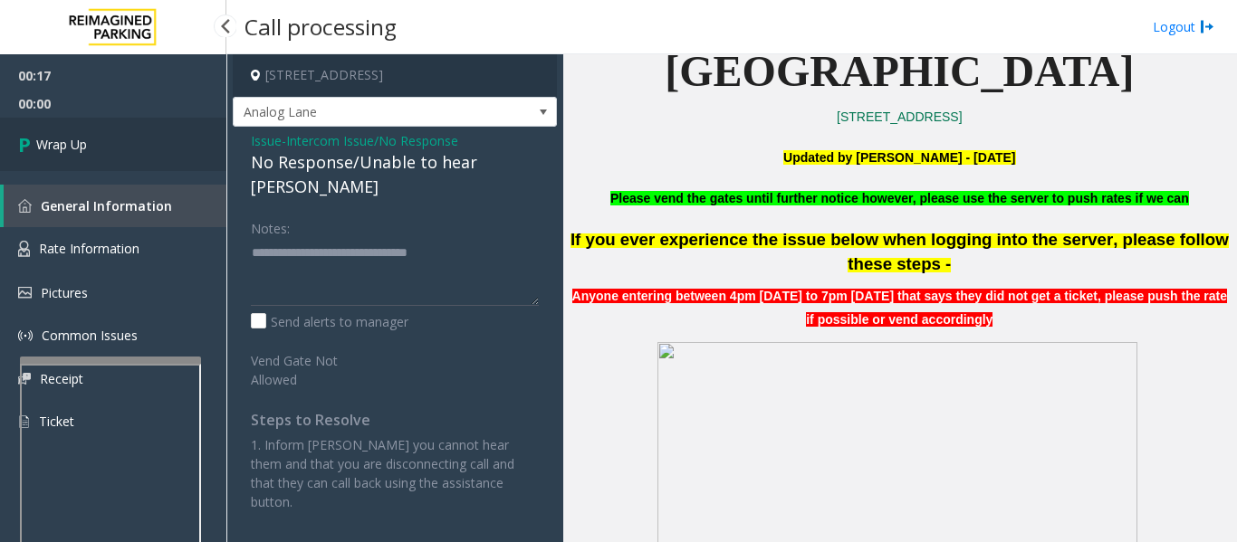
click at [33, 133] on icon at bounding box center [27, 144] width 18 height 30
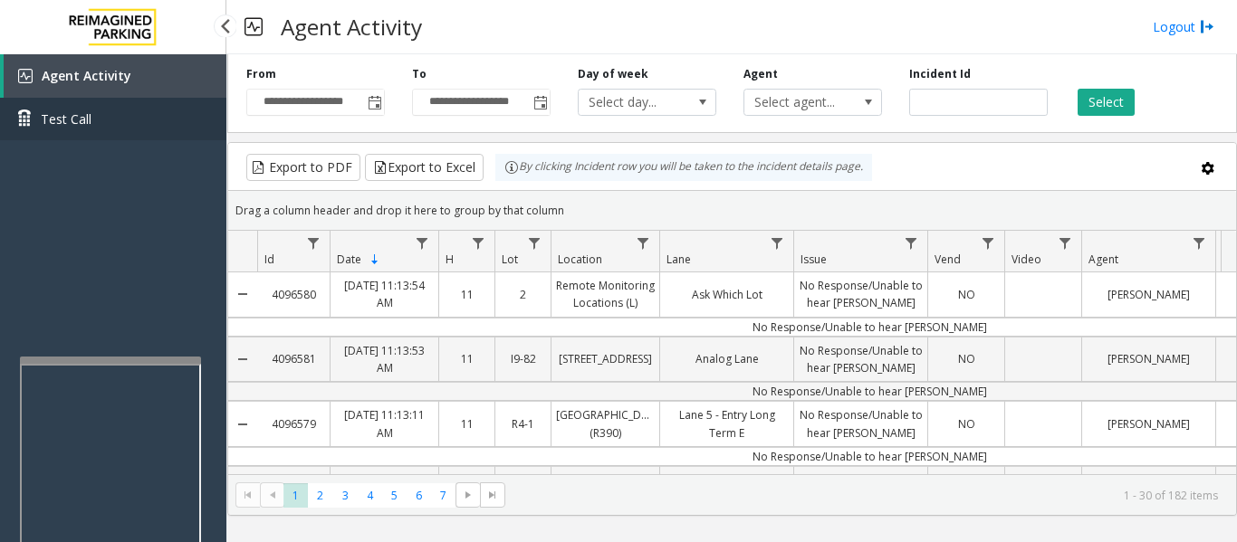
click at [5, 132] on link "Test Call" at bounding box center [113, 119] width 226 height 43
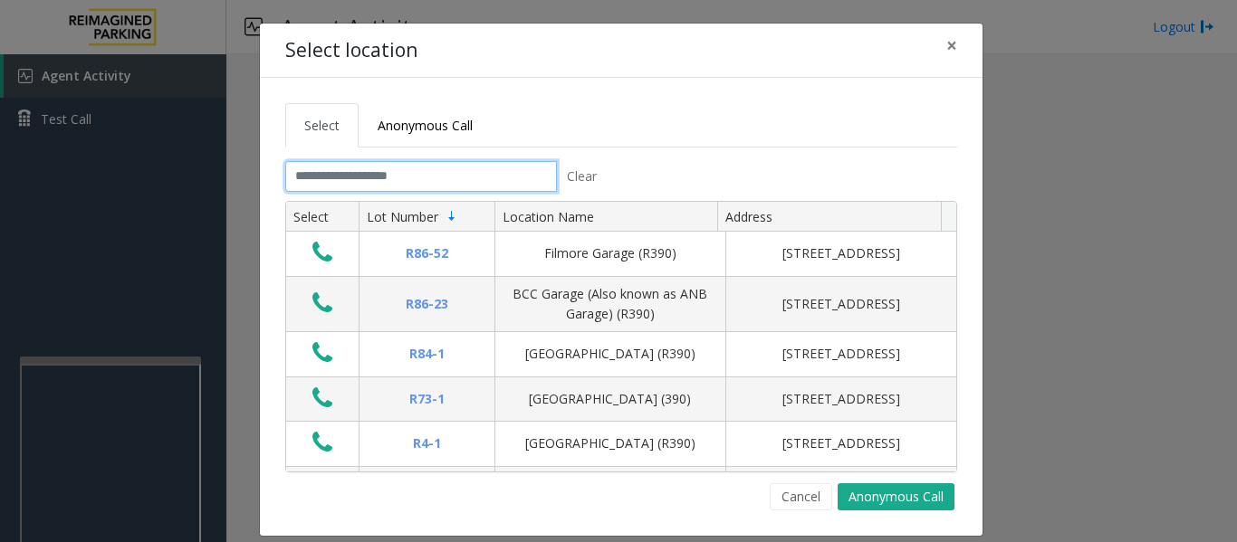
click at [377, 185] on input "text" at bounding box center [421, 176] width 272 height 31
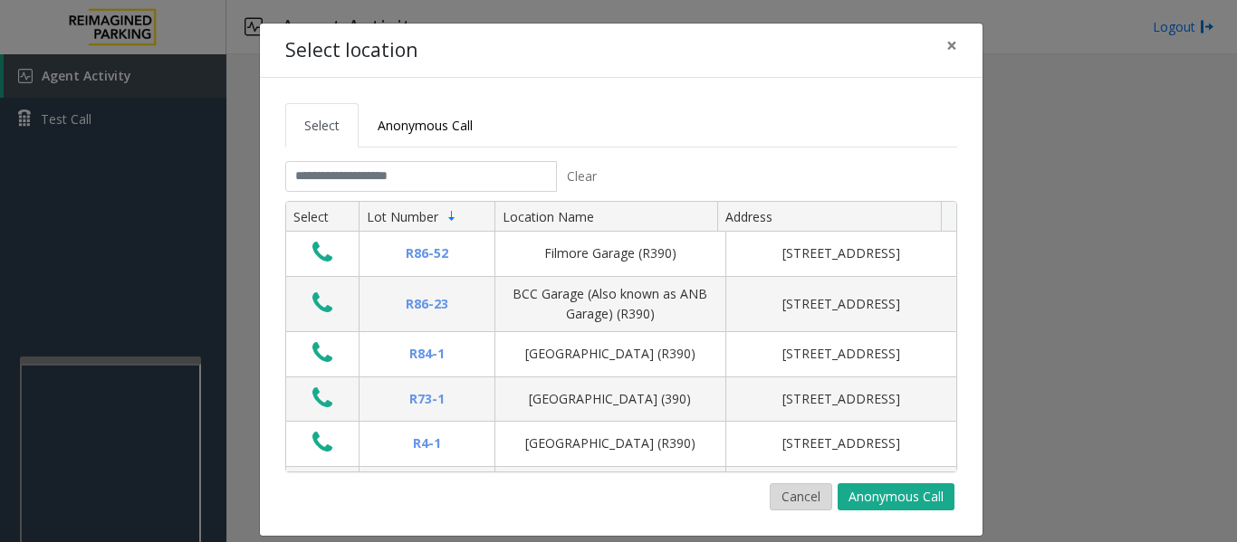
click at [789, 496] on button "Cancel" at bounding box center [801, 496] width 62 height 27
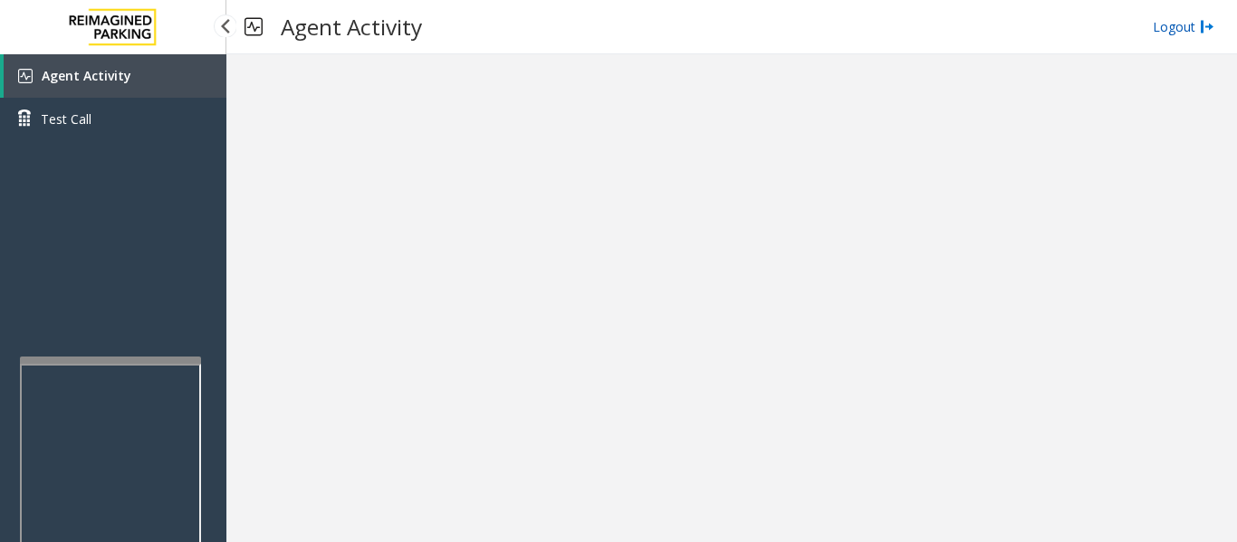
click at [1177, 24] on link "Logout" at bounding box center [1183, 26] width 62 height 19
